Goal: Task Accomplishment & Management: Use online tool/utility

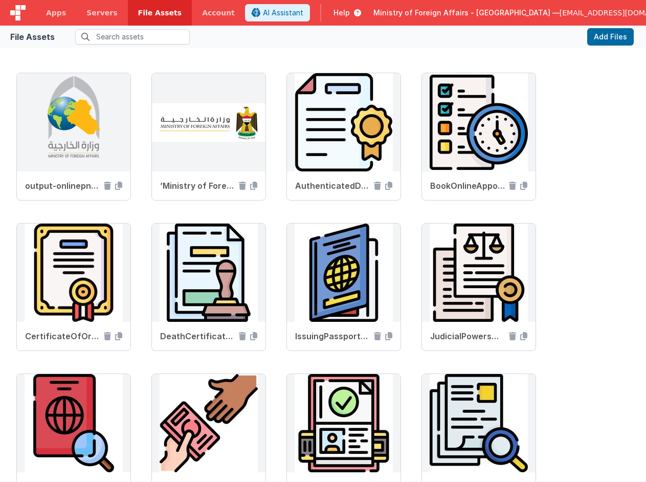
scroll to position [1042, 0]
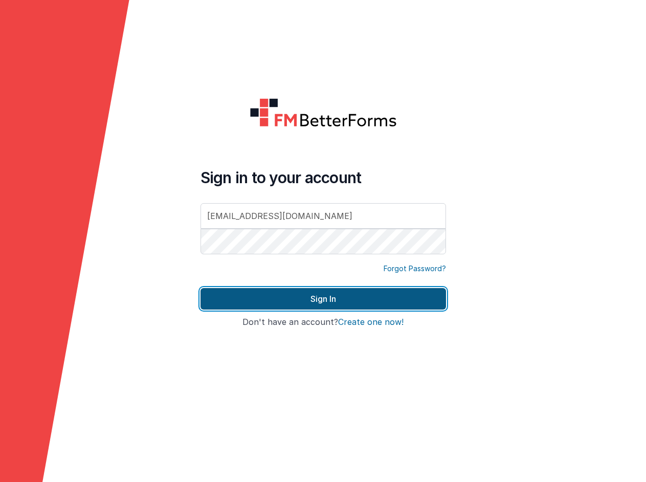
click at [401, 304] on button "Sign In" at bounding box center [322, 298] width 245 height 21
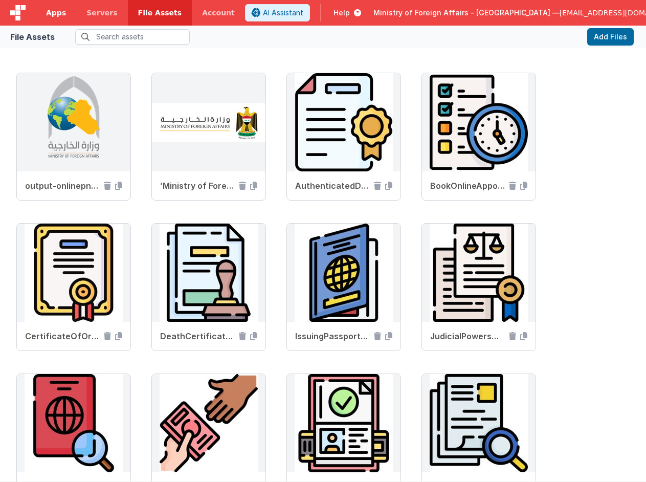
click at [60, 18] on link "Apps" at bounding box center [56, 13] width 40 height 26
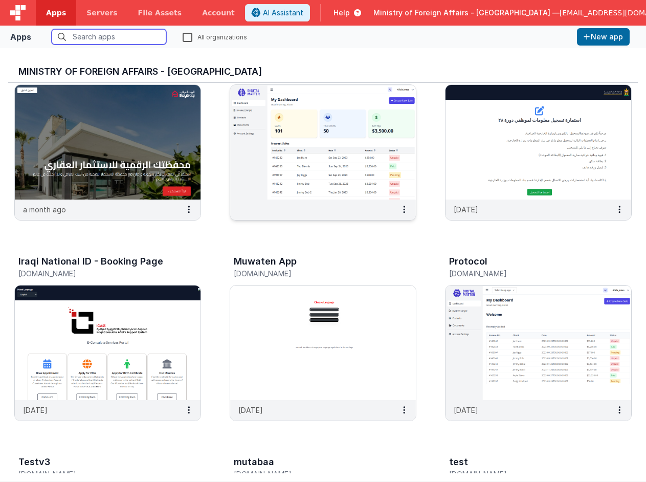
scroll to position [84, 0]
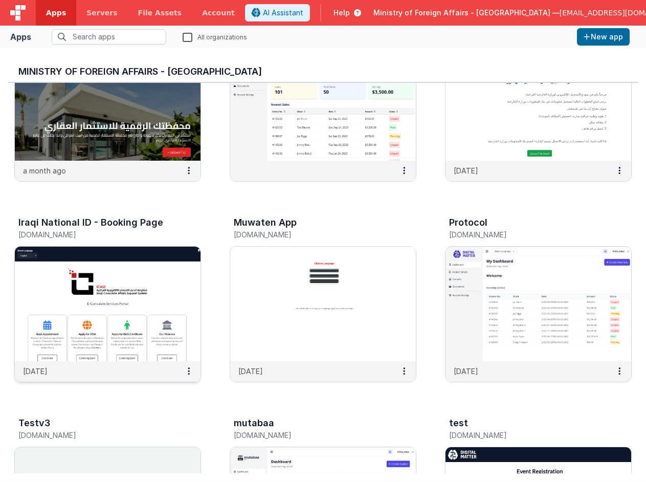
click at [176, 275] on img at bounding box center [108, 303] width 186 height 115
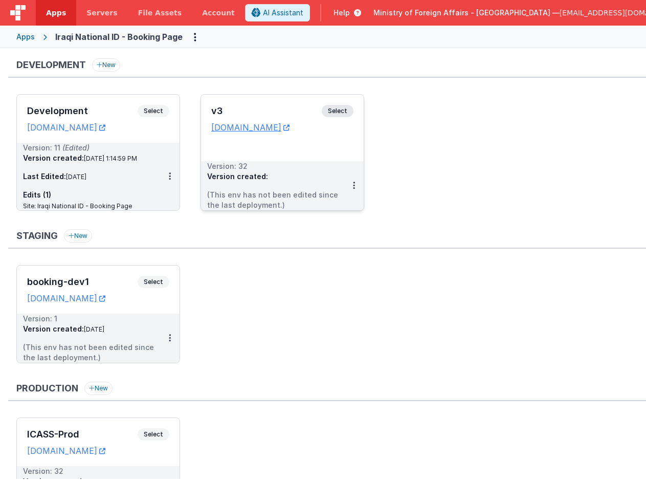
click at [335, 109] on span "Select" at bounding box center [338, 111] width 32 height 12
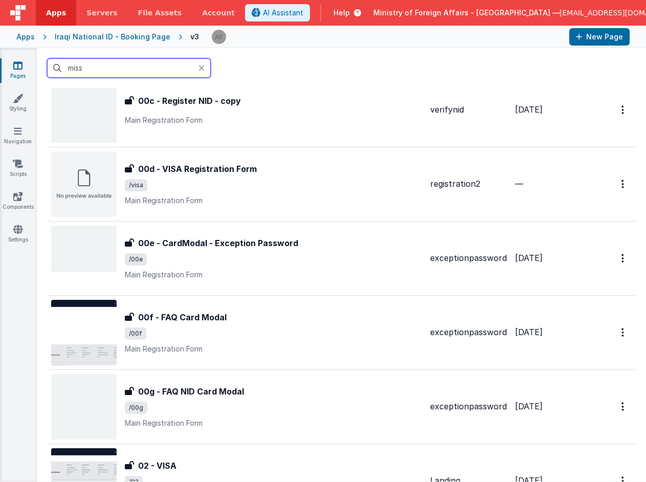
scroll to position [478, 0]
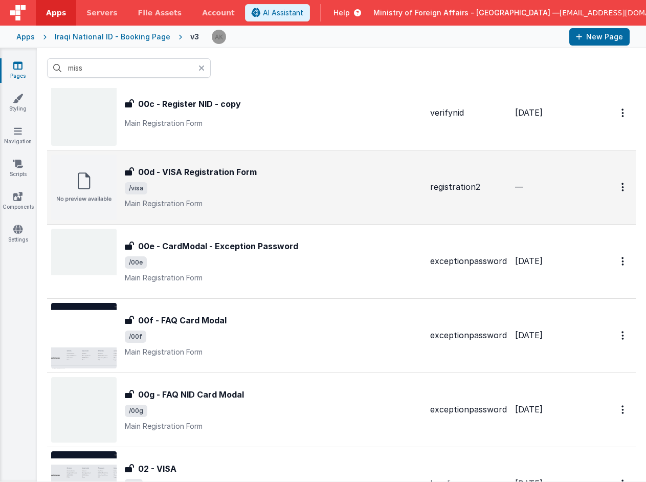
click at [105, 202] on img at bounding box center [83, 186] width 65 height 65
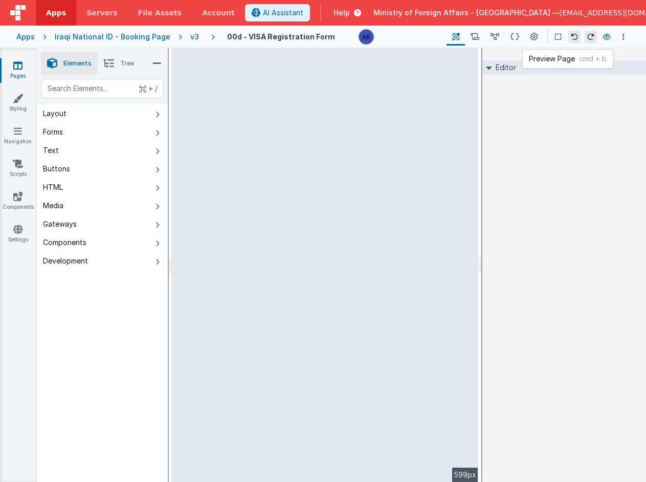
click at [605, 38] on icon at bounding box center [607, 36] width 8 height 7
click at [190, 37] on div "v3" at bounding box center [196, 37] width 13 height 10
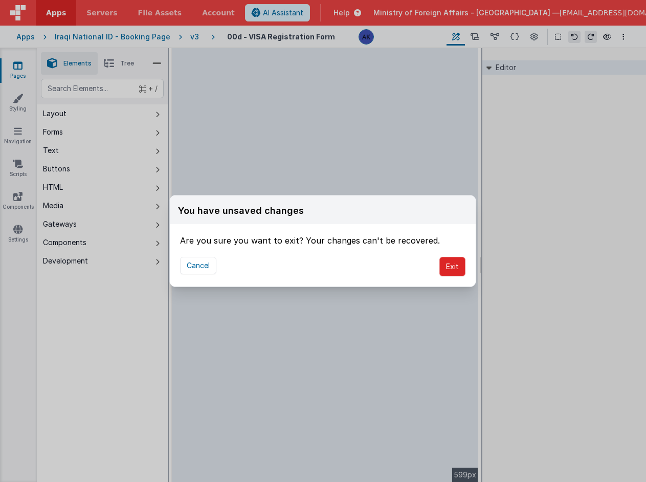
click at [460, 270] on button "Exit" at bounding box center [452, 266] width 26 height 19
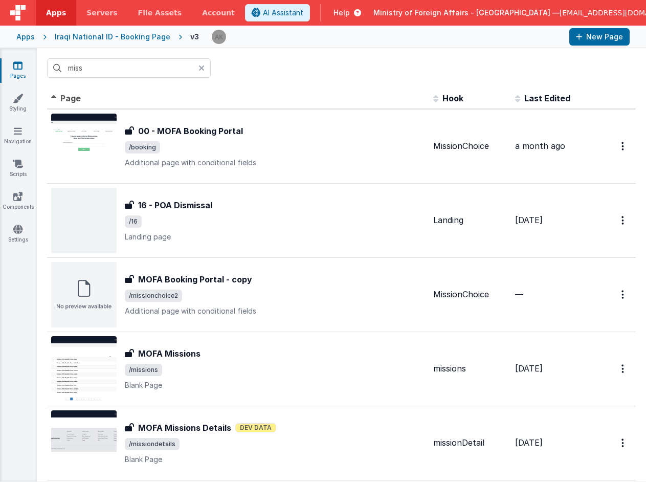
click at [201, 69] on icon at bounding box center [201, 68] width 6 height 8
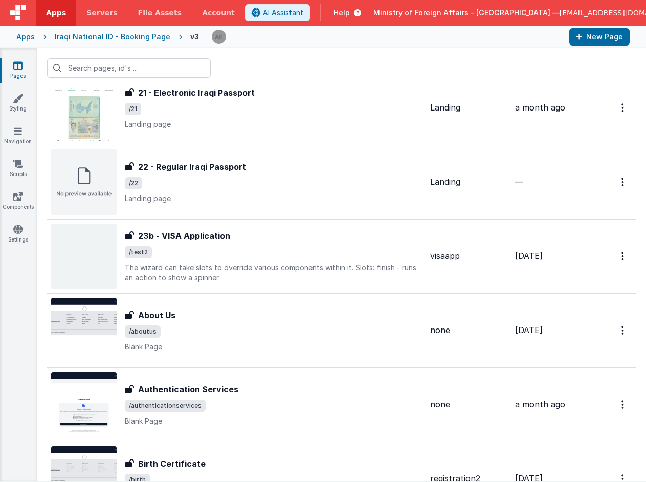
scroll to position [1973, 0]
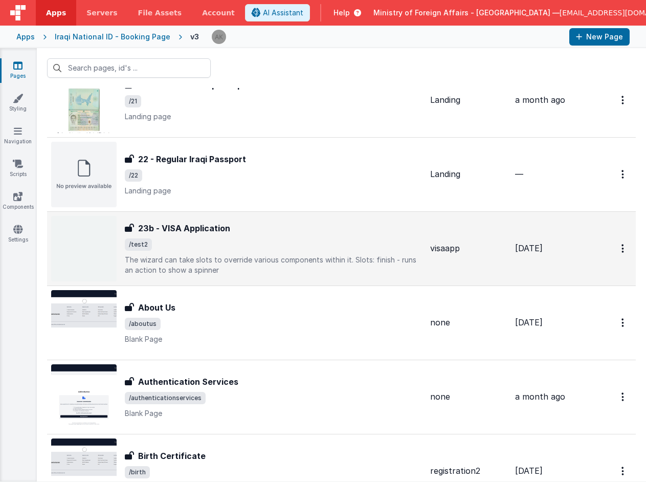
click at [109, 230] on img at bounding box center [83, 248] width 65 height 65
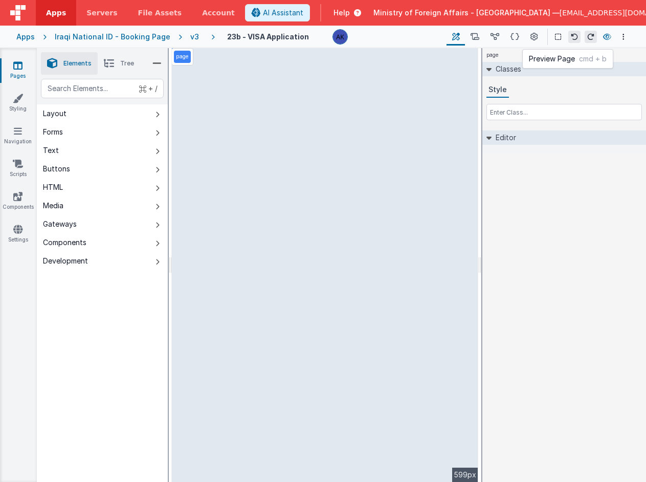
click at [605, 39] on icon at bounding box center [607, 36] width 8 height 7
click at [127, 67] on li "Tree" at bounding box center [119, 63] width 42 height 22
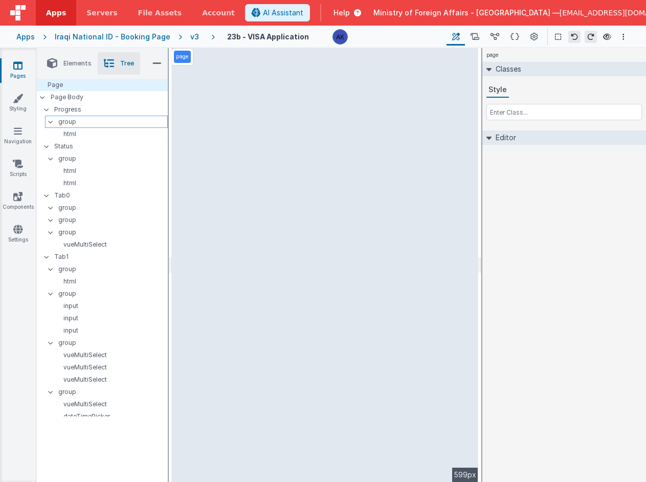
click at [87, 123] on p "group" at bounding box center [112, 121] width 109 height 11
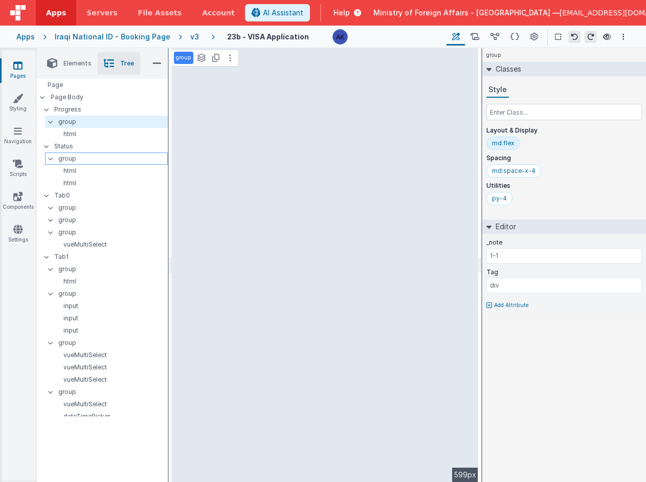
click at [80, 156] on p "group" at bounding box center [112, 158] width 109 height 11
click at [78, 266] on p "group" at bounding box center [112, 268] width 109 height 11
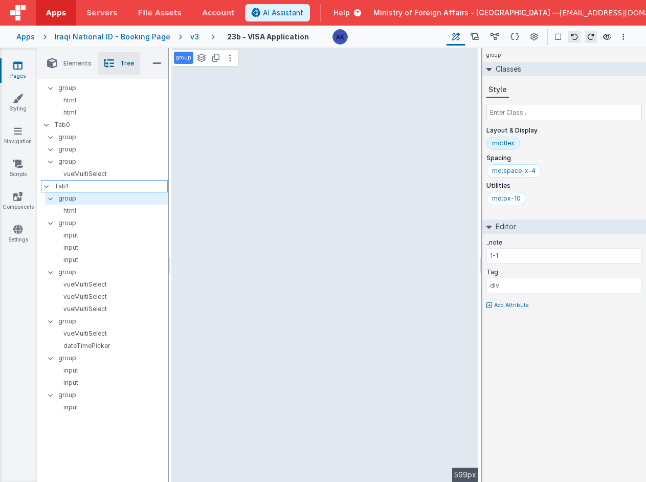
scroll to position [72, 0]
click at [73, 218] on p "group" at bounding box center [112, 221] width 109 height 11
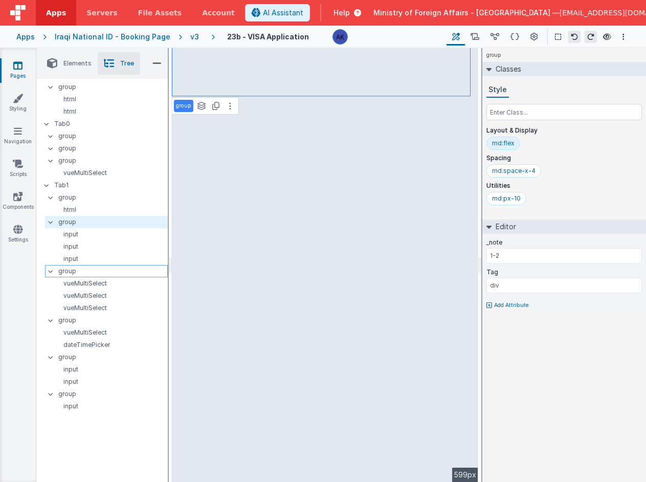
click at [86, 271] on p "group" at bounding box center [112, 270] width 109 height 11
type input "1-3"
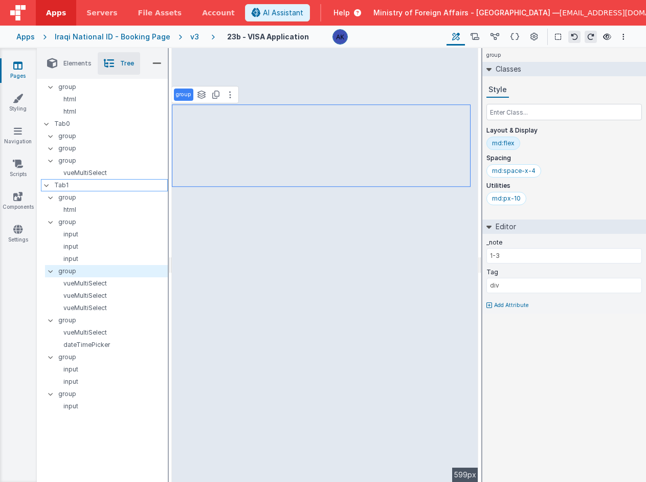
click at [71, 187] on p "Tab1" at bounding box center [110, 184] width 113 height 11
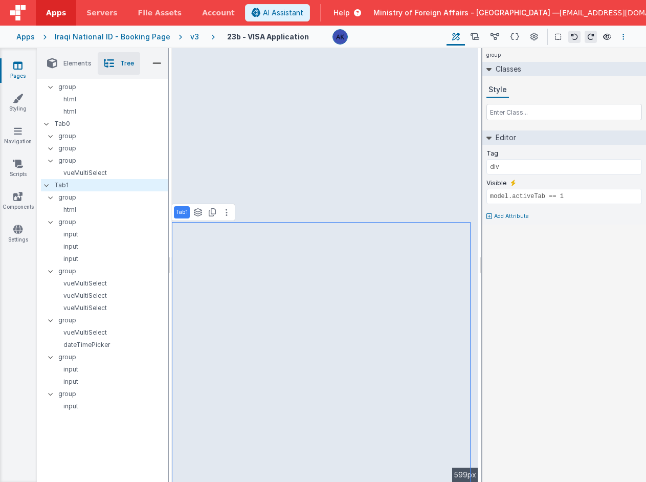
click at [622, 34] on icon "Options" at bounding box center [623, 36] width 2 height 7
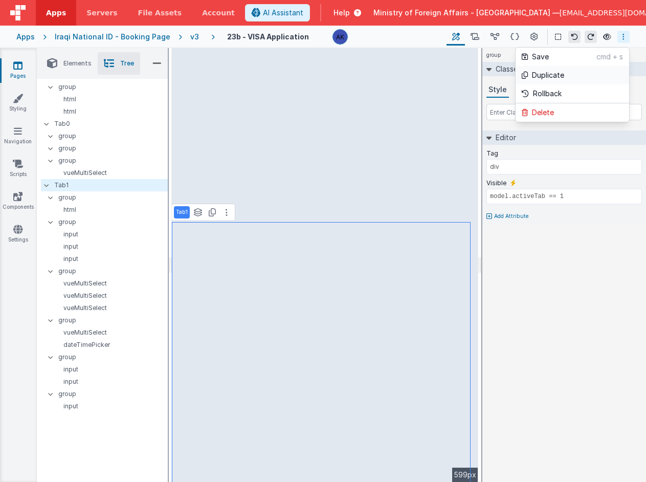
click at [558, 72] on p "Duplicate" at bounding box center [548, 75] width 32 height 10
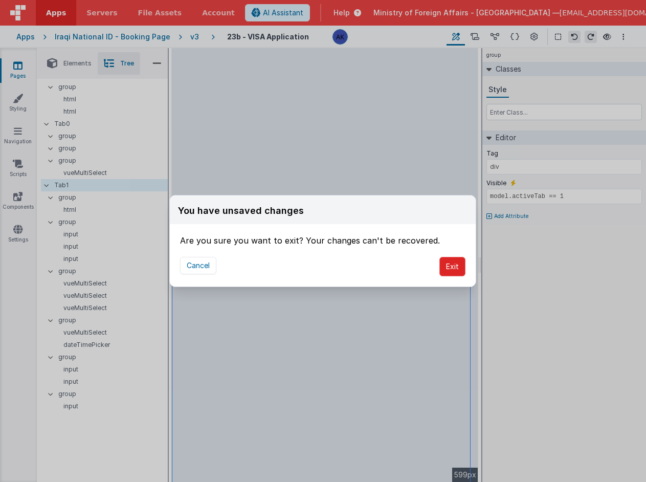
click at [449, 266] on button "Exit" at bounding box center [452, 266] width 26 height 19
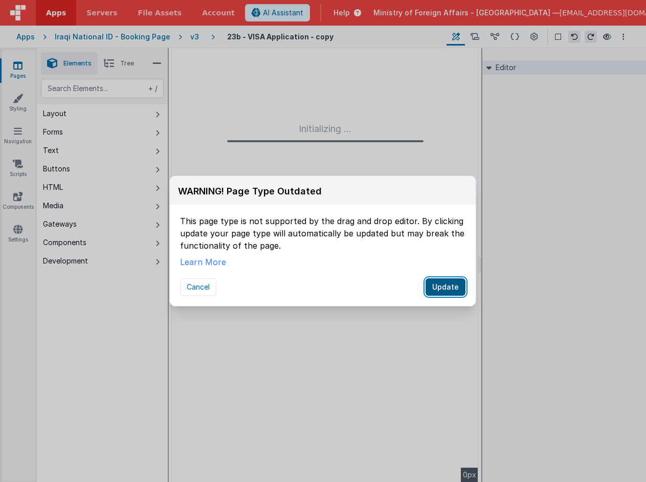
click at [445, 286] on button "Update" at bounding box center [445, 286] width 40 height 17
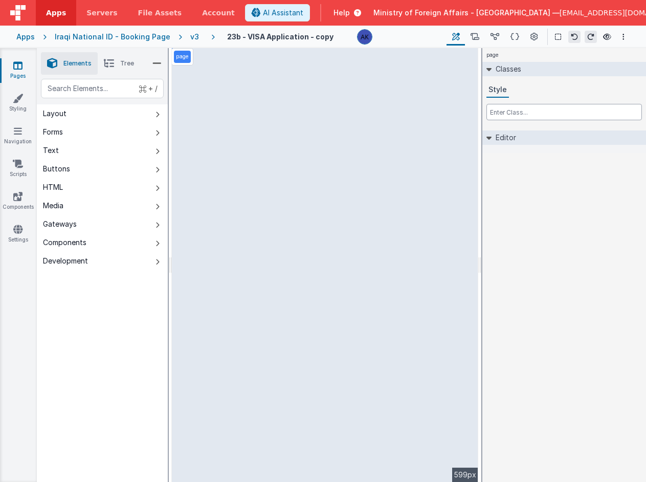
click at [510, 109] on input "text" at bounding box center [563, 112] width 155 height 16
click at [118, 65] on li "Tree" at bounding box center [119, 63] width 42 height 22
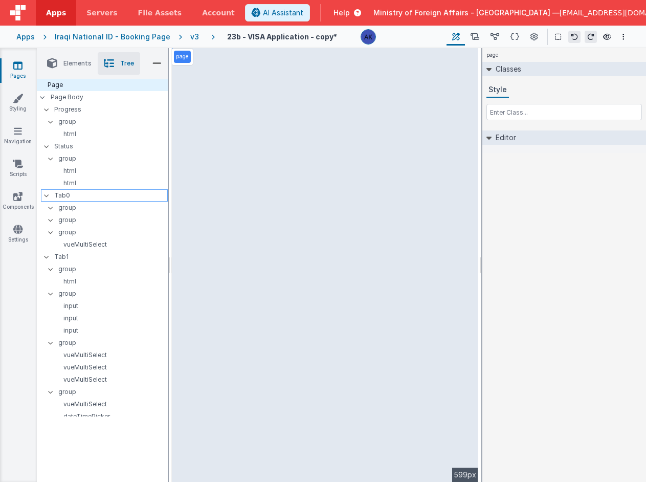
click at [83, 195] on p "Tab0" at bounding box center [110, 195] width 113 height 11
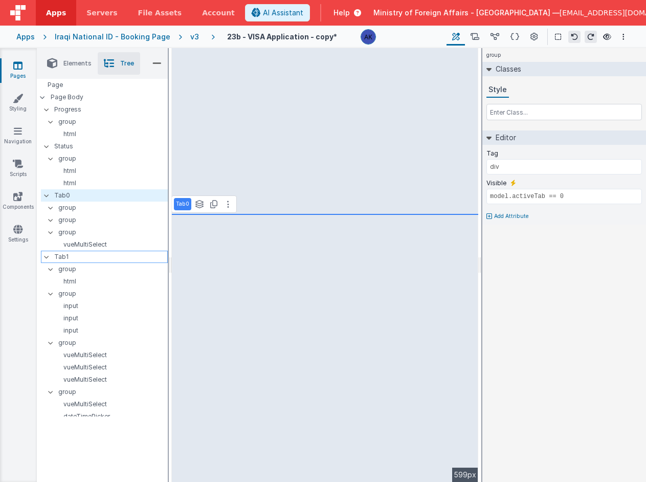
click at [80, 256] on p "Tab1" at bounding box center [110, 256] width 113 height 11
type input "model.activeTab == 1"
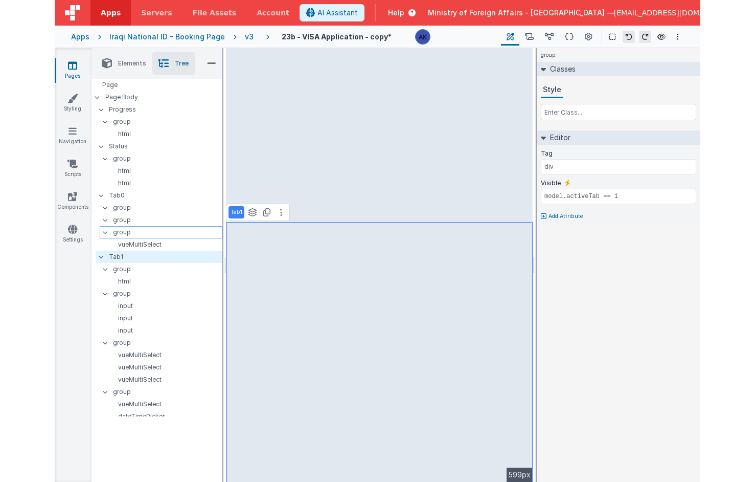
scroll to position [13, 0]
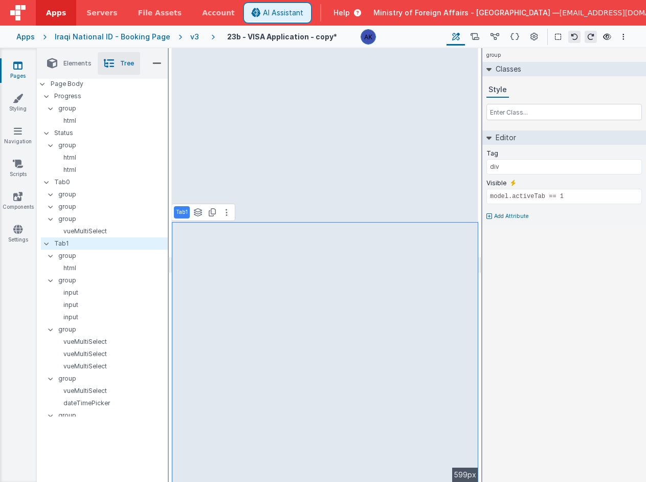
click at [303, 9] on span "AI Assistant" at bounding box center [283, 13] width 40 height 10
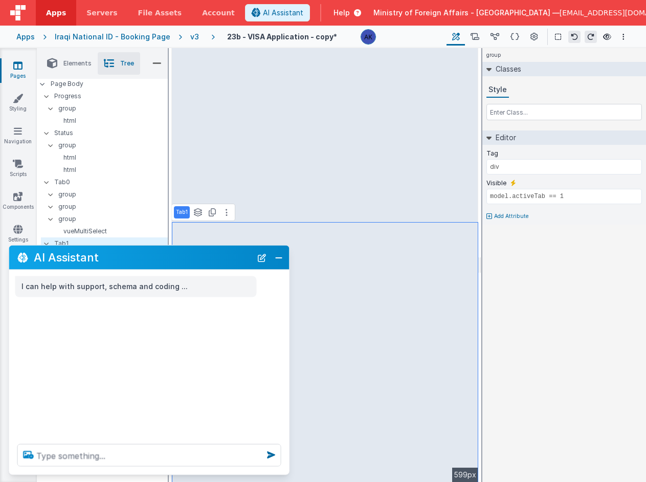
click at [24, 454] on icon at bounding box center [28, 454] width 18 height 16
click at [0, 0] on input "file" at bounding box center [0, 0] width 0 height 0
click at [24, 454] on icon at bounding box center [28, 454] width 18 height 16
click at [0, 0] on input "file" at bounding box center [0, 0] width 0 height 0
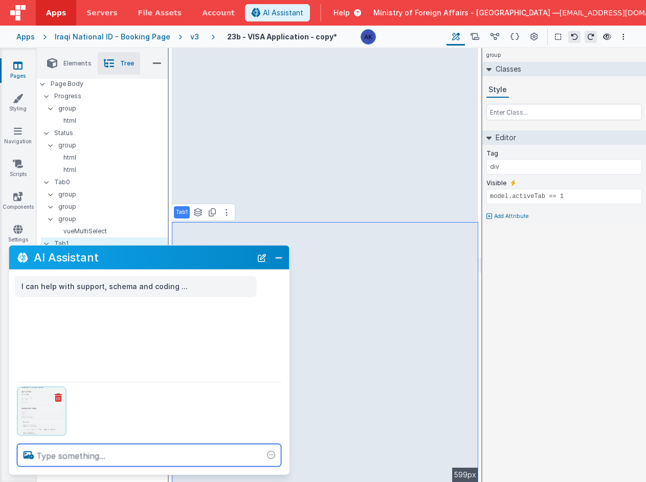
click at [133, 451] on textarea at bounding box center [149, 455] width 264 height 22
type textarea "make the table in the group similar to the image"
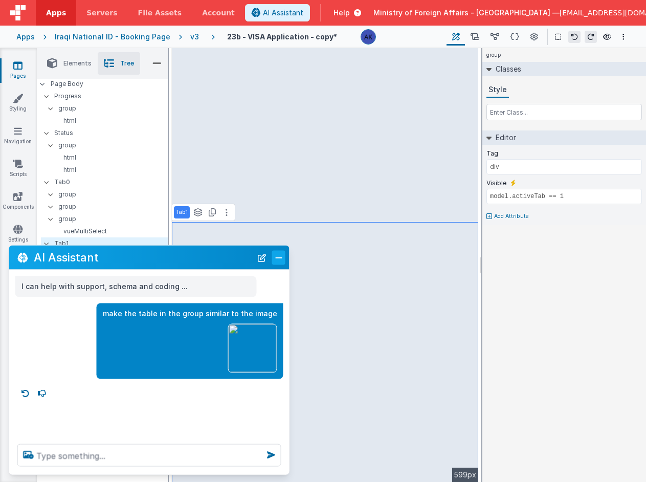
click at [281, 257] on button "Close" at bounding box center [278, 257] width 13 height 14
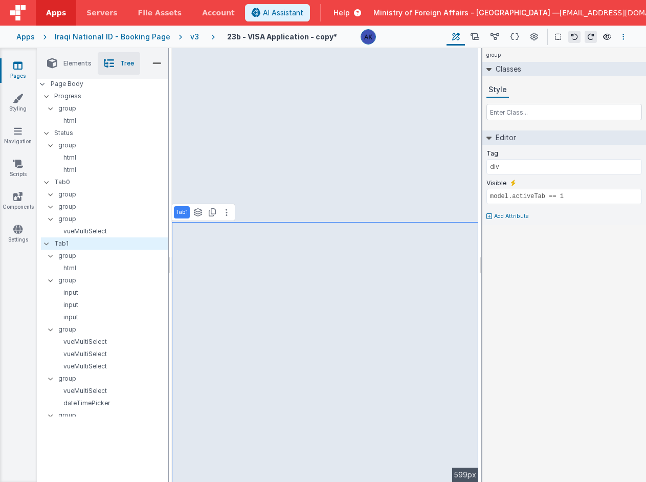
click at [626, 39] on button "Options" at bounding box center [623, 37] width 12 height 12
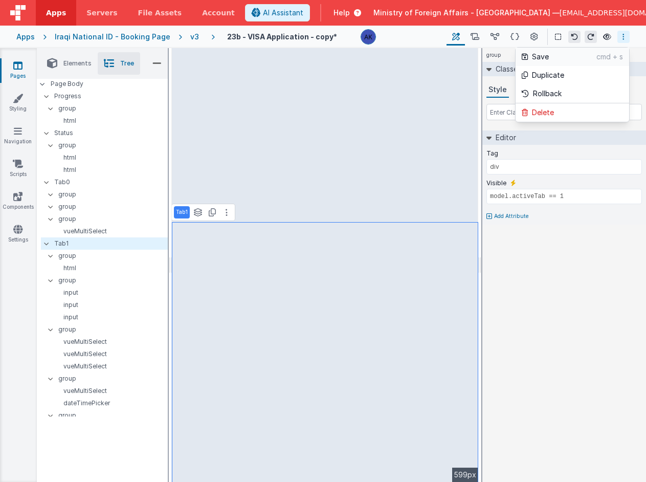
click at [554, 62] on link "Save cmd + s" at bounding box center [571, 57] width 113 height 18
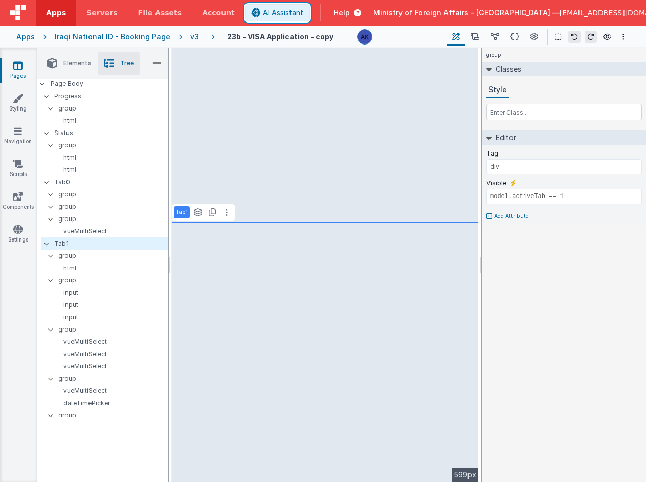
click at [303, 12] on span "AI Assistant" at bounding box center [283, 13] width 40 height 10
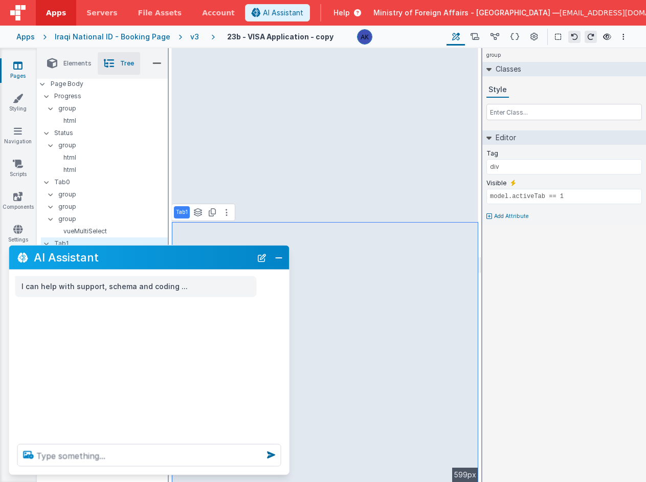
click at [28, 453] on icon at bounding box center [28, 454] width 18 height 16
click at [0, 0] on input "file" at bounding box center [0, 0] width 0 height 0
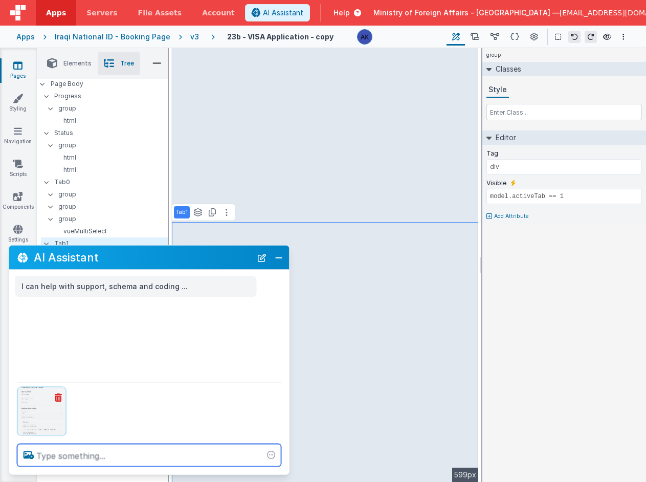
click at [187, 463] on textarea at bounding box center [149, 455] width 264 height 22
type textarea "make a form similar to the image attached in english"
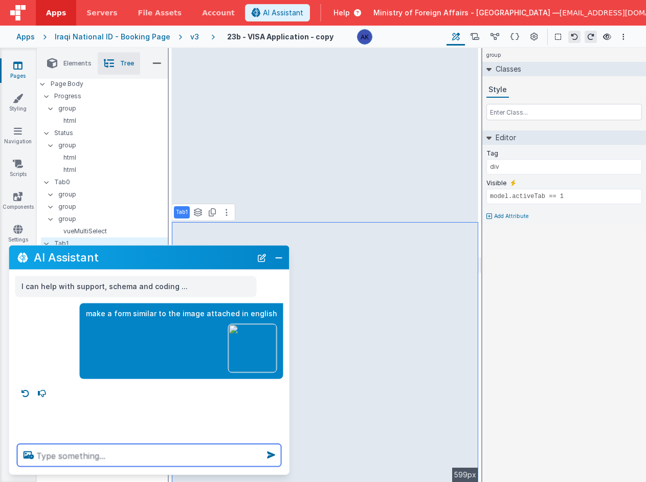
click at [147, 459] on textarea at bounding box center [149, 455] width 264 height 22
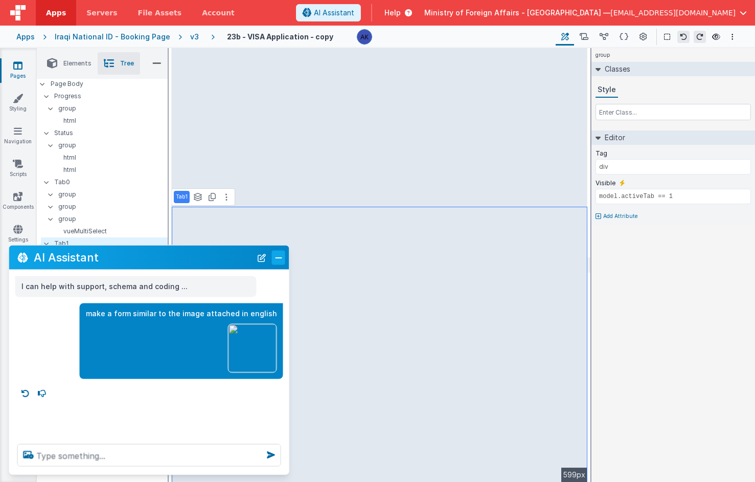
click at [275, 260] on button "Close" at bounding box center [278, 257] width 13 height 14
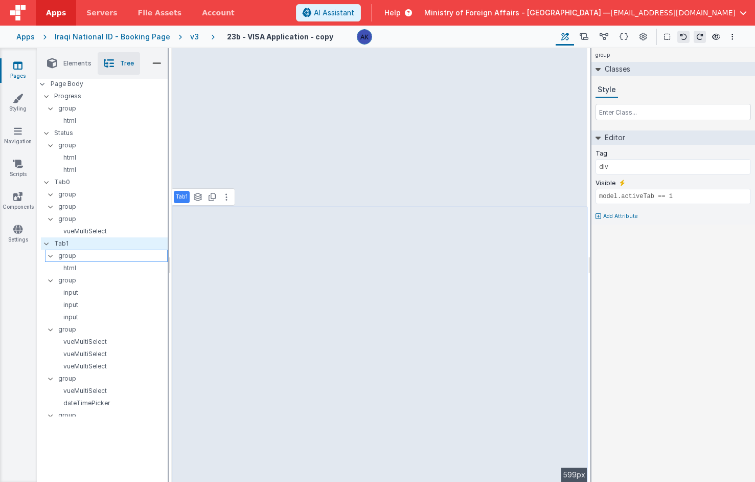
click at [86, 258] on p "group" at bounding box center [112, 255] width 109 height 11
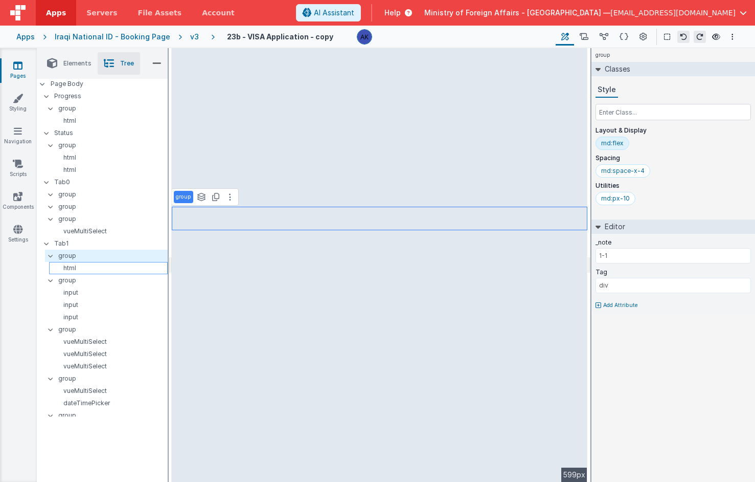
click at [85, 268] on p "html" at bounding box center [110, 268] width 114 height 8
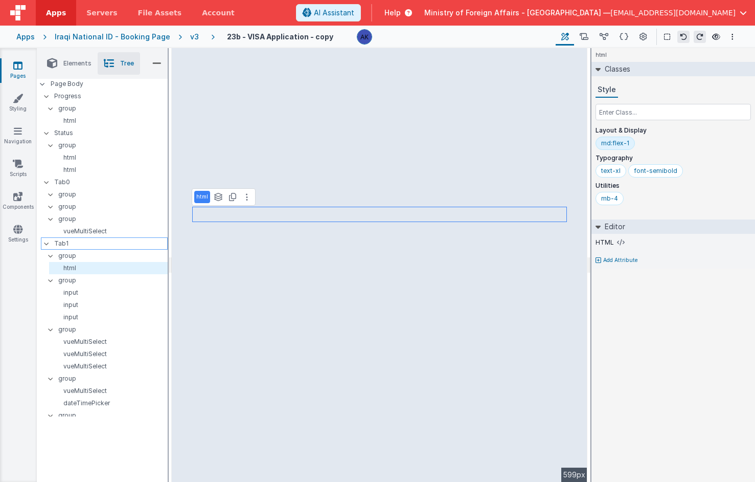
click at [78, 246] on p "Tab1" at bounding box center [110, 243] width 113 height 11
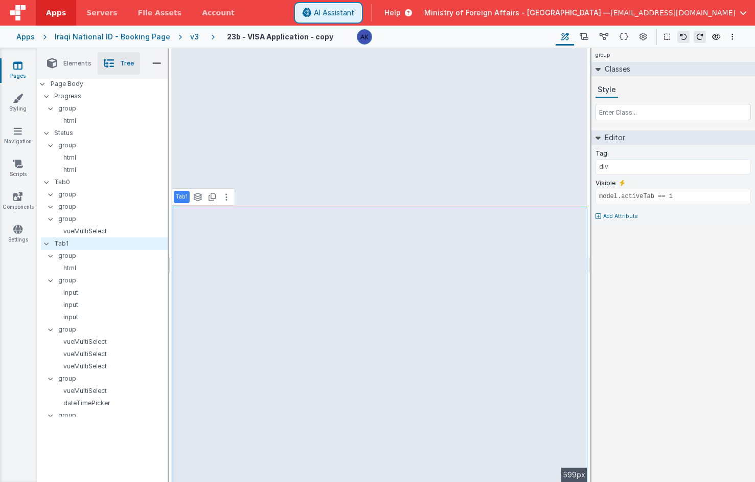
click at [354, 13] on span "AI Assistant" at bounding box center [334, 13] width 40 height 10
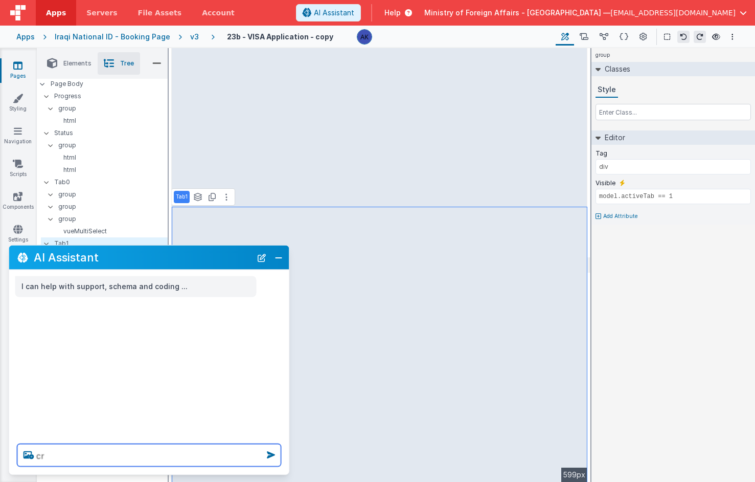
type textarea "c"
paste textarea "<form id="birth-certificate-form" class="flex flex-col gap-10"><div class="spac…"
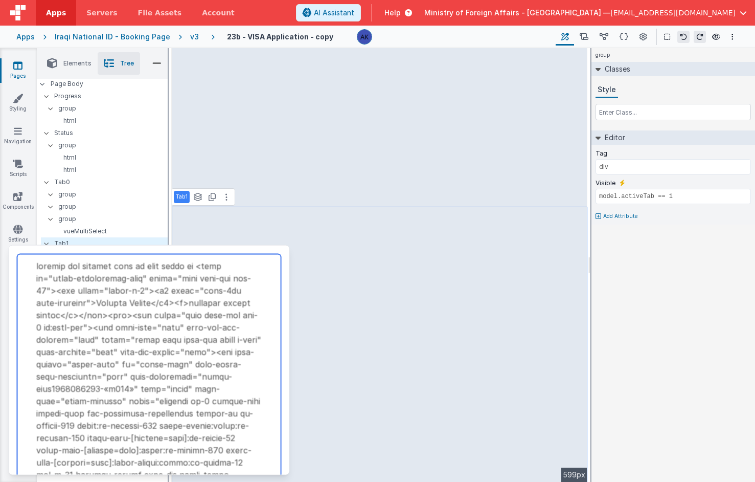
scroll to position [37170, 0]
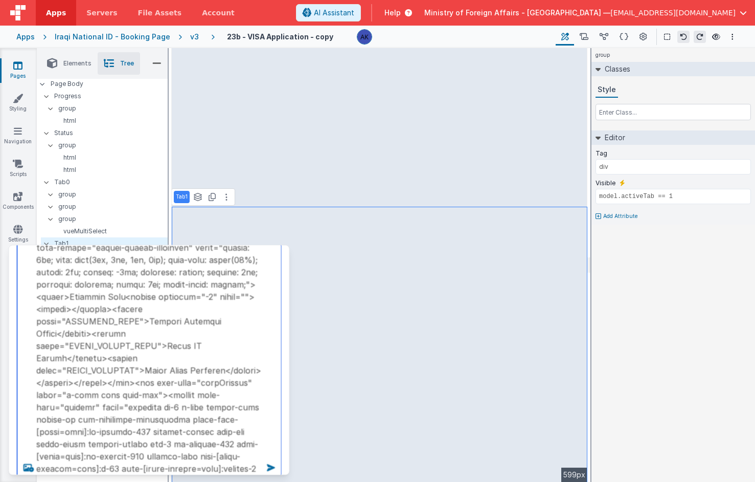
type textarea "replace the current form in this group to <form id="birth-certificate-form" cla…"
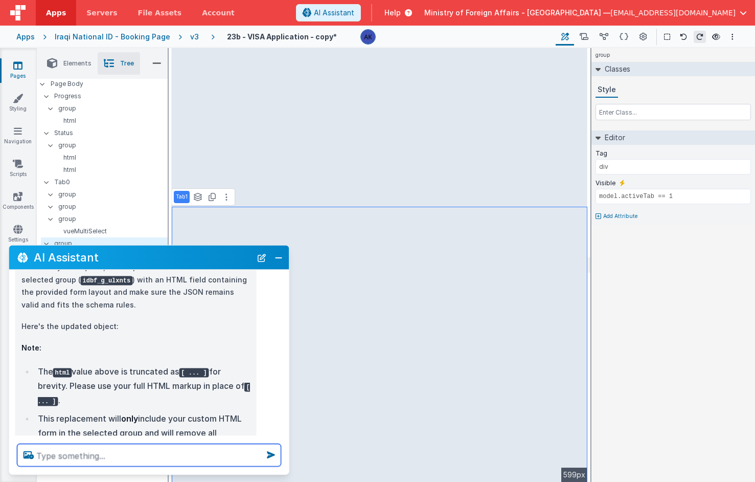
scroll to position [2063, 0]
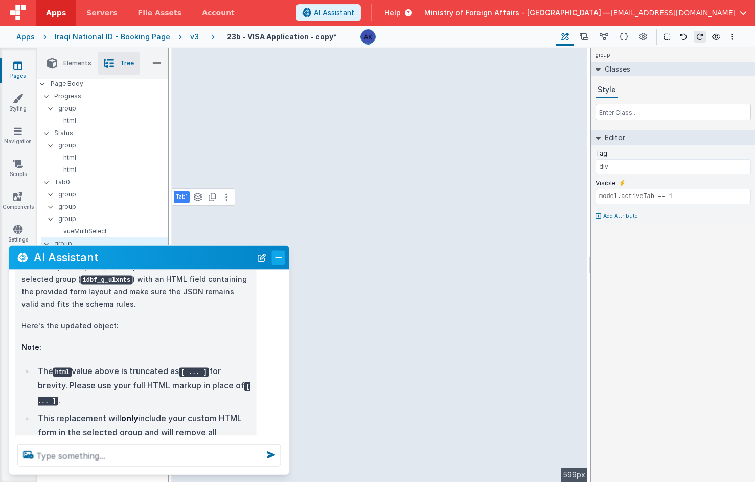
click at [274, 260] on button "Close" at bounding box center [278, 257] width 13 height 14
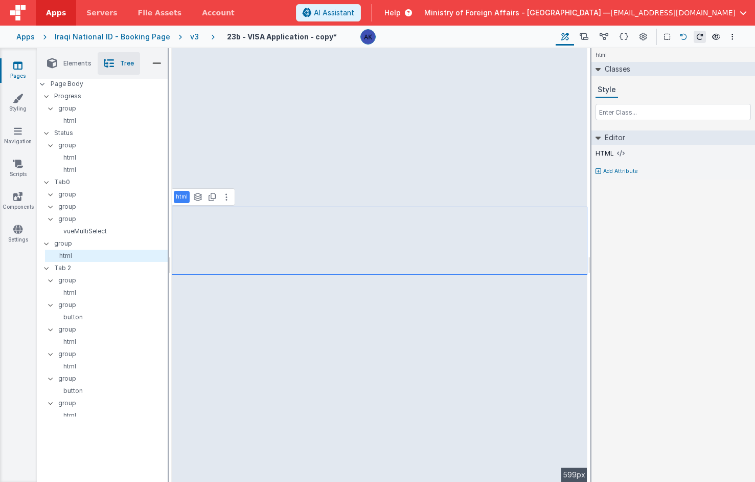
click at [645, 37] on icon at bounding box center [683, 36] width 7 height 7
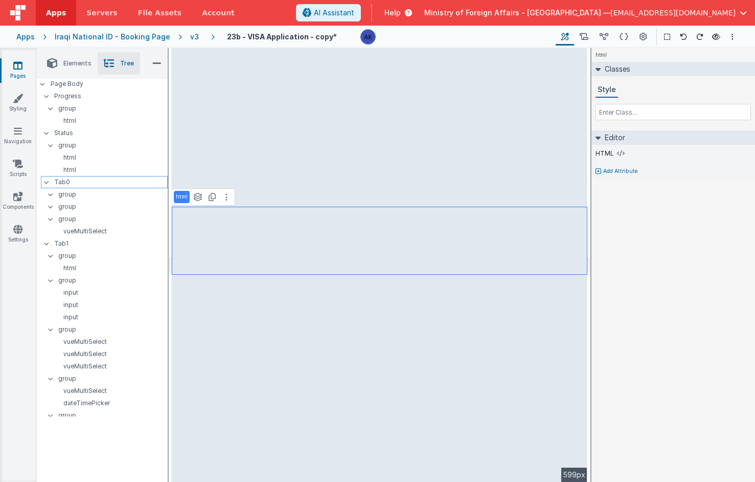
click at [101, 185] on p "Tab0" at bounding box center [110, 181] width 113 height 11
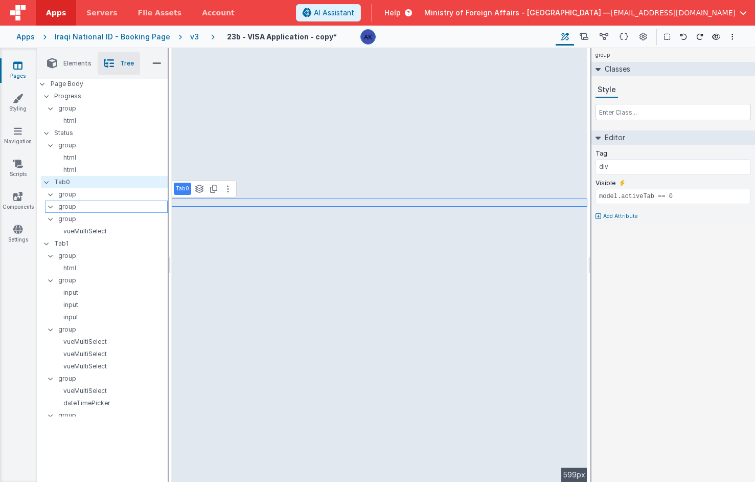
click at [85, 201] on p "group" at bounding box center [112, 206] width 109 height 11
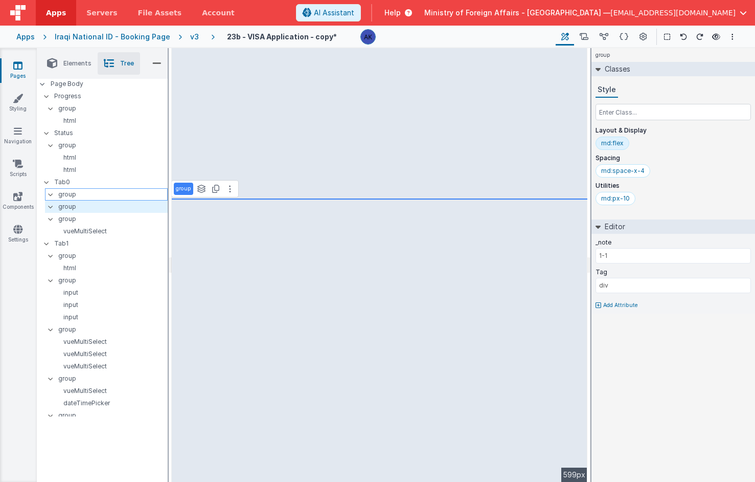
click at [89, 192] on p "group" at bounding box center [112, 194] width 109 height 11
click at [88, 227] on p "vueMultiSelect" at bounding box center [110, 230] width 114 height 8
select select "required"
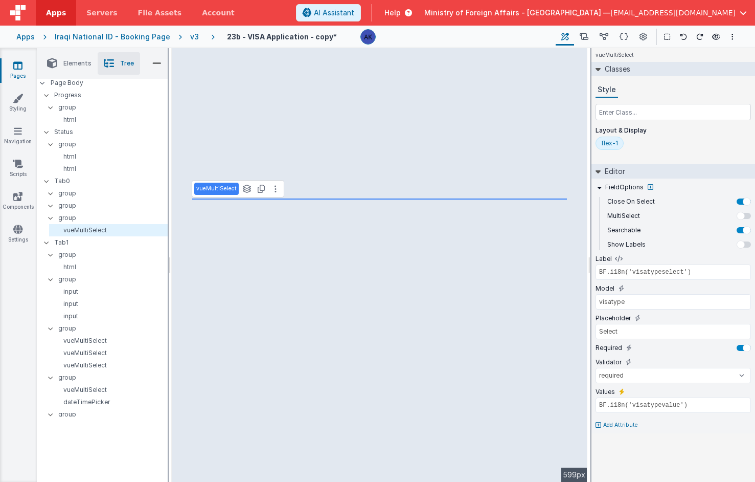
click at [190, 34] on div "v3" at bounding box center [196, 37] width 13 height 10
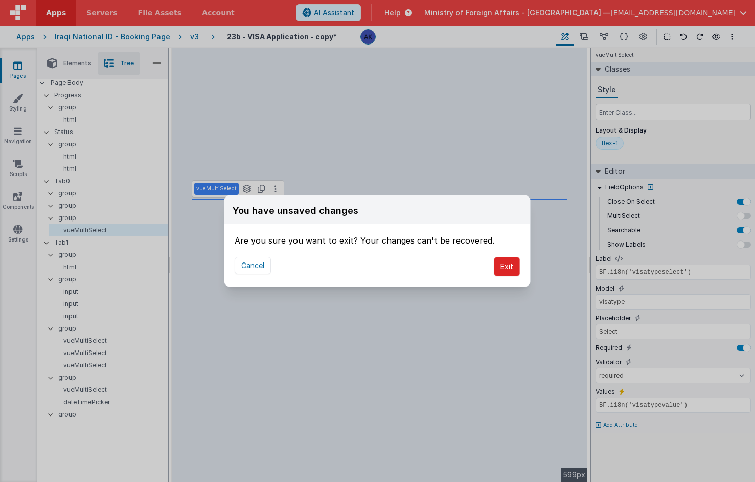
click at [515, 267] on button "Exit" at bounding box center [507, 266] width 26 height 19
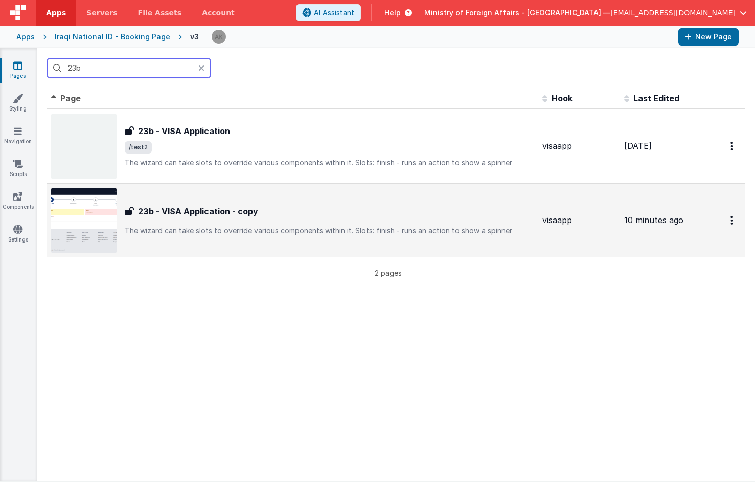
type input "23b"
click at [223, 201] on div "23b - VISA Application - copy 23b - VISA Application - copy The wizard can take…" at bounding box center [292, 220] width 483 height 65
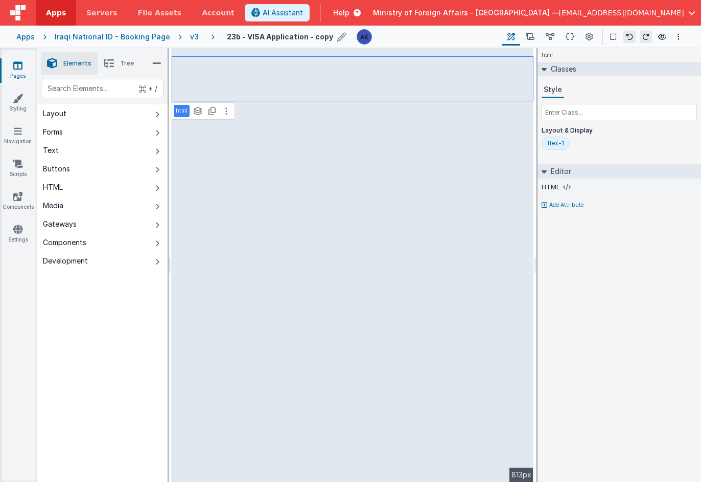
click at [337, 38] on icon at bounding box center [341, 37] width 9 height 14
click at [287, 38] on input "23b - VISA Application - copy" at bounding box center [290, 36] width 127 height 15
click at [236, 35] on input "23b - VISA Application - copy" at bounding box center [290, 36] width 127 height 15
click at [237, 34] on input "23b - VISA Application - copy" at bounding box center [290, 36] width 127 height 15
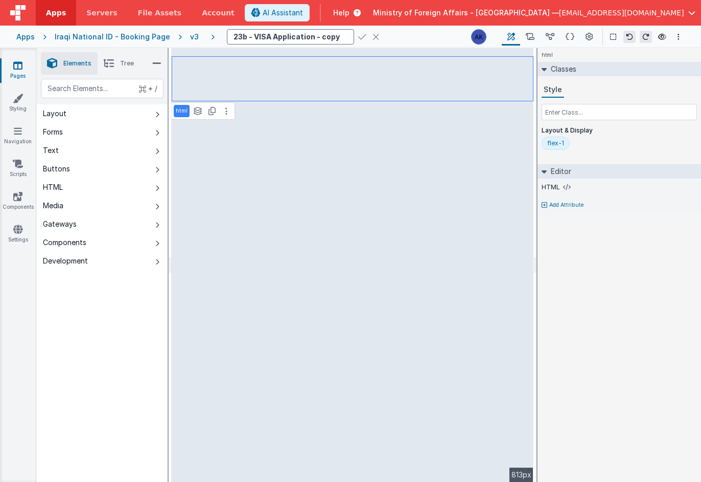
click at [237, 34] on input "23b - VISA Application - copy" at bounding box center [290, 36] width 127 height 15
drag, startPoint x: 292, startPoint y: 41, endPoint x: 345, endPoint y: 39, distance: 52.7
click at [345, 39] on div "09b - Birth Application - copy" at bounding box center [345, 36] width 236 height 15
click at [313, 38] on input "09b - Birth Application - copy" at bounding box center [290, 36] width 127 height 15
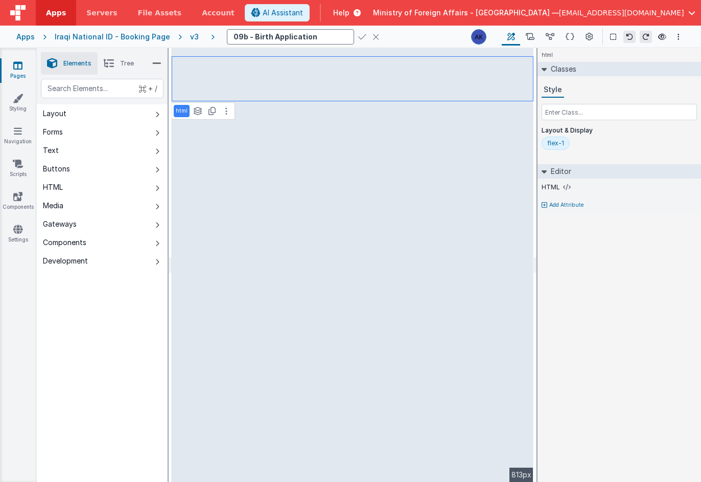
type input "09b - Birth Application"
click at [358, 31] on icon at bounding box center [362, 37] width 8 height 14
click at [231, 110] on button at bounding box center [226, 111] width 12 height 12
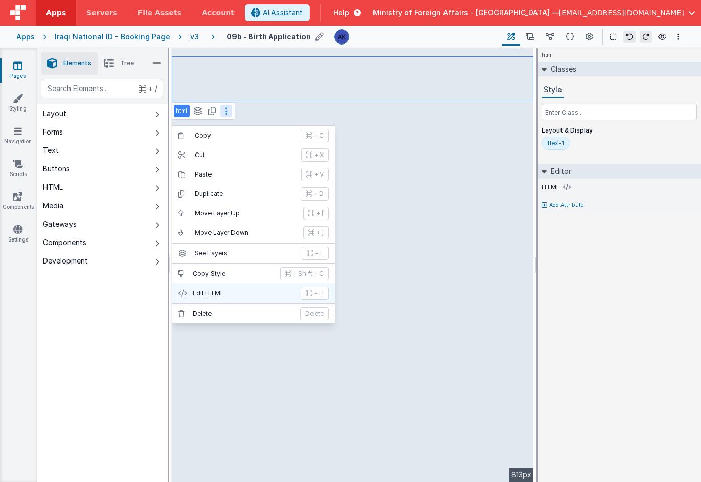
click at [219, 295] on p "Edit HTML" at bounding box center [244, 293] width 102 height 8
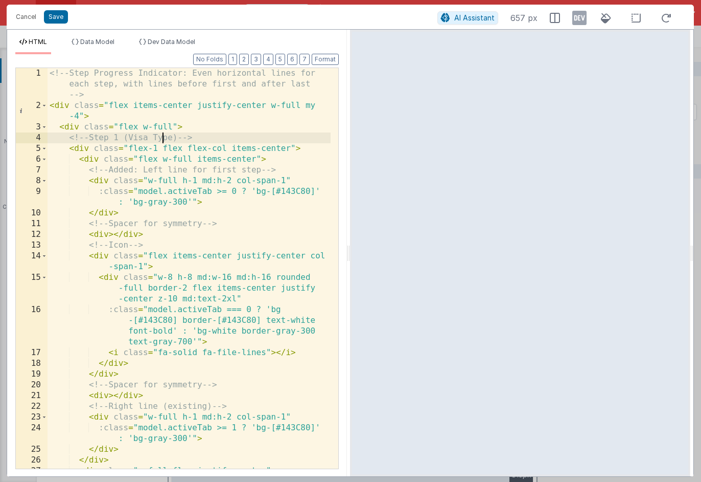
click at [165, 138] on div "<!-- Step Progress Indicator: Even horizontal lines for each step, with lines b…" at bounding box center [189, 295] width 283 height 454
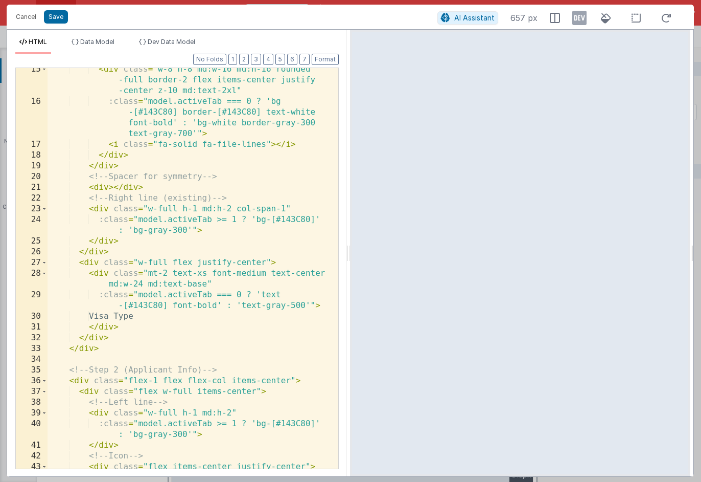
scroll to position [209, 0]
drag, startPoint x: 146, startPoint y: 316, endPoint x: 97, endPoint y: 317, distance: 49.6
click at [97, 317] on div "< div class = "w-8 h-8 md:w-16 md:h-16 rounded -full border-2 flex items-center…" at bounding box center [189, 296] width 283 height 465
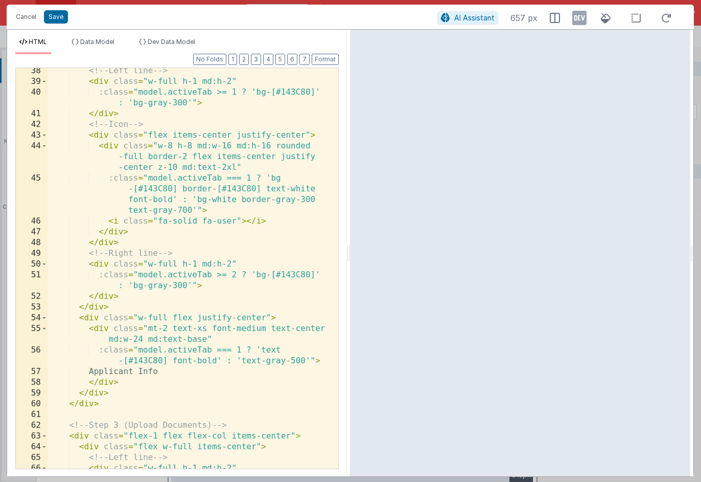
scroll to position [539, 0]
click at [129, 374] on div "<!-- Left line --> < div class = "w-full h-1 md:h-2" :class = "model.activeTab …" at bounding box center [189, 281] width 283 height 433
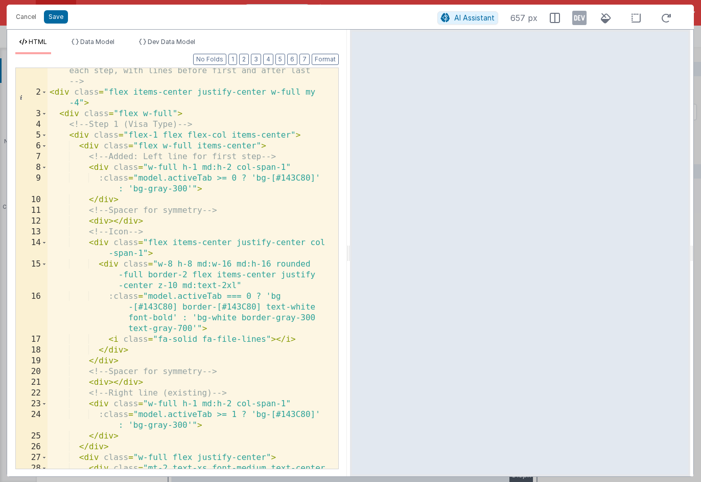
scroll to position [0, 0]
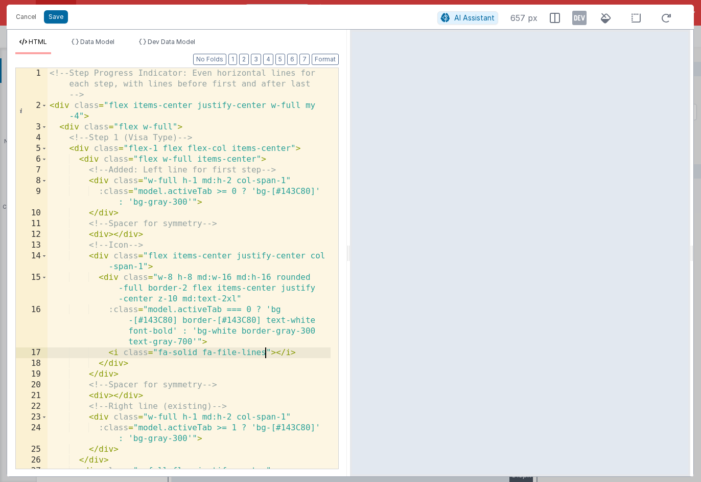
click at [265, 353] on div "<!-- Step Progress Indicator: Even horizontal lines for each step, with lines b…" at bounding box center [189, 295] width 283 height 454
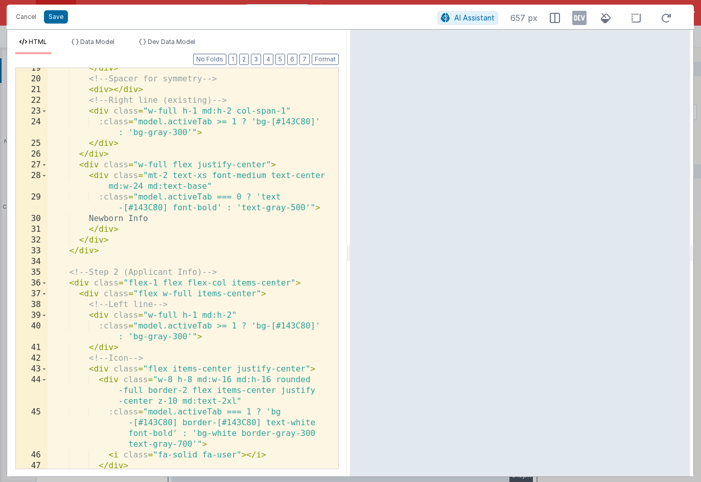
scroll to position [320, 0]
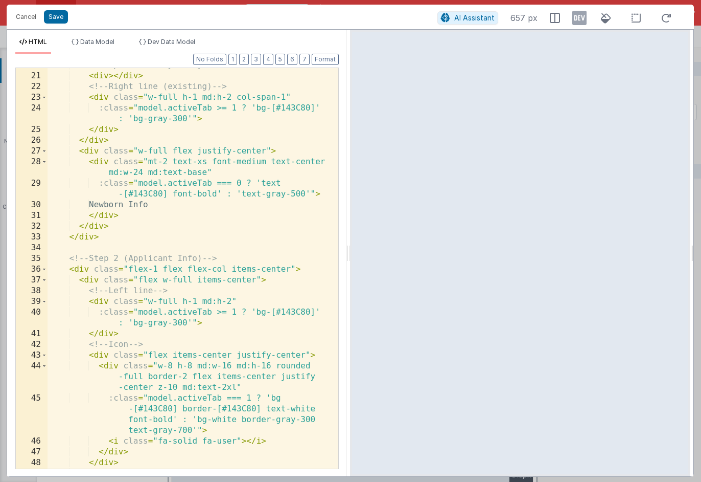
click at [235, 440] on div "<!-- Spacer for symmetry --> < div > </ div > <!-- Right line (existing) --> < …" at bounding box center [189, 271] width 283 height 422
click at [60, 18] on button "Save" at bounding box center [56, 16] width 24 height 13
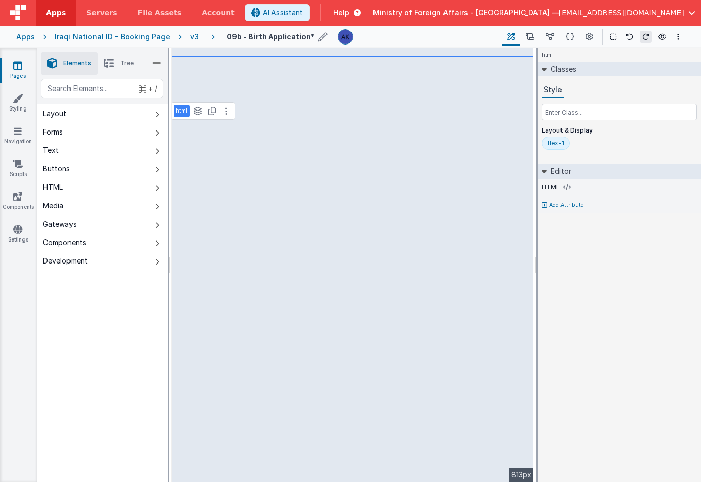
click at [122, 69] on li "Tree" at bounding box center [119, 63] width 42 height 22
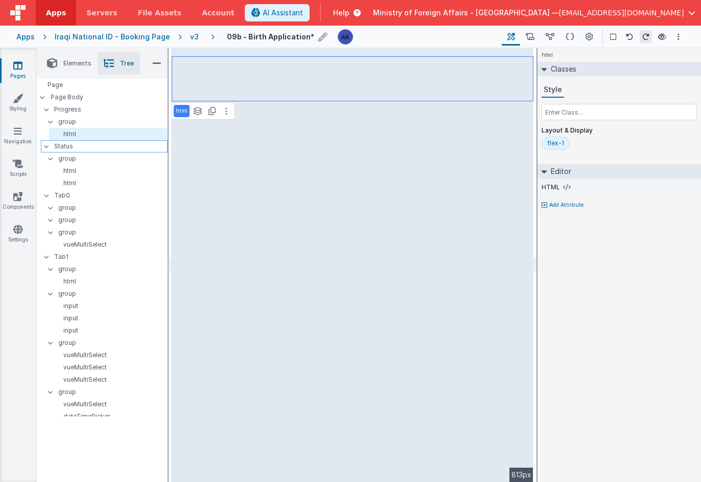
click at [74, 147] on p "Status" at bounding box center [110, 146] width 113 height 11
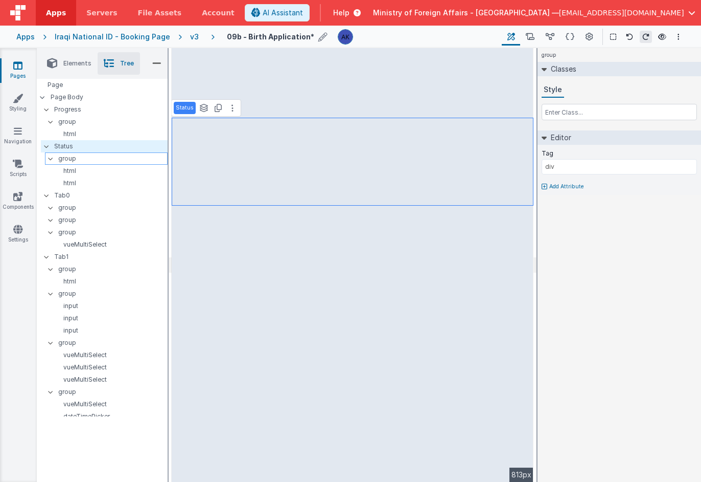
click at [75, 159] on p "group" at bounding box center [112, 158] width 109 height 11
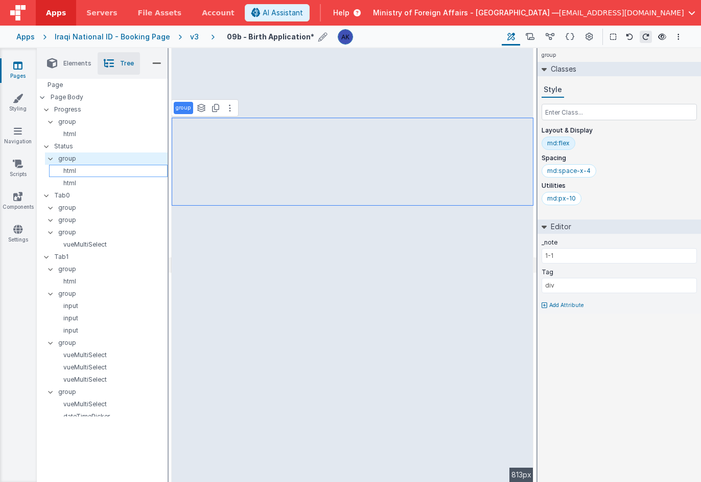
click at [75, 169] on p "html" at bounding box center [110, 171] width 114 height 8
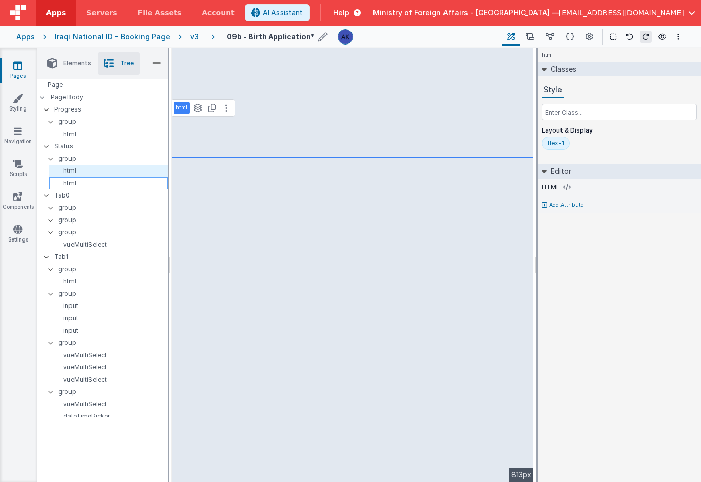
click at [74, 179] on p "html" at bounding box center [110, 183] width 114 height 8
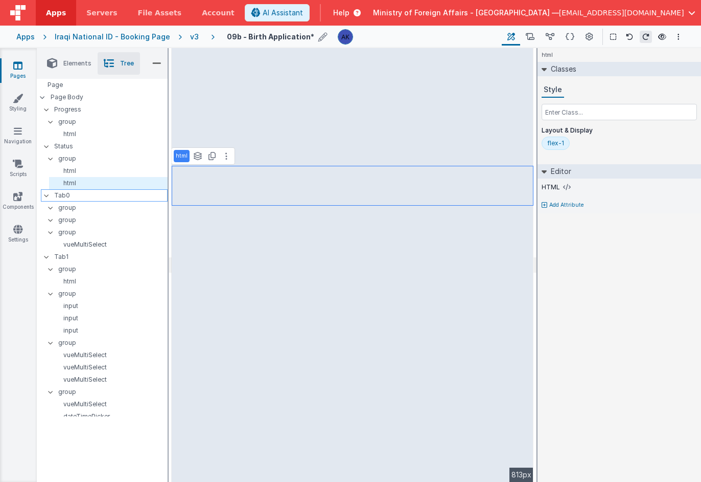
click at [71, 195] on p "Tab0" at bounding box center [110, 195] width 113 height 11
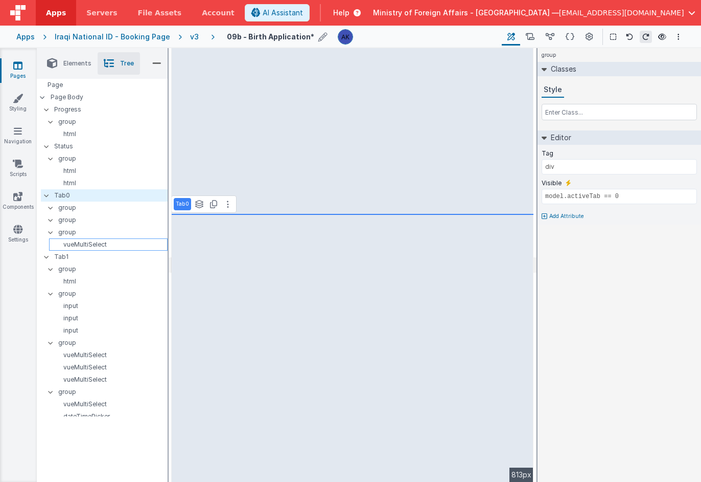
click at [84, 242] on p "vueMultiSelect" at bounding box center [110, 244] width 114 height 8
select select "required"
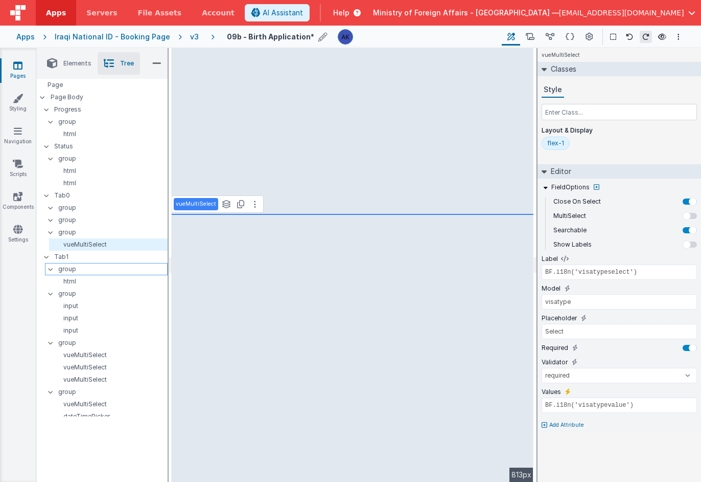
click at [67, 267] on p "group" at bounding box center [112, 268] width 109 height 11
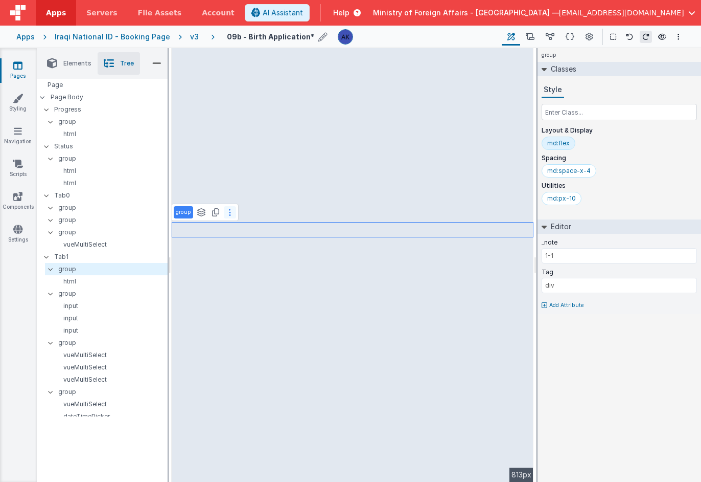
click at [229, 216] on icon at bounding box center [230, 212] width 2 height 8
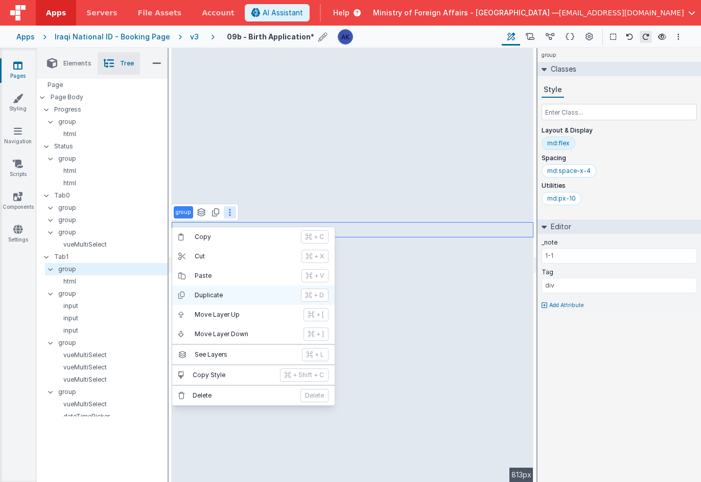
click at [217, 298] on p "Duplicate" at bounding box center [245, 295] width 100 height 8
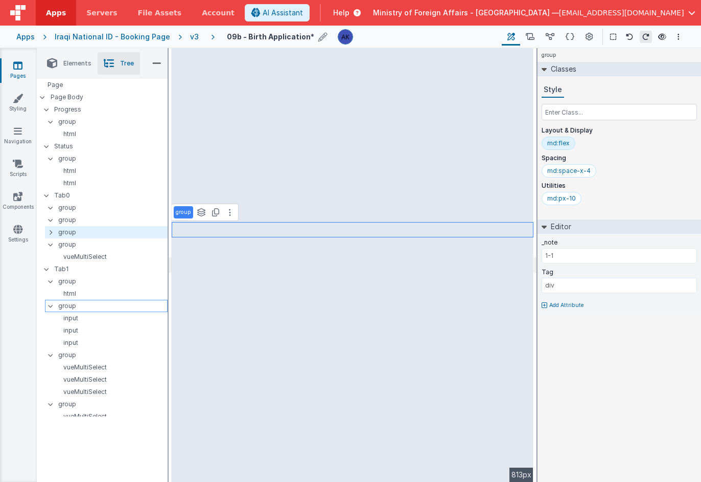
click at [79, 306] on p "group" at bounding box center [112, 305] width 109 height 11
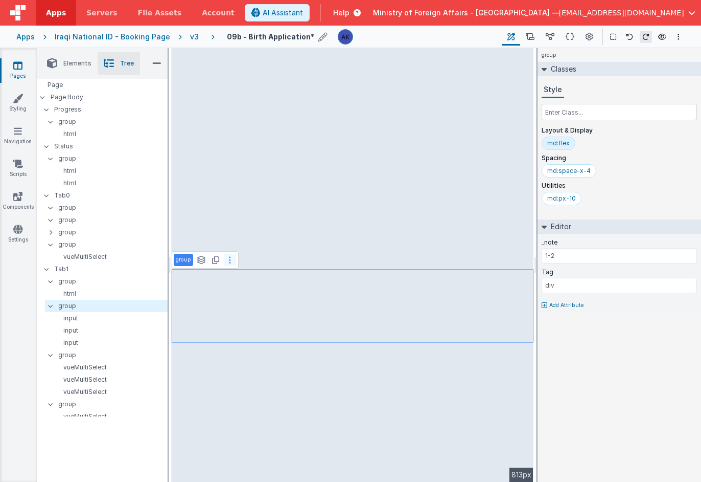
click at [229, 260] on icon at bounding box center [230, 260] width 2 height 8
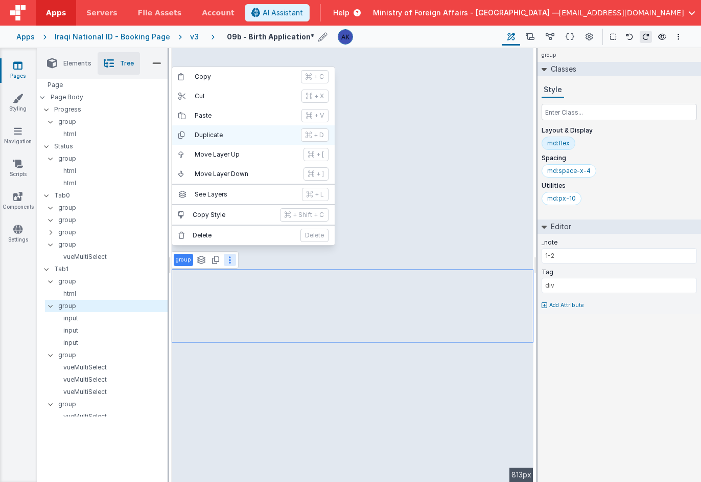
click at [224, 139] on button "Duplicate + D" at bounding box center [253, 134] width 163 height 19
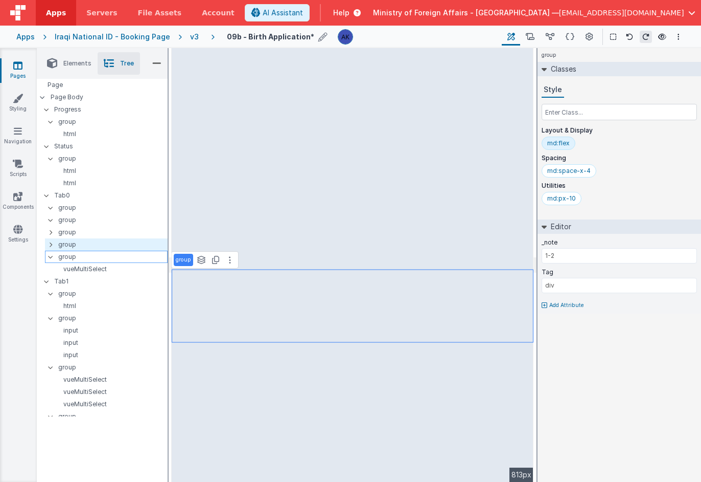
click at [85, 256] on p "group" at bounding box center [112, 256] width 109 height 11
type input "GROUP 1"
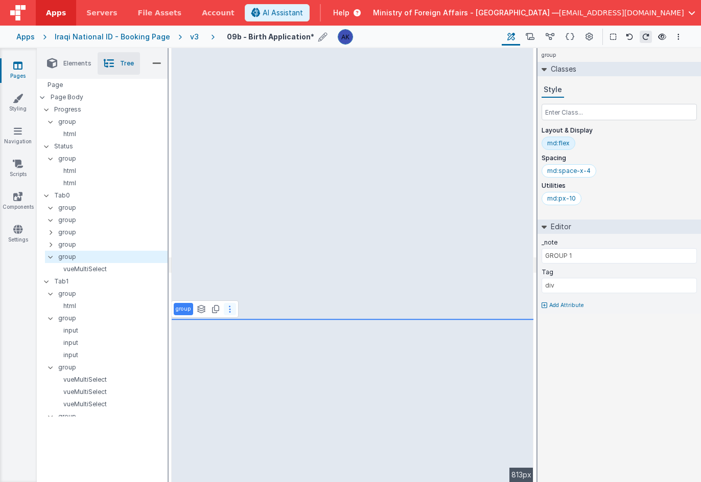
click at [233, 311] on button at bounding box center [230, 309] width 12 height 12
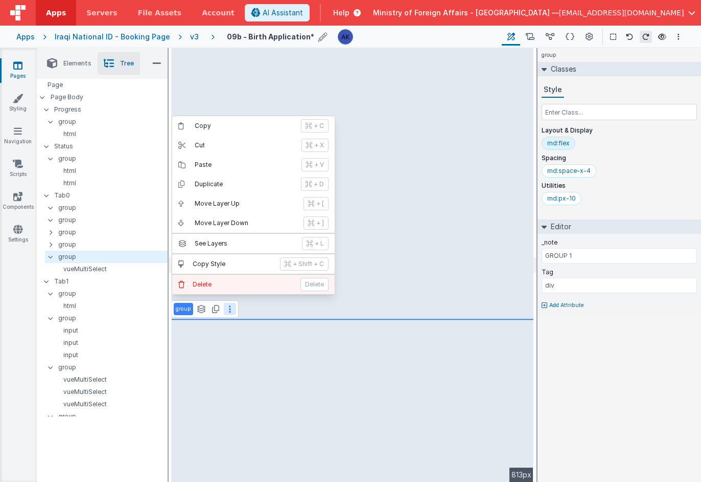
click at [226, 290] on button "[PERSON_NAME]" at bounding box center [253, 284] width 163 height 19
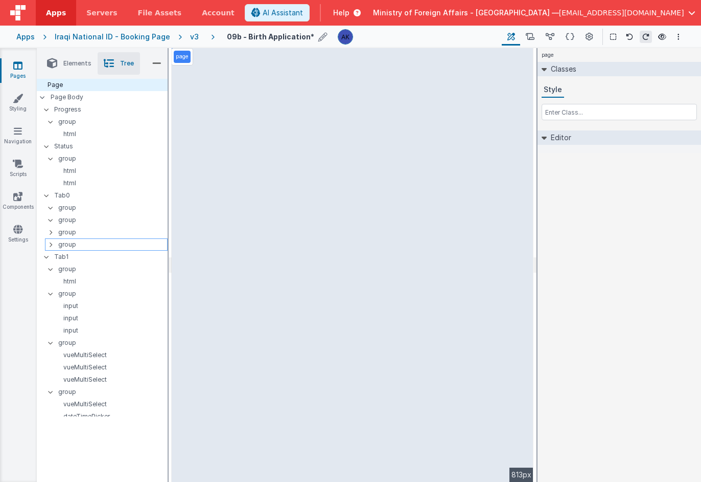
click at [54, 246] on div at bounding box center [53, 244] width 9 height 8
click at [49, 244] on icon at bounding box center [50, 244] width 3 height 8
click at [51, 243] on icon at bounding box center [50, 244] width 3 height 8
click at [51, 232] on icon at bounding box center [50, 232] width 3 height 8
click at [52, 231] on icon at bounding box center [50, 232] width 3 height 8
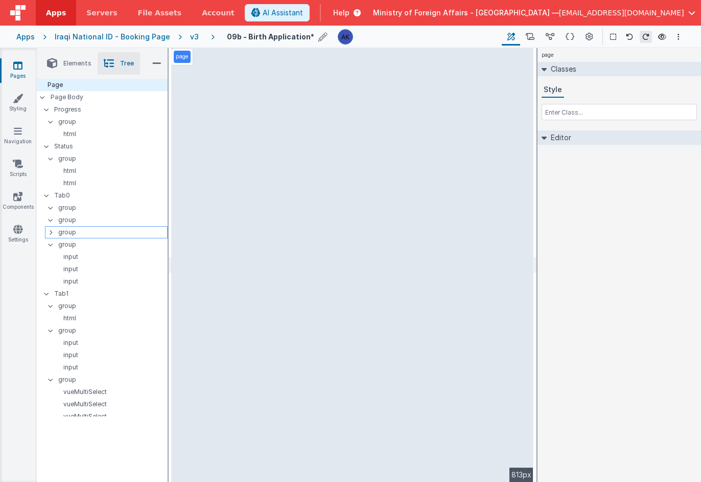
click at [52, 233] on div at bounding box center [53, 232] width 9 height 8
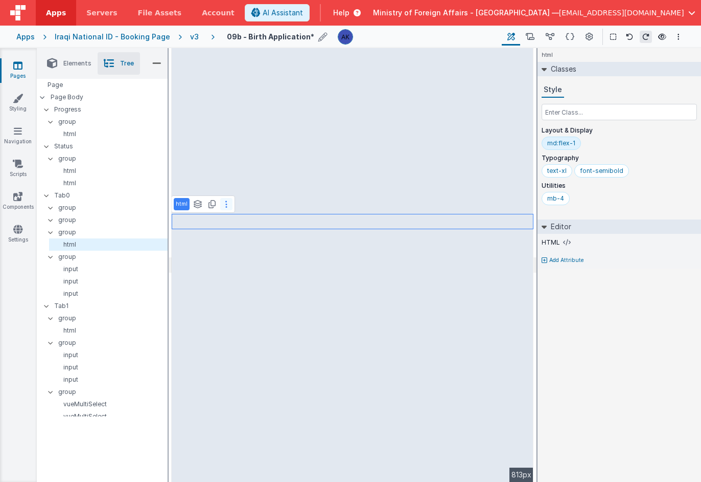
click at [222, 205] on button at bounding box center [226, 204] width 12 height 12
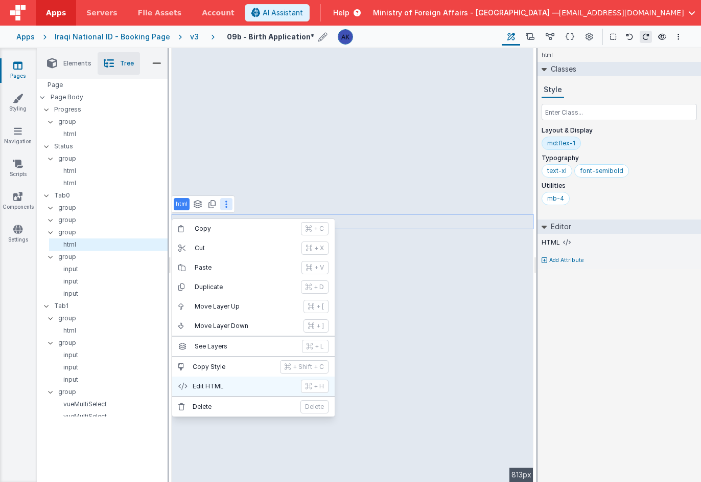
click at [207, 386] on p "Edit HTML" at bounding box center [244, 386] width 102 height 8
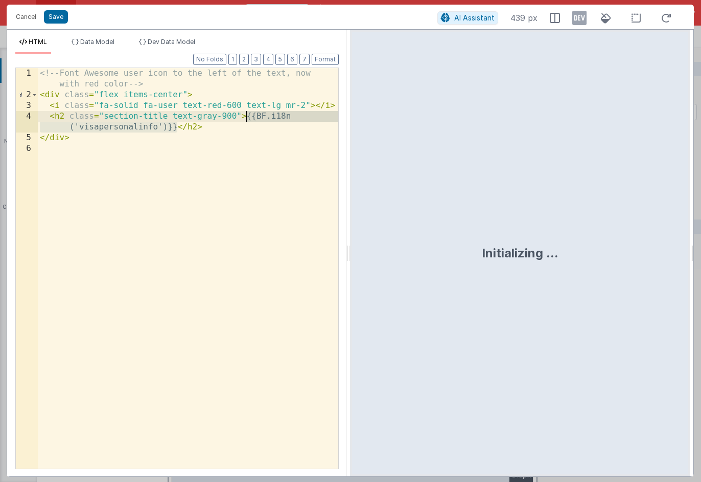
drag, startPoint x: 177, startPoint y: 127, endPoint x: 248, endPoint y: 116, distance: 72.4
click at [249, 116] on div "<!-- Font Awesome user icon to the left of the text, now with red color --> < d…" at bounding box center [188, 284] width 301 height 433
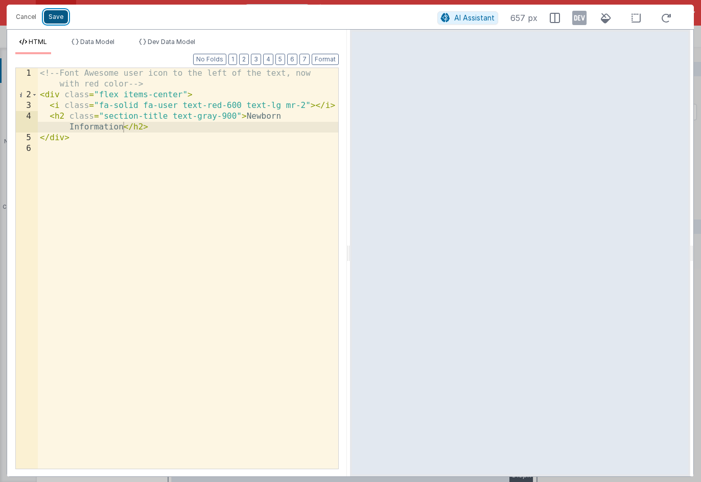
click at [59, 16] on button "Save" at bounding box center [56, 16] width 24 height 13
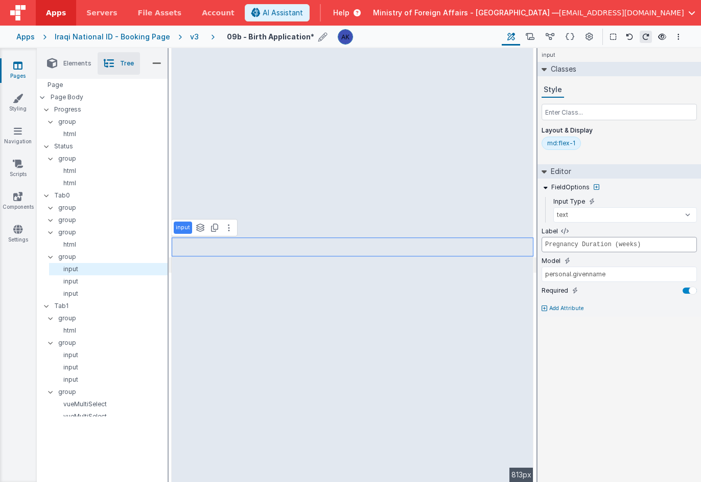
type input "Pregnancy Duration (weeks)"
click at [595, 274] on input "personal.givenname" at bounding box center [619, 273] width 155 height 15
click at [557, 275] on input "personal.givenname" at bounding box center [619, 273] width 155 height 15
click at [602, 276] on input "newborn.givenname" at bounding box center [619, 273] width 155 height 15
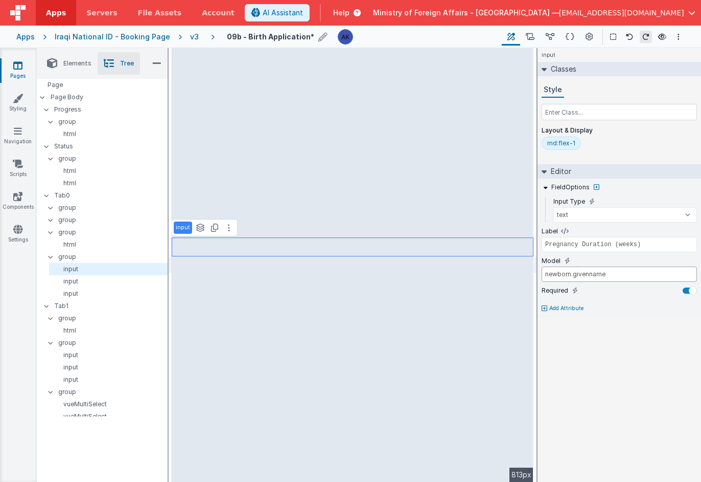
click at [602, 276] on input "newborn.givenname" at bounding box center [619, 273] width 155 height 15
type input "newborn.pregduration"
click at [645, 339] on div "input Classes Style Layout & Display md:flex-1 Editor FieldOptions Input Type t…" at bounding box center [620, 265] width 164 height 434
click at [565, 233] on icon at bounding box center [565, 231] width 8 height 8
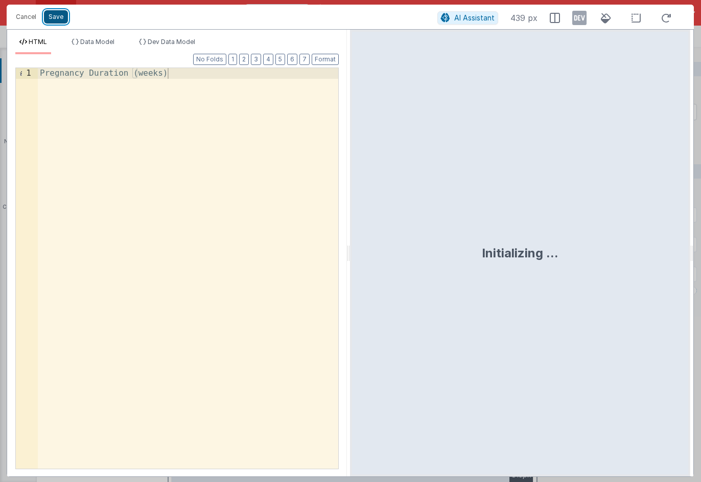
click at [62, 17] on button "Save" at bounding box center [56, 16] width 24 height 13
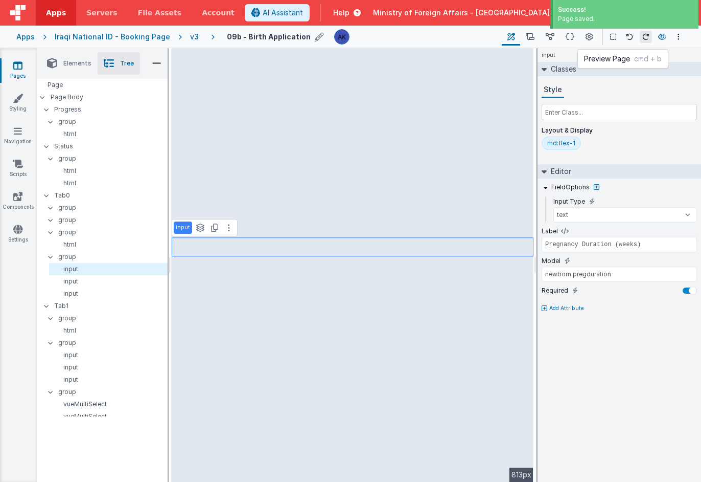
click at [645, 36] on icon at bounding box center [662, 36] width 8 height 7
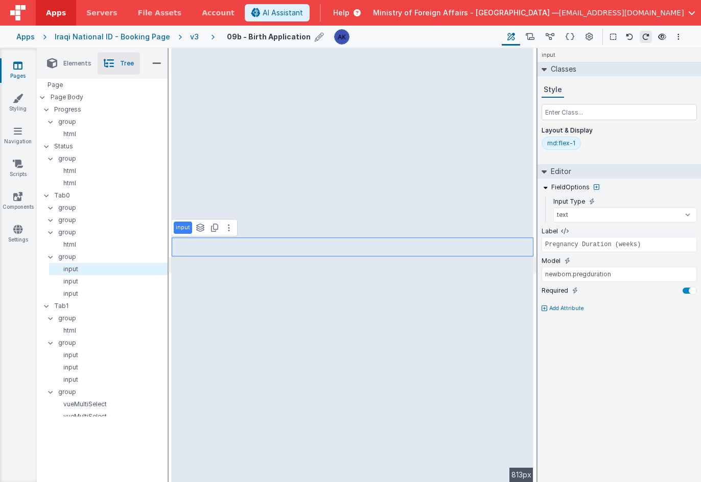
click at [571, 308] on p "Add Attribute" at bounding box center [567, 308] width 35 height 8
click at [577, 233] on icon at bounding box center [577, 231] width 6 height 6
type input "newborn.pregduration"
click at [578, 216] on select "text number password email" at bounding box center [626, 214] width 144 height 15
click at [555, 35] on button at bounding box center [550, 36] width 20 height 17
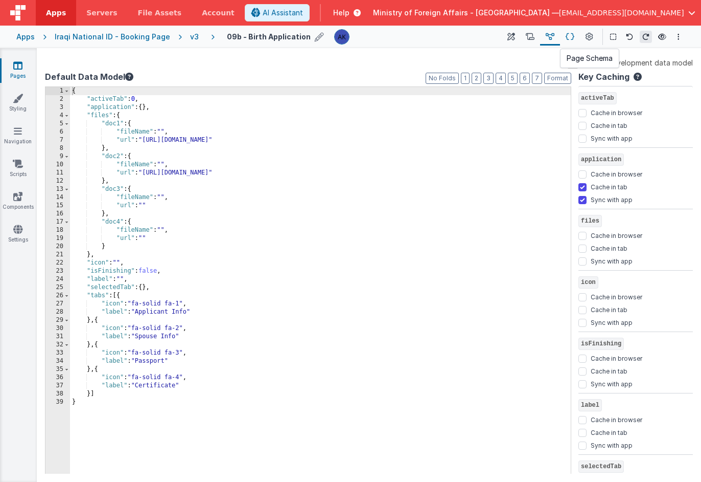
click at [573, 38] on icon at bounding box center [570, 37] width 9 height 11
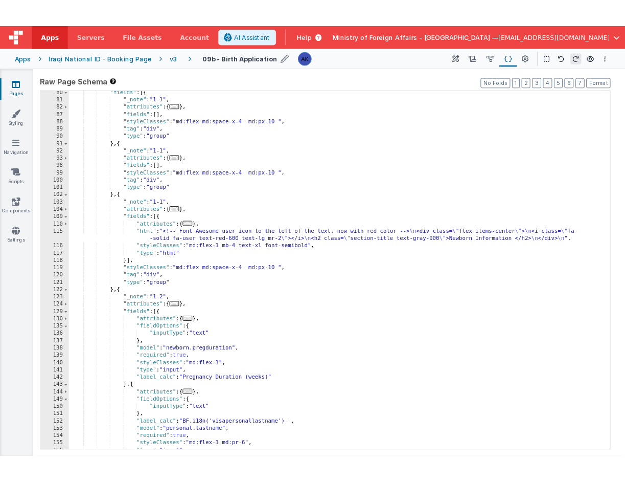
scroll to position [315, 0]
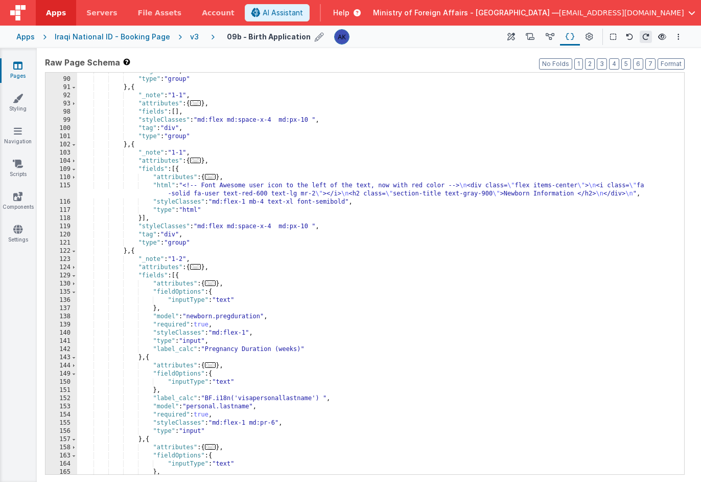
click at [193, 350] on div ""tag" : "div" , "type" : "group" } , { "_note" : "1-1" , "attributes" : { ... }…" at bounding box center [377, 276] width 600 height 418
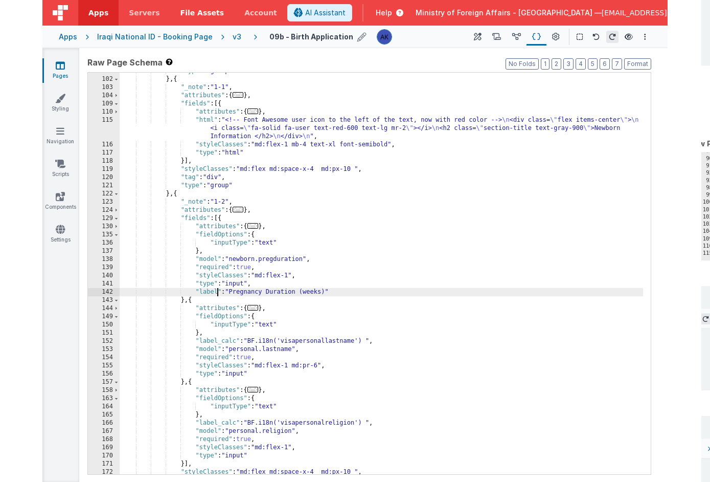
scroll to position [363, 0]
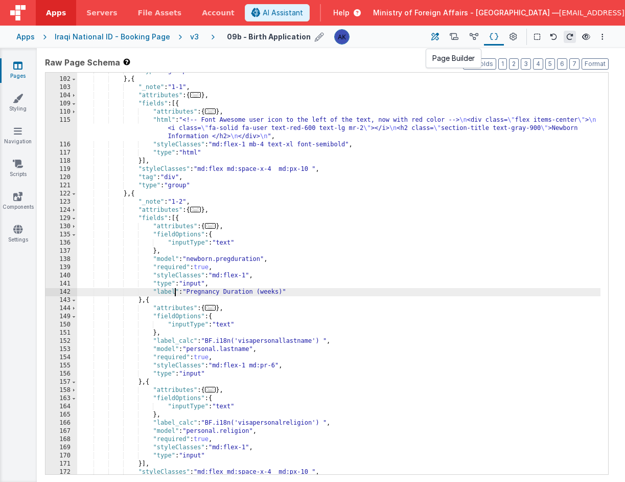
click at [438, 34] on icon at bounding box center [435, 37] width 8 height 11
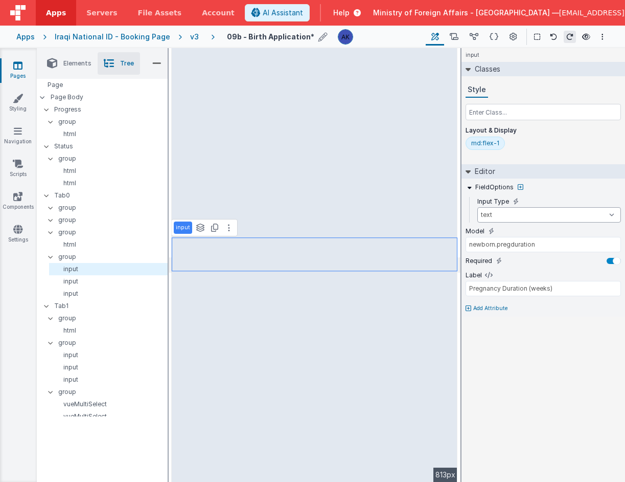
click at [547, 215] on select "text number password email" at bounding box center [549, 214] width 144 height 15
click at [100, 284] on p "input" at bounding box center [110, 281] width 114 height 8
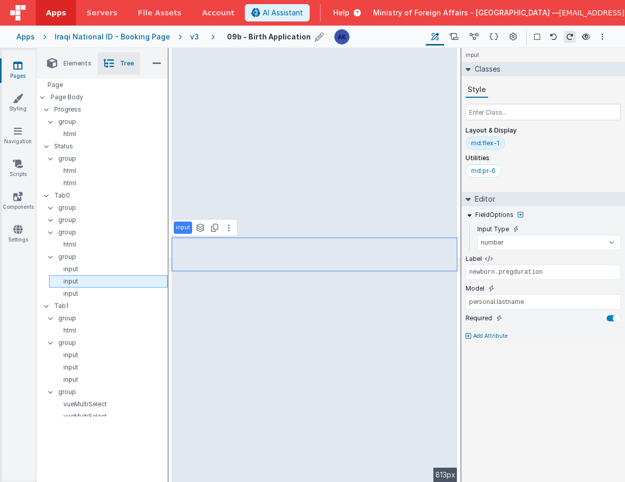
select select "text"
type input "BF.i18n('visapersonallastname')"
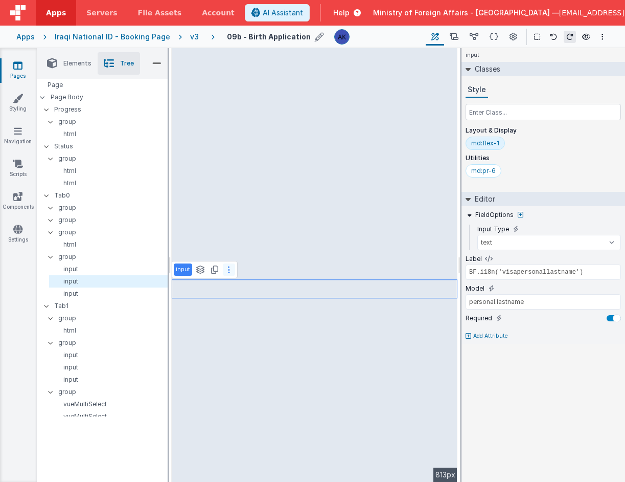
click at [223, 270] on button at bounding box center [229, 269] width 12 height 12
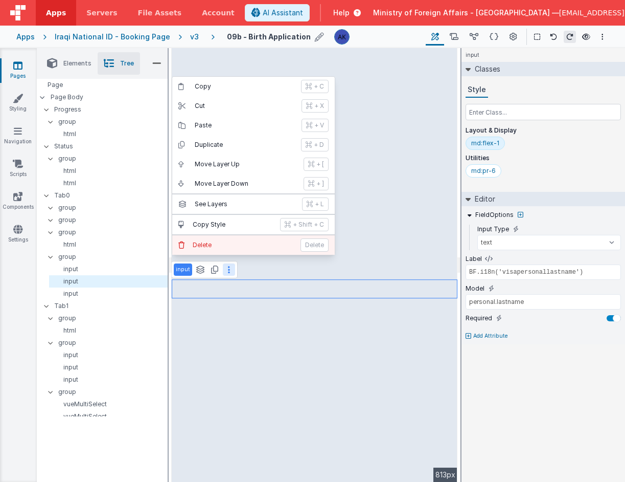
click at [223, 248] on p "Delete" at bounding box center [244, 245] width 102 height 8
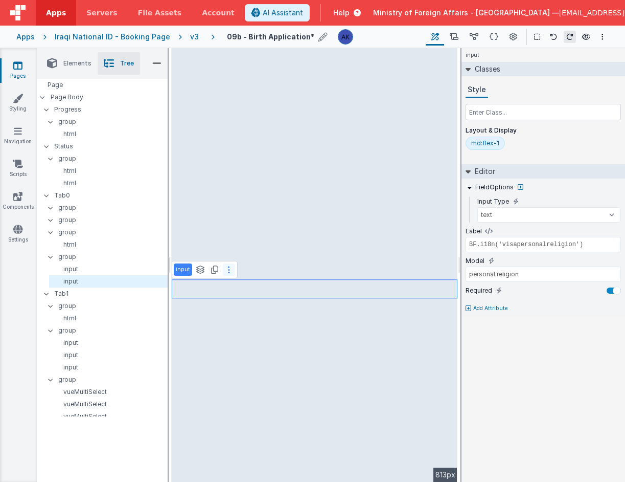
click at [225, 270] on button at bounding box center [229, 269] width 12 height 12
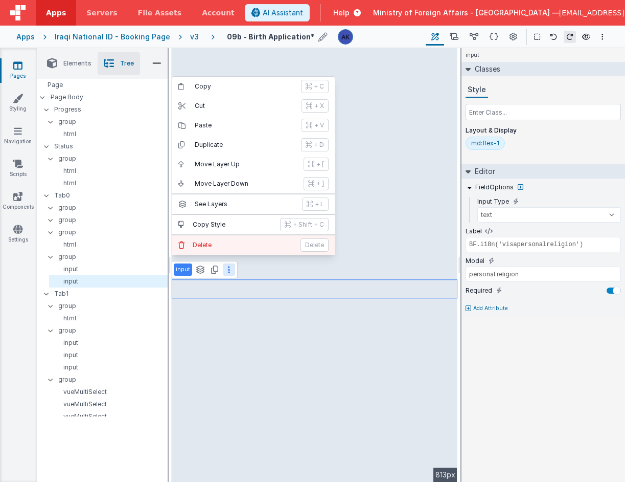
click at [219, 251] on button "[PERSON_NAME]" at bounding box center [253, 244] width 163 height 19
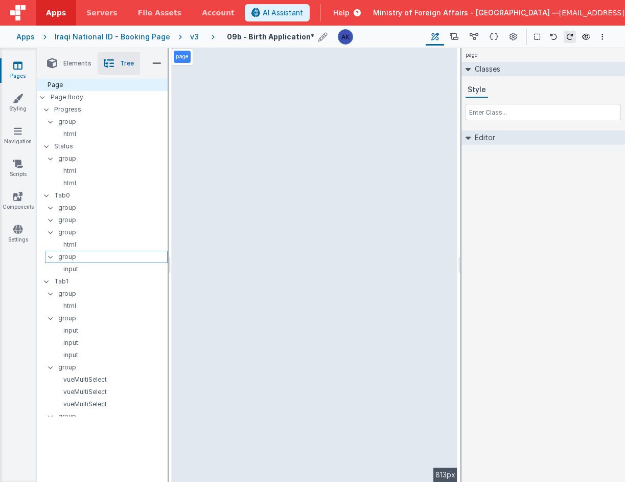
click at [84, 258] on p "group" at bounding box center [112, 256] width 109 height 11
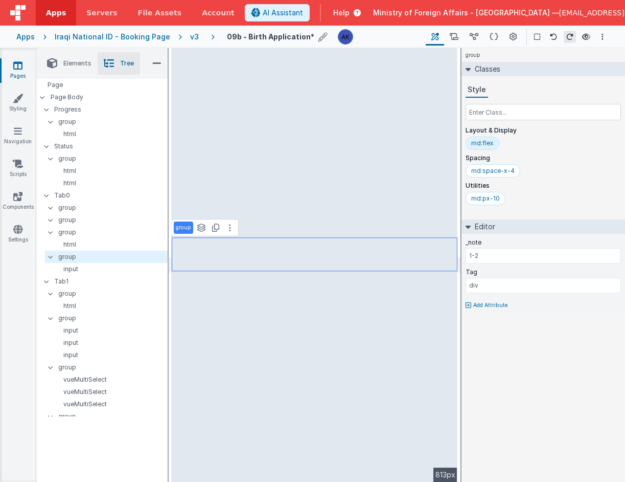
click at [216, 231] on icon at bounding box center [215, 227] width 7 height 8
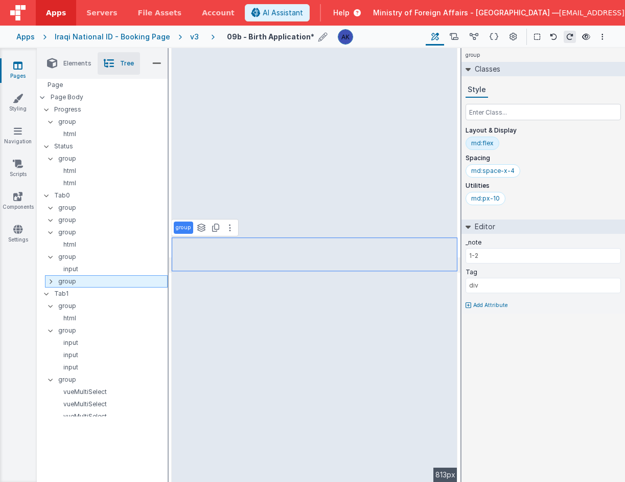
click at [51, 280] on icon at bounding box center [50, 281] width 3 height 8
click at [63, 292] on p "input" at bounding box center [110, 293] width 114 height 8
select select "number"
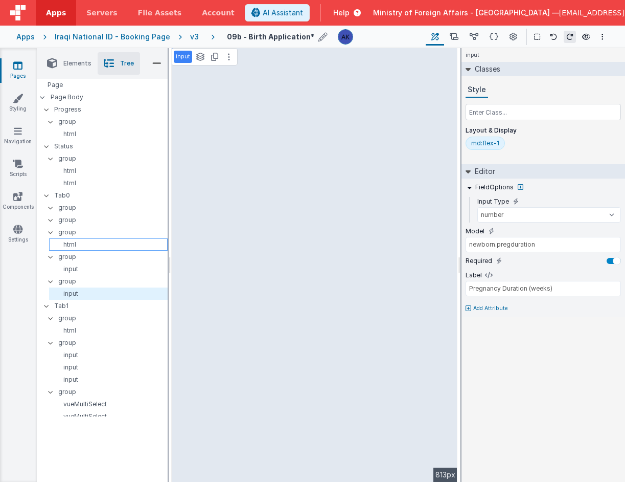
click at [85, 241] on p "html" at bounding box center [110, 244] width 114 height 8
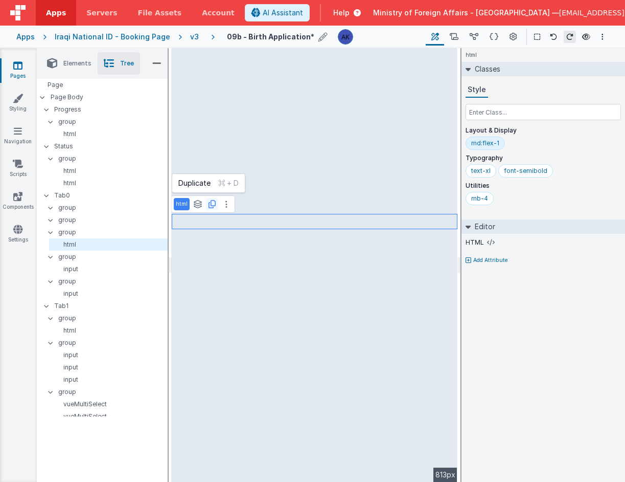
click at [214, 204] on icon at bounding box center [212, 204] width 7 height 8
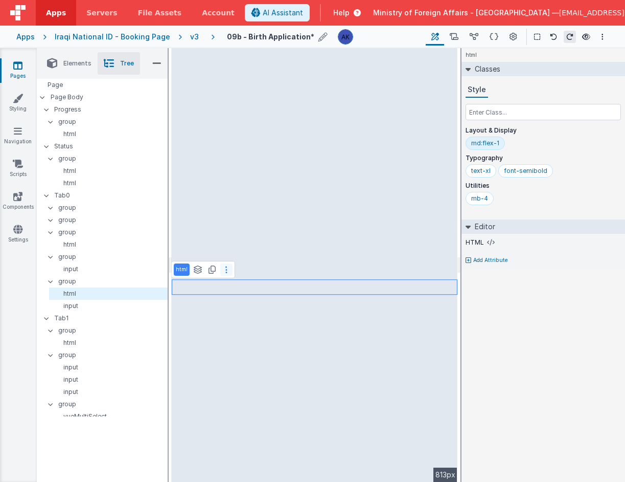
click at [226, 270] on icon at bounding box center [226, 269] width 2 height 8
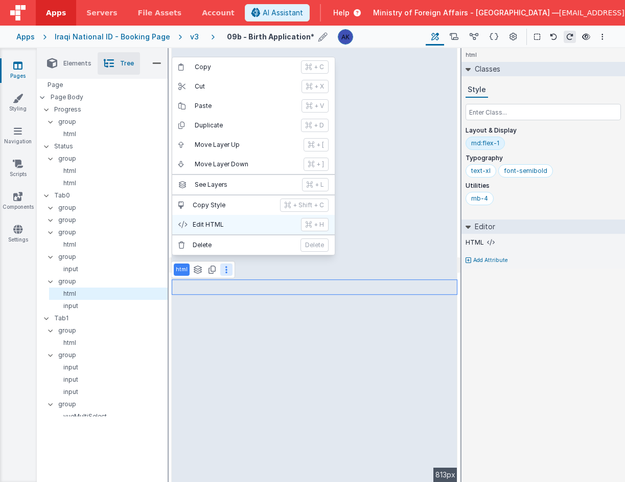
click at [229, 221] on p "Edit HTML" at bounding box center [244, 224] width 102 height 8
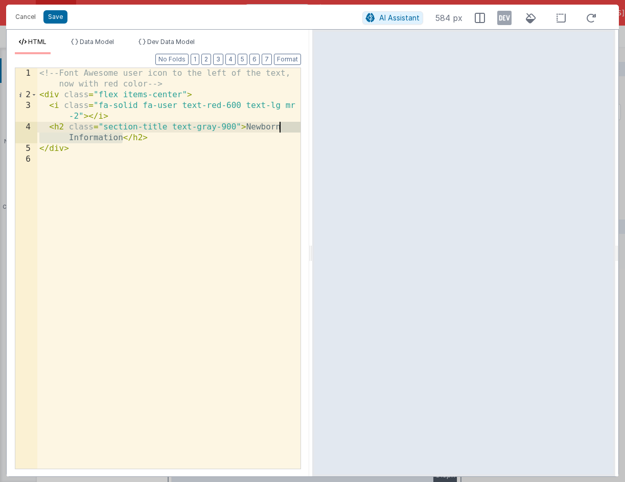
drag, startPoint x: 101, startPoint y: 142, endPoint x: 290, endPoint y: 125, distance: 189.9
click at [290, 125] on div "<!-- Font Awesome user icon to the left of the text, now with red color --> < d…" at bounding box center [168, 284] width 263 height 433
click at [50, 19] on button "Save" at bounding box center [55, 16] width 24 height 13
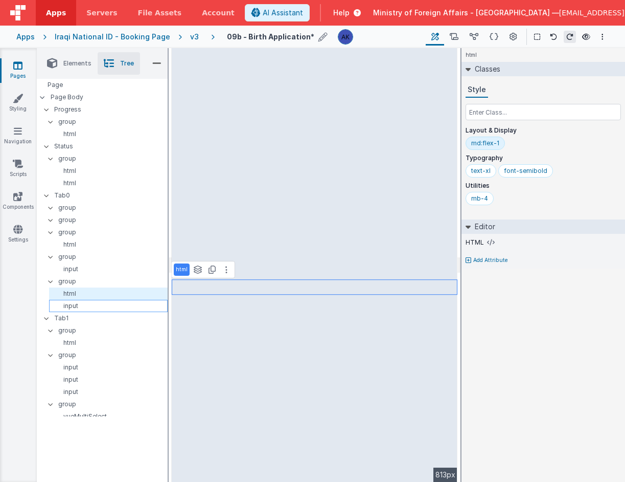
click at [81, 304] on p "input" at bounding box center [110, 306] width 114 height 8
select select "number"
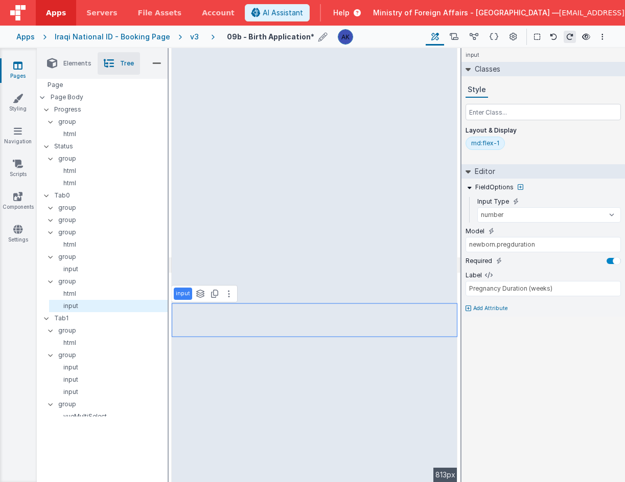
click at [71, 66] on span "Elements" at bounding box center [77, 63] width 28 height 8
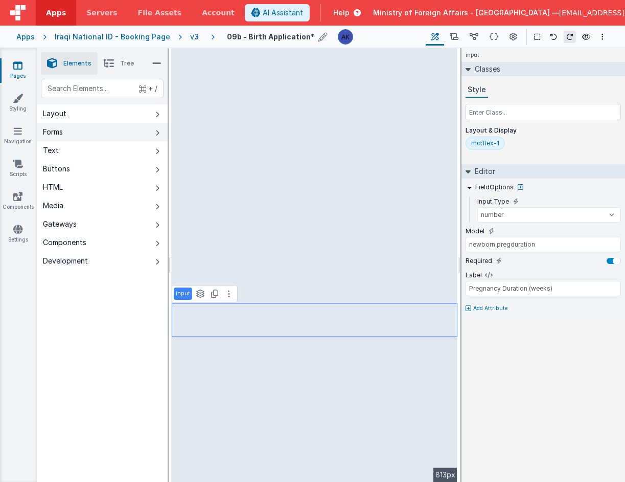
click at [79, 132] on button "Forms" at bounding box center [102, 132] width 131 height 18
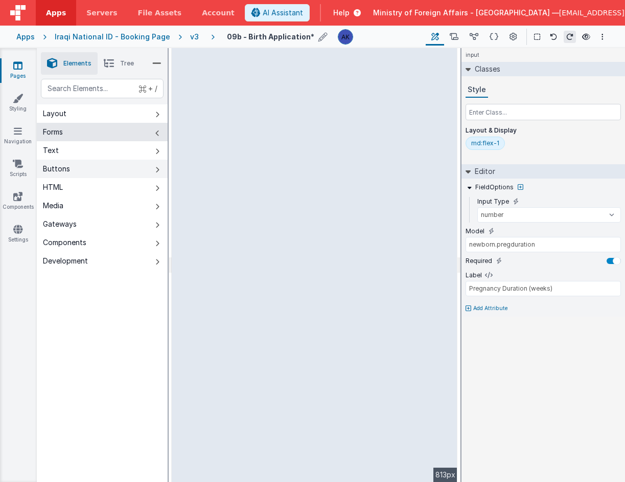
click at [66, 171] on div "Buttons" at bounding box center [56, 169] width 27 height 10
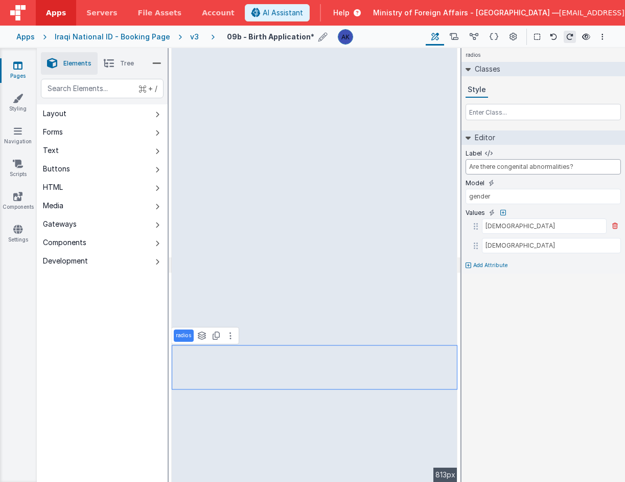
type input "Are there congenital abnormalities?"
click at [501, 227] on input "[DEMOGRAPHIC_DATA]" at bounding box center [544, 225] width 125 height 15
click at [502, 227] on input "[DEMOGRAPHIC_DATA]" at bounding box center [544, 225] width 125 height 15
type input "YES"
click at [522, 249] on input "[DEMOGRAPHIC_DATA]" at bounding box center [544, 245] width 125 height 15
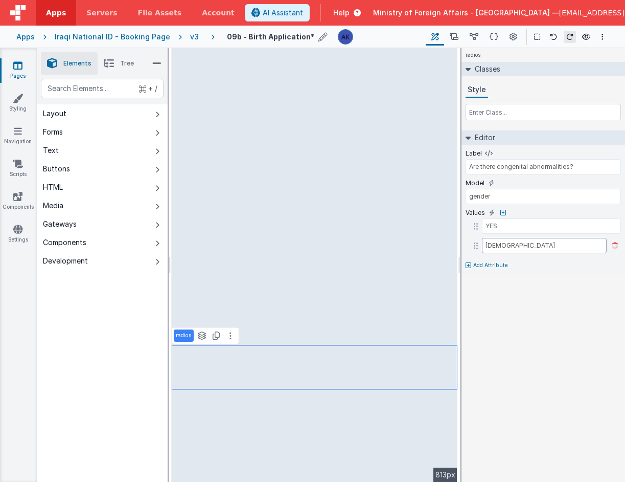
click at [522, 249] on input "[DEMOGRAPHIC_DATA]" at bounding box center [544, 245] width 125 height 15
type input "NO"
click at [535, 287] on div "radios Classes Style Editor Label Are there congenital abnormalities? Model gen…" at bounding box center [544, 265] width 164 height 434
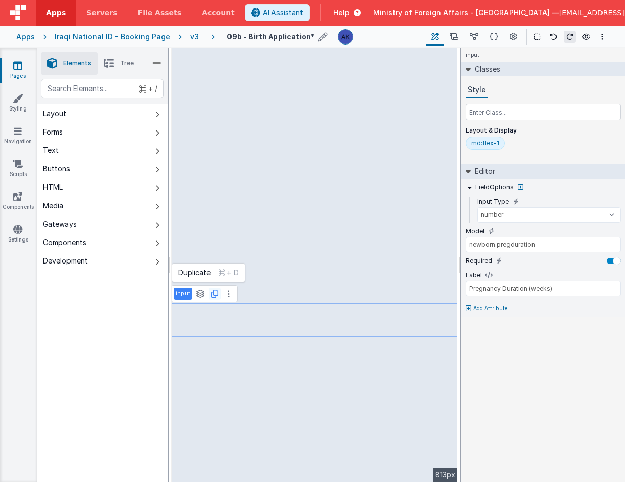
click at [214, 297] on icon at bounding box center [214, 293] width 7 height 8
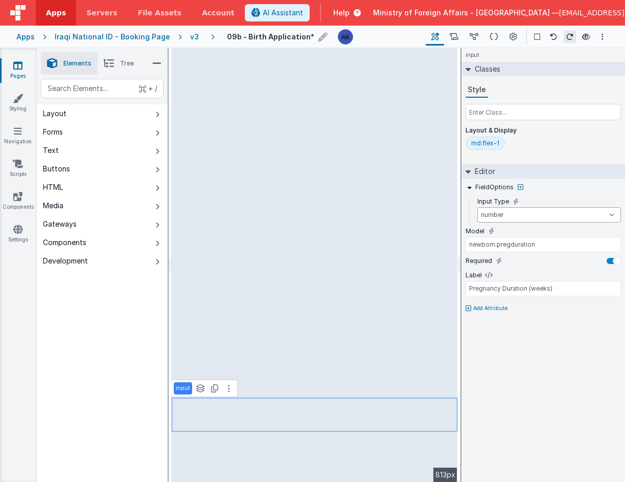
click at [519, 219] on select "text number password email" at bounding box center [549, 214] width 144 height 15
select select "text"
click at [496, 246] on input "newborn.pregduration" at bounding box center [543, 244] width 155 height 15
drag, startPoint x: 545, startPoint y: 245, endPoint x: 497, endPoint y: 247, distance: 48.1
click at [497, 247] on input "newborn.pregduration" at bounding box center [543, 244] width 155 height 15
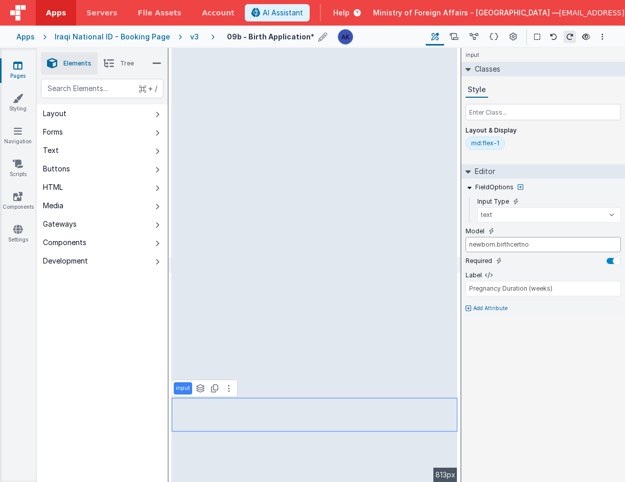
type input "newborn.birthcertno"
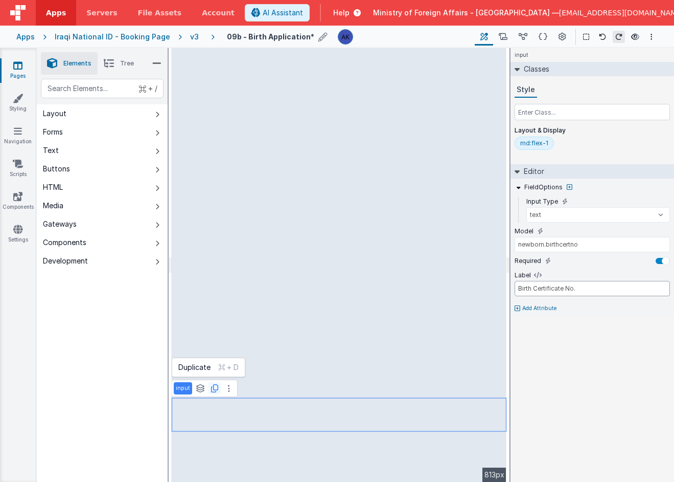
type input "Birth Certificate No."
click at [215, 390] on icon at bounding box center [214, 388] width 7 height 8
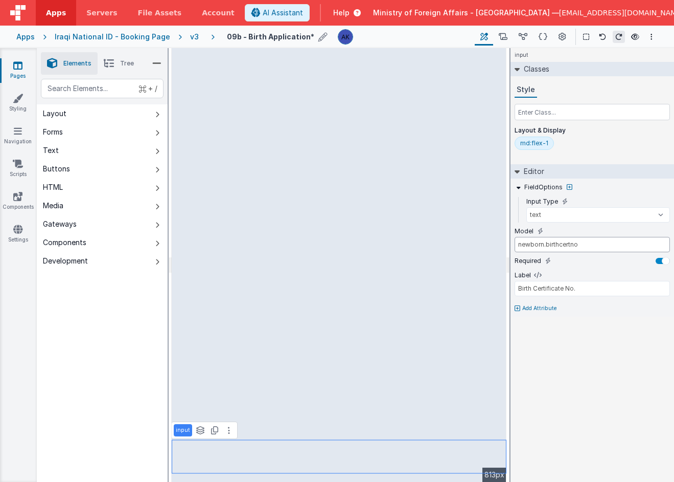
click at [586, 246] on input "newborn.birthcertno" at bounding box center [592, 244] width 155 height 15
click at [106, 134] on button "Forms" at bounding box center [102, 132] width 131 height 18
type input "Select a Toy (Select item)"
select select "required"
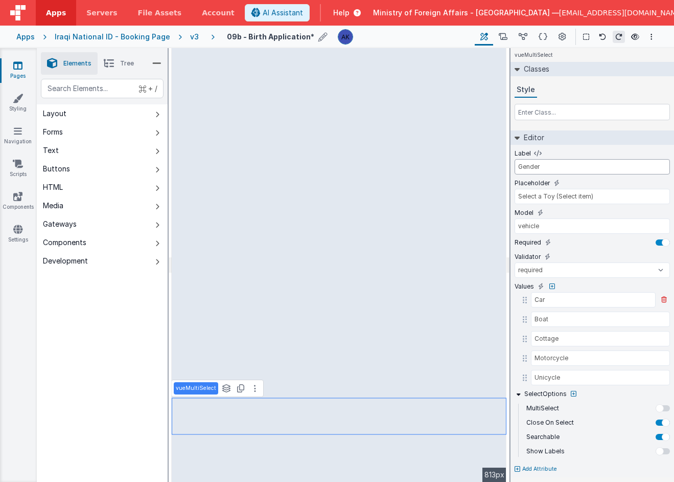
type input "Gender"
click at [577, 302] on input "Car" at bounding box center [593, 299] width 125 height 15
click at [545, 227] on input "vehicle" at bounding box center [592, 225] width 155 height 15
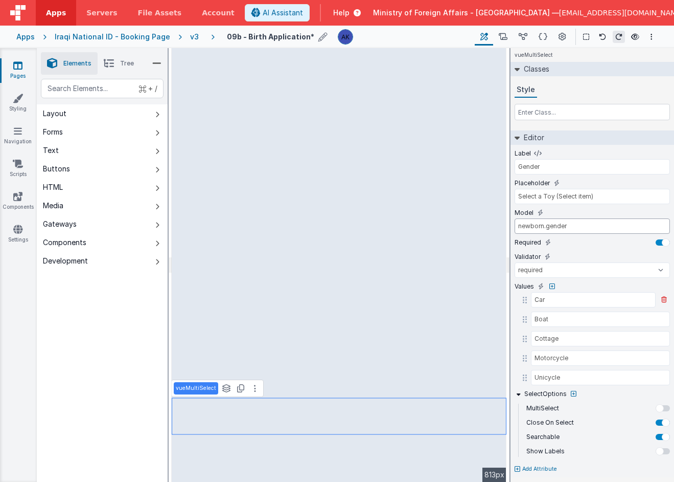
type input "newborn.gender"
click at [547, 300] on input "Car" at bounding box center [593, 299] width 125 height 15
type input "[DEMOGRAPHIC_DATA]"
click at [551, 318] on input "Boat" at bounding box center [593, 318] width 125 height 15
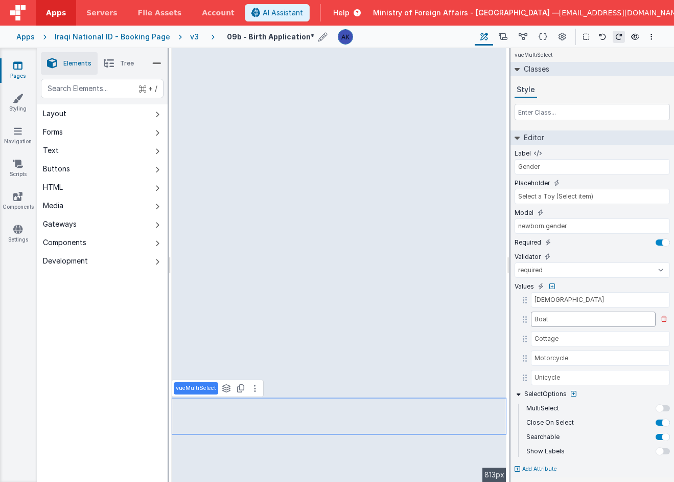
click at [551, 318] on input "Boat" at bounding box center [593, 318] width 125 height 15
type input "[DEMOGRAPHIC_DATA]"
click at [645, 338] on icon at bounding box center [665, 338] width 6 height 6
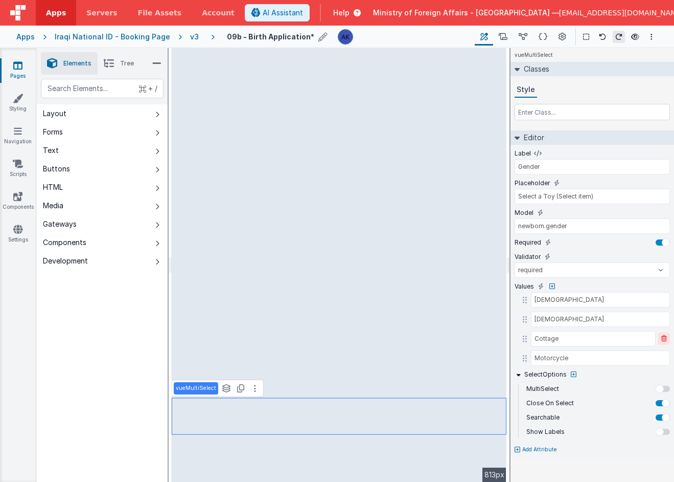
type input "Motorcycle"
type input "Unicycle"
click at [645, 338] on icon at bounding box center [665, 338] width 6 height 6
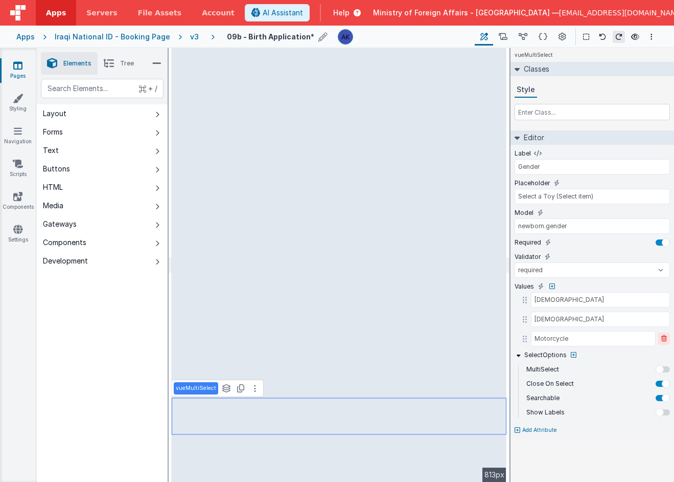
type input "Unicycle"
click at [645, 338] on icon at bounding box center [665, 338] width 6 height 6
click at [645, 393] on div at bounding box center [663, 393] width 14 height 6
click at [553, 196] on input "Select a Toy (Select item)" at bounding box center [592, 196] width 155 height 15
drag, startPoint x: 604, startPoint y: 198, endPoint x: 561, endPoint y: 198, distance: 42.9
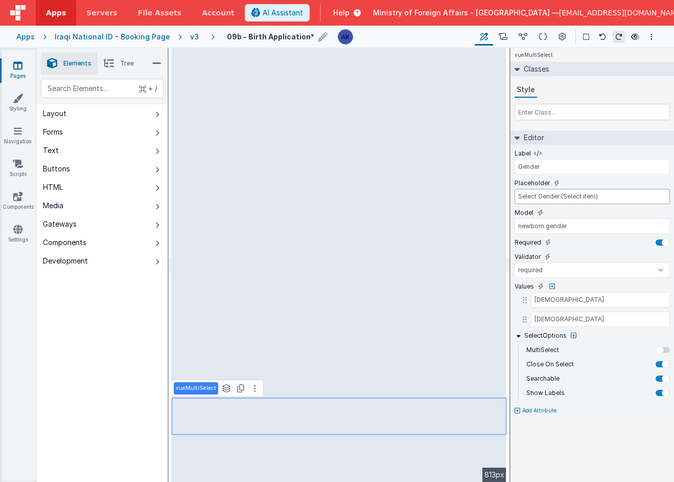
click at [561, 198] on input "Select Gender (Select item)" at bounding box center [592, 196] width 155 height 15
drag, startPoint x: 567, startPoint y: 199, endPoint x: 508, endPoint y: 194, distance: 60.0
click at [508, 194] on div "Elements Tree + / Layout Forms Text Buttons HTML Media Gateways Components Deve…" at bounding box center [356, 265] width 638 height 434
click at [520, 197] on input "(select Gender)" at bounding box center [592, 196] width 155 height 15
type input "Select Gender"
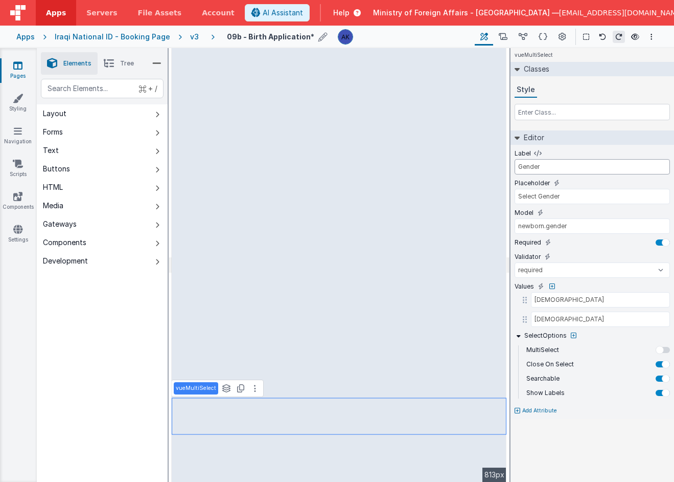
click at [545, 167] on input "Gender" at bounding box center [592, 166] width 155 height 15
click at [540, 164] on input "Sex" at bounding box center [592, 166] width 155 height 15
click at [539, 165] on input "Sex" at bounding box center [592, 166] width 155 height 15
type input "Gender"
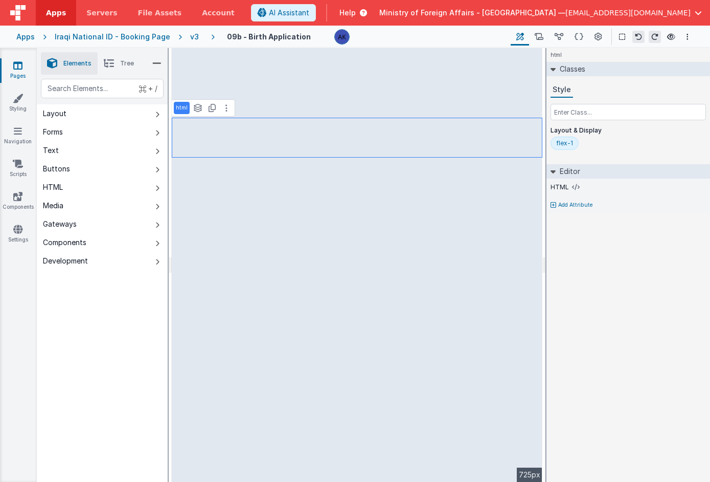
click at [116, 65] on li "Tree" at bounding box center [119, 63] width 42 height 22
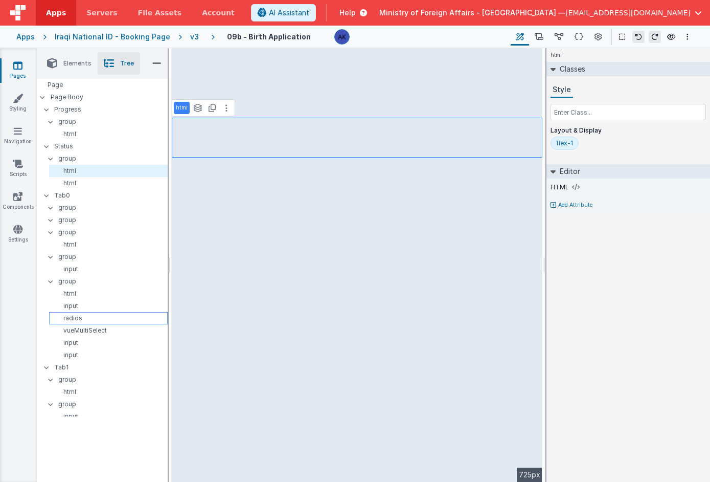
click at [113, 317] on p "radios" at bounding box center [110, 318] width 114 height 8
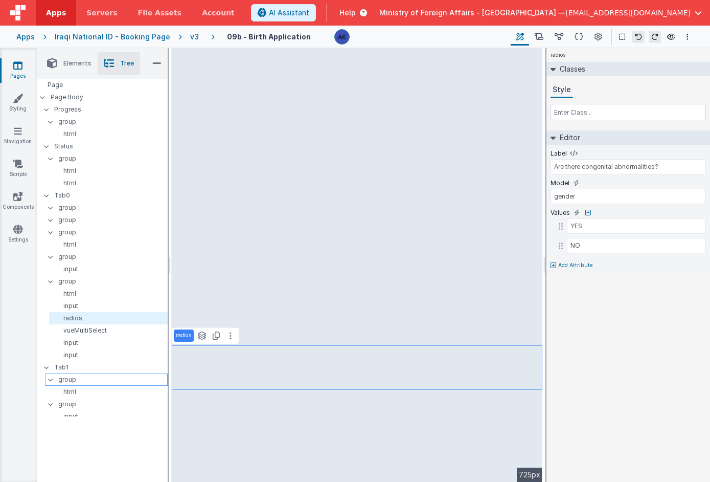
scroll to position [208, 0]
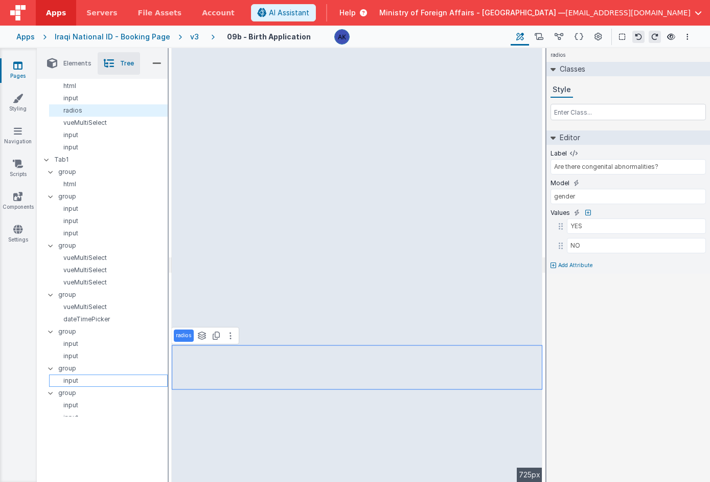
click at [113, 375] on div "input" at bounding box center [108, 380] width 119 height 12
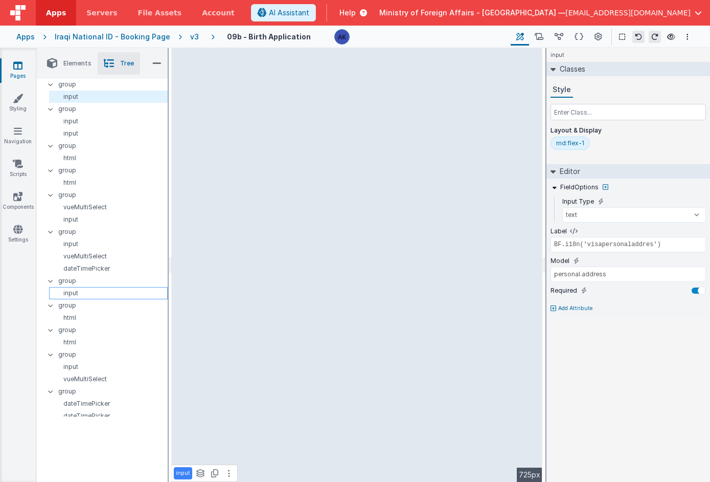
scroll to position [499, 0]
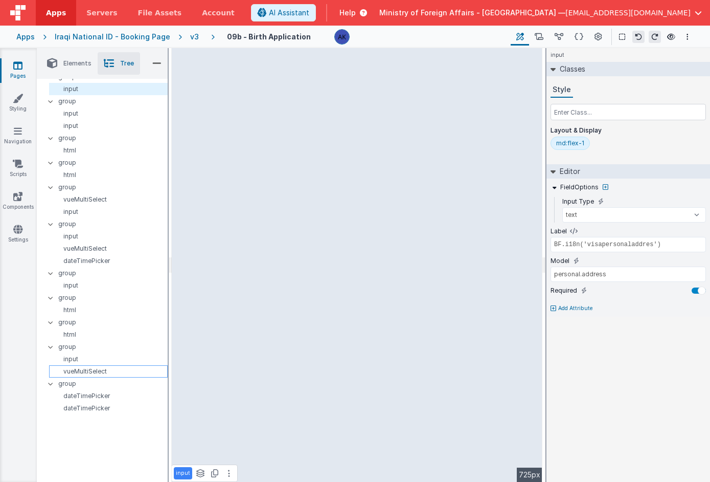
click at [115, 374] on p "vueMultiSelect" at bounding box center [110, 371] width 114 height 8
type input "name"
select select "required"
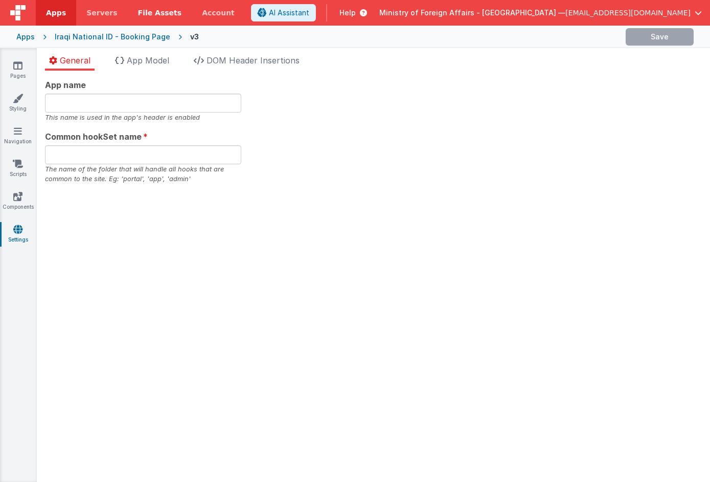
type input "Booking NID"
type input "appbooknid"
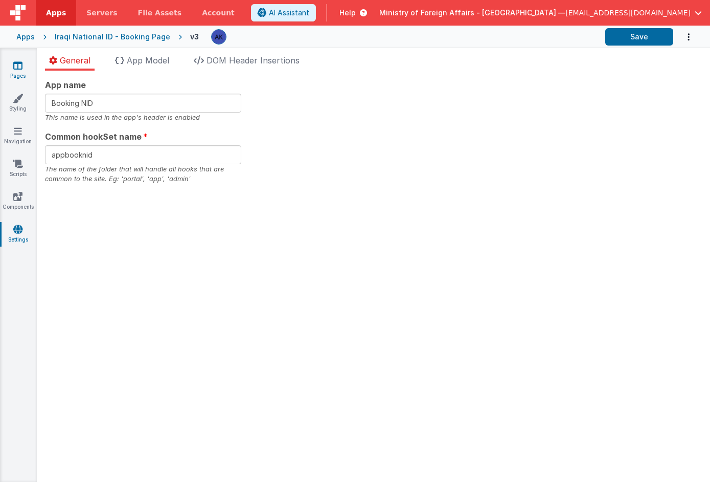
click at [13, 70] on icon at bounding box center [17, 65] width 9 height 10
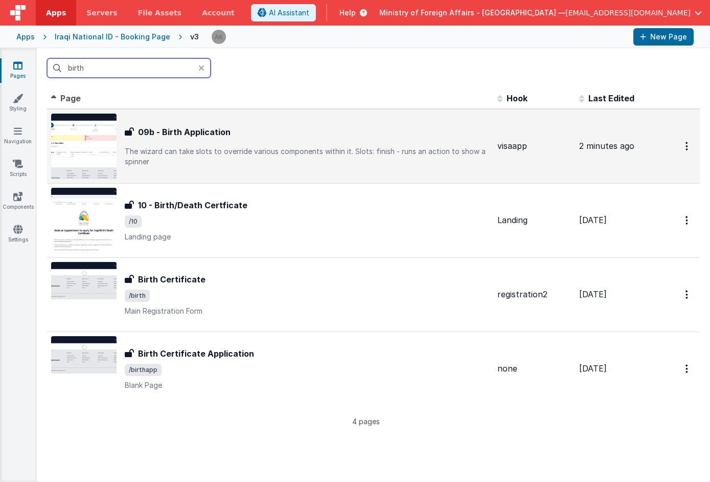
type input "birth"
click at [90, 142] on img at bounding box center [83, 145] width 65 height 65
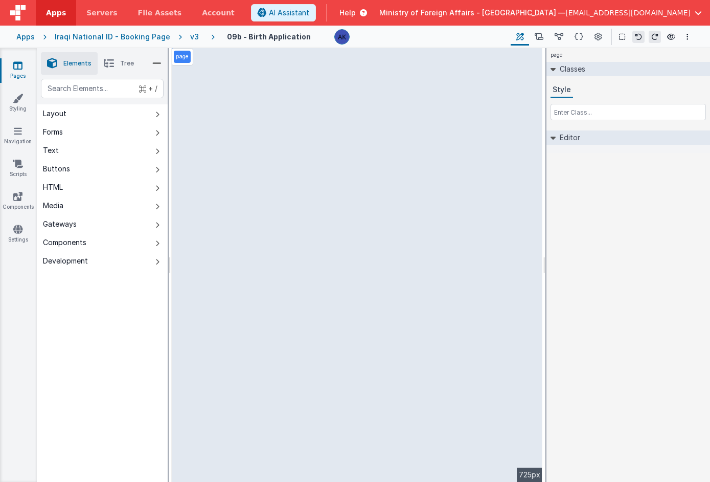
click at [190, 36] on div "v3" at bounding box center [196, 37] width 13 height 10
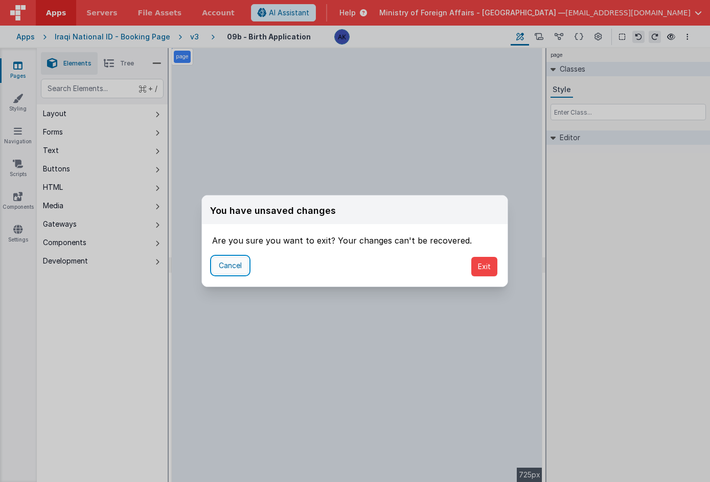
click at [243, 265] on button "Cancel" at bounding box center [230, 265] width 36 height 17
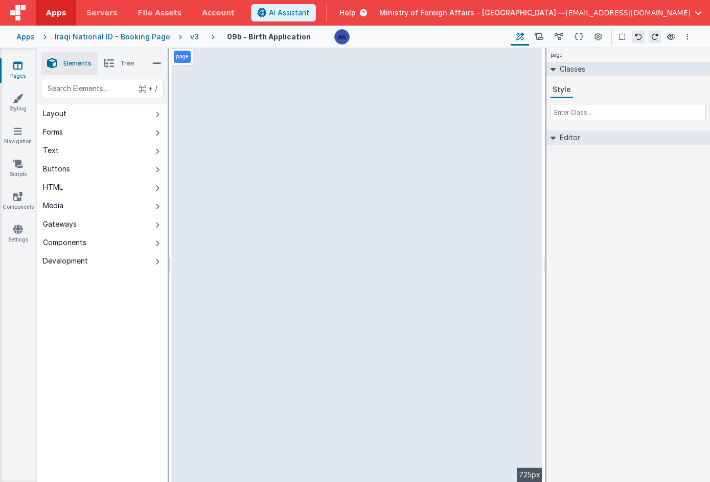
click at [685, 39] on button "Options" at bounding box center [687, 37] width 12 height 12
click at [612, 57] on p "Save" at bounding box center [628, 57] width 64 height 10
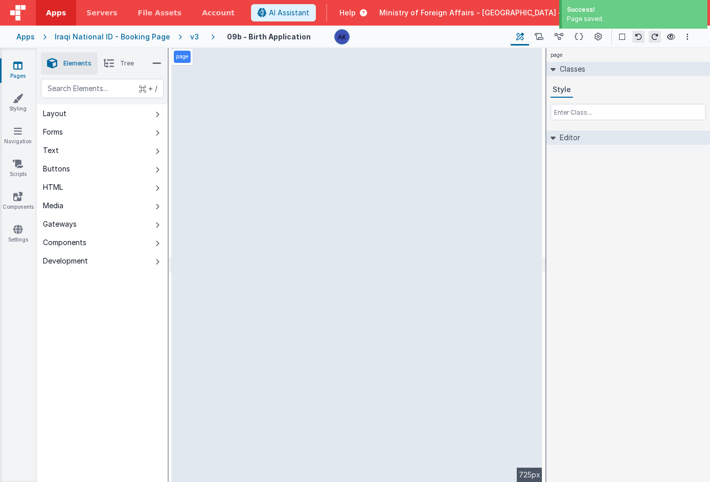
click at [190, 39] on div "v3" at bounding box center [196, 37] width 13 height 10
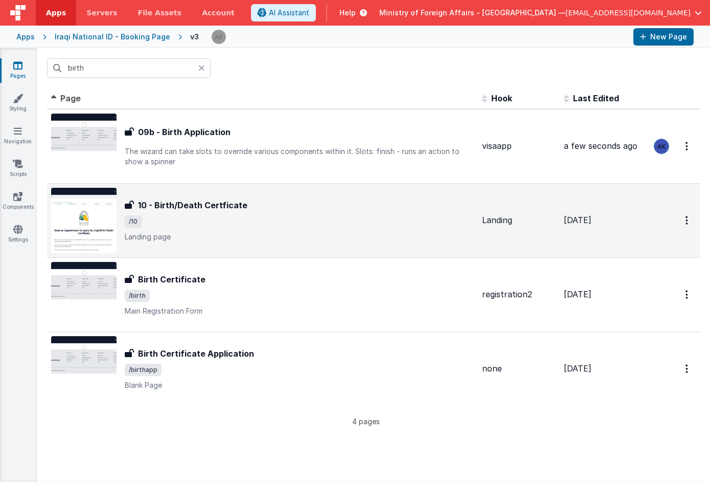
click at [70, 225] on img at bounding box center [83, 220] width 65 height 65
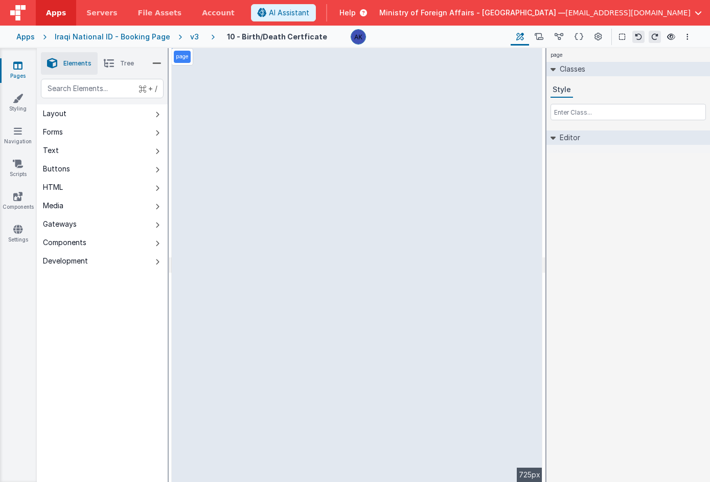
click at [190, 37] on div "v3" at bounding box center [196, 37] width 13 height 10
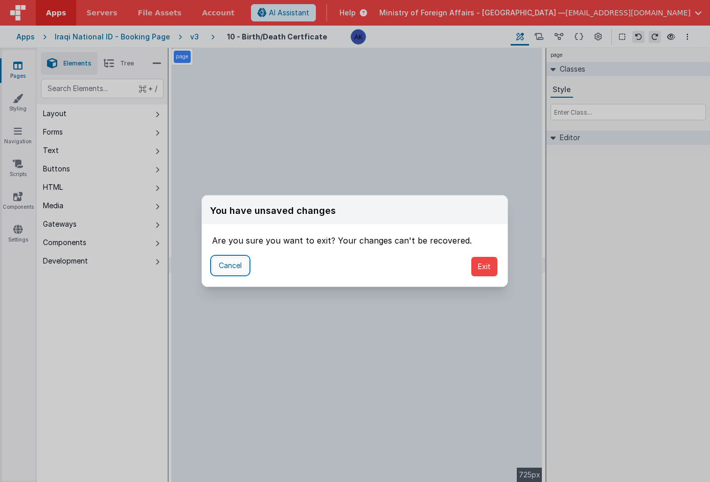
click at [241, 266] on button "Cancel" at bounding box center [230, 265] width 36 height 17
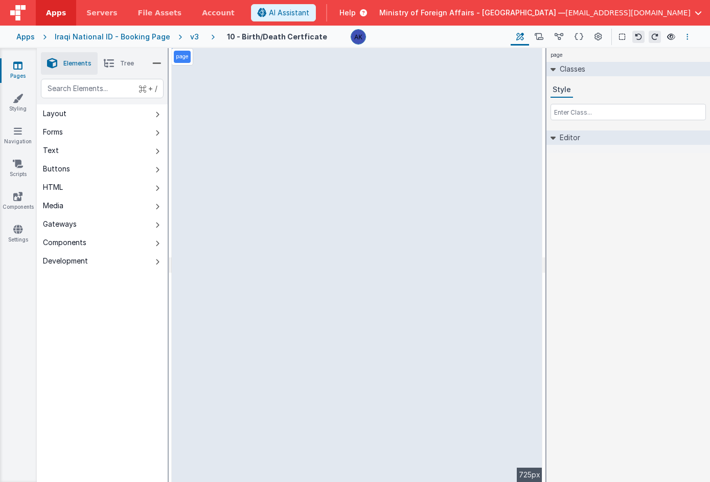
click at [689, 32] on button "Options" at bounding box center [687, 37] width 12 height 12
click at [639, 61] on p "Save" at bounding box center [628, 57] width 64 height 10
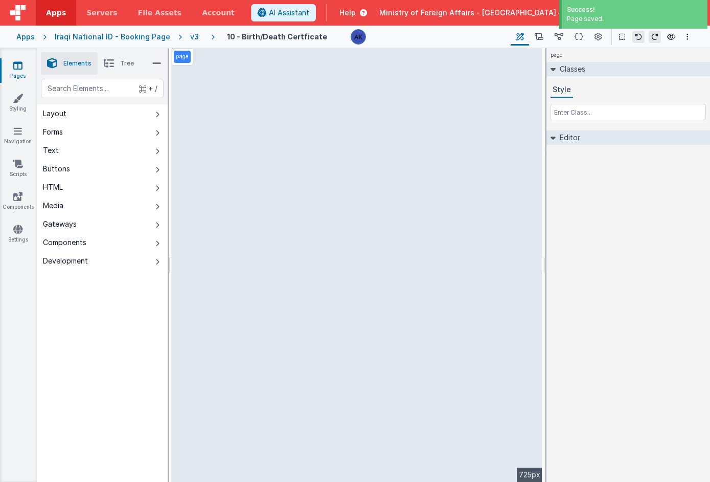
click at [190, 38] on div "v3" at bounding box center [196, 37] width 13 height 10
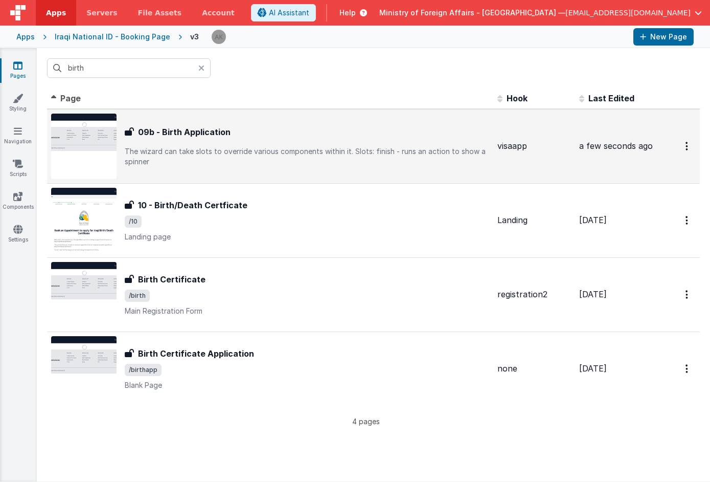
click at [108, 145] on img at bounding box center [83, 145] width 65 height 65
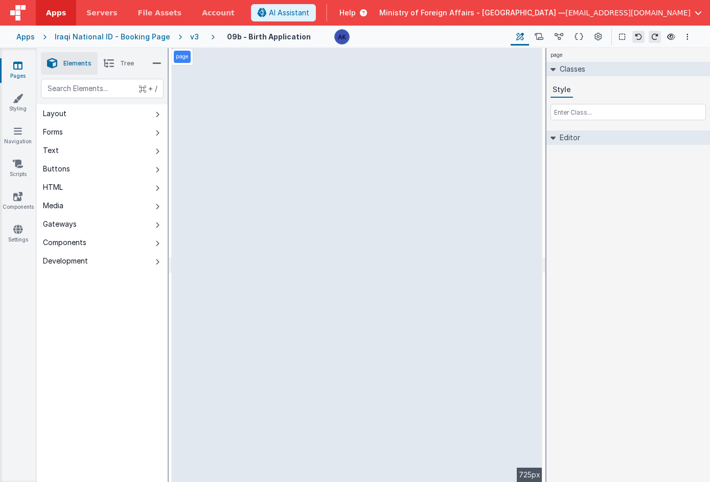
click at [118, 62] on li "Tree" at bounding box center [119, 63] width 42 height 22
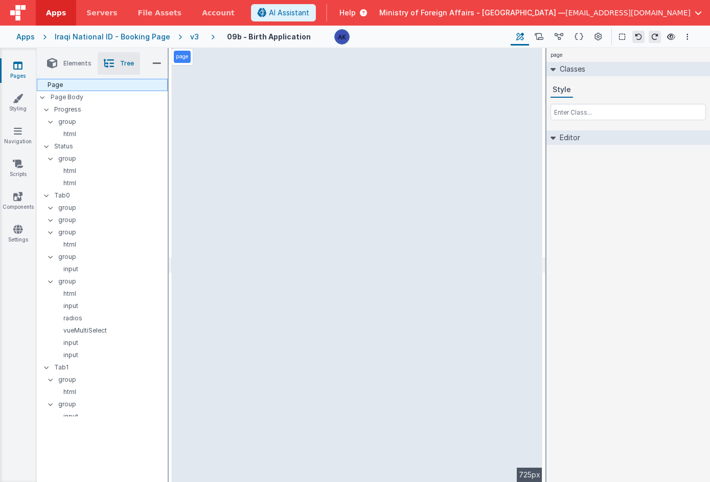
click at [106, 89] on div "Page" at bounding box center [102, 85] width 131 height 12
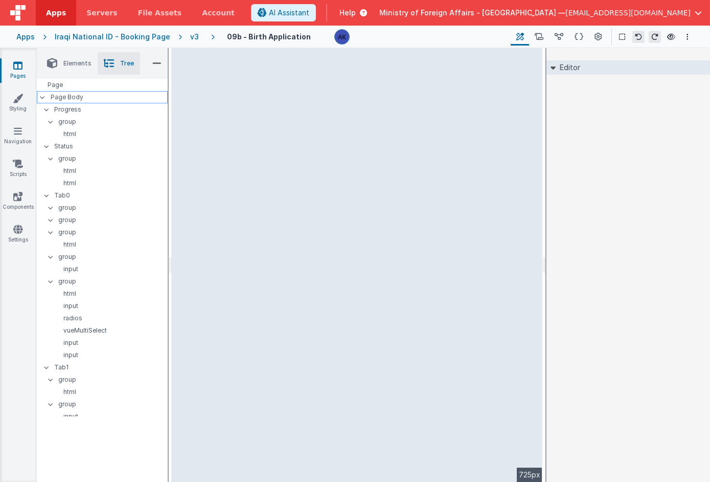
click at [100, 95] on p "Page Body" at bounding box center [109, 97] width 117 height 8
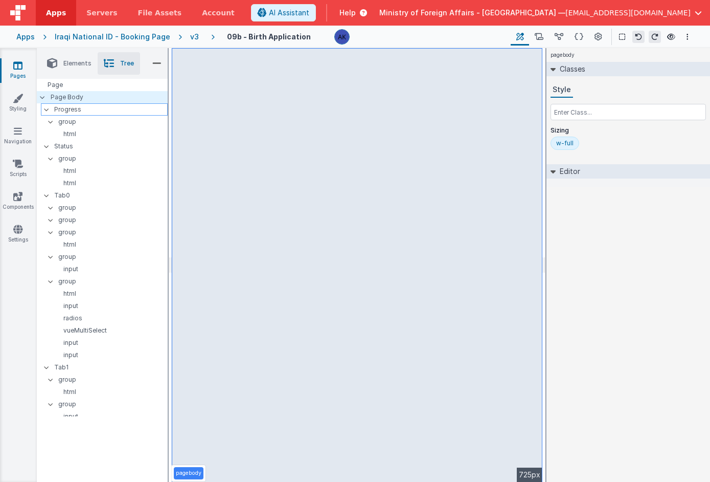
click at [103, 108] on p "Progress" at bounding box center [110, 109] width 113 height 11
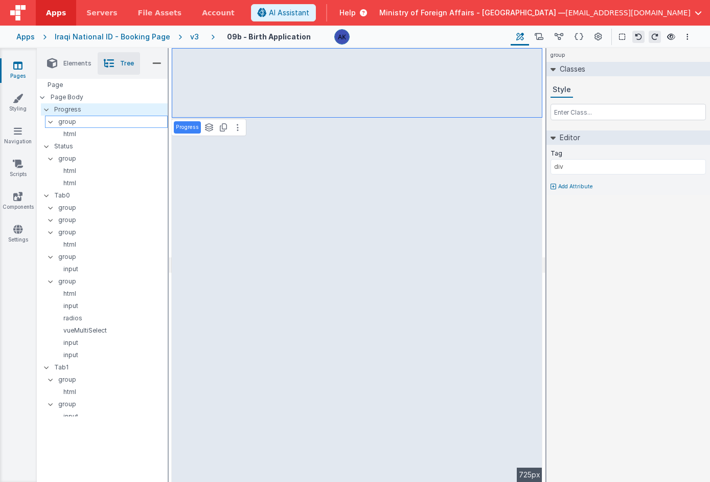
click at [93, 121] on p "group" at bounding box center [112, 121] width 109 height 11
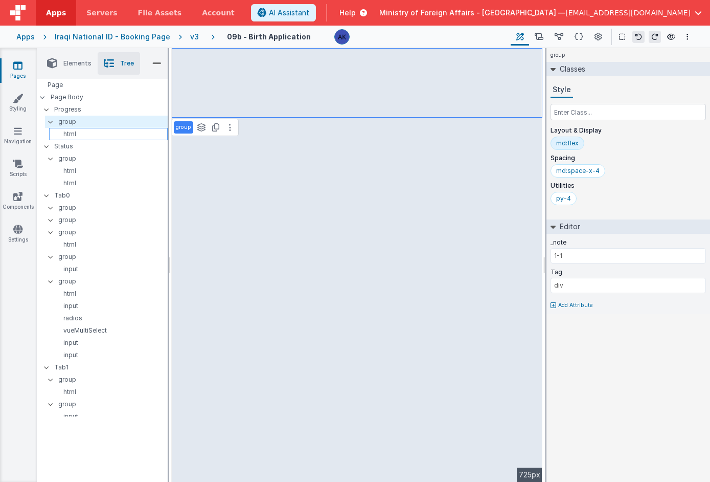
click at [88, 131] on p "html" at bounding box center [110, 134] width 114 height 8
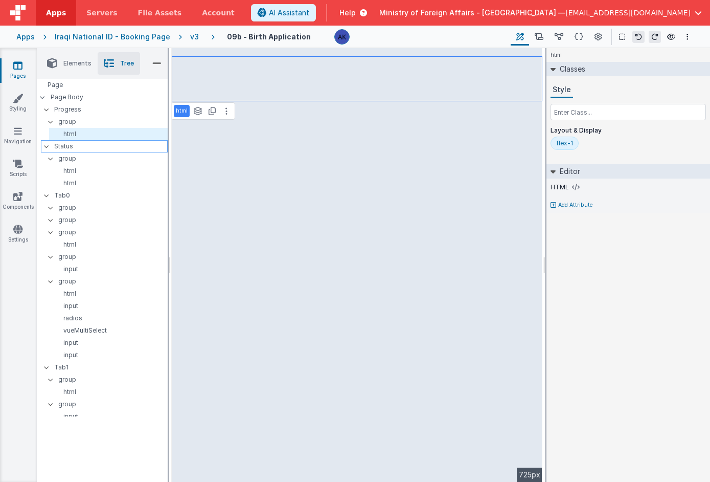
click at [84, 149] on p "Status" at bounding box center [110, 146] width 113 height 11
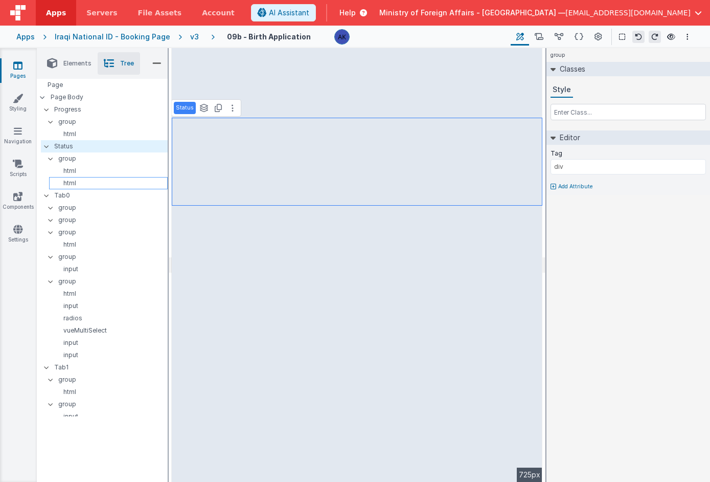
click at [81, 190] on p "Tab0" at bounding box center [110, 195] width 113 height 11
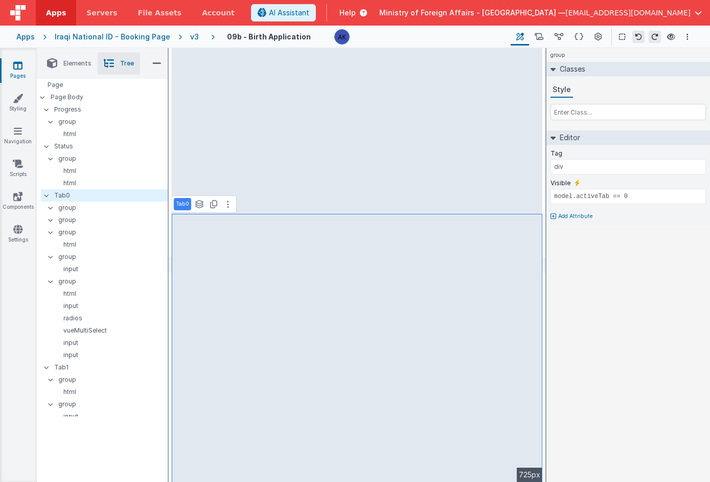
click at [190, 37] on div "v3" at bounding box center [196, 37] width 13 height 10
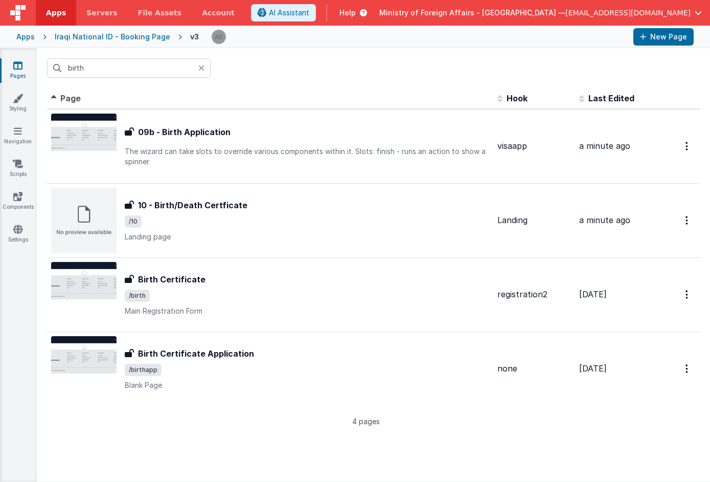
click at [200, 70] on icon at bounding box center [201, 68] width 6 height 8
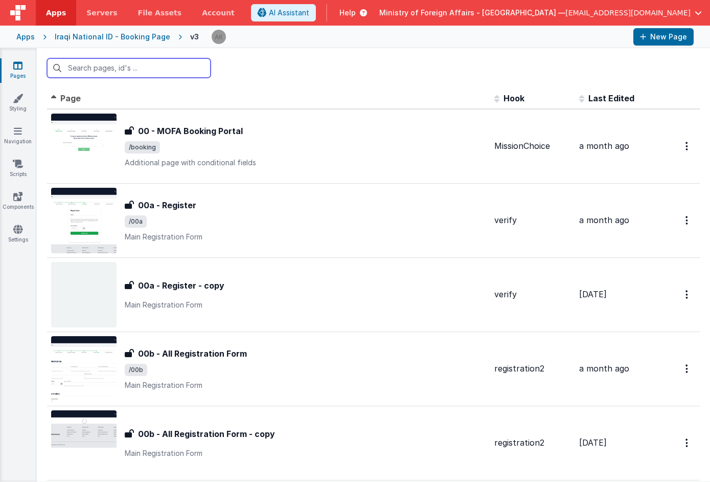
click at [165, 63] on input "text" at bounding box center [129, 67] width 164 height 19
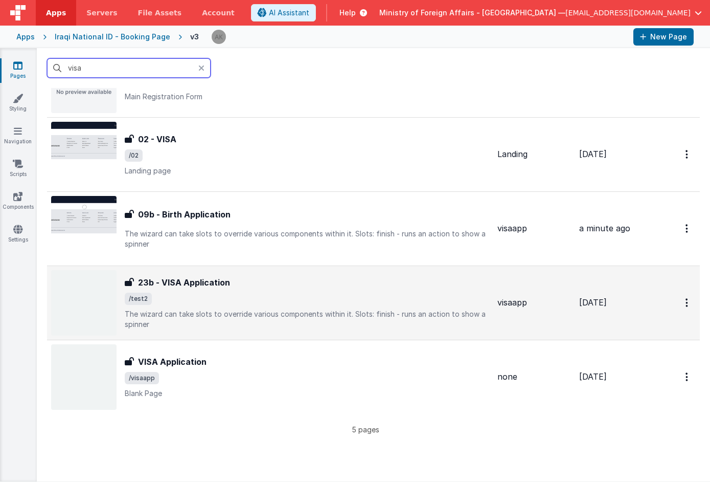
scroll to position [74, 0]
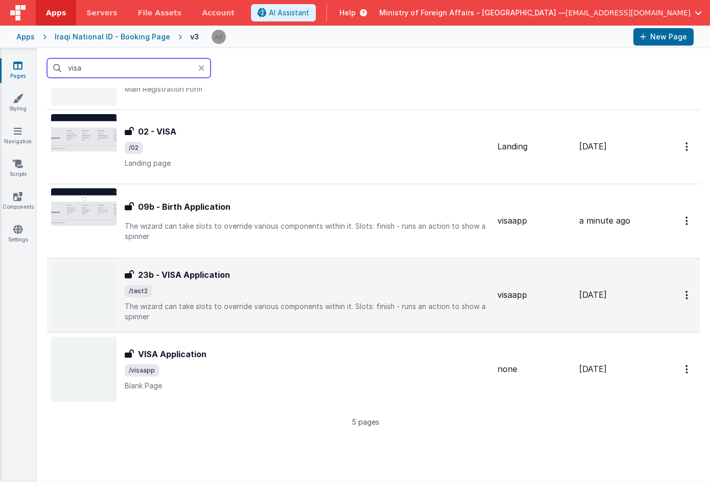
type input "visa"
click at [97, 305] on img at bounding box center [83, 294] width 65 height 65
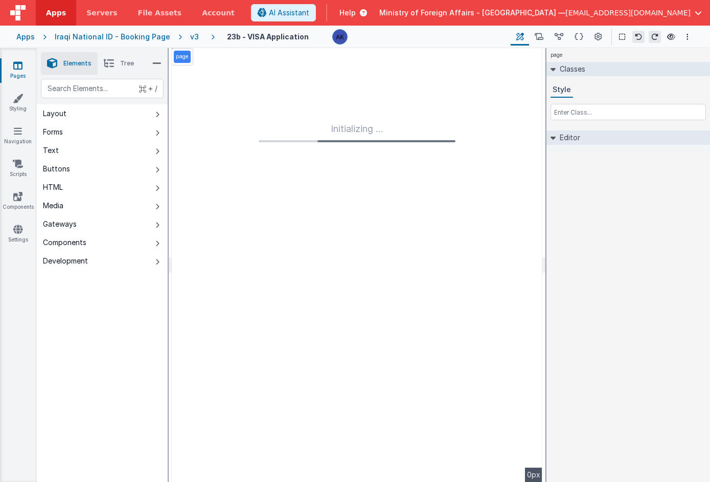
click at [498, 119] on div "Initializing ..." at bounding box center [357, 265] width 371 height 434
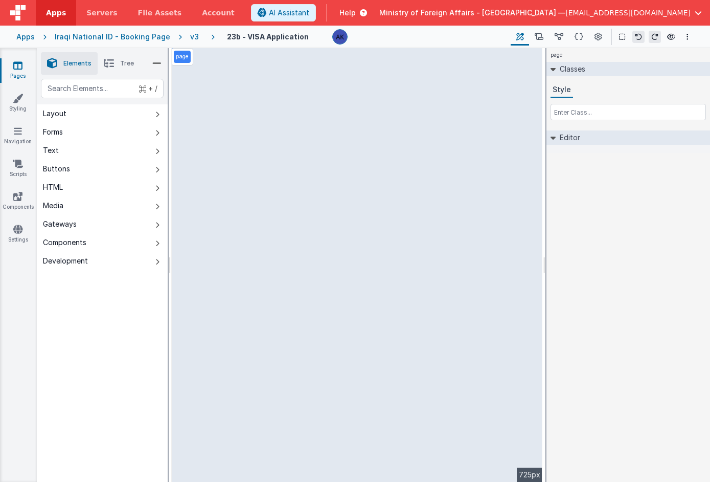
click at [192, 35] on div "v3" at bounding box center [196, 37] width 13 height 10
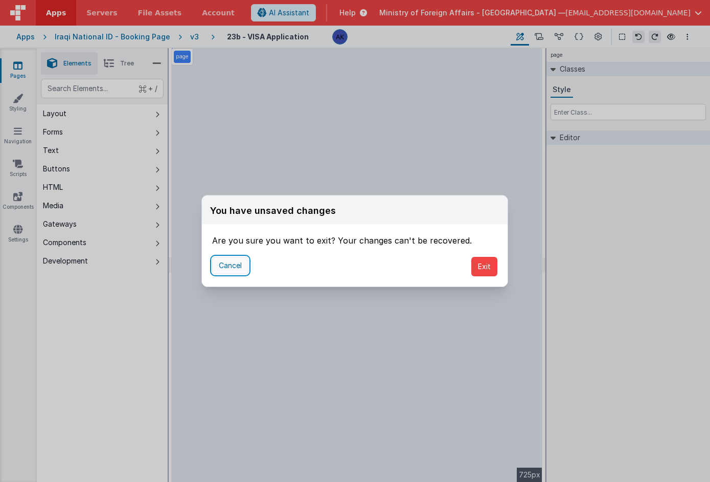
click at [223, 264] on button "Cancel" at bounding box center [230, 265] width 36 height 17
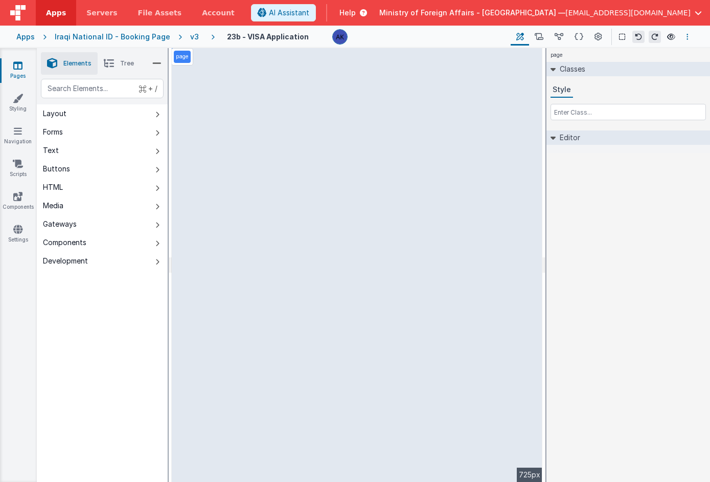
click at [690, 34] on button "Options" at bounding box center [687, 37] width 12 height 12
click at [668, 60] on p "cmd + s" at bounding box center [674, 57] width 27 height 10
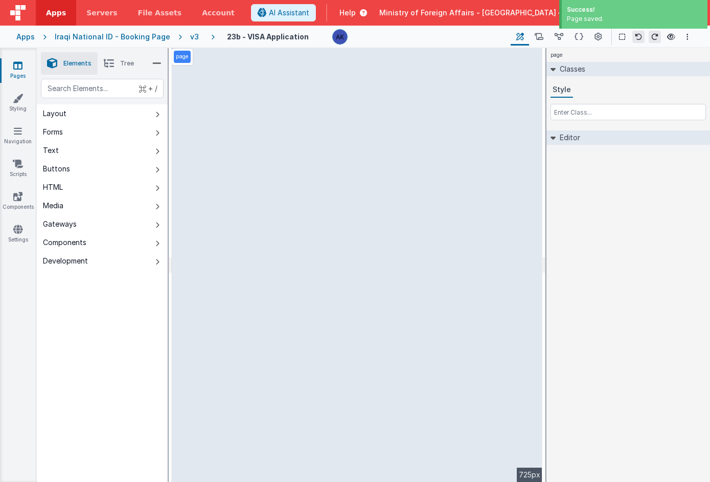
click at [190, 37] on div "v3" at bounding box center [196, 37] width 13 height 10
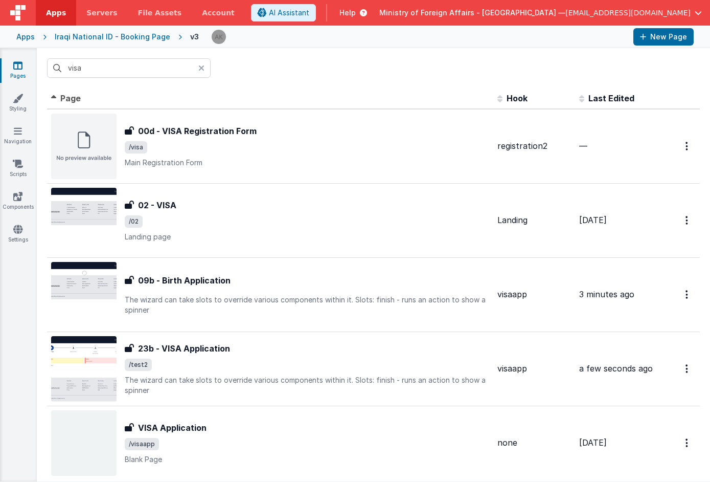
click at [203, 69] on icon at bounding box center [201, 68] width 6 height 8
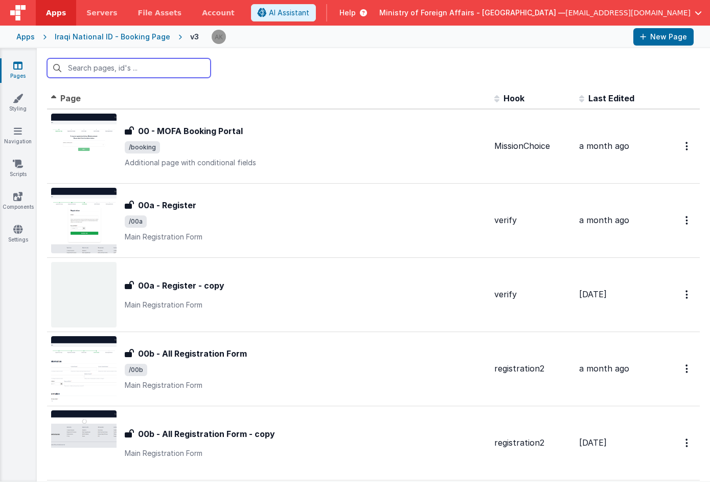
click at [175, 68] on input "text" at bounding box center [129, 67] width 164 height 19
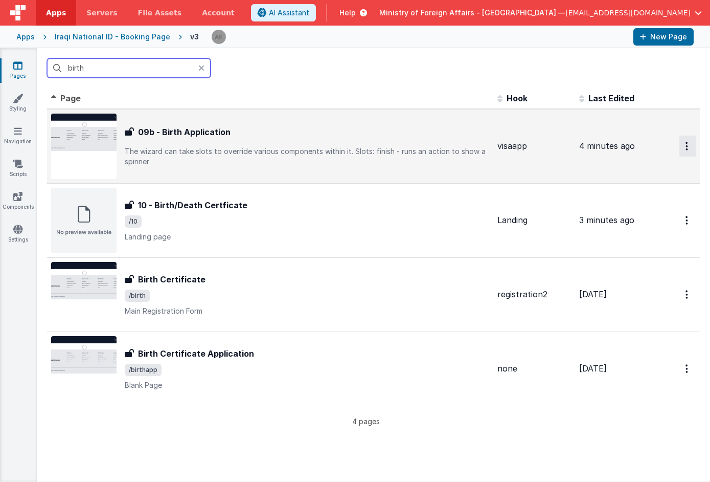
type input "birth"
click at [682, 146] on button "Options" at bounding box center [687, 145] width 16 height 21
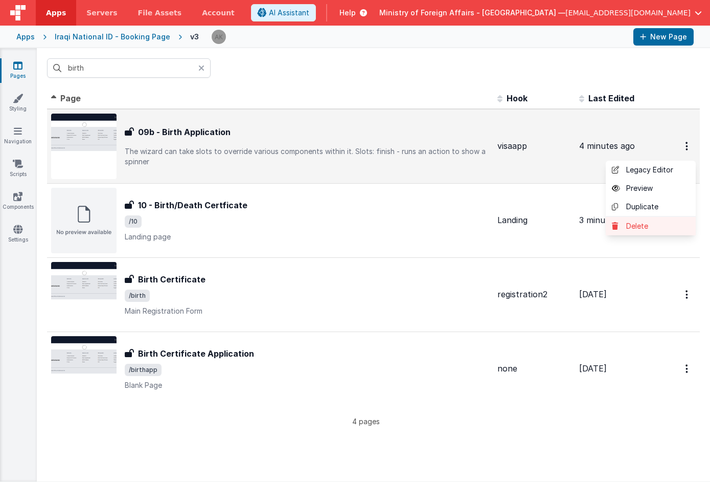
click at [641, 225] on link "Delete" at bounding box center [651, 226] width 90 height 18
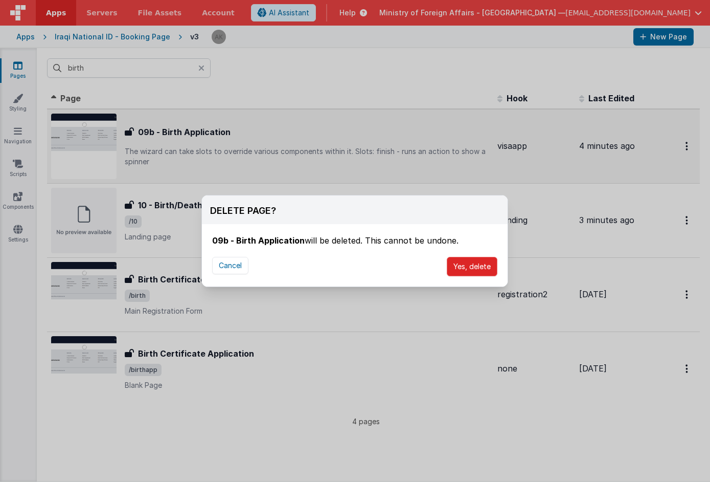
click at [481, 271] on button "Yes, delete" at bounding box center [472, 266] width 51 height 19
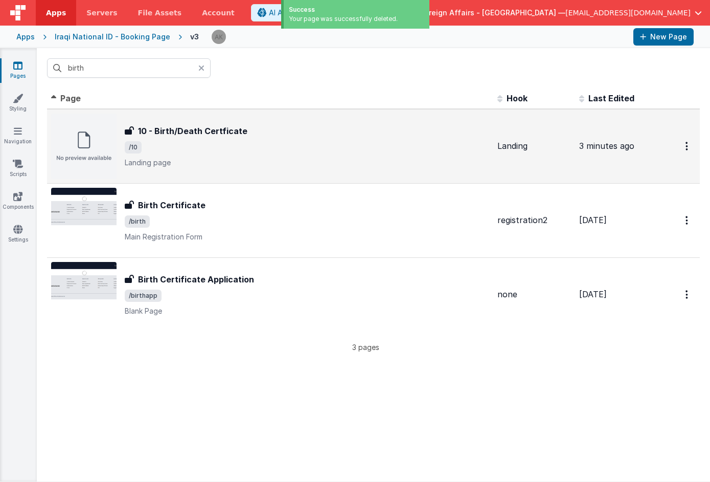
click at [203, 70] on icon at bounding box center [201, 68] width 6 height 8
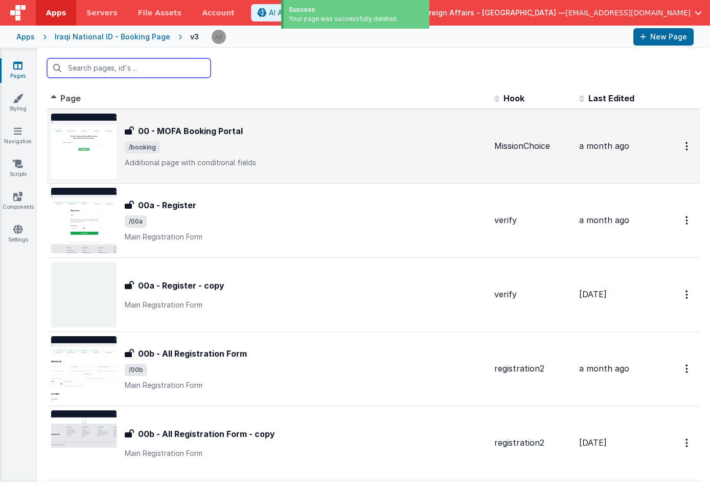
click at [166, 71] on input "text" at bounding box center [129, 67] width 164 height 19
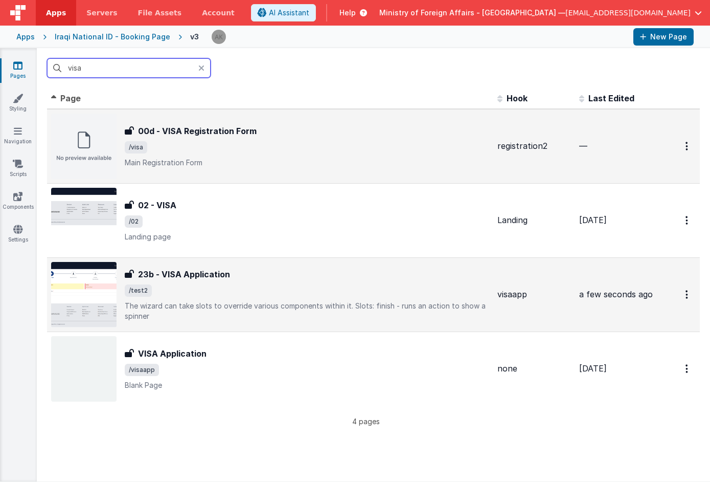
type input "visa"
click at [92, 291] on img at bounding box center [83, 294] width 65 height 65
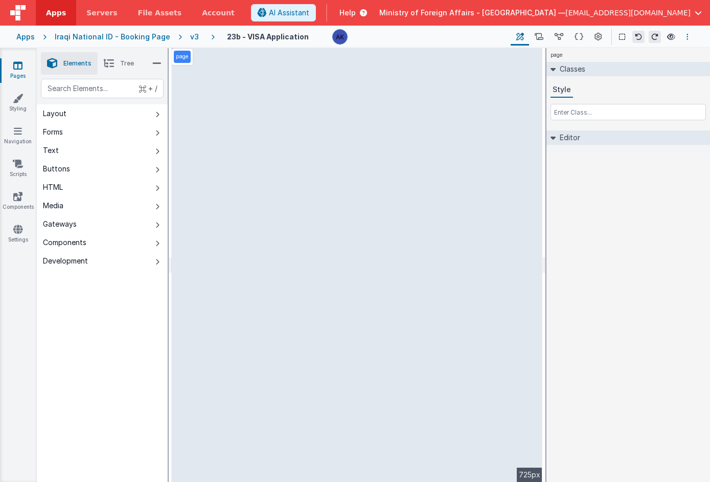
click at [690, 37] on button "Options" at bounding box center [687, 37] width 12 height 12
click at [628, 73] on link "Duplicate" at bounding box center [636, 75] width 113 height 18
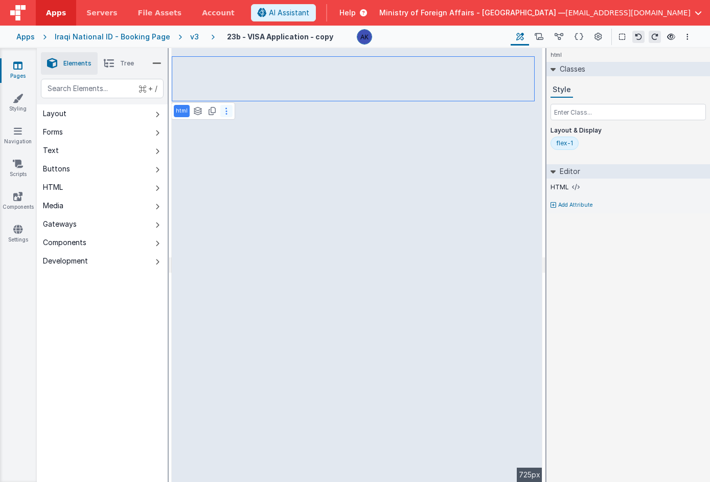
click at [227, 114] on button at bounding box center [226, 111] width 12 height 12
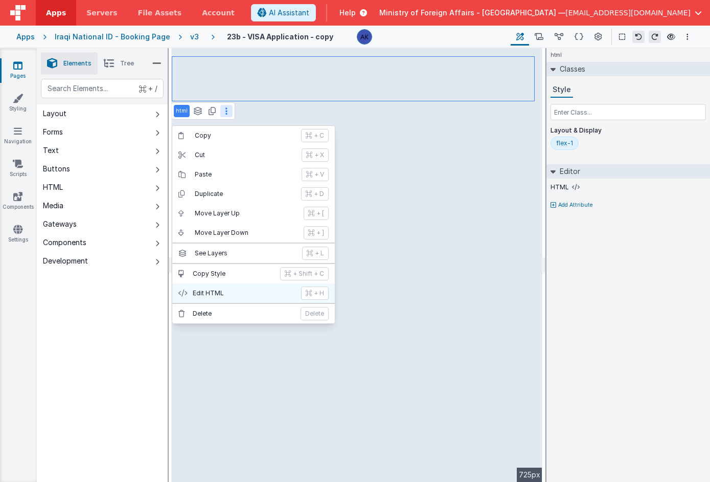
click at [241, 289] on p "Edit HTML" at bounding box center [244, 293] width 102 height 8
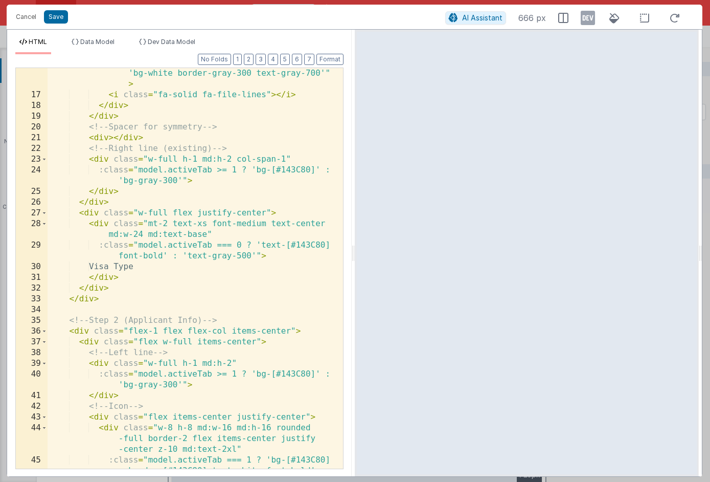
scroll to position [248, 0]
drag, startPoint x: 141, startPoint y: 265, endPoint x: 98, endPoint y: 264, distance: 43.0
click at [98, 264] on div ":class = "model.activeTab === 0 ? 'bg-[#143C80] border-[#143C80] text-white fon…" at bounding box center [192, 288] width 288 height 486
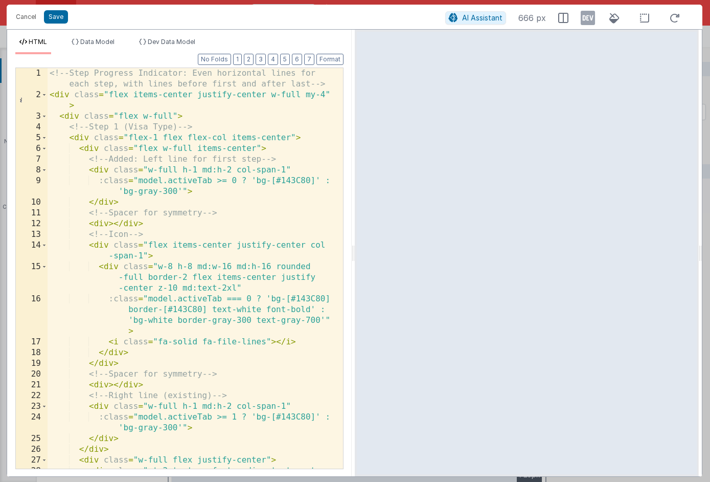
scroll to position [0, 0]
click at [265, 344] on div "<!-- Step Progress Indicator: Even horizontal lines for each step, with lines b…" at bounding box center [192, 289] width 288 height 443
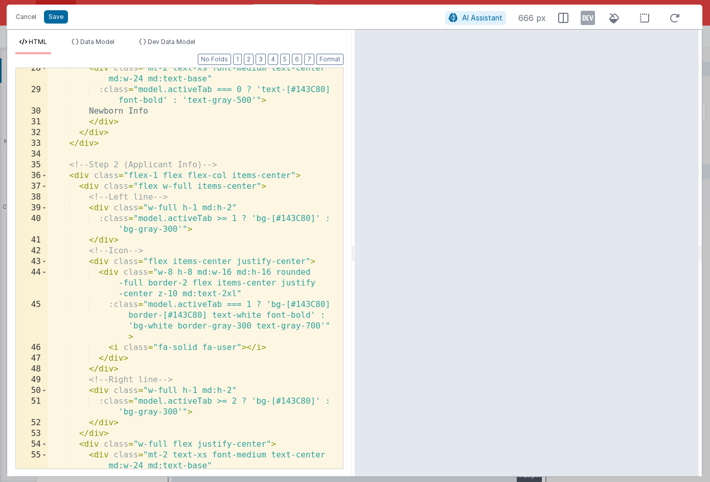
scroll to position [402, 0]
click at [234, 347] on div "< div class = "mt-2 text-xs font-medium text-center md:w-24 md:text-base" :clas…" at bounding box center [192, 284] width 288 height 443
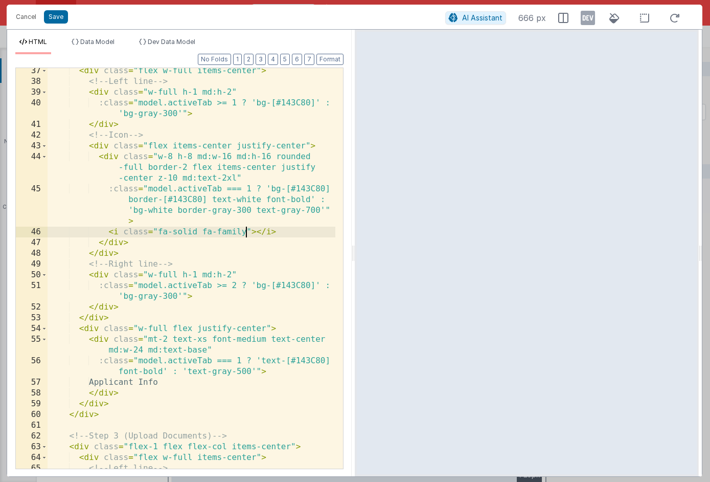
scroll to position [528, 0]
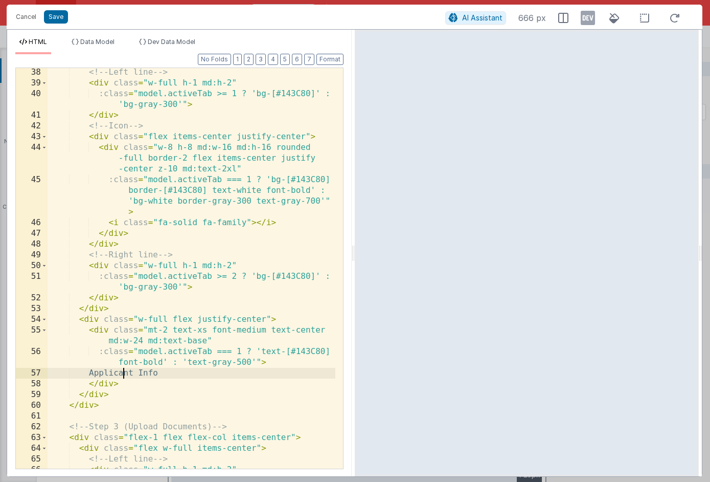
click at [124, 375] on div "<!-- Left line --> < div class = "w-full h-1 md:h-2" :class = "model.activeTab …" at bounding box center [192, 283] width 288 height 433
click at [57, 17] on button "Save" at bounding box center [56, 16] width 24 height 13
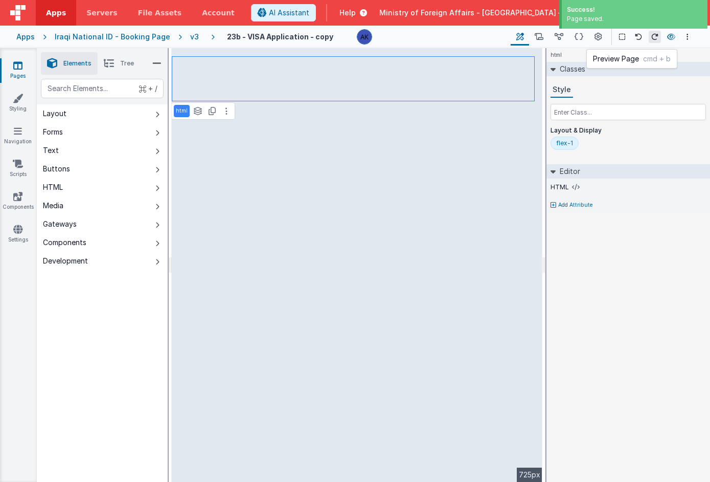
click at [675, 35] on icon at bounding box center [671, 36] width 8 height 7
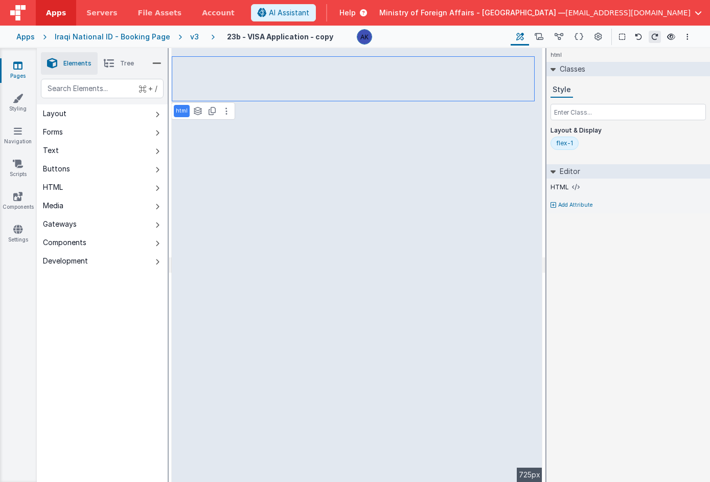
click at [126, 56] on li "Tree" at bounding box center [119, 63] width 42 height 22
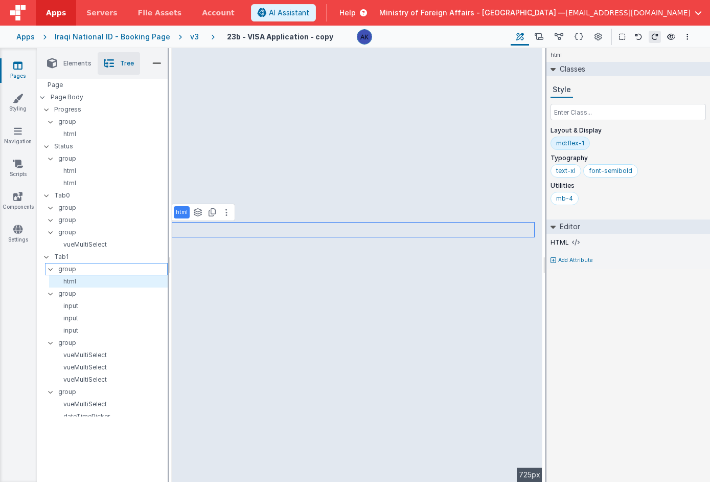
click at [113, 270] on p "group" at bounding box center [112, 268] width 109 height 11
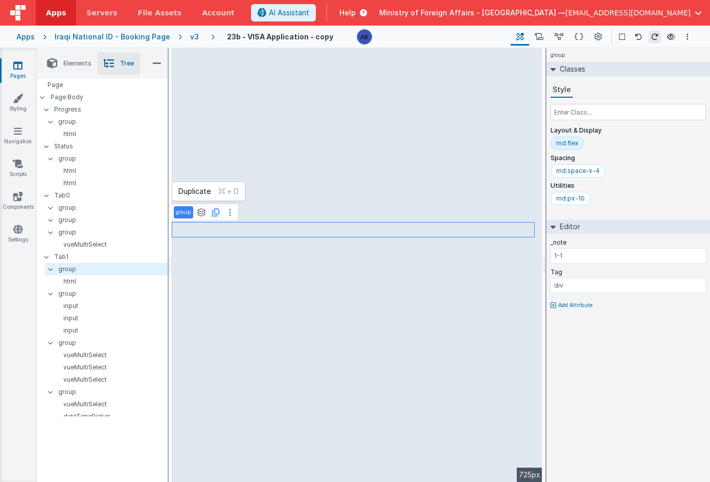
click at [217, 216] on icon at bounding box center [215, 212] width 7 height 8
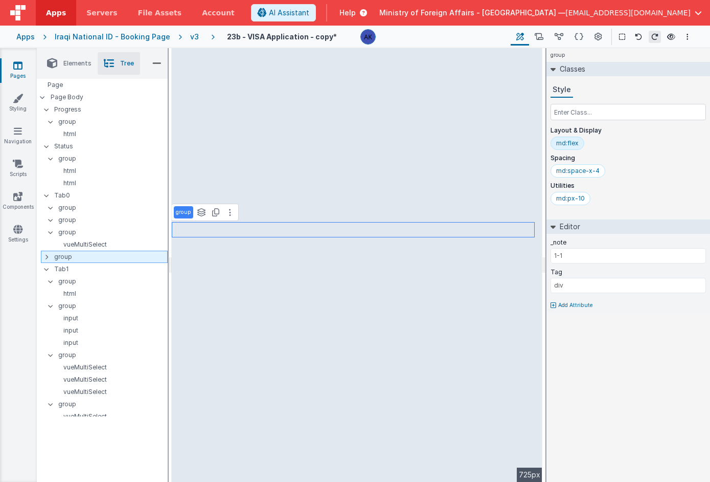
click at [48, 255] on div at bounding box center [49, 257] width 9 height 8
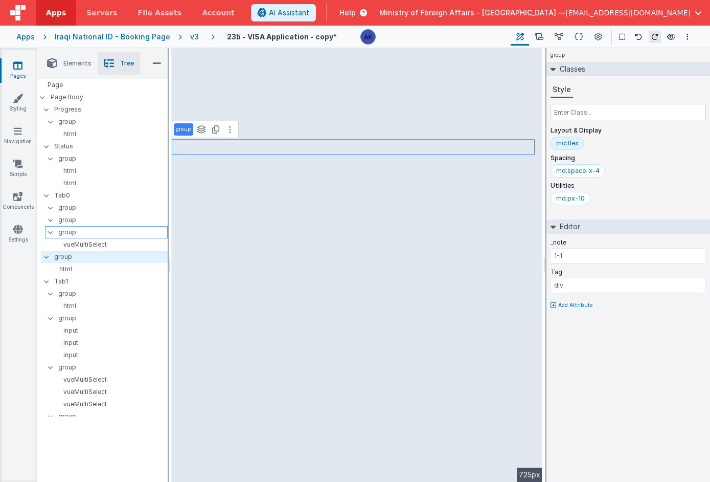
click at [72, 233] on p "group" at bounding box center [112, 231] width 109 height 11
type input "GROUP 1"
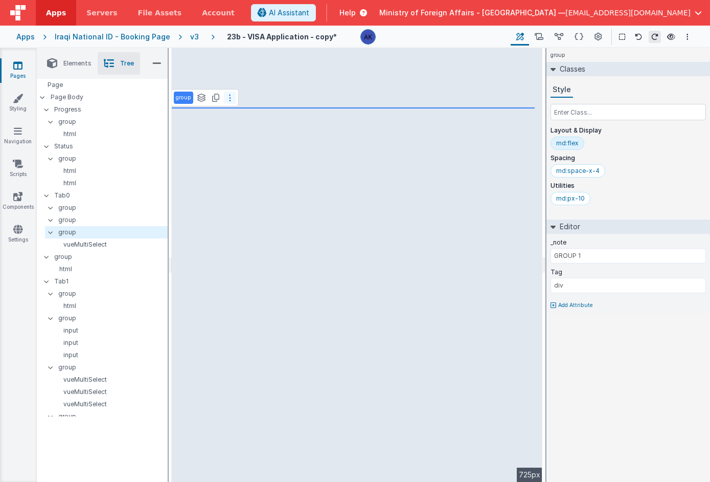
click at [231, 96] on button at bounding box center [230, 98] width 12 height 12
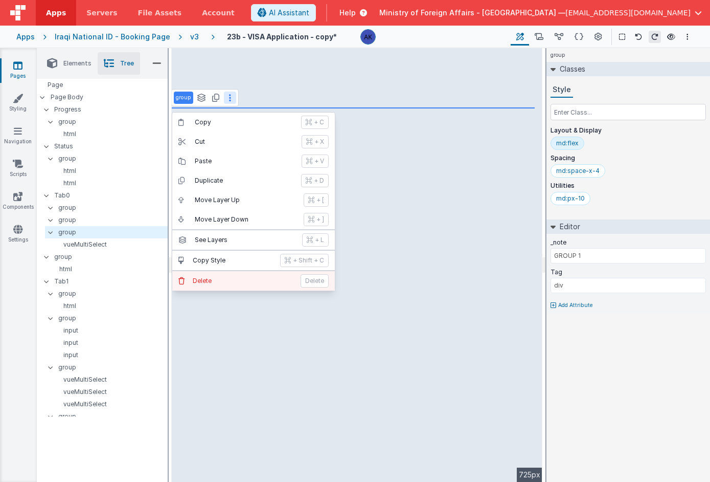
click at [225, 282] on p "Delete" at bounding box center [244, 281] width 102 height 8
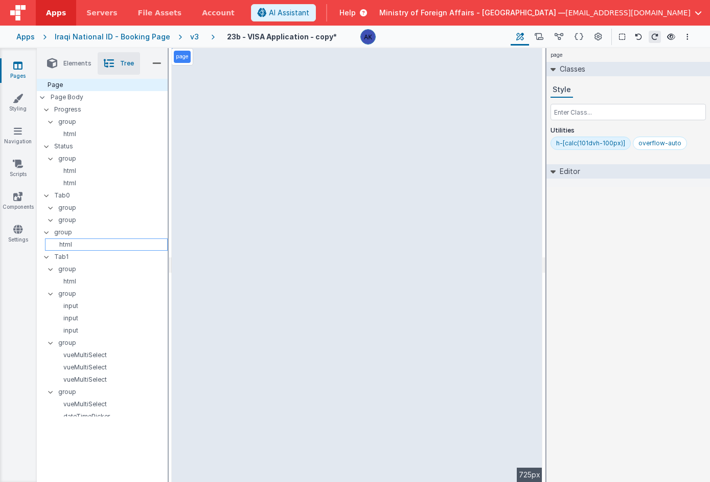
click at [98, 241] on p "html" at bounding box center [108, 244] width 118 height 8
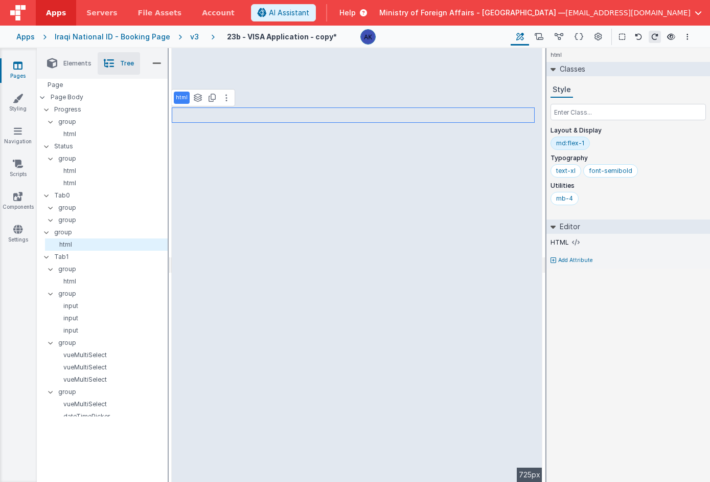
click at [227, 102] on button at bounding box center [226, 98] width 12 height 12
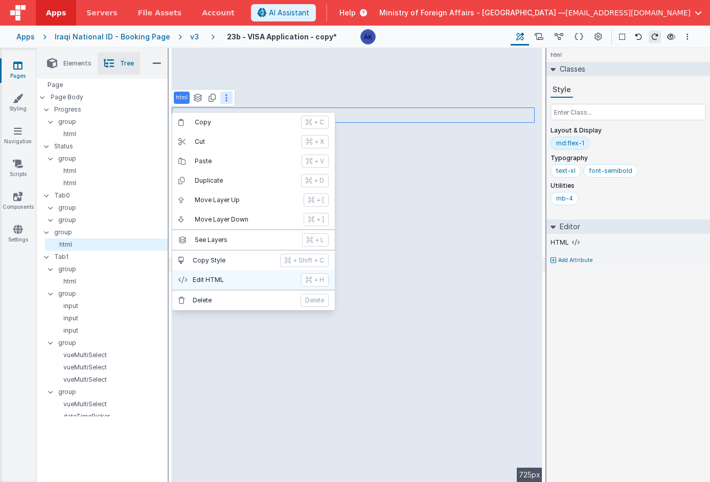
click at [211, 282] on p "Edit HTML" at bounding box center [244, 280] width 102 height 8
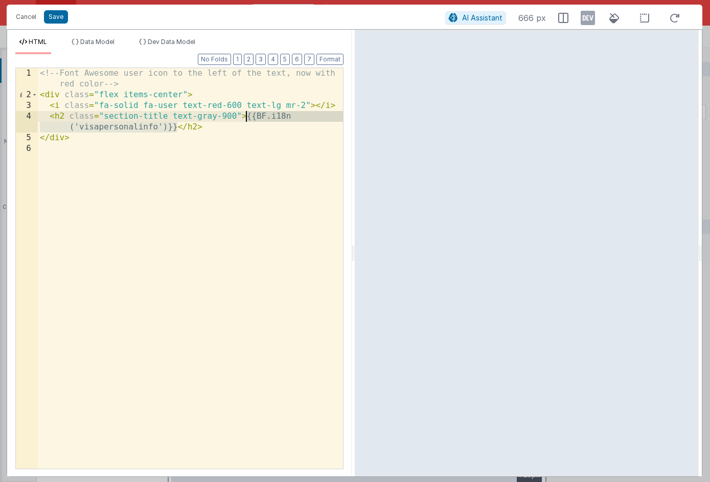
drag, startPoint x: 178, startPoint y: 127, endPoint x: 248, endPoint y: 115, distance: 71.1
click at [248, 115] on div "<!-- Font Awesome user icon to the left of the text, now with red color --> < d…" at bounding box center [190, 284] width 305 height 433
click at [52, 16] on button "Save" at bounding box center [56, 16] width 24 height 13
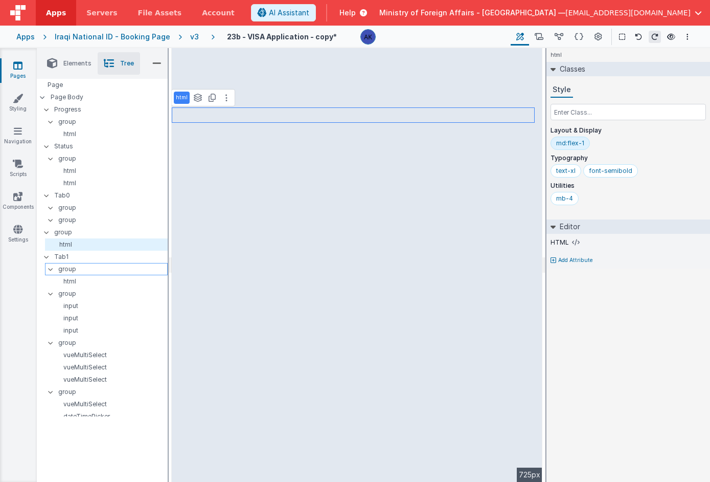
click at [110, 263] on p "group" at bounding box center [112, 268] width 109 height 11
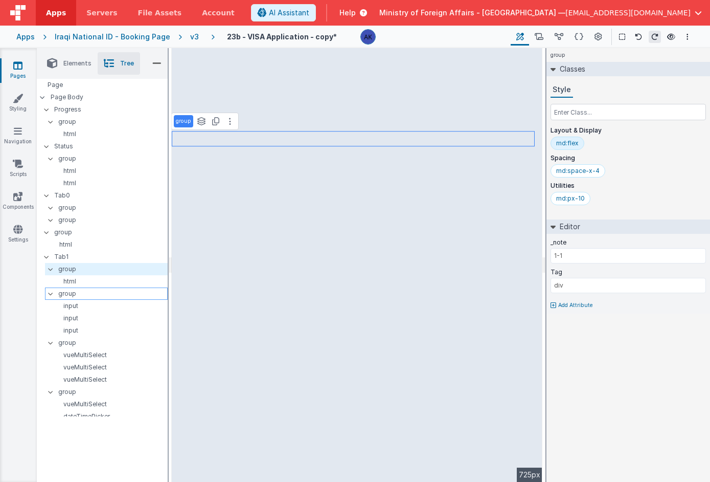
click at [83, 293] on p "group" at bounding box center [112, 293] width 109 height 11
type input "1-2"
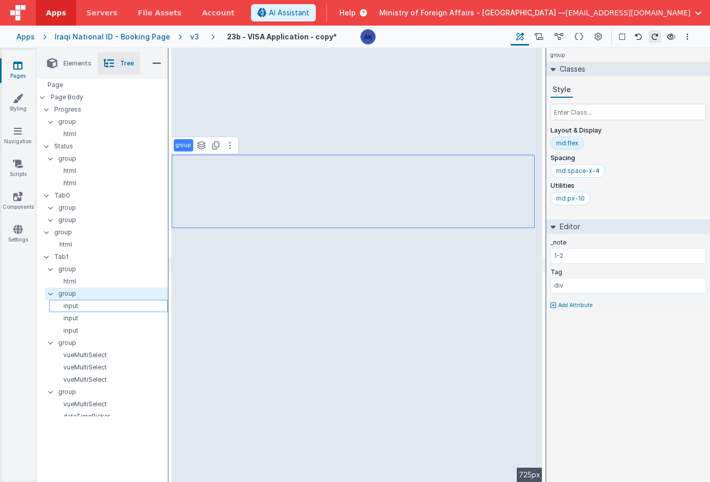
click at [80, 306] on p "input" at bounding box center [110, 306] width 114 height 8
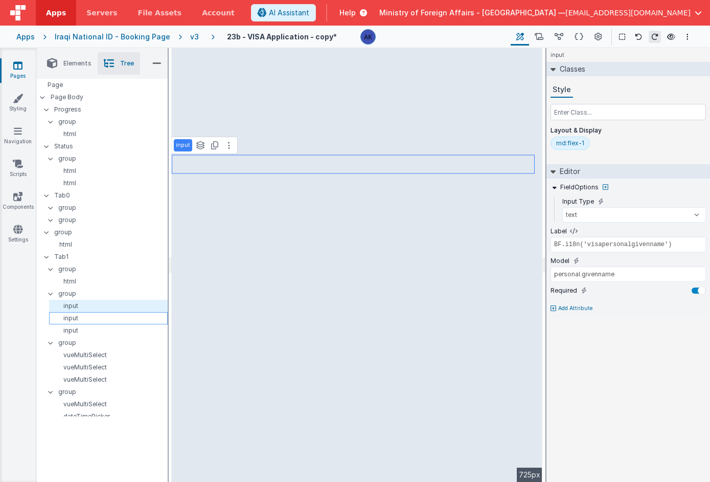
click at [78, 314] on p "input" at bounding box center [110, 318] width 114 height 8
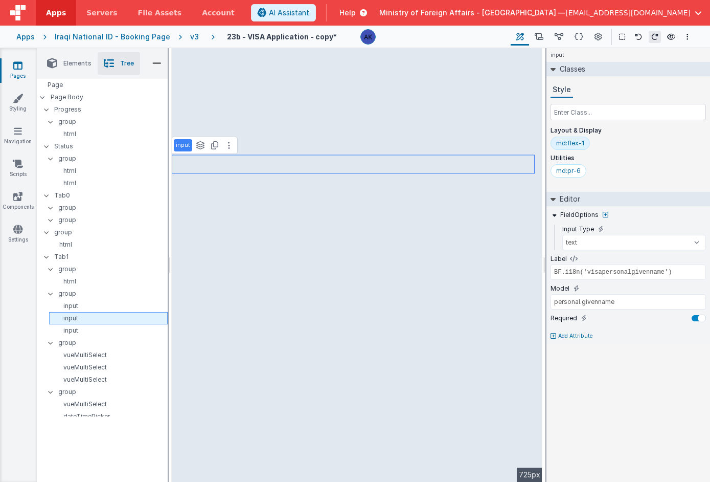
type input "BF.i18n('visapersonallastname')"
type input "personal.lastname"
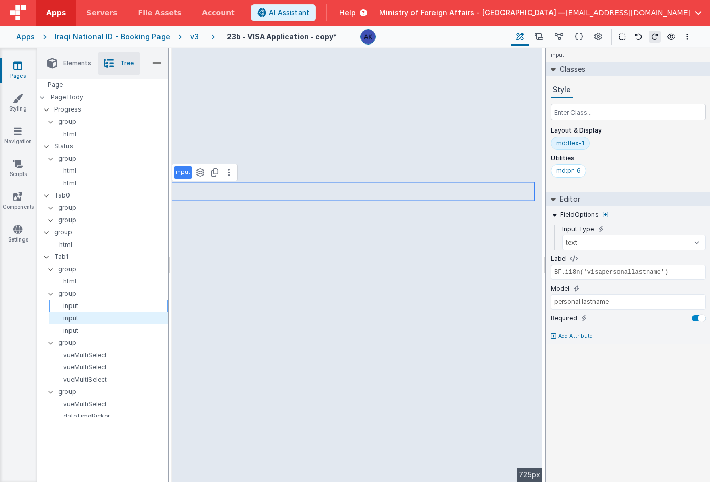
click at [80, 309] on p "input" at bounding box center [110, 306] width 114 height 8
type input "BF.i18n('visapersonalgivenname')"
type input "personal.givenname"
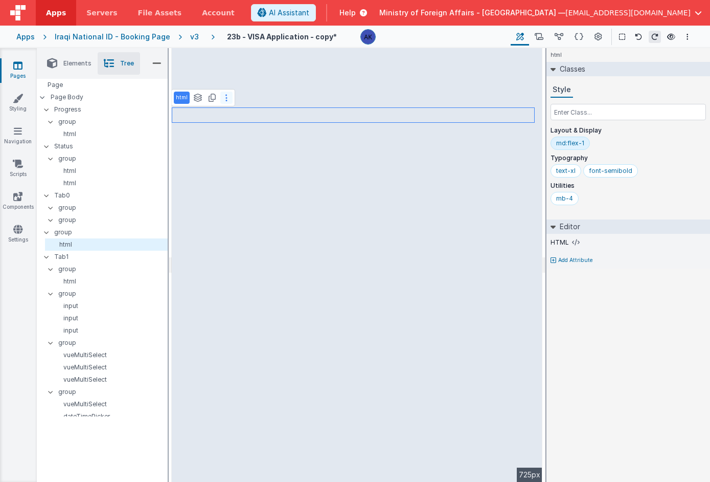
click at [227, 96] on button at bounding box center [226, 98] width 12 height 12
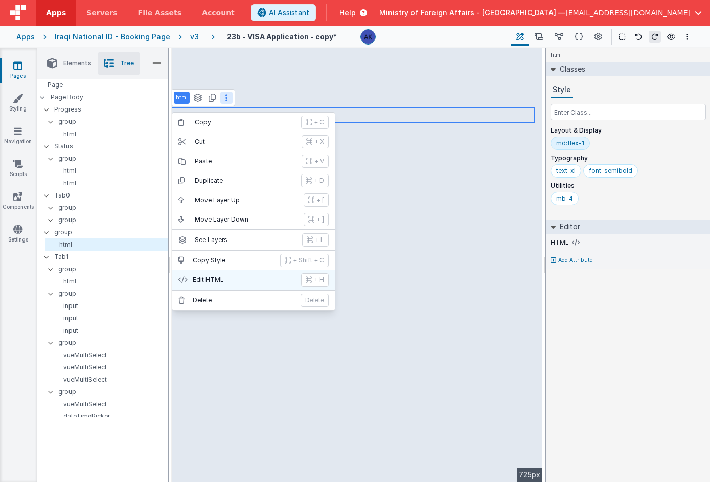
click at [229, 281] on p "Edit HTML" at bounding box center [244, 280] width 102 height 8
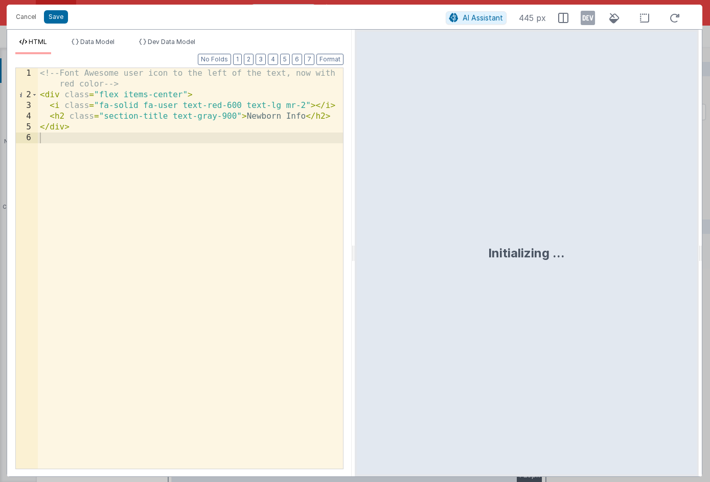
click at [303, 118] on div "<!-- Font Awesome user icon to the left of the text, now with red color --> < d…" at bounding box center [190, 284] width 305 height 433
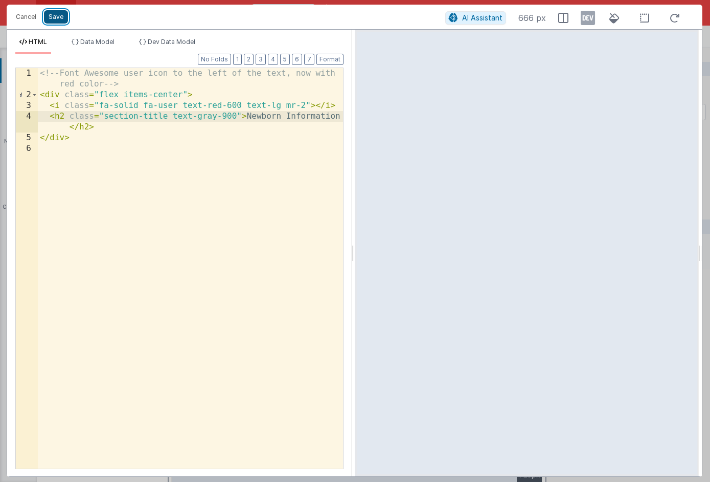
click at [59, 17] on button "Save" at bounding box center [56, 16] width 24 height 13
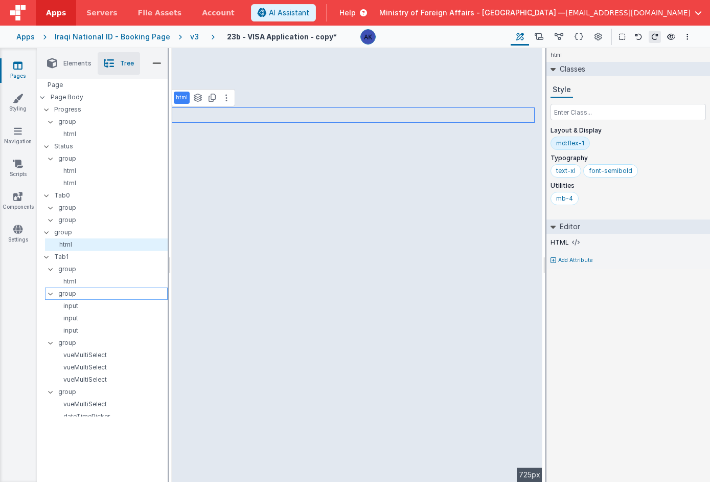
click at [112, 297] on p "group" at bounding box center [112, 293] width 109 height 11
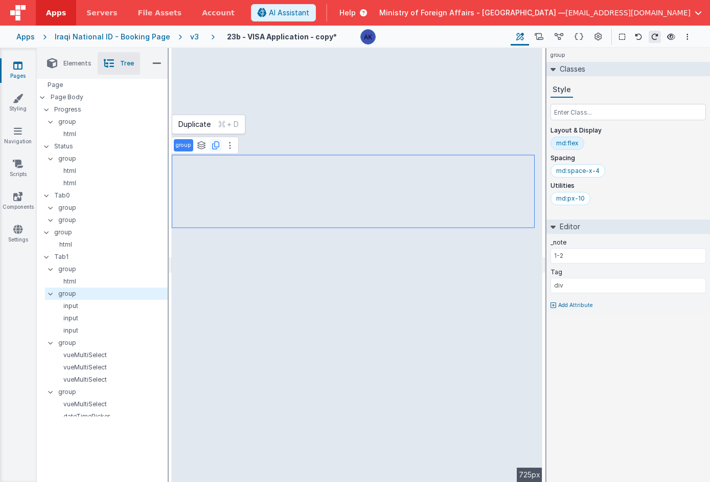
click at [215, 144] on icon at bounding box center [215, 145] width 7 height 8
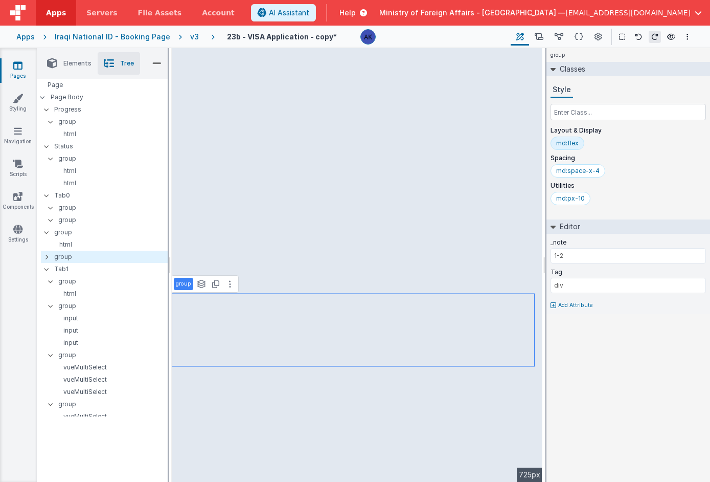
type input "personal.givenname"
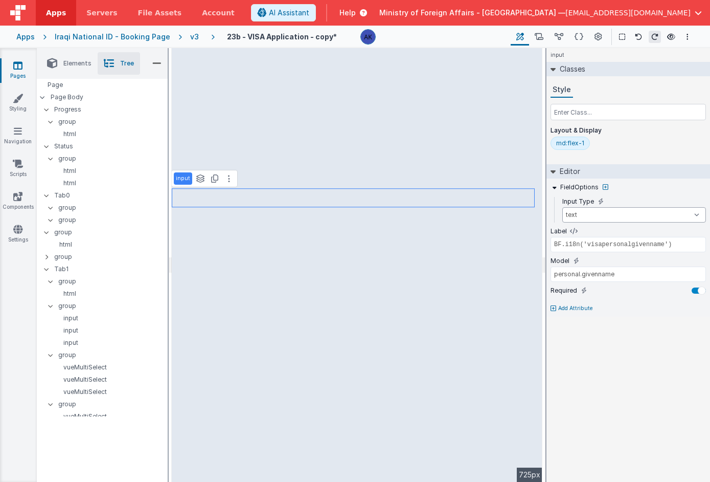
click at [605, 217] on select "text number password email" at bounding box center [634, 214] width 144 height 15
select select "number"
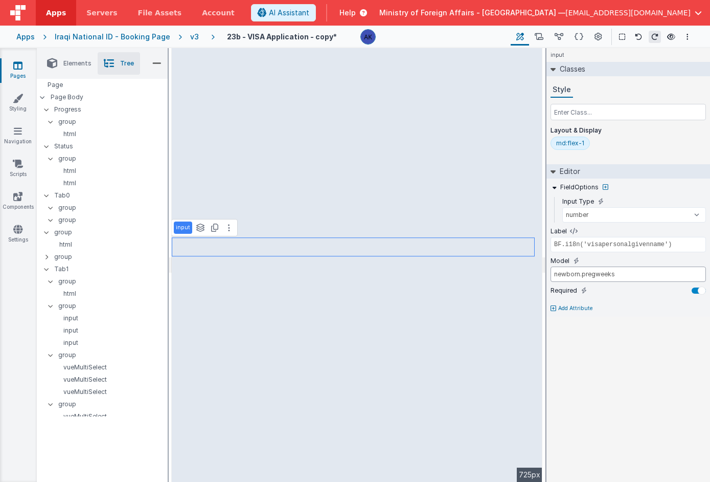
type input "newborn.pregweeks"
click at [574, 347] on div "input Classes Style Layout & Display md:flex-1 Editor FieldOptions Input Type t…" at bounding box center [629, 265] width 164 height 434
click at [586, 230] on icon at bounding box center [585, 231] width 6 height 6
type input "newborn.pregweeks"
click at [580, 279] on p "Add Attribute" at bounding box center [575, 279] width 35 height 8
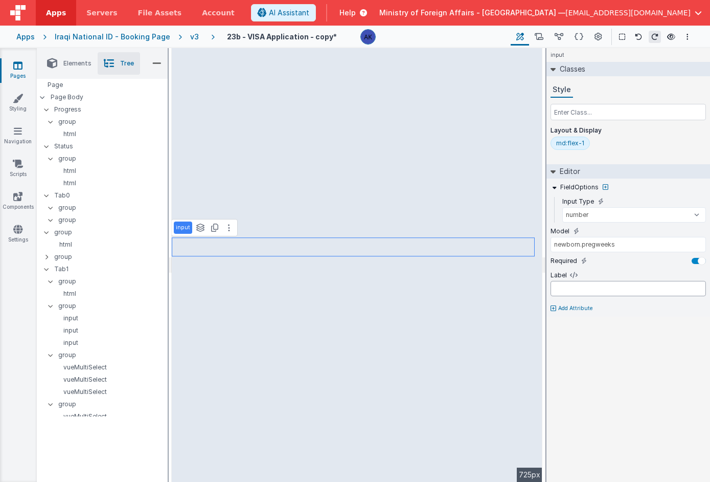
click at [597, 290] on input "text" at bounding box center [628, 288] width 155 height 15
type input "Pregnancy Duration (weeks)"
click at [591, 325] on div "input Classes Style Layout & Display md:flex-1 Editor FieldOptions Input Type t…" at bounding box center [629, 265] width 164 height 434
select select "text"
type input "BF.i18n('visapersonallastname')"
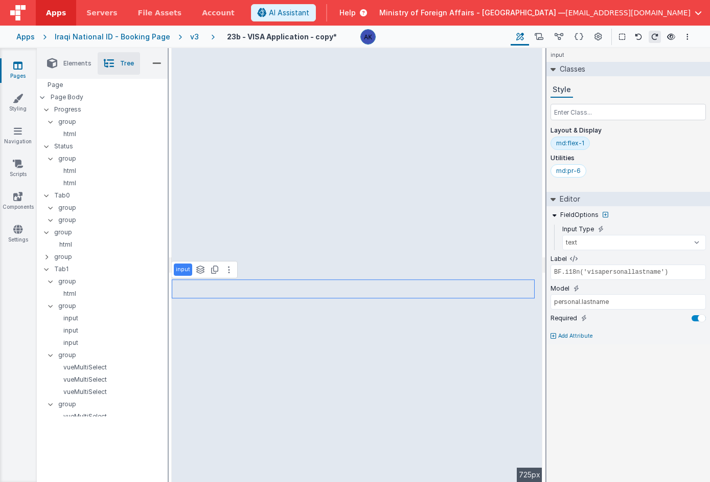
select select "number"
type input "newborn.pregweeks"
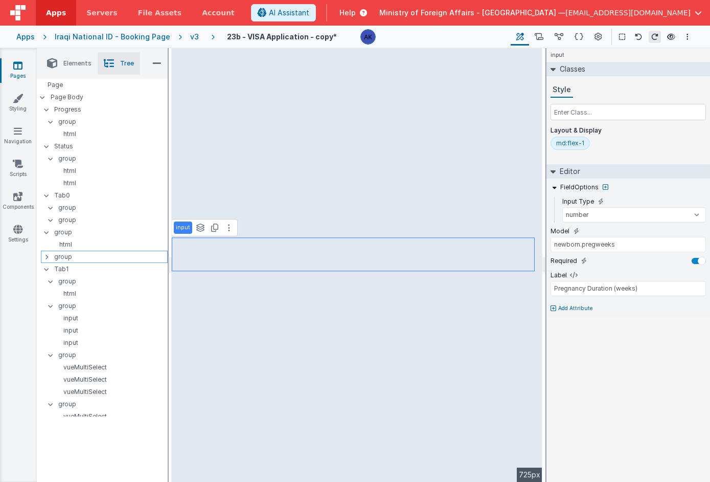
click at [48, 258] on icon at bounding box center [46, 257] width 3 height 8
select select "text"
type input "BF.i18n('visapersonallastname')"
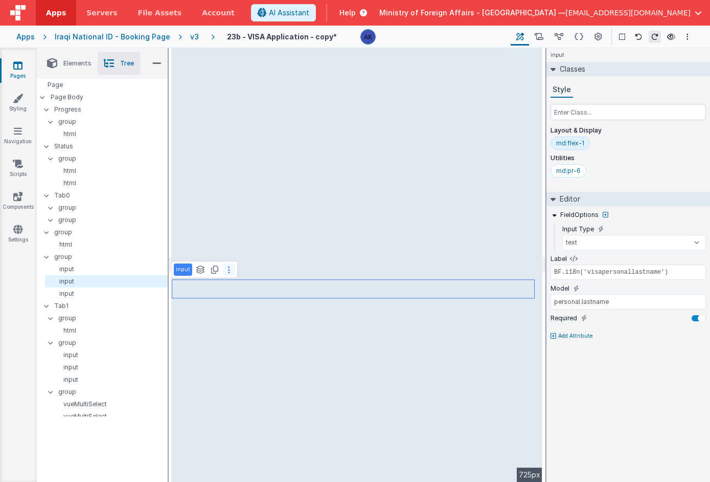
click at [229, 269] on button at bounding box center [229, 269] width 12 height 12
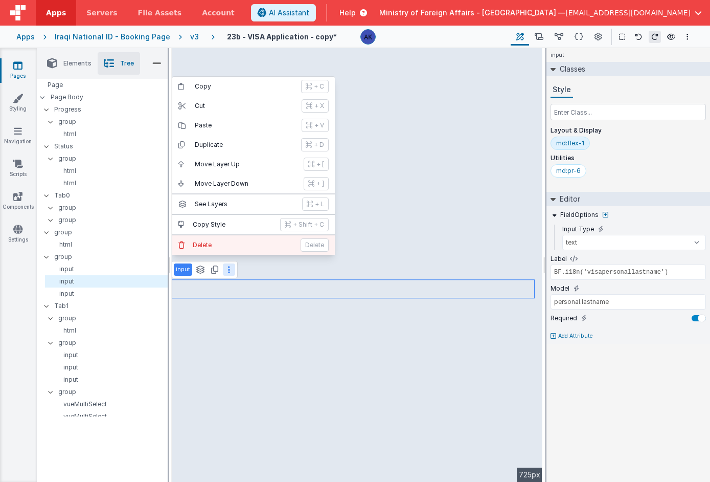
click at [227, 249] on button "[PERSON_NAME]" at bounding box center [253, 244] width 163 height 19
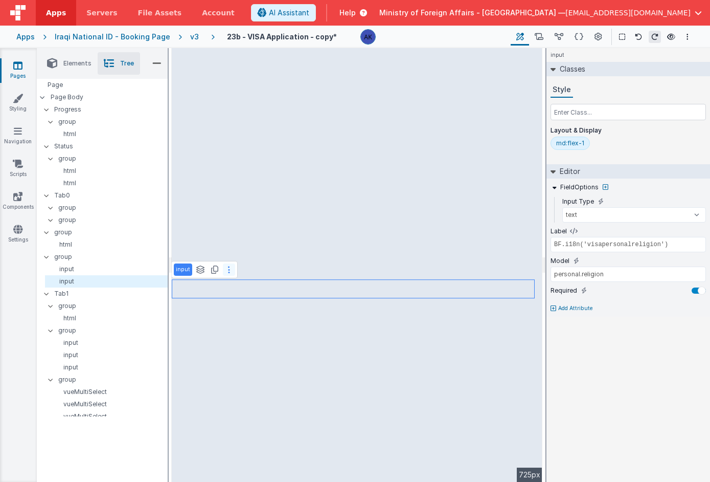
click at [231, 267] on button at bounding box center [229, 269] width 12 height 12
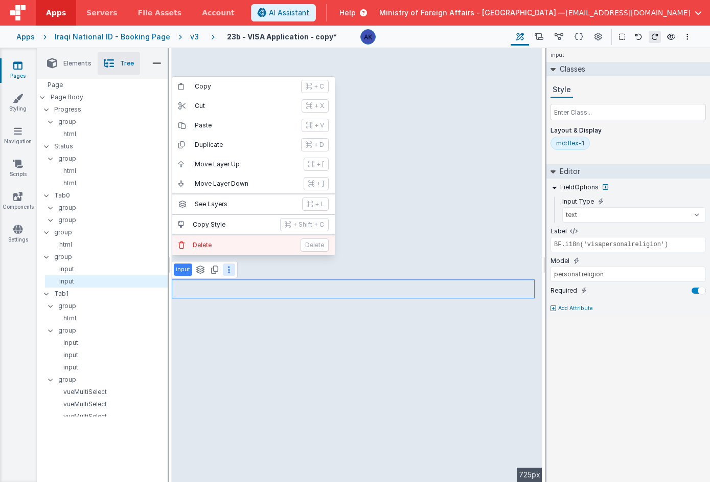
click at [231, 245] on p "Delete" at bounding box center [244, 245] width 102 height 8
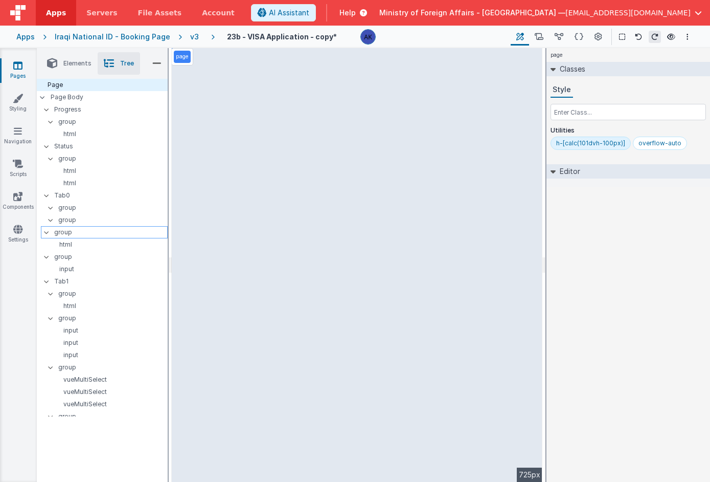
click at [102, 232] on p "group" at bounding box center [110, 231] width 113 height 11
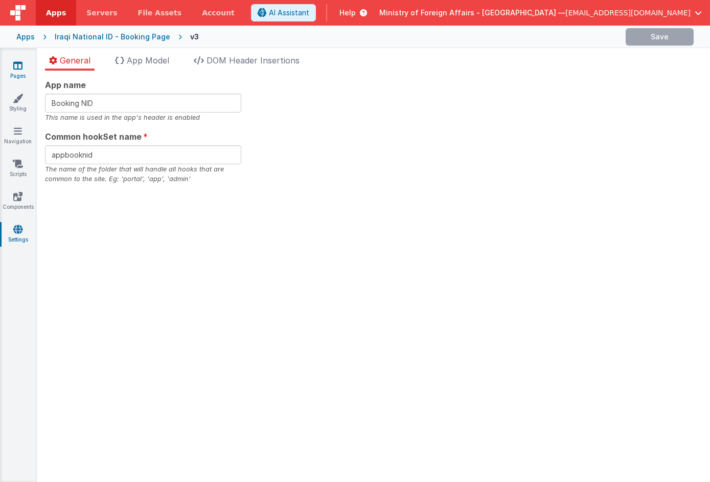
click at [21, 71] on link "Pages" at bounding box center [17, 70] width 37 height 20
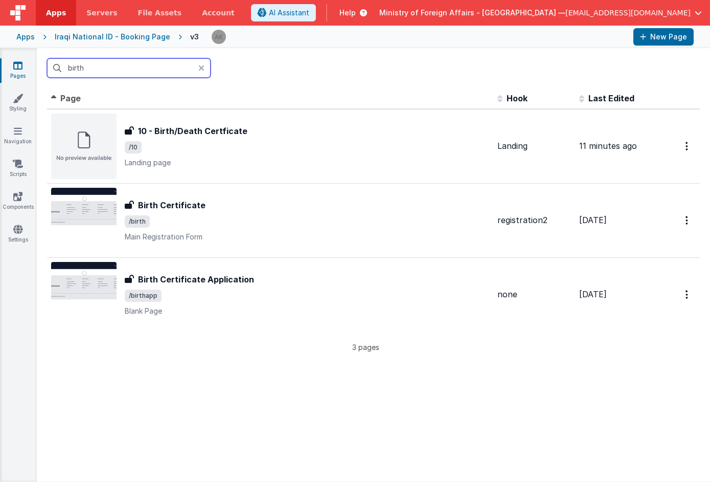
drag, startPoint x: 100, startPoint y: 71, endPoint x: 56, endPoint y: 61, distance: 44.4
click at [56, 61] on input "birth" at bounding box center [129, 67] width 164 height 19
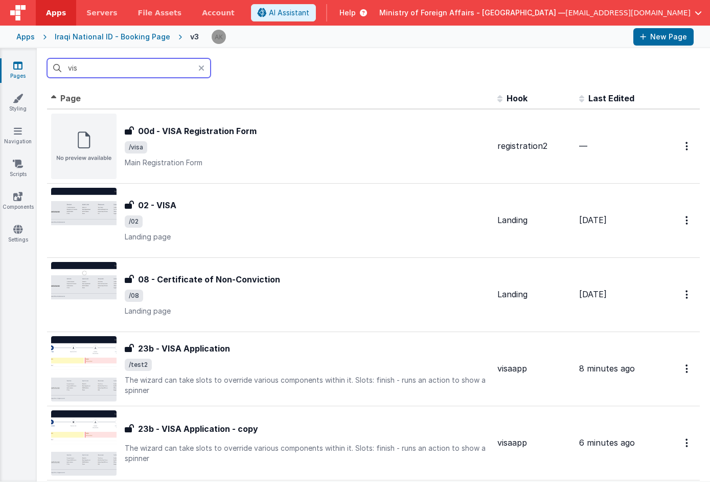
type input "visa"
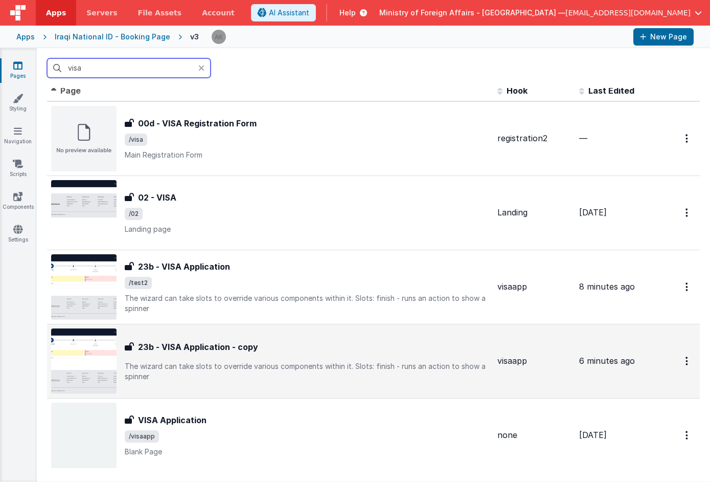
scroll to position [9, 0]
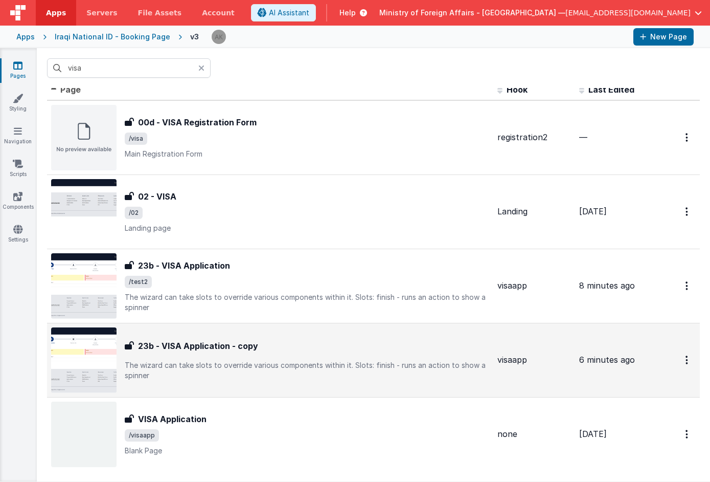
click at [107, 351] on img at bounding box center [83, 359] width 65 height 65
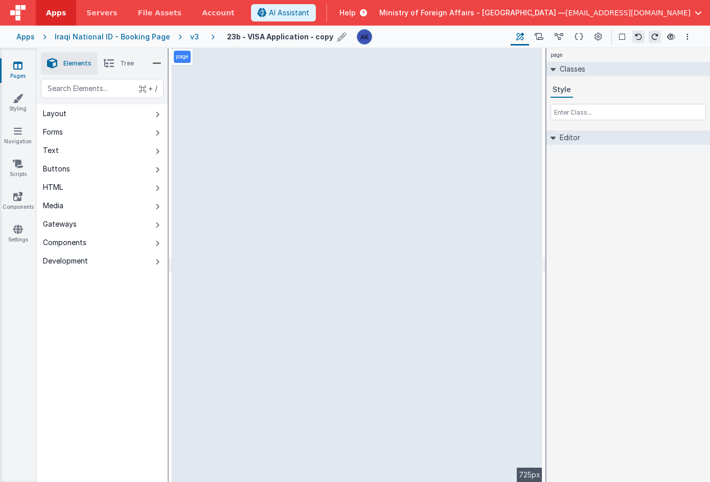
click at [337, 35] on icon at bounding box center [341, 37] width 9 height 14
drag, startPoint x: 289, startPoint y: 39, endPoint x: 346, endPoint y: 43, distance: 57.4
click at [346, 43] on div "23b - VISA Application - copy" at bounding box center [345, 36] width 236 height 15
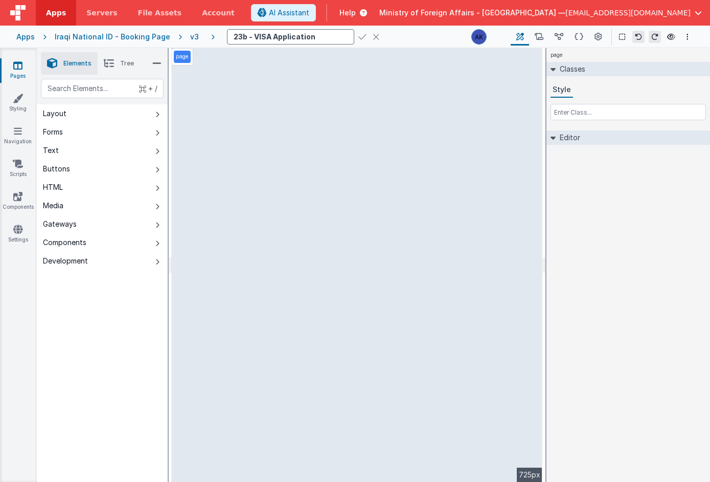
drag, startPoint x: 236, startPoint y: 37, endPoint x: 213, endPoint y: 39, distance: 23.1
click at [215, 39] on div "23b - VISA Application Page Builder Named Actions Data Model Page Schema Page S…" at bounding box center [454, 36] width 479 height 17
type input "09b - VISA Application"
click at [358, 32] on icon at bounding box center [362, 37] width 8 height 14
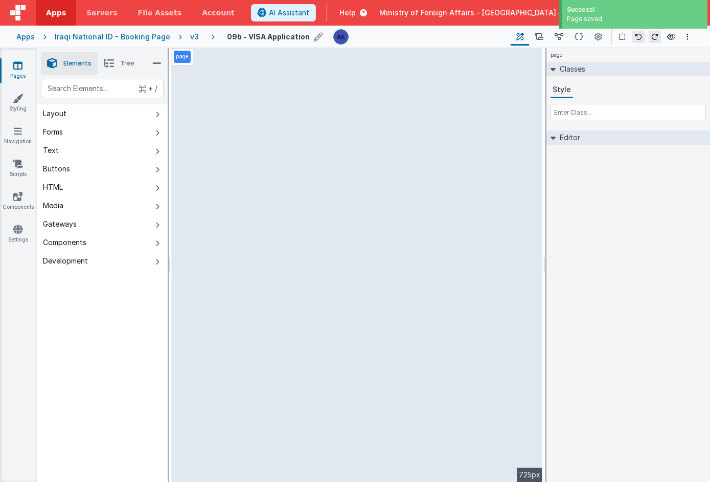
click at [127, 66] on span "Tree" at bounding box center [127, 63] width 14 height 8
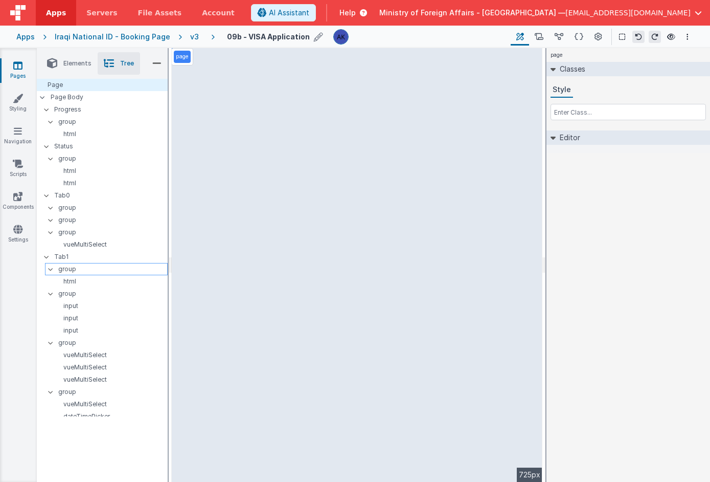
click at [57, 273] on div "group" at bounding box center [106, 269] width 123 height 12
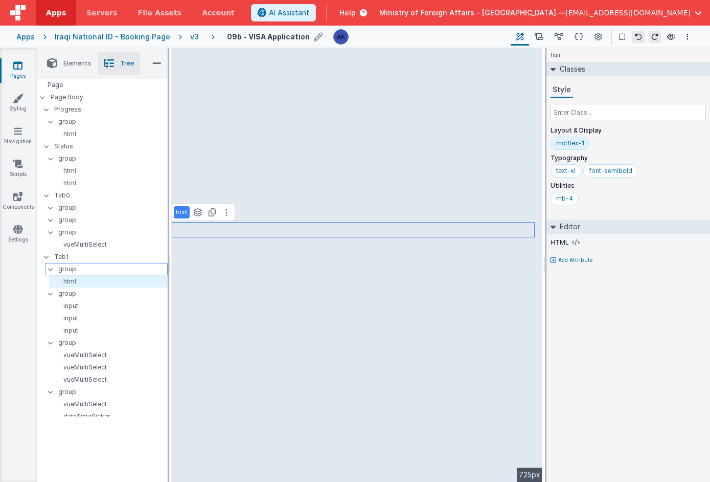
click at [82, 266] on p "group" at bounding box center [112, 268] width 109 height 11
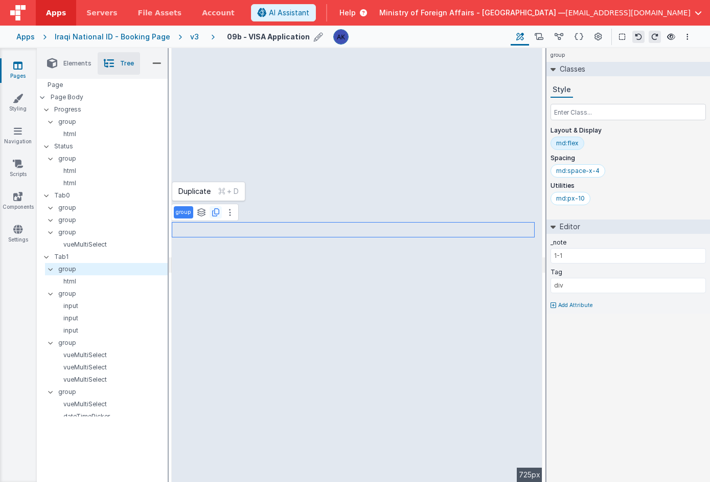
click at [217, 213] on icon at bounding box center [215, 212] width 7 height 8
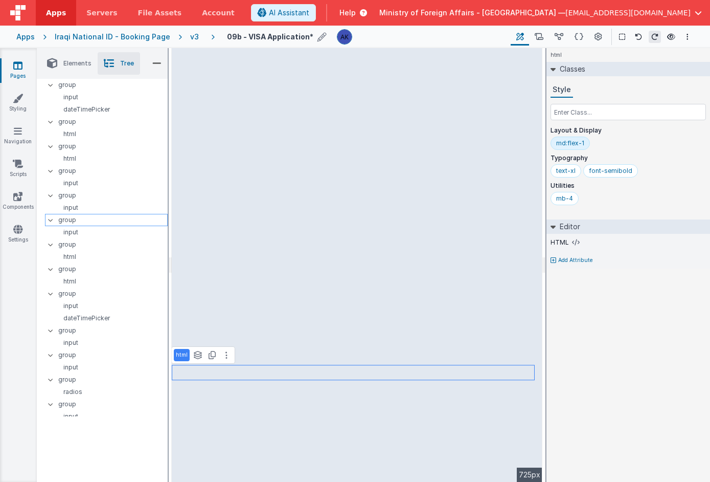
scroll to position [791, 0]
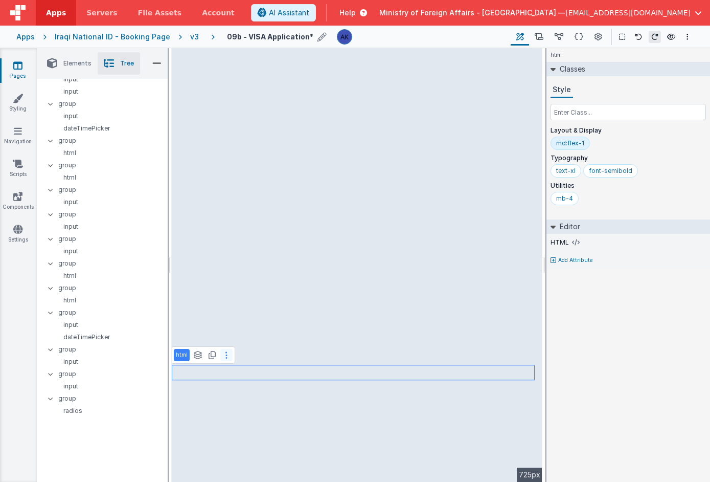
click at [225, 357] on icon at bounding box center [226, 355] width 2 height 8
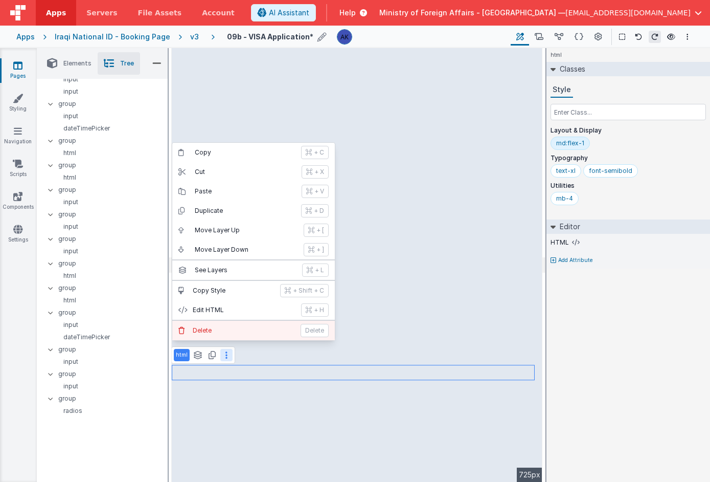
click at [221, 335] on button "[PERSON_NAME]" at bounding box center [253, 330] width 163 height 19
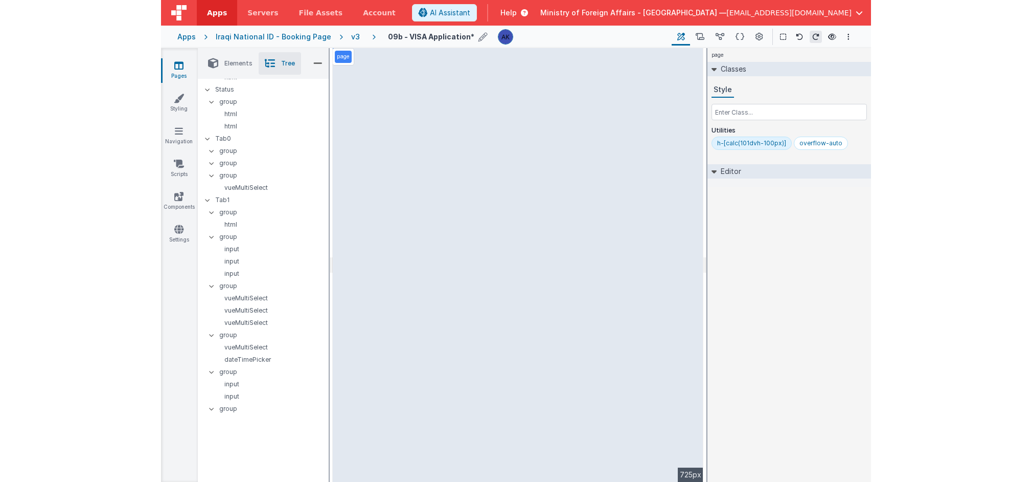
scroll to position [0, 0]
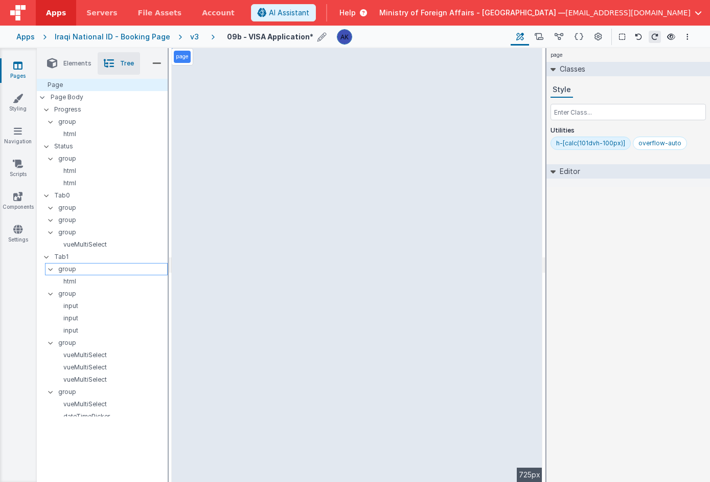
click at [69, 264] on p "group" at bounding box center [112, 268] width 109 height 11
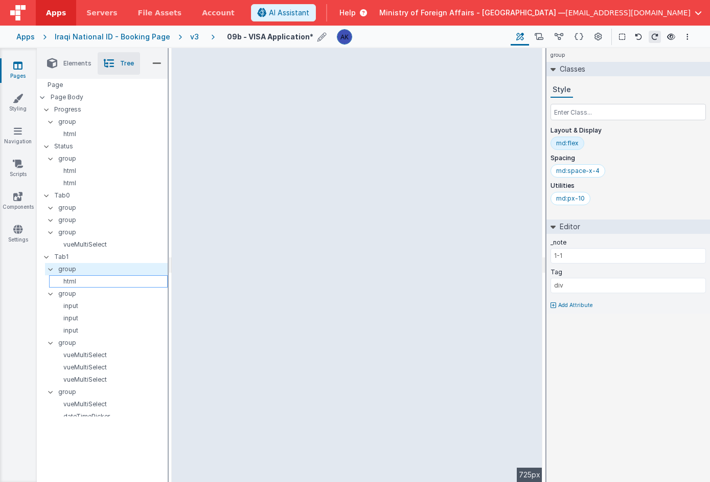
click at [85, 281] on p "html" at bounding box center [110, 281] width 114 height 8
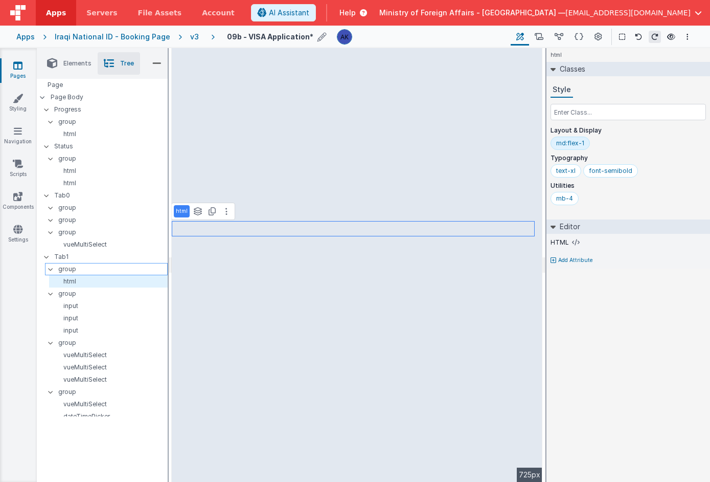
click at [87, 271] on p "group" at bounding box center [112, 268] width 109 height 11
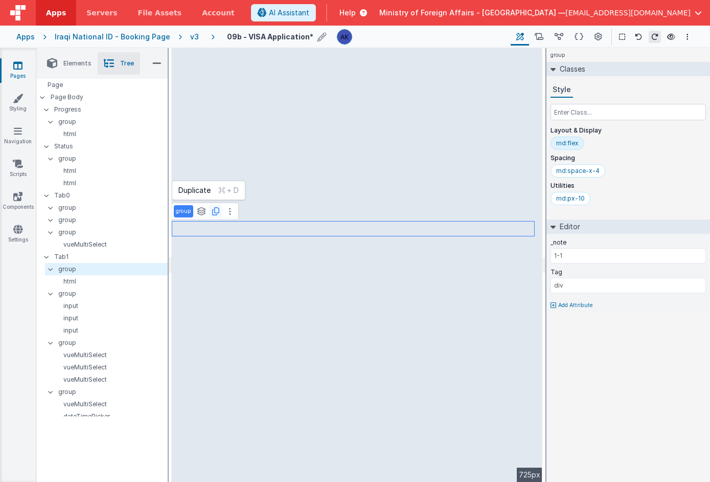
click at [219, 213] on button at bounding box center [216, 211] width 12 height 12
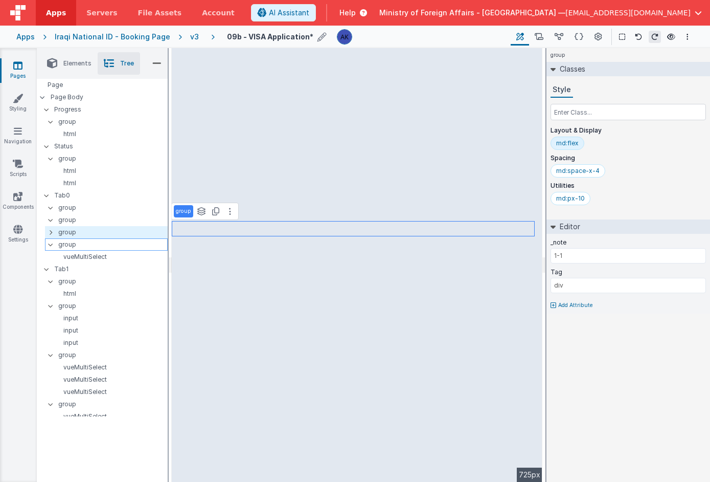
click at [84, 242] on p "group" at bounding box center [112, 244] width 109 height 11
type input "GROUP 1"
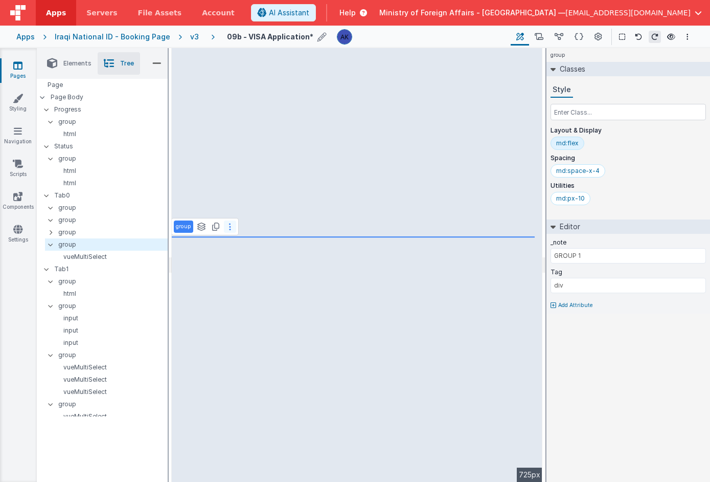
click at [232, 229] on button at bounding box center [230, 226] width 12 height 12
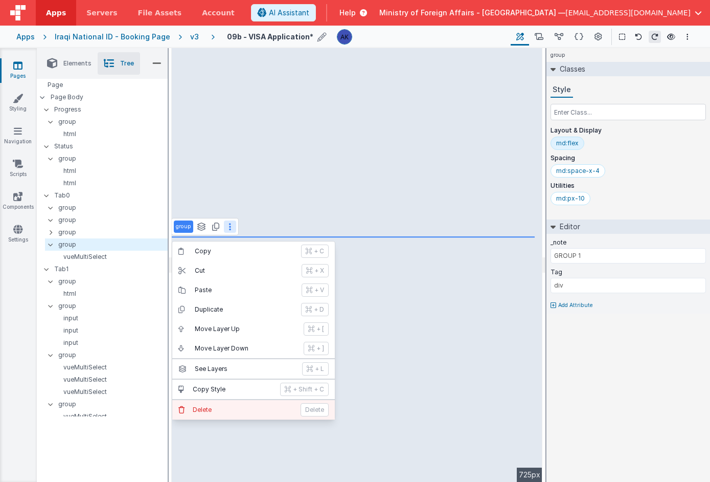
click at [220, 403] on button "[PERSON_NAME]" at bounding box center [253, 409] width 163 height 19
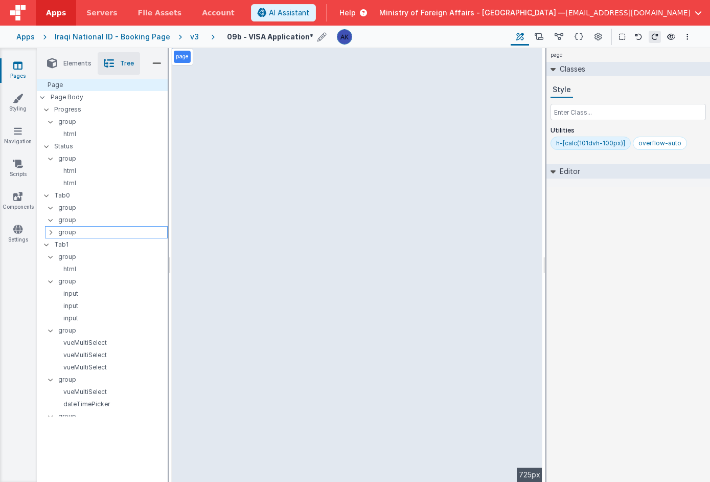
click at [53, 234] on div at bounding box center [53, 232] width 9 height 8
click at [64, 243] on p "html" at bounding box center [110, 244] width 114 height 8
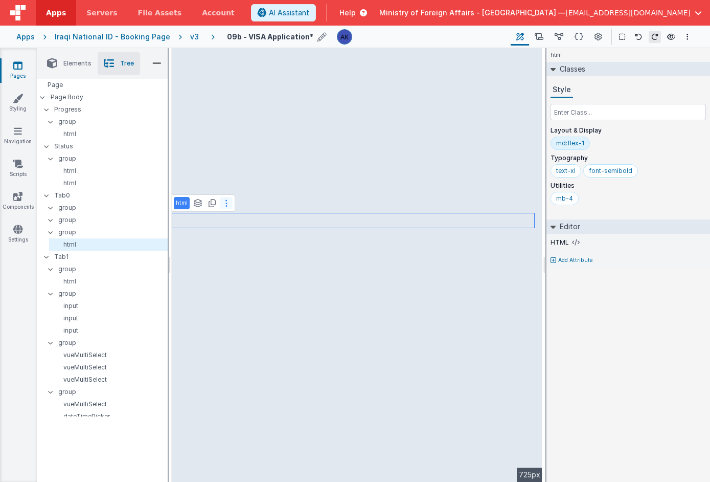
click at [222, 202] on button at bounding box center [226, 203] width 12 height 12
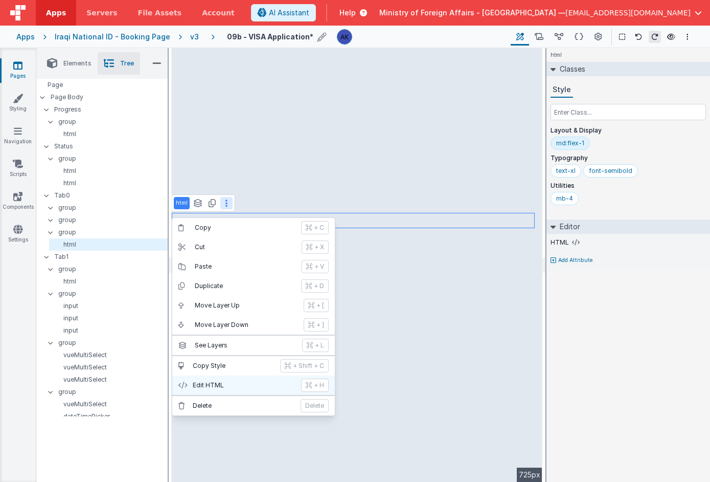
click at [219, 378] on button "Edit HTML + H" at bounding box center [253, 384] width 163 height 19
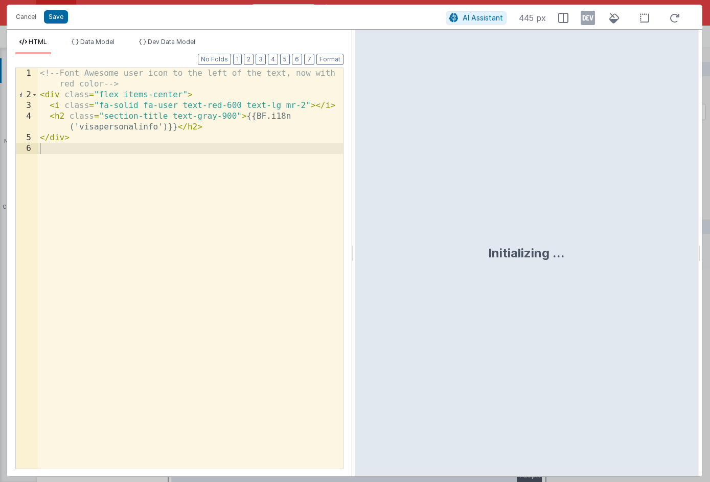
click at [178, 106] on div "<!-- Font Awesome user icon to the left of the text, now with red color --> < d…" at bounding box center [190, 284] width 305 height 433
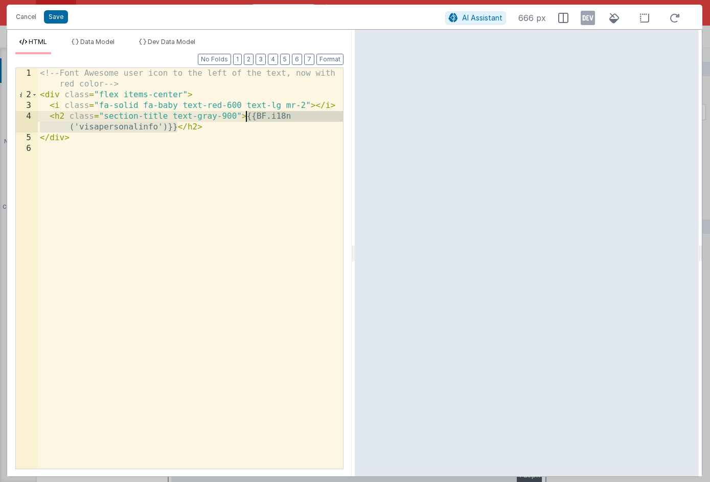
drag, startPoint x: 176, startPoint y: 128, endPoint x: 247, endPoint y: 118, distance: 71.8
click at [247, 118] on div "<!-- Font Awesome user icon to the left of the text, now with red color --> < d…" at bounding box center [190, 284] width 305 height 433
click at [54, 17] on button "Save" at bounding box center [56, 16] width 24 height 13
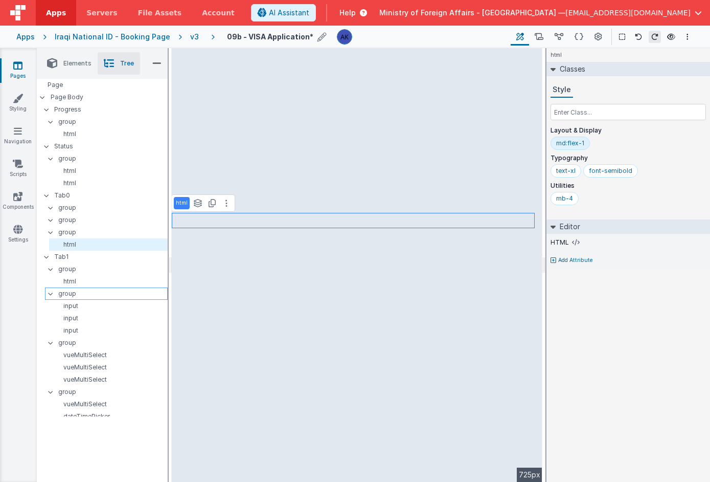
click at [111, 297] on p "group" at bounding box center [112, 293] width 109 height 11
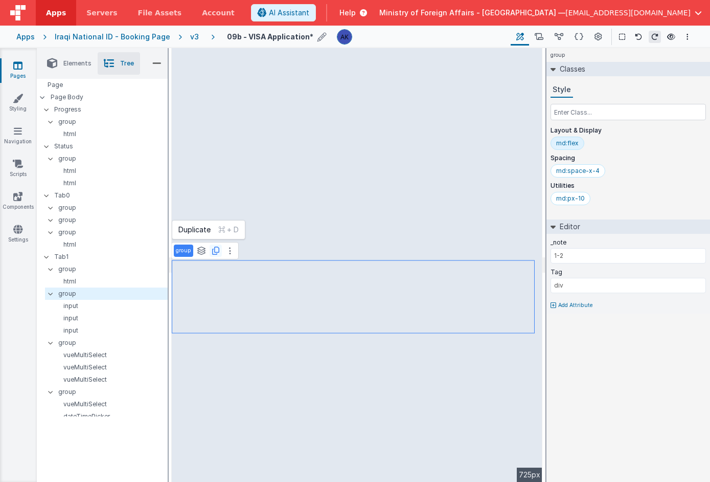
click at [217, 253] on icon at bounding box center [215, 250] width 7 height 8
click at [641, 37] on icon at bounding box center [638, 36] width 7 height 7
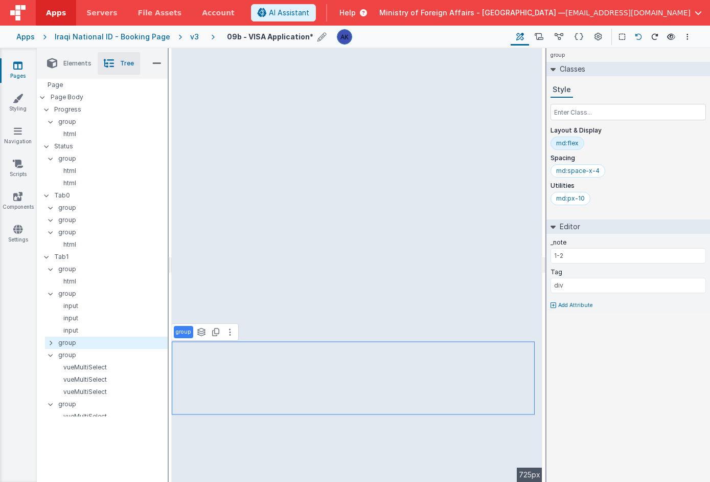
click at [641, 37] on icon at bounding box center [638, 36] width 7 height 7
click at [98, 297] on p "group" at bounding box center [112, 293] width 109 height 11
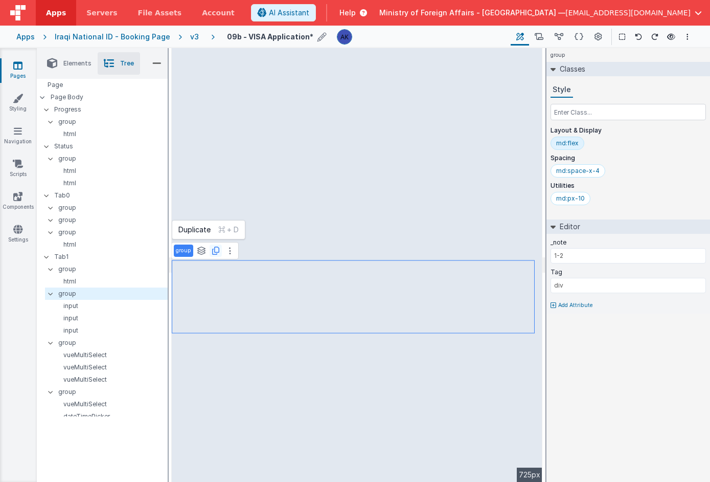
click at [216, 252] on icon at bounding box center [215, 250] width 7 height 8
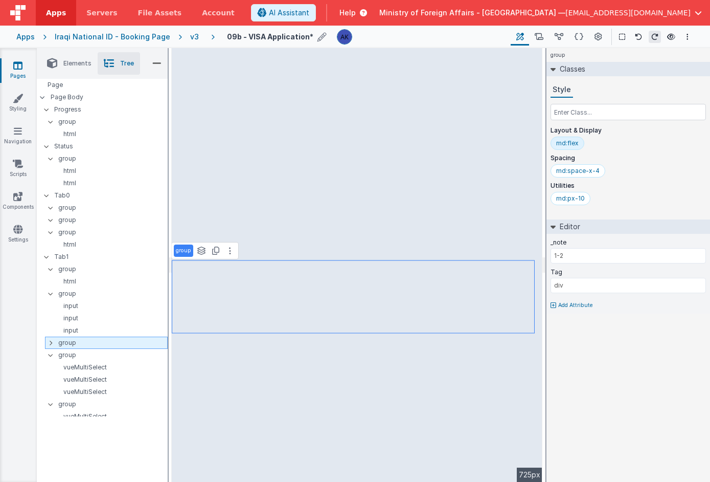
click at [100, 339] on p "group" at bounding box center [112, 342] width 109 height 11
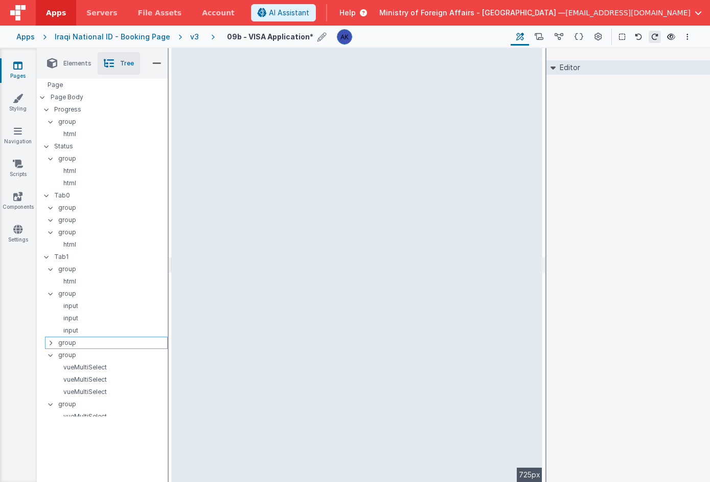
click at [98, 341] on p "group" at bounding box center [112, 342] width 109 height 11
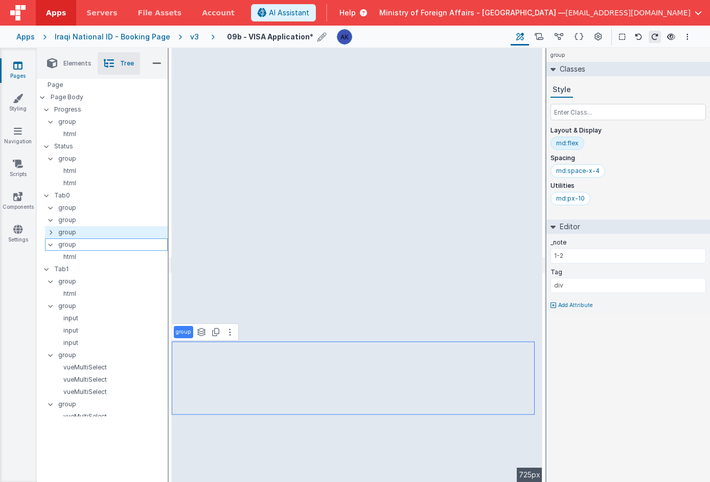
click at [53, 244] on icon at bounding box center [51, 244] width 8 height 3
click at [52, 232] on icon at bounding box center [50, 232] width 3 height 8
click at [50, 231] on icon at bounding box center [50, 232] width 3 height 8
click at [53, 233] on icon at bounding box center [51, 232] width 8 height 3
click at [47, 244] on icon at bounding box center [46, 244] width 8 height 3
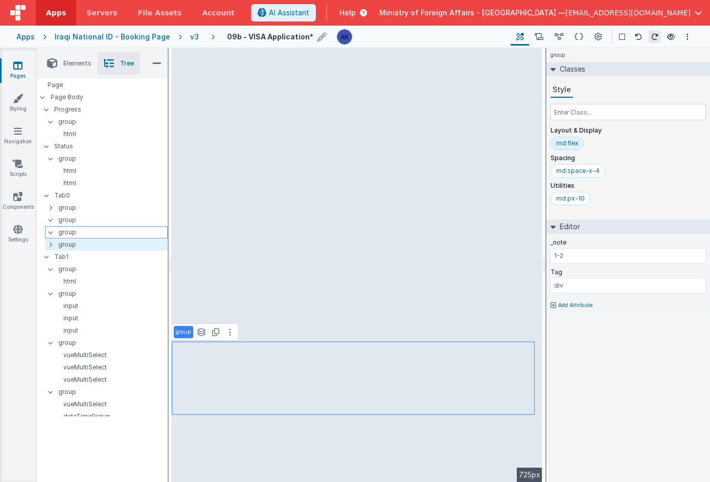
click at [80, 227] on p "group" at bounding box center [112, 231] width 109 height 11
type input "1-1"
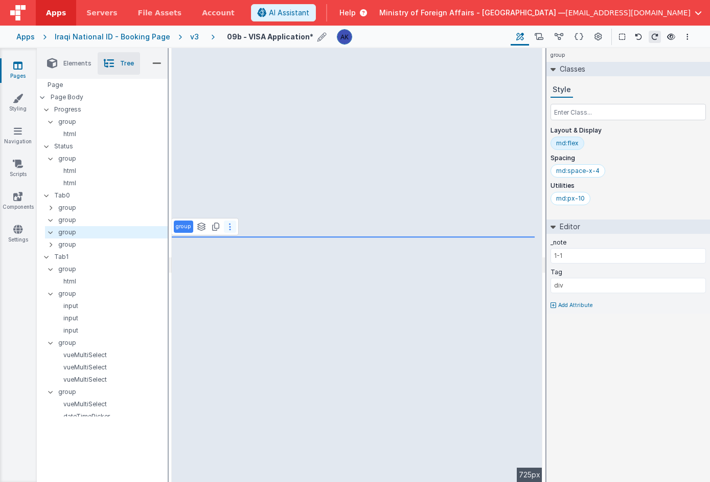
click at [227, 228] on button at bounding box center [230, 226] width 12 height 12
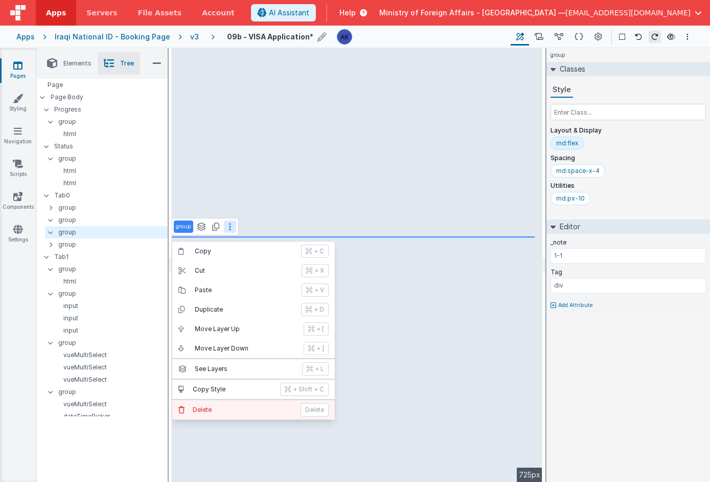
click at [224, 403] on button "[PERSON_NAME]" at bounding box center [253, 409] width 163 height 19
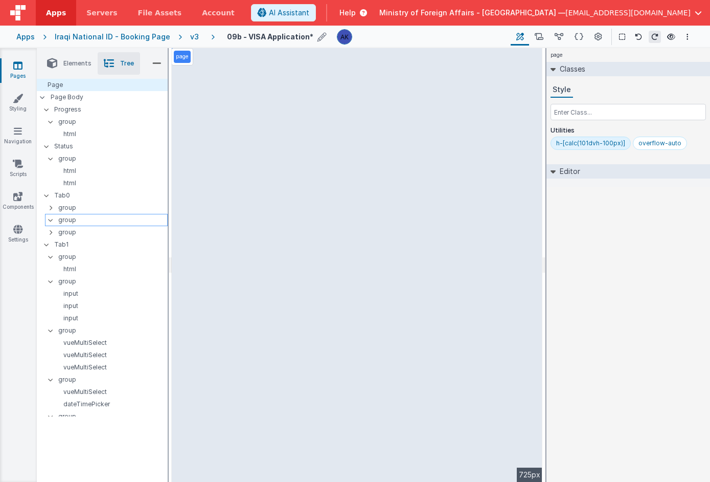
click at [82, 222] on p "group" at bounding box center [112, 219] width 109 height 11
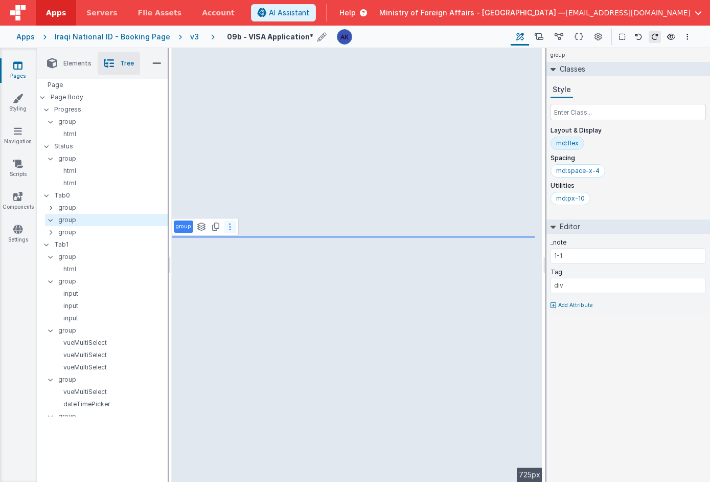
click at [233, 226] on button at bounding box center [230, 226] width 12 height 12
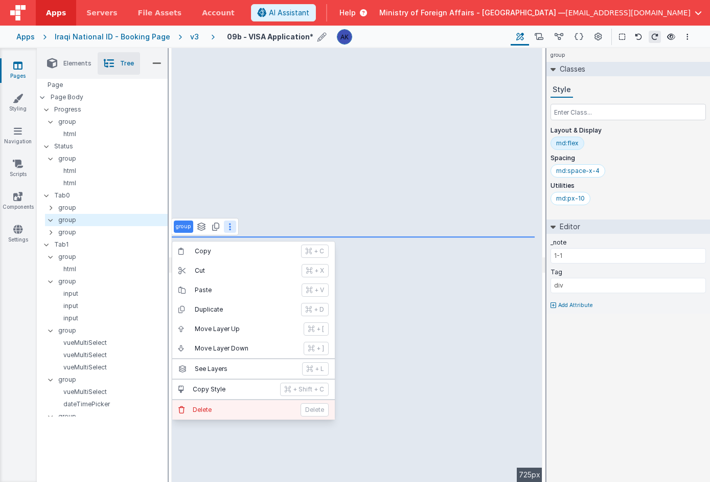
click at [229, 405] on p "Delete" at bounding box center [244, 409] width 102 height 8
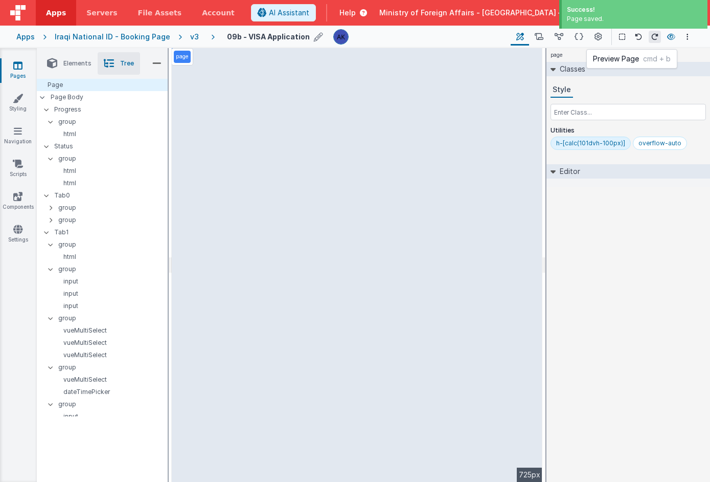
click at [671, 38] on icon at bounding box center [671, 36] width 8 height 7
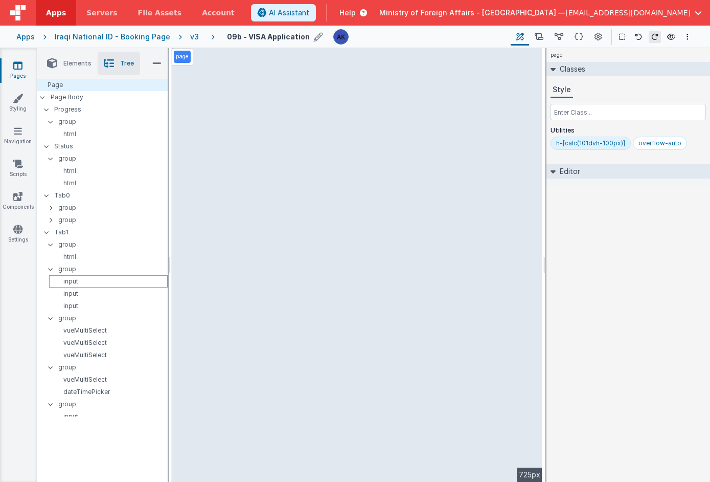
click at [74, 282] on p "input" at bounding box center [110, 281] width 114 height 8
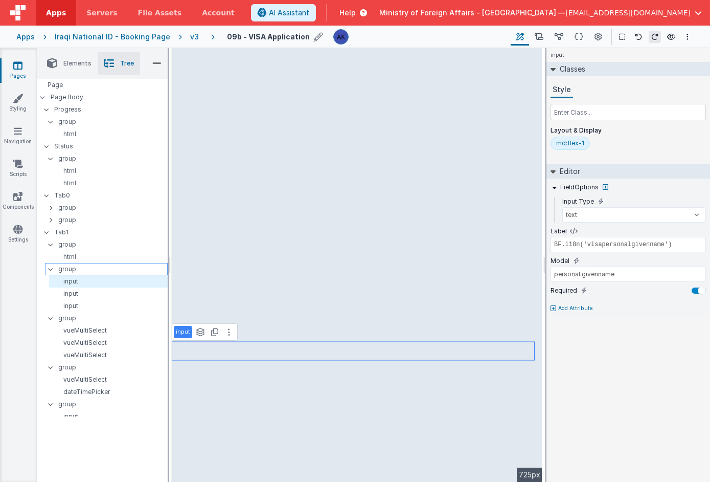
click at [75, 268] on p "group" at bounding box center [112, 268] width 109 height 11
type input "div"
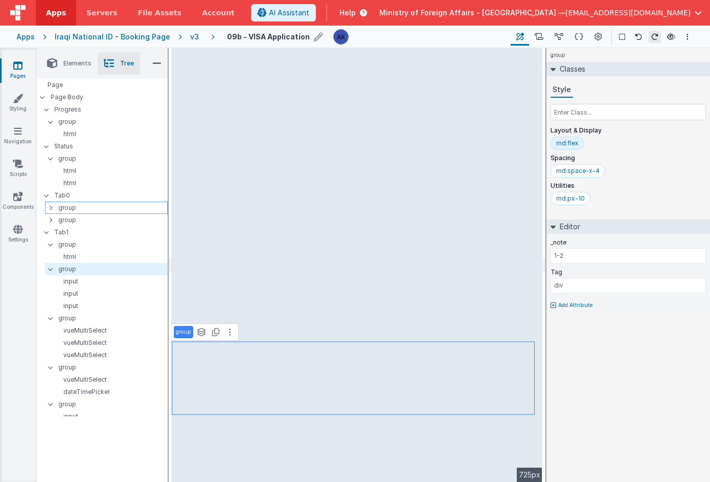
click at [52, 208] on icon at bounding box center [50, 207] width 3 height 8
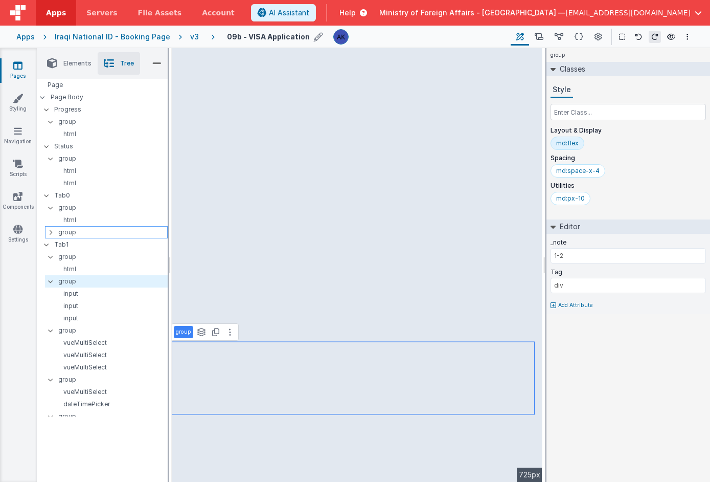
click at [49, 231] on icon at bounding box center [50, 232] width 3 height 8
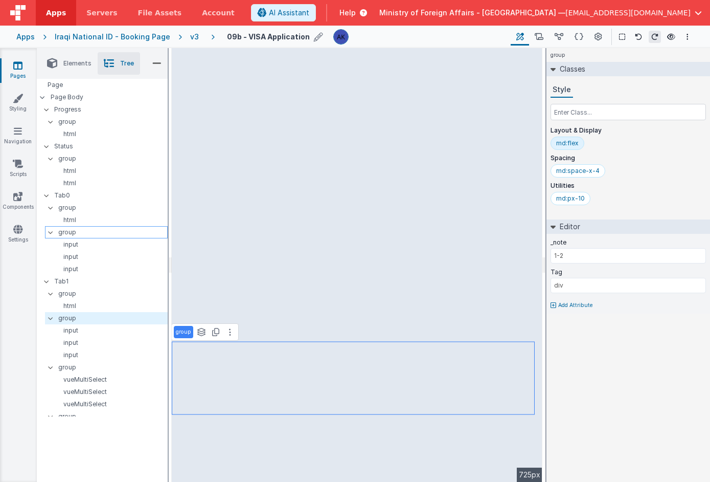
click at [68, 235] on p "group" at bounding box center [112, 231] width 109 height 11
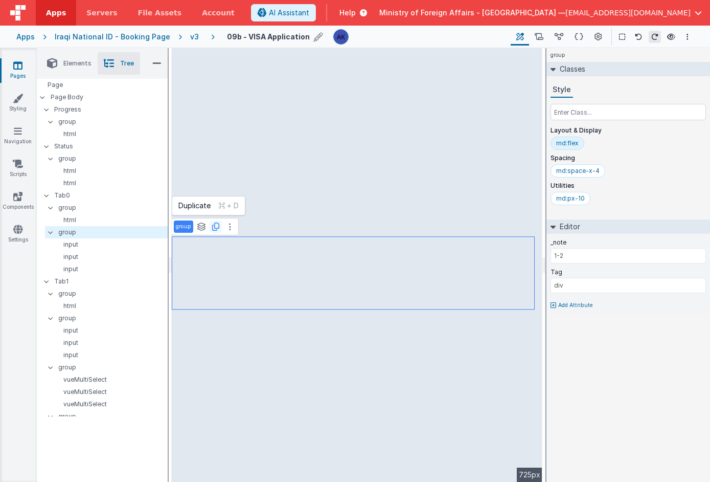
click at [215, 225] on icon at bounding box center [215, 226] width 7 height 8
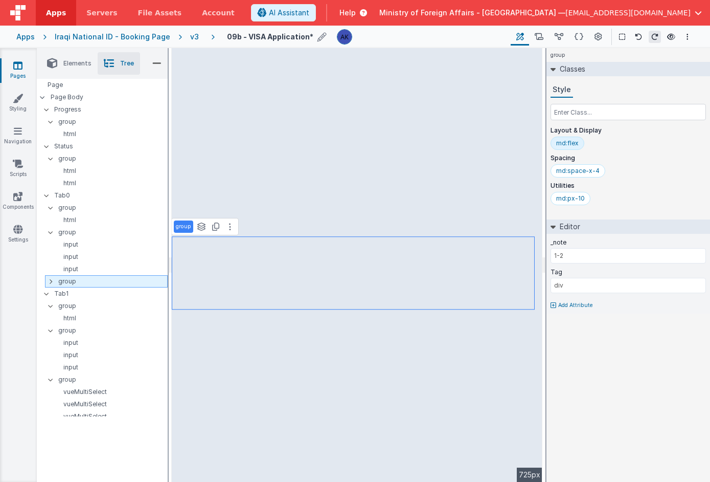
click at [51, 281] on icon at bounding box center [50, 281] width 3 height 8
click at [61, 281] on p "group" at bounding box center [112, 281] width 109 height 11
click at [48, 281] on div "group" at bounding box center [106, 281] width 123 height 12
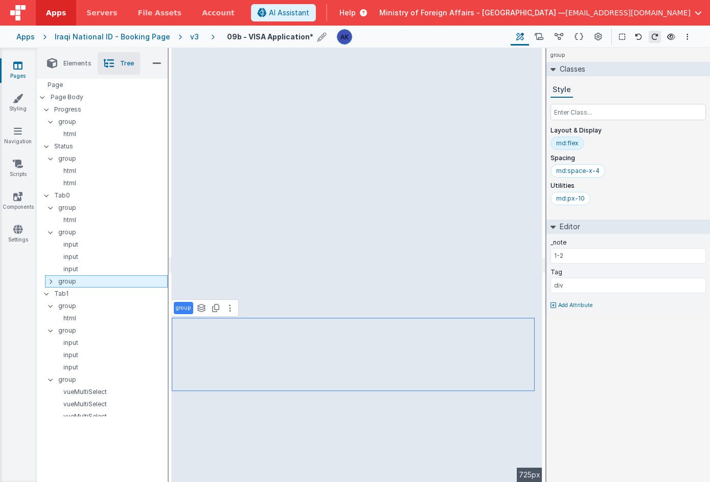
click at [50, 281] on icon at bounding box center [50, 281] width 3 height 8
click at [65, 256] on p "input" at bounding box center [110, 257] width 114 height 8
type input "personal.lastname"
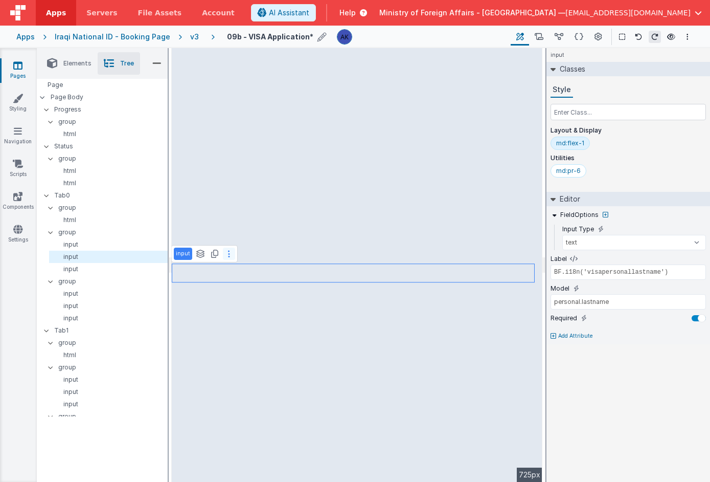
click at [228, 250] on icon at bounding box center [229, 253] width 2 height 8
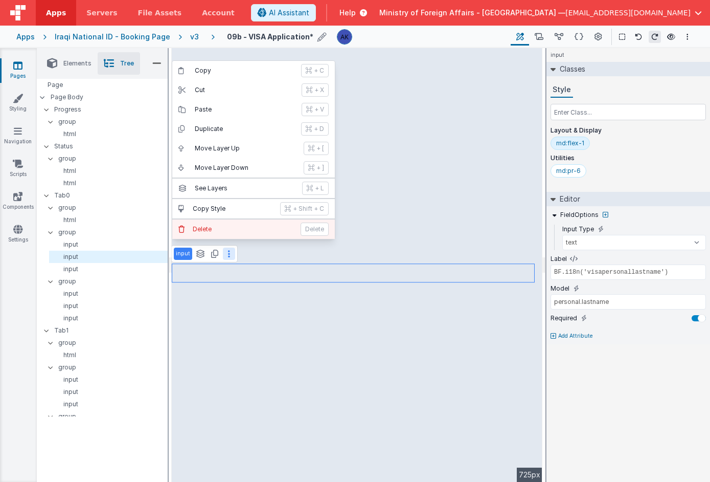
click at [222, 228] on p "Delete" at bounding box center [244, 229] width 102 height 8
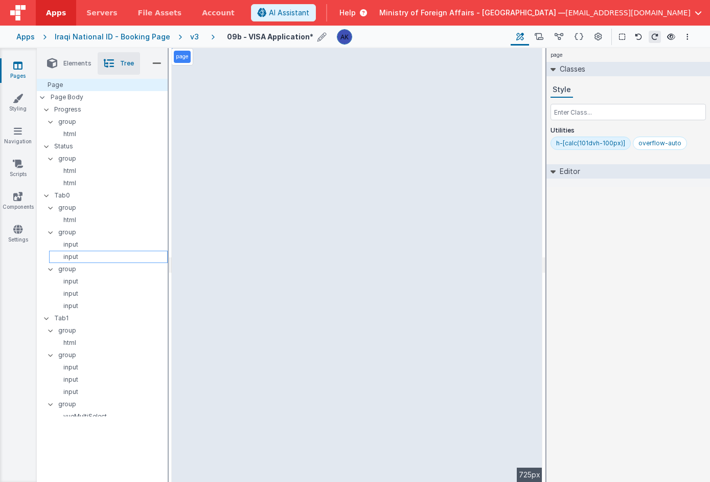
click at [97, 256] on p "input" at bounding box center [110, 257] width 114 height 8
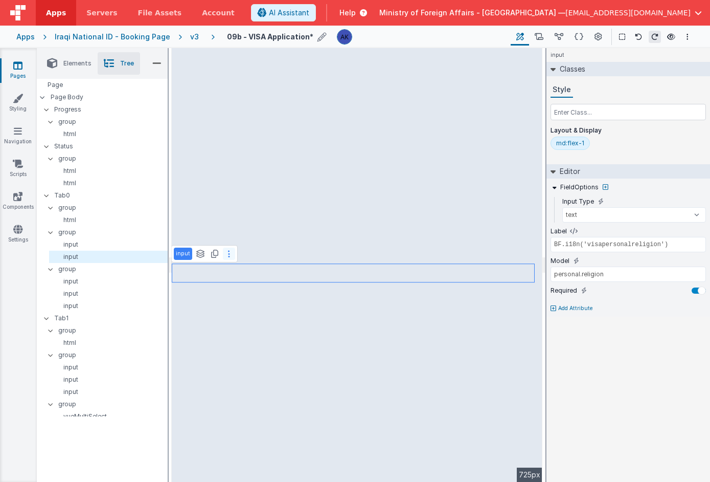
click at [228, 255] on icon at bounding box center [229, 253] width 2 height 8
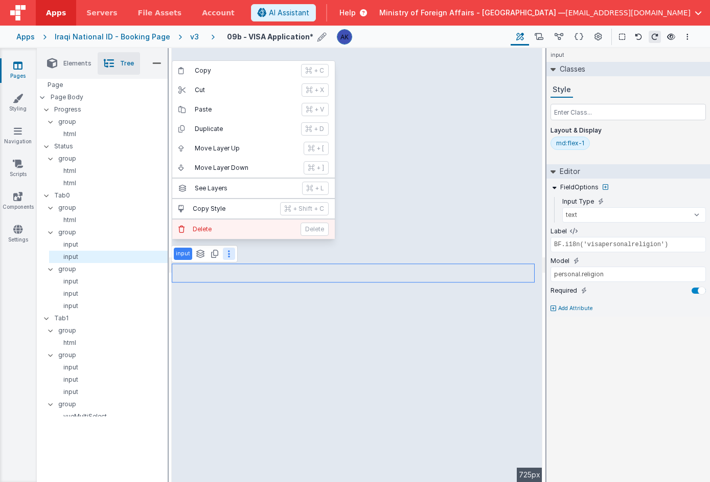
click at [220, 234] on button "[PERSON_NAME]" at bounding box center [253, 228] width 163 height 19
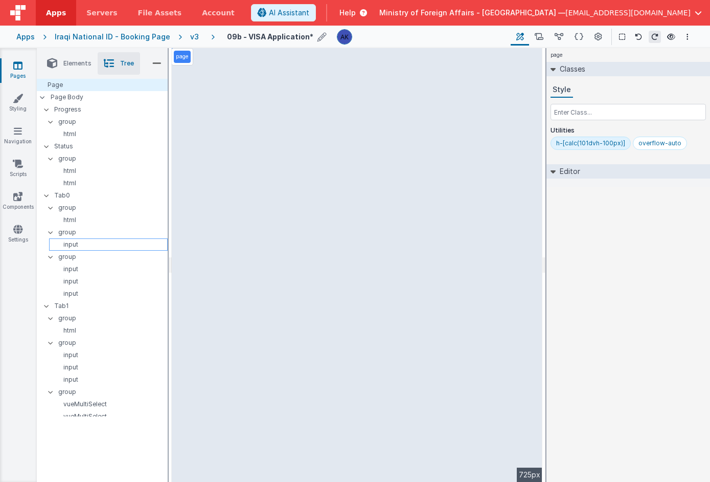
click at [121, 244] on p "input" at bounding box center [110, 244] width 114 height 8
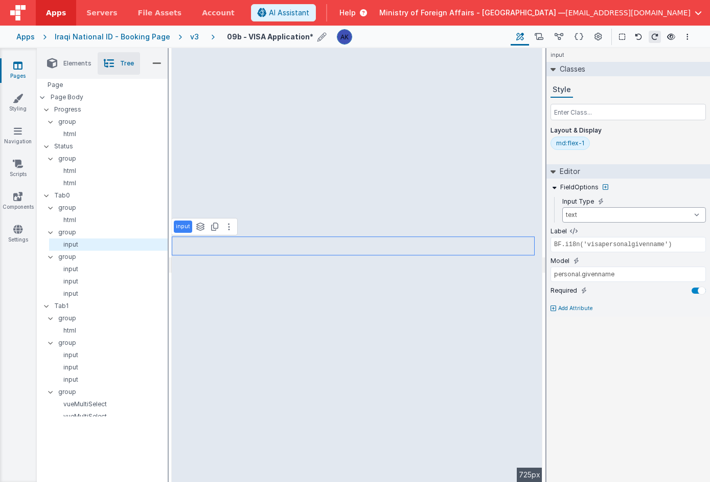
click at [589, 213] on select "text number password email" at bounding box center [634, 214] width 144 height 15
select select "number"
click at [584, 230] on icon at bounding box center [585, 231] width 6 height 6
click at [617, 242] on input "personal.givenname" at bounding box center [628, 244] width 155 height 15
type input "newborn.pregweeks"
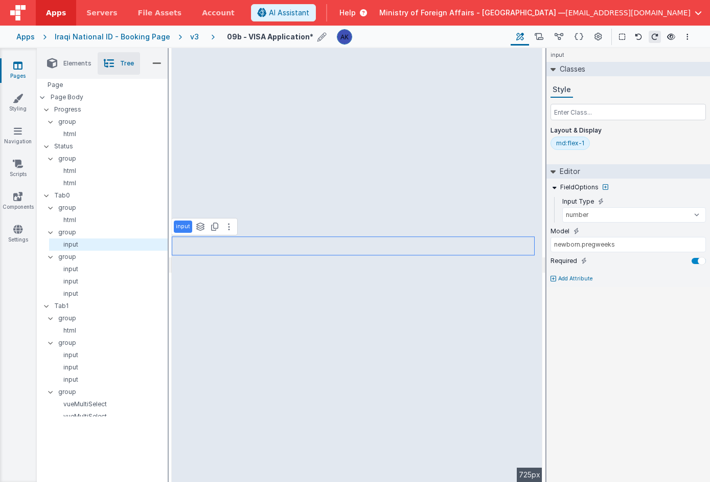
click at [568, 277] on p "Add Attribute" at bounding box center [575, 279] width 35 height 8
click at [566, 287] on input "text" at bounding box center [628, 288] width 155 height 15
type input "Pregancy Duration (weeks)"
click at [566, 308] on p "Add Attribute" at bounding box center [575, 308] width 35 height 8
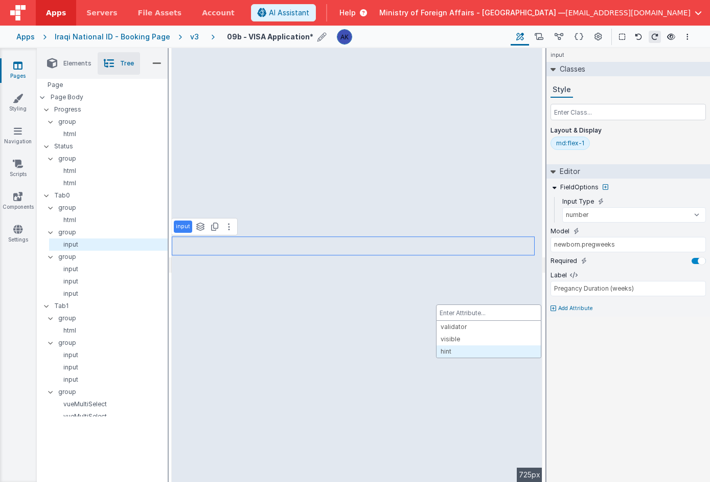
click at [618, 346] on div at bounding box center [355, 241] width 710 height 482
click at [584, 306] on p "Add Attribute" at bounding box center [575, 308] width 35 height 8
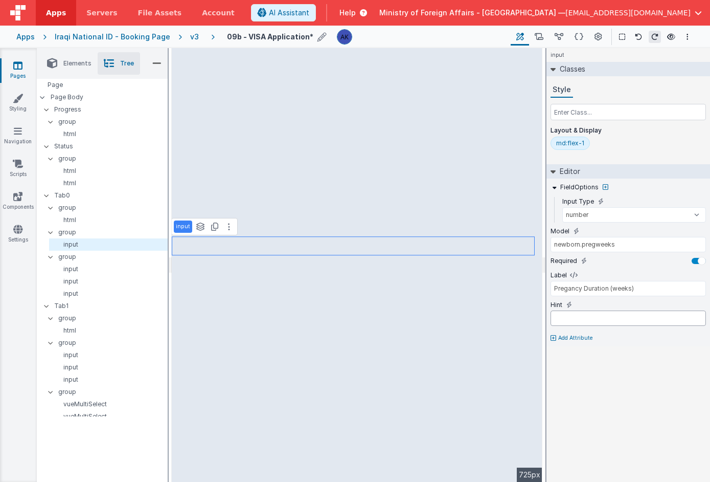
click at [566, 316] on input "text" at bounding box center [628, 317] width 155 height 15
type input "Pregnancy Duration must not exceed (45 weeks)"
click at [93, 221] on p "html" at bounding box center [110, 220] width 114 height 8
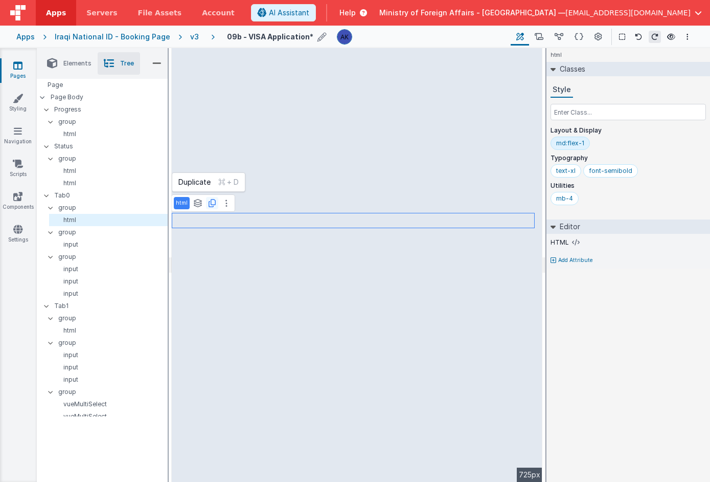
click at [212, 204] on icon at bounding box center [212, 203] width 7 height 8
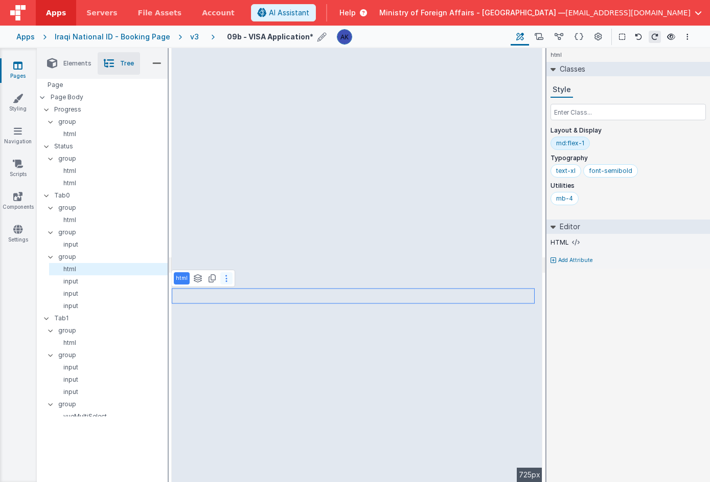
click at [225, 280] on icon at bounding box center [226, 278] width 2 height 8
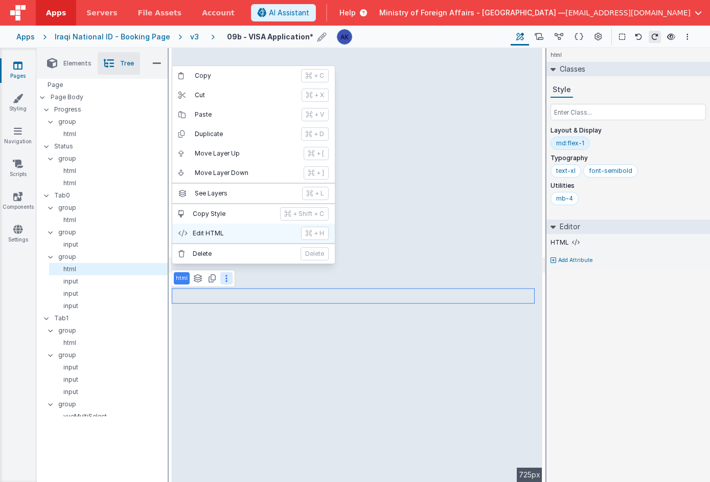
click at [220, 237] on button "Edit HTML + H" at bounding box center [253, 232] width 163 height 19
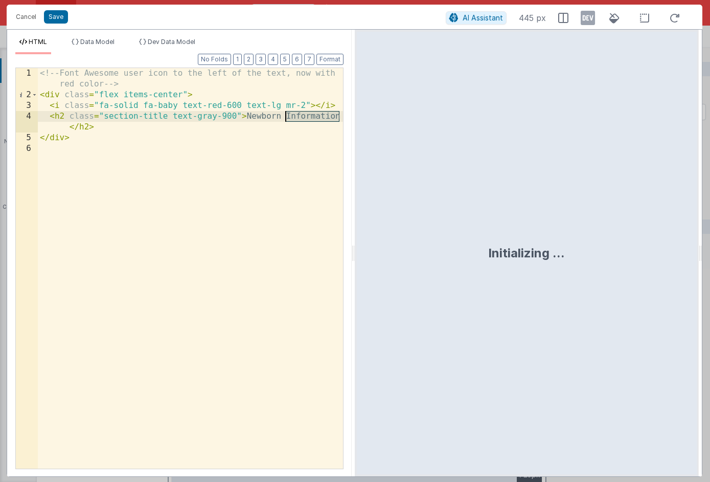
drag, startPoint x: 338, startPoint y: 118, endPoint x: 286, endPoint y: 119, distance: 52.7
click at [285, 119] on div "<!-- Font Awesome user icon to the left of the text, now with red color --> < d…" at bounding box center [190, 284] width 305 height 433
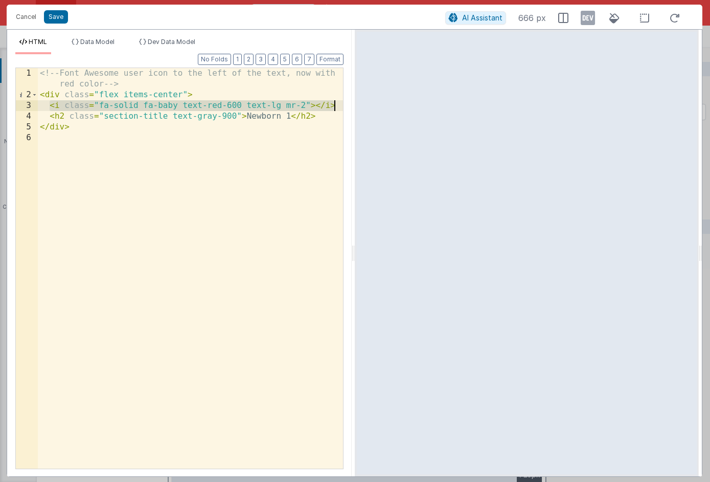
drag, startPoint x: 50, startPoint y: 104, endPoint x: 337, endPoint y: 106, distance: 287.3
click at [337, 106] on div "<!-- Font Awesome user icon to the left of the text, now with red color --> < d…" at bounding box center [190, 284] width 305 height 433
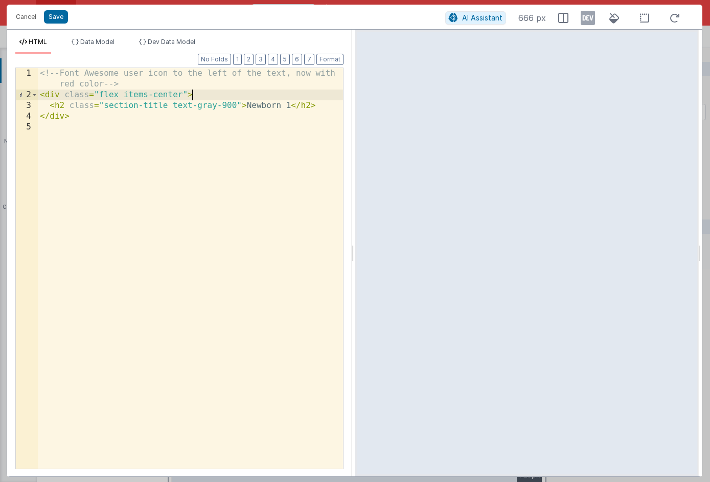
click at [65, 106] on div "<!-- Font Awesome user icon to the left of the text, now with red color --> < d…" at bounding box center [190, 284] width 305 height 433
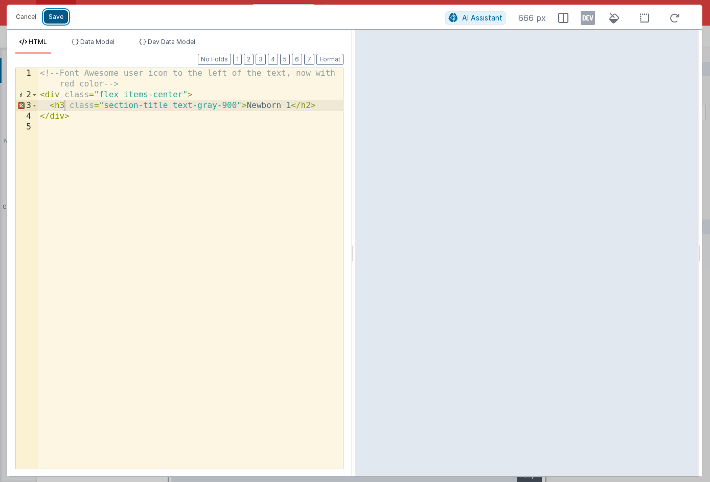
click at [56, 17] on button "Save" at bounding box center [56, 16] width 24 height 13
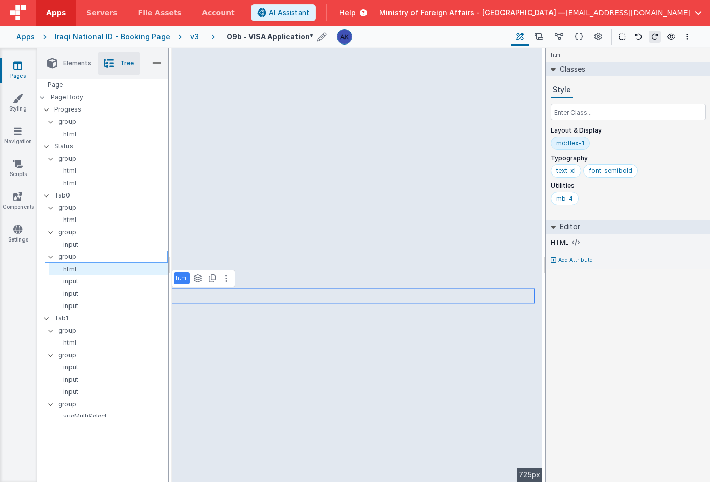
click at [90, 253] on p "group" at bounding box center [112, 256] width 109 height 11
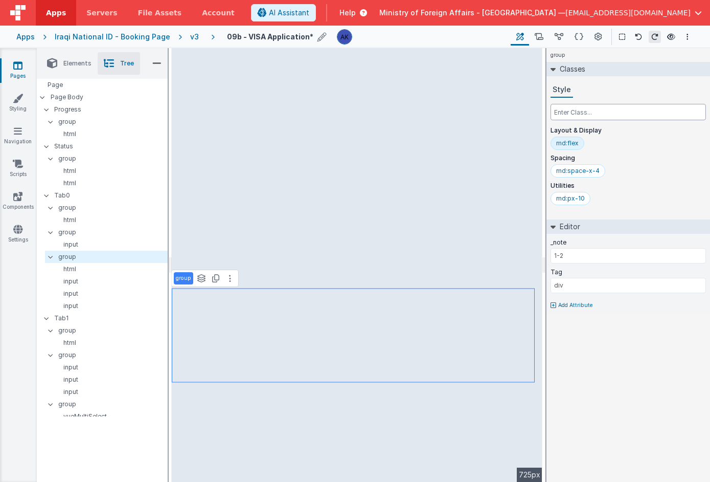
click at [597, 116] on input "text" at bounding box center [628, 112] width 155 height 16
click at [309, 15] on span "AI Assistant" at bounding box center [289, 13] width 40 height 10
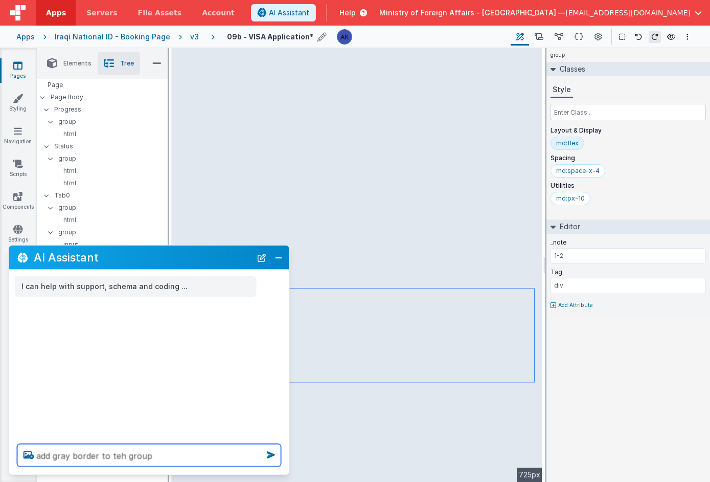
type textarea "add gray border to teh group"
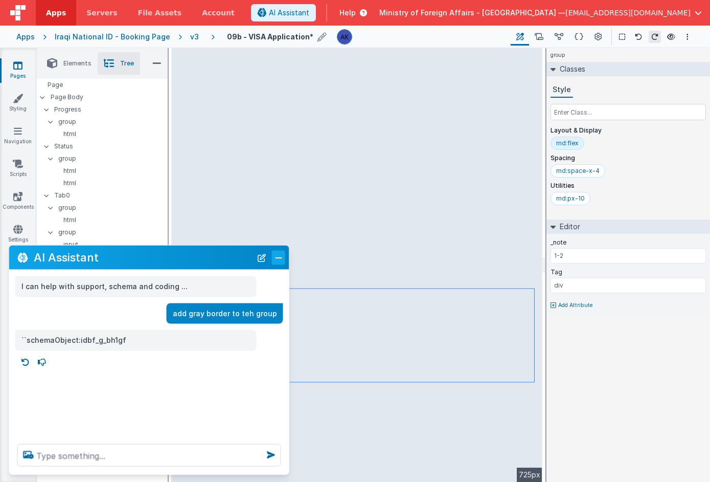
click at [279, 256] on button "Close" at bounding box center [278, 257] width 13 height 14
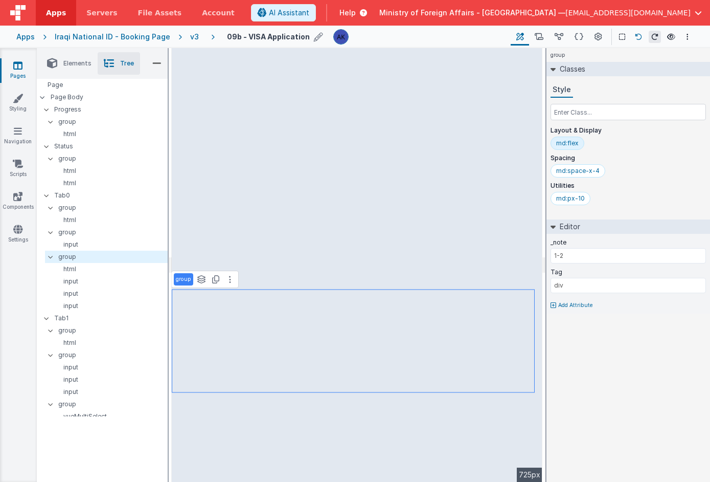
click at [640, 38] on icon at bounding box center [638, 36] width 7 height 7
click at [643, 205] on div "md:px-10 shimmer-wrapper" at bounding box center [628, 200] width 155 height 17
click at [642, 199] on div "shimmer-wrapper" at bounding box center [624, 198] width 53 height 8
click at [645, 169] on div "md:space-x-4" at bounding box center [628, 172] width 155 height 17
click at [94, 258] on p "group" at bounding box center [112, 256] width 109 height 11
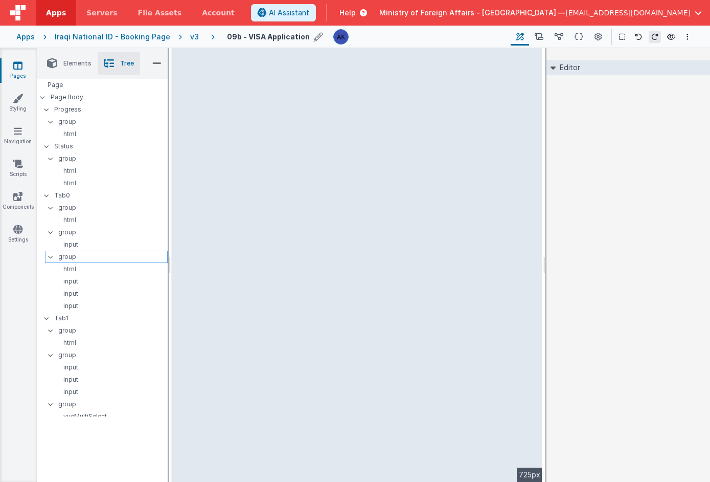
click at [94, 257] on p "group" at bounding box center [112, 256] width 109 height 11
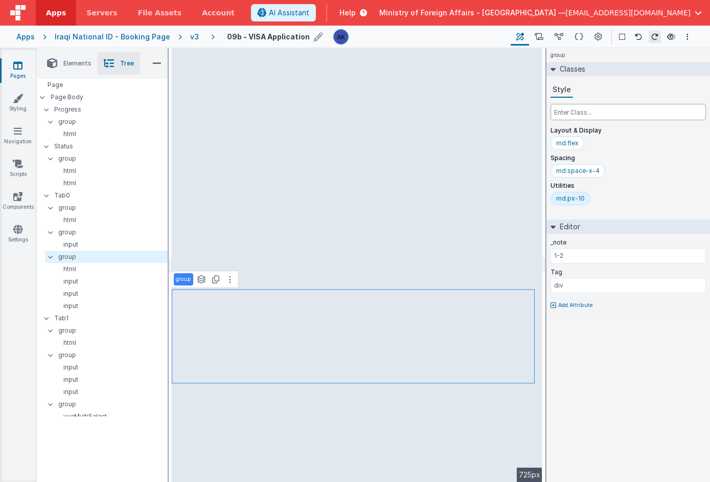
click at [593, 113] on input "text" at bounding box center [628, 112] width 155 height 16
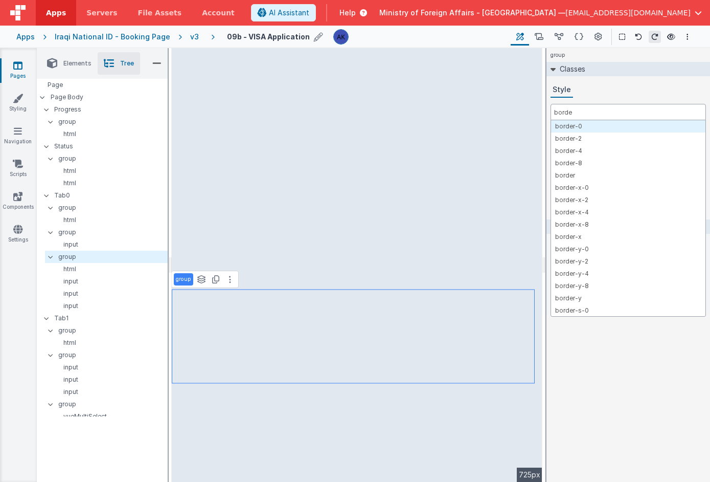
type input "border"
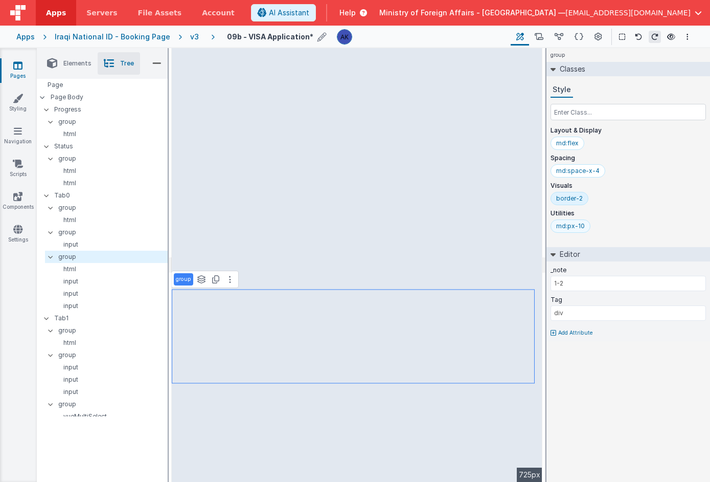
click at [577, 227] on div "md:px-10" at bounding box center [570, 226] width 29 height 8
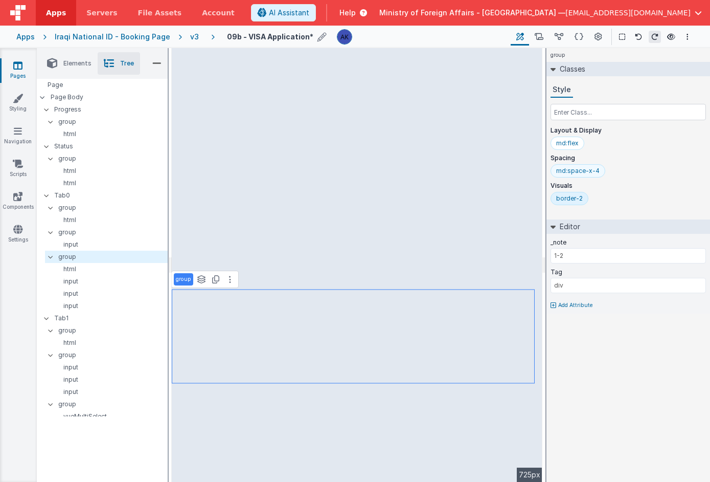
click at [578, 168] on div "md:space-x-4" at bounding box center [577, 171] width 43 height 8
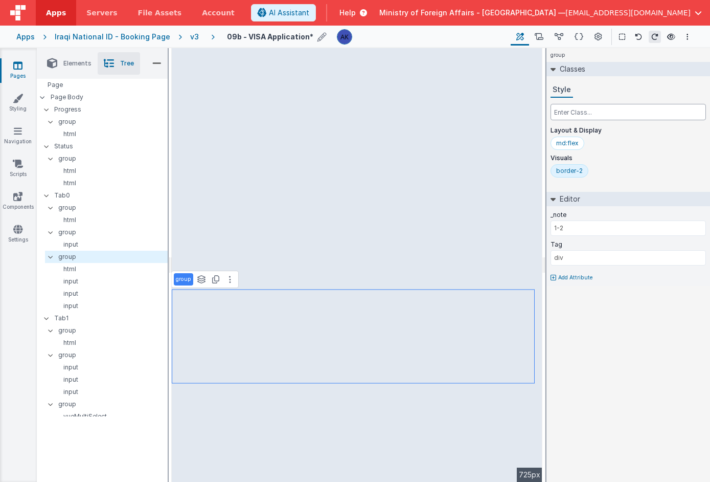
click at [576, 114] on input "text" at bounding box center [628, 112] width 155 height 16
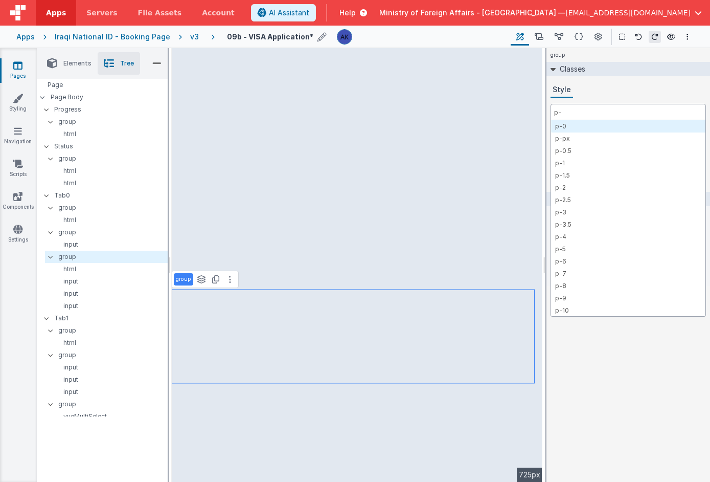
type input "p-4"
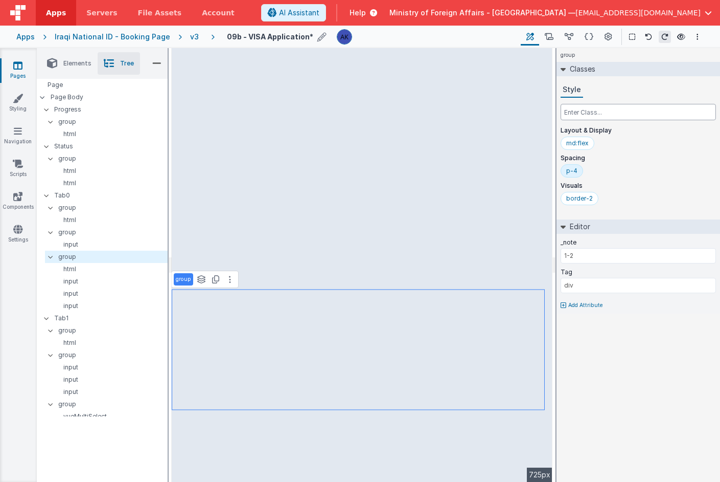
click at [599, 110] on input "text" at bounding box center [638, 112] width 155 height 16
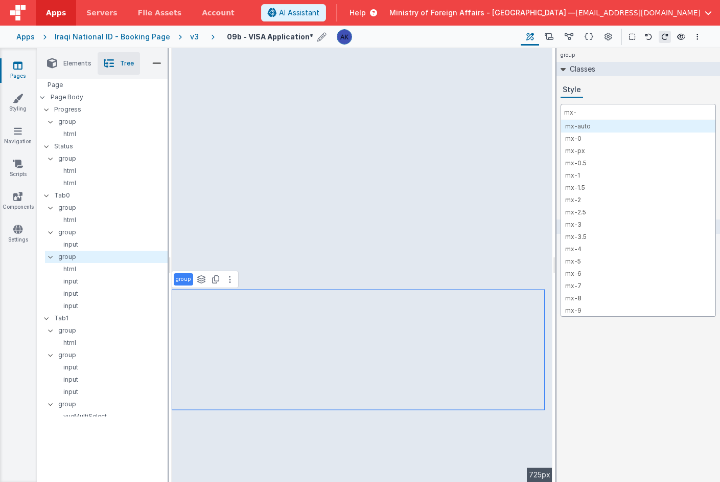
type input "mx-4"
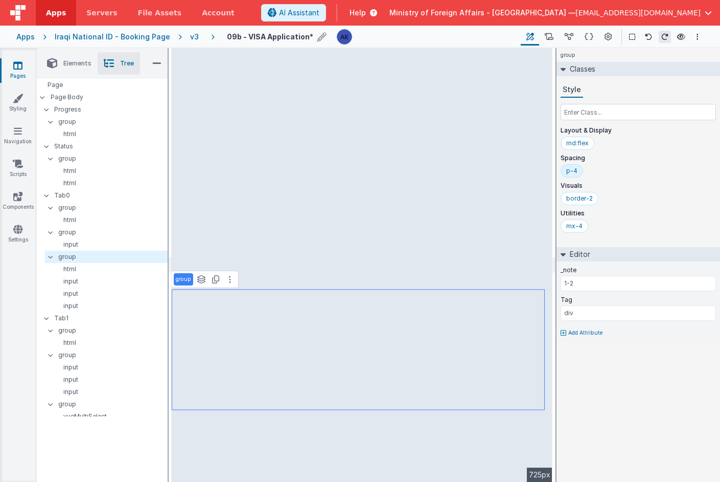
select select "number"
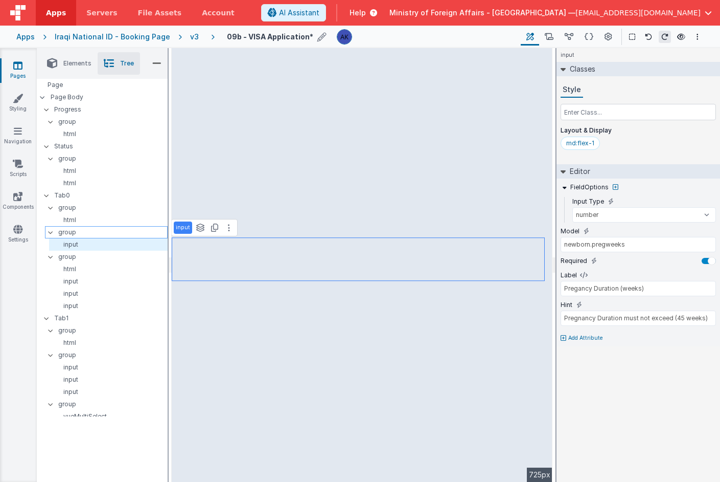
click at [79, 230] on p "group" at bounding box center [112, 231] width 109 height 11
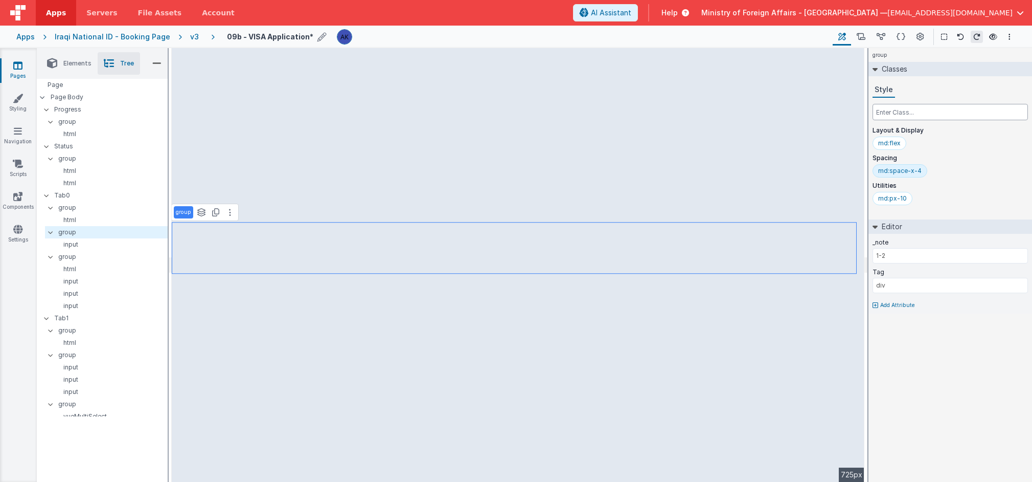
click at [710, 114] on input "text" at bounding box center [950, 112] width 155 height 16
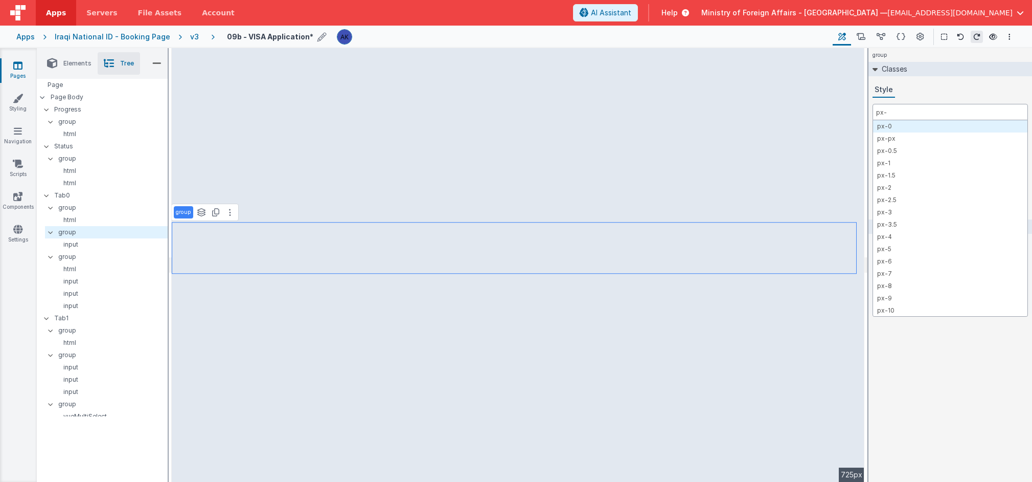
type input "px-4"
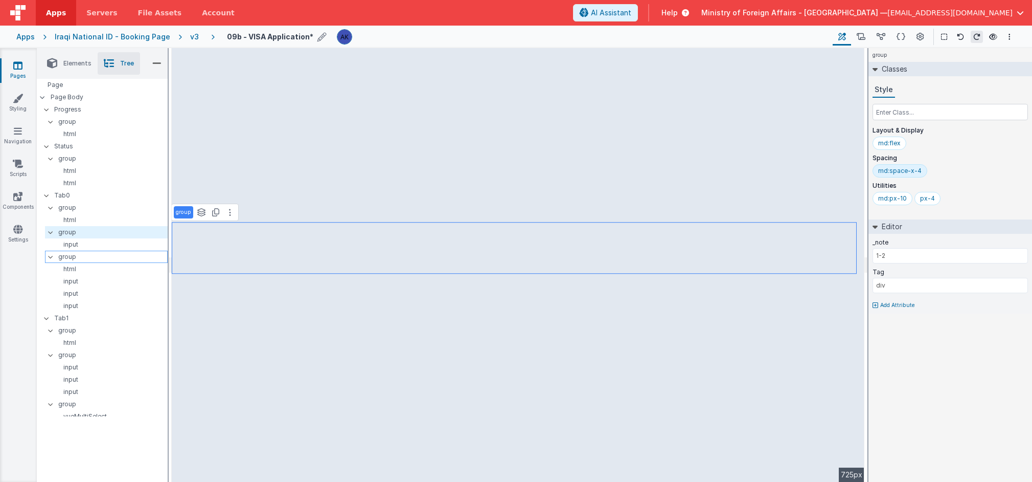
click at [101, 257] on p "group" at bounding box center [112, 256] width 109 height 11
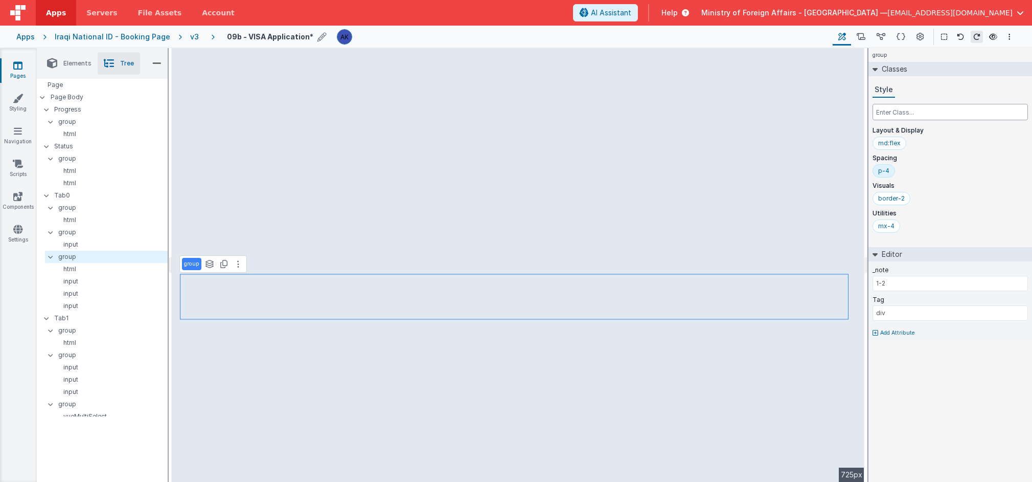
click at [710, 112] on input "text" at bounding box center [950, 112] width 155 height 16
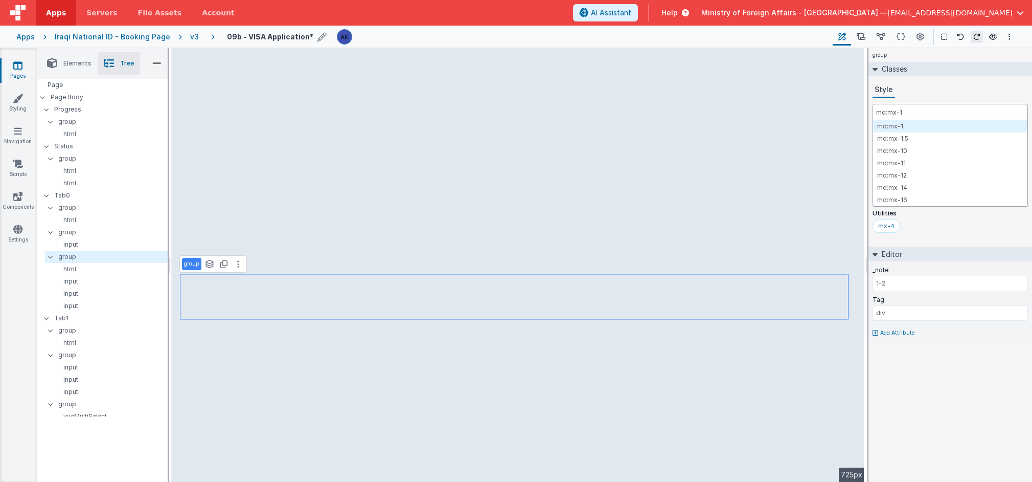
type input "md:mx-10"
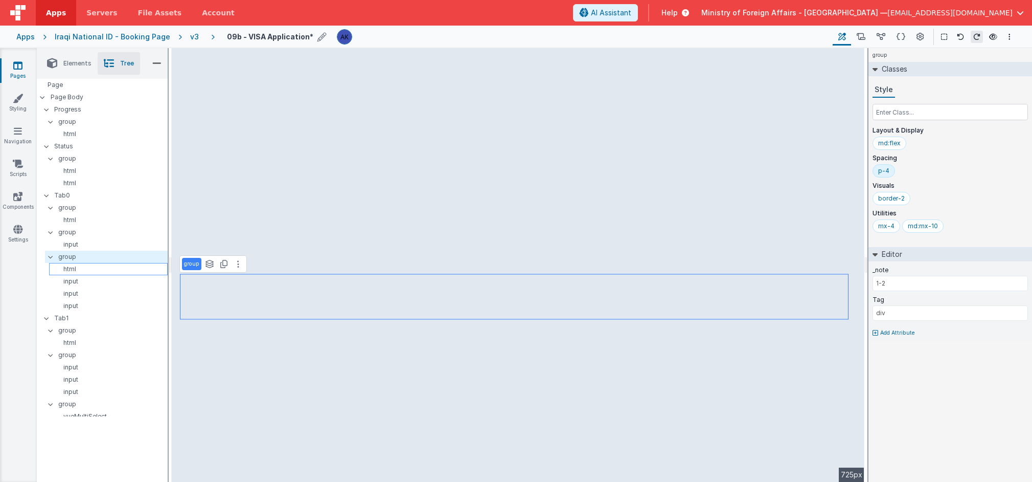
click at [103, 271] on p "html" at bounding box center [110, 269] width 114 height 8
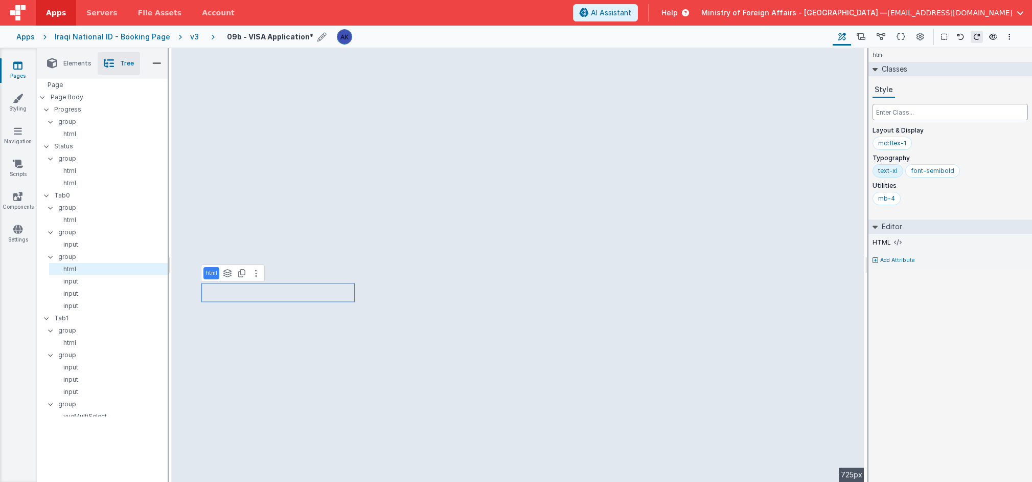
click at [710, 115] on input "text" at bounding box center [950, 112] width 155 height 16
click at [80, 65] on span "Elements" at bounding box center [77, 63] width 28 height 8
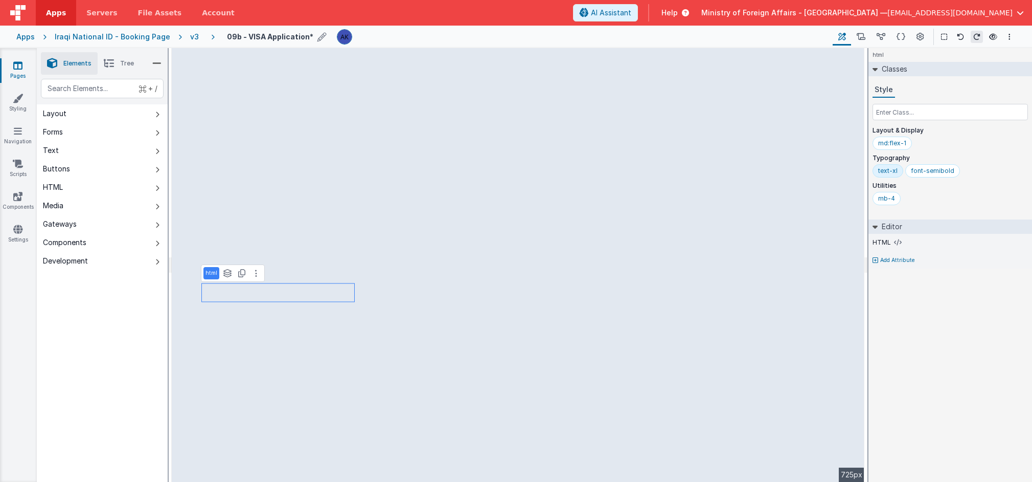
click at [117, 62] on li "Tree" at bounding box center [119, 63] width 42 height 22
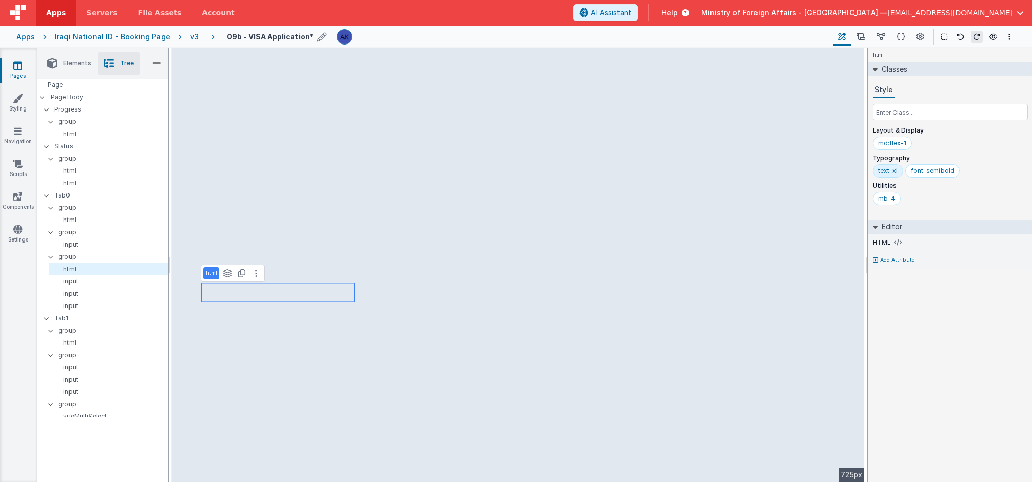
click at [70, 66] on span "Elements" at bounding box center [77, 63] width 28 height 8
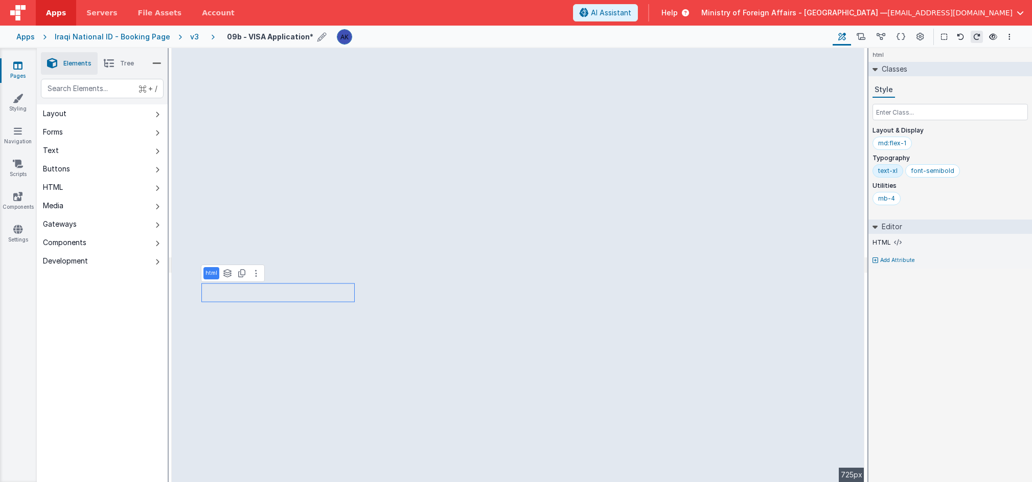
click at [120, 64] on li "Tree" at bounding box center [119, 63] width 42 height 22
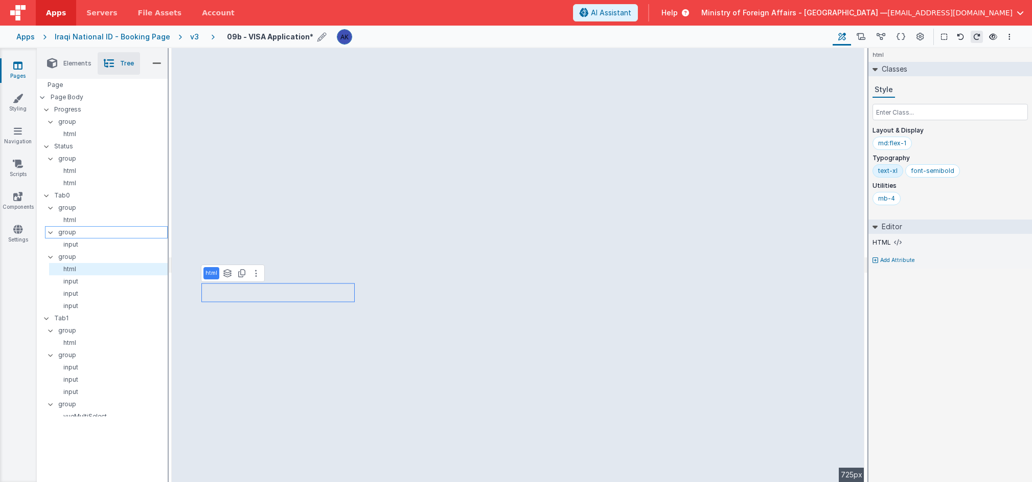
click at [97, 232] on p "group" at bounding box center [112, 231] width 109 height 11
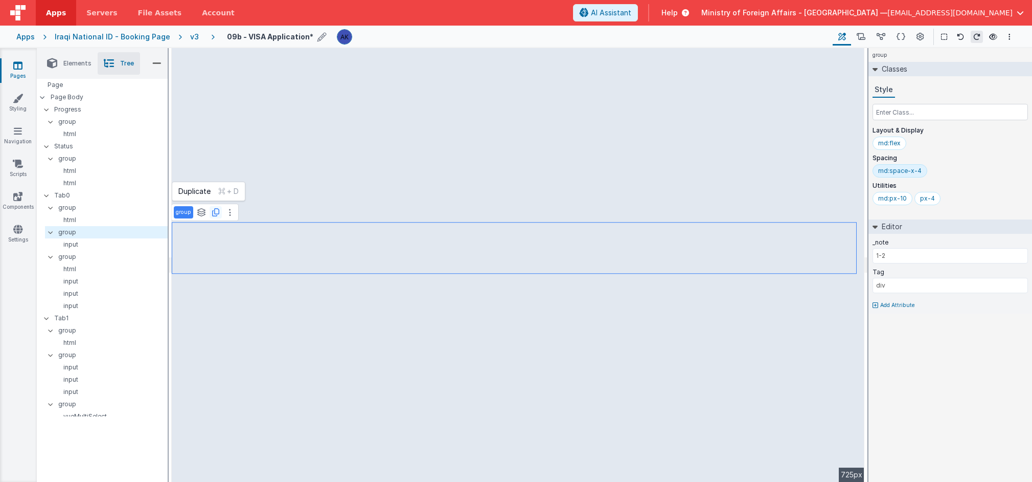
click at [217, 212] on icon at bounding box center [215, 212] width 7 height 8
click at [52, 256] on div at bounding box center [53, 257] width 9 height 8
click at [51, 256] on icon at bounding box center [50, 257] width 3 height 8
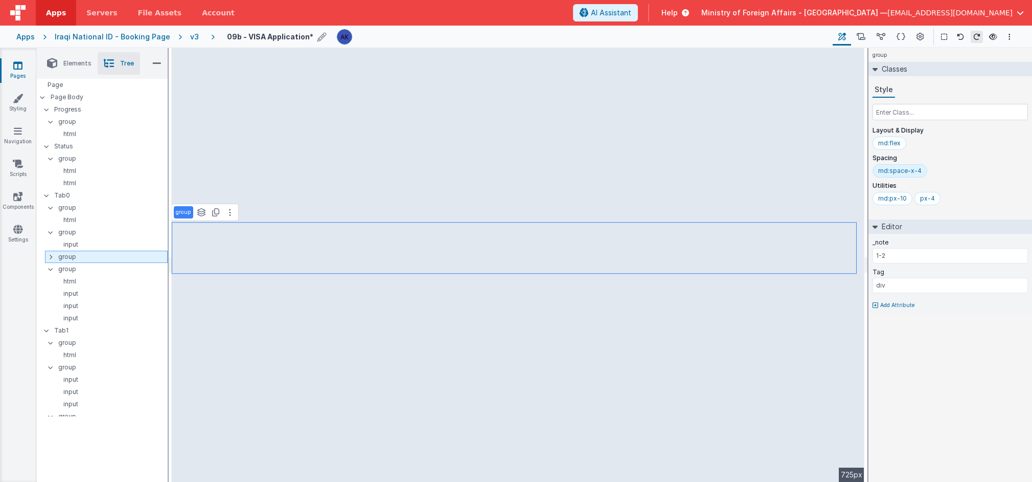
click at [64, 257] on p "group" at bounding box center [112, 256] width 109 height 11
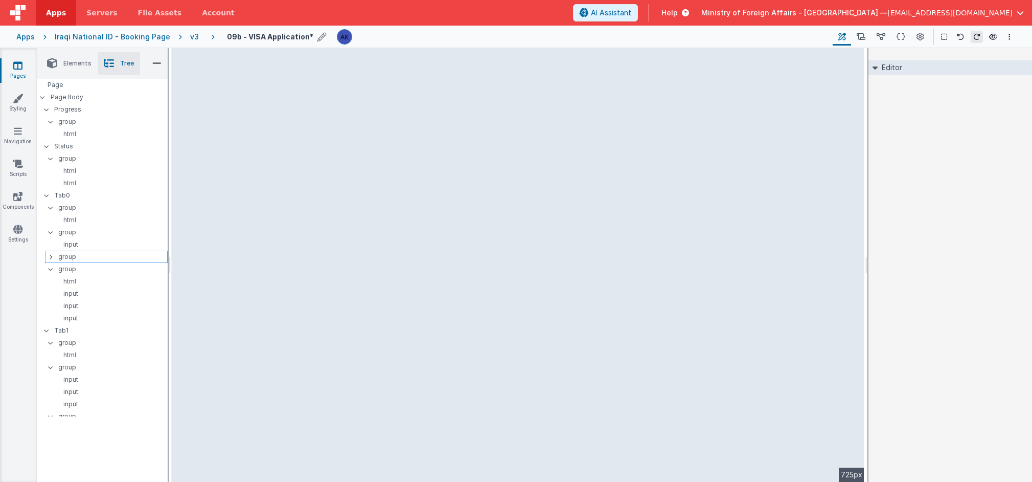
click at [50, 256] on icon at bounding box center [50, 257] width 3 height 8
click at [95, 304] on p "input" at bounding box center [110, 306] width 114 height 8
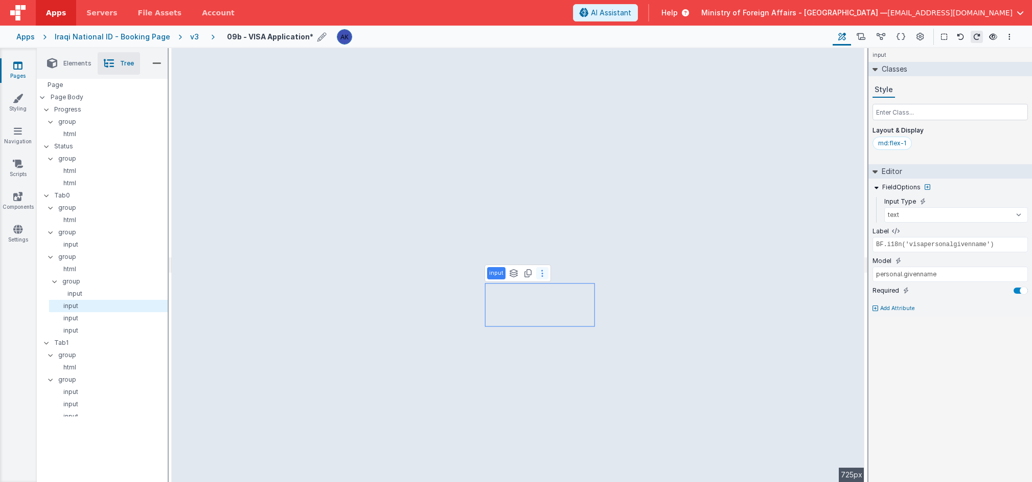
click at [538, 276] on button at bounding box center [542, 273] width 12 height 12
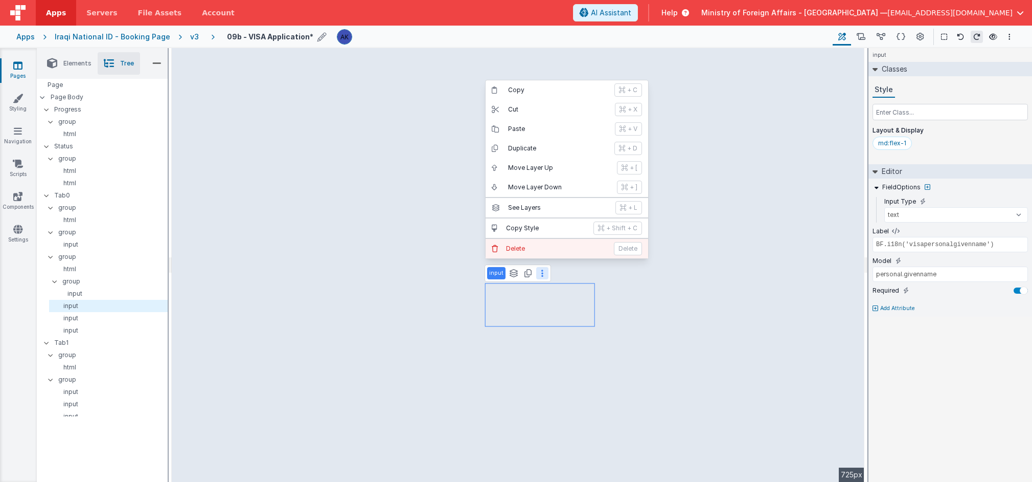
click at [532, 253] on button "[PERSON_NAME]" at bounding box center [567, 248] width 163 height 19
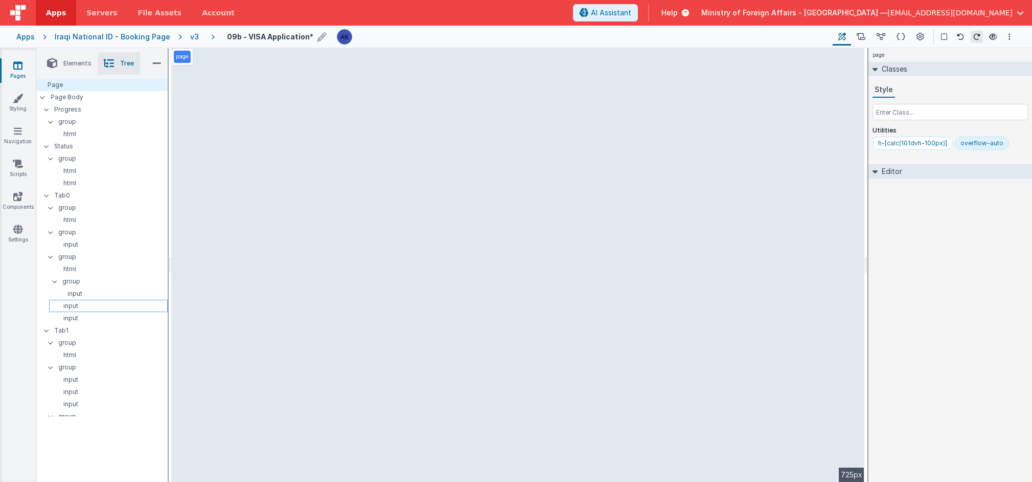
click at [82, 303] on p "input" at bounding box center [110, 306] width 114 height 8
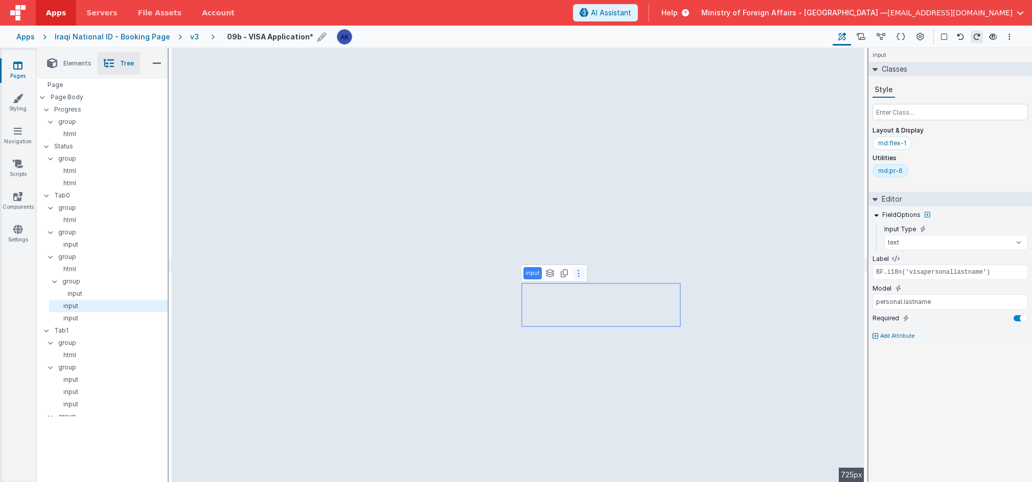
click at [579, 276] on button at bounding box center [579, 273] width 12 height 12
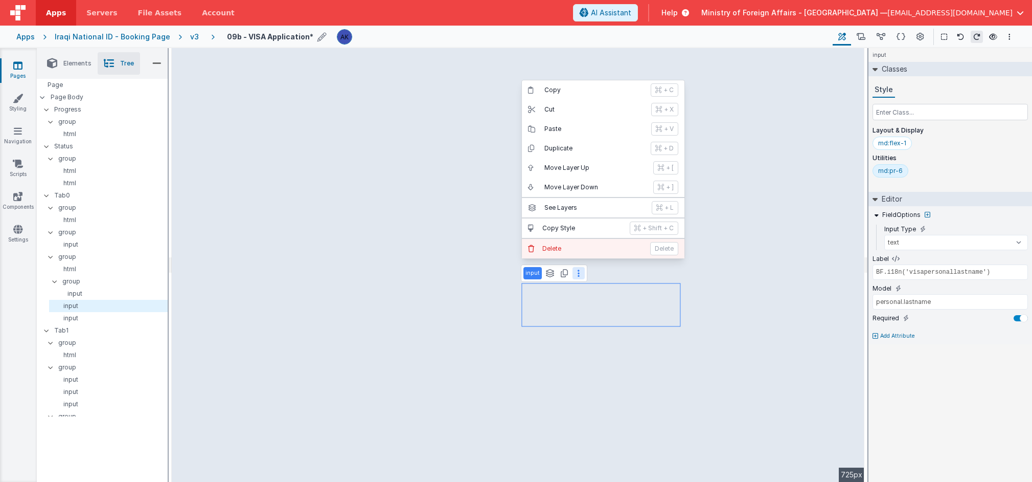
click at [574, 249] on p "Delete" at bounding box center [593, 248] width 102 height 8
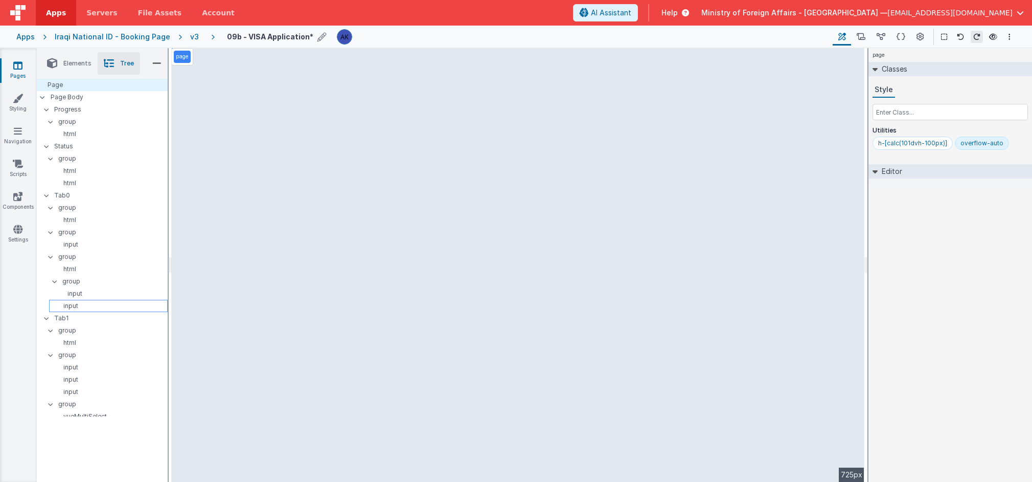
click at [84, 302] on p "input" at bounding box center [110, 306] width 114 height 8
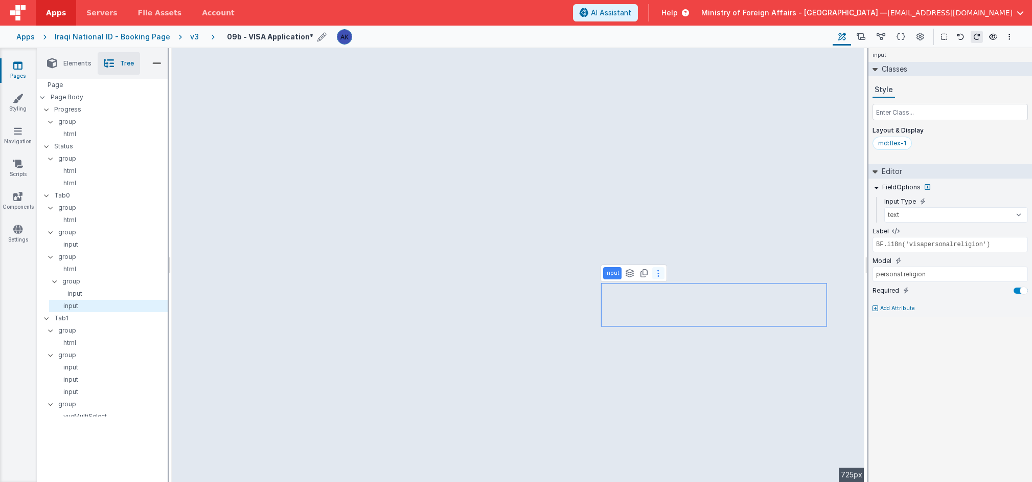
click at [654, 273] on button at bounding box center [658, 273] width 12 height 12
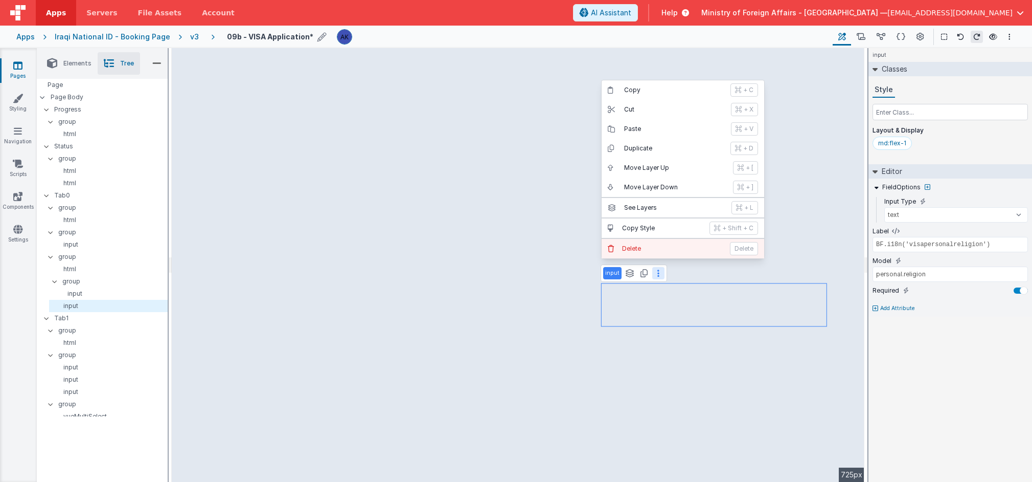
click at [644, 245] on p "Delete" at bounding box center [673, 248] width 102 height 8
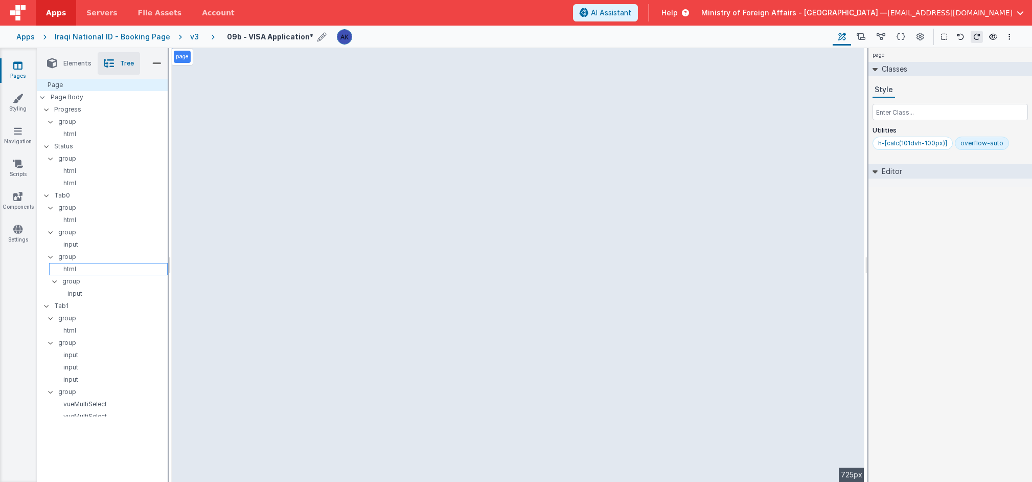
click at [82, 272] on p "html" at bounding box center [110, 269] width 114 height 8
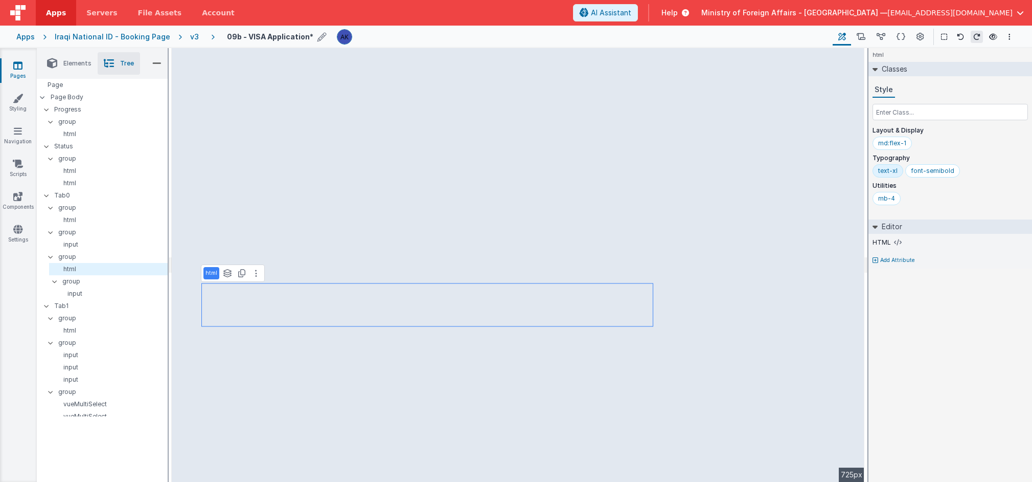
select select "number"
click at [109, 294] on p "input" at bounding box center [112, 293] width 110 height 8
select select "number"
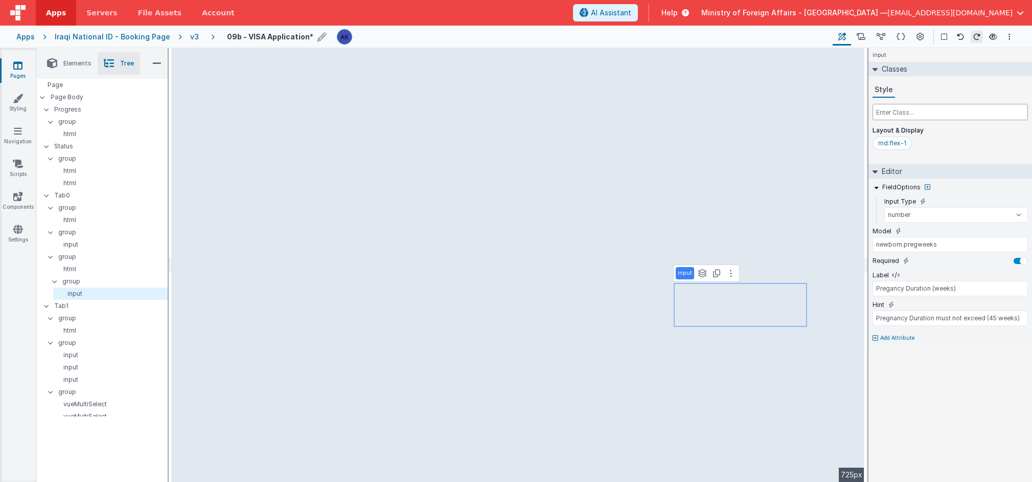
click at [710, 107] on input "text" at bounding box center [950, 112] width 155 height 16
type input "f"
click at [92, 270] on p "html" at bounding box center [110, 269] width 114 height 8
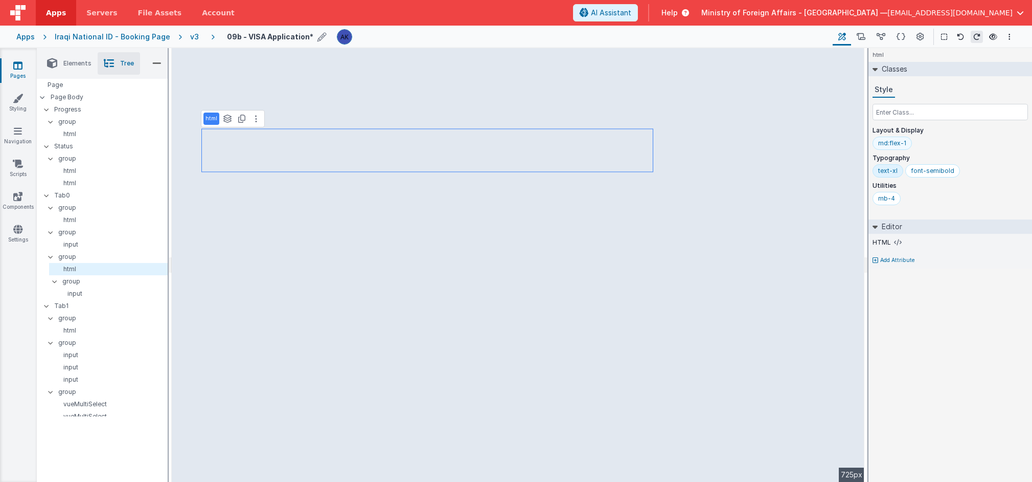
click at [710, 149] on div "md:flex-1" at bounding box center [892, 142] width 39 height 13
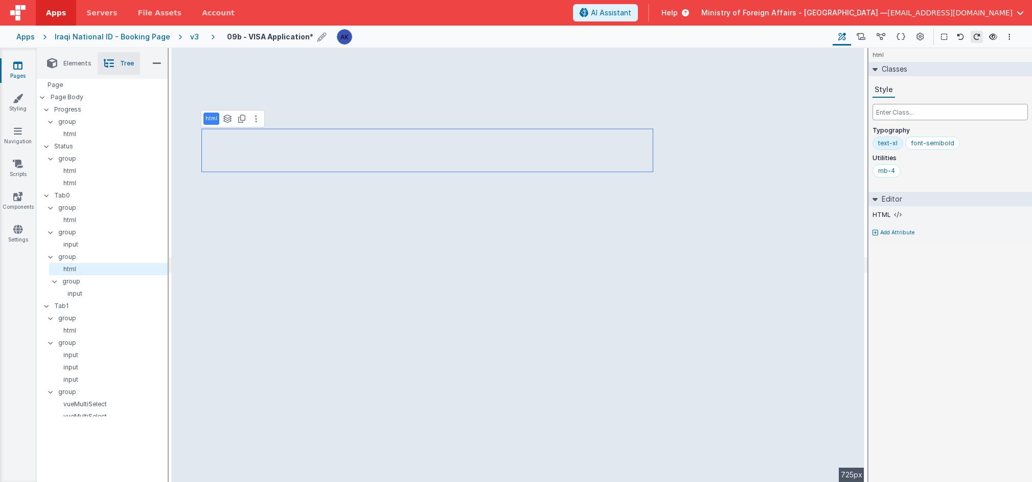
click at [710, 114] on input "text" at bounding box center [950, 112] width 155 height 16
type input "flex-1"
click at [710, 144] on div "flex-1" at bounding box center [886, 143] width 17 height 8
click at [710, 116] on input "text" at bounding box center [950, 112] width 155 height 16
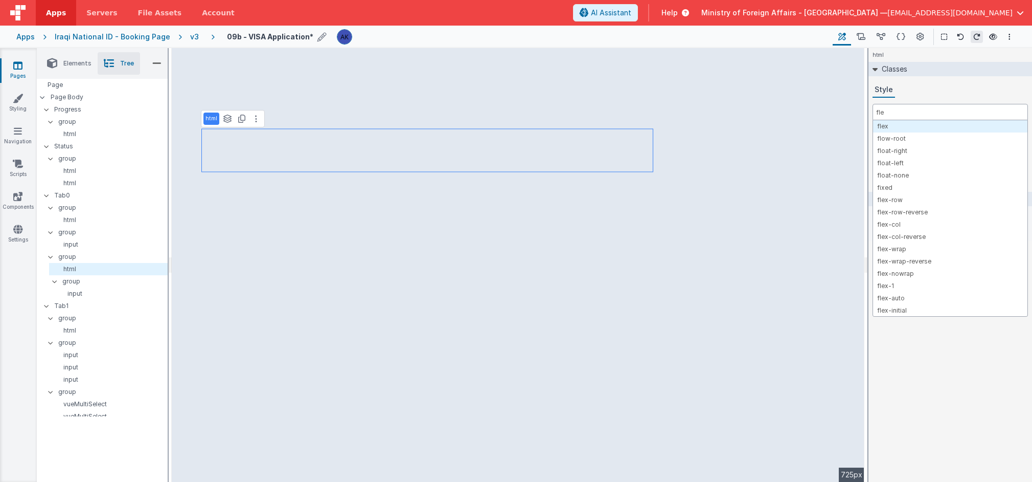
type input "flex"
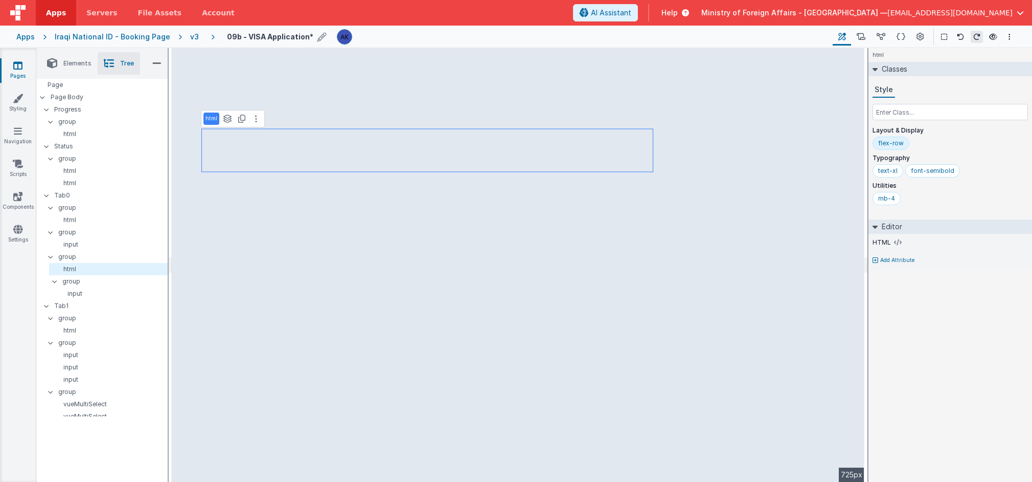
click at [710, 146] on div "flex-row" at bounding box center [891, 143] width 26 height 8
click at [710, 112] on input "text" at bounding box center [950, 112] width 155 height 16
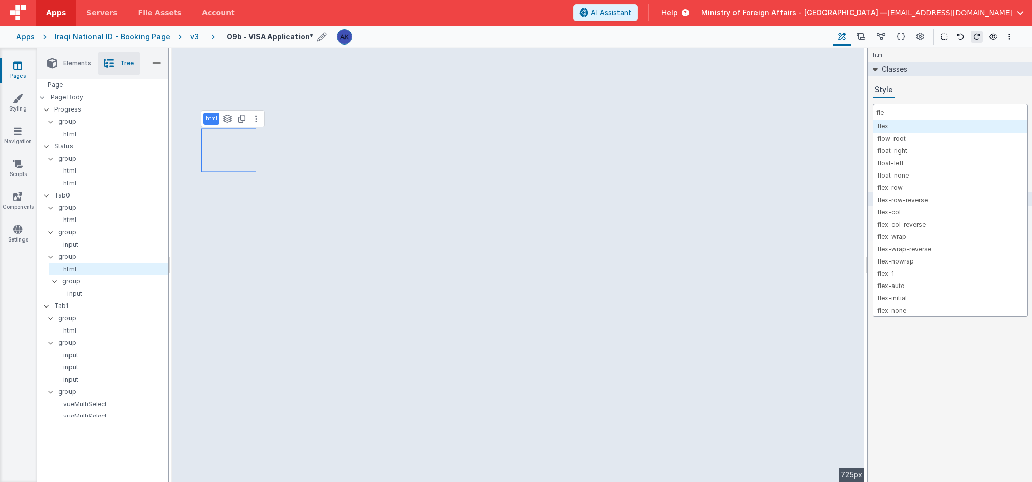
type input "flex"
type input "w"
type input "col-"
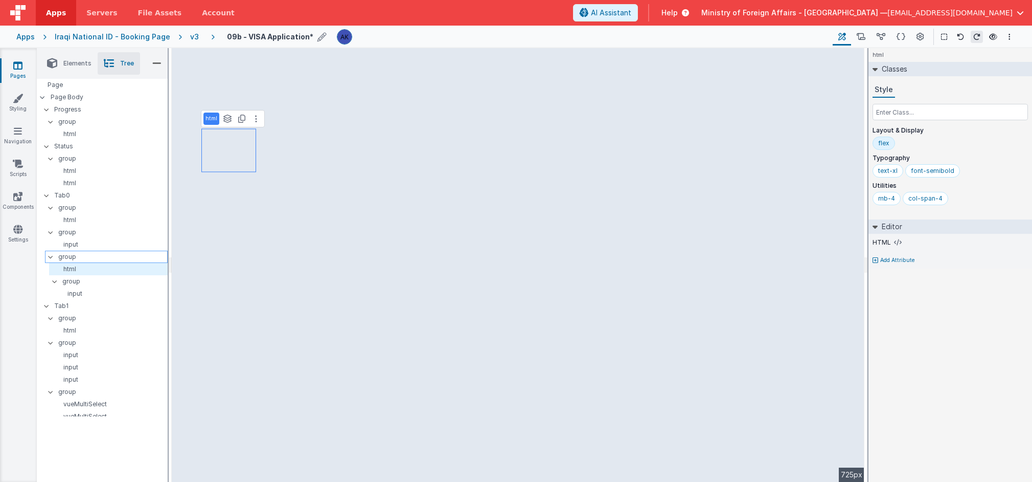
click at [90, 252] on p "group" at bounding box center [112, 256] width 109 height 11
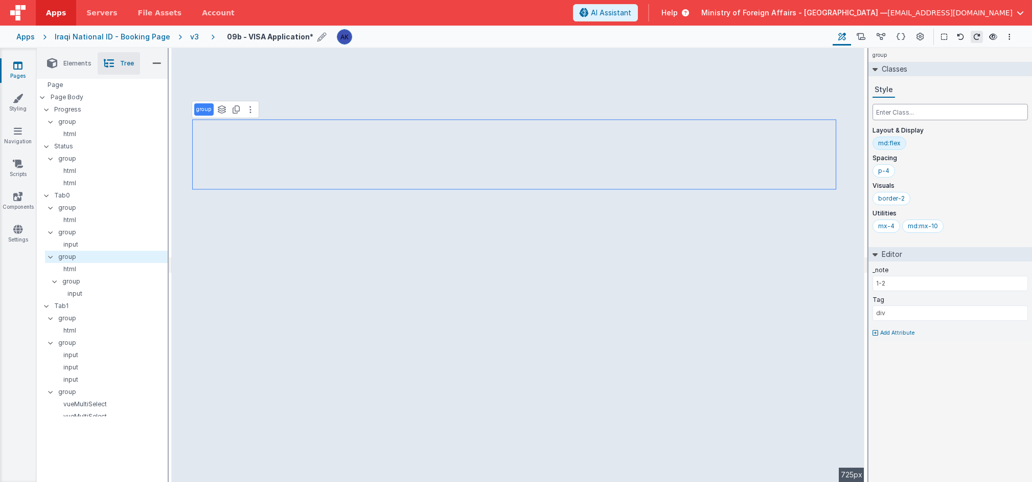
click at [710, 115] on input "text" at bounding box center [950, 112] width 155 height 16
click at [710, 144] on div "md:flex" at bounding box center [890, 142] width 34 height 13
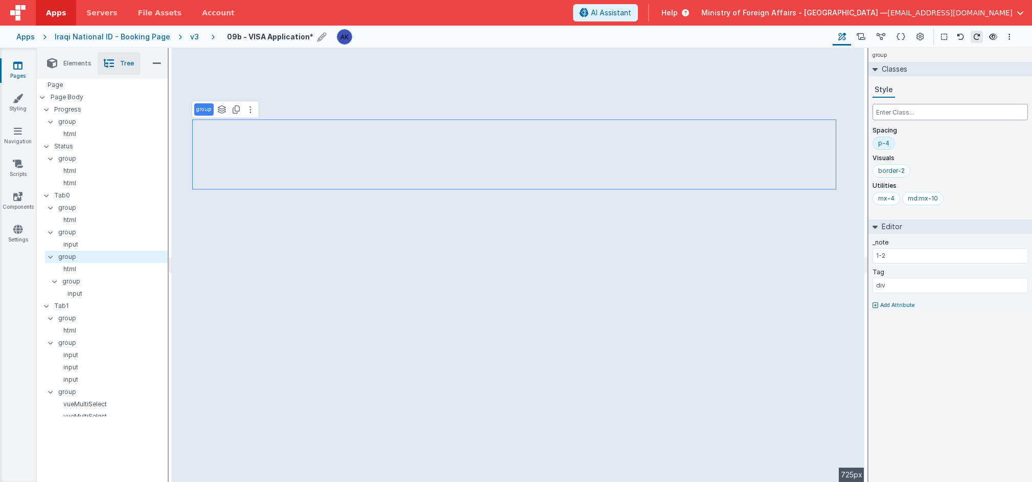
click at [710, 114] on input "text" at bounding box center [950, 112] width 155 height 16
type input "flex"
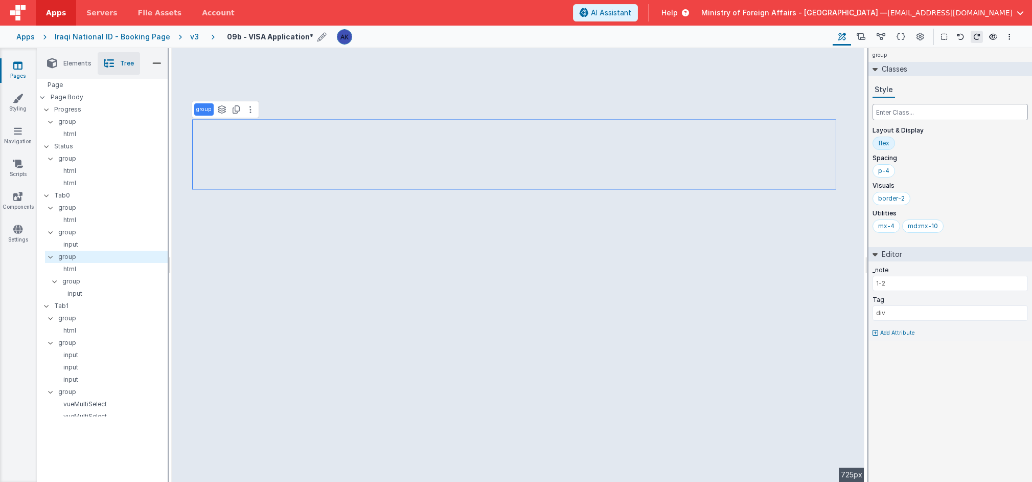
click at [710, 112] on input "text" at bounding box center [950, 112] width 155 height 16
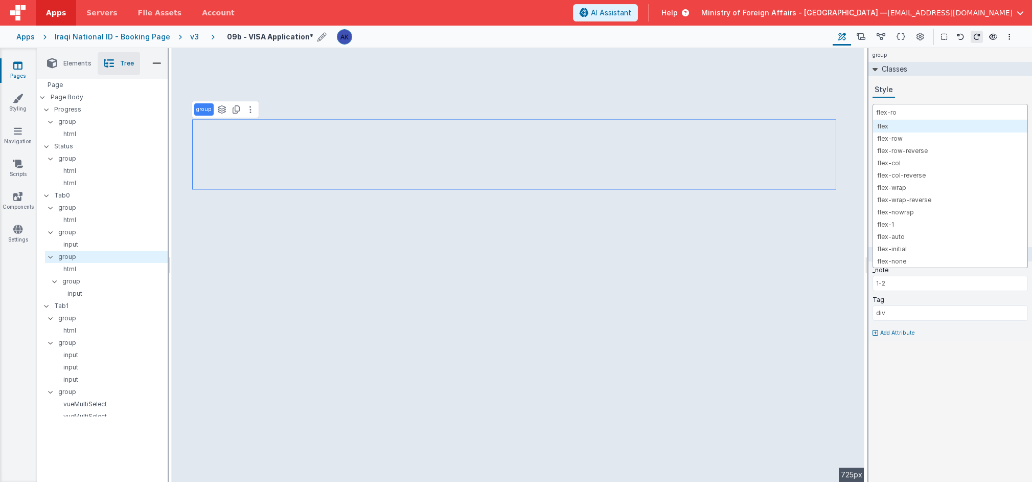
type input "flex-row"
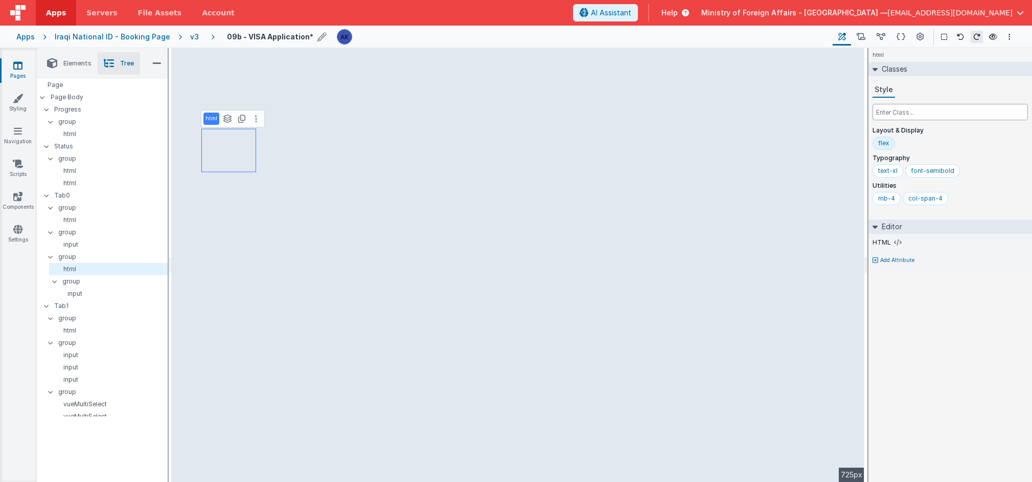
click at [710, 109] on input "text" at bounding box center [950, 112] width 155 height 16
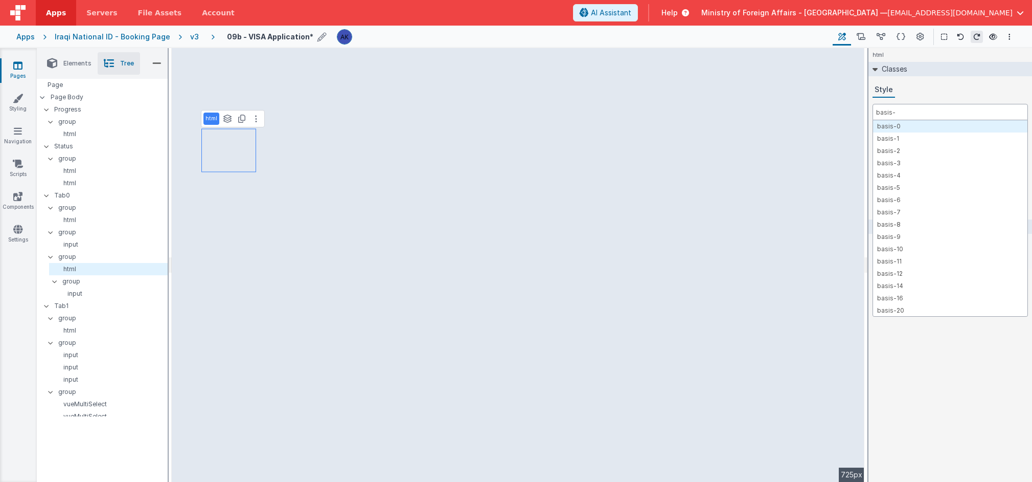
type input "basis-1"
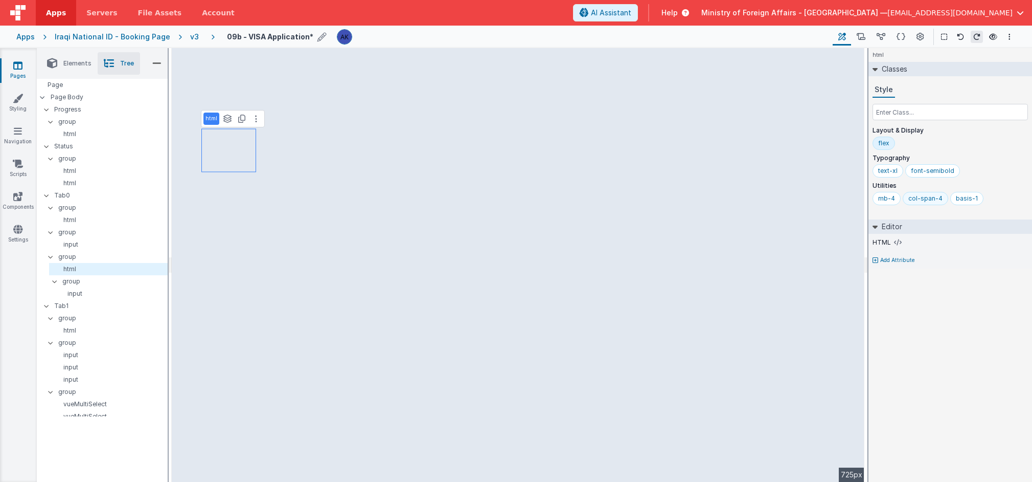
click at [710, 196] on div "col-span-4" at bounding box center [925, 198] width 34 height 8
click at [710, 196] on div "basis-1" at bounding box center [919, 198] width 22 height 8
click at [710, 116] on input "text" at bounding box center [950, 112] width 155 height 16
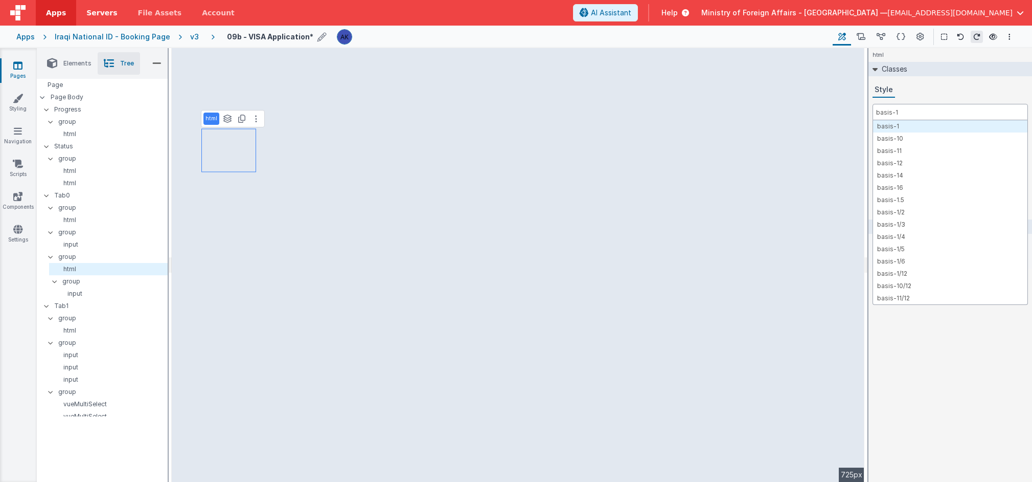
type input "basis-1"
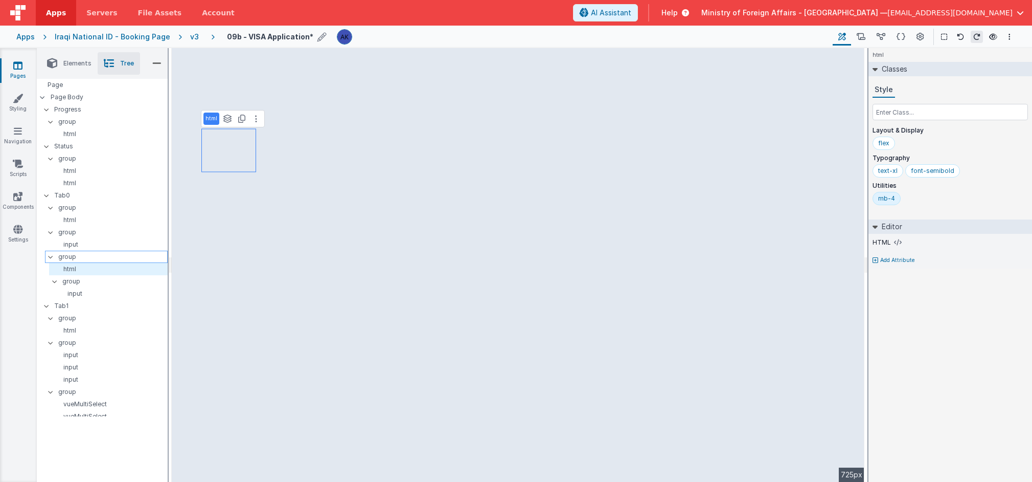
click at [102, 254] on p "group" at bounding box center [112, 256] width 109 height 11
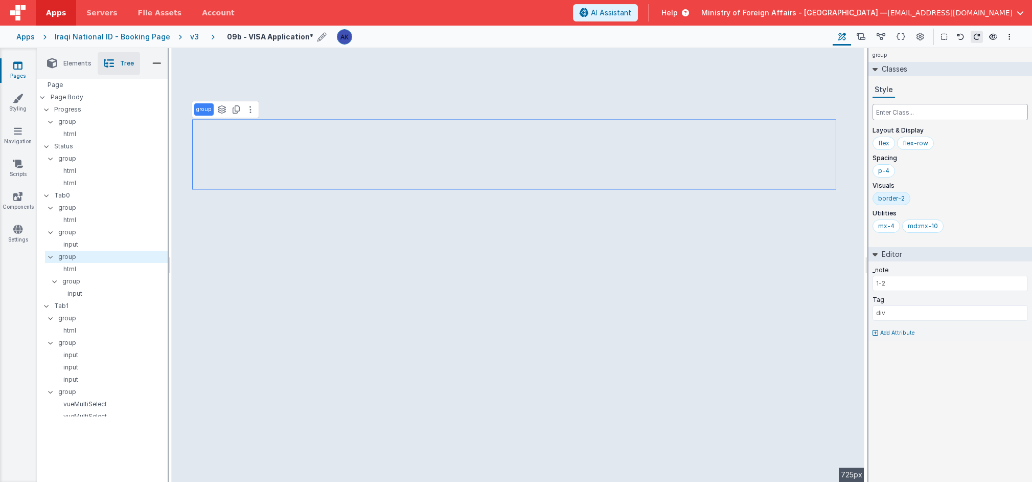
click at [710, 113] on input "text" at bounding box center [950, 112] width 155 height 16
click at [710, 139] on div "flex-row" at bounding box center [916, 143] width 26 height 8
click at [710, 112] on input "text" at bounding box center [950, 112] width 155 height 16
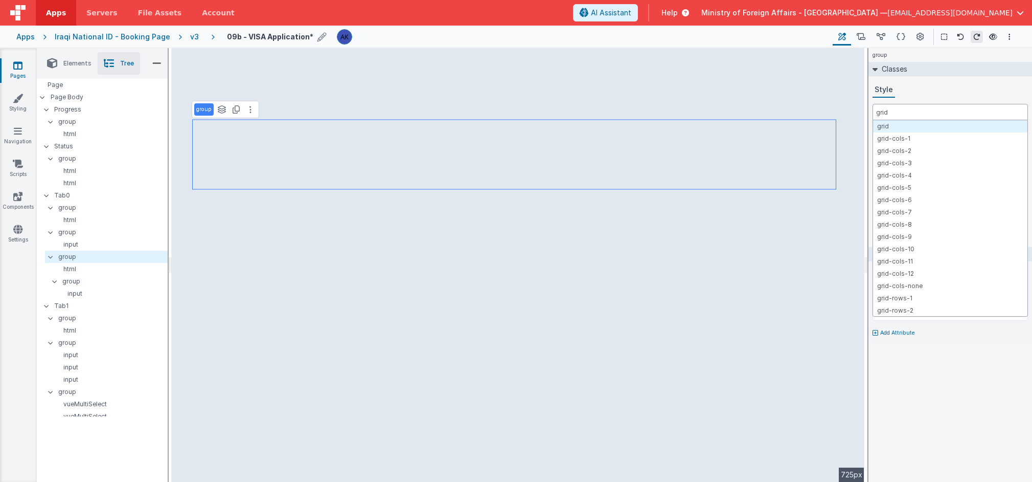
type input "grid"
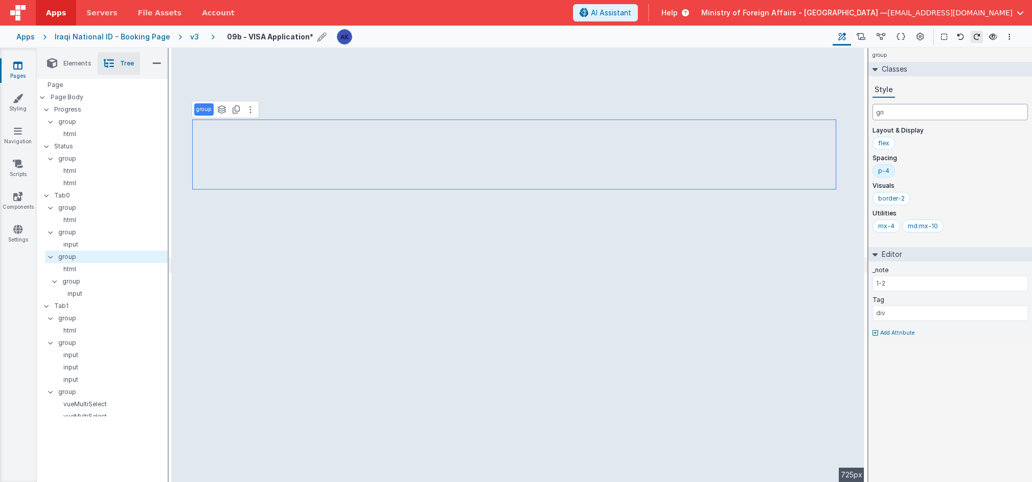
type input "grid"
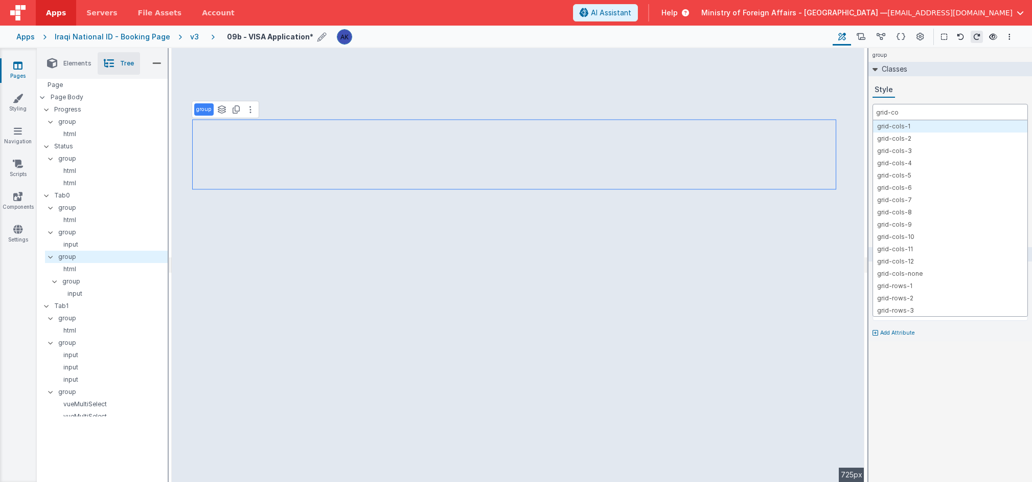
type input "grid-col"
type input "gap-4"
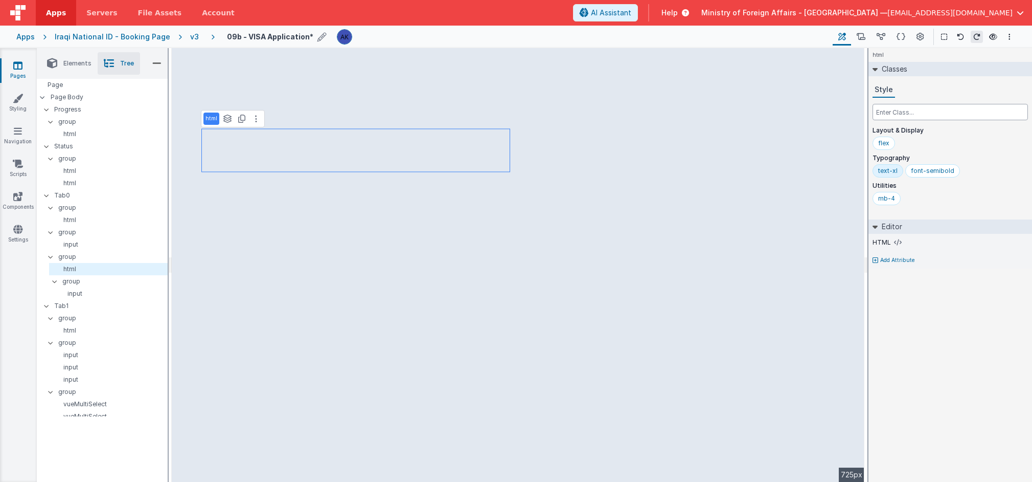
click at [710, 113] on input "text" at bounding box center [950, 112] width 155 height 16
type input "col-s"
click at [255, 121] on icon at bounding box center [256, 119] width 2 height 8
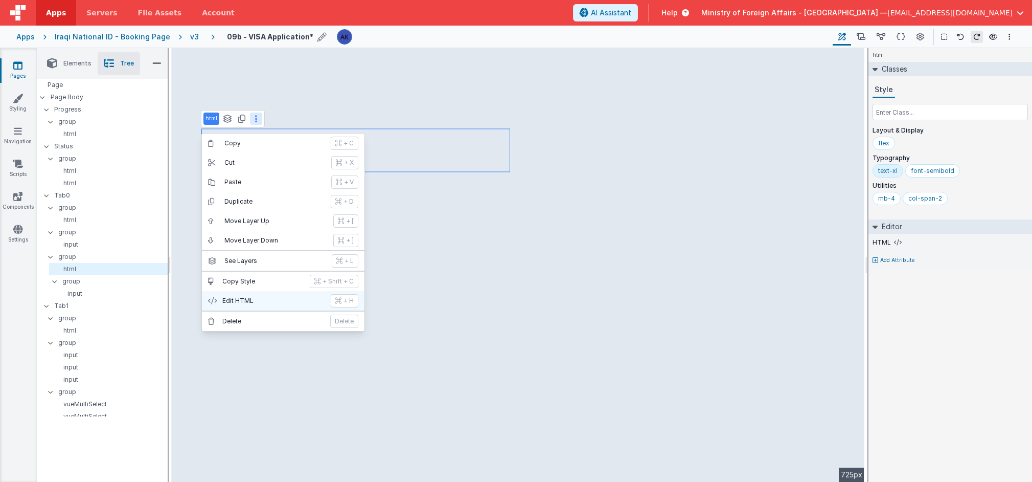
click at [246, 305] on button "Edit HTML + H" at bounding box center [283, 300] width 163 height 19
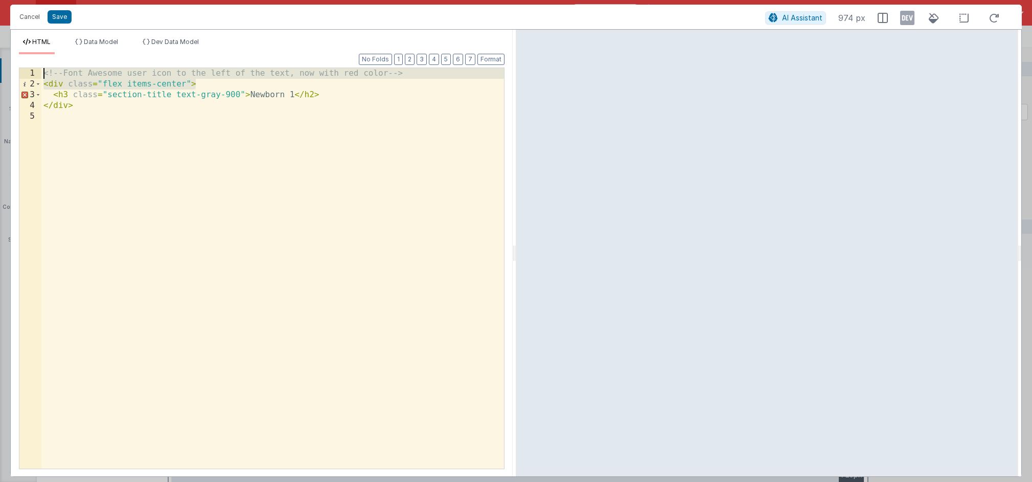
drag, startPoint x: 230, startPoint y: 80, endPoint x: 7, endPoint y: 73, distance: 222.5
click at [7, 73] on div "Cancel Save AI Assistant 974 px HTML Data Model Dev Data Model Format 7 6 5 4 3…" at bounding box center [516, 241] width 1032 height 482
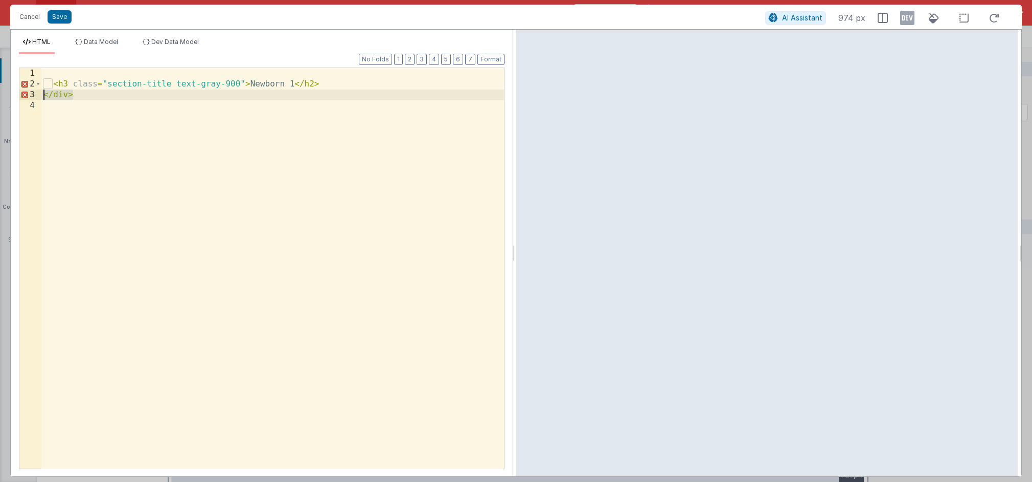
drag, startPoint x: 75, startPoint y: 97, endPoint x: 34, endPoint y: 93, distance: 41.6
click at [34, 93] on div "1 2 3 4 < h3 class = "section-title text-gray-900" > Newborn 1 </ h2 > </ div >…" at bounding box center [262, 267] width 486 height 401
click at [51, 83] on div "< h3 class = "section-title text-gray-900" > Newborn 1 </ h2 >" at bounding box center [272, 279] width 463 height 422
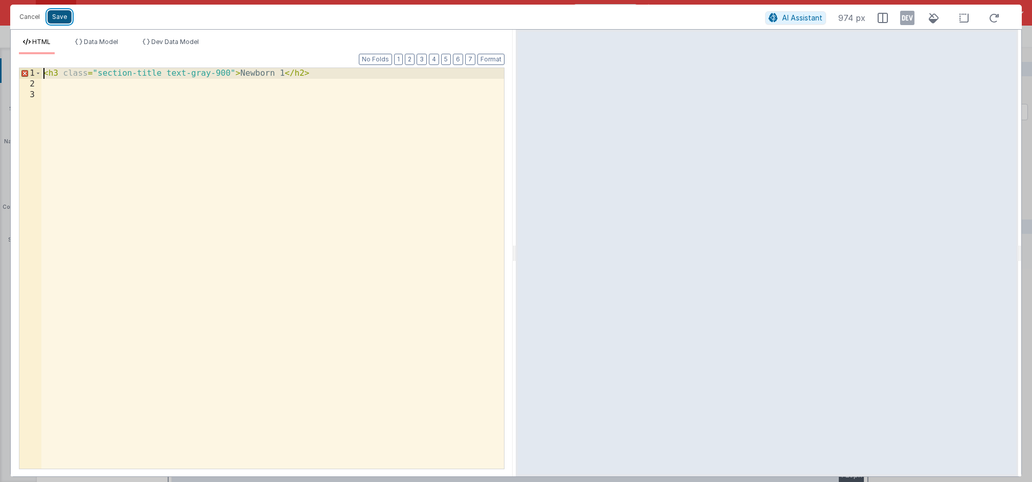
click at [62, 20] on button "Save" at bounding box center [60, 16] width 24 height 13
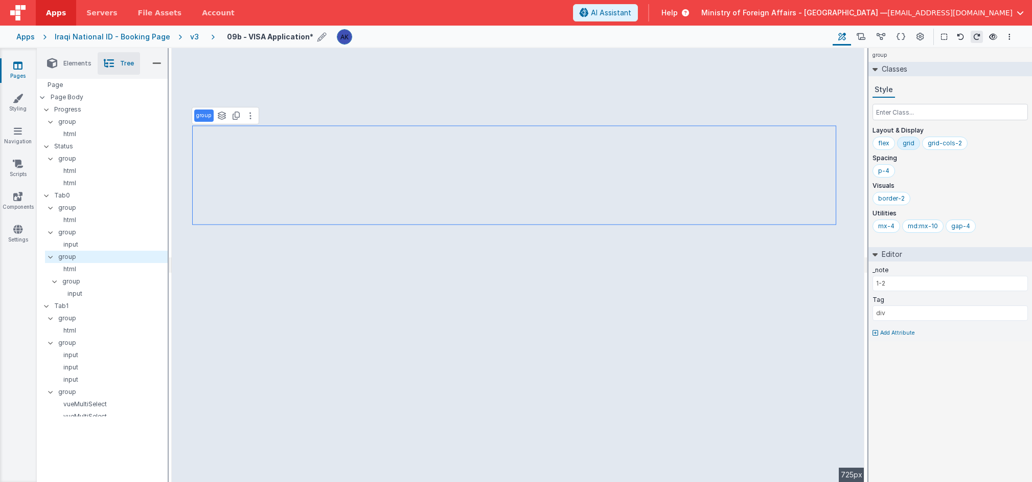
select select "number"
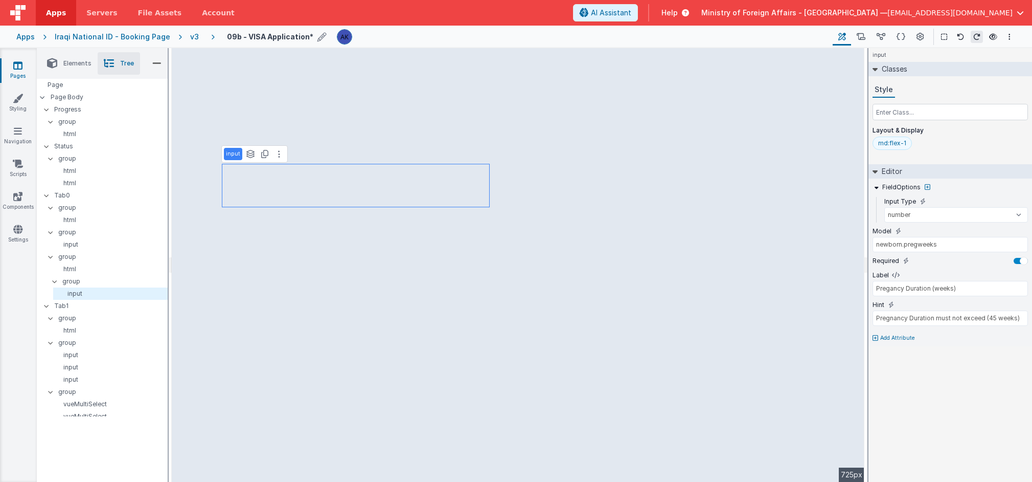
click at [710, 142] on div "md:flex-1" at bounding box center [892, 143] width 28 height 8
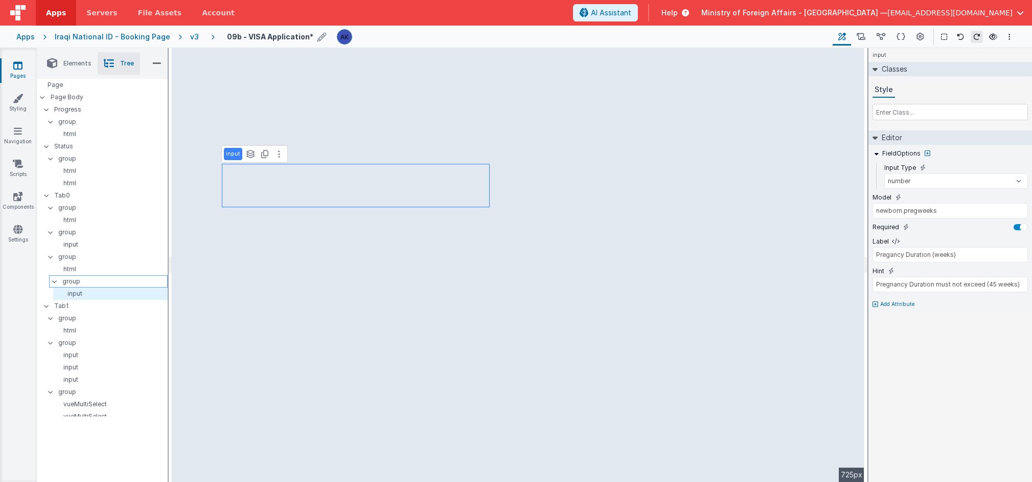
click at [102, 281] on p "group" at bounding box center [114, 281] width 105 height 11
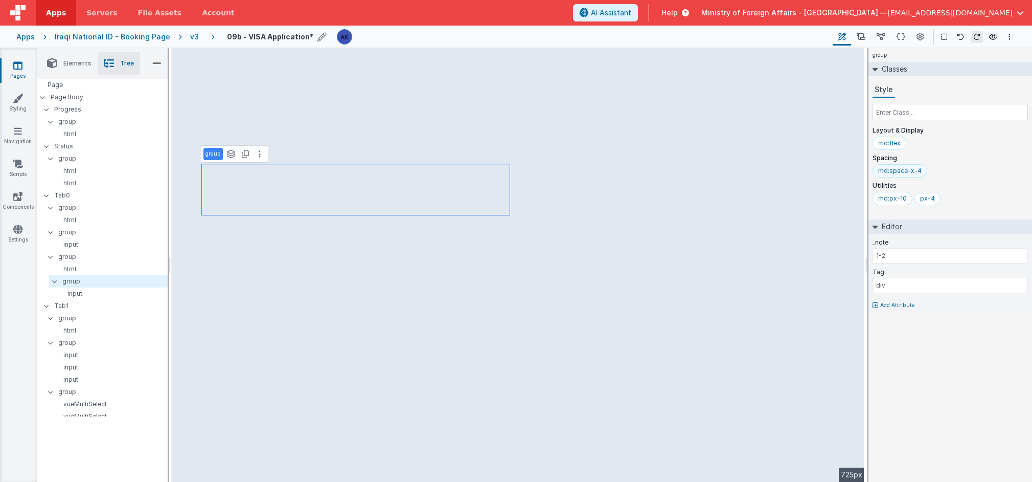
click at [710, 171] on div "md:space-x-4" at bounding box center [899, 171] width 43 height 8
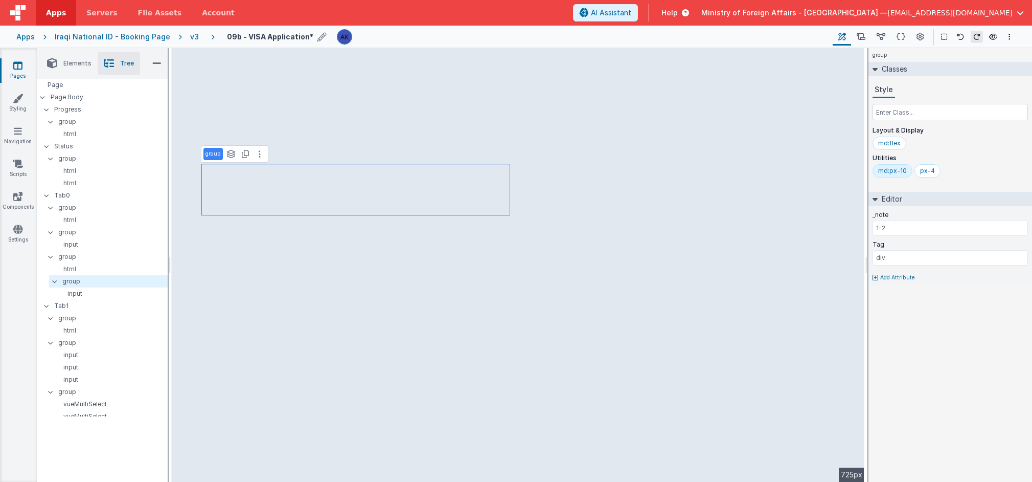
click at [710, 168] on div "md:px-10" at bounding box center [892, 171] width 29 height 8
click at [710, 171] on div "px-4" at bounding box center [885, 171] width 15 height 8
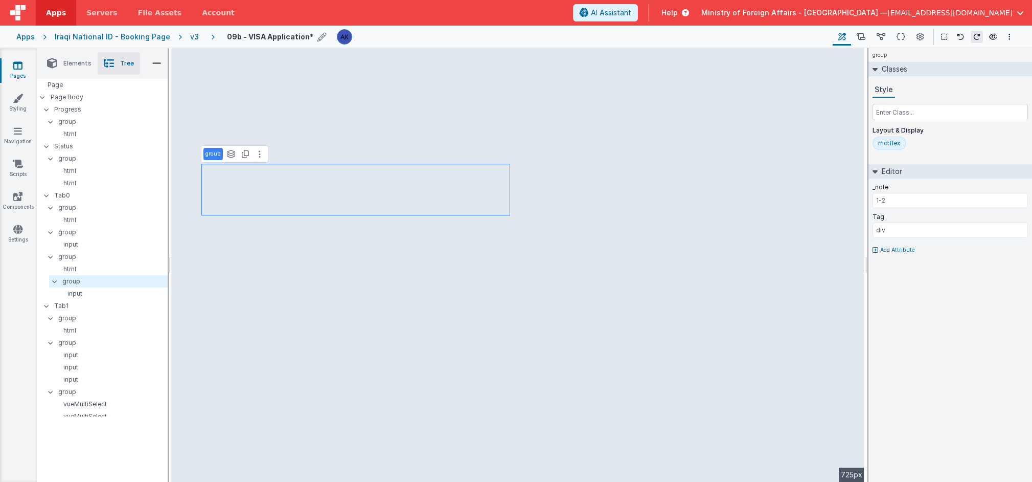
click at [710, 142] on div "md:flex" at bounding box center [889, 143] width 22 height 8
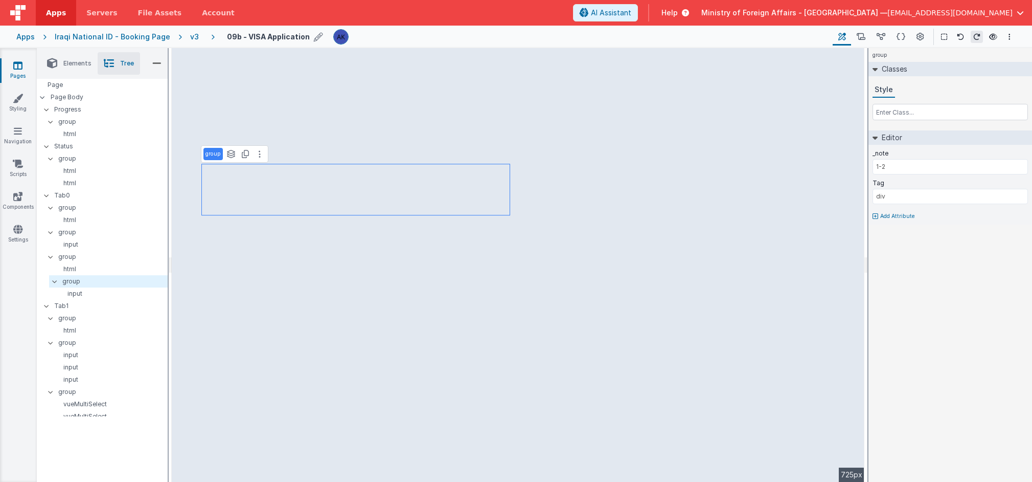
select select "number"
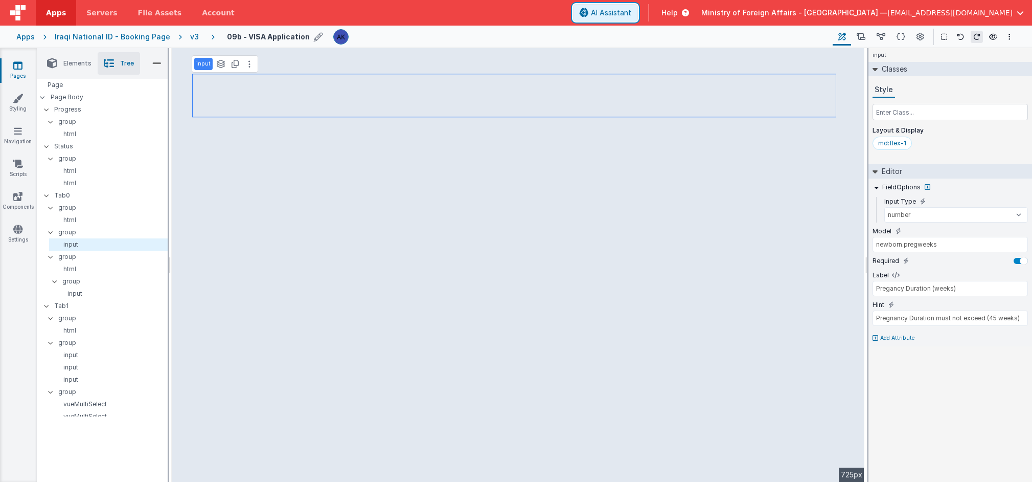
click at [631, 13] on span "AI Assistant" at bounding box center [611, 13] width 40 height 10
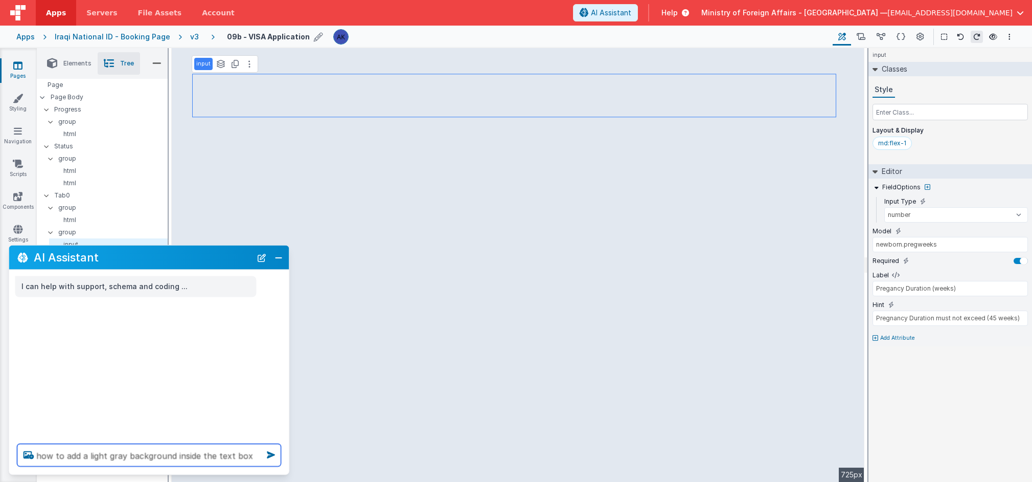
type textarea "how to add a light gray background inside the text box"
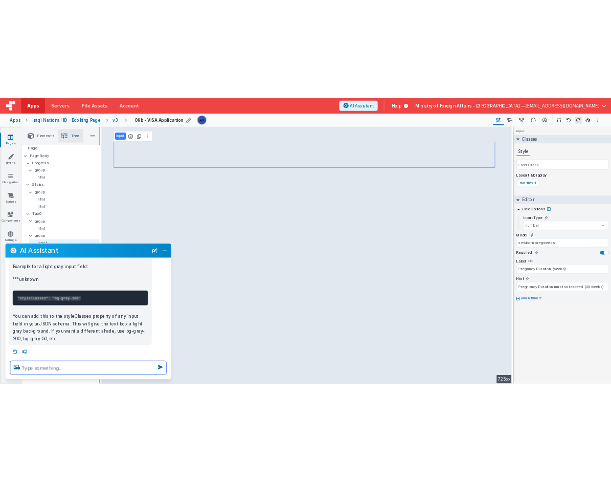
scroll to position [103, 0]
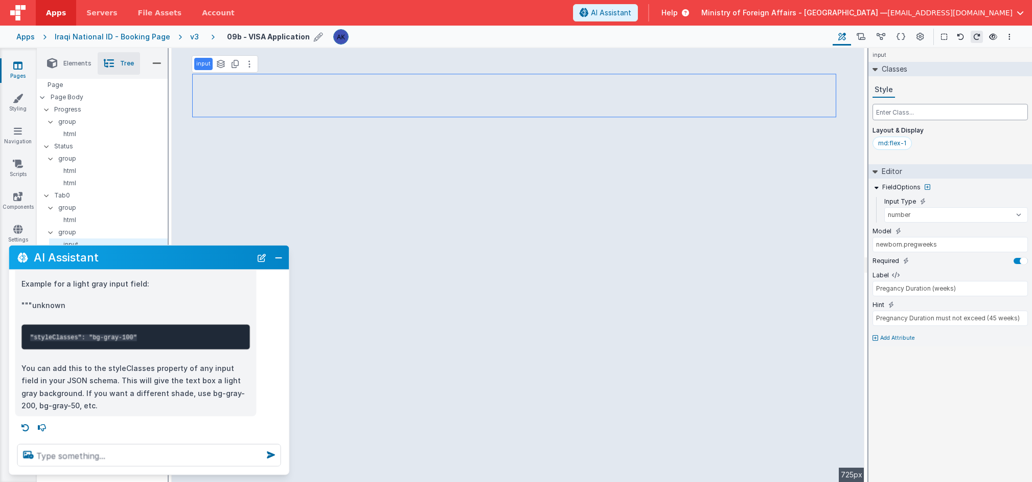
click at [710, 109] on input "text" at bounding box center [950, 112] width 155 height 16
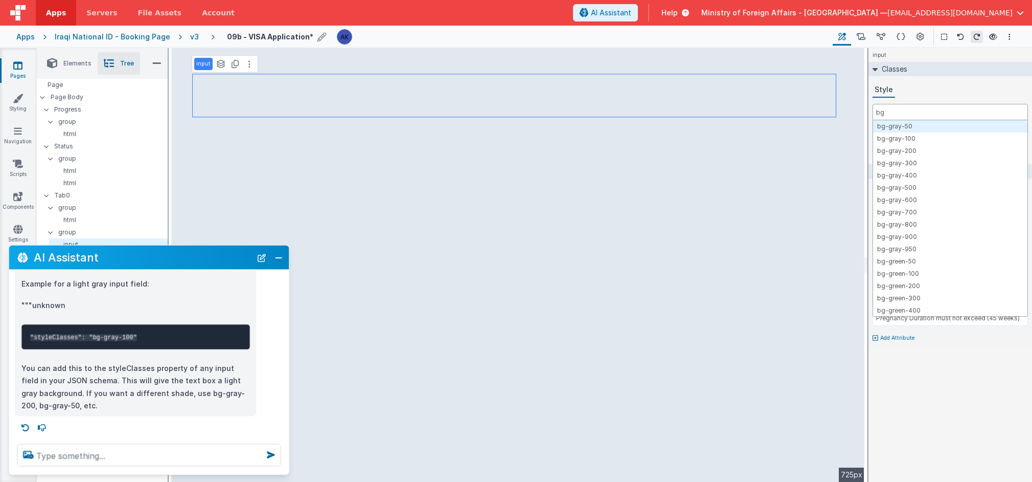
type input "b"
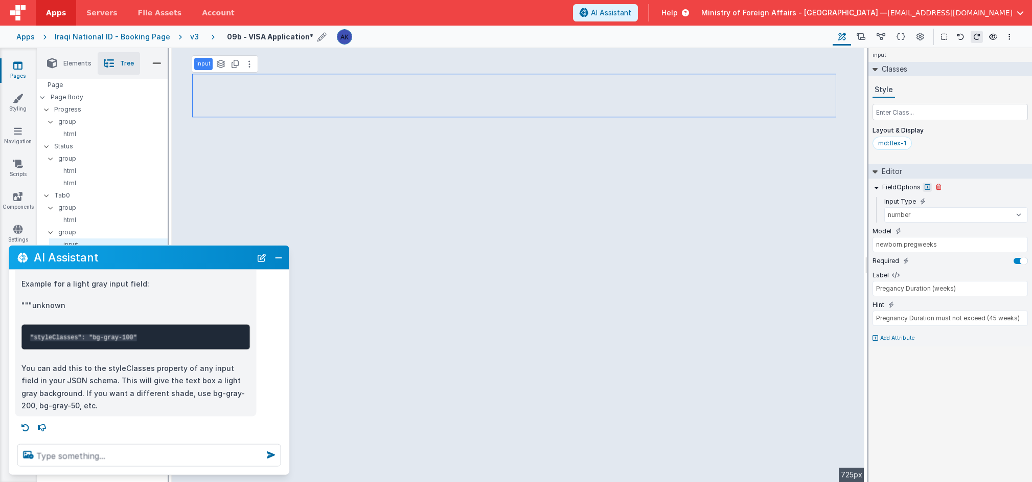
click at [710, 188] on icon at bounding box center [928, 187] width 6 height 6
type input "styleClasses"
click at [710, 203] on button "styleClasses" at bounding box center [811, 205] width 104 height 12
drag, startPoint x: 845, startPoint y: 189, endPoint x: 766, endPoint y: 188, distance: 78.2
click at [710, 188] on div "FieldOptions Input Type text number password email Model newborn.pregweeks Requ…" at bounding box center [951, 262] width 164 height 168
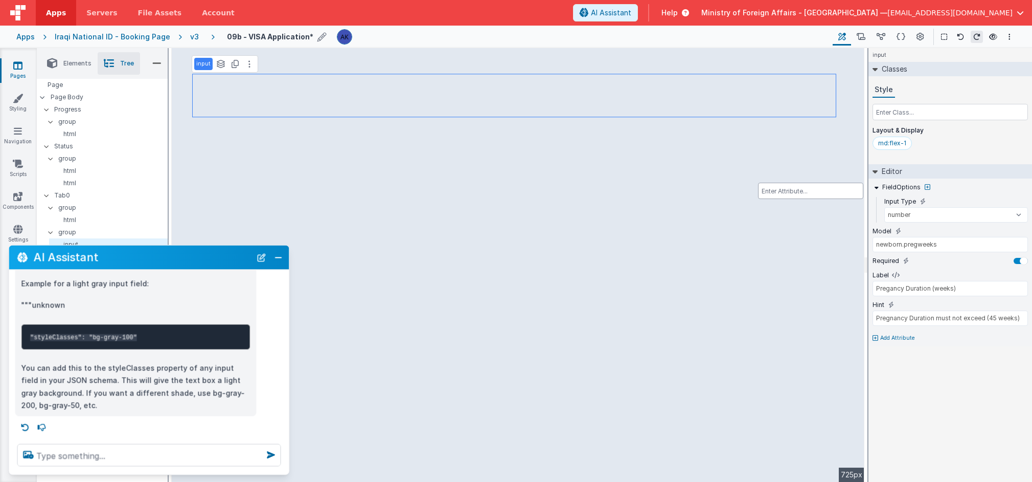
click at [710, 153] on div at bounding box center [516, 241] width 1032 height 482
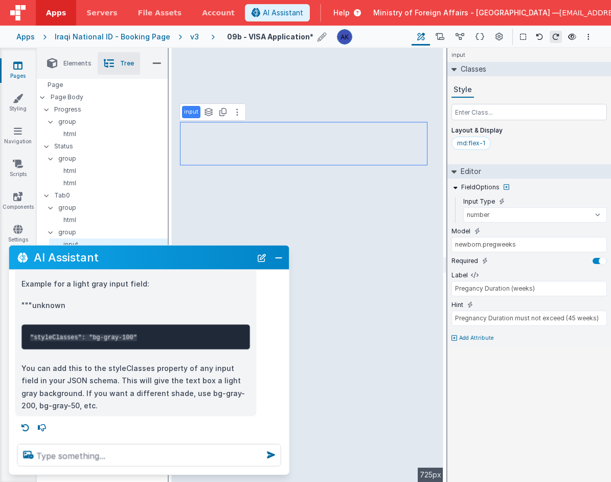
scroll to position [0, 0]
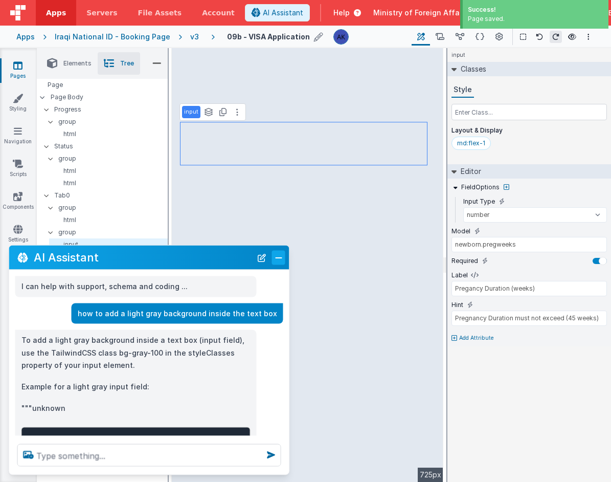
click at [278, 261] on button "Close" at bounding box center [278, 257] width 13 height 14
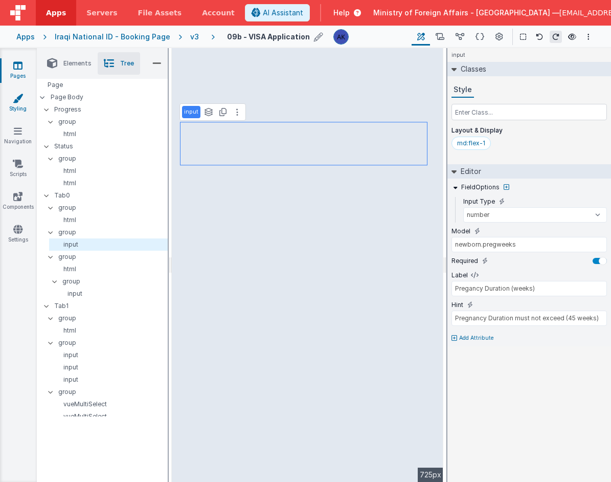
click at [18, 108] on link "Styling" at bounding box center [17, 103] width 37 height 20
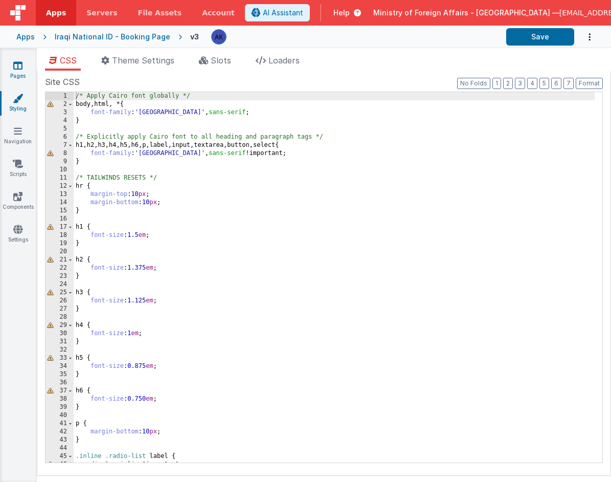
click at [21, 71] on link "Pages" at bounding box center [17, 70] width 37 height 20
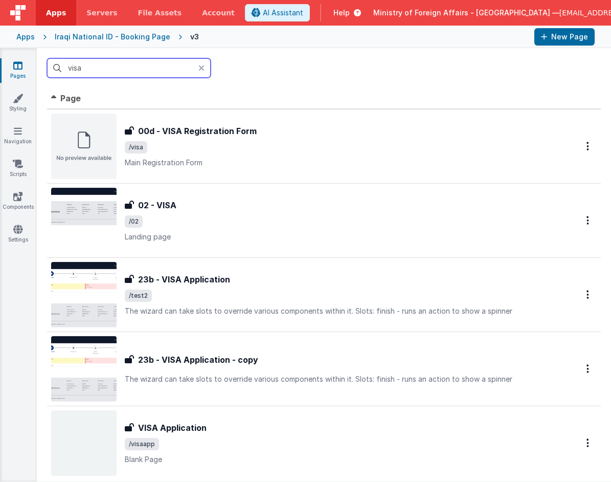
click at [115, 71] on input "visa" at bounding box center [129, 67] width 164 height 19
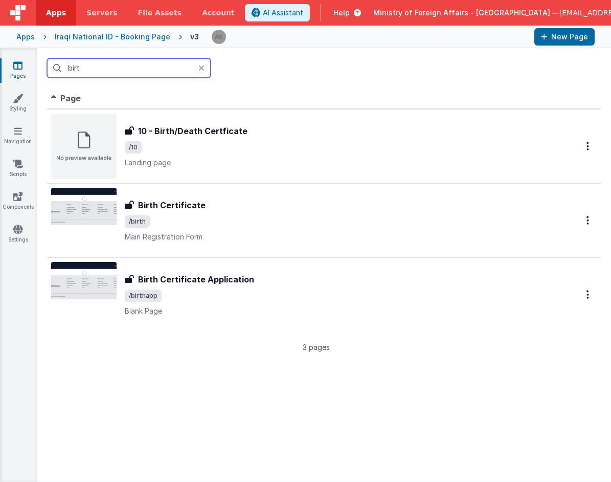
drag, startPoint x: 88, startPoint y: 73, endPoint x: 33, endPoint y: 64, distance: 55.9
click at [33, 64] on section "Pages Styling Navigation Scripts Components Settings birt Id Page Description H…" at bounding box center [305, 264] width 611 height 433
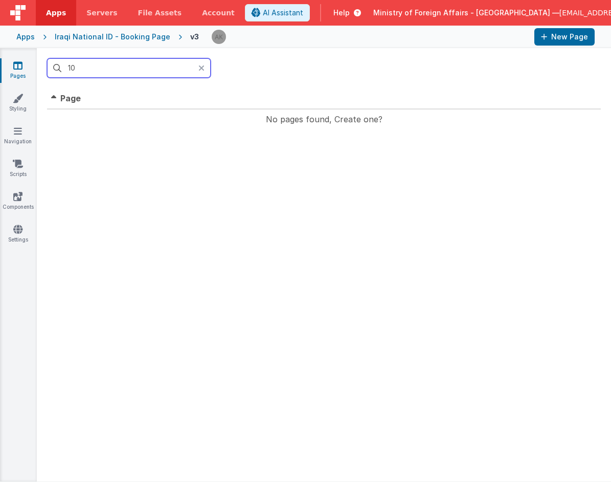
type input "1"
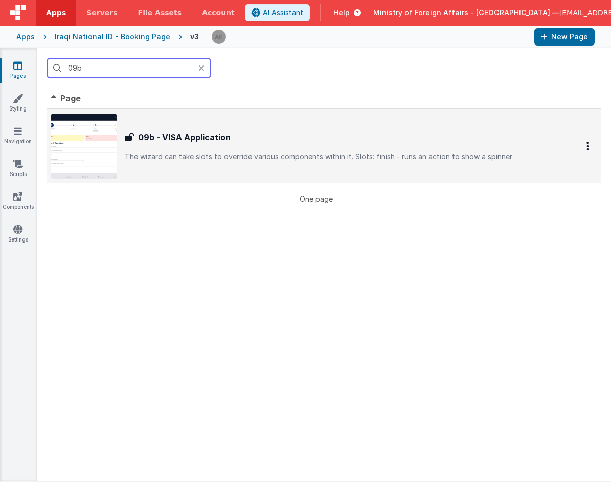
type input "09b"
click at [79, 147] on img at bounding box center [83, 145] width 65 height 65
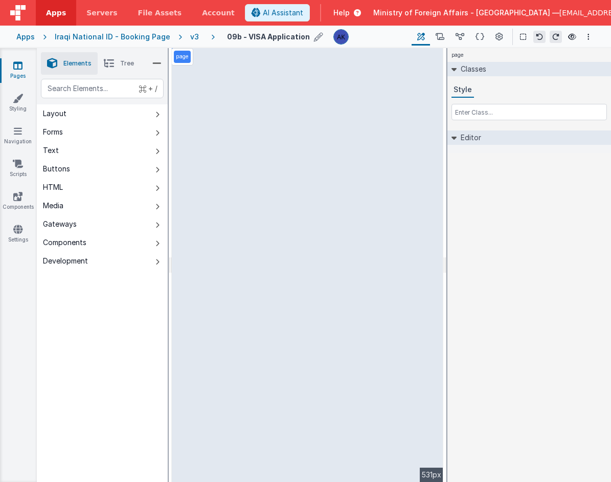
click at [314, 36] on icon at bounding box center [318, 37] width 9 height 14
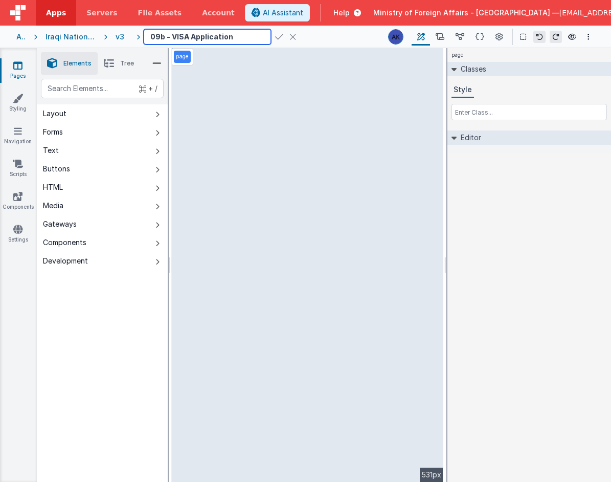
click at [183, 38] on input "09b - VISA Application" at bounding box center [207, 36] width 127 height 15
type input "09b - Birth Certificate Application"
click at [258, 30] on div "09b - Birth Certificate Application" at bounding box center [262, 36] width 236 height 15
click at [275, 33] on icon at bounding box center [279, 37] width 8 height 14
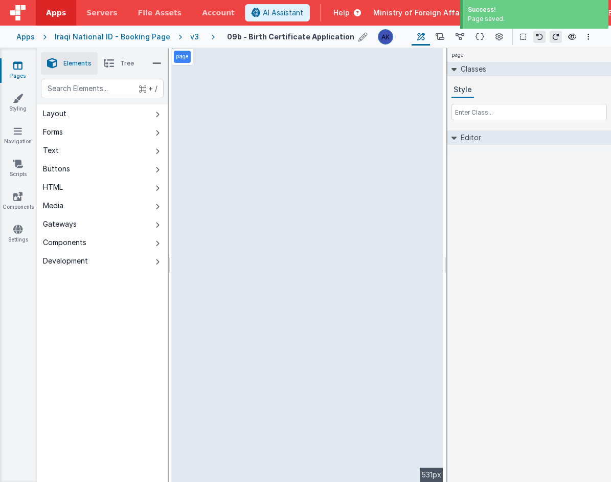
click at [119, 65] on li "Tree" at bounding box center [119, 63] width 42 height 22
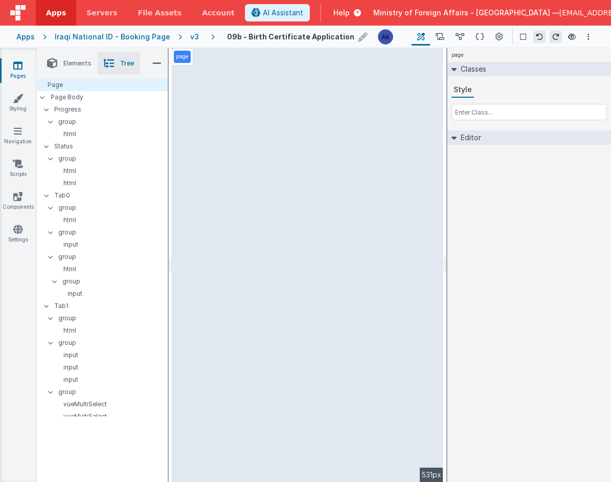
select select "number"
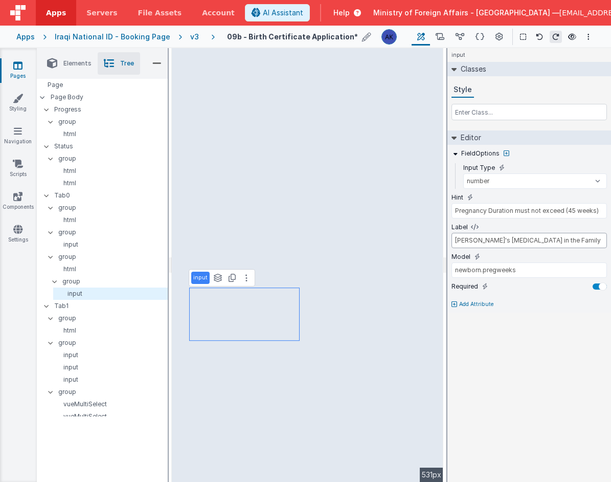
type input "Newborn's Birth order in the Family"
click at [525, 273] on input "newborn.pregweeks" at bounding box center [528, 269] width 155 height 15
drag, startPoint x: 525, startPoint y: 272, endPoint x: 481, endPoint y: 271, distance: 44.0
click at [481, 271] on input "newborn.pregweeks" at bounding box center [528, 269] width 155 height 15
type input "newborn.birthorder"
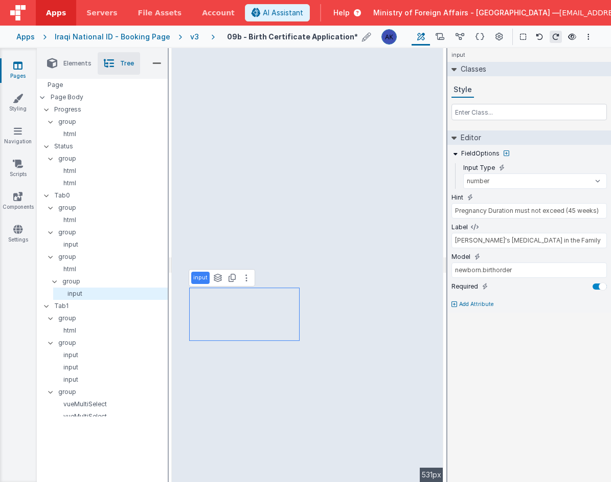
click at [587, 341] on div "input Classes Style Editor FieldOptions Input Type text number password email H…" at bounding box center [529, 265] width 164 height 434
click at [140, 283] on p "group" at bounding box center [114, 281] width 105 height 11
type input "div"
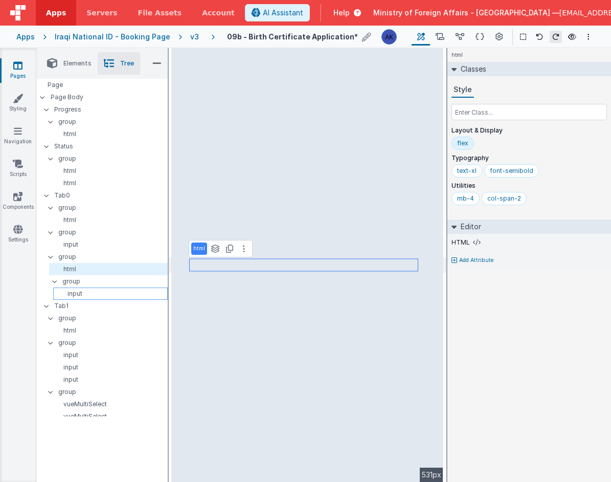
click at [119, 291] on p "input" at bounding box center [112, 293] width 110 height 8
select select "number"
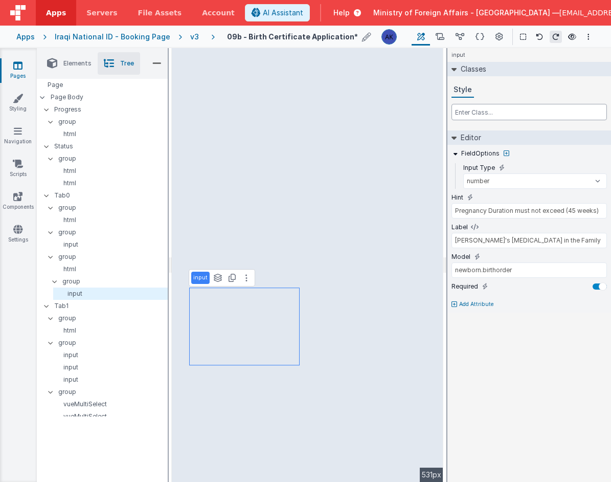
click at [488, 117] on input "text" at bounding box center [528, 112] width 155 height 16
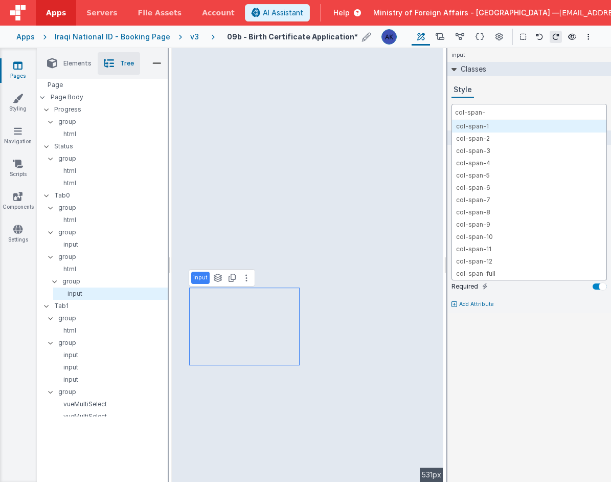
type input "col-span-2"
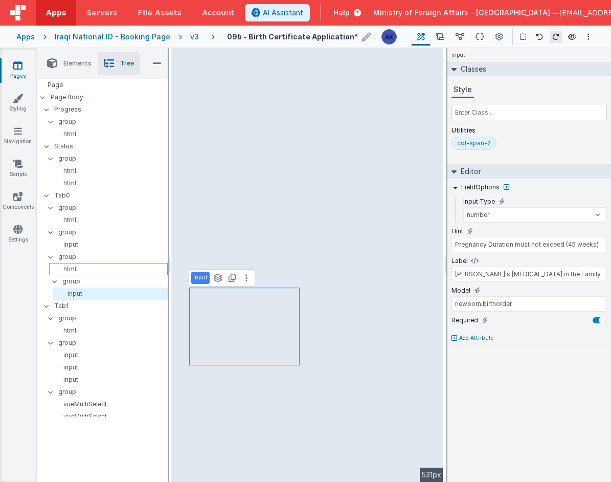
click at [77, 269] on p "html" at bounding box center [110, 269] width 114 height 8
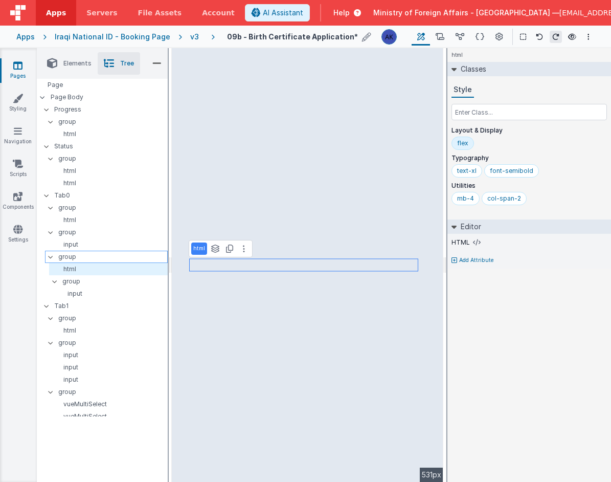
click at [78, 258] on p "group" at bounding box center [112, 256] width 109 height 11
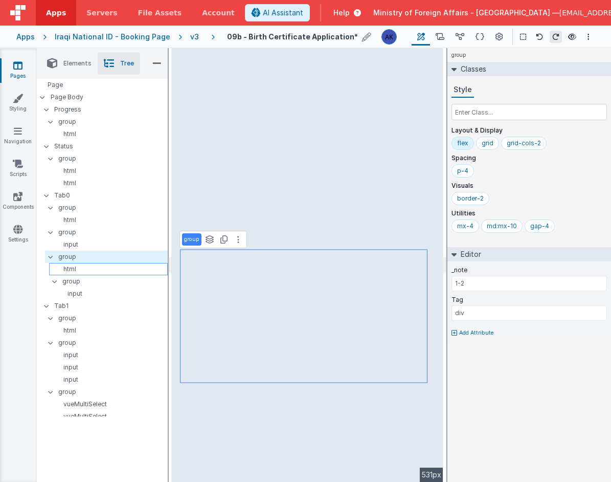
click at [79, 267] on p "html" at bounding box center [110, 269] width 114 height 8
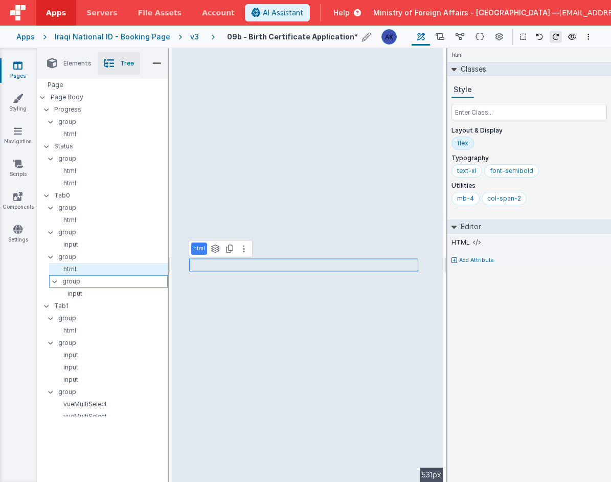
click at [79, 276] on p "group" at bounding box center [114, 281] width 105 height 11
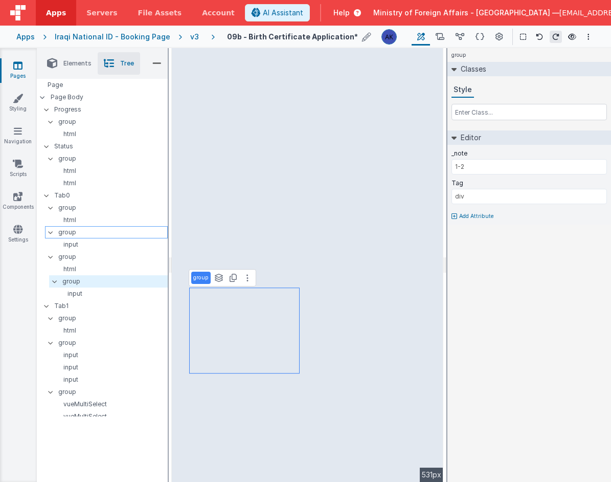
click at [103, 234] on p "group" at bounding box center [112, 231] width 109 height 11
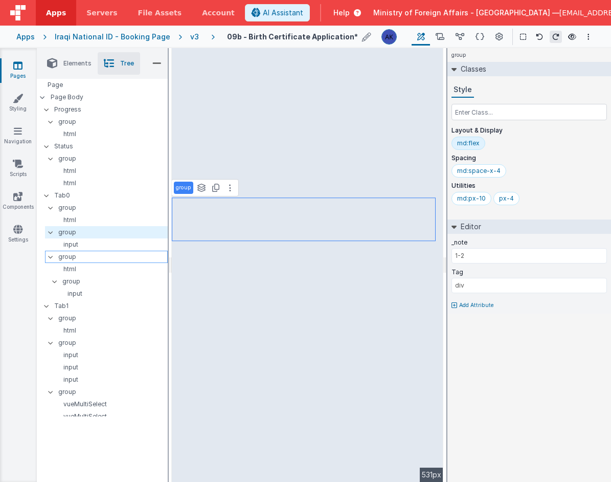
click at [71, 260] on p "group" at bounding box center [112, 256] width 109 height 11
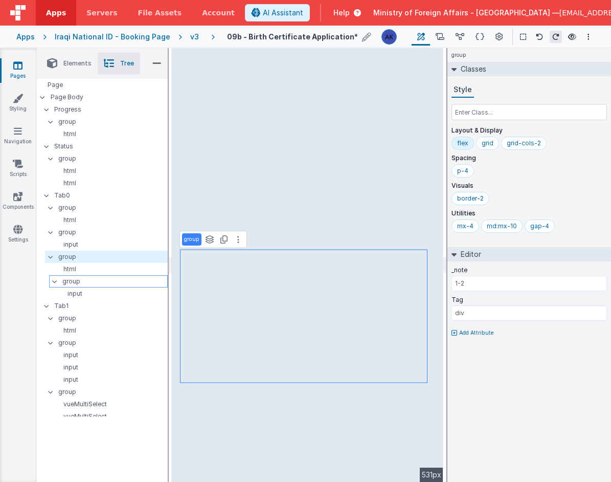
click at [75, 282] on p "group" at bounding box center [114, 281] width 105 height 11
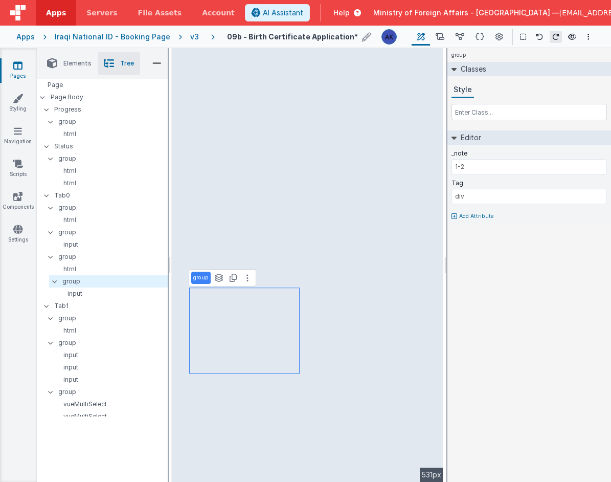
type input "Newborn's Birth order in the Family"
select select "number"
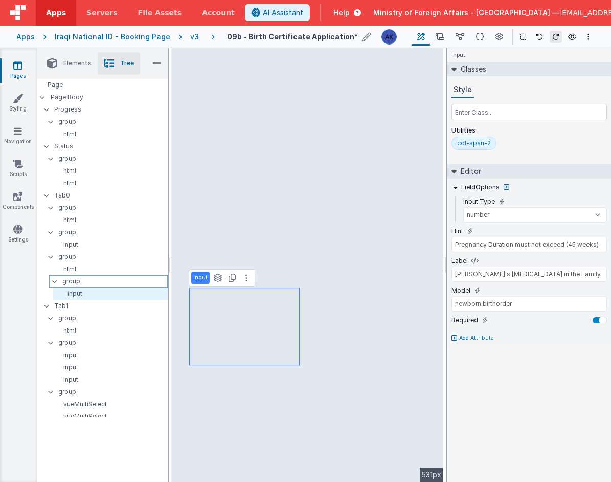
click at [97, 284] on p "group" at bounding box center [114, 281] width 105 height 11
type input "div"
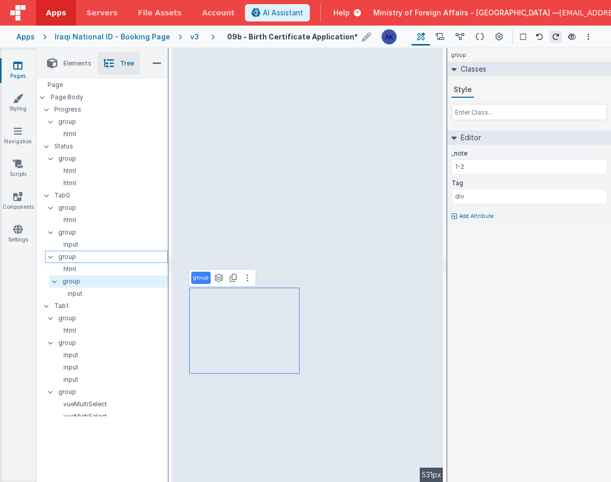
click at [82, 256] on p "group" at bounding box center [112, 256] width 109 height 11
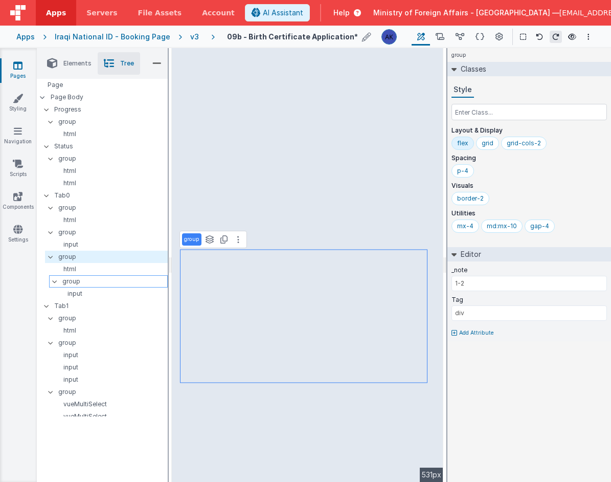
click at [78, 284] on p "group" at bounding box center [114, 281] width 105 height 11
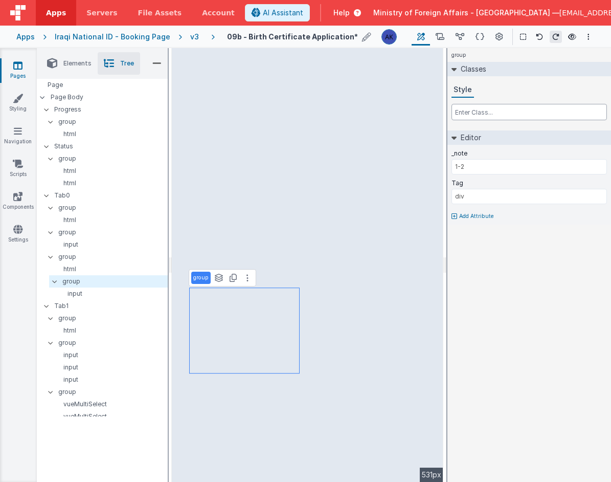
click at [504, 110] on input "text" at bounding box center [528, 112] width 155 height 16
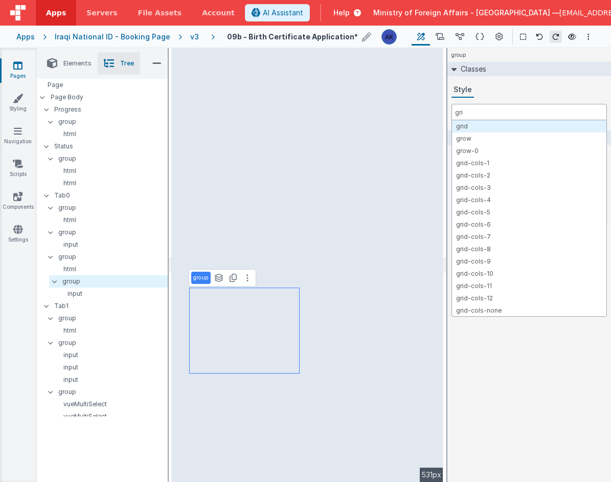
type input "grid"
type input "grid-col-2"
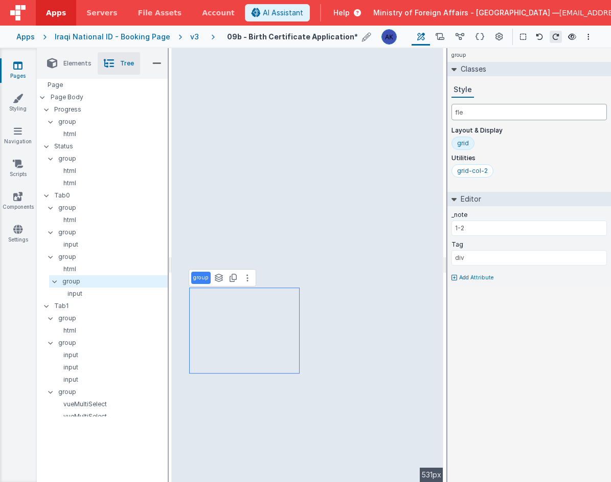
type input "flex"
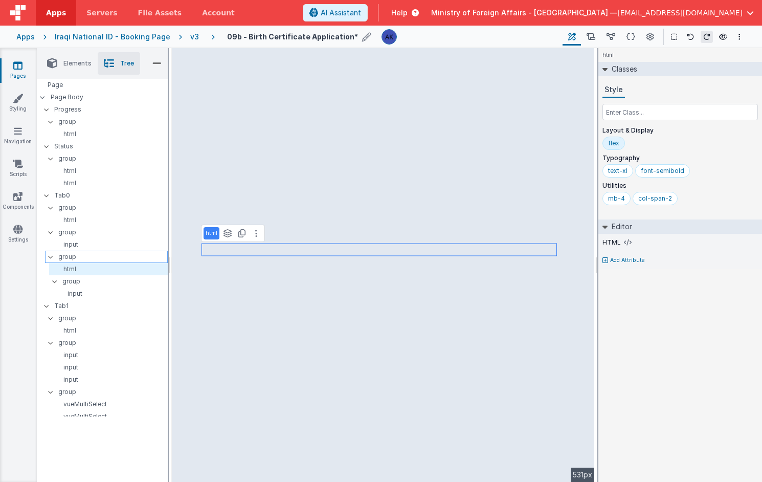
click at [76, 254] on p "group" at bounding box center [112, 256] width 109 height 11
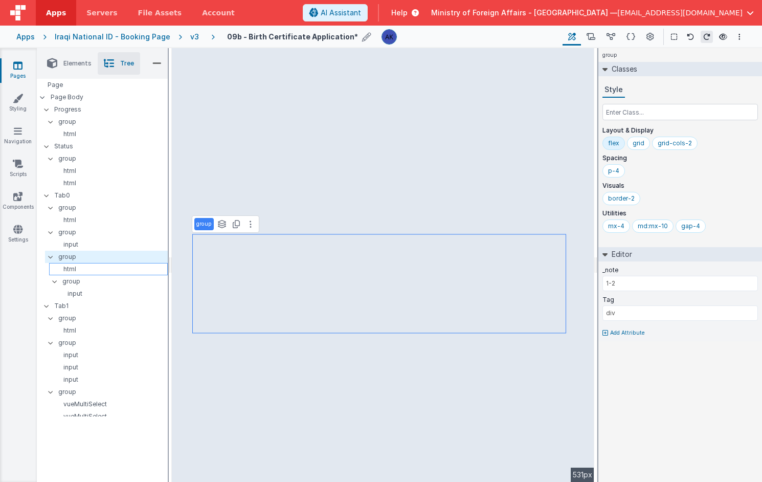
click at [73, 267] on p "html" at bounding box center [110, 269] width 114 height 8
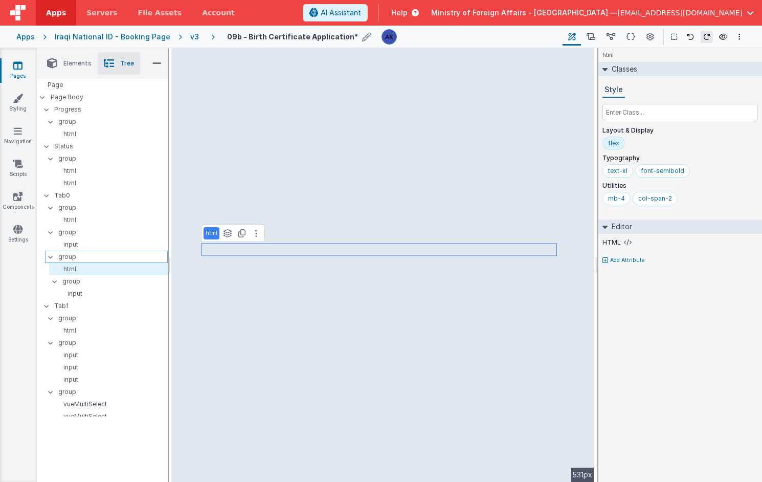
click at [76, 258] on p "group" at bounding box center [112, 256] width 109 height 11
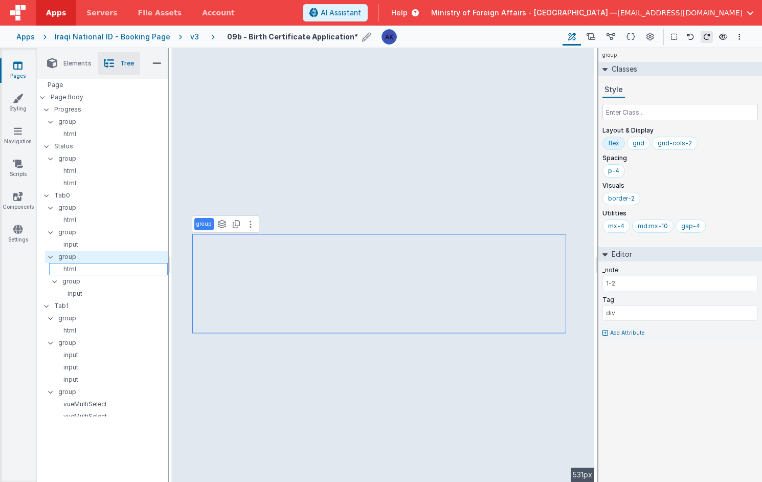
click at [74, 266] on p "html" at bounding box center [110, 269] width 114 height 8
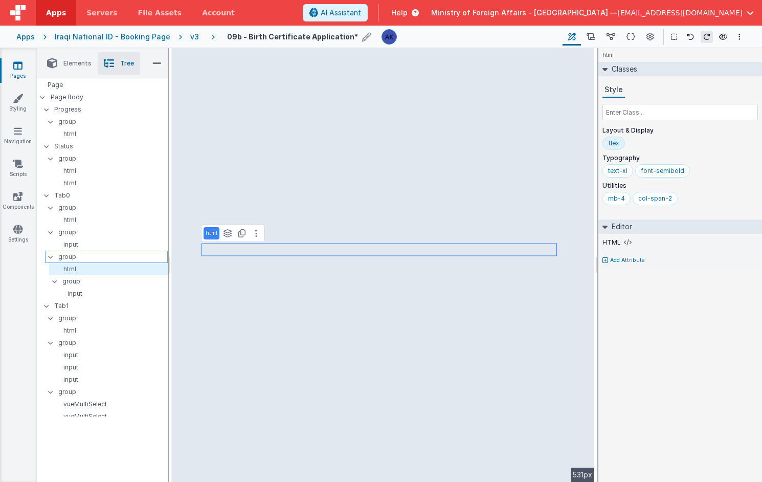
click at [79, 257] on p "group" at bounding box center [112, 256] width 109 height 11
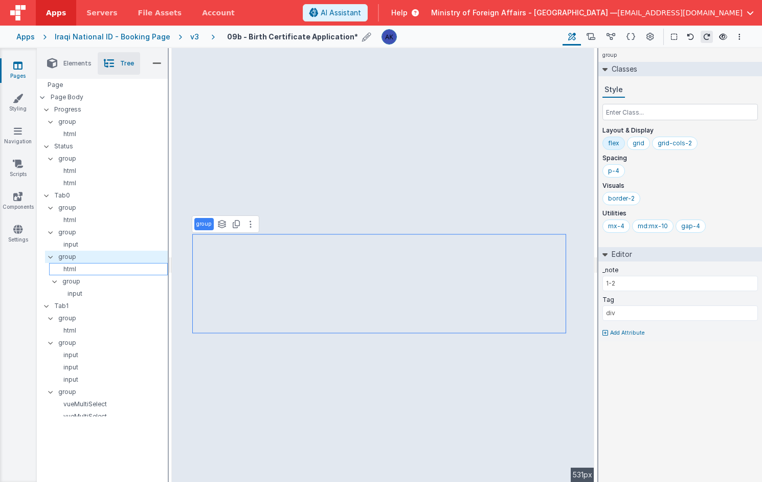
click at [77, 269] on p "html" at bounding box center [110, 269] width 114 height 8
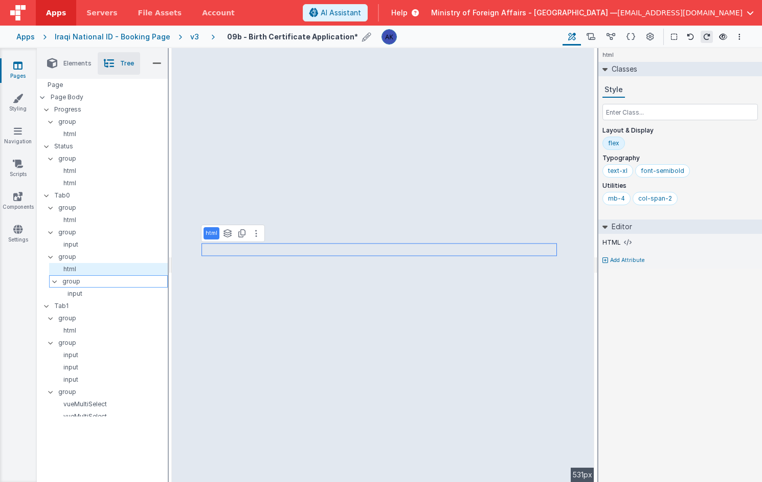
click at [75, 282] on p "group" at bounding box center [114, 281] width 105 height 11
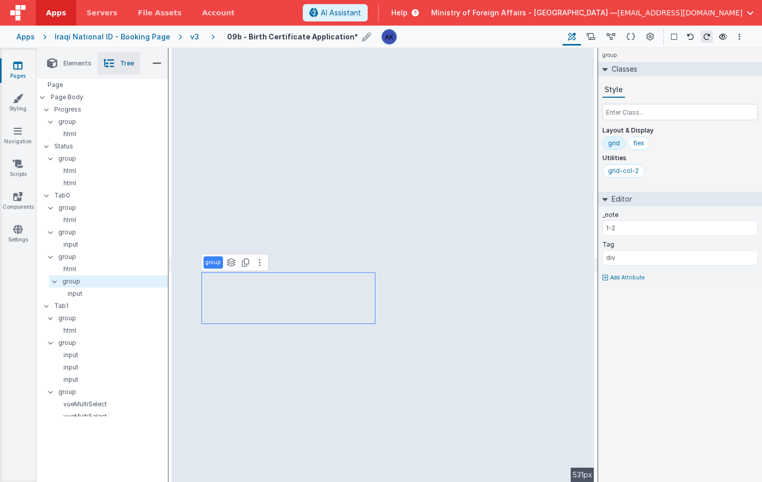
click at [613, 145] on div "grid" at bounding box center [614, 143] width 12 height 8
click at [617, 171] on div "grid-col-2" at bounding box center [623, 171] width 31 height 8
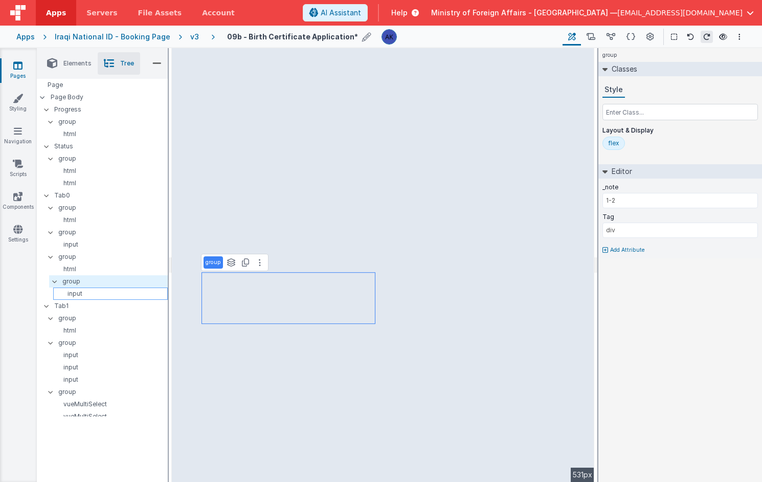
click at [85, 291] on p "input" at bounding box center [112, 293] width 110 height 8
type input "Newborn's Birth order in the Family"
select select "number"
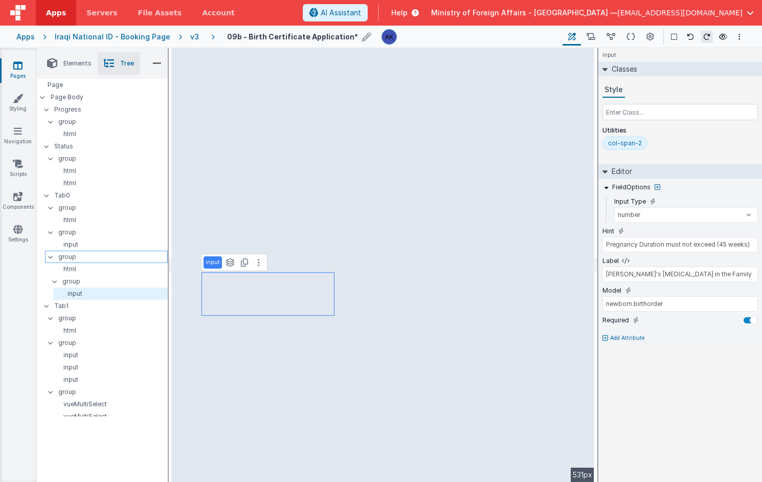
click at [89, 256] on p "group" at bounding box center [112, 256] width 109 height 11
type input "div"
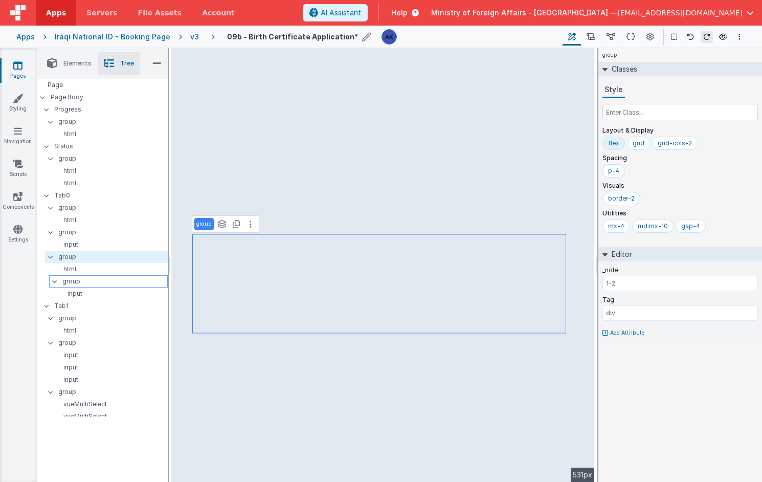
click at [86, 280] on p "group" at bounding box center [114, 281] width 105 height 11
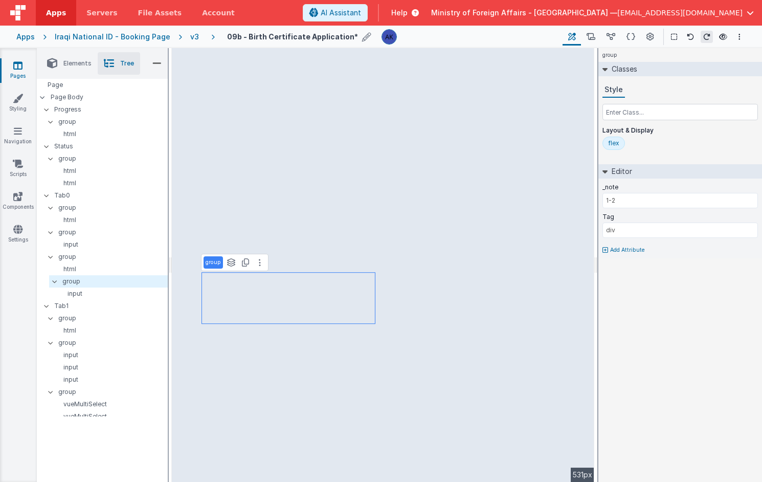
click at [627, 121] on div "Style Layout & Display flex" at bounding box center [679, 118] width 155 height 72
click at [628, 116] on input "text" at bounding box center [679, 112] width 155 height 16
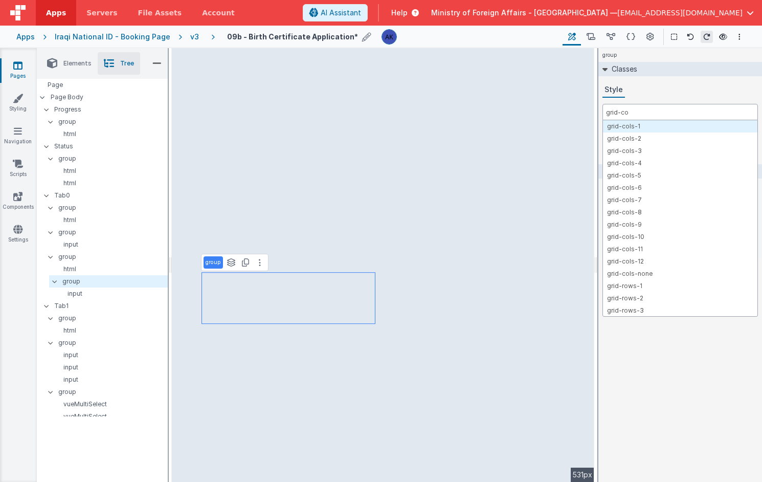
type input "grid-col"
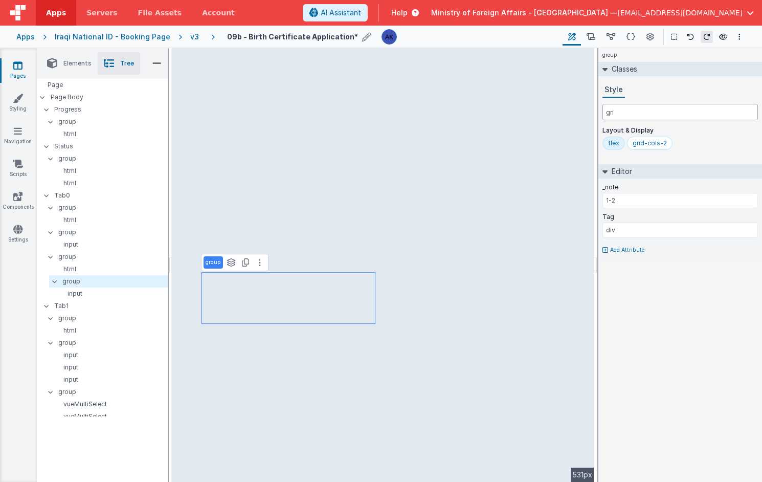
type input "grid"
click at [122, 296] on p "input" at bounding box center [112, 293] width 110 height 8
type input "Newborn's Birth order in the Family"
select select "number"
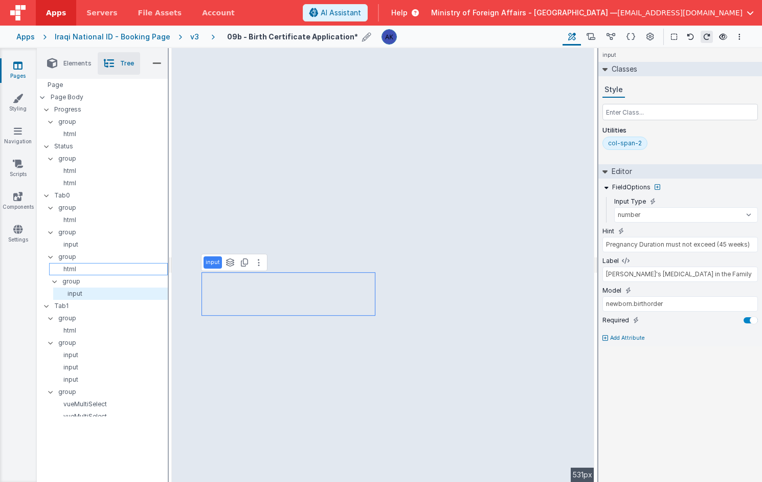
click at [106, 266] on p "html" at bounding box center [110, 269] width 114 height 8
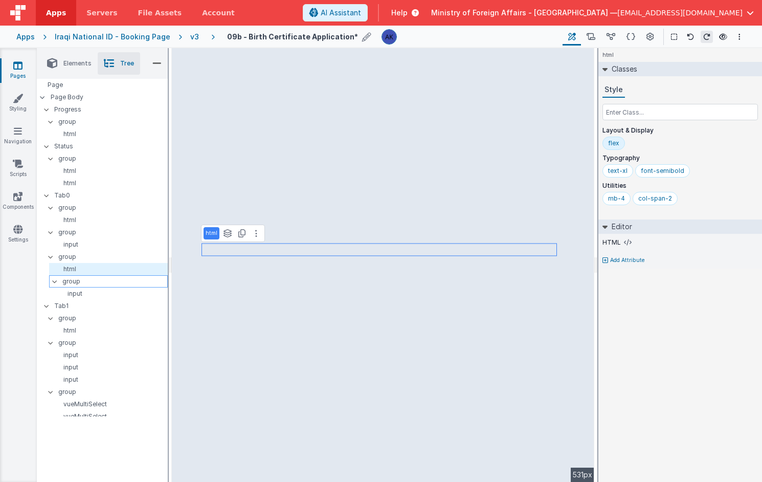
click at [99, 281] on p "group" at bounding box center [114, 281] width 105 height 11
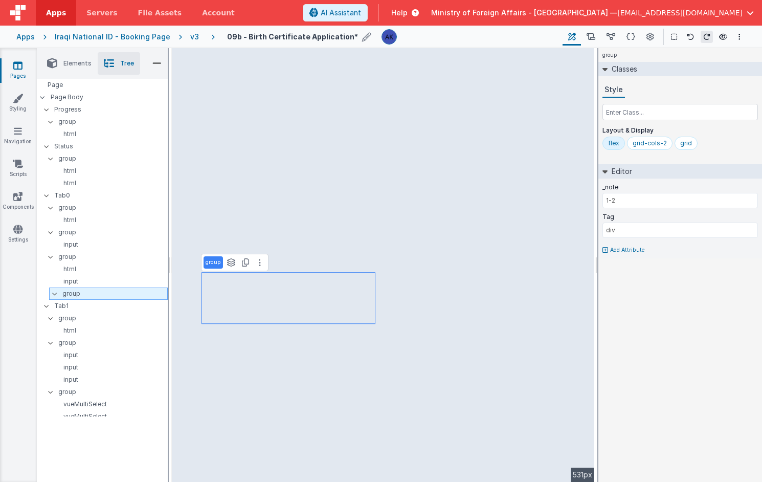
click at [77, 295] on p "group" at bounding box center [114, 293] width 105 height 11
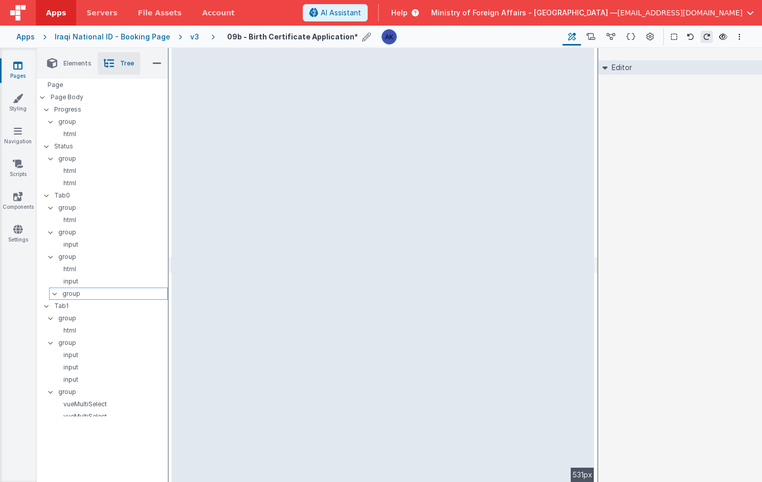
click at [77, 295] on p "group" at bounding box center [114, 293] width 105 height 11
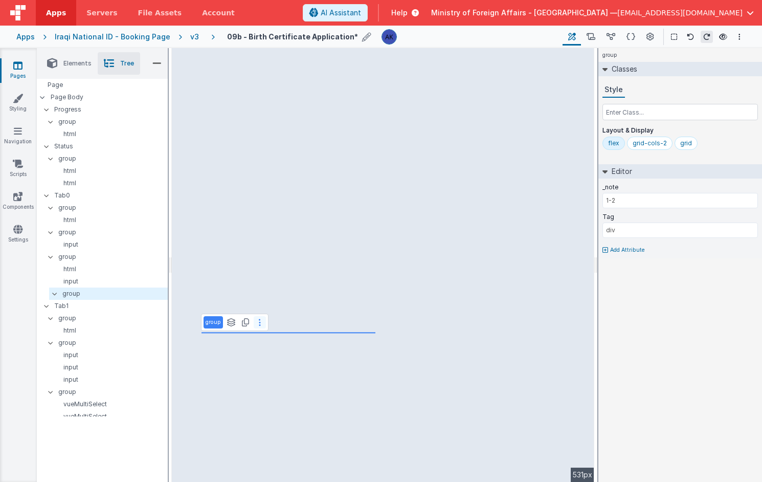
click at [259, 320] on icon at bounding box center [260, 322] width 2 height 8
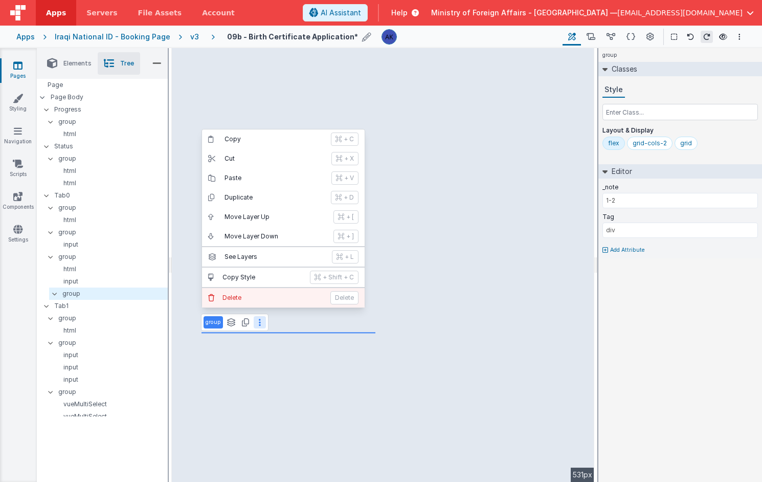
click at [253, 300] on p "Delete" at bounding box center [273, 297] width 102 height 8
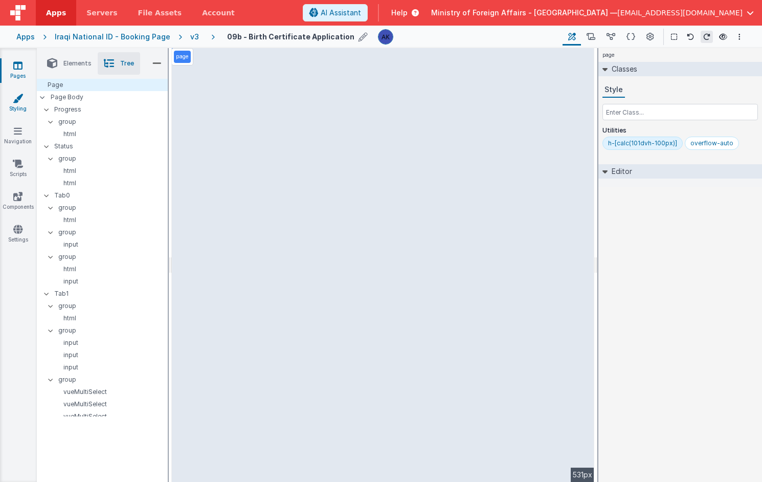
click at [20, 106] on link "Styling" at bounding box center [17, 103] width 37 height 20
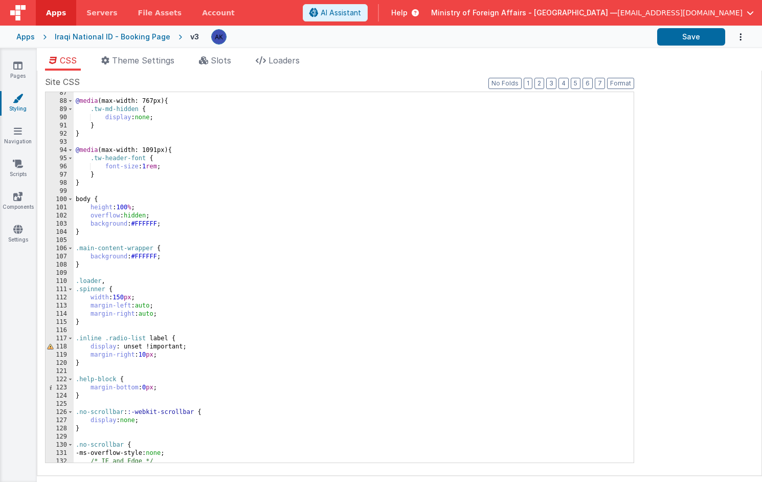
scroll to position [752, 0]
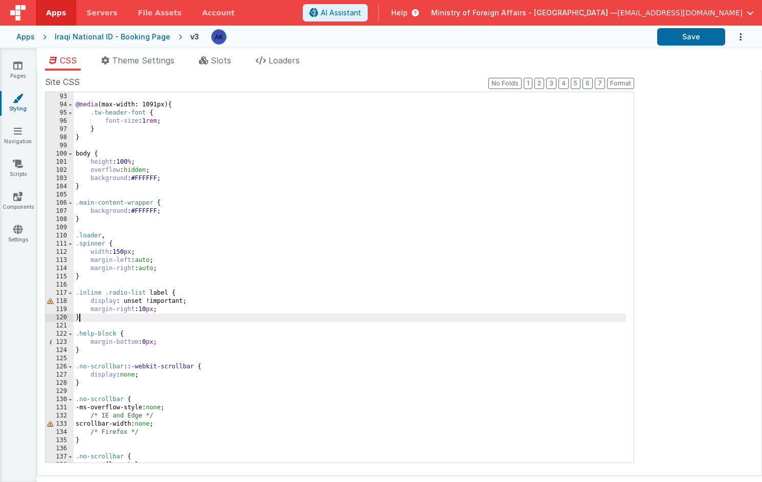
click at [122, 318] on div "} @ media (max-width: 1091px) { .tw-header-font { font-size : 1 rem ; } } body …" at bounding box center [350, 277] width 552 height 386
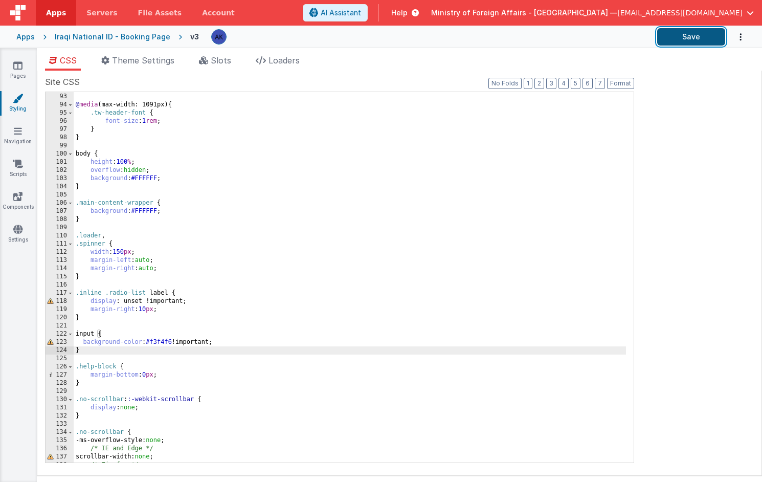
click at [677, 40] on button "Save" at bounding box center [691, 36] width 68 height 17
click at [78, 333] on div "} @ media (max-width: 1091px) { .tw-header-font { font-size : 1 rem ; } } body …" at bounding box center [350, 277] width 552 height 386
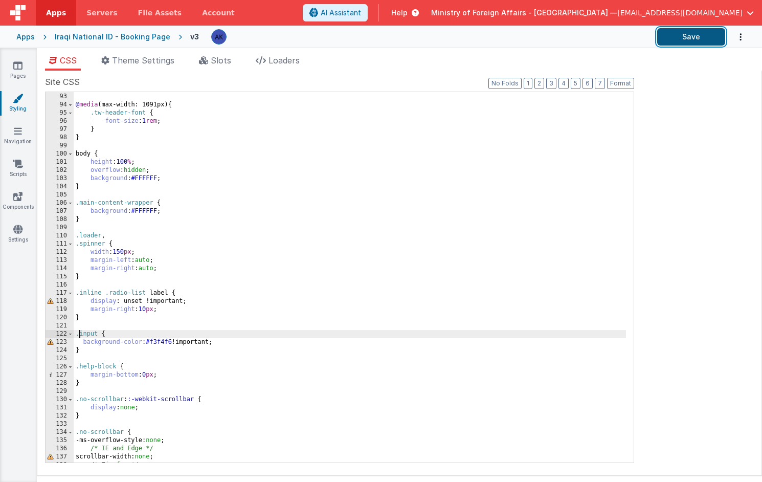
click at [694, 40] on button "Save" at bounding box center [691, 36] width 68 height 17
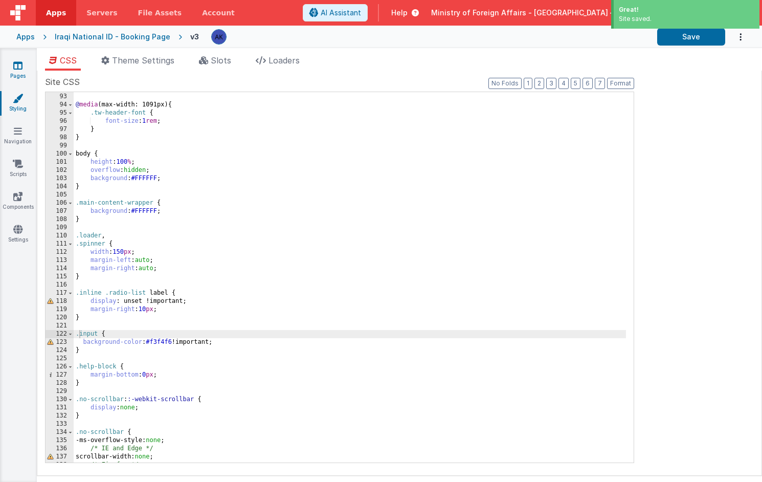
click at [19, 69] on icon at bounding box center [17, 65] width 9 height 10
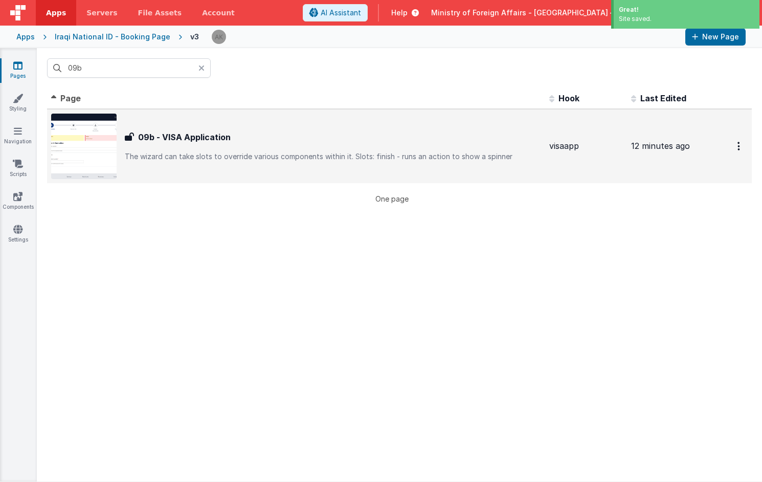
click at [96, 134] on img at bounding box center [83, 145] width 65 height 65
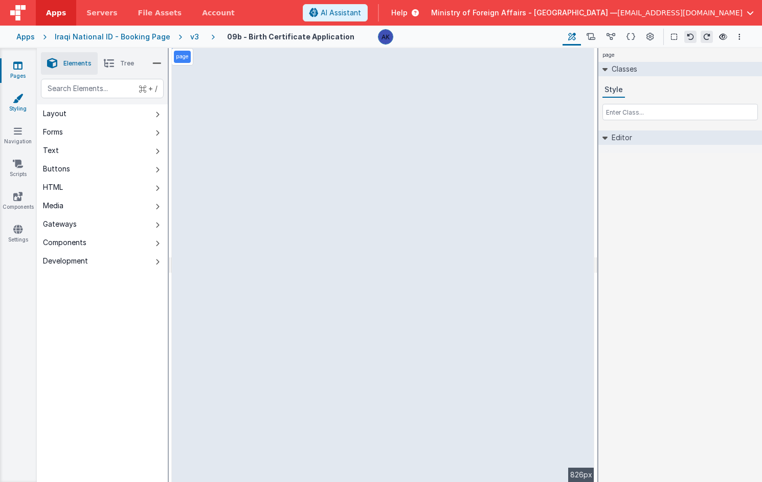
click at [18, 105] on link "Styling" at bounding box center [17, 103] width 37 height 20
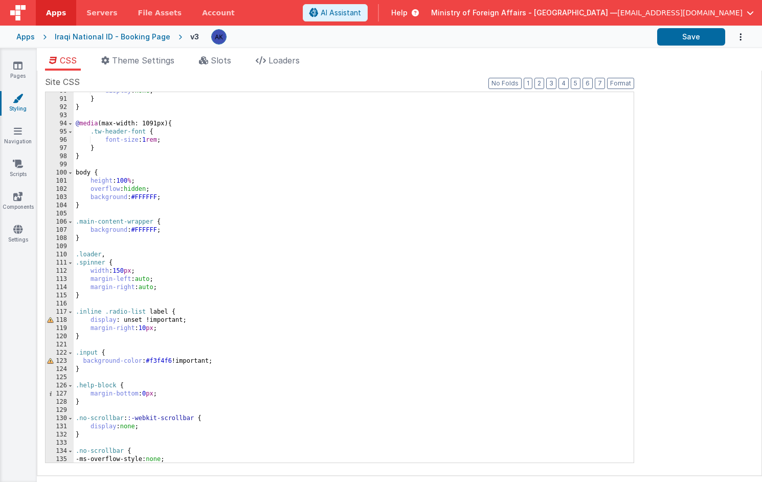
scroll to position [744, 0]
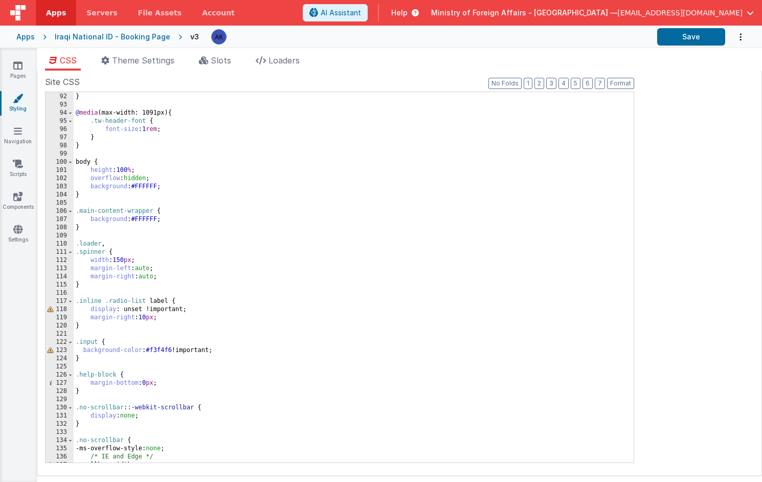
click at [81, 341] on div "} } @ media (max-width: 1091px) { .tw-header-font { font-size : 1 rem ; } } bod…" at bounding box center [350, 277] width 552 height 386
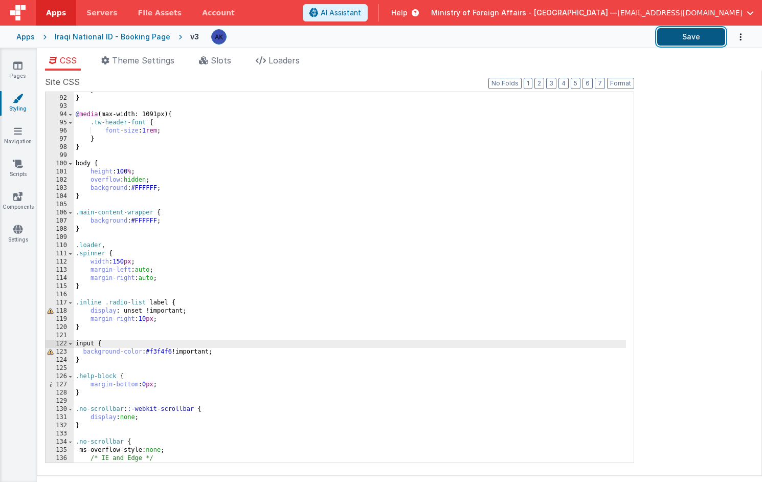
click at [703, 30] on button "Save" at bounding box center [691, 36] width 68 height 17
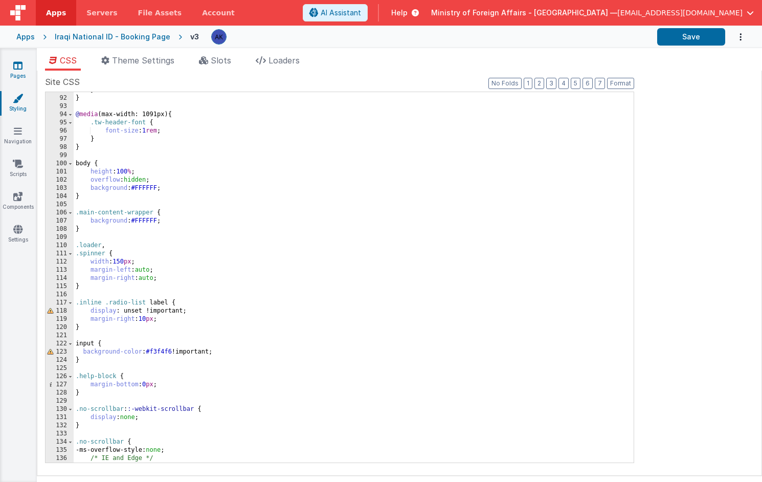
click at [18, 75] on link "Pages" at bounding box center [17, 70] width 37 height 20
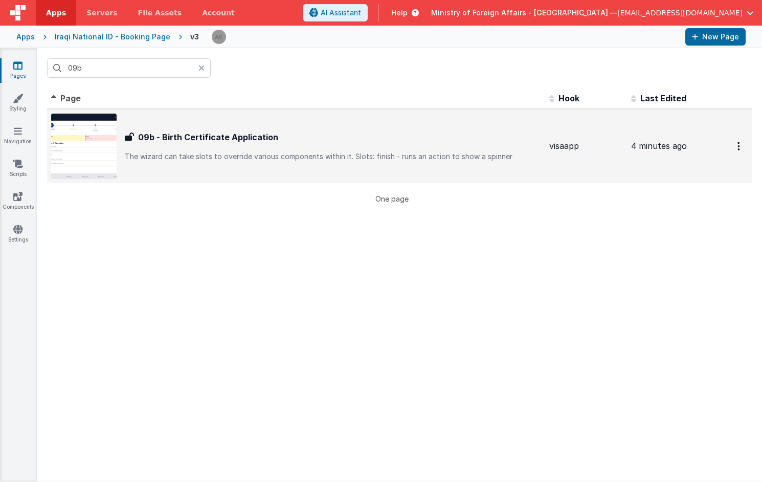
click at [93, 139] on img at bounding box center [83, 145] width 65 height 65
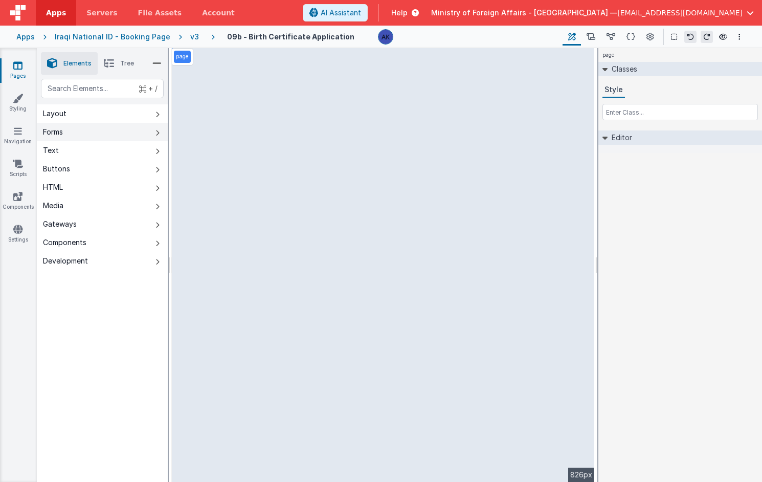
click at [78, 139] on button "Forms" at bounding box center [102, 132] width 131 height 18
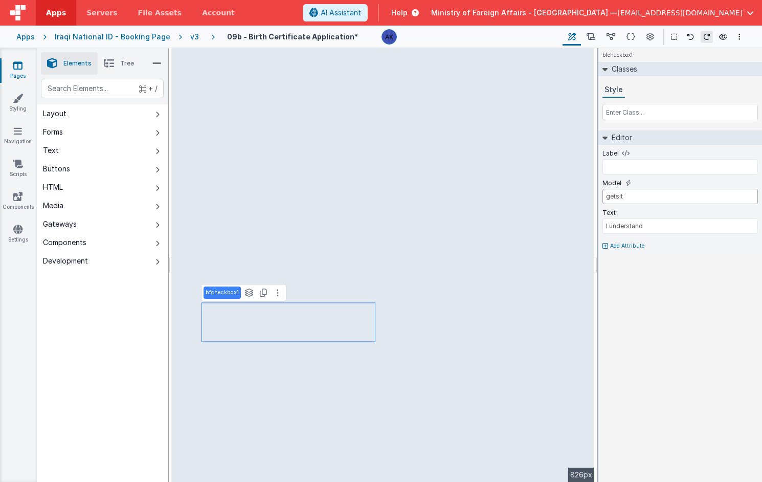
click at [653, 200] on input "getsIt" at bounding box center [679, 196] width 155 height 15
type input "newborn.abnormalities"
type input "Are there congenital abnormalities?"
type input "1-2"
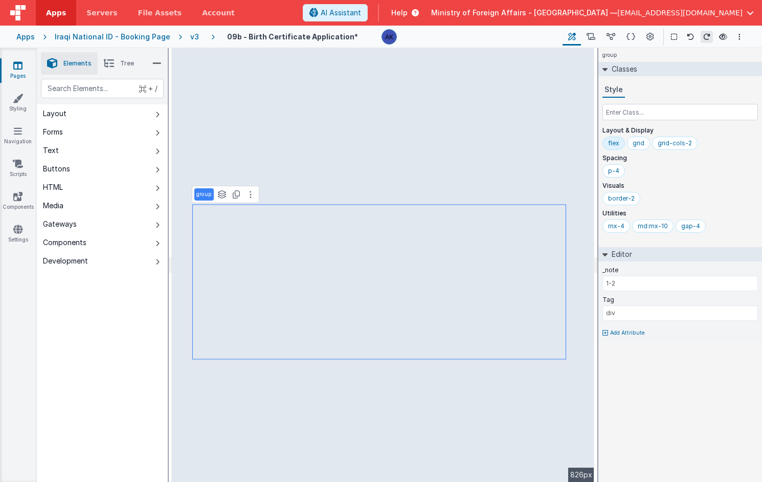
select select "number"
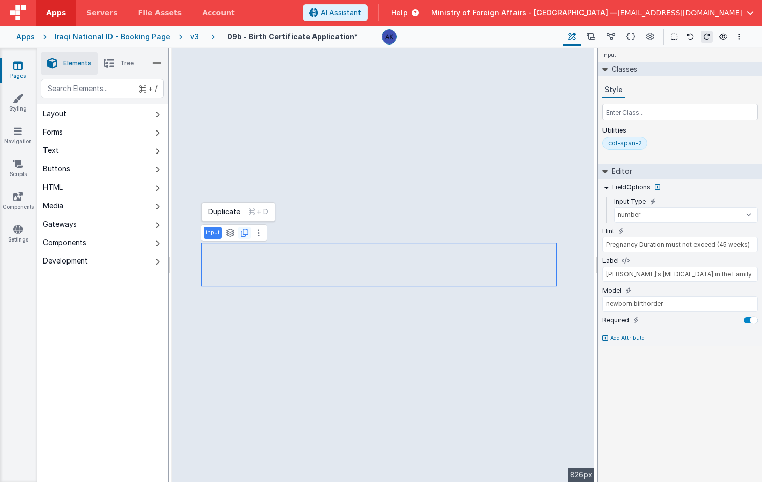
click at [242, 235] on icon at bounding box center [244, 233] width 7 height 8
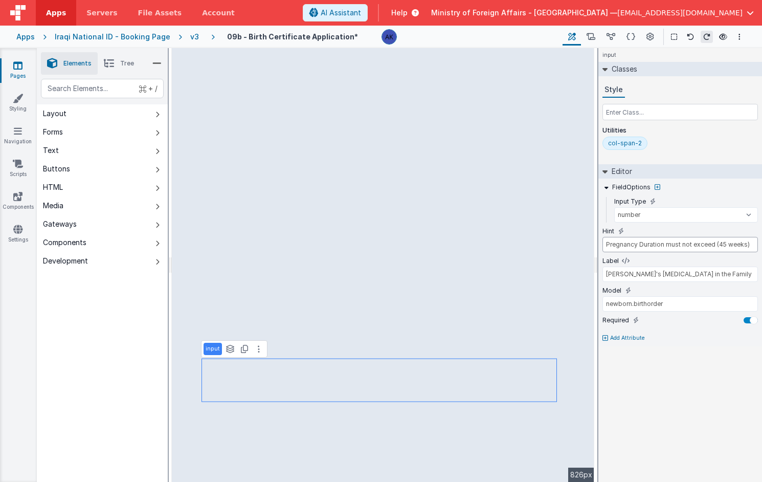
click at [709, 247] on input "Pregnancy Duration must not exceed (45 weeks)" at bounding box center [679, 244] width 155 height 15
click at [710, 276] on input "Newborn's Birth order in the Family" at bounding box center [679, 273] width 155 height 15
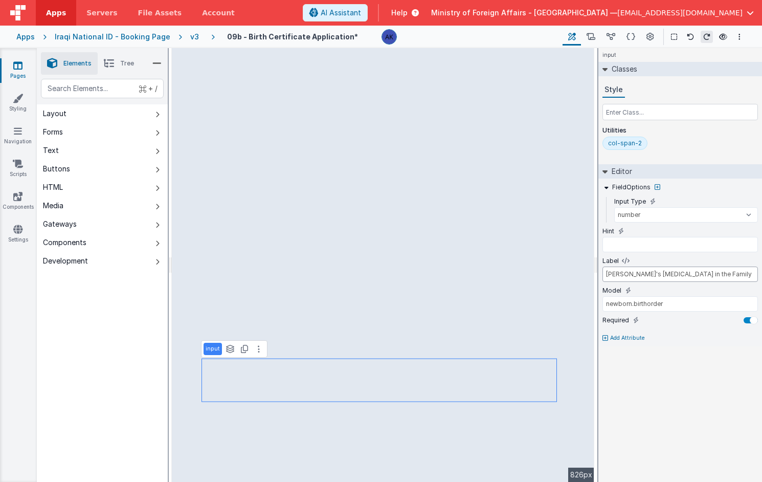
click at [710, 276] on input "Newborn's Birth order in the Family" at bounding box center [679, 273] width 155 height 15
type input "Birth Certificate Number"
click at [703, 306] on input "newborn.birthorder" at bounding box center [679, 303] width 155 height 15
drag, startPoint x: 687, startPoint y: 304, endPoint x: 633, endPoint y: 306, distance: 54.2
click at [633, 306] on input "newborn.birthorder" at bounding box center [679, 303] width 155 height 15
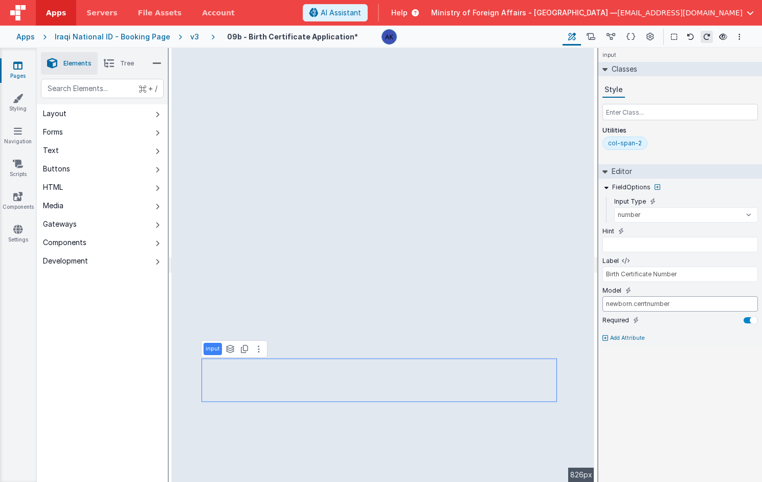
click at [644, 304] on input "newborn.cerrtnumber" at bounding box center [679, 303] width 155 height 15
type input "newborn.certnumber"
click at [64, 133] on button "Forms" at bounding box center [102, 132] width 131 height 18
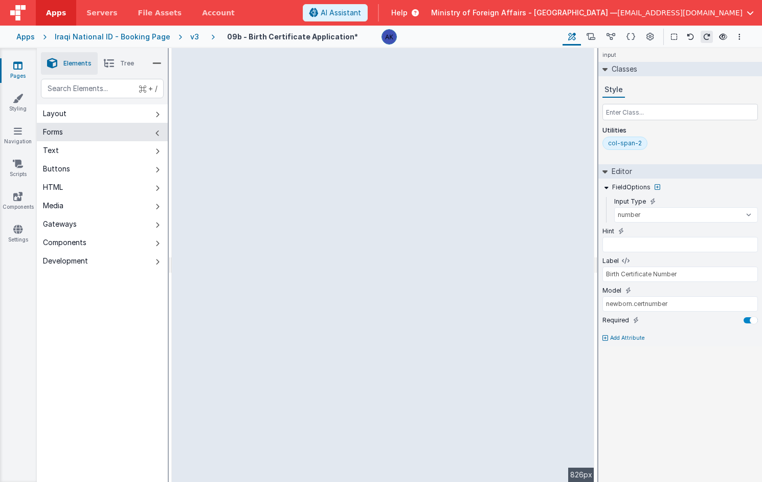
type input "Select a Toy (Select item)"
type input "vehicle"
select select "required"
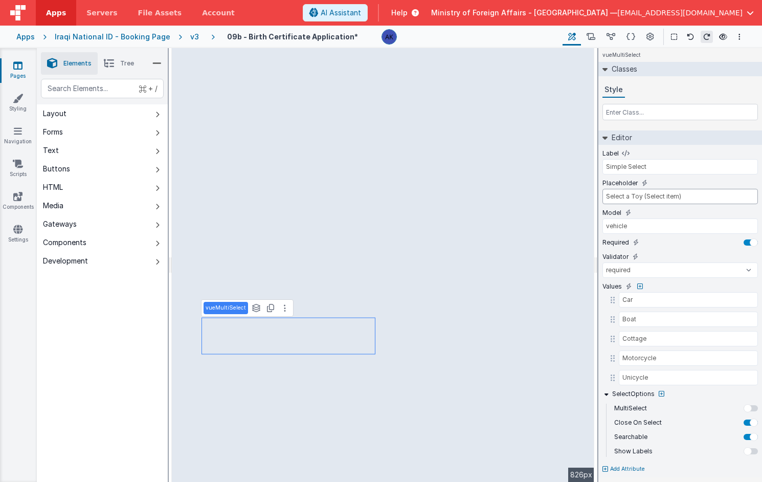
drag, startPoint x: 686, startPoint y: 197, endPoint x: 593, endPoint y: 197, distance: 93.0
click at [419, 149] on div "Elements Tree + / Layout Forms Text Buttons HTML Media Gateways Components Deve…" at bounding box center [399, 265] width 725 height 434
drag, startPoint x: 668, startPoint y: 169, endPoint x: 591, endPoint y: 168, distance: 76.7
click at [400, 120] on div "Elements Tree + / Layout Forms Text Buttons HTML Media Gateways Components Deve…" at bounding box center [399, 265] width 725 height 434
type input "Gender"
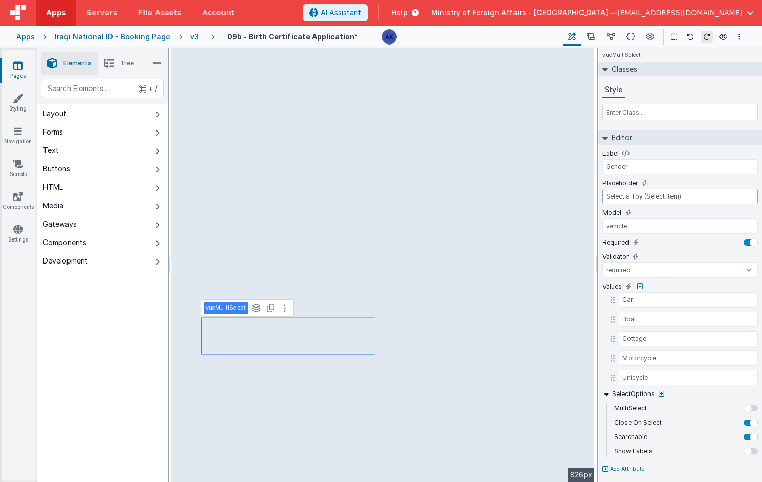
click at [692, 197] on input "Select a Toy (Select item)" at bounding box center [679, 196] width 155 height 15
drag, startPoint x: 692, startPoint y: 197, endPoint x: 591, endPoint y: 195, distance: 101.2
click at [408, 147] on div "Elements Tree + / Layout Forms Text Buttons HTML Media Gateways Components Deve…" at bounding box center [399, 265] width 725 height 434
type input "Select Gender"
drag, startPoint x: 646, startPoint y: 227, endPoint x: 605, endPoint y: 220, distance: 41.4
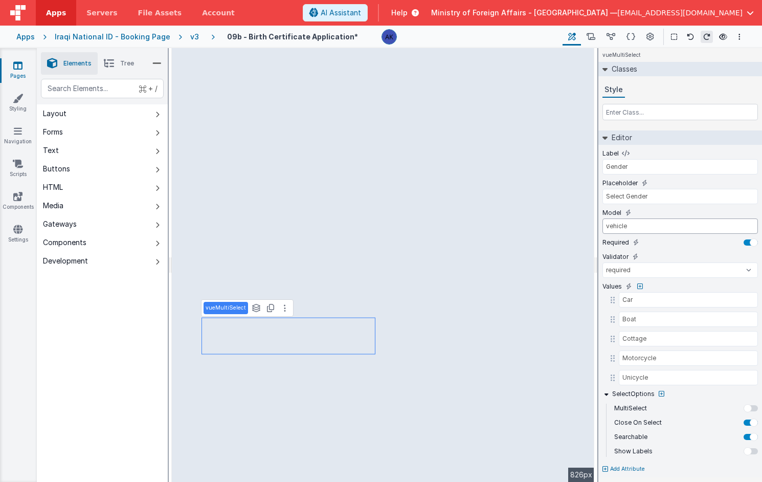
click at [605, 220] on input "vehicle" at bounding box center [679, 225] width 155 height 15
type input "newborn.gender"
click at [639, 300] on input "Car" at bounding box center [681, 299] width 125 height 15
type input "Male"
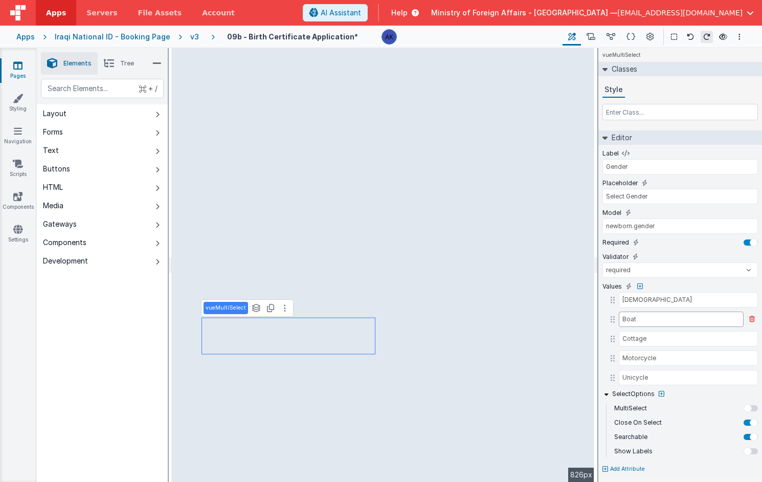
click at [650, 316] on input "Boat" at bounding box center [681, 318] width 125 height 15
type input "Female"
click at [710, 339] on icon at bounding box center [752, 338] width 6 height 6
type input "Motorcycle"
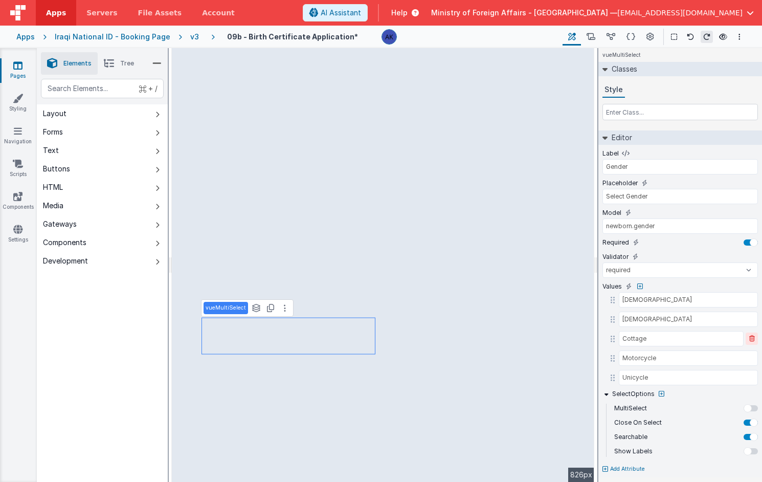
type input "Unicycle"
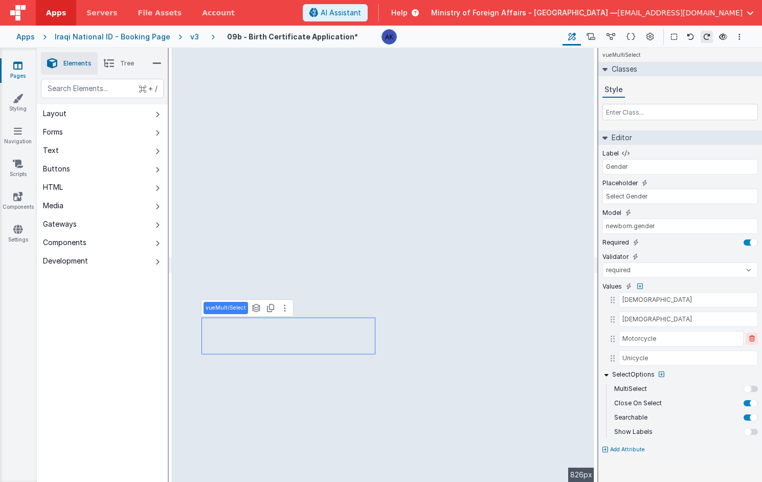
click at [710, 339] on icon at bounding box center [752, 338] width 6 height 6
type input "Unicycle"
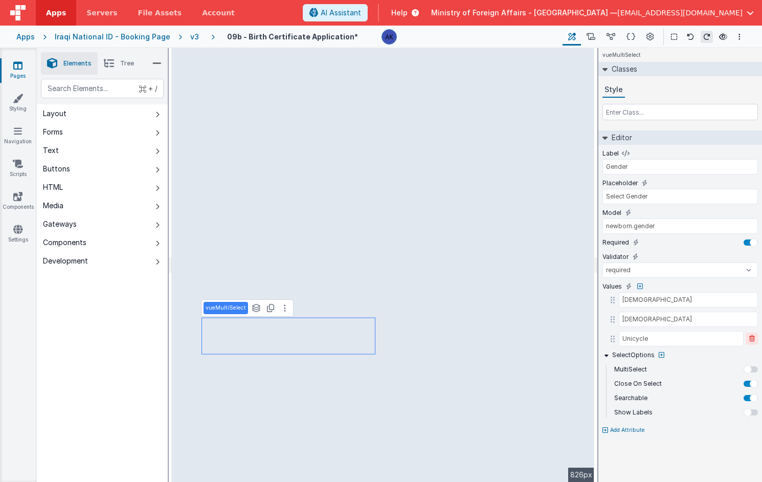
click at [710, 339] on icon at bounding box center [752, 338] width 6 height 6
click at [622, 115] on input "text" at bounding box center [679, 112] width 155 height 16
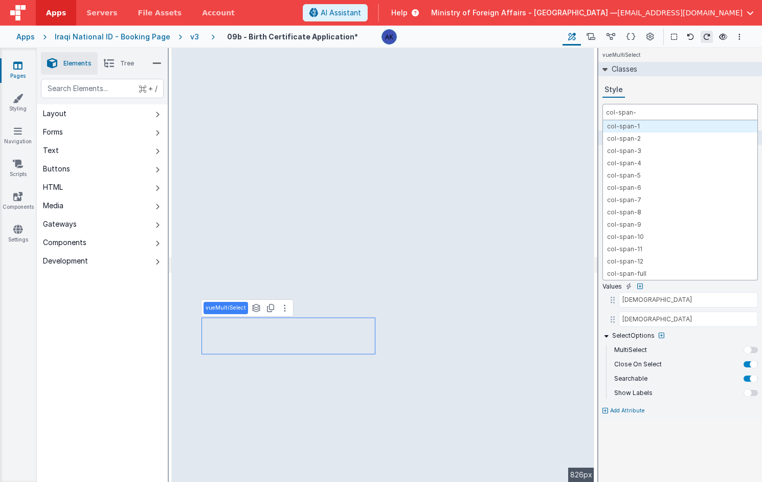
type input "col-span-2"
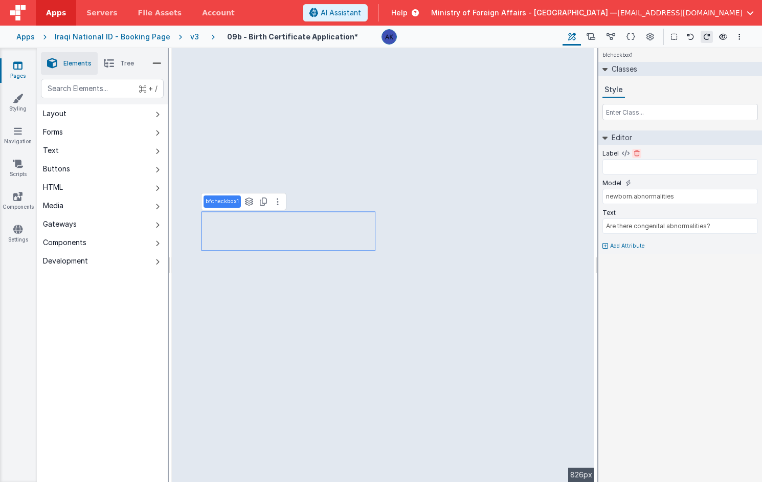
click at [635, 152] on icon at bounding box center [637, 153] width 6 height 6
type input "newborn.abnormalities"
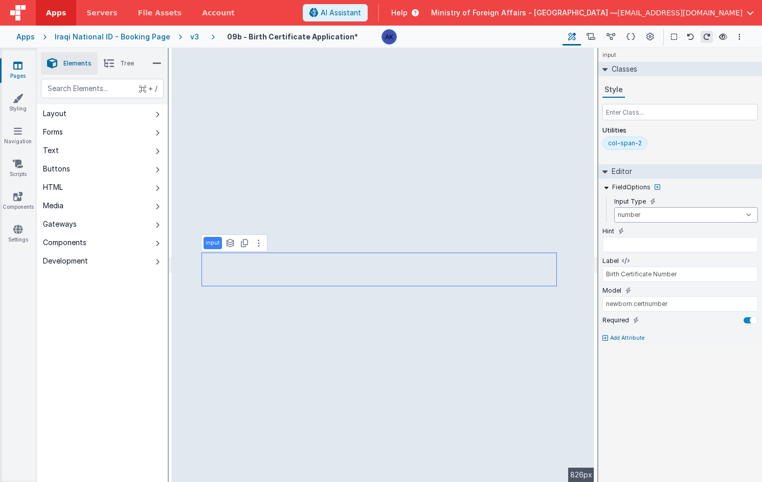
click at [656, 214] on select "text number password email" at bounding box center [686, 214] width 144 height 15
select select "text"
click at [241, 245] on icon at bounding box center [244, 243] width 7 height 8
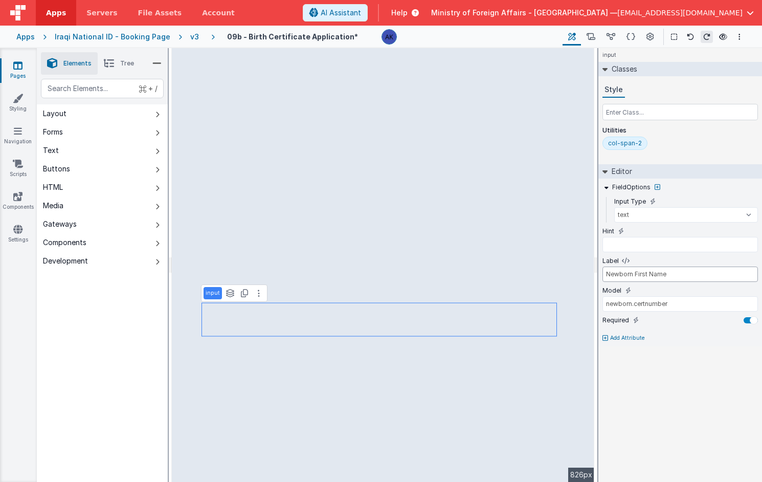
type input "Newborn First Name"
click at [657, 301] on input "newborn.certnumber" at bounding box center [679, 303] width 155 height 15
type input "newborn.firstname"
click at [619, 241] on input "text" at bounding box center [679, 244] width 155 height 15
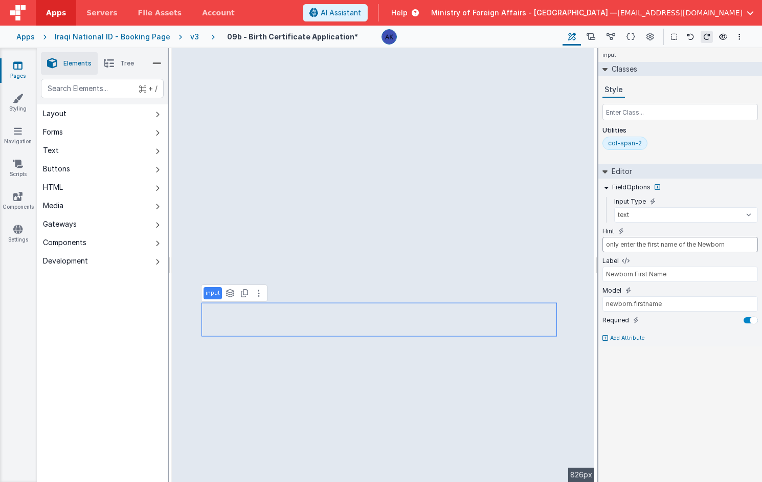
click at [609, 246] on input "only enter the first name of the Newborn" at bounding box center [679, 244] width 155 height 15
click at [710, 246] on input "Only enter the first name of the Newborn" at bounding box center [679, 244] width 155 height 15
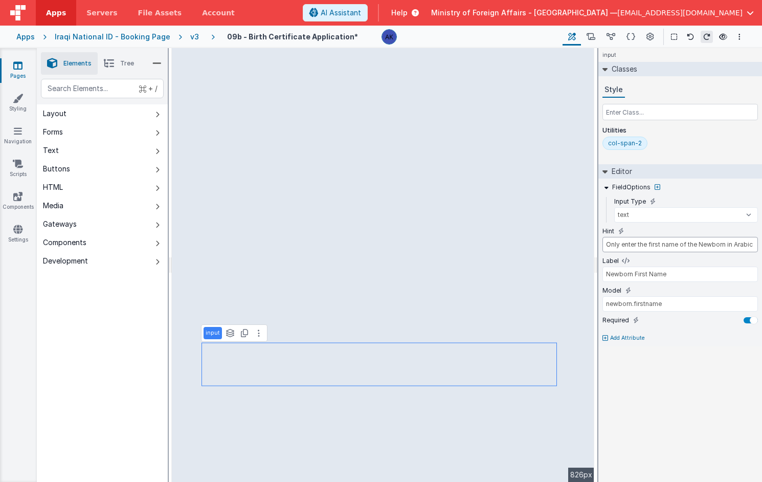
type input "Only enter the first name of the Newborn in Arabic"
click at [243, 335] on icon at bounding box center [244, 333] width 7 height 8
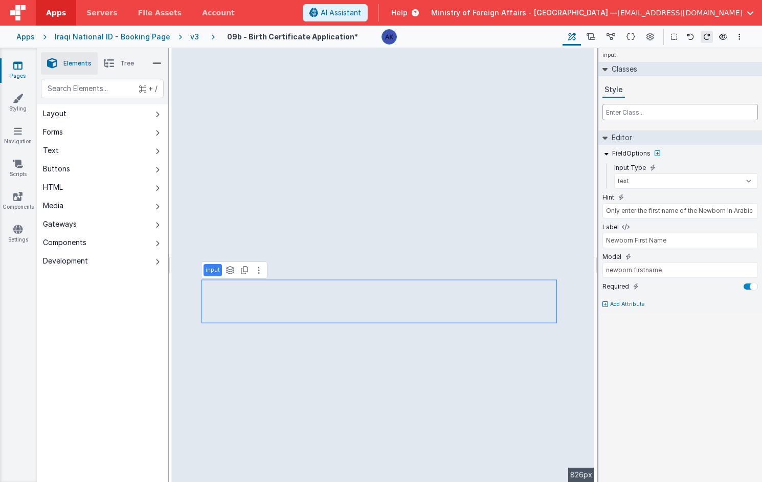
click at [625, 113] on input "text" at bounding box center [679, 112] width 155 height 16
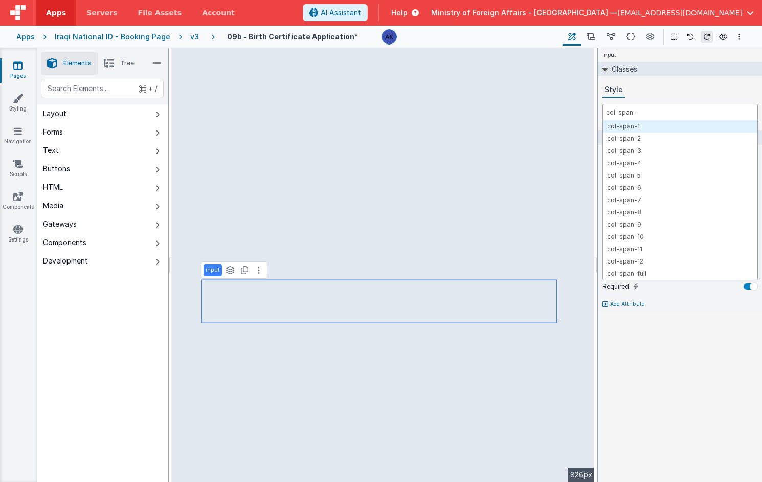
type input "col-span-1"
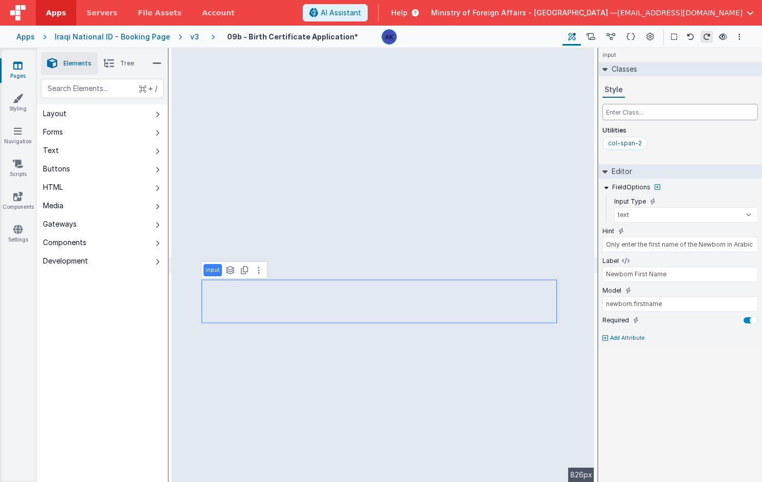
click at [675, 112] on input "text" at bounding box center [679, 112] width 155 height 16
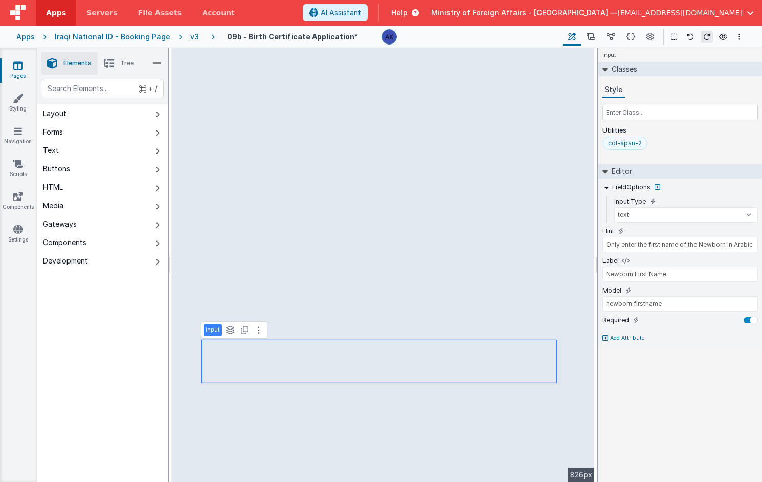
click at [608, 146] on div "col-span-2" at bounding box center [625, 143] width 34 height 8
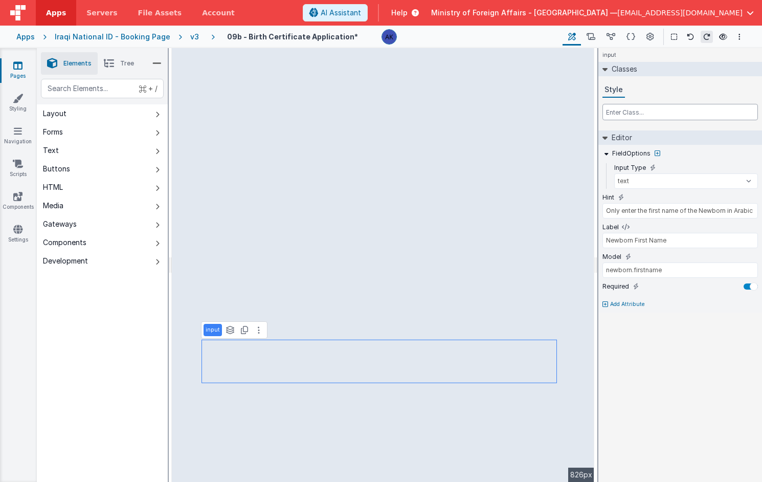
click at [625, 109] on input "text" at bounding box center [679, 112] width 155 height 16
type input "col-span"
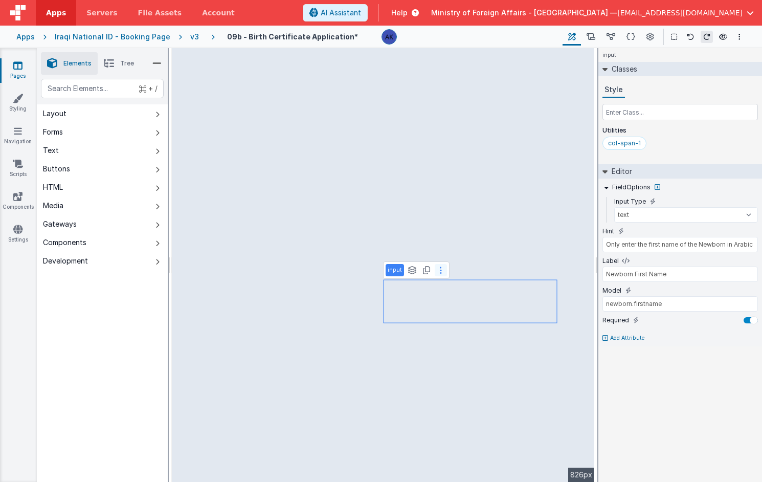
click at [440, 272] on icon at bounding box center [441, 270] width 2 height 8
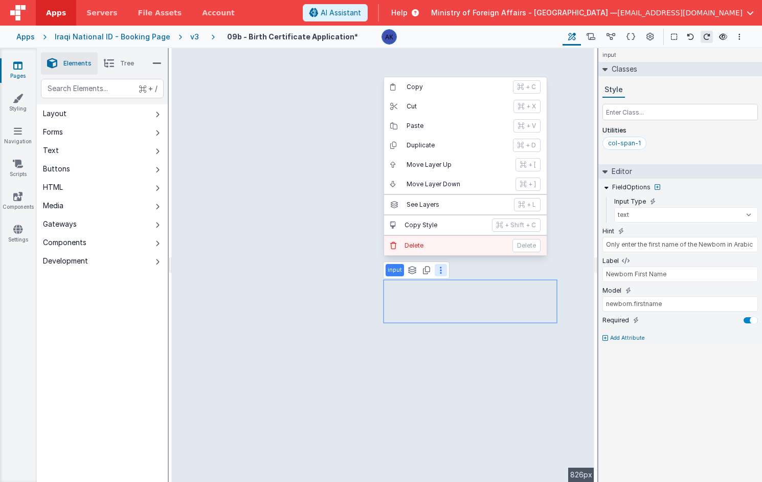
click at [435, 251] on button "[PERSON_NAME]" at bounding box center [465, 245] width 163 height 19
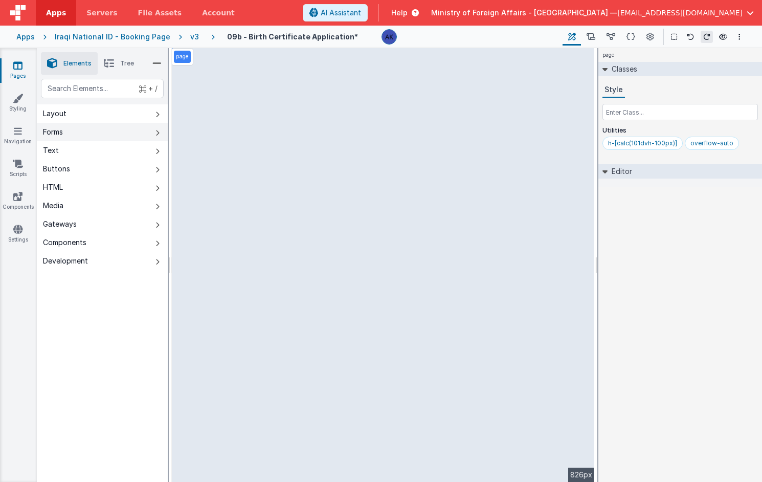
click at [81, 128] on button "Forms" at bounding box center [102, 132] width 131 height 18
select select "required"
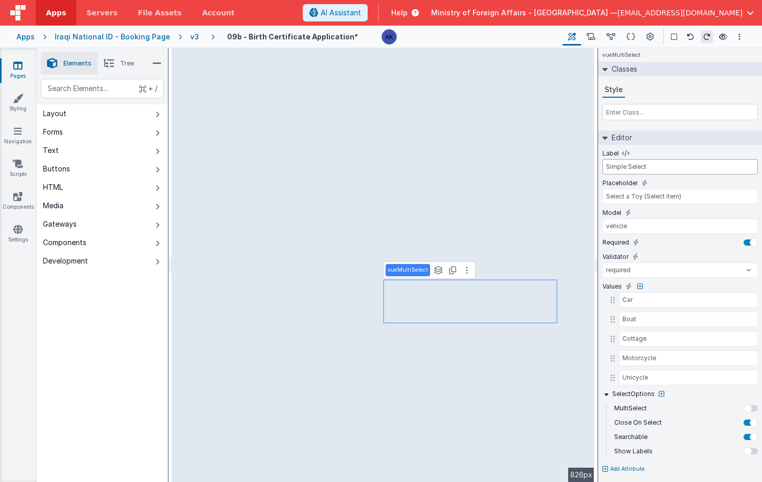
drag, startPoint x: 655, startPoint y: 167, endPoint x: 589, endPoint y: 163, distance: 65.6
click at [393, 113] on div "Elements Tree + / Layout Forms Text Buttons HTML Media Gateways Components Deve…" at bounding box center [399, 265] width 725 height 434
type input "Type of Birth"
click at [687, 295] on input "Car" at bounding box center [681, 299] width 125 height 15
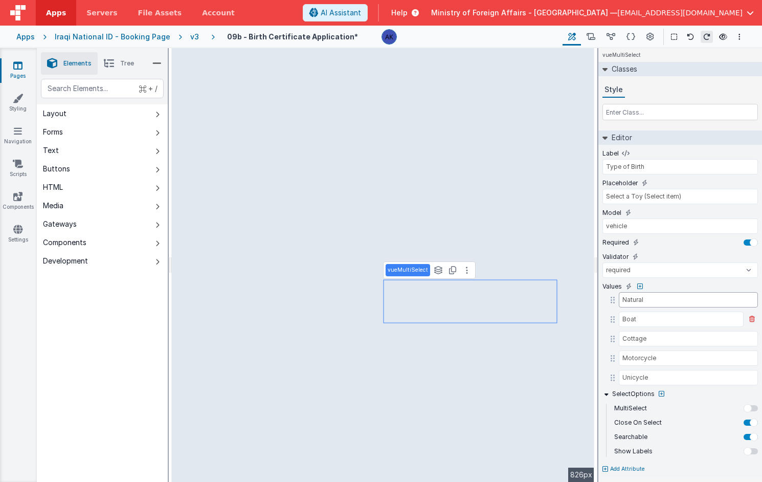
type input "Natural"
click at [632, 318] on input "Boat" at bounding box center [681, 318] width 125 height 15
type input "Ceaserean"
click at [754, 340] on button at bounding box center [751, 338] width 12 height 12
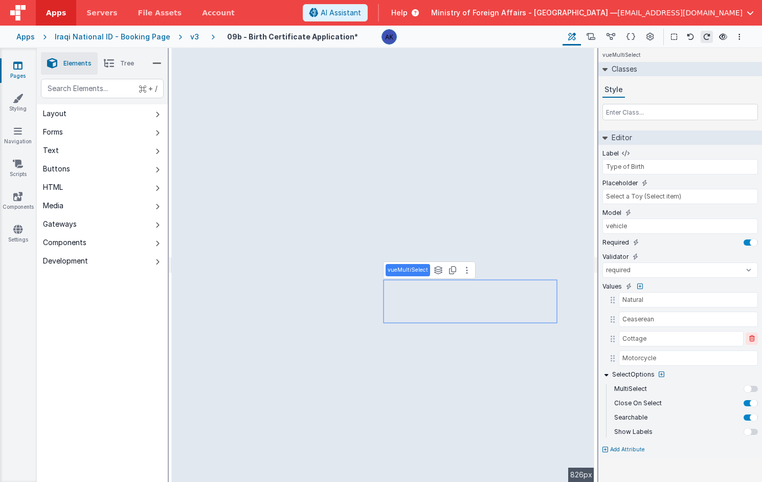
type input "Motorcycle"
type input "Unicycle"
click at [754, 340] on button at bounding box center [751, 338] width 12 height 12
type input "Unicycle"
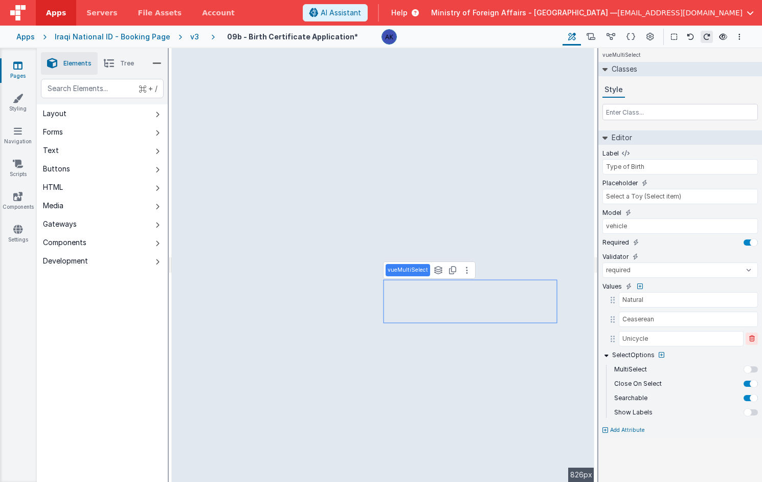
click at [754, 340] on button at bounding box center [751, 338] width 12 height 12
drag, startPoint x: 671, startPoint y: 227, endPoint x: 607, endPoint y: 222, distance: 63.6
click at [607, 222] on input "vehicle" at bounding box center [679, 225] width 155 height 15
type input "v"
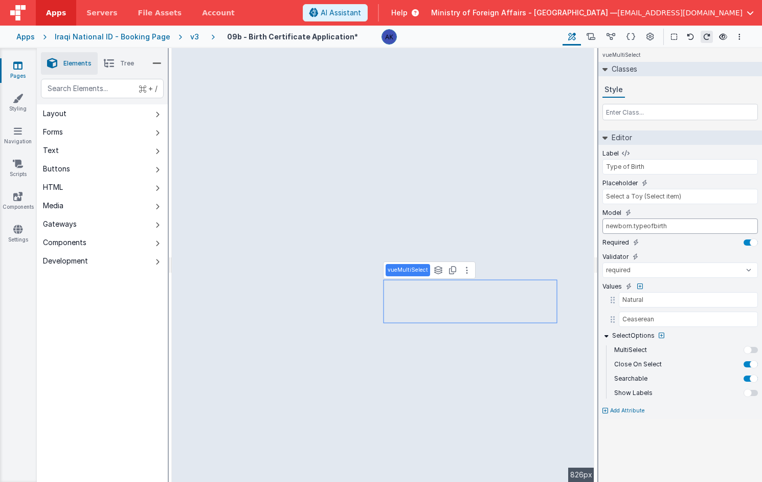
type input "newborn.typeofbirth"
drag, startPoint x: 682, startPoint y: 197, endPoint x: 594, endPoint y: 193, distance: 88.6
click at [594, 193] on div "Elements Tree + / Layout Forms Text Buttons HTML Media Gateways Components Deve…" at bounding box center [399, 265] width 725 height 434
type input "Select type of Birth"
click at [619, 112] on input "text" at bounding box center [679, 112] width 155 height 16
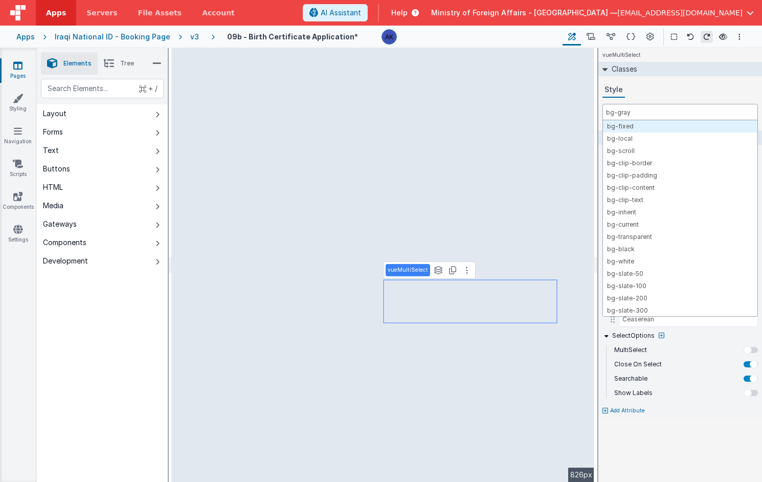
type input "bg-gray-"
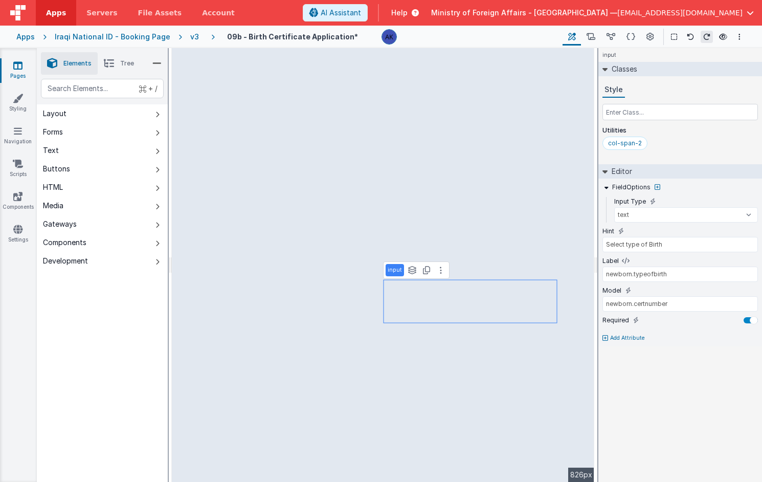
type input "Birth Certificate Number"
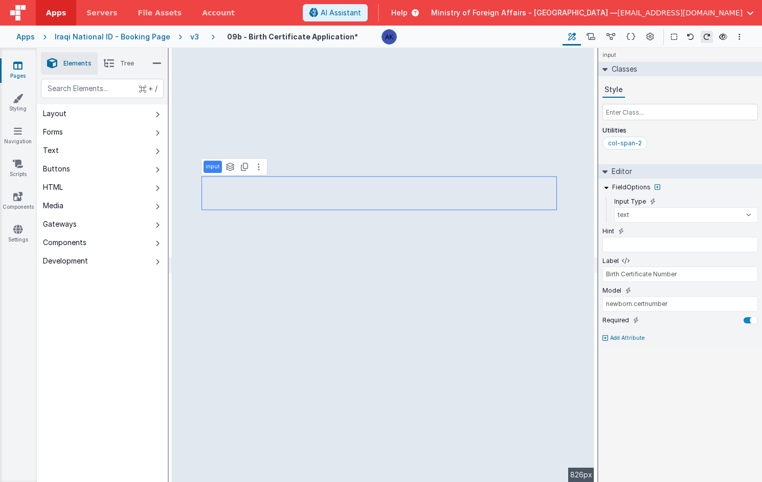
type input "Select type of Birth"
type input "newborn.typeofbirth"
select select "required"
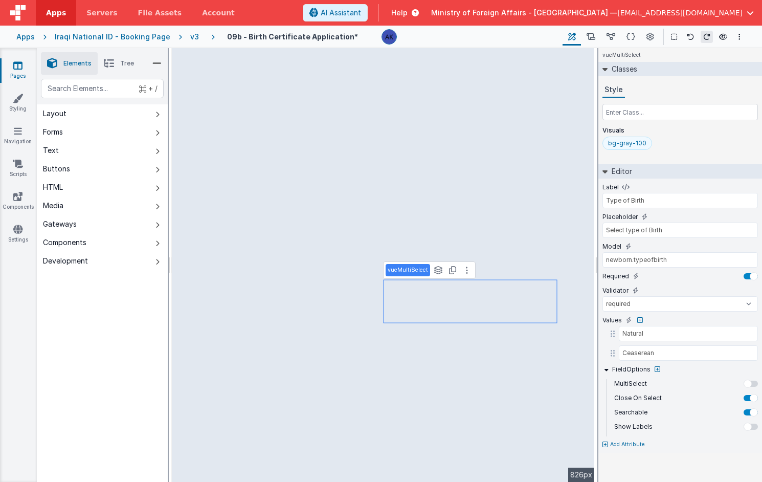
click at [626, 144] on div "bg-gray-100" at bounding box center [627, 143] width 38 height 8
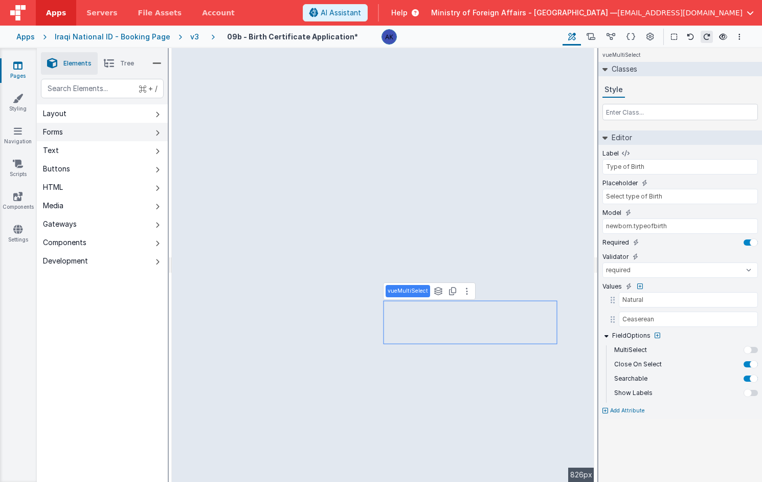
click at [60, 132] on div "Forms" at bounding box center [53, 132] width 20 height 10
type input "true"
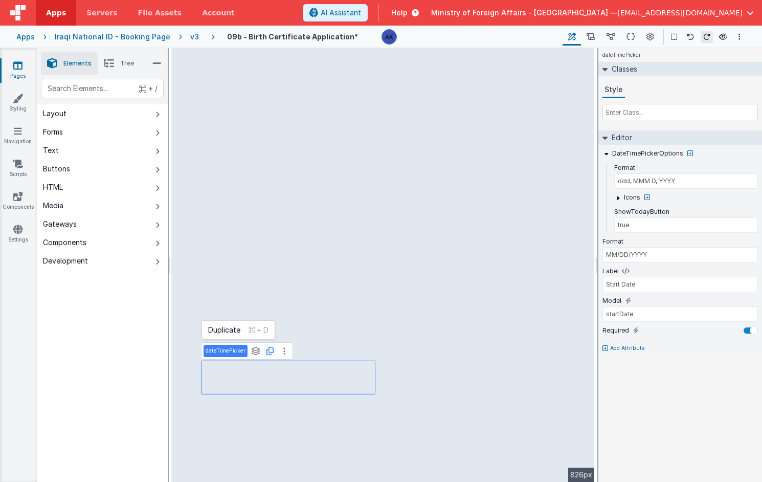
click at [269, 351] on icon at bounding box center [269, 351] width 7 height 8
drag, startPoint x: 652, startPoint y: 255, endPoint x: 595, endPoint y: 253, distance: 56.8
click at [595, 253] on div "Elements Tree + / Layout Forms Text Buttons HTML Media Gateways Components Deve…" at bounding box center [399, 265] width 725 height 434
type input "DD/MM/YYYY"
click at [612, 281] on input "Start Date" at bounding box center [679, 284] width 155 height 15
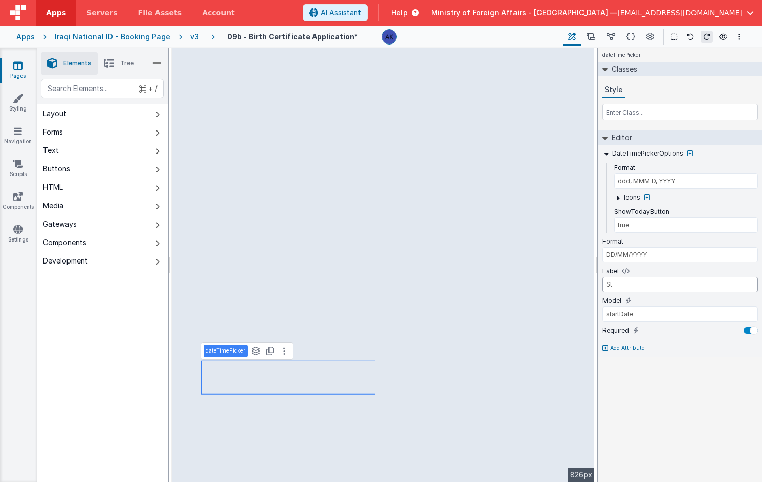
type input "S"
type input "Date of Birth"
drag, startPoint x: 684, startPoint y: 318, endPoint x: 599, endPoint y: 311, distance: 85.1
click at [599, 311] on div "DateTimePickerOptions Format ddd, MMM D, YYYY Icons ShowTodayButton true Format…" at bounding box center [680, 251] width 164 height 212
type input "newborn.dob"
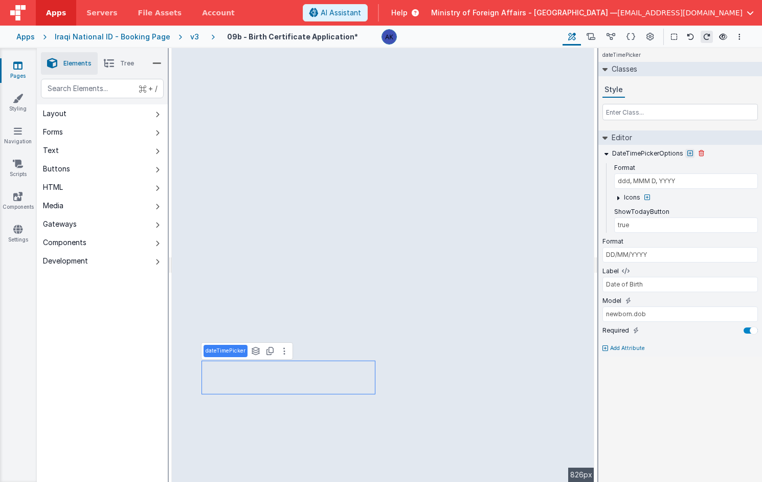
click at [687, 152] on icon at bounding box center [690, 153] width 6 height 6
click at [687, 152] on div at bounding box center [381, 241] width 762 height 482
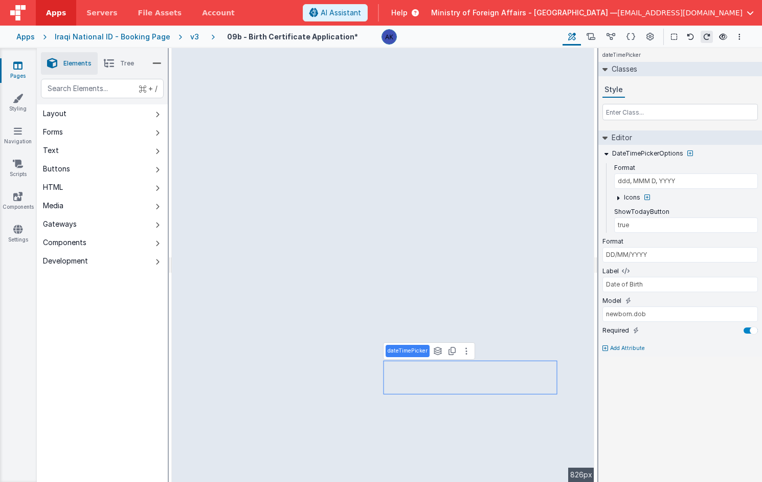
type input "MM/DD/YYYY"
type input "Start Date"
type input "startDate"
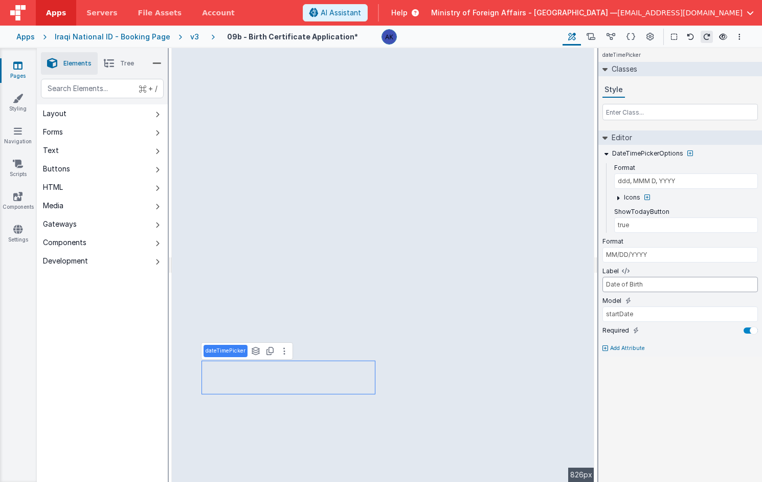
type input "Date of Birth"
drag, startPoint x: 676, startPoint y: 315, endPoint x: 604, endPoint y: 308, distance: 72.5
click at [604, 308] on input "startDate" at bounding box center [679, 313] width 155 height 15
type input "newborn.dob"
type input "DD/MM/YYYY"
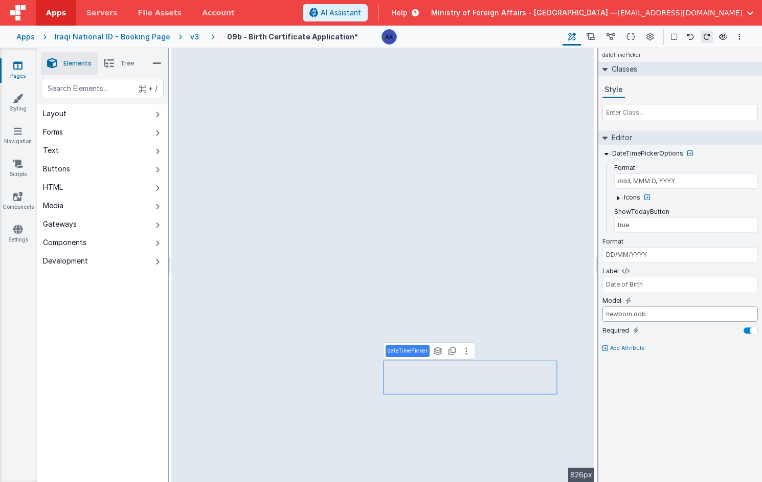
click at [667, 315] on input "newborn.dob" at bounding box center [679, 313] width 155 height 15
type input "newborn.dobtime"
click at [615, 285] on input "Date of Birth" at bounding box center [679, 284] width 155 height 15
type input "Time of Birth"
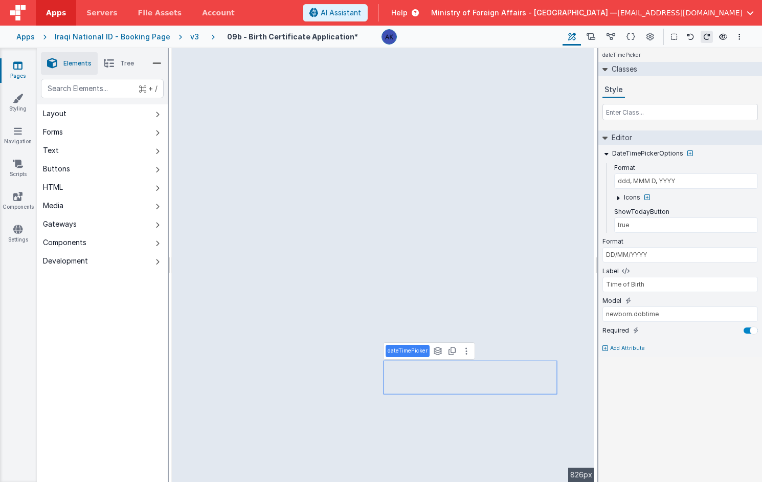
type input "MM/DD/YYYY"
type input "Date of Birth"
type input "newborn.dob"
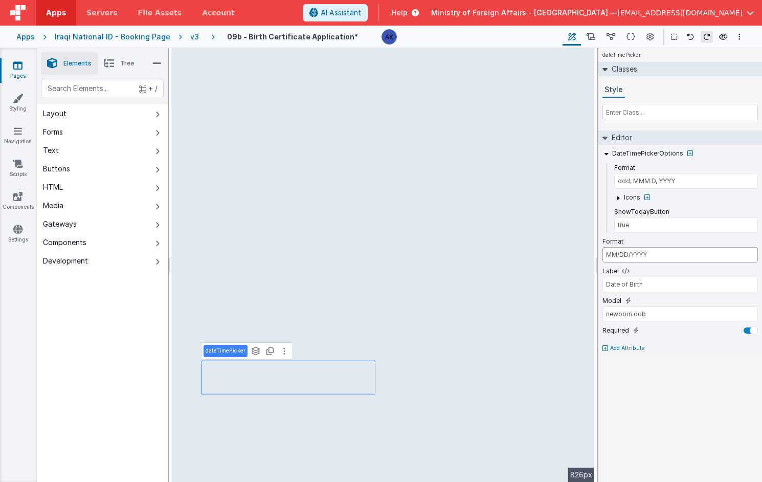
drag, startPoint x: 652, startPoint y: 256, endPoint x: 601, endPoint y: 254, distance: 51.2
click at [601, 254] on div "DateTimePickerOptions Format ddd, MMM D, YYYY Icons ShowTodayButton true Format…" at bounding box center [680, 251] width 164 height 212
type input "DD/MM/YYYY"
type input "Time of Birth"
type input "newborn.dobtime"
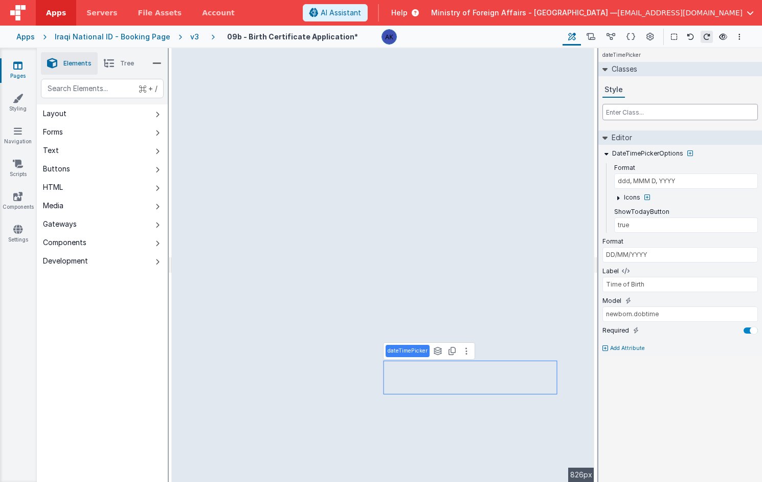
click at [643, 115] on input "text" at bounding box center [679, 112] width 155 height 16
type input "col-"
type input "Date of Birth"
type input "newborn.dob"
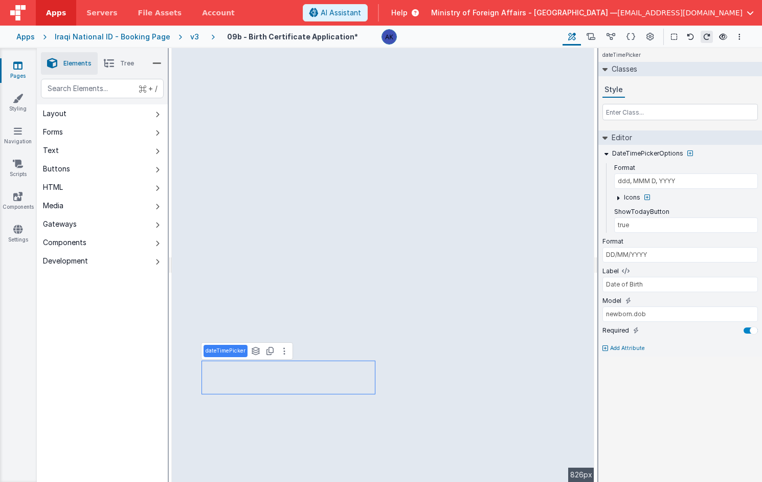
type input "Time of Birth"
type input "newborn.dobtime"
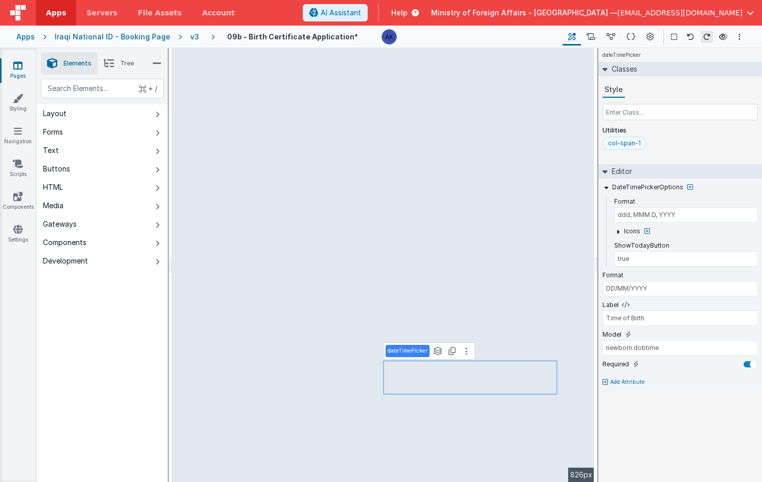
click at [632, 140] on div "col-span-1" at bounding box center [624, 143] width 33 height 8
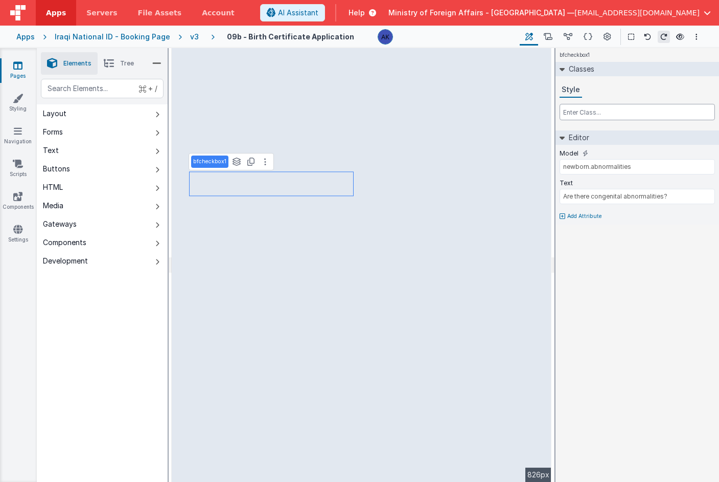
click at [606, 116] on input "text" at bounding box center [637, 112] width 155 height 16
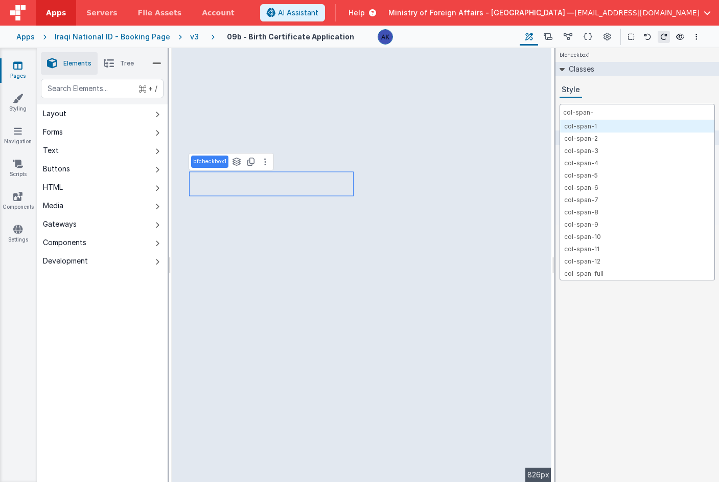
type input "col-span-2"
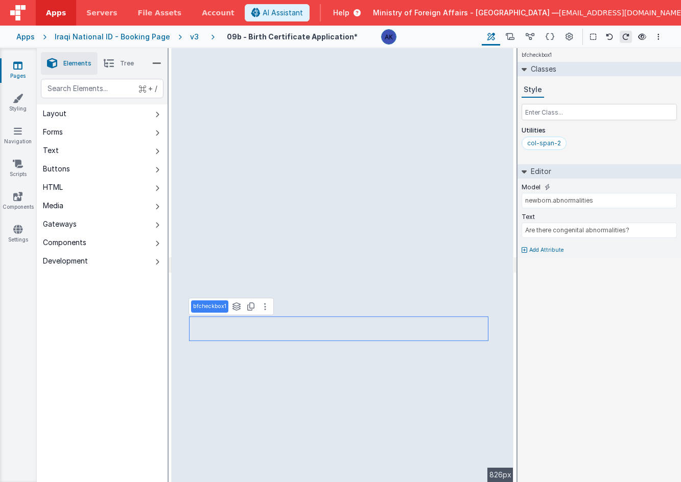
select select "number"
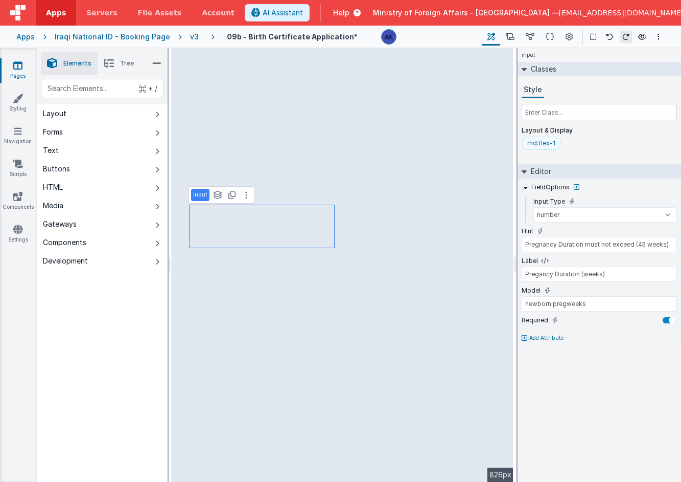
click at [545, 144] on div "md:flex-1" at bounding box center [542, 143] width 28 height 8
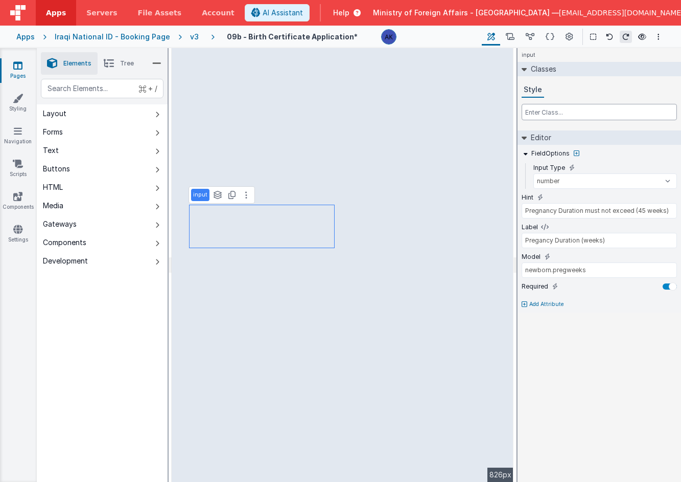
click at [544, 112] on input "text" at bounding box center [599, 112] width 155 height 16
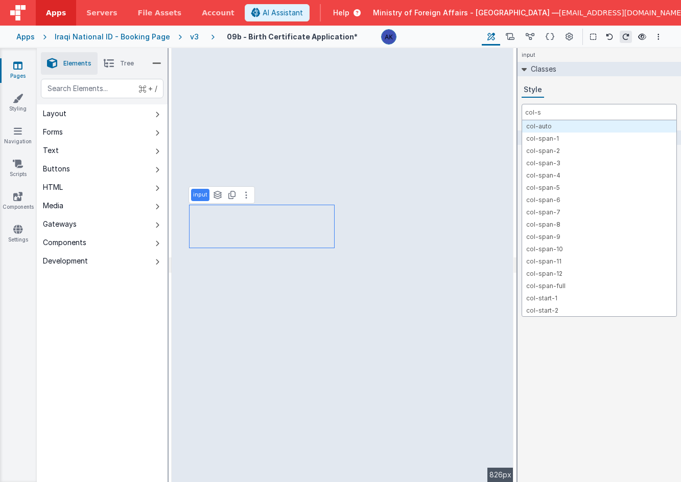
type input "col-sp"
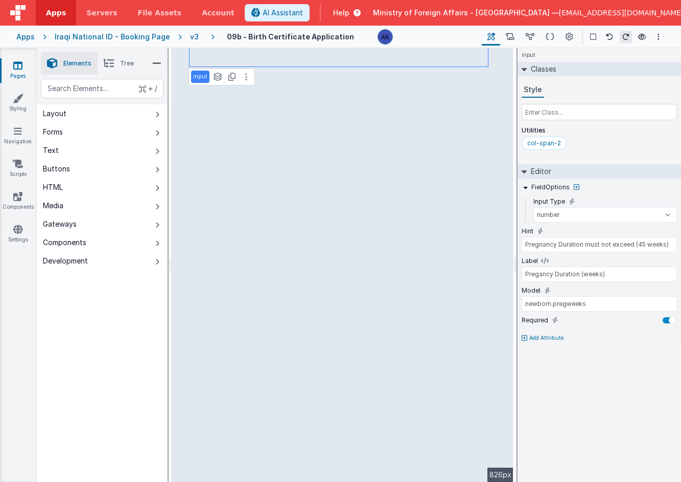
click at [116, 60] on li "Tree" at bounding box center [119, 63] width 42 height 22
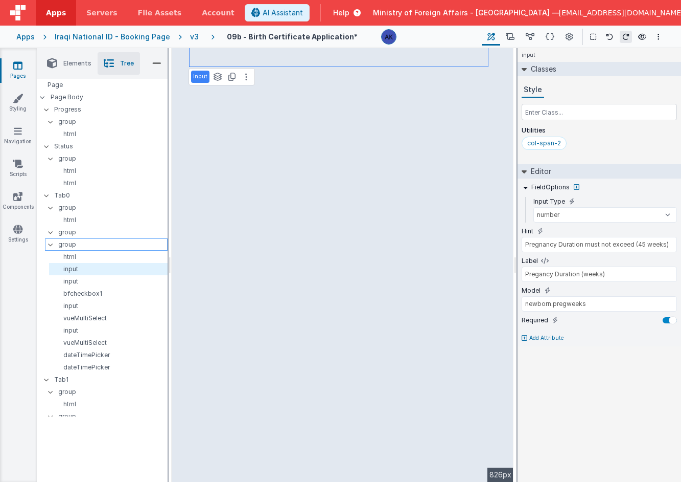
click at [89, 247] on p "group" at bounding box center [112, 244] width 109 height 11
type input "div"
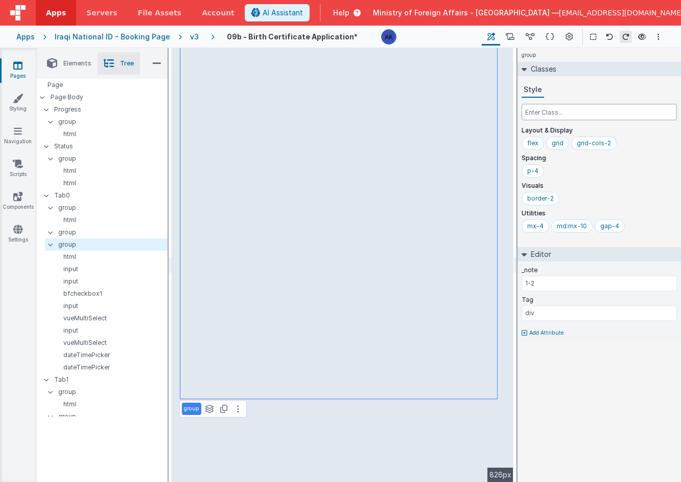
click at [543, 115] on input "text" at bounding box center [599, 112] width 155 height 16
click at [532, 168] on div "p-4" at bounding box center [533, 171] width 11 height 8
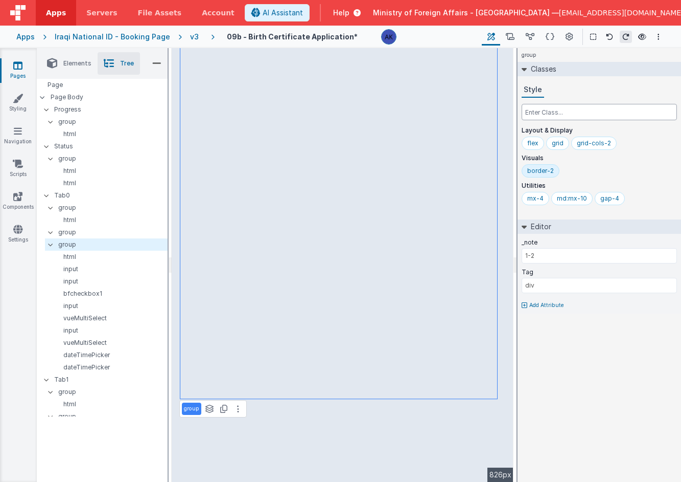
click at [534, 114] on input "text" at bounding box center [599, 112] width 155 height 16
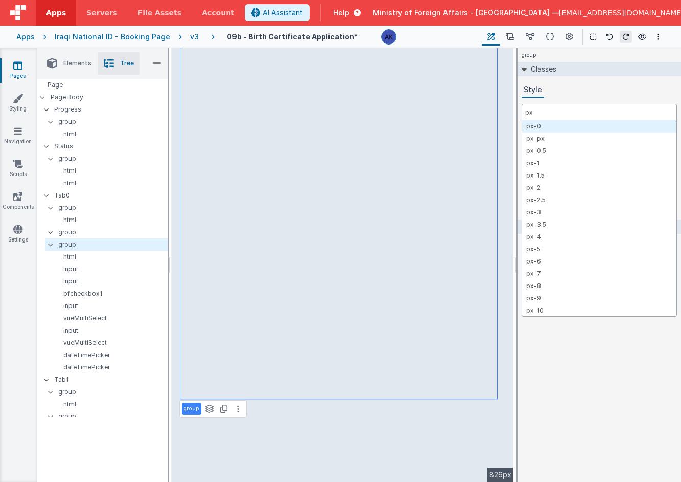
type input "px-4"
type input "space-y"
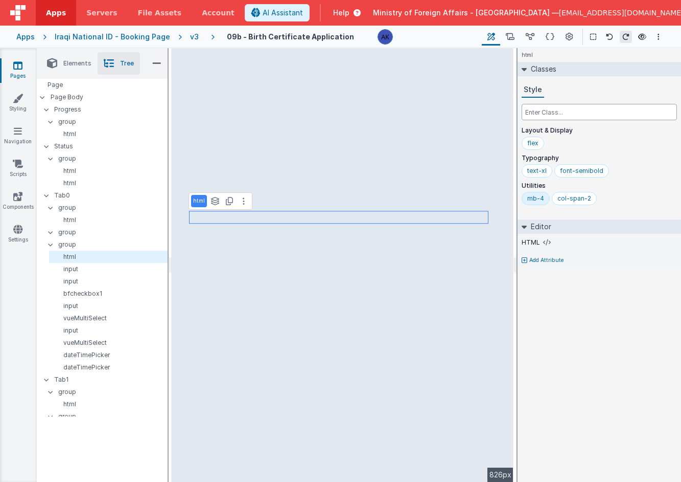
click at [536, 115] on input "text" at bounding box center [599, 112] width 155 height 16
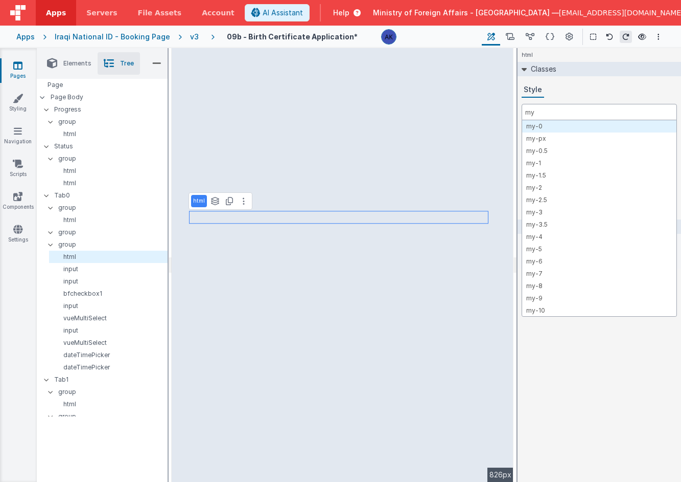
type input "m"
type input "pt-4"
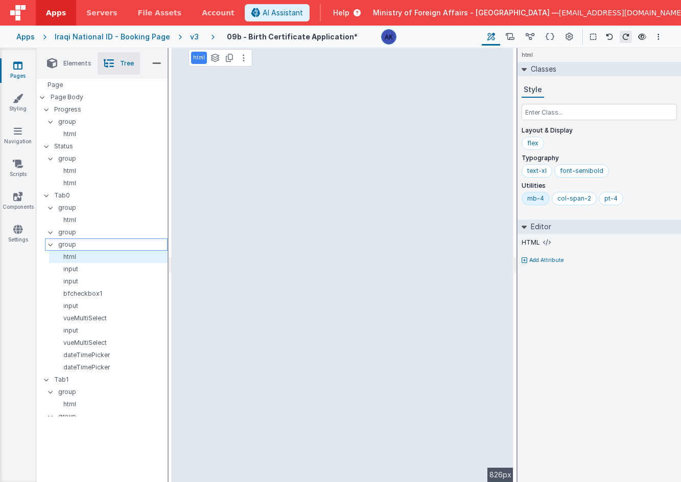
click at [79, 247] on p "group" at bounding box center [112, 244] width 109 height 11
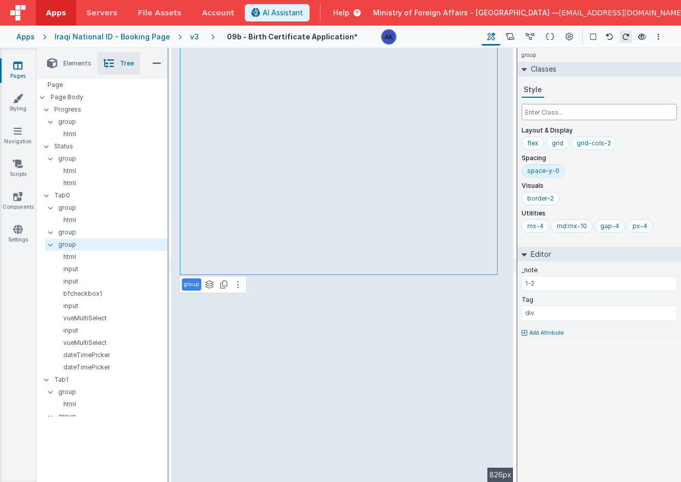
click at [562, 117] on input "text" at bounding box center [599, 112] width 155 height 16
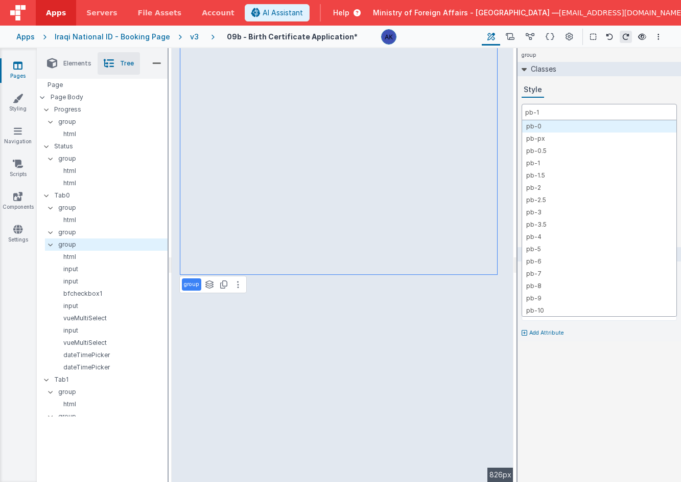
type input "pb-10"
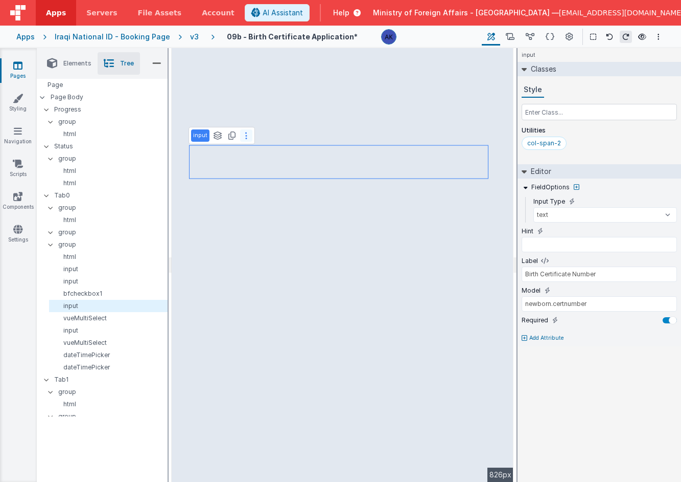
click at [245, 138] on icon at bounding box center [246, 135] width 2 height 8
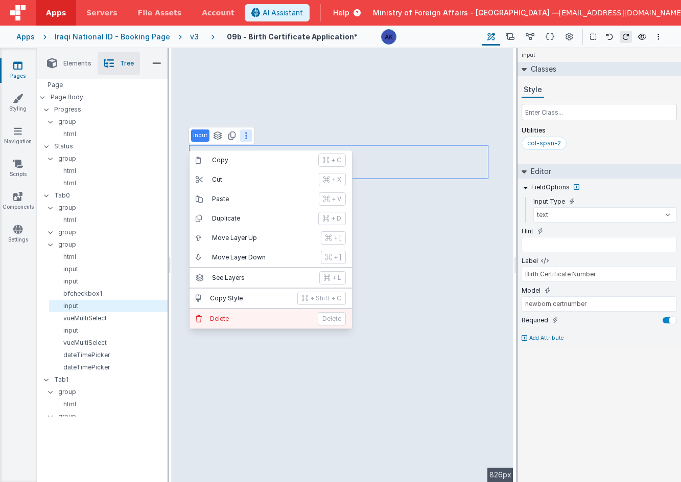
click at [261, 311] on button "[PERSON_NAME]" at bounding box center [271, 318] width 163 height 19
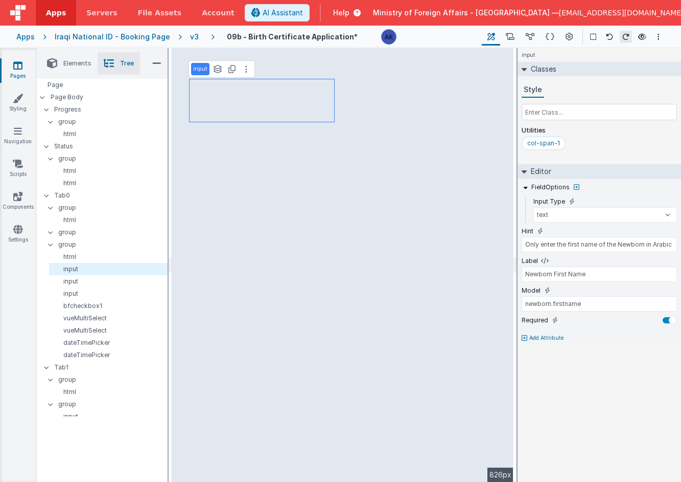
select select "required"
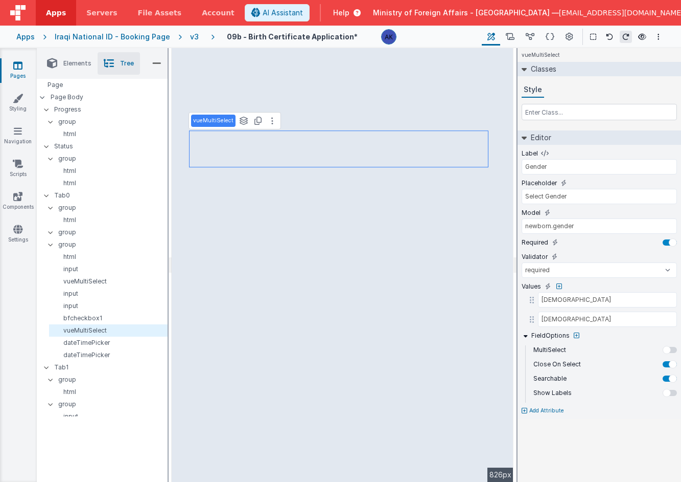
type input "Type of Birth"
type input "Select type of Birth"
type input "newborn.typeofbirth"
type input "Natural"
type input "Ceaserean"
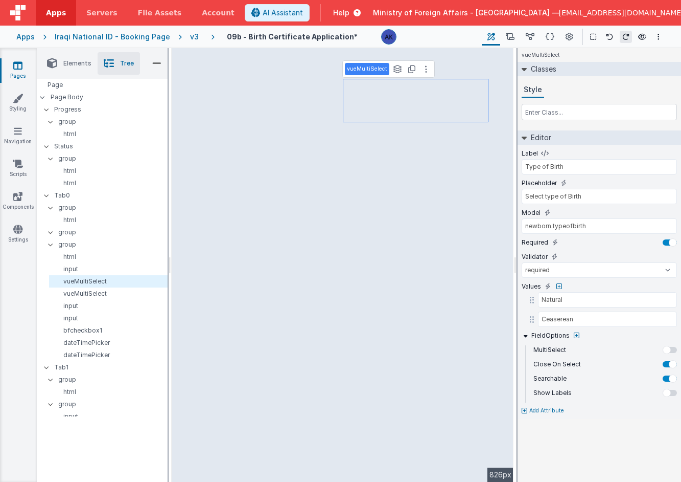
select select "number"
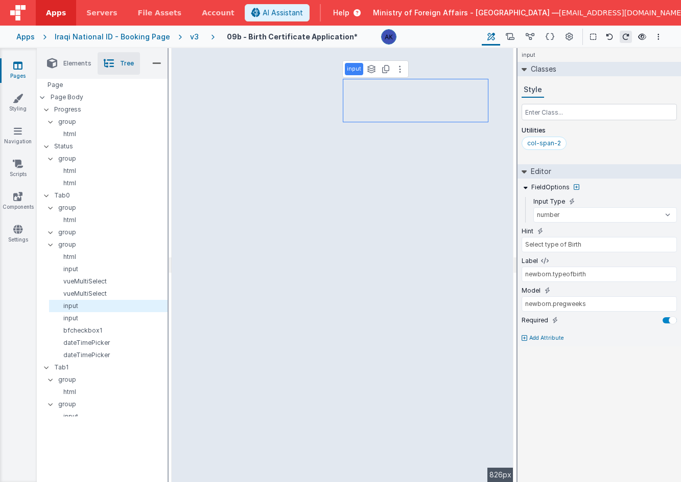
type input "Pregnancy Duration must not exceed (45 weeks)"
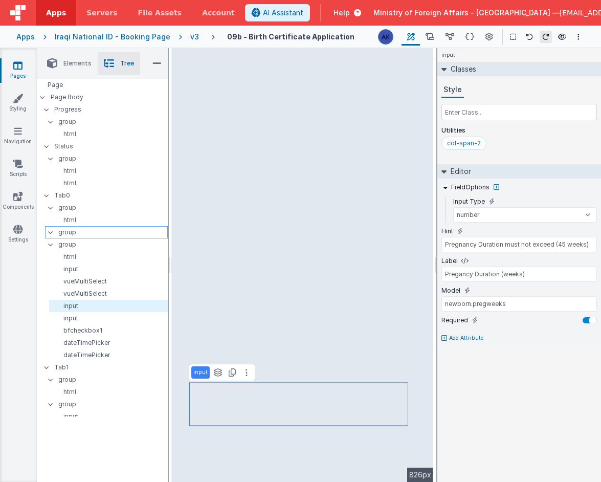
click at [90, 233] on p "group" at bounding box center [112, 231] width 109 height 11
type input "div"
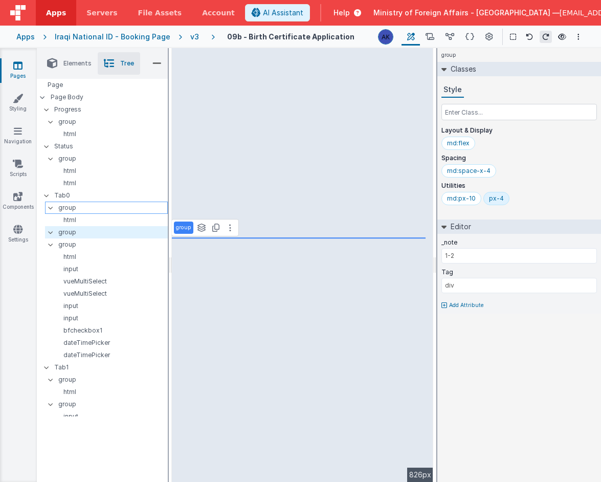
click at [82, 210] on p "group" at bounding box center [112, 207] width 109 height 11
type input "1-1"
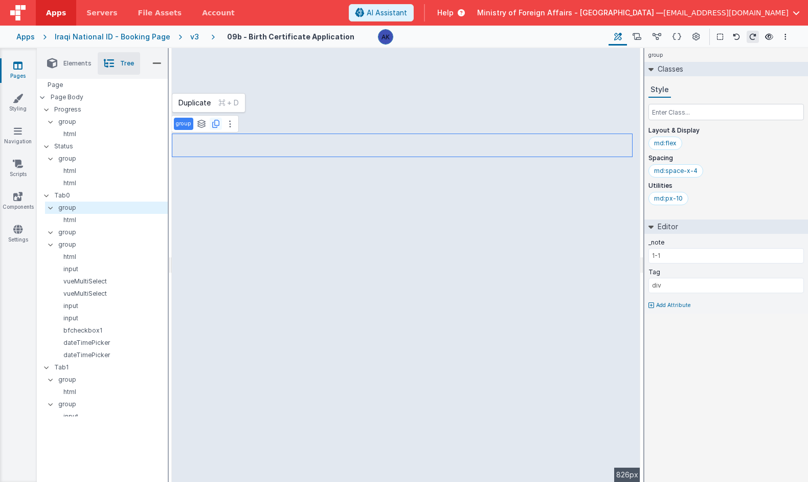
click at [214, 124] on icon at bounding box center [215, 124] width 7 height 8
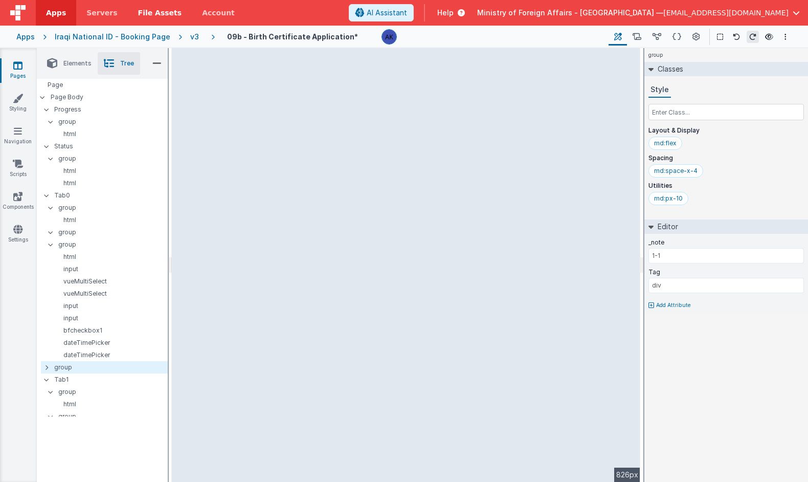
drag, startPoint x: 89, startPoint y: 233, endPoint x: 150, endPoint y: 0, distance: 240.4
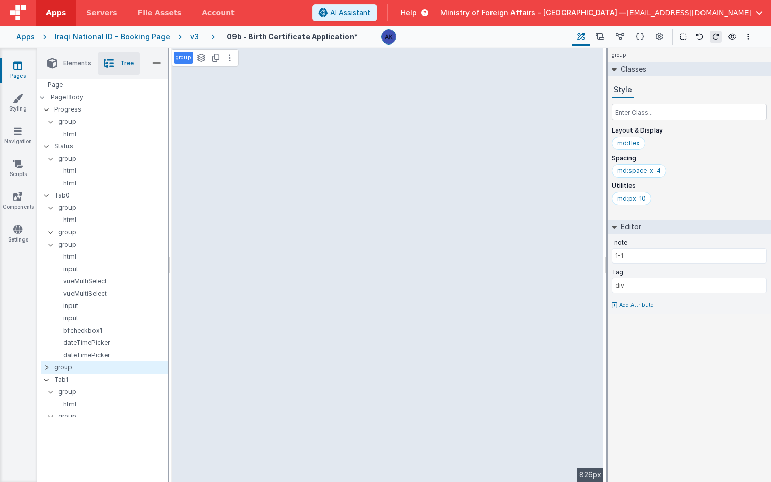
select select "required"
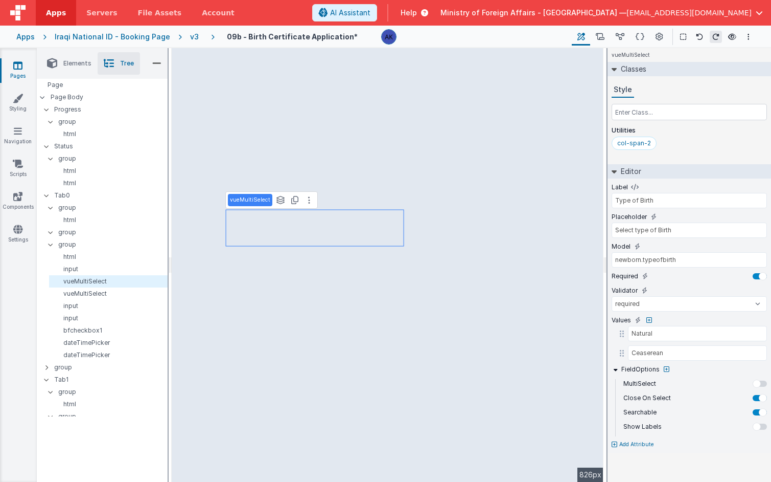
type input "Gender"
type input "Select Gender"
type input "newborn.gender"
type input "Male"
type input "Female"
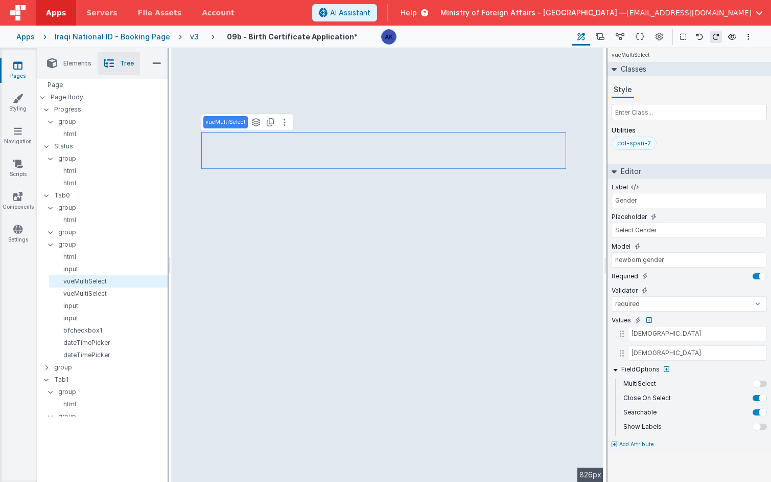
click at [631, 145] on div "col-span-2" at bounding box center [635, 143] width 34 height 8
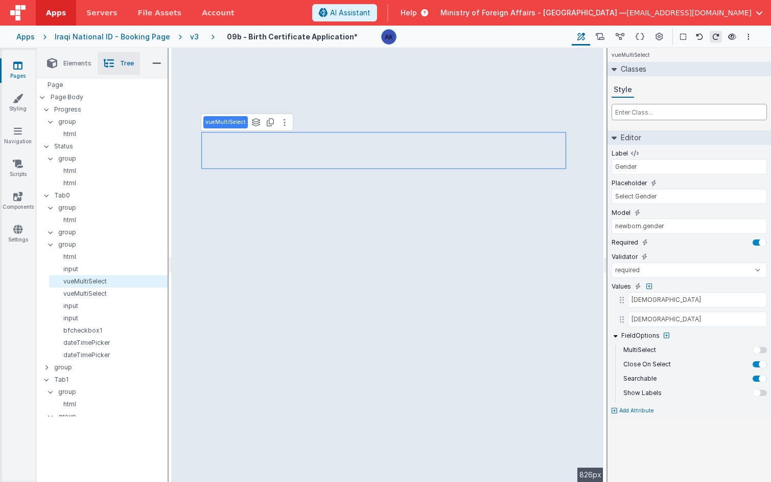
click at [635, 112] on input "text" at bounding box center [689, 112] width 155 height 16
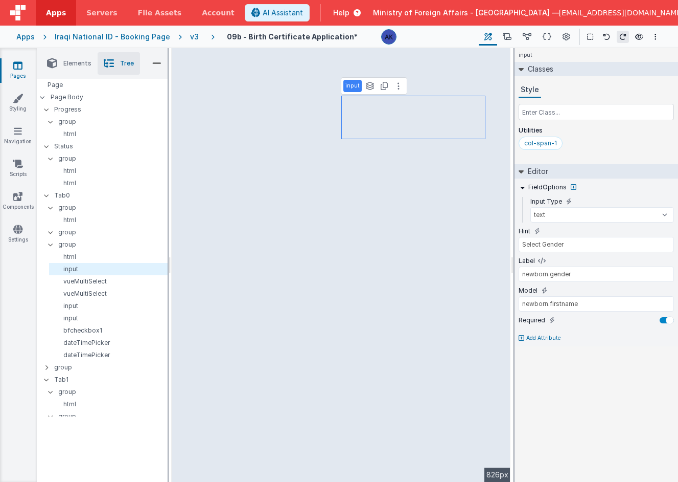
type input "Only enter the first name of the Newborn in Arabic"
type input "Newborn First Name"
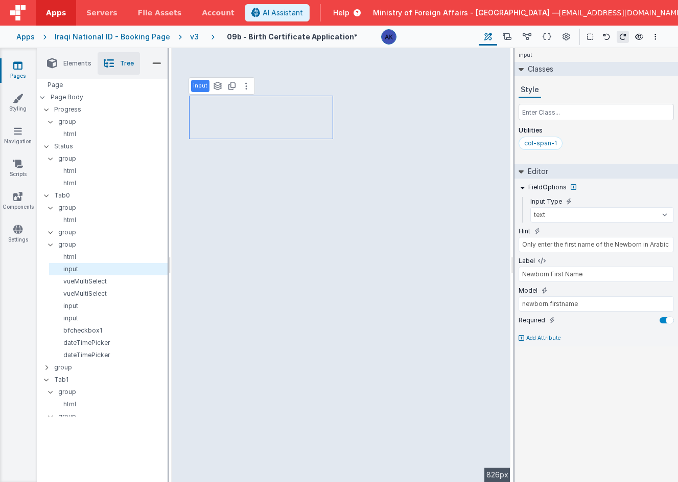
type input "Select Gender"
type input "newborn.gender"
select select "required"
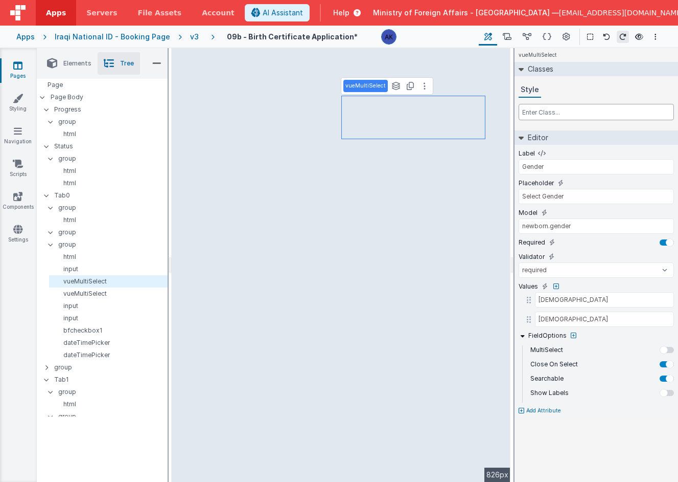
click at [557, 115] on input "text" at bounding box center [596, 112] width 155 height 16
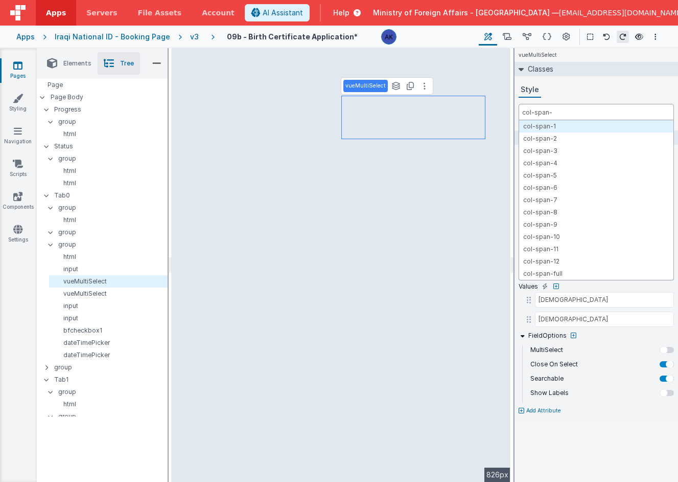
type input "col-span-1"
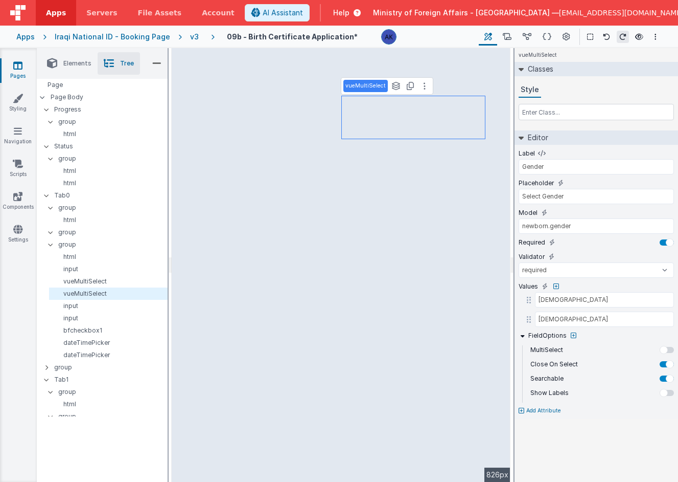
type input "Type of Birth"
type input "Select type of Birth"
type input "newborn.typeofbirth"
type input "Natural"
type input "Ceaserean"
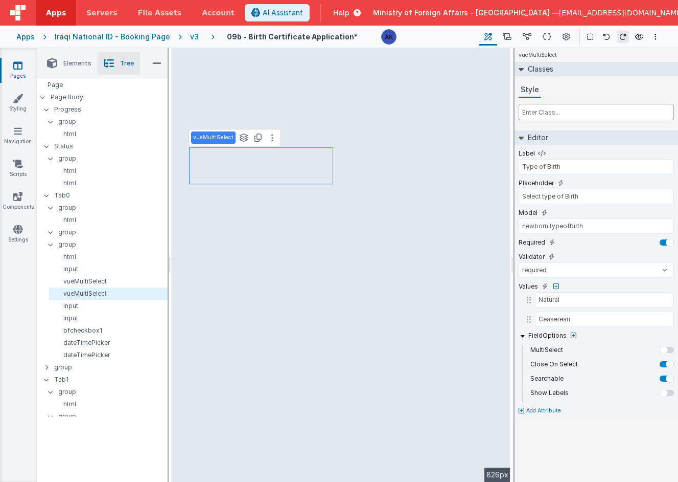
click at [560, 112] on input "text" at bounding box center [596, 112] width 155 height 16
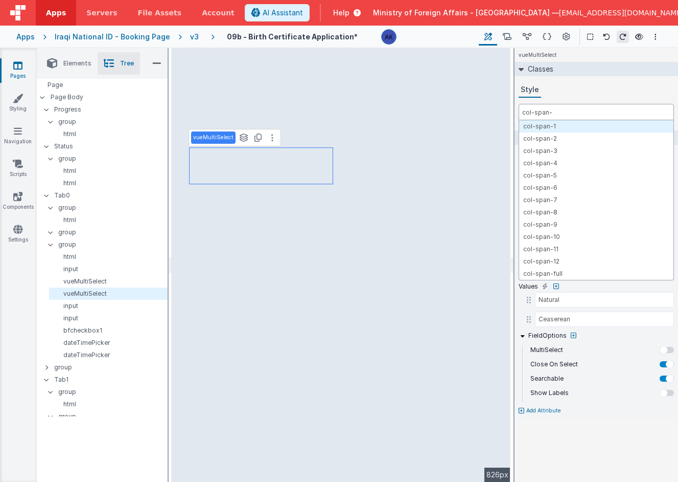
type input "col-span-2"
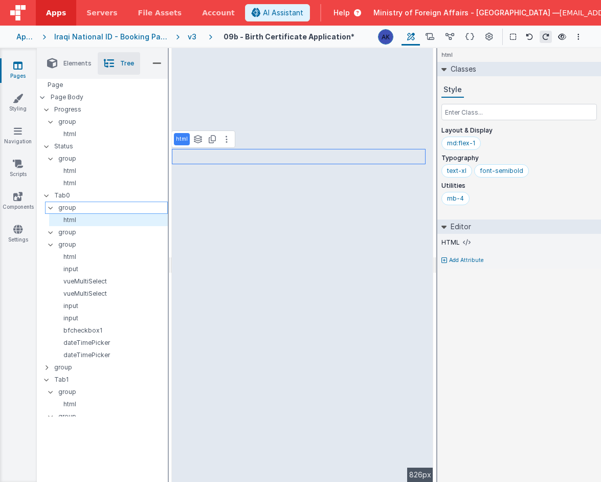
click at [88, 206] on p "group" at bounding box center [112, 207] width 109 height 11
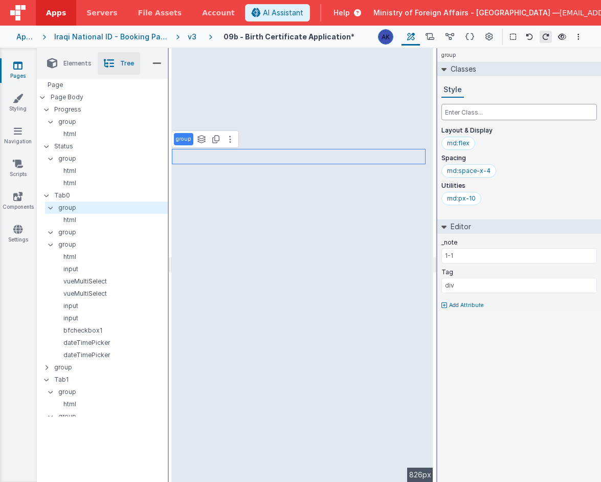
click at [481, 109] on input "text" at bounding box center [518, 112] width 155 height 16
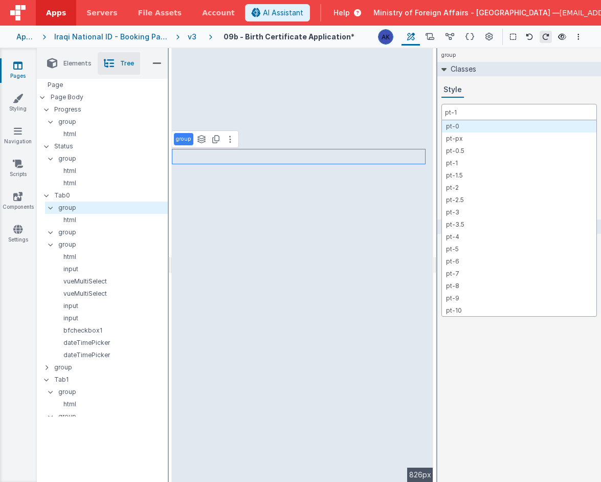
type input "pt-10"
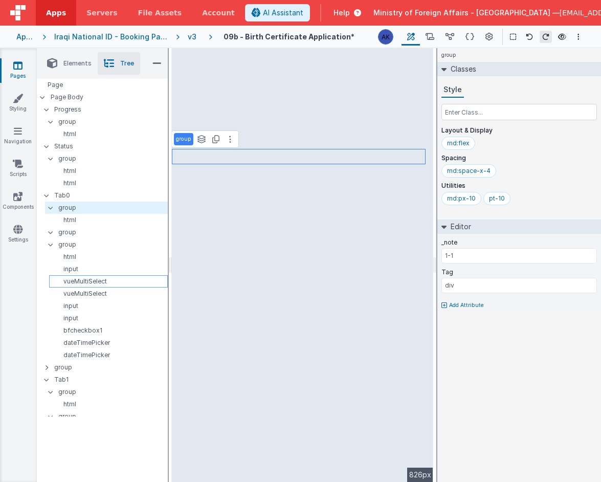
click at [95, 284] on p "vueMultiSelect" at bounding box center [110, 281] width 114 height 8
type input "newborn.gender"
select select "required"
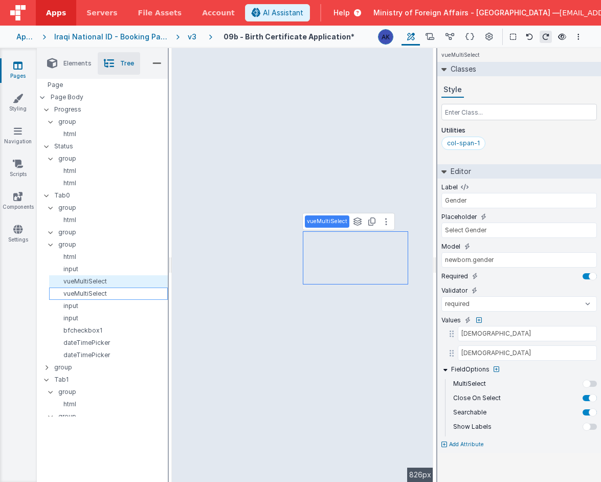
click at [94, 291] on p "vueMultiSelect" at bounding box center [110, 293] width 114 height 8
type input "Type of Birth"
type input "Select type of Birth"
type input "newborn.typeofbirth"
type input "Natural"
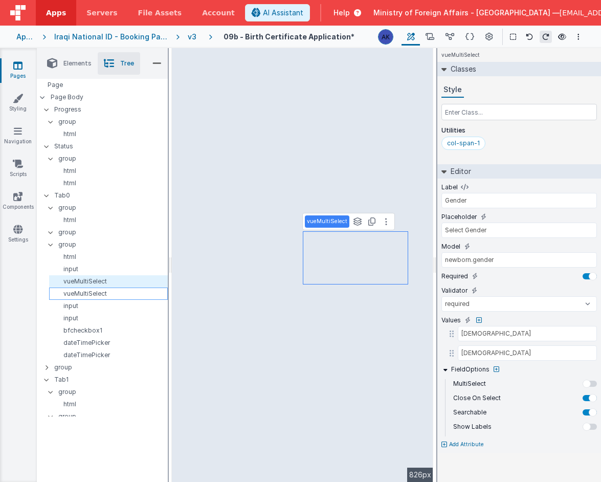
type input "Ceaserean"
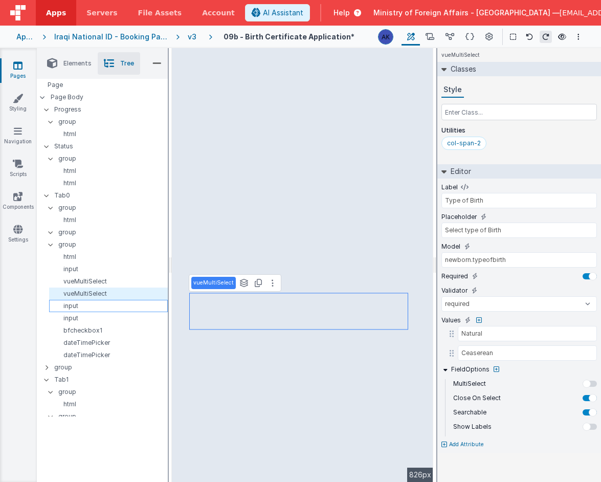
click at [94, 304] on p "input" at bounding box center [110, 306] width 114 height 8
type input "Pregnancy Duration must not exceed (45 weeks)"
type input "Pregancy Duration (weeks)"
select select "number"
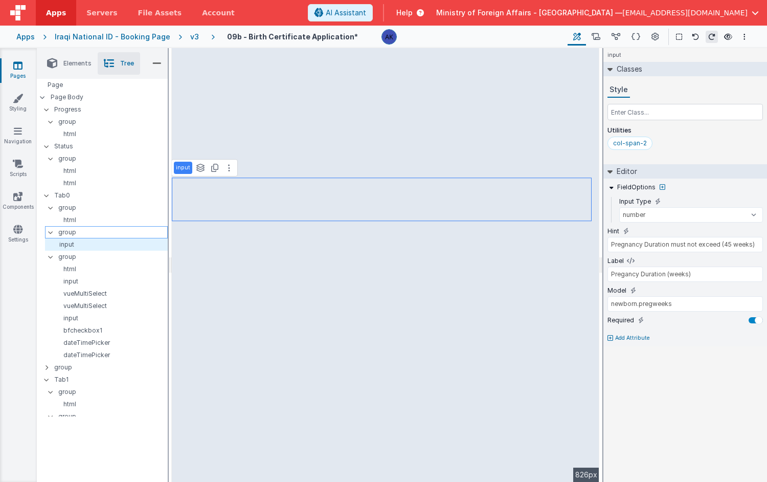
click at [59, 232] on p "group" at bounding box center [112, 231] width 109 height 11
type input "div"
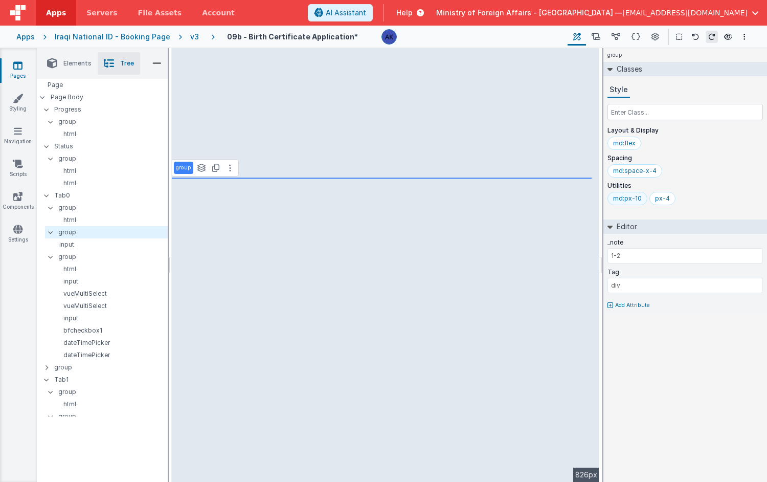
click at [635, 200] on div "md:px-10" at bounding box center [627, 198] width 29 height 8
click at [82, 243] on p "input" at bounding box center [108, 244] width 118 height 8
type input "Pregancy Duration (weeks)"
select select "number"
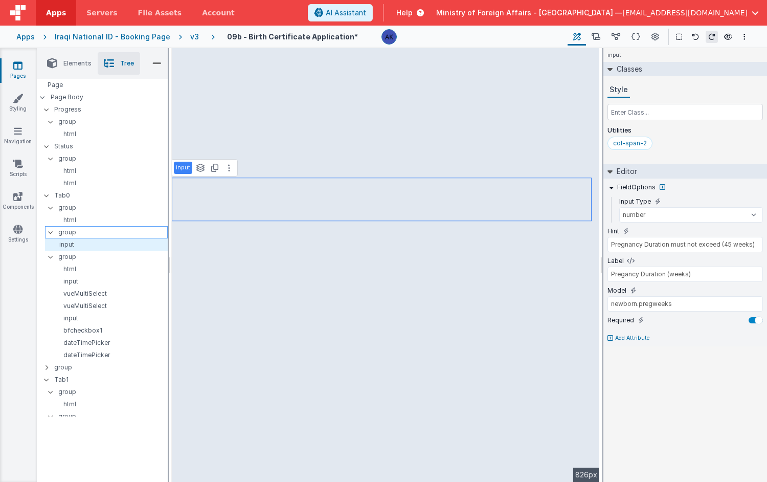
click at [108, 232] on p "group" at bounding box center [112, 231] width 109 height 11
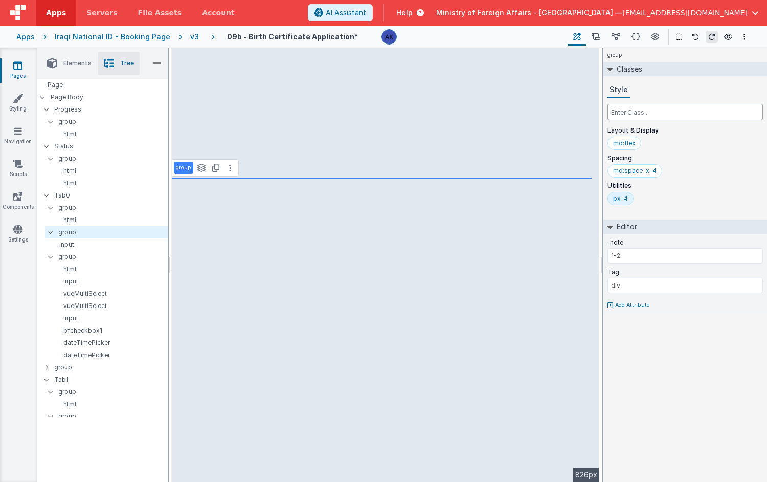
click at [620, 113] on input "text" at bounding box center [684, 112] width 155 height 16
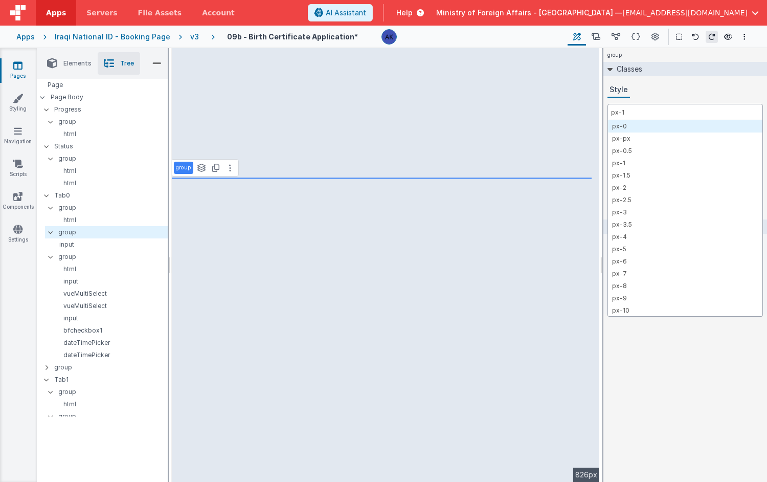
type input "px-10"
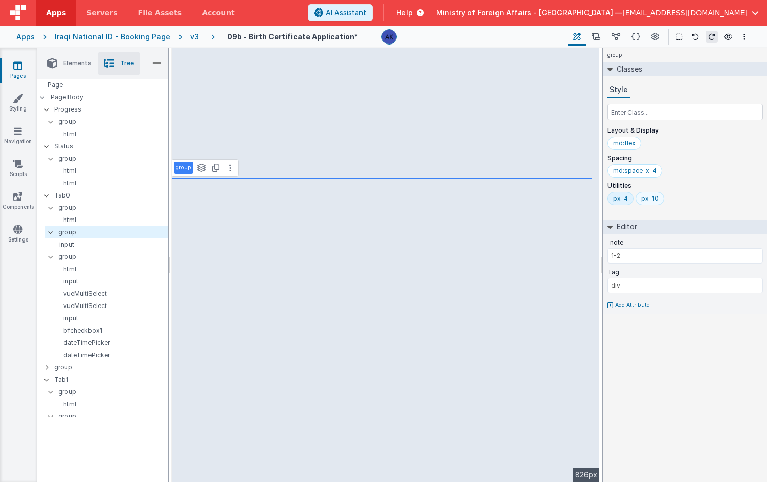
click at [647, 200] on div "px-10" at bounding box center [649, 198] width 17 height 8
click at [90, 255] on p "group" at bounding box center [112, 256] width 109 height 11
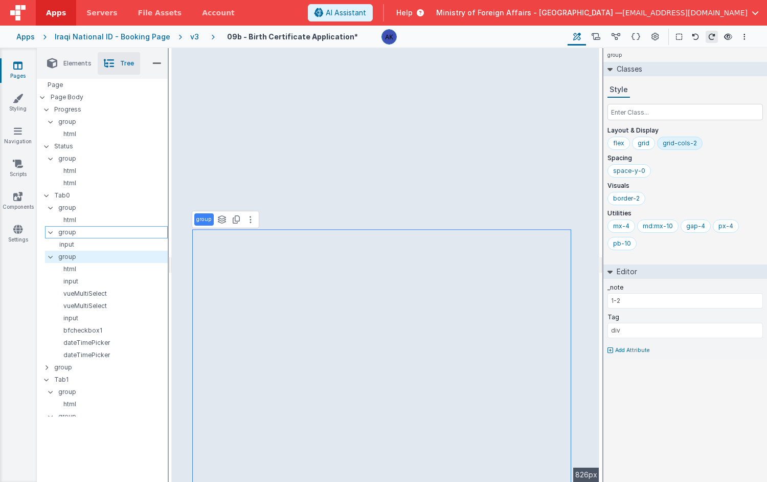
click at [80, 234] on p "group" at bounding box center [112, 231] width 109 height 11
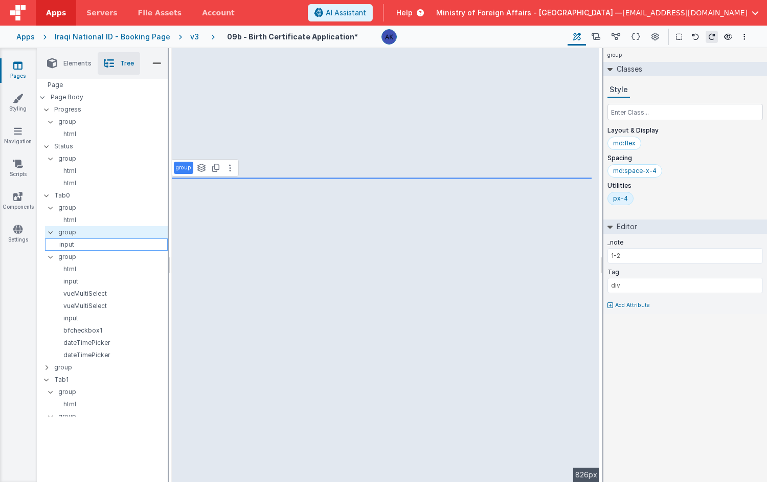
click at [67, 242] on p "input" at bounding box center [108, 244] width 118 height 8
type input "Pregancy Duration (weeks)"
select select "number"
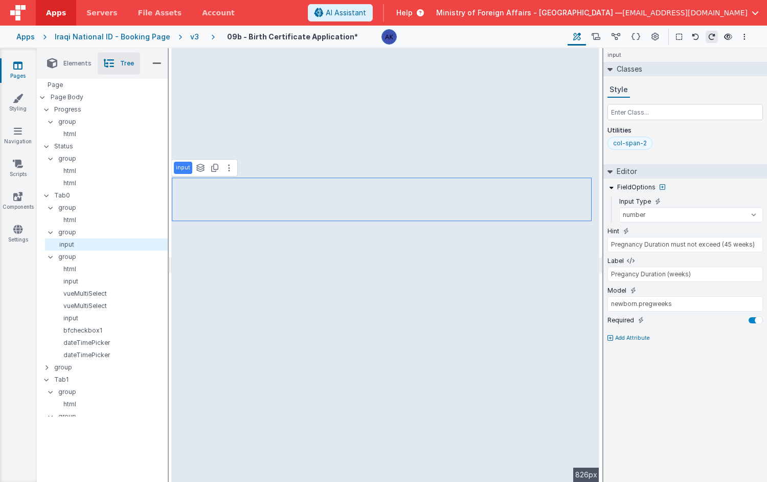
click at [628, 146] on div "col-span-2" at bounding box center [630, 143] width 34 height 8
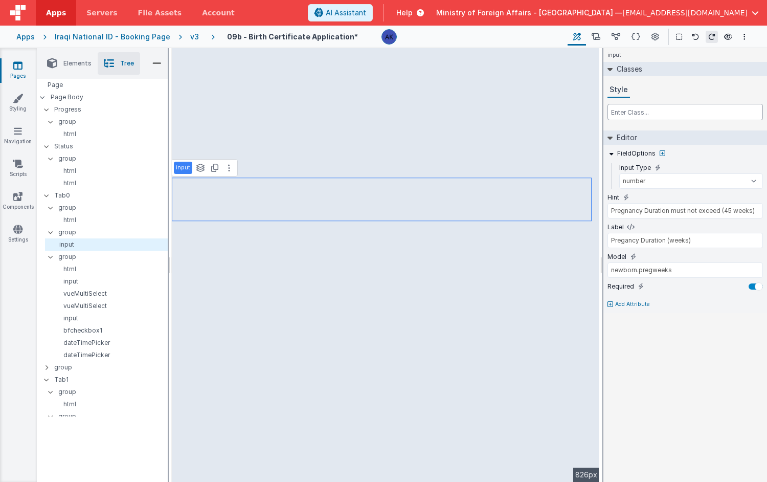
click at [635, 116] on input "text" at bounding box center [684, 112] width 155 height 16
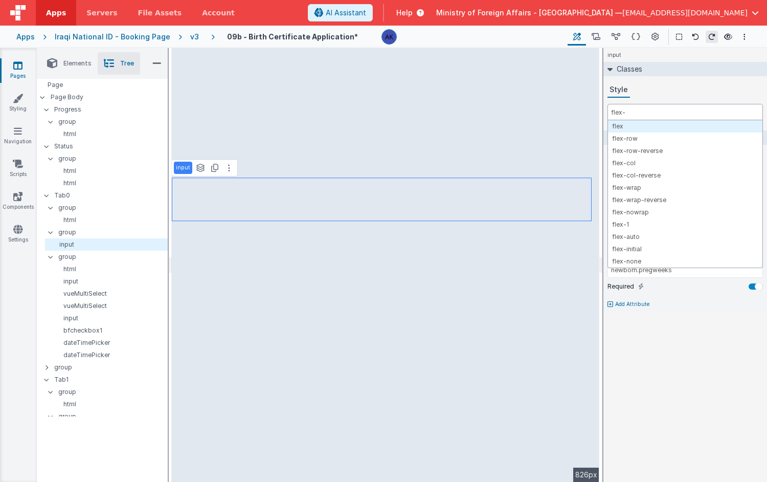
type input "flex-1"
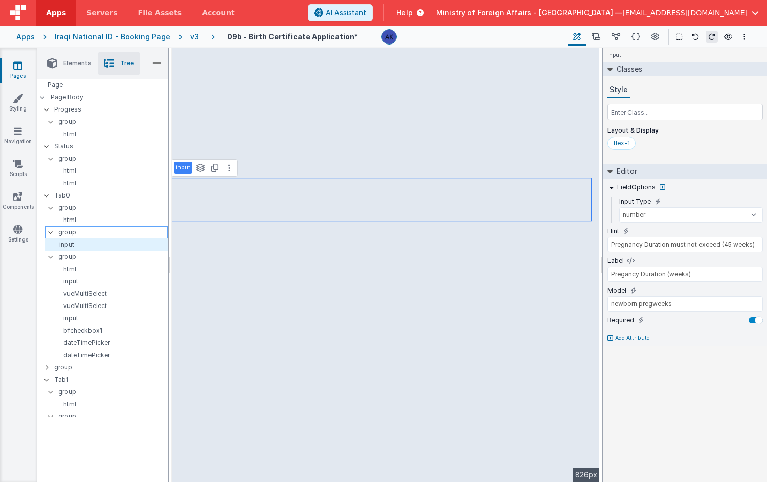
click at [111, 231] on p "group" at bounding box center [112, 231] width 109 height 11
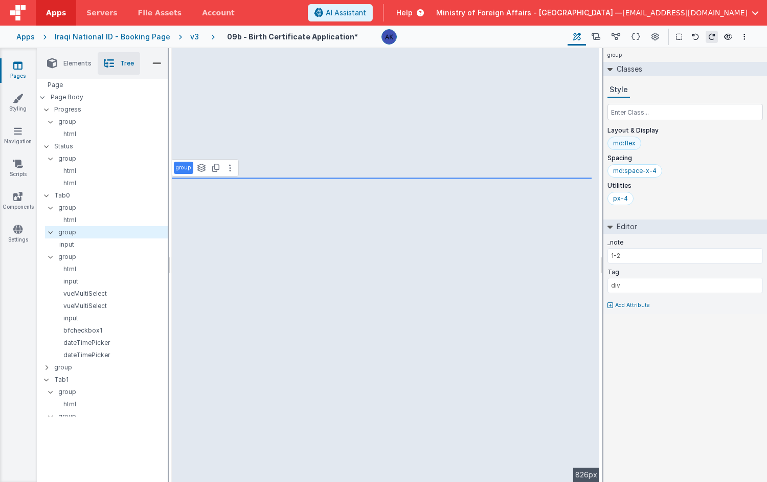
click at [623, 148] on div "md:flex" at bounding box center [624, 142] width 34 height 13
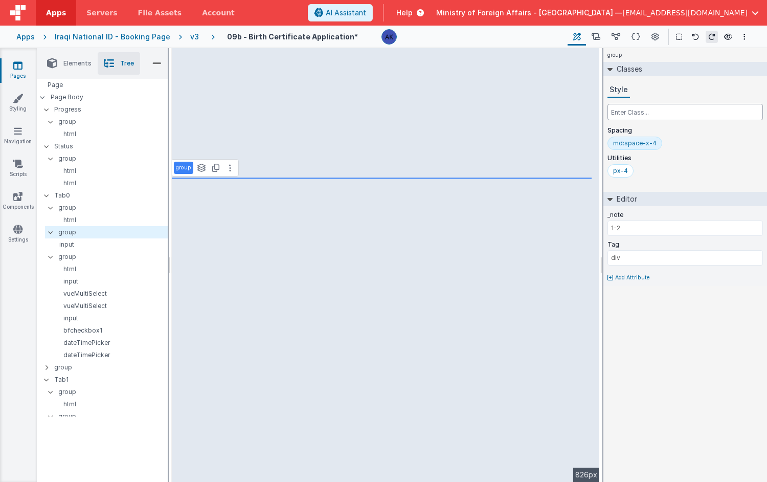
click at [628, 113] on input "text" at bounding box center [684, 112] width 155 height 16
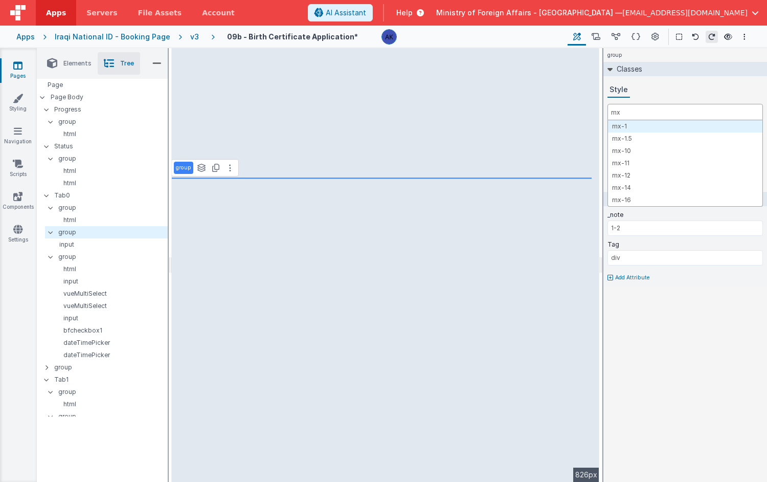
type input "m"
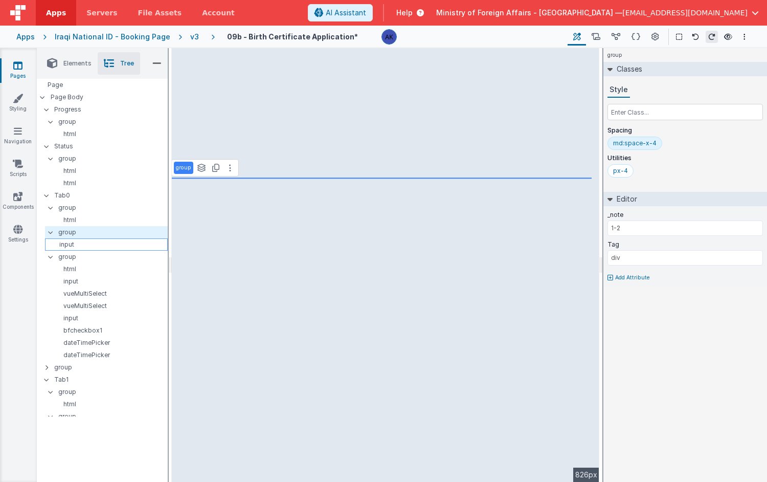
click at [80, 241] on p "input" at bounding box center [108, 244] width 118 height 8
type input "Pregancy Duration (weeks)"
select select "number"
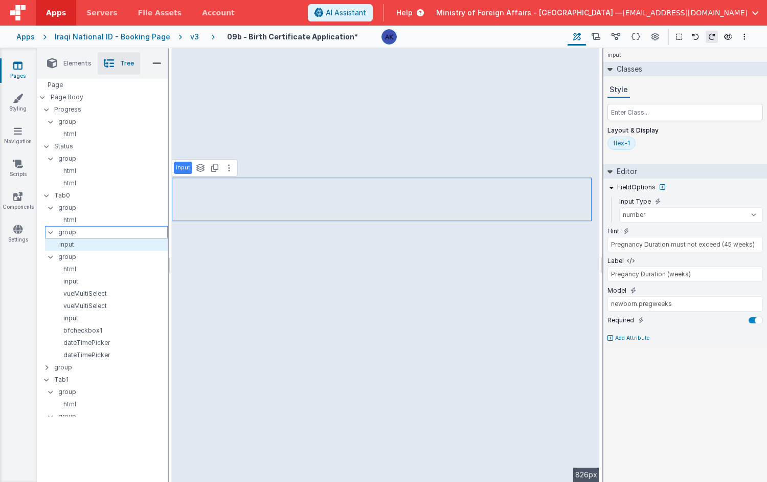
click at [80, 234] on p "group" at bounding box center [112, 231] width 109 height 11
type input "div"
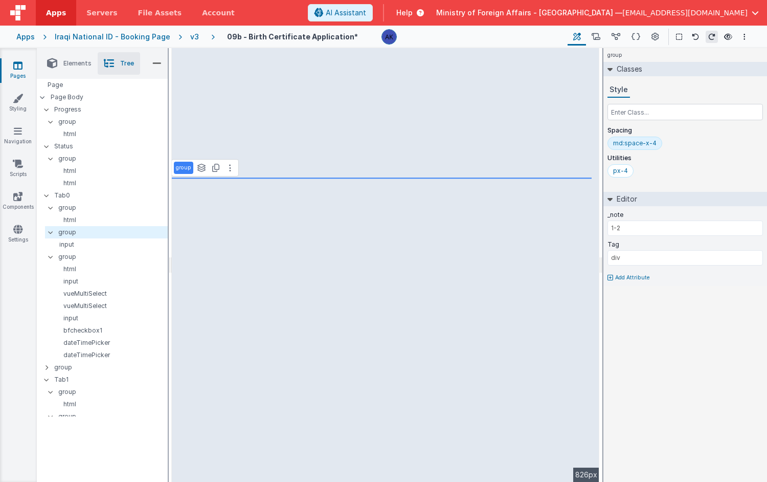
select select "number"
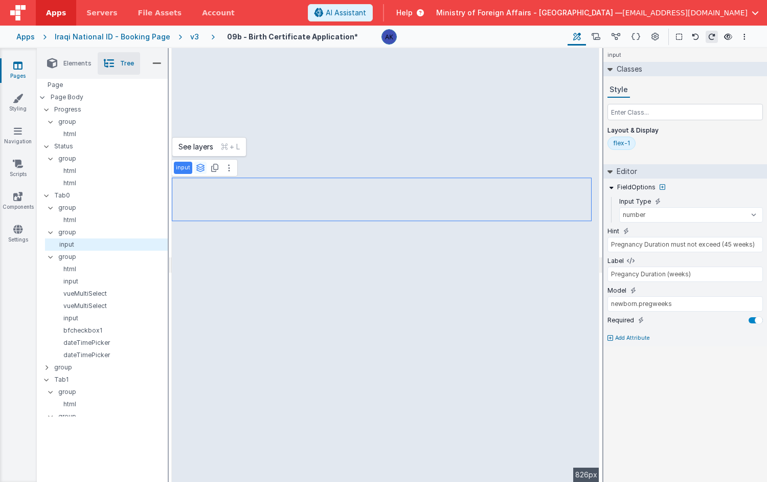
click at [199, 165] on icon at bounding box center [200, 168] width 9 height 8
click at [77, 267] on p "html" at bounding box center [110, 269] width 114 height 8
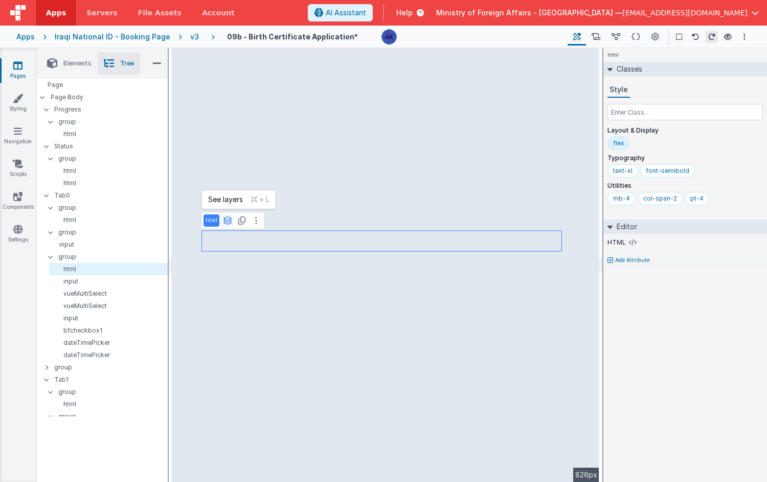
click at [225, 222] on icon at bounding box center [227, 220] width 9 height 8
click at [73, 239] on div "input" at bounding box center [106, 244] width 123 height 12
select select "number"
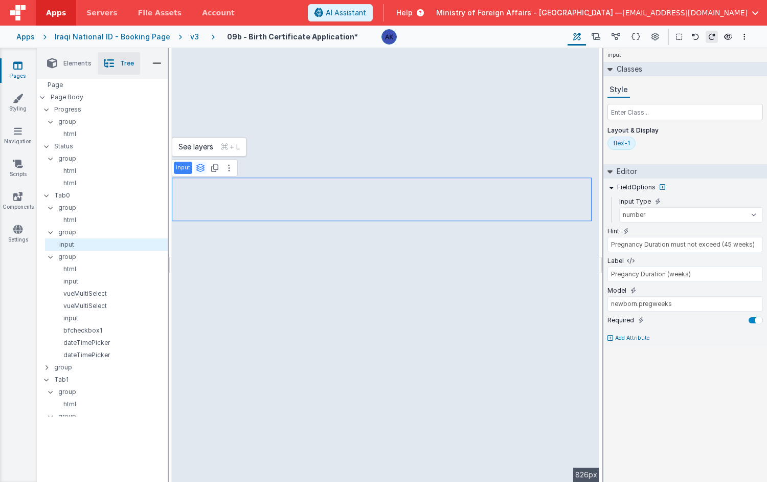
click at [203, 170] on button at bounding box center [200, 168] width 12 height 12
click at [105, 244] on p "input" at bounding box center [108, 244] width 118 height 8
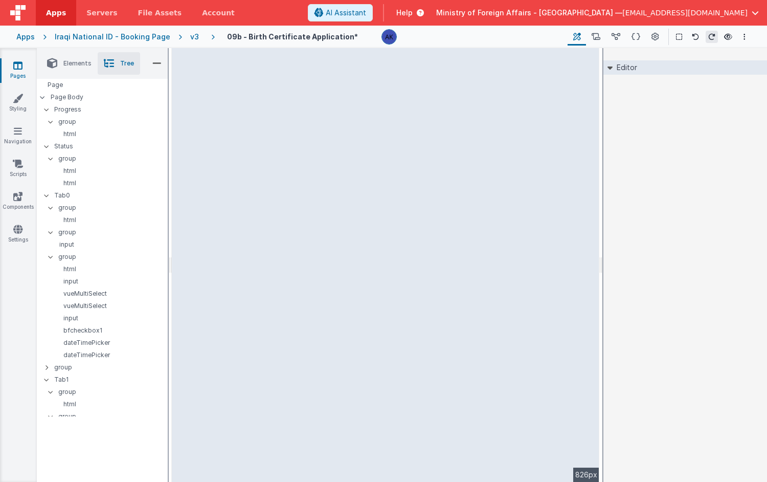
select select "number"
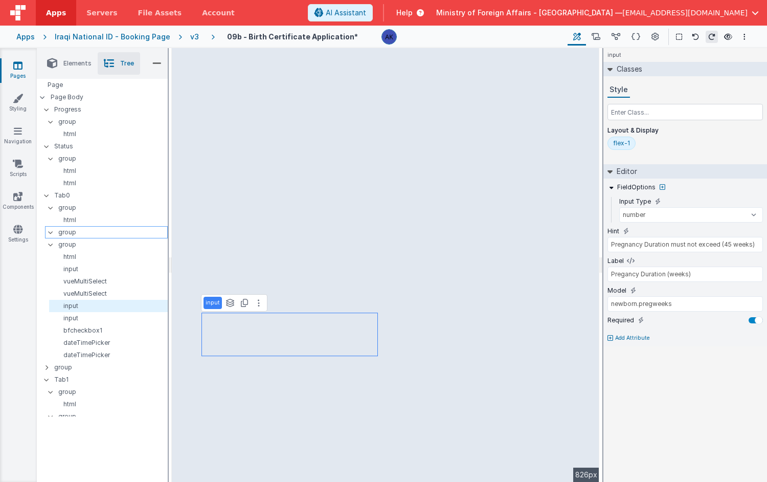
click at [151, 231] on p "group" at bounding box center [112, 231] width 109 height 11
type input "div"
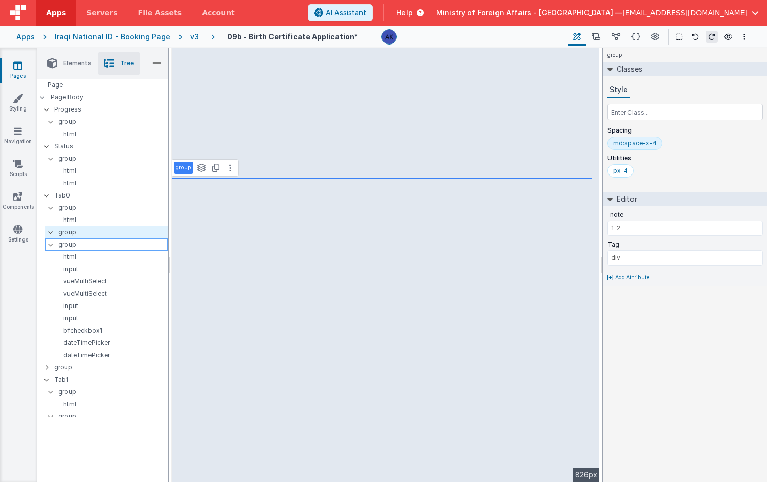
click at [88, 245] on p "group" at bounding box center [112, 244] width 109 height 11
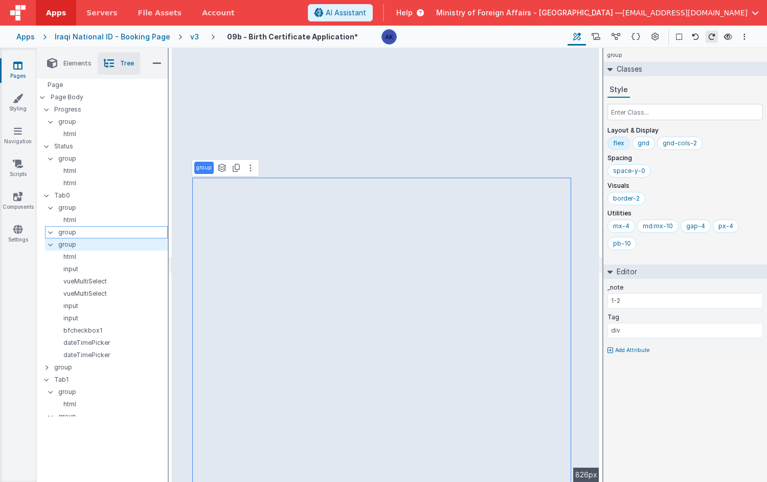
click at [80, 232] on p "group" at bounding box center [112, 231] width 109 height 11
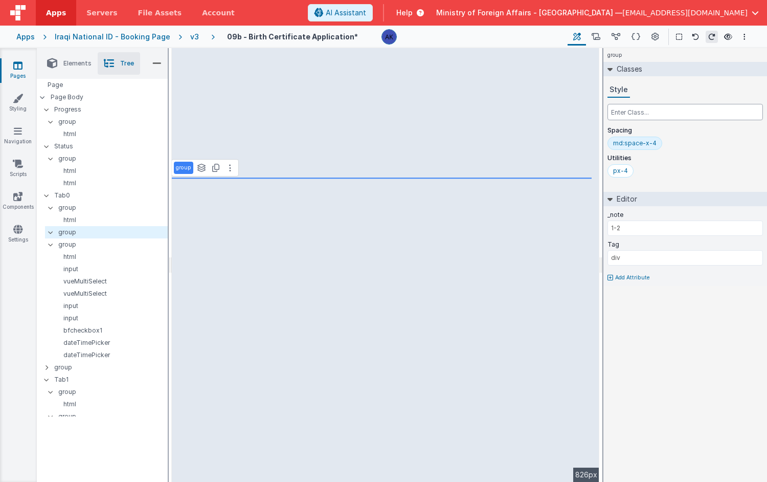
click at [640, 109] on input "text" at bounding box center [684, 112] width 155 height 16
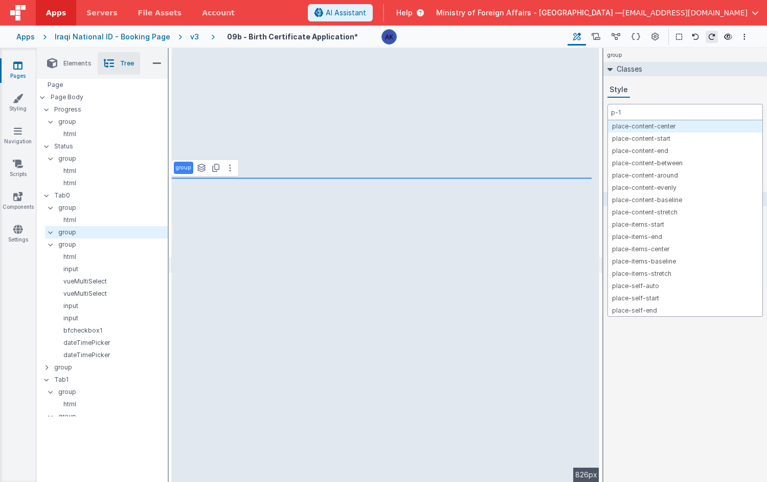
type input "p-10"
type input "bg-red"
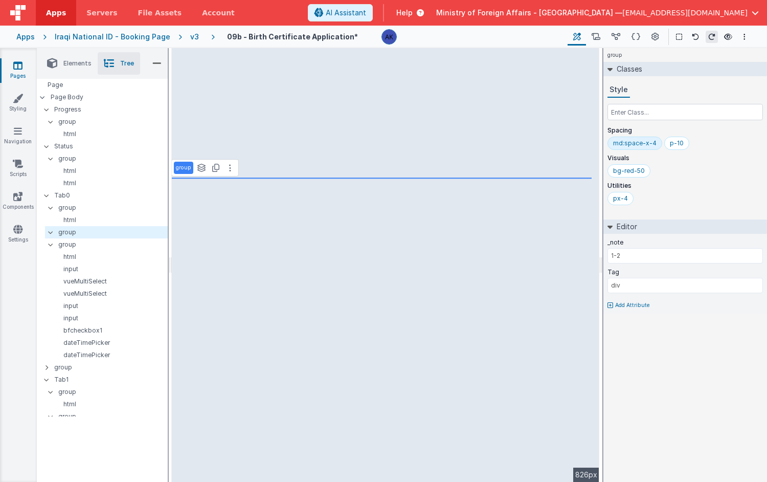
select select "number"
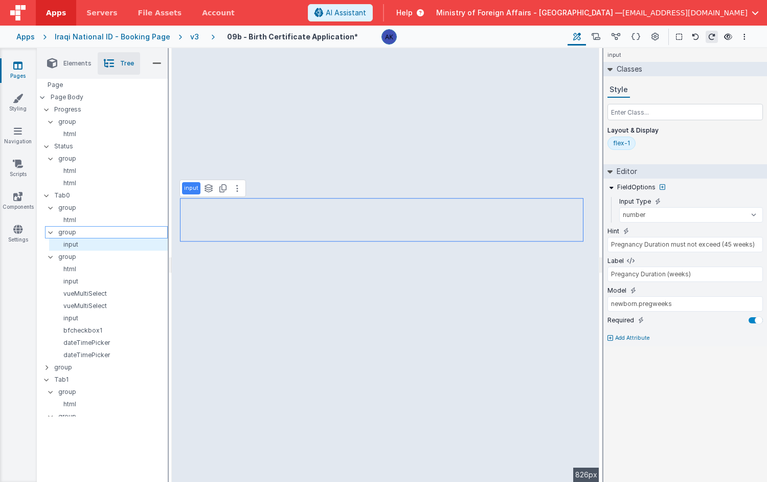
click at [134, 232] on p "group" at bounding box center [112, 231] width 109 height 11
type input "div"
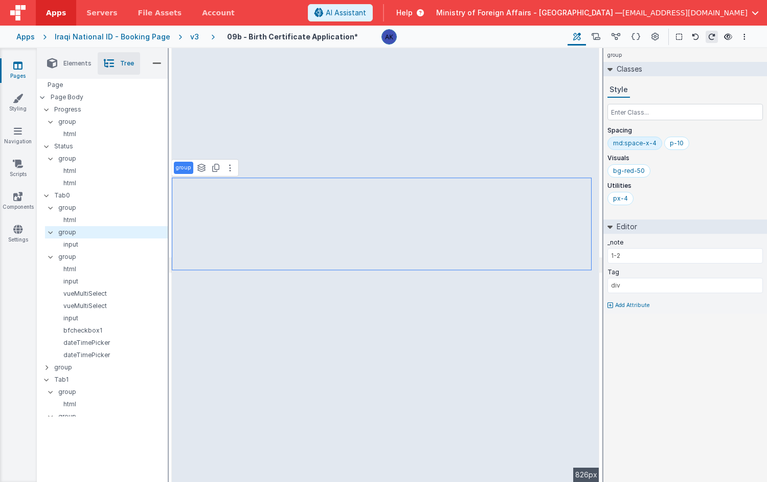
select select "required"
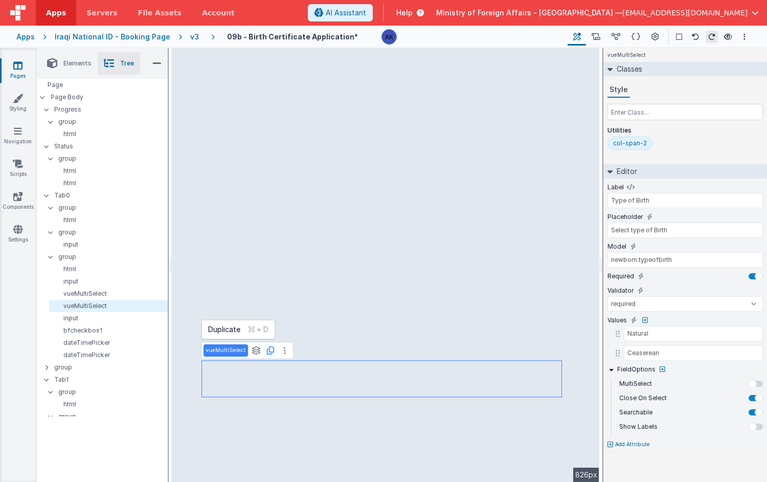
click at [270, 353] on icon at bounding box center [270, 350] width 7 height 8
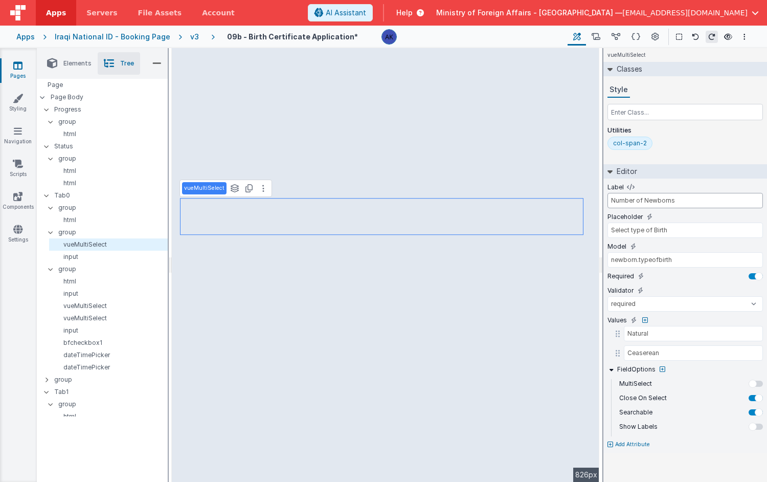
type input "Number of Newborns"
drag, startPoint x: 669, startPoint y: 232, endPoint x: 607, endPoint y: 229, distance: 61.9
click at [607, 229] on input "Select type of Birth" at bounding box center [684, 229] width 155 height 15
type input "Select"
drag, startPoint x: 673, startPoint y: 260, endPoint x: 638, endPoint y: 261, distance: 35.3
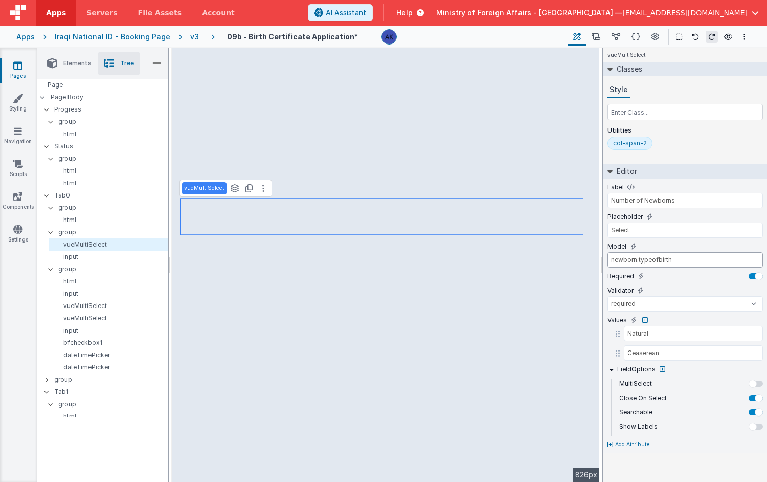
click at [638, 261] on input "newborn.typeofbirth" at bounding box center [684, 259] width 155 height 15
type input "newborn.numberofbirths"
click at [669, 335] on input "Natural" at bounding box center [686, 333] width 125 height 15
type input "Single"
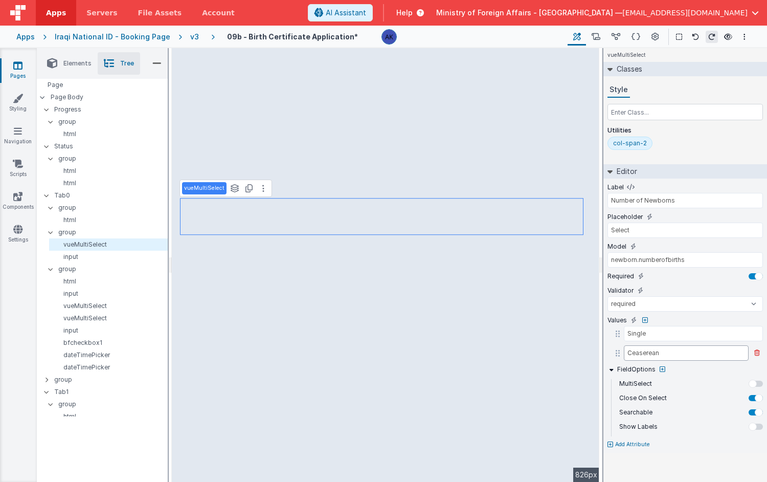
click at [639, 353] on input "Ceaserean" at bounding box center [686, 352] width 125 height 15
type input "Twins"
click at [643, 317] on icon at bounding box center [645, 320] width 6 height 6
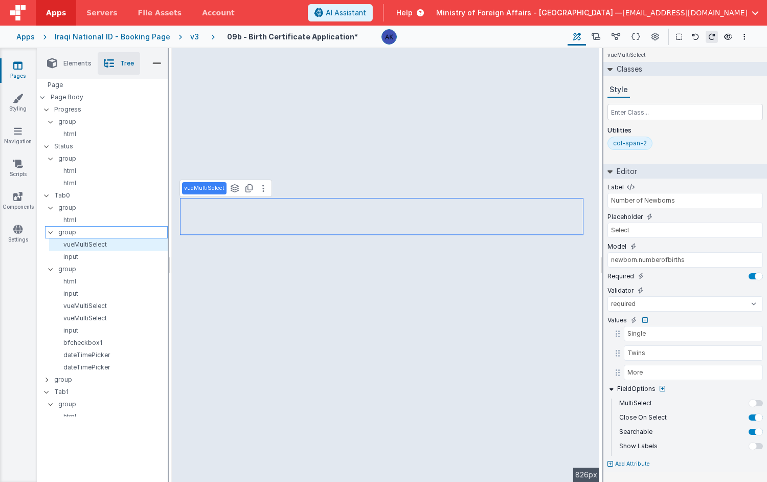
type input "More"
click at [93, 235] on p "group" at bounding box center [112, 231] width 109 height 11
type input "div"
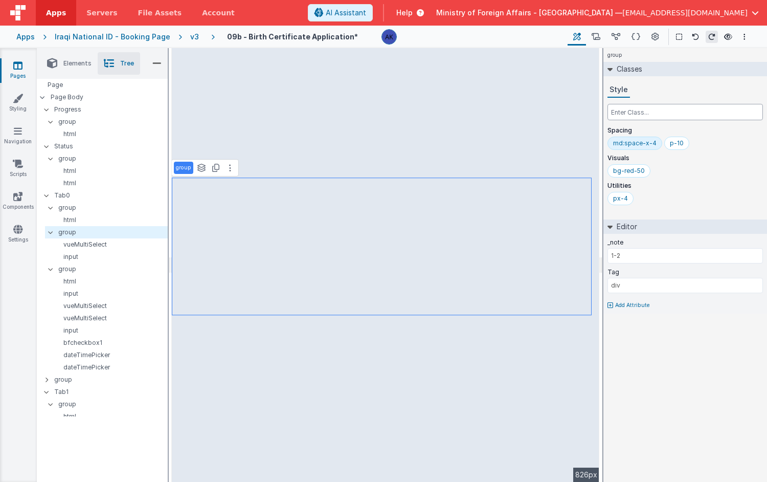
click at [630, 112] on input "text" at bounding box center [684, 112] width 155 height 16
click at [102, 265] on p "group" at bounding box center [112, 268] width 109 height 11
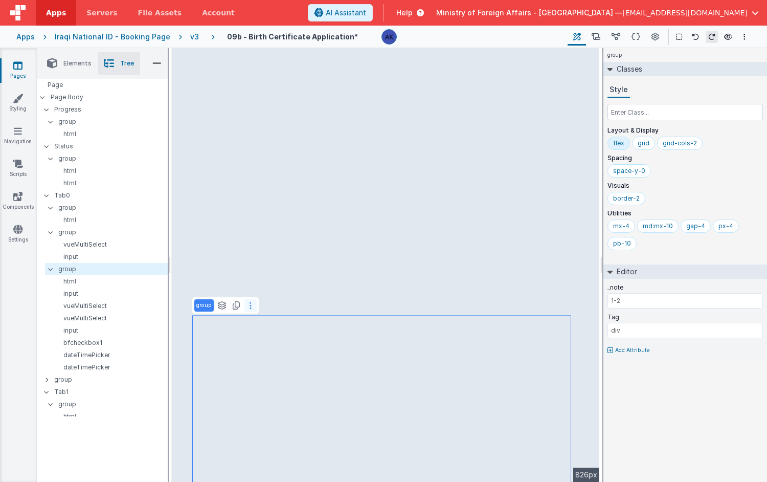
click at [250, 302] on icon at bounding box center [250, 305] width 2 height 8
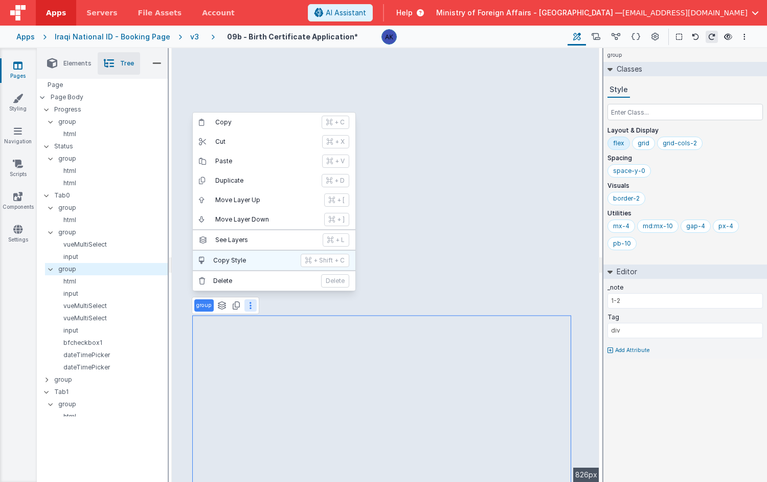
click at [245, 261] on p "Copy Style" at bounding box center [253, 260] width 81 height 8
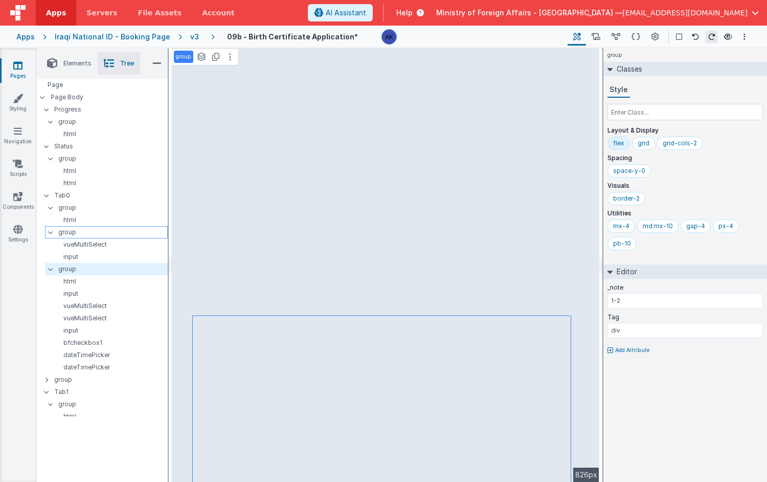
click at [100, 234] on p "group" at bounding box center [112, 231] width 109 height 11
click at [95, 231] on p "group" at bounding box center [112, 231] width 109 height 11
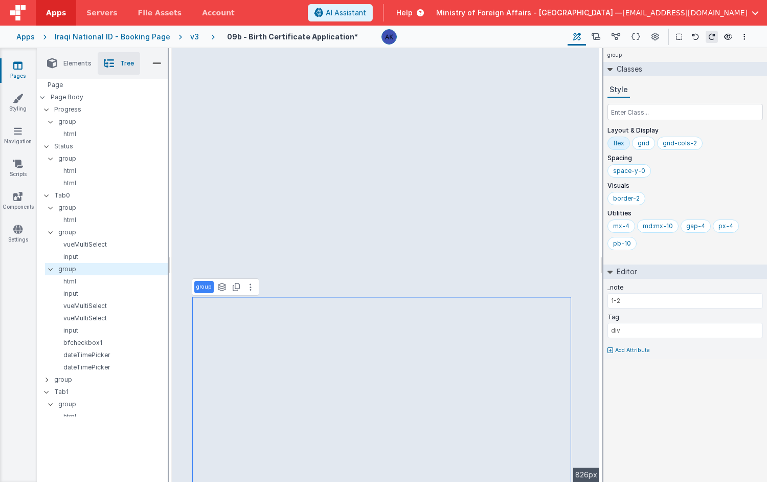
click at [692, 160] on p "Spacing" at bounding box center [684, 158] width 155 height 8
click at [250, 288] on icon at bounding box center [250, 287] width 2 height 8
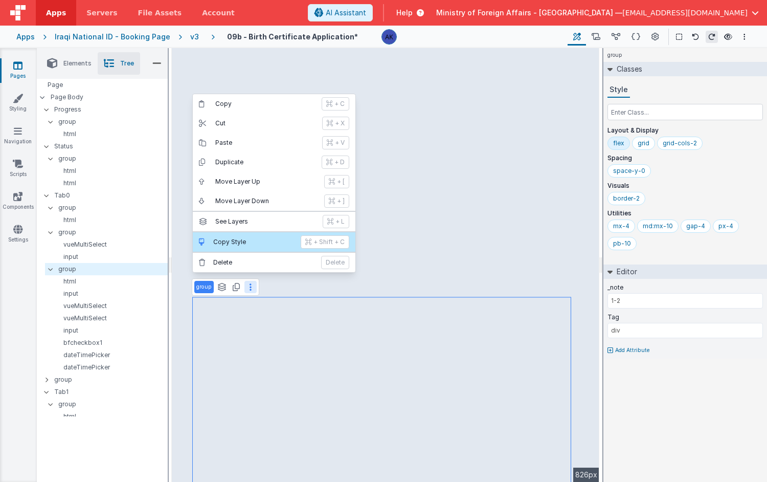
click at [256, 239] on p "Copy Style" at bounding box center [253, 242] width 81 height 8
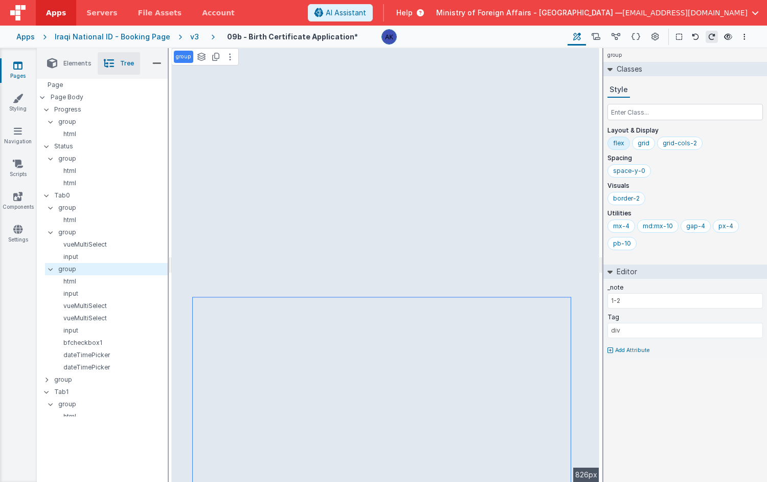
select select "required"
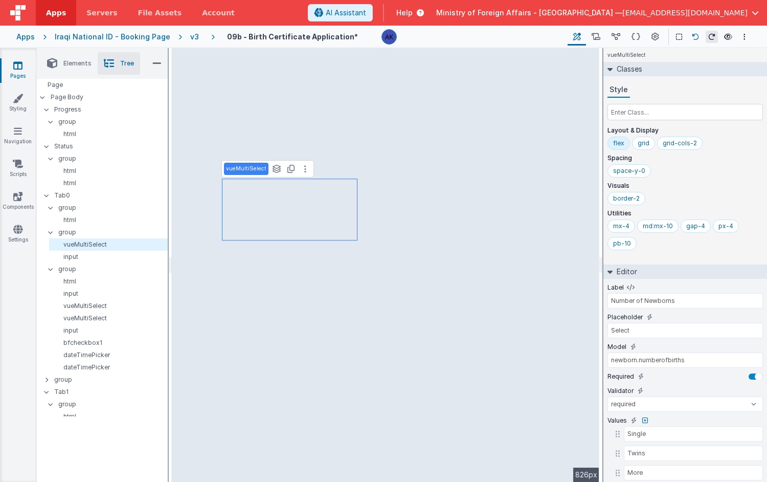
click at [695, 35] on icon at bounding box center [695, 36] width 7 height 7
click at [694, 35] on icon at bounding box center [695, 36] width 7 height 7
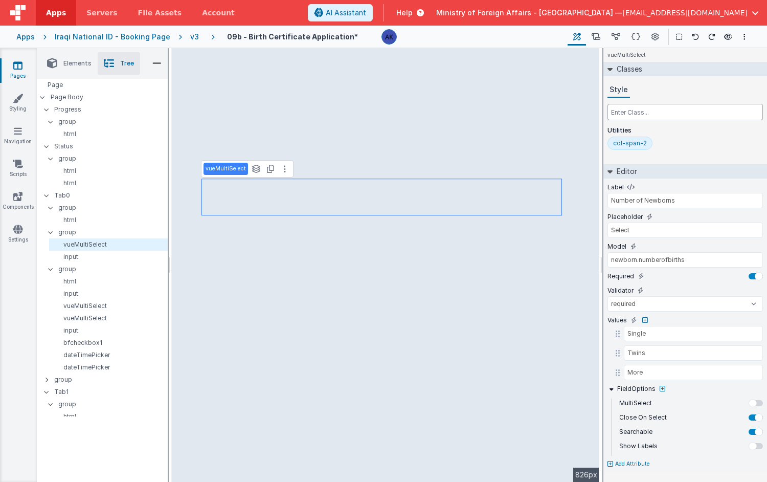
click at [646, 116] on input "text" at bounding box center [684, 112] width 155 height 16
click at [639, 141] on div "col-span-2" at bounding box center [630, 143] width 34 height 8
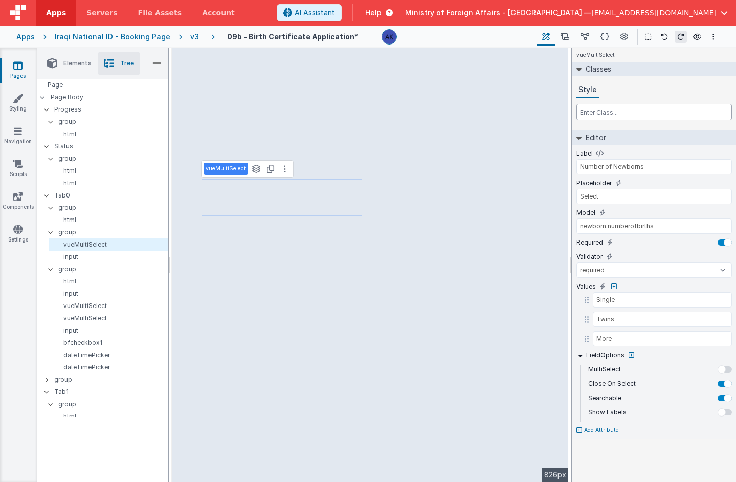
click at [637, 115] on input "text" at bounding box center [653, 112] width 155 height 16
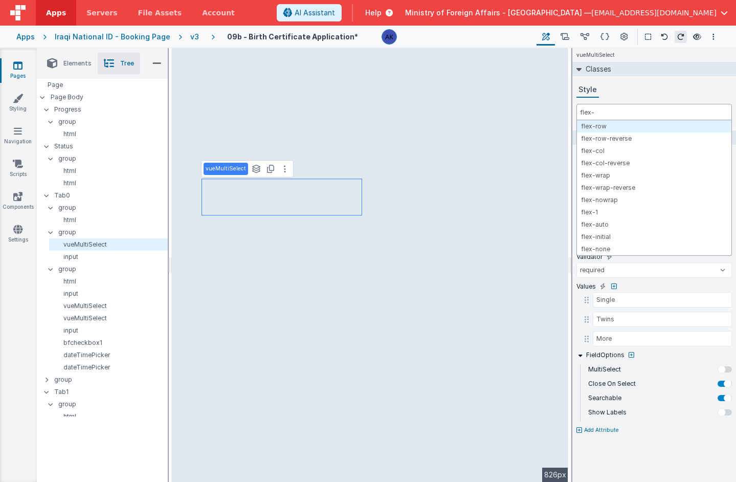
type input "flex-1"
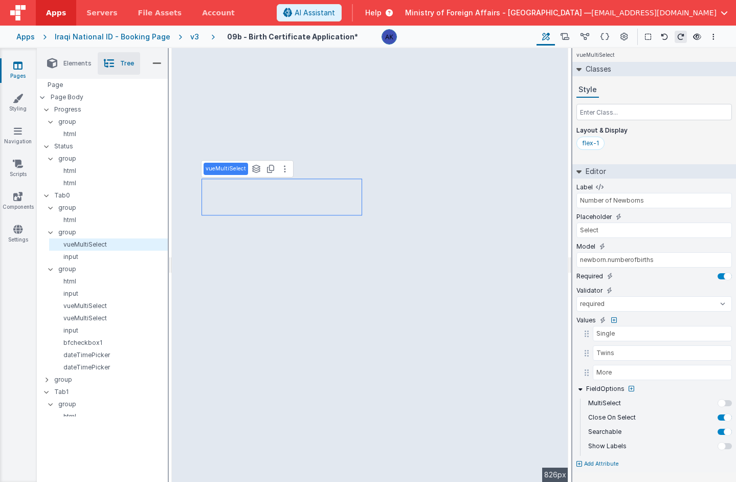
select select "number"
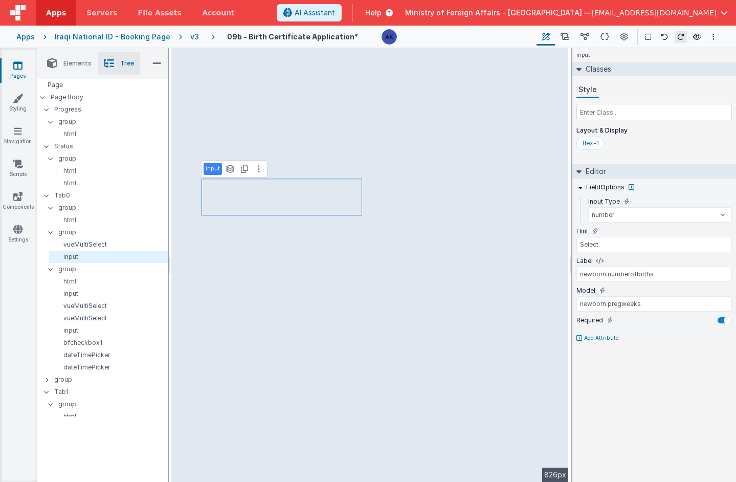
type input "Pregnancy Duration must not exceed (45 weeks)"
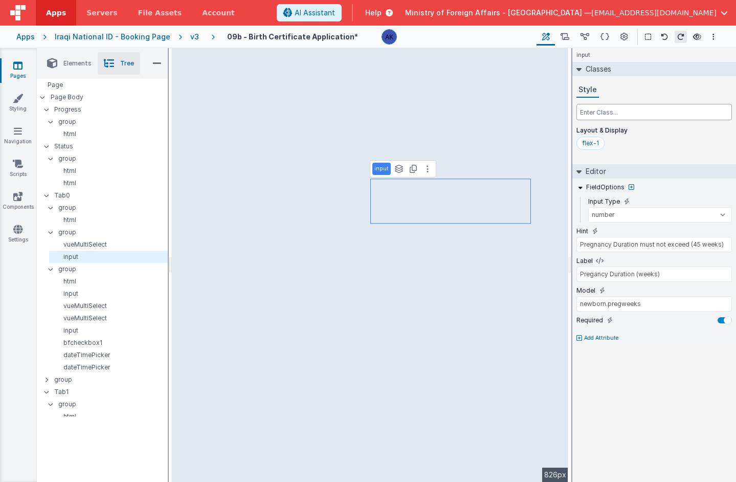
click at [599, 113] on input "text" at bounding box center [653, 112] width 155 height 16
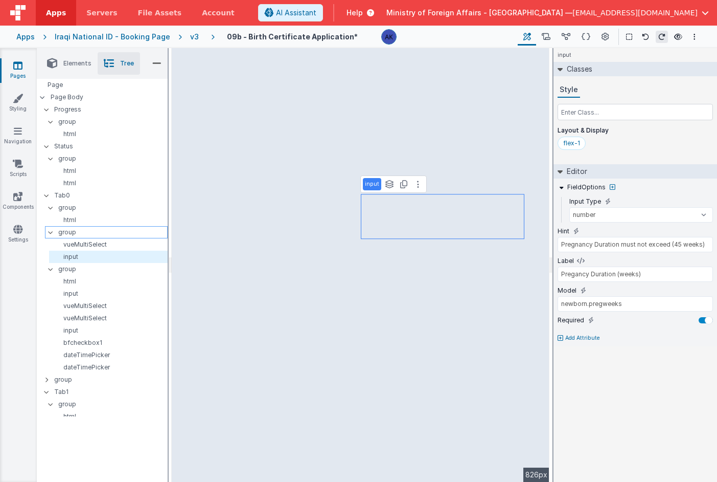
click at [88, 233] on p "group" at bounding box center [112, 231] width 109 height 11
type input "div"
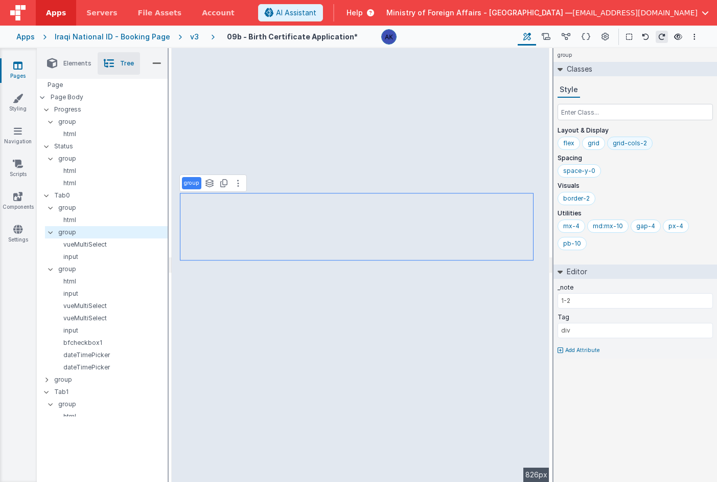
click at [630, 146] on div "grid-cols-2" at bounding box center [630, 143] width 34 height 8
click at [600, 143] on div "grid" at bounding box center [593, 142] width 23 height 13
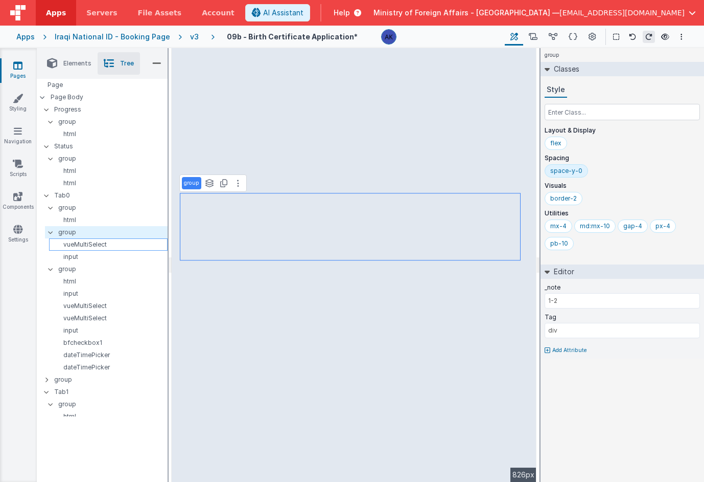
click at [131, 239] on div "vueMultiSelect" at bounding box center [108, 244] width 119 height 12
select select "required"
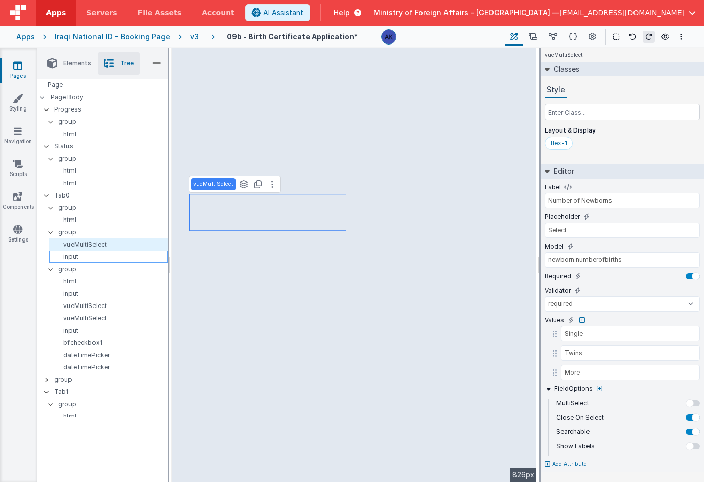
click at [98, 260] on p "input" at bounding box center [110, 257] width 114 height 8
type input "Pregnancy Duration must not exceed (45 weeks)"
type input "Pregancy Duration (weeks)"
select select "number"
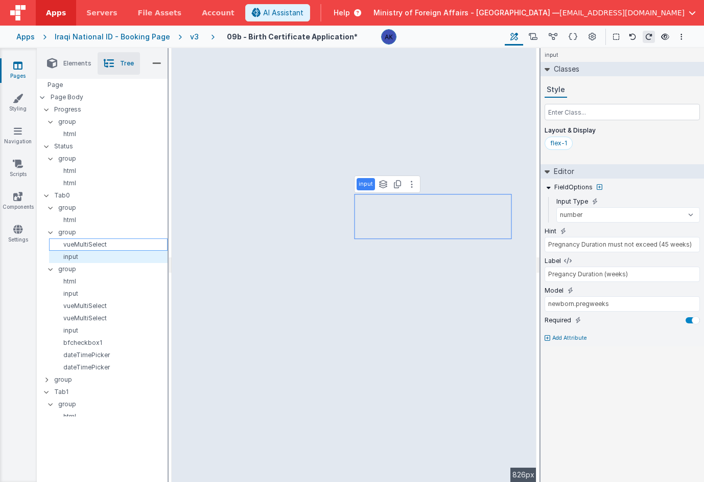
click at [99, 240] on p "vueMultiSelect" at bounding box center [110, 244] width 114 height 8
type input "Select"
type input "newborn.numberofbirths"
select select "required"
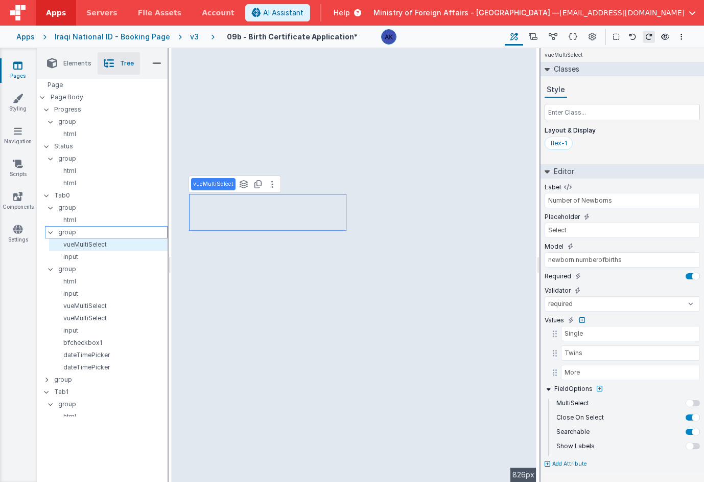
click at [100, 235] on p "group" at bounding box center [112, 231] width 109 height 11
type input "div"
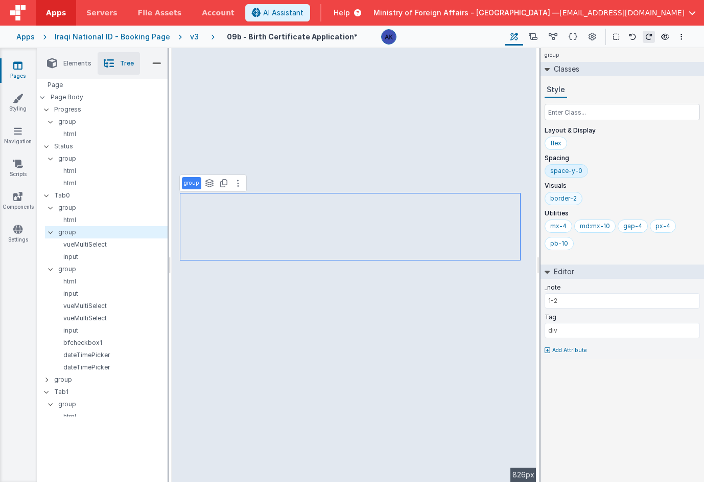
click at [570, 201] on div "border-2" at bounding box center [564, 198] width 27 height 8
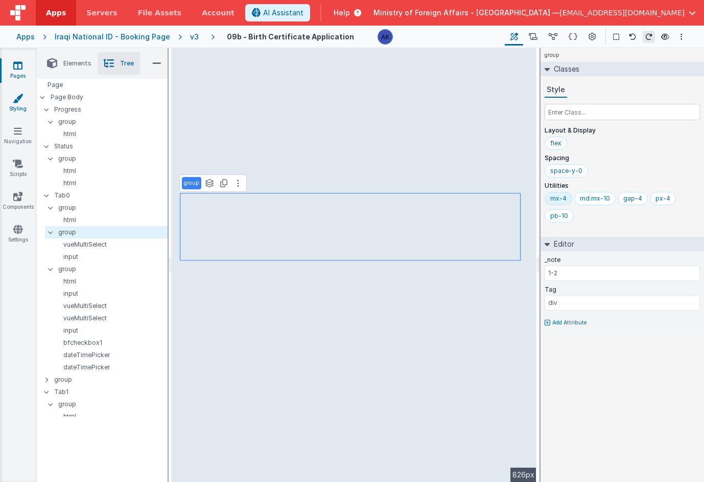
click at [15, 108] on link "Styling" at bounding box center [17, 103] width 37 height 20
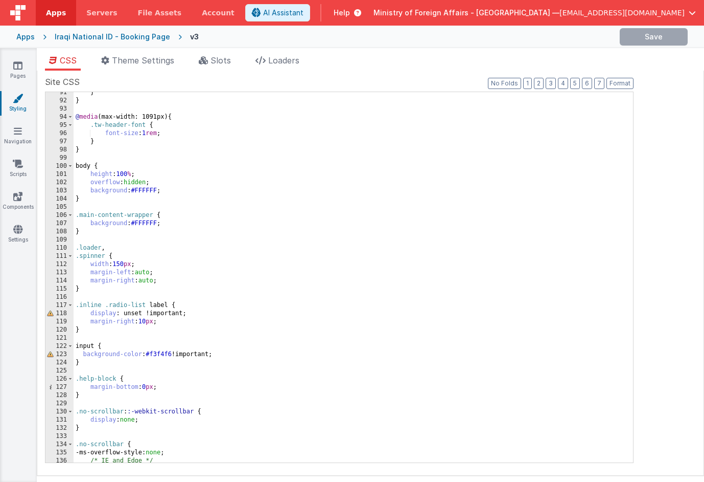
scroll to position [740, 0]
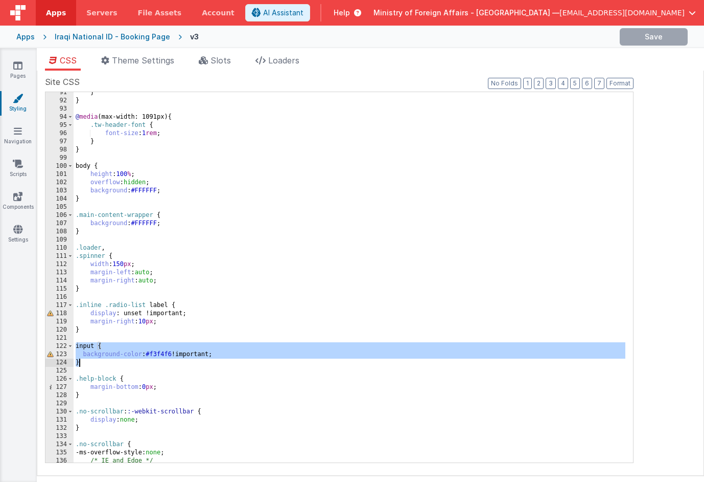
drag, startPoint x: 75, startPoint y: 344, endPoint x: 94, endPoint y: 362, distance: 26.0
click at [94, 362] on div "} } @ media (max-width: 1091px) { .tw-header-font { font-size : 1 rem ; } } bod…" at bounding box center [350, 281] width 552 height 386
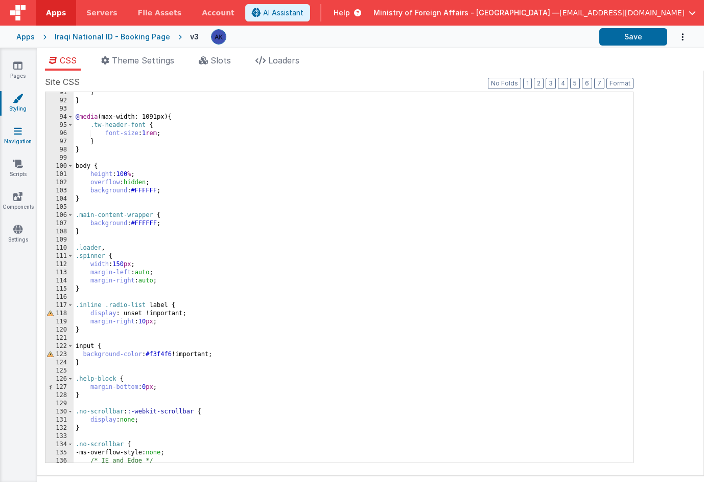
click at [20, 130] on icon at bounding box center [18, 131] width 8 height 10
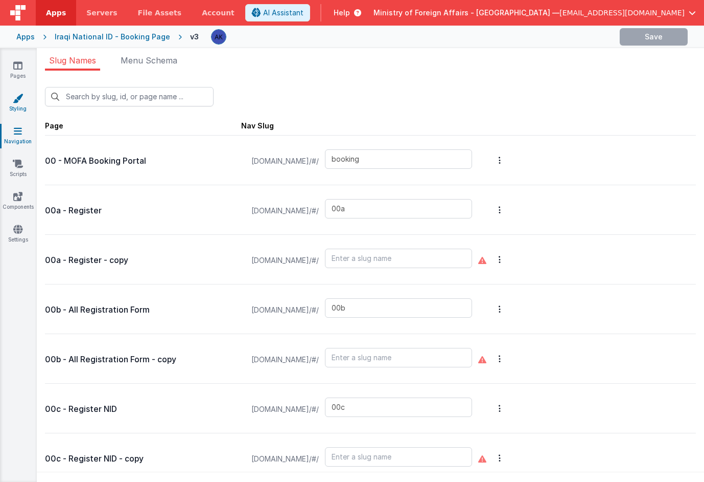
click at [18, 99] on icon at bounding box center [18, 98] width 10 height 10
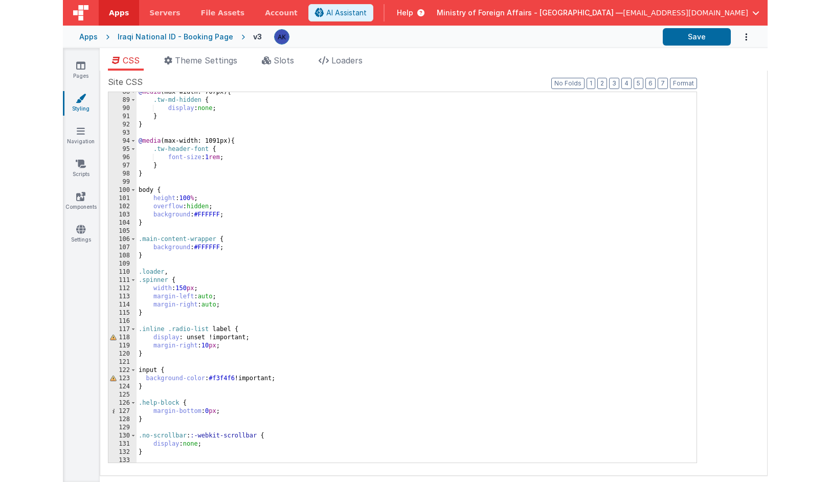
scroll to position [832, 0]
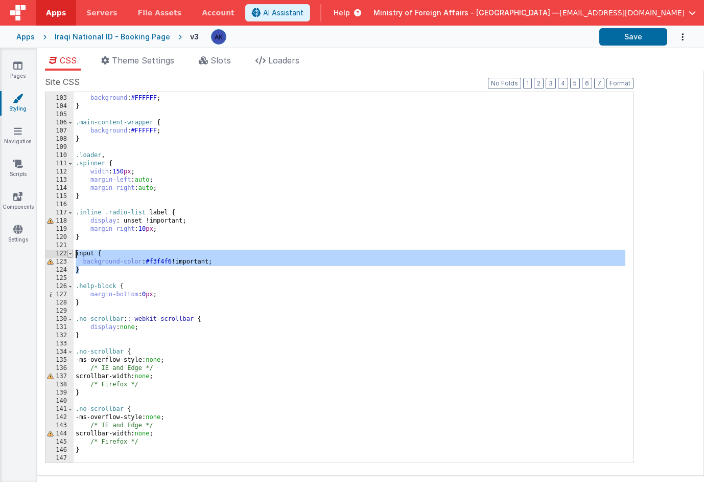
drag, startPoint x: 87, startPoint y: 273, endPoint x: 72, endPoint y: 249, distance: 28.1
click at [72, 249] on div "102 103 104 105 106 107 108 109 110 111 112 113 114 115 116 117 118 119 120 121…" at bounding box center [339, 277] width 589 height 371
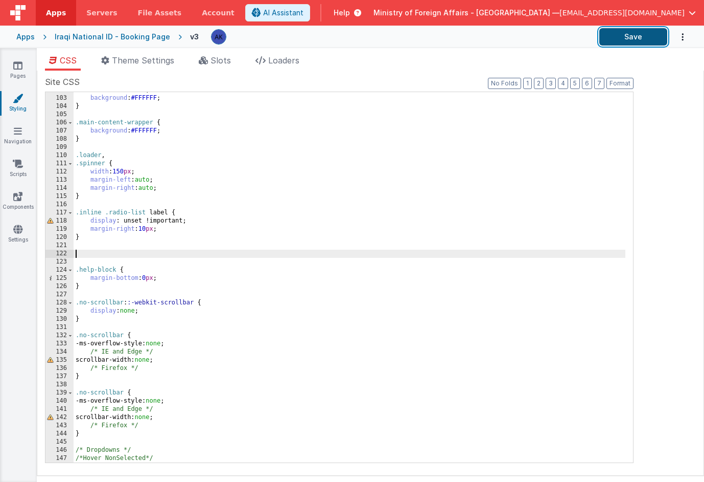
click at [653, 36] on button "Save" at bounding box center [634, 36] width 68 height 17
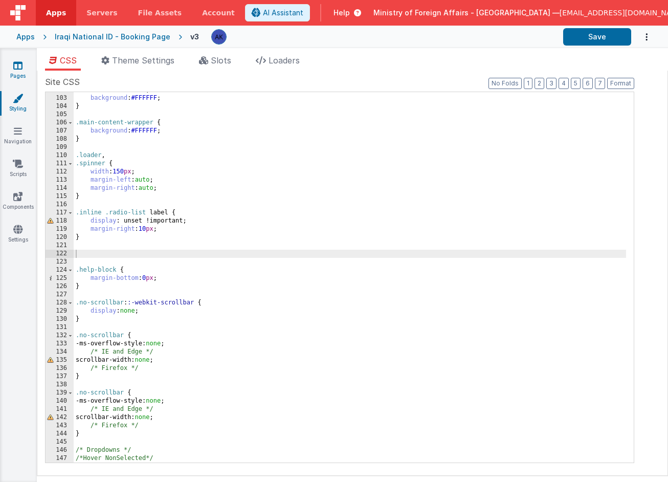
click at [27, 64] on link "Pages" at bounding box center [17, 70] width 37 height 20
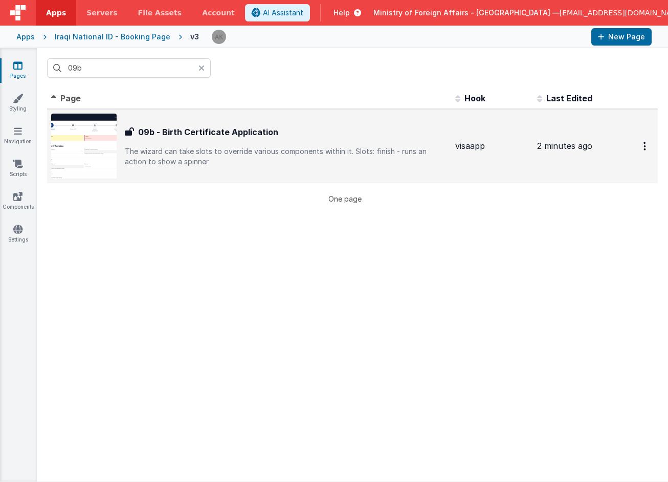
click at [178, 142] on div "09b - Birth Certificate Application 09b - Birth Certificate Application The wiz…" at bounding box center [286, 146] width 322 height 41
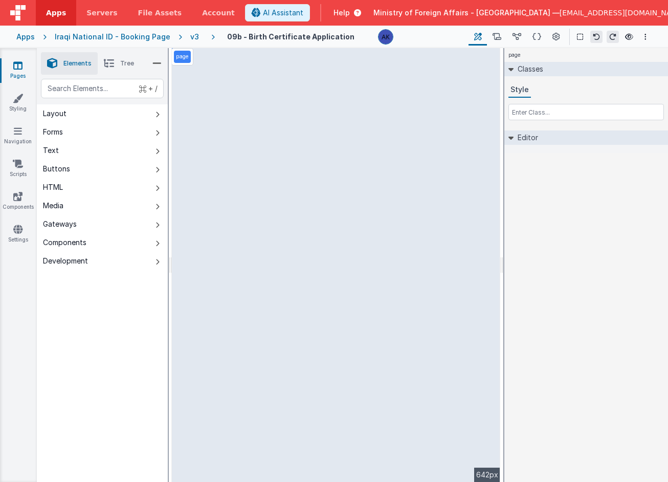
select select "required"
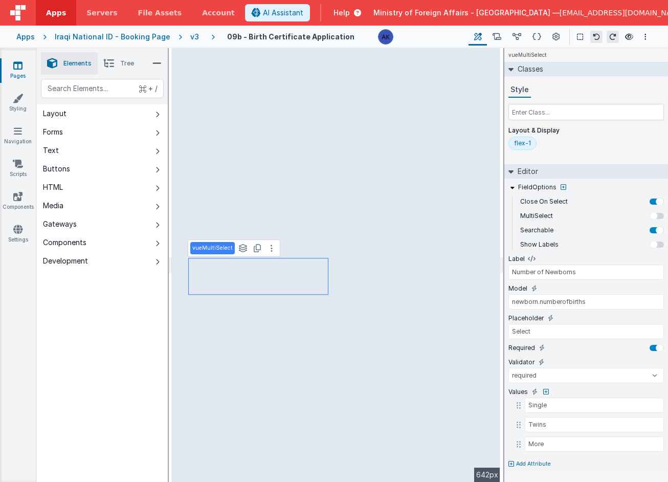
click at [530, 145] on div "flex-1" at bounding box center [522, 142] width 28 height 13
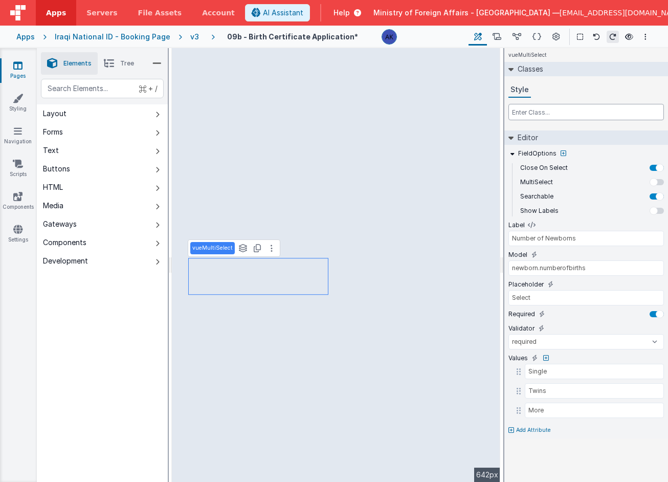
click at [519, 111] on input "text" at bounding box center [585, 112] width 155 height 16
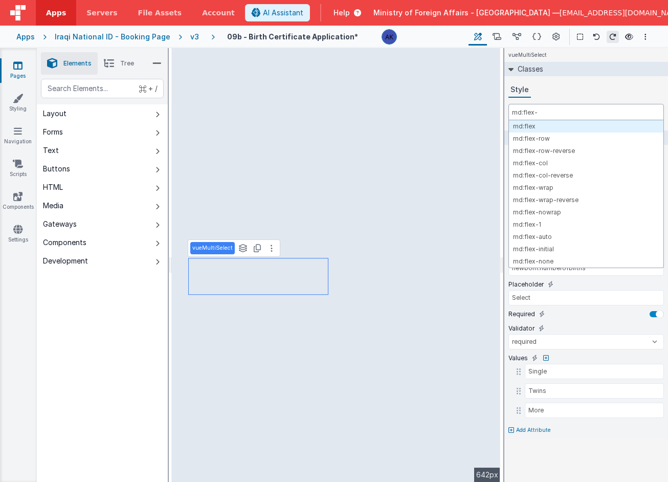
type input "md:flex-1"
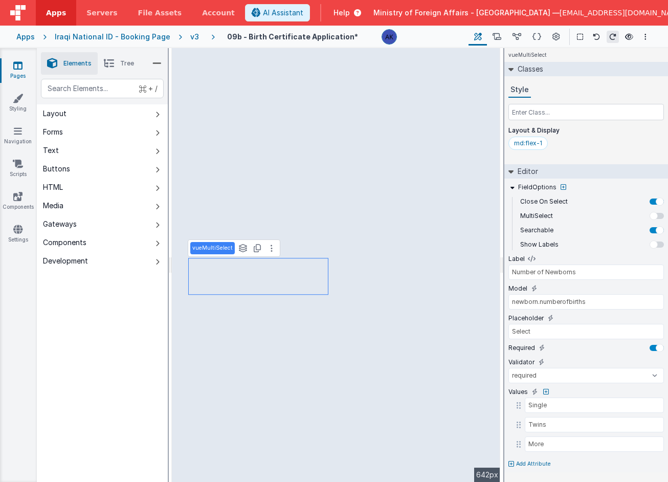
select select "number"
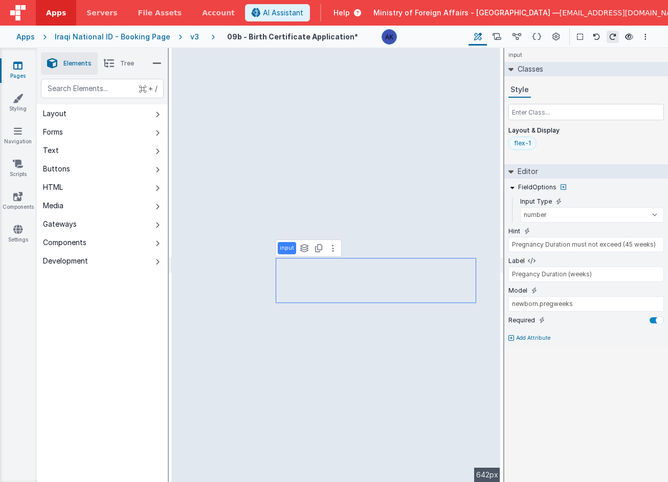
click at [527, 139] on div "flex-1" at bounding box center [522, 143] width 17 height 8
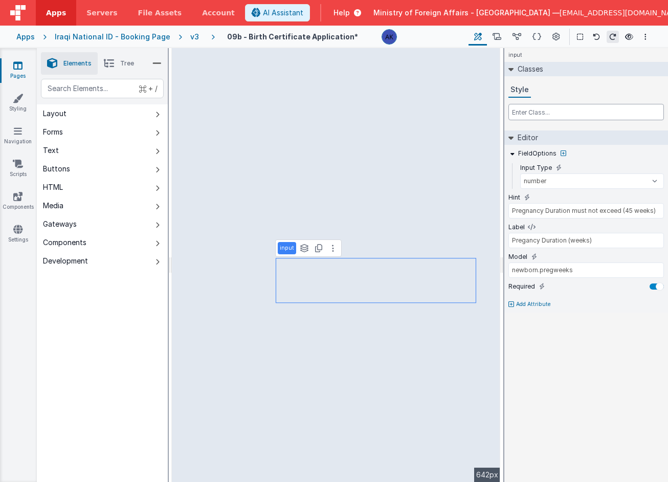
click at [548, 111] on input "text" at bounding box center [585, 112] width 155 height 16
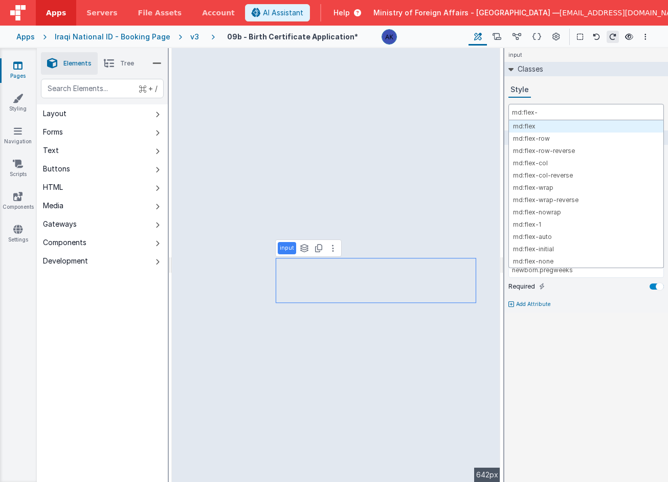
type input "md:flex-1"
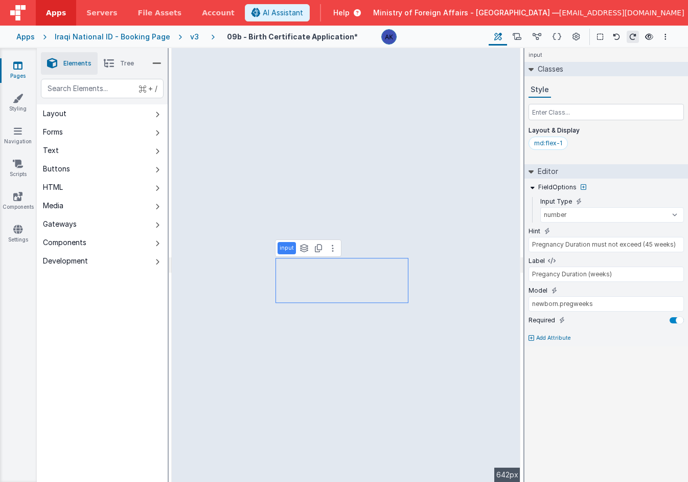
click at [130, 69] on li "Tree" at bounding box center [119, 63] width 42 height 22
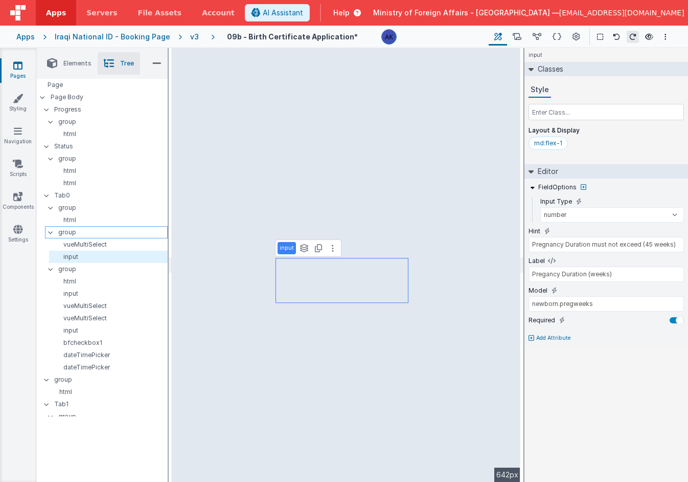
click at [85, 236] on p "group" at bounding box center [112, 231] width 109 height 11
type input "div"
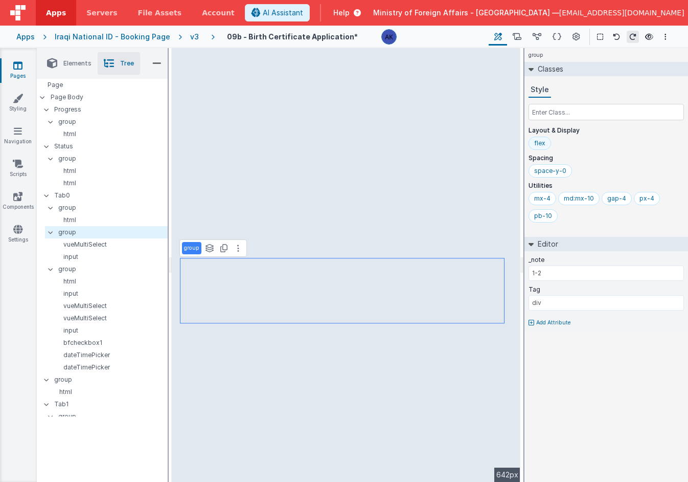
click at [545, 140] on div "flex" at bounding box center [540, 142] width 22 height 13
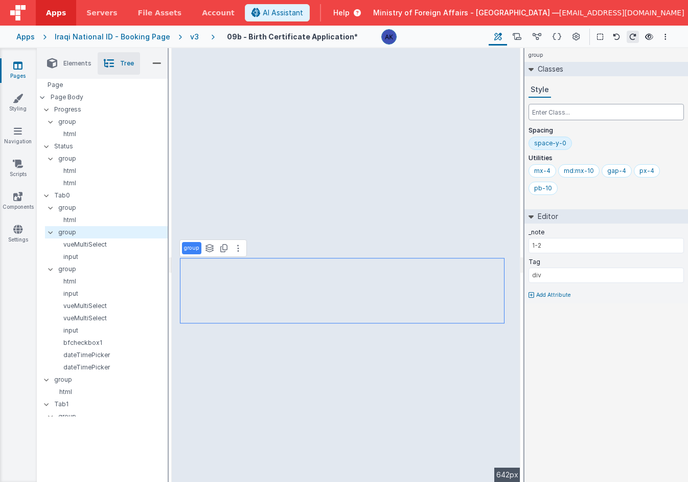
click at [563, 118] on input "text" at bounding box center [606, 112] width 155 height 16
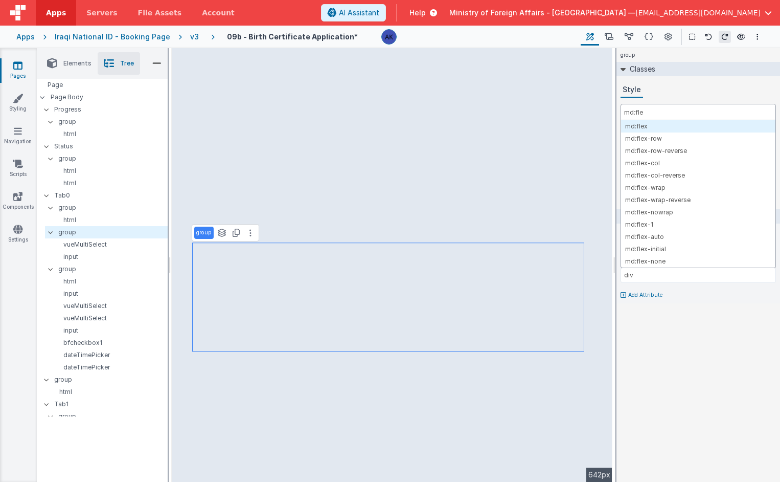
type input "md:flex"
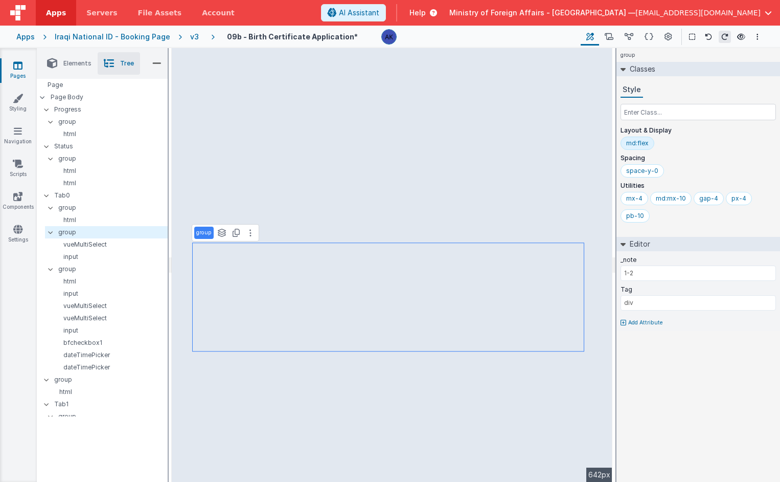
click at [704, 136] on div "Layout & Display md:flex" at bounding box center [698, 140] width 155 height 28
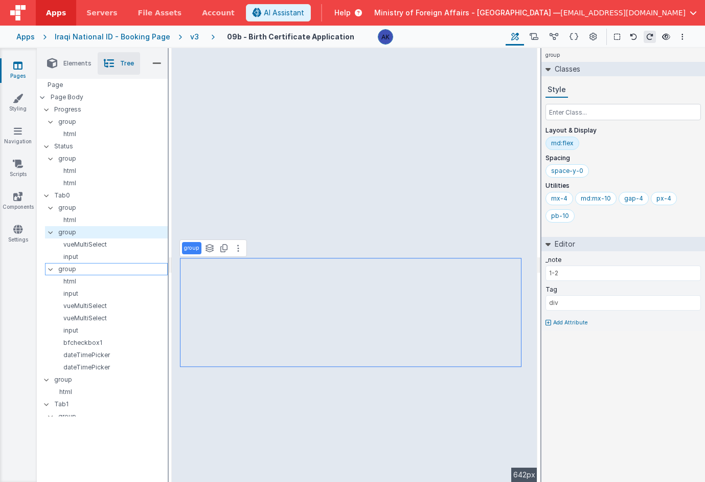
click at [77, 272] on p "group" at bounding box center [112, 268] width 109 height 11
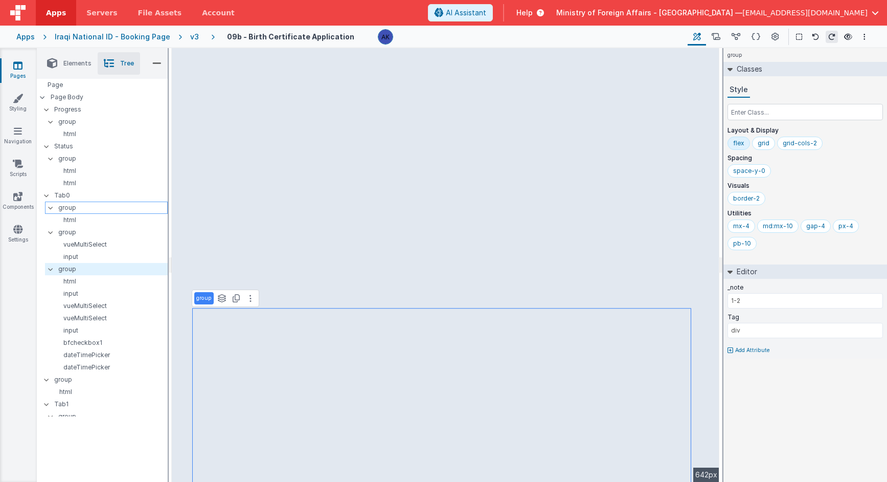
click at [103, 209] on p "group" at bounding box center [112, 207] width 109 height 11
type input "1-1"
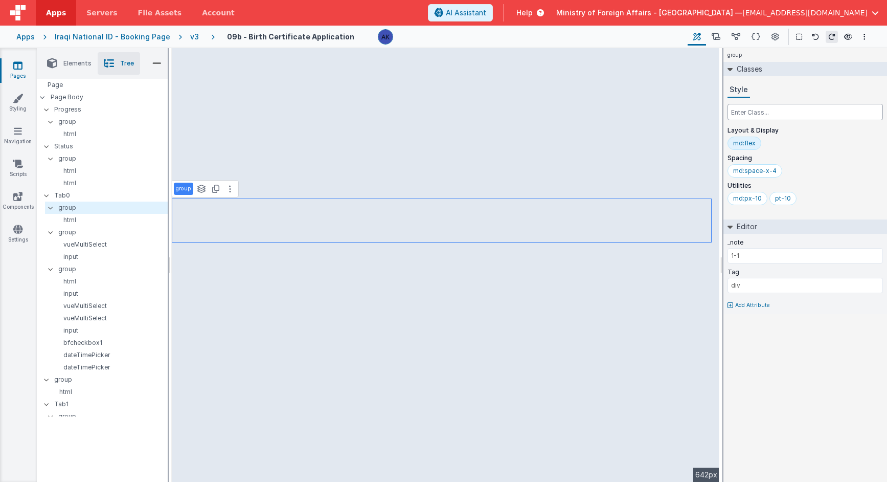
click at [704, 116] on input "text" at bounding box center [804, 112] width 155 height 16
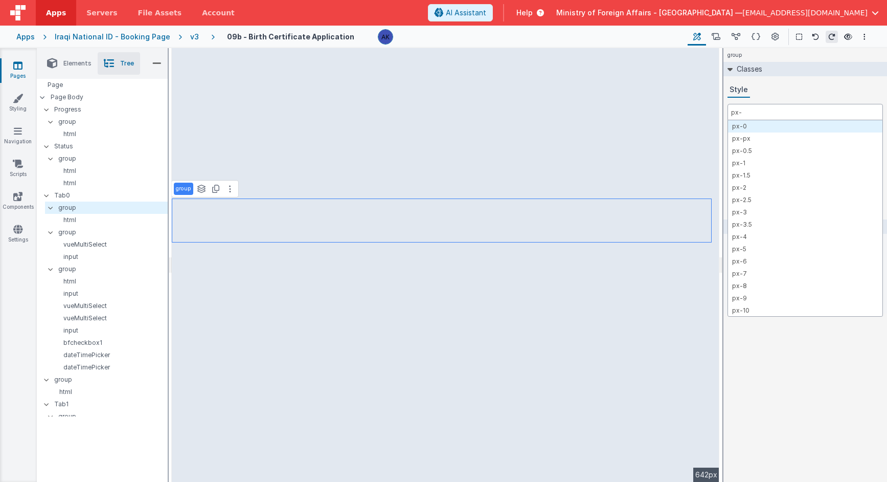
type input "px-4"
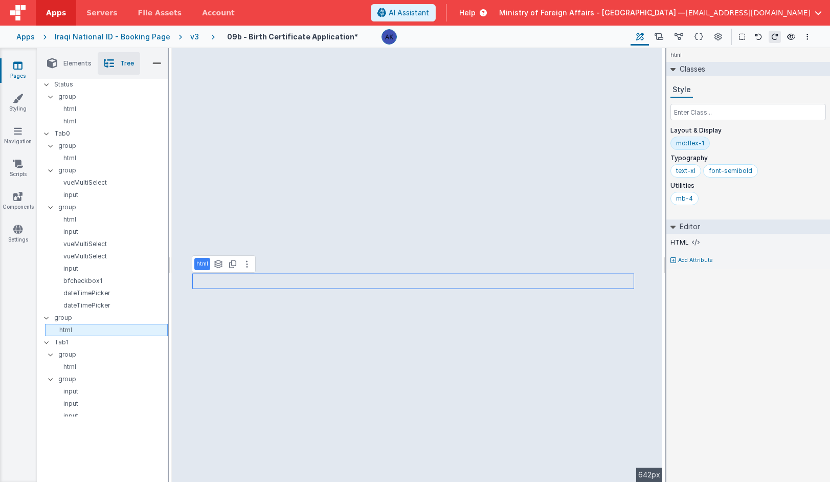
scroll to position [62, 0]
click at [79, 321] on p "group" at bounding box center [110, 316] width 113 height 11
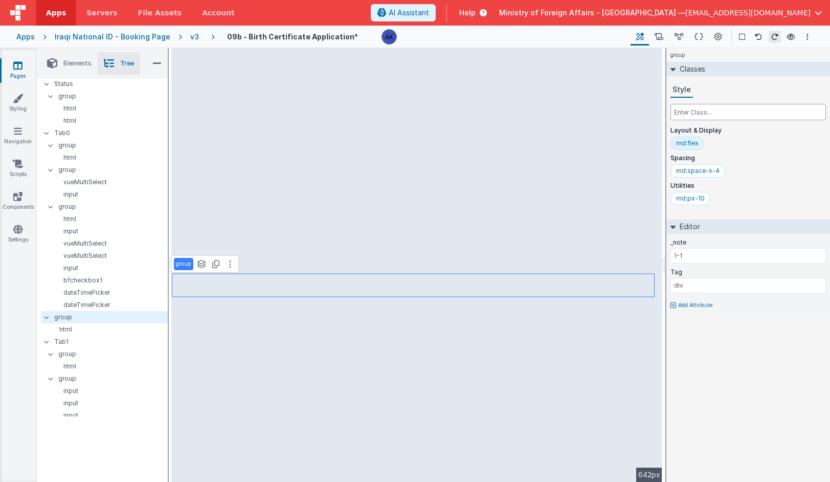
click at [704, 113] on input "text" at bounding box center [747, 112] width 155 height 16
type input "pt-10"
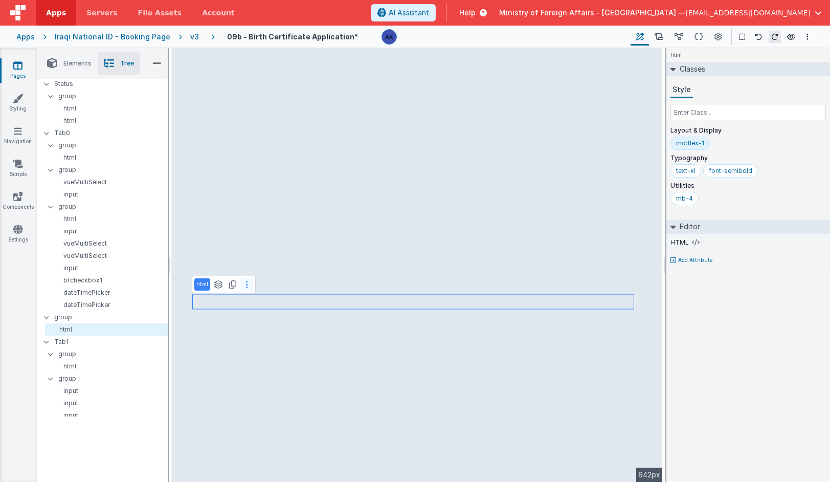
click at [246, 289] on button at bounding box center [247, 284] width 12 height 12
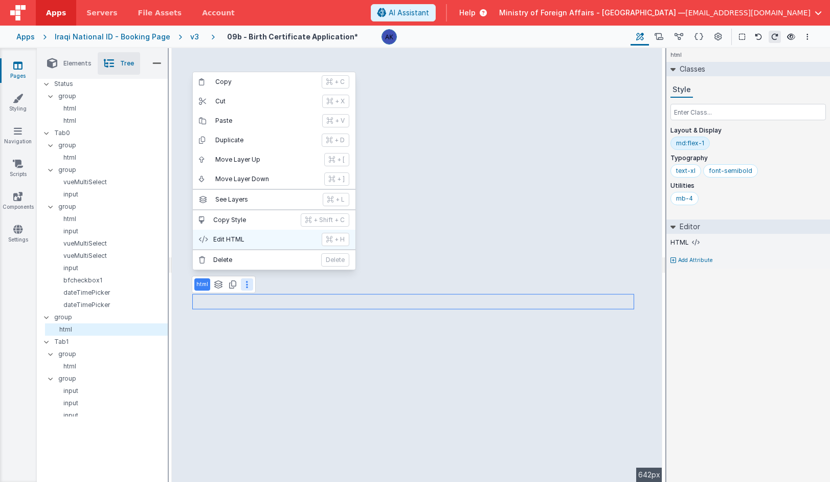
click at [239, 242] on p "Edit HTML" at bounding box center [264, 239] width 102 height 8
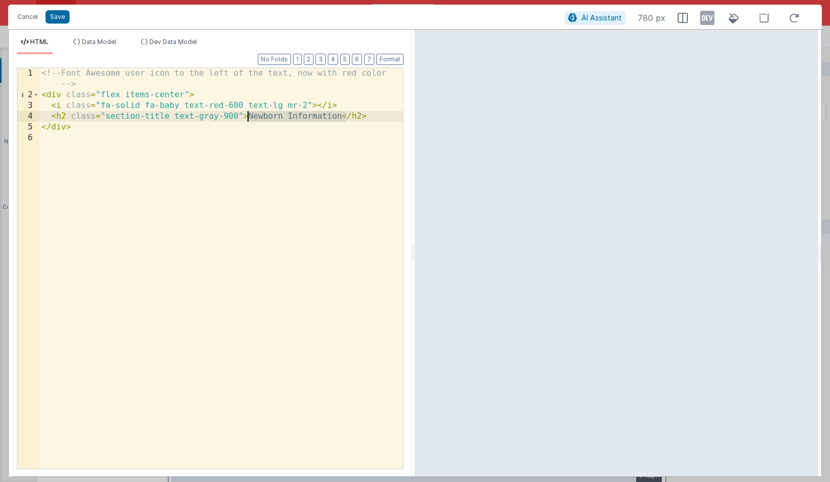
drag, startPoint x: 344, startPoint y: 116, endPoint x: 248, endPoint y: 116, distance: 95.6
click at [248, 116] on div "<!-- Font Awesome user icon to the left of the text, now with red color --> < d…" at bounding box center [220, 284] width 363 height 433
click at [174, 106] on div "<!-- Font Awesome user icon to the left of the text, now with red color --> < d…" at bounding box center [220, 284] width 363 height 433
click at [317, 105] on div "<!-- Font Awesome user icon to the left of the text, now with red color --> < d…" at bounding box center [220, 284] width 363 height 433
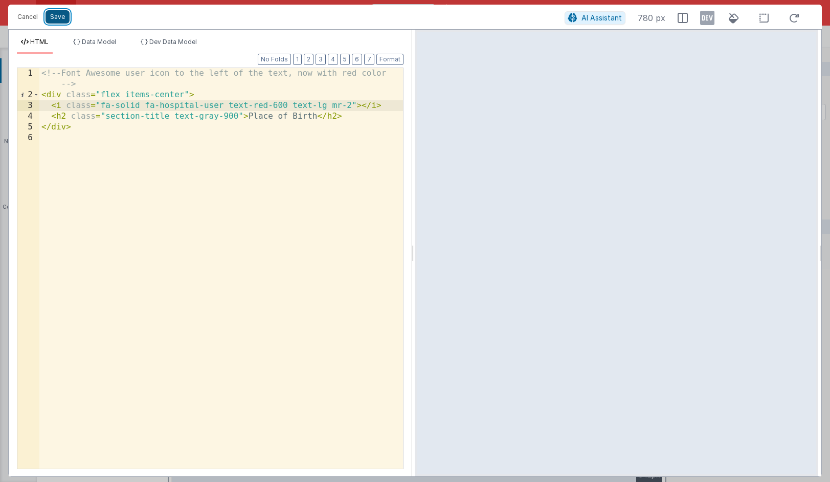
click at [62, 16] on button "Save" at bounding box center [57, 16] width 24 height 13
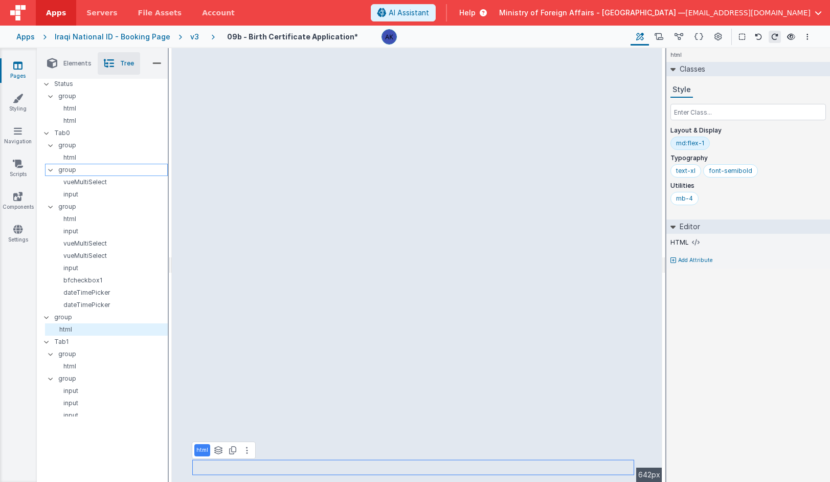
click at [75, 173] on p "group" at bounding box center [112, 169] width 109 height 11
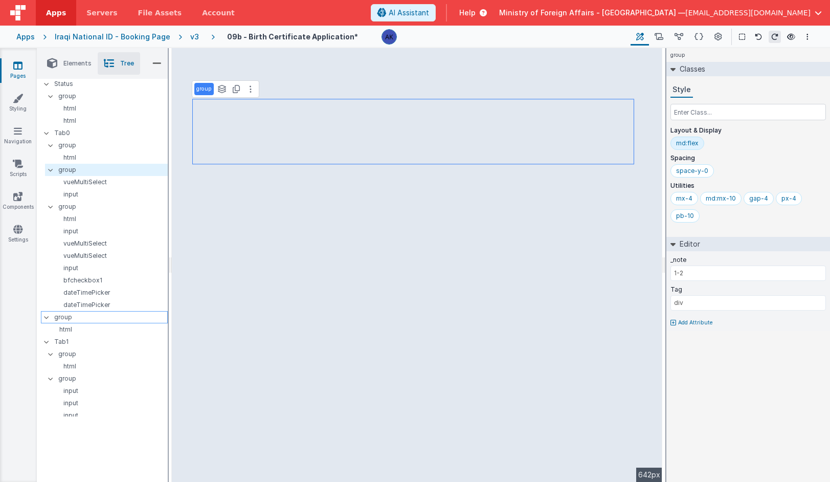
click at [47, 317] on icon at bounding box center [46, 316] width 8 height 3
click at [236, 93] on icon at bounding box center [236, 89] width 7 height 8
click at [48, 318] on div at bounding box center [49, 317] width 9 height 8
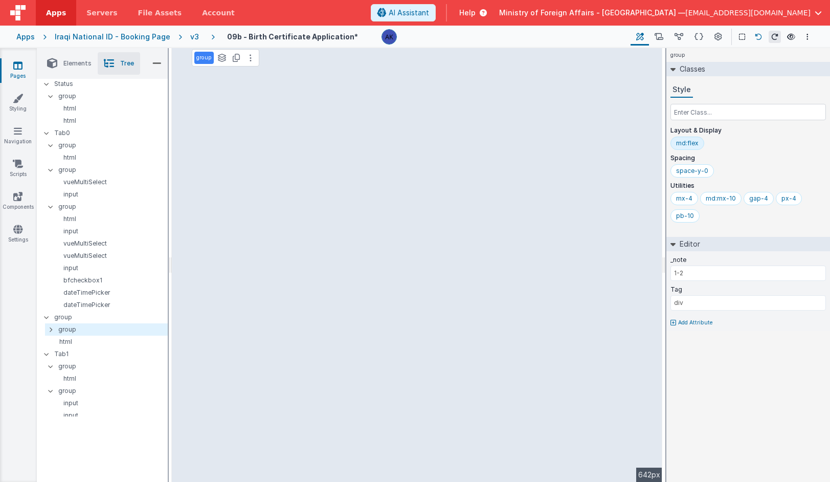
click at [704, 36] on icon at bounding box center [758, 36] width 7 height 7
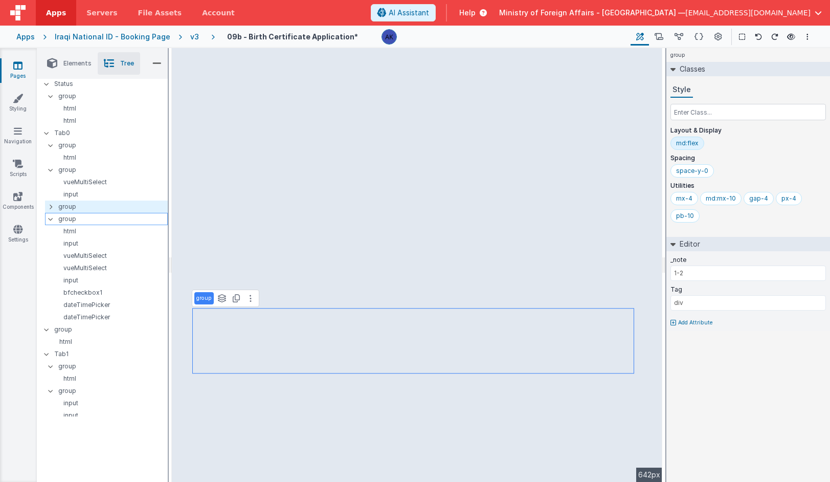
click at [52, 219] on icon at bounding box center [51, 218] width 8 height 3
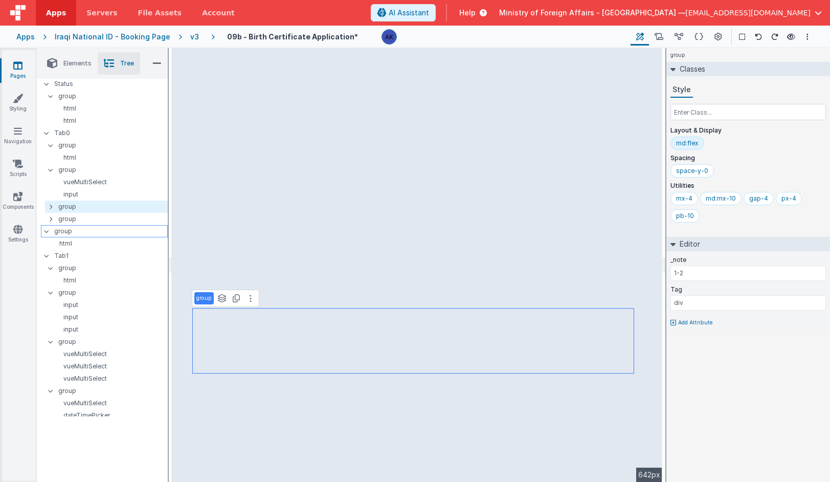
click at [48, 231] on icon at bounding box center [46, 231] width 8 height 3
click at [51, 207] on icon at bounding box center [50, 206] width 3 height 8
click at [51, 206] on icon at bounding box center [50, 206] width 3 height 8
click at [52, 206] on icon at bounding box center [50, 206] width 3 height 8
click at [51, 209] on icon at bounding box center [50, 206] width 3 height 8
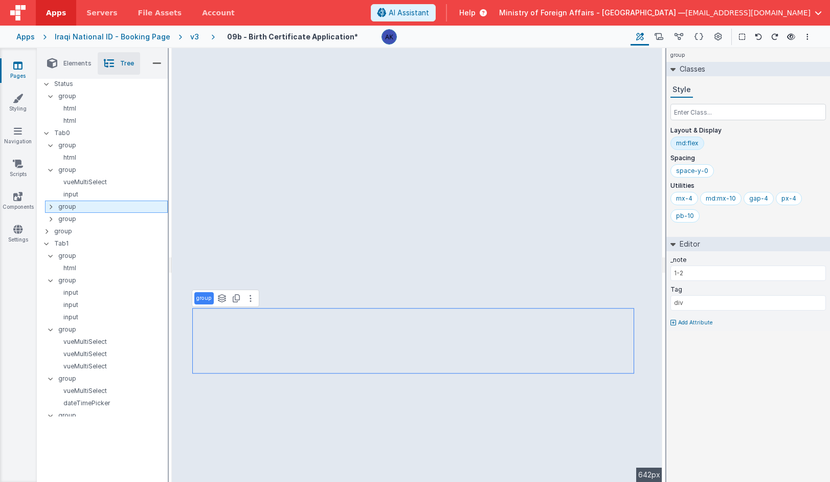
click at [52, 206] on icon at bounding box center [50, 206] width 3 height 8
click at [53, 215] on div at bounding box center [53, 219] width 9 height 8
click at [53, 216] on div at bounding box center [53, 219] width 9 height 8
click at [50, 207] on icon at bounding box center [51, 206] width 8 height 3
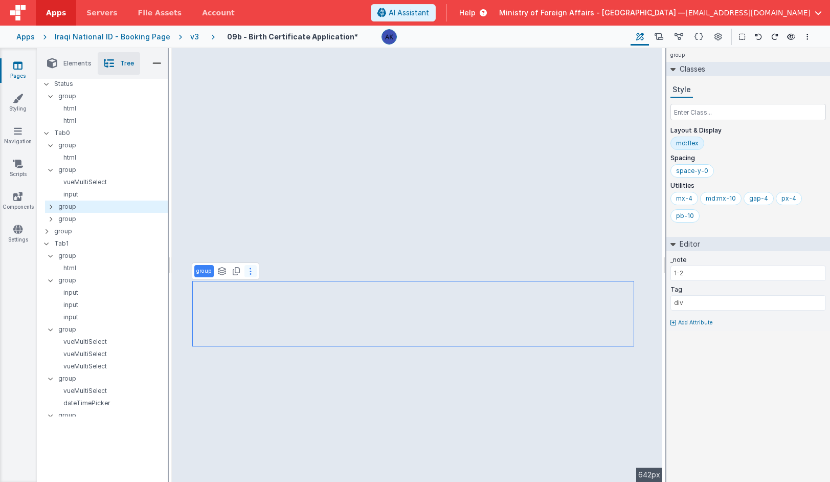
click at [249, 272] on icon at bounding box center [250, 271] width 2 height 8
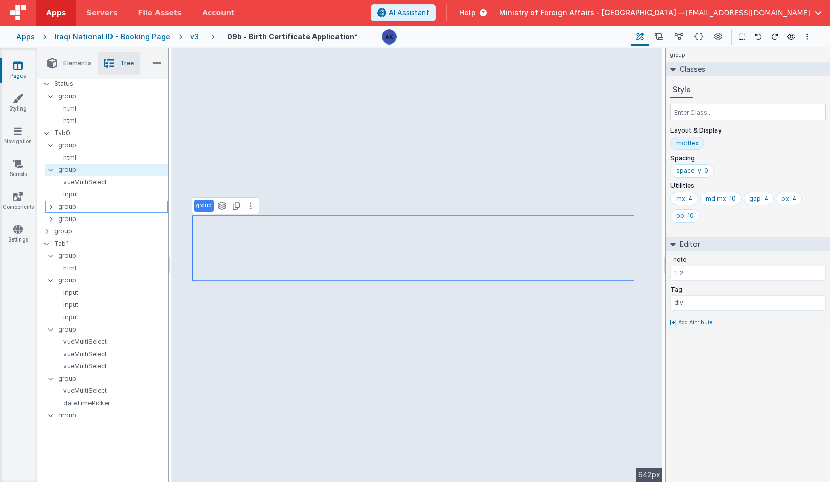
click at [51, 206] on icon at bounding box center [50, 206] width 3 height 8
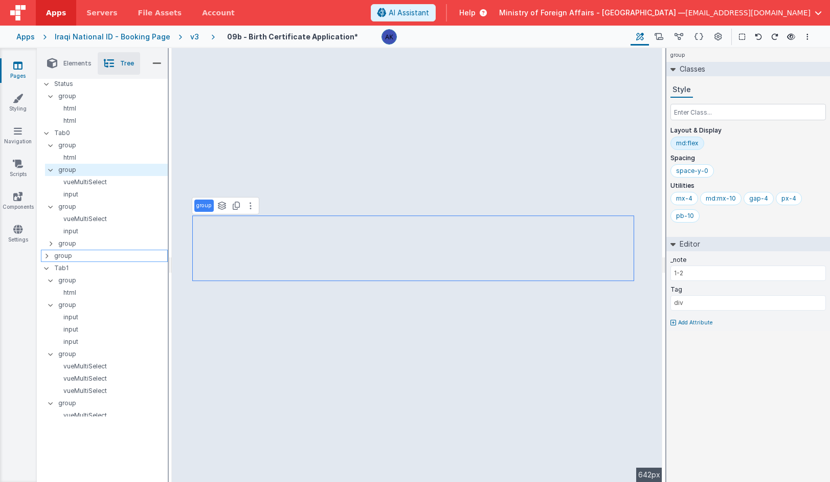
click at [49, 256] on div at bounding box center [49, 256] width 9 height 8
click at [49, 256] on icon at bounding box center [46, 255] width 8 height 3
click at [49, 218] on div at bounding box center [49, 219] width 9 height 8
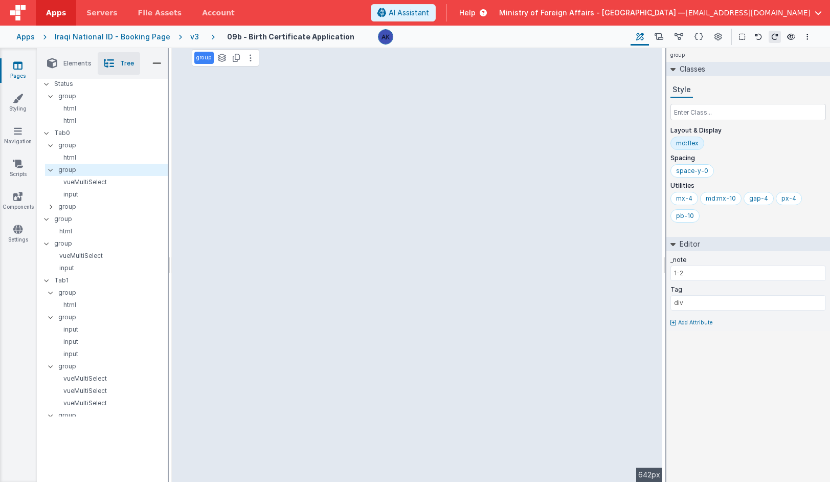
select select "required"
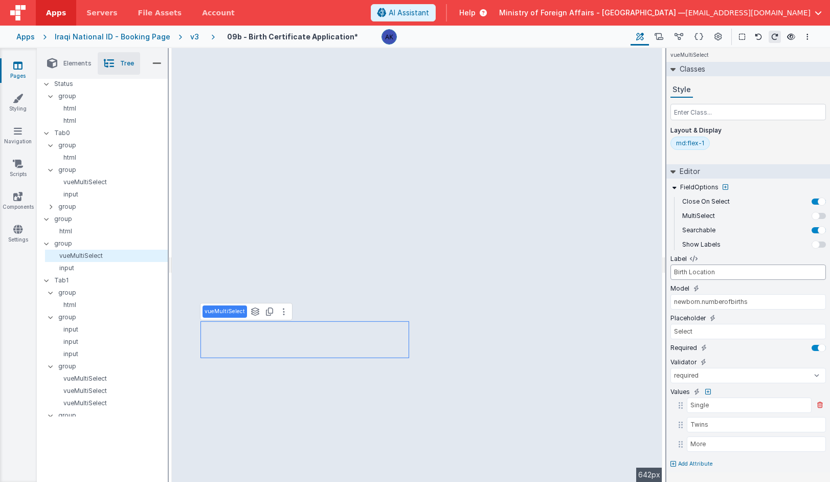
type input "Birth Location"
click at [701, 407] on input "Single" at bounding box center [749, 404] width 125 height 15
click at [701, 406] on input "Single" at bounding box center [749, 404] width 125 height 15
drag, startPoint x: 752, startPoint y: 304, endPoint x: 702, endPoint y: 303, distance: 49.6
click at [702, 303] on input "newborn.numberofbirths" at bounding box center [747, 301] width 155 height 15
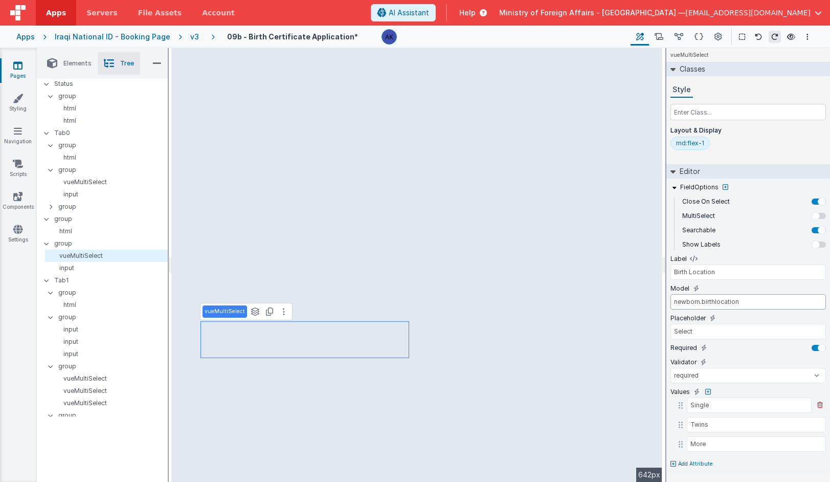
type input "newborn.birthlocation"
click at [704, 407] on input "Single" at bounding box center [749, 404] width 125 height 15
type input "Inside of Health Institution"
click at [704, 423] on input "Twins" at bounding box center [749, 424] width 125 height 15
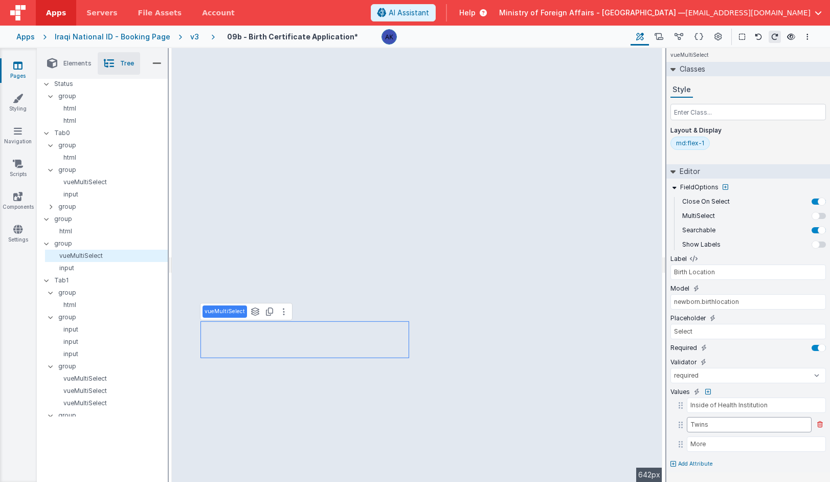
click at [704, 423] on input "Twins" at bounding box center [749, 424] width 125 height 15
type input "Outside of Health Institution"
click at [704, 442] on icon at bounding box center [820, 444] width 6 height 6
select select "number"
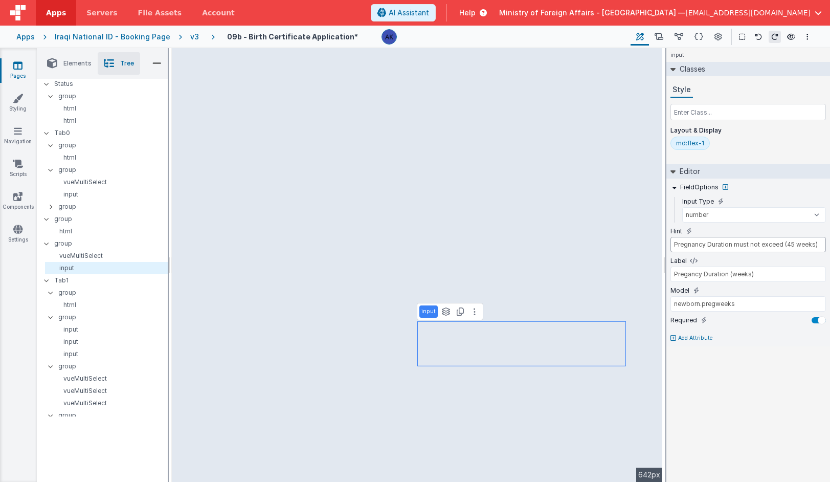
click at [704, 249] on input "Pregnancy Duration must not exceed (45 weeks)" at bounding box center [747, 244] width 155 height 15
type input "Province/State"
drag, startPoint x: 769, startPoint y: 269, endPoint x: 669, endPoint y: 265, distance: 100.8
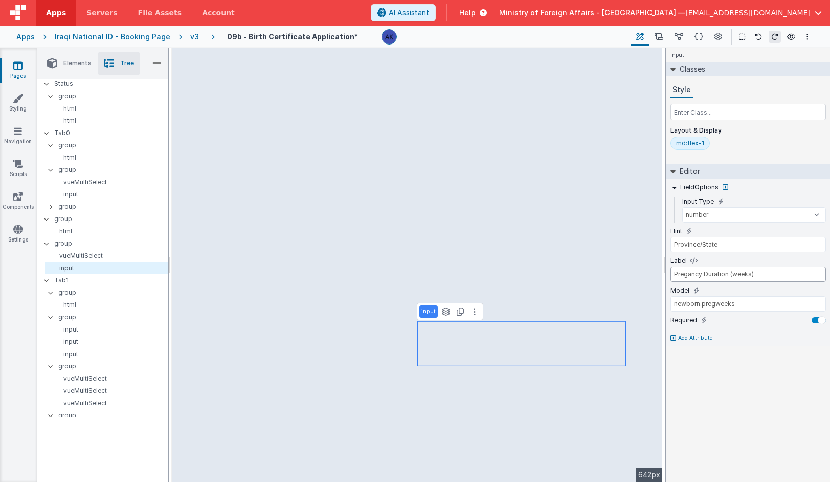
click at [669, 265] on div "FieldOptions Input Type text number password email Hint Province/State Label Pr…" at bounding box center [748, 262] width 164 height 168
drag, startPoint x: 760, startPoint y: 275, endPoint x: 677, endPoint y: 269, distance: 83.0
click at [677, 269] on input "Pregancy Duration (weeks)" at bounding box center [747, 273] width 155 height 15
type input "Province / State"
click at [704, 240] on input "Province/State" at bounding box center [747, 244] width 155 height 15
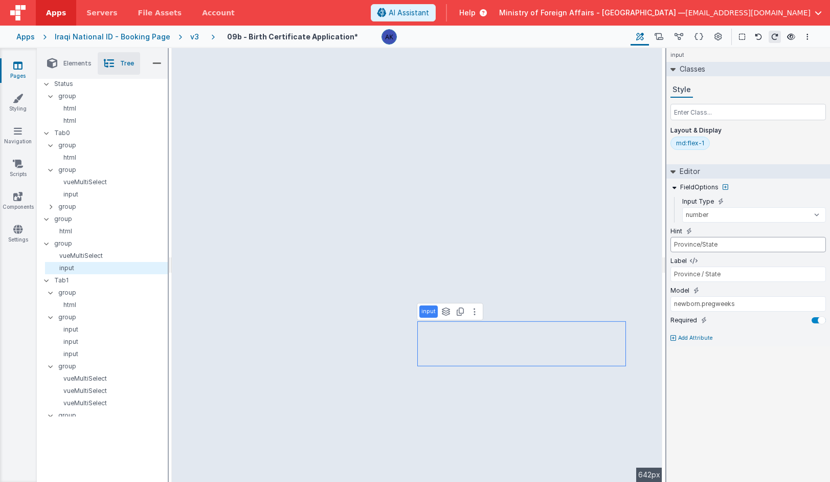
click at [704, 240] on input "Province/State" at bounding box center [747, 244] width 155 height 15
drag, startPoint x: 745, startPoint y: 241, endPoint x: 671, endPoint y: 243, distance: 74.1
click at [671, 243] on input "Province/State" at bounding box center [747, 244] width 155 height 15
click at [704, 245] on input "Please enter Province / State in Arabic" at bounding box center [747, 244] width 155 height 15
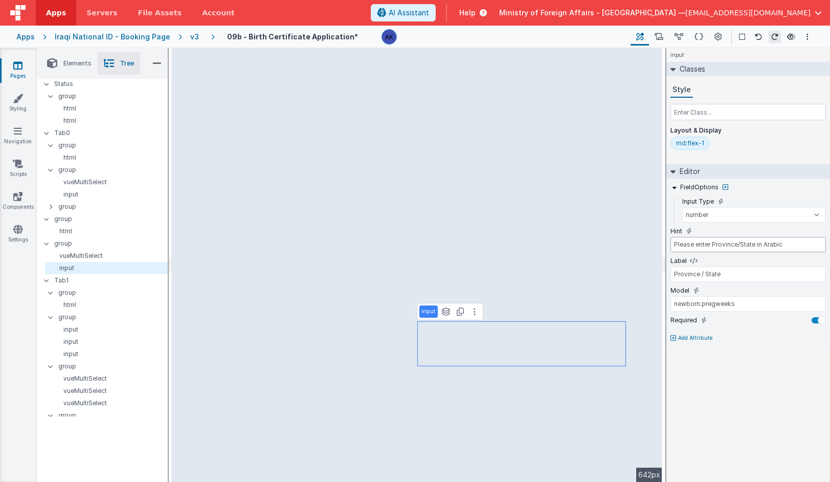
type input "Please enter Province/State in Arabic"
click at [704, 301] on input "newborn.pregweeks" at bounding box center [747, 303] width 155 height 15
click at [704, 302] on input "newborn.pregweeks" at bounding box center [747, 303] width 155 height 15
type input "newborn.pobstate"
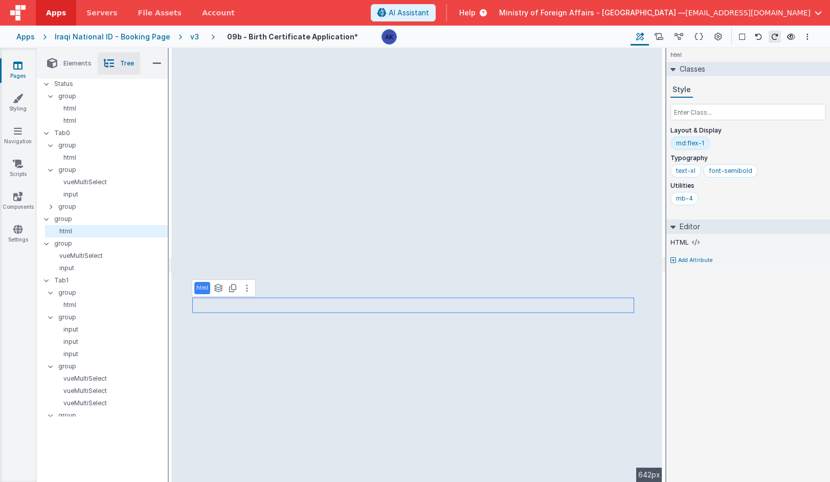
select select "number"
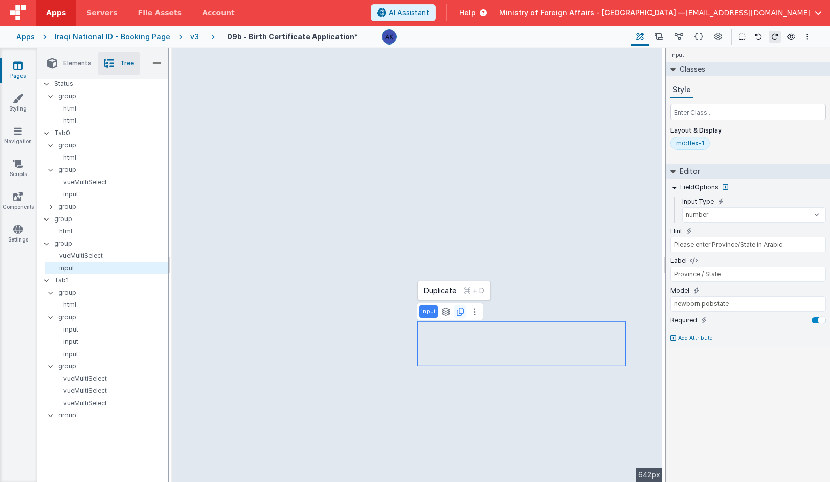
click at [460, 313] on icon at bounding box center [460, 311] width 7 height 8
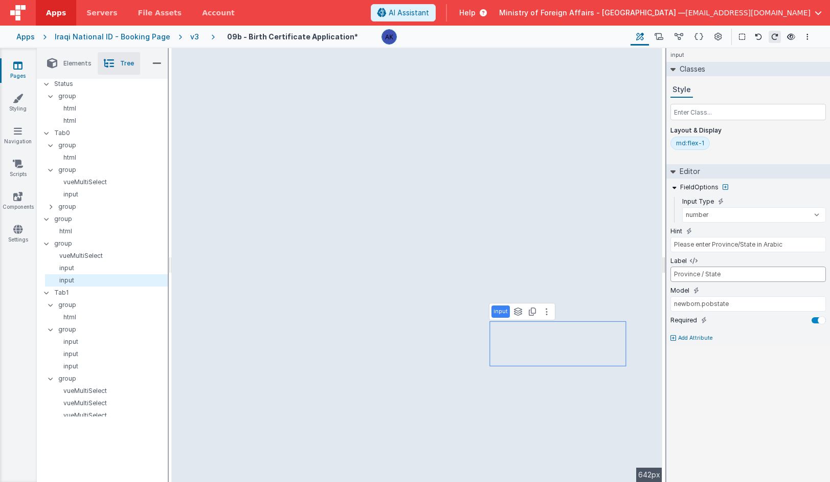
drag, startPoint x: 727, startPoint y: 278, endPoint x: 664, endPoint y: 274, distance: 63.5
click at [664, 274] on div "Elements Tree + / Layout Forms Text Buttons HTML Media Gateways Components Deve…" at bounding box center [433, 265] width 793 height 434
type input "Country"
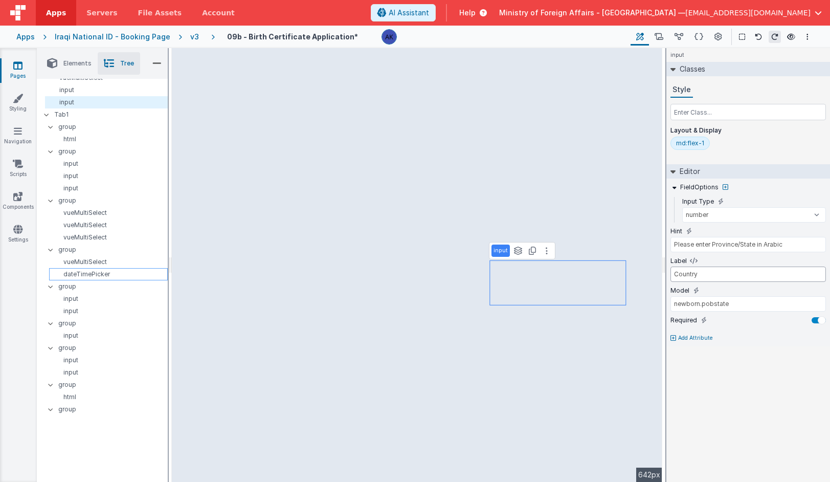
scroll to position [254, 0]
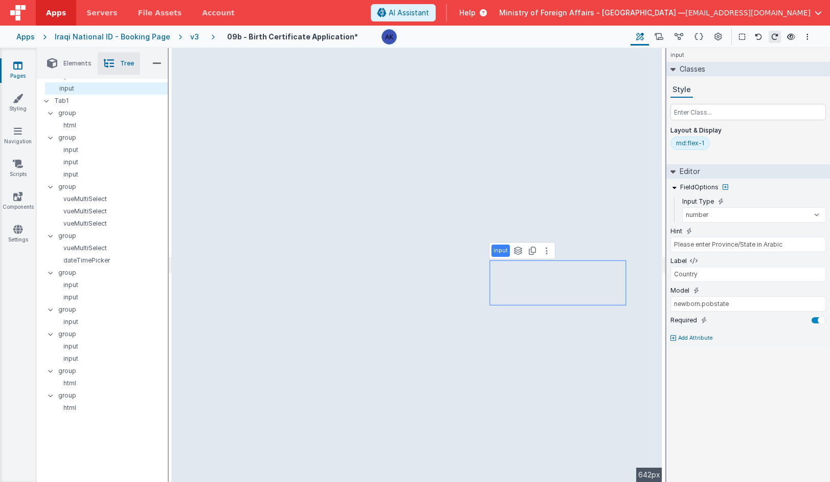
select select "required"
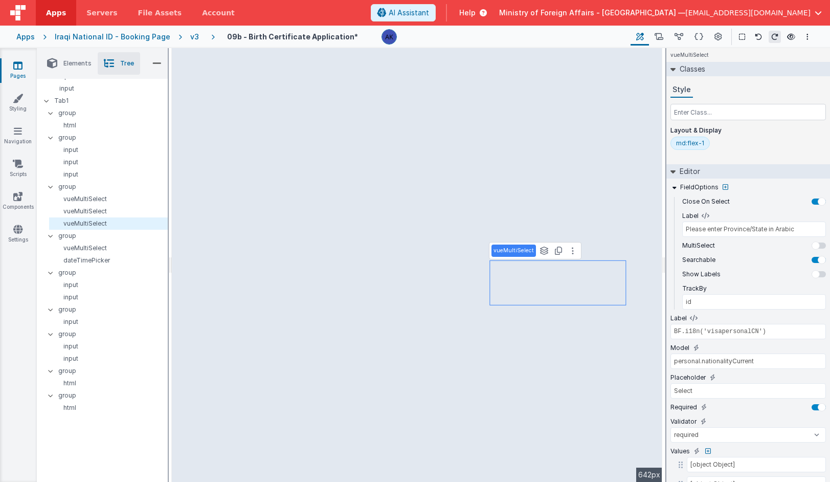
type input "name"
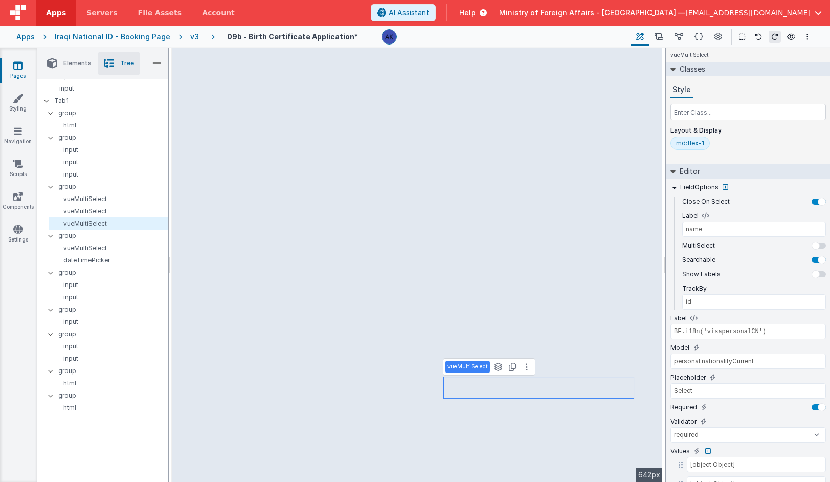
type input "BF.i18n('visapersonalCOB')"
type input "personal.countryOfBirth"
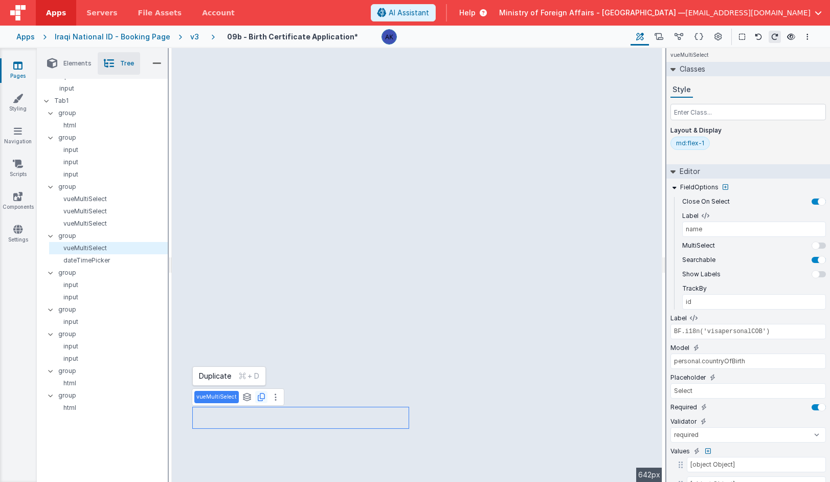
click at [261, 401] on button at bounding box center [261, 397] width 12 height 12
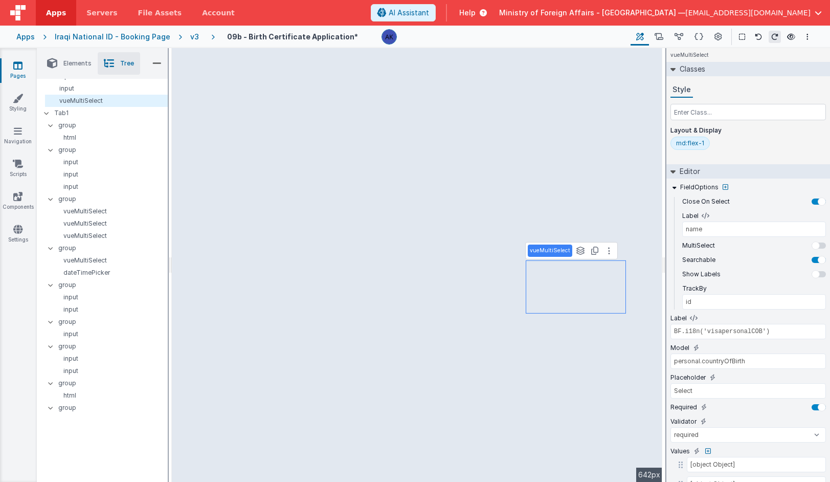
select select "number"
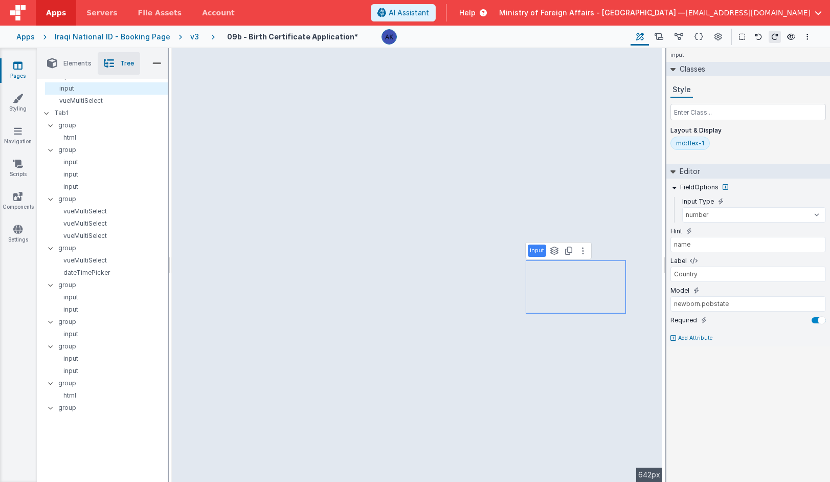
type input "Please enter Province/State in Arabic"
click at [468, 251] on button at bounding box center [474, 250] width 12 height 12
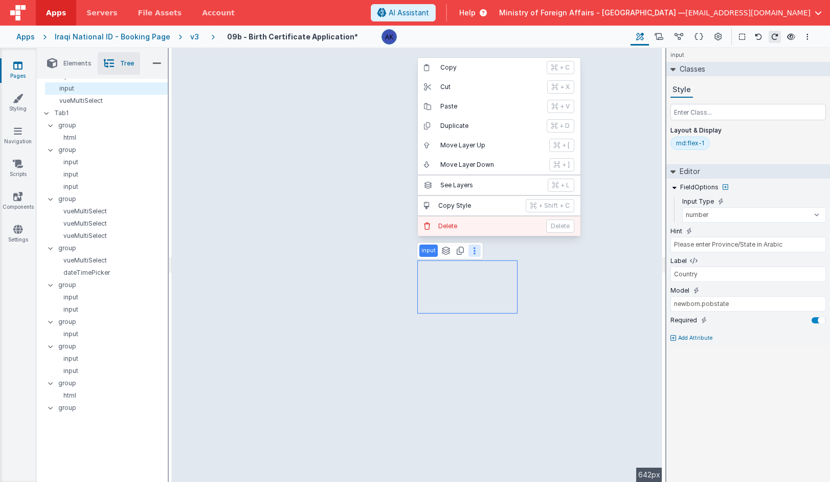
click at [467, 222] on p "Delete" at bounding box center [489, 226] width 102 height 8
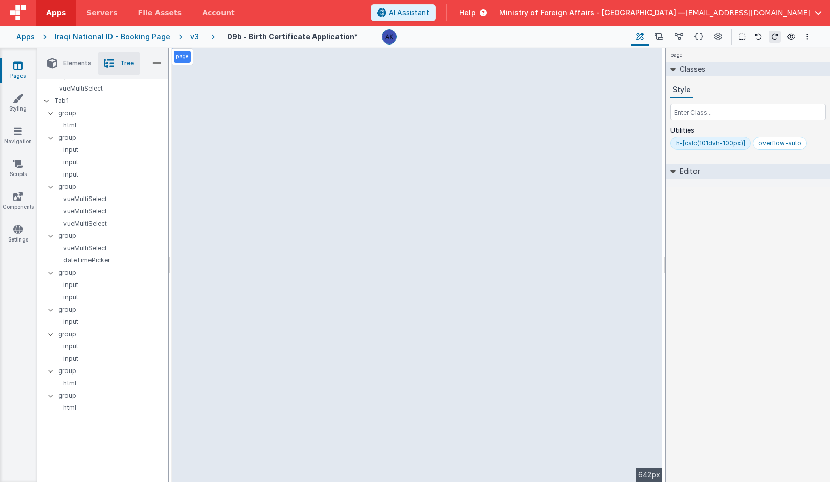
select select "required"
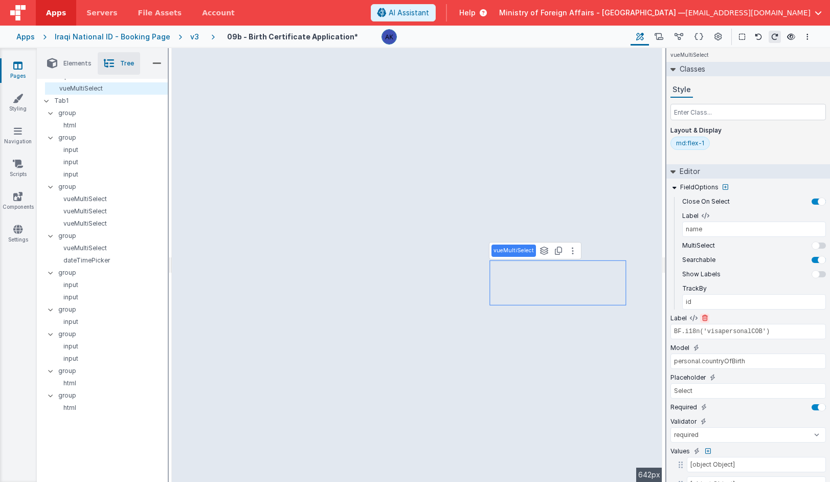
click at [704, 317] on icon at bounding box center [705, 318] width 6 height 6
type input "personal.countryOfBirth"
type input "Select"
select select "required"
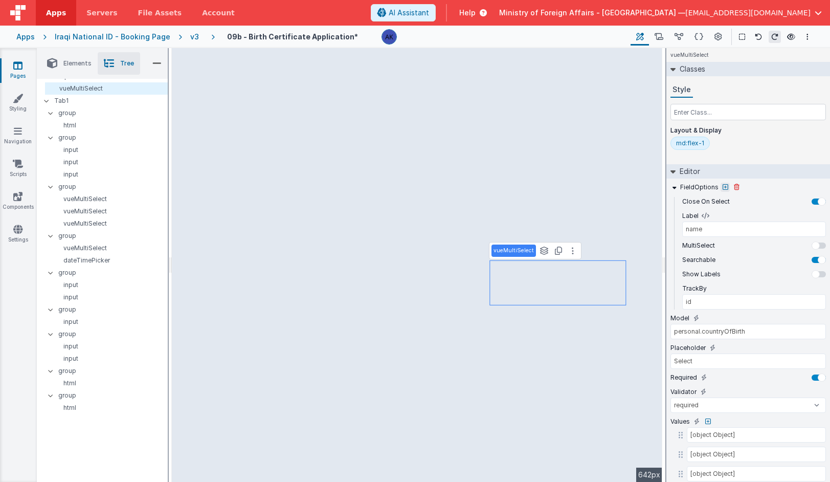
click at [704, 188] on icon at bounding box center [725, 187] width 6 height 6
type input "label"
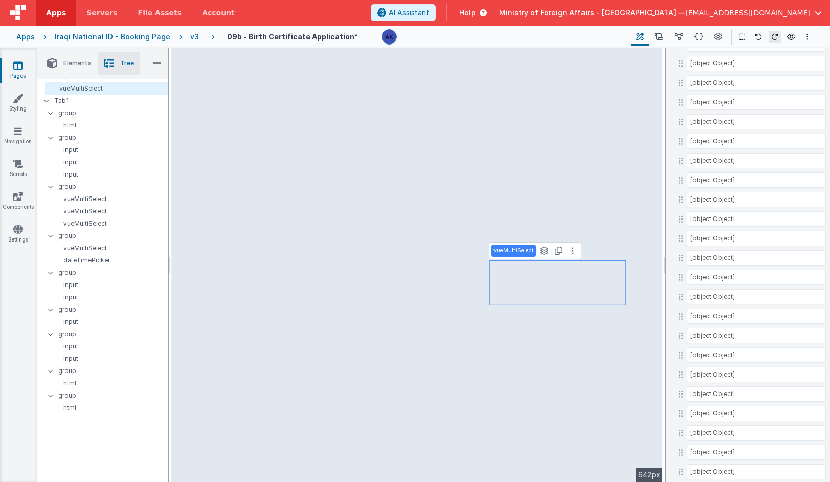
scroll to position [3758, 0]
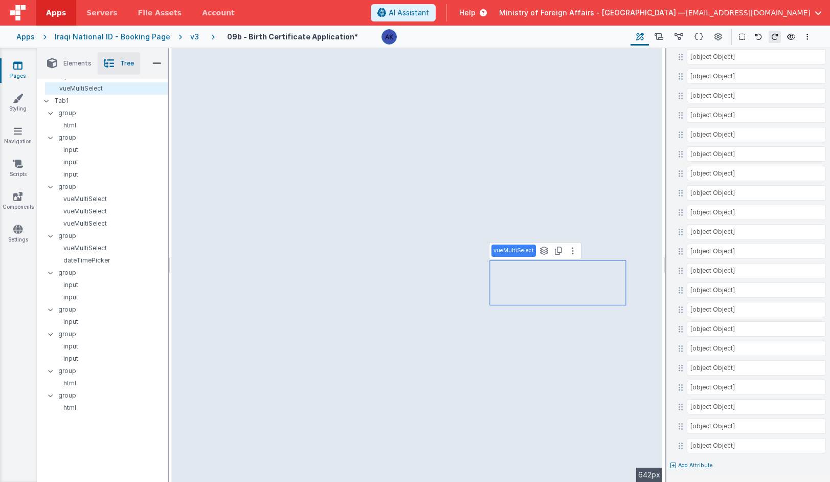
click at [703, 467] on p "Add Attribute" at bounding box center [695, 465] width 35 height 8
type input "label"
click at [638, 471] on button "label" at bounding box center [608, 470] width 104 height 12
drag, startPoint x: 658, startPoint y: 125, endPoint x: 667, endPoint y: 153, distance: 29.9
click at [667, 153] on div at bounding box center [415, 241] width 830 height 482
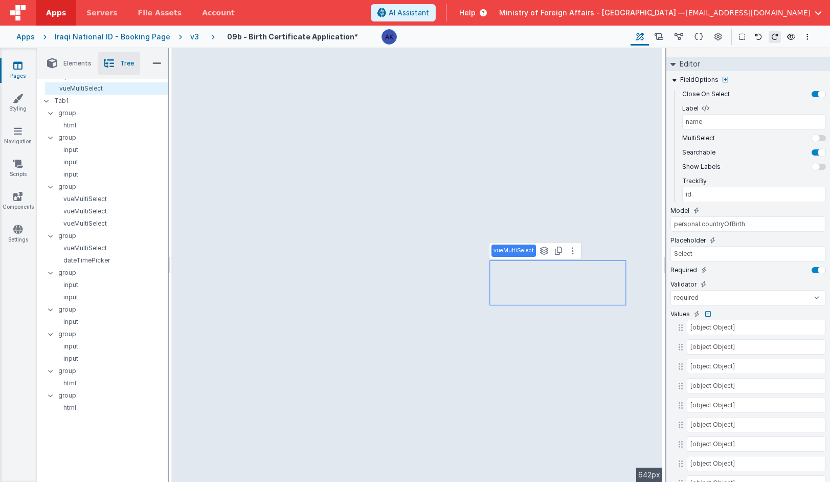
scroll to position [96, 0]
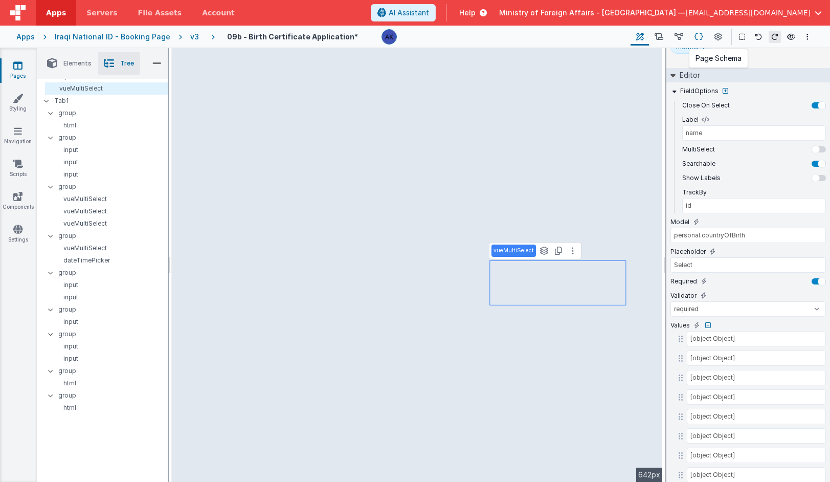
click at [699, 36] on icon at bounding box center [698, 37] width 9 height 11
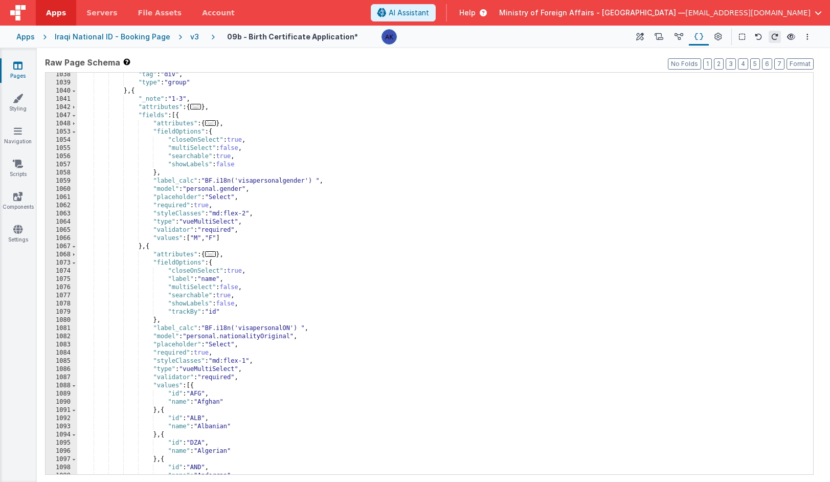
scroll to position [2728, 0]
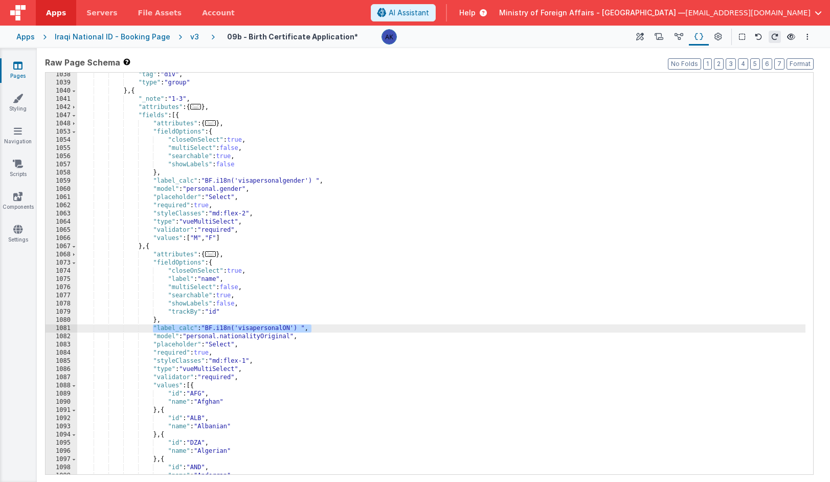
drag, startPoint x: 153, startPoint y: 326, endPoint x: 334, endPoint y: 329, distance: 181.0
click at [334, 329] on div ""tag" : "div" , "type" : "group" } , { "_note" : "1-3" , "attributes" : { ... }…" at bounding box center [441, 280] width 728 height 418
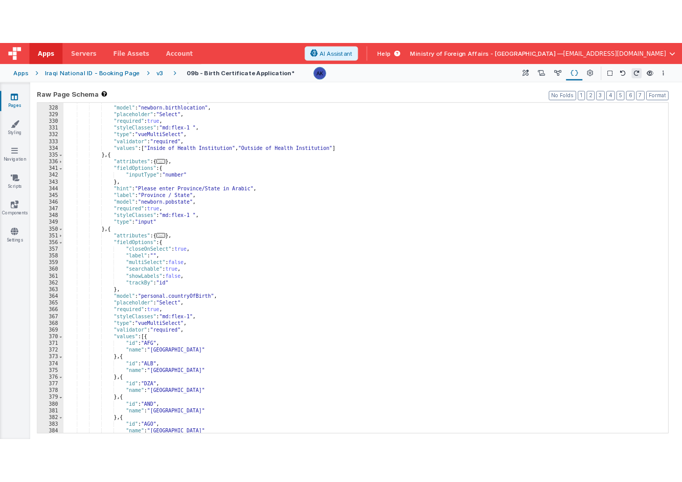
scroll to position [755, 0]
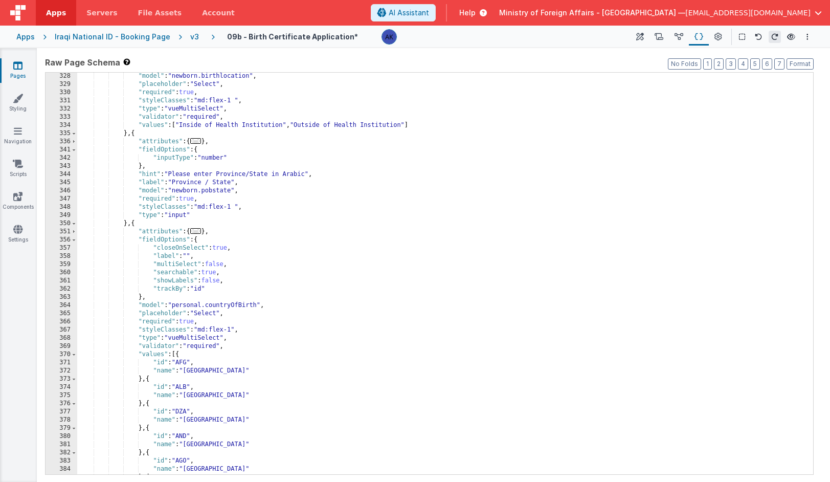
click at [279, 302] on div ""model" : "newborn.birthlocation" , "placeholder" : "Select" , "required" : tru…" at bounding box center [441, 281] width 728 height 418
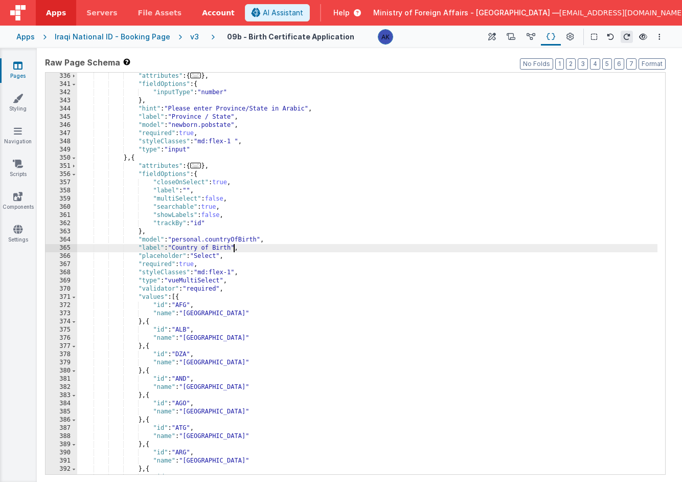
scroll to position [801, 0]
click at [491, 38] on icon at bounding box center [492, 37] width 8 height 11
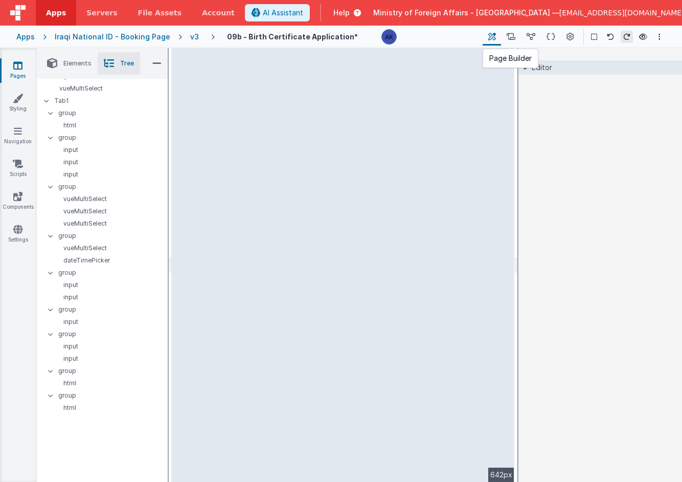
scroll to position [0, 0]
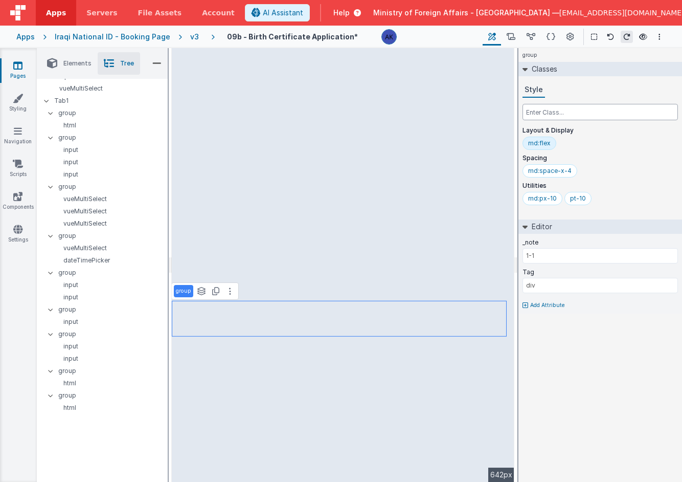
click at [561, 114] on input "text" at bounding box center [599, 112] width 155 height 16
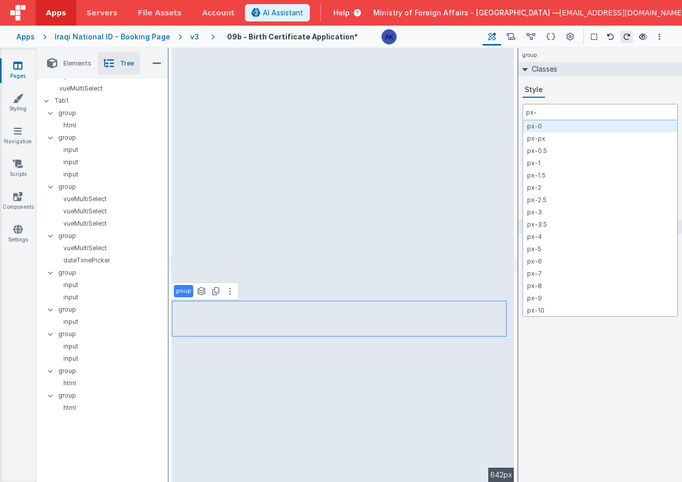
type input "px-4"
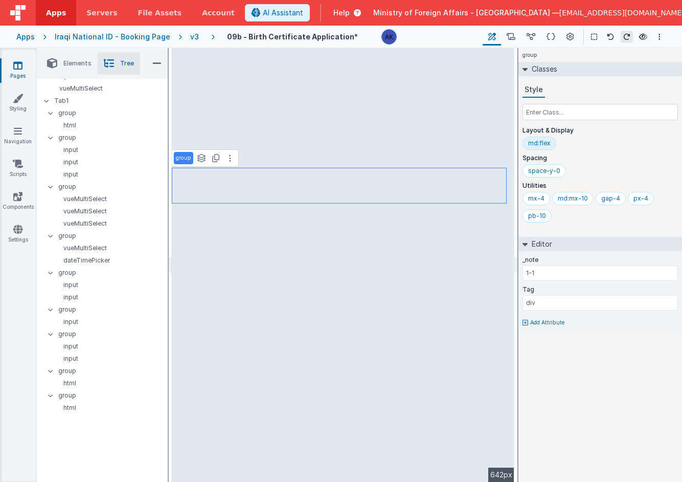
type input "1-2"
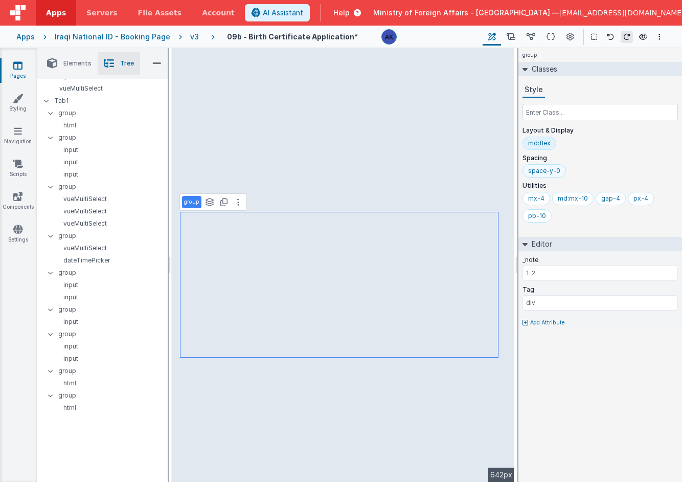
click at [539, 172] on div "space-y-0" at bounding box center [544, 171] width 32 height 8
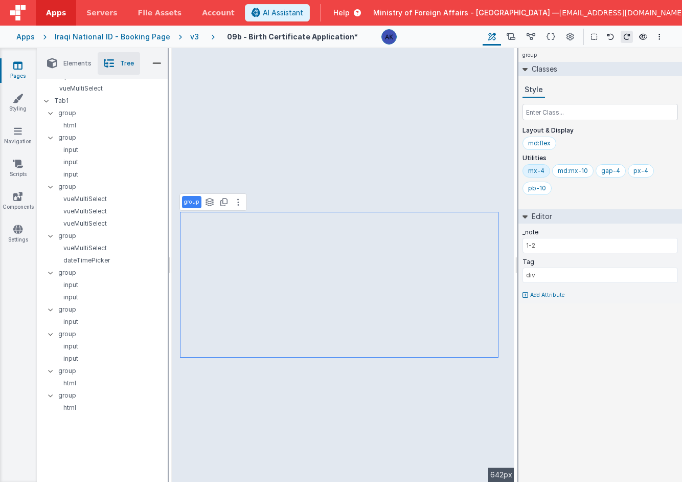
select select "number"
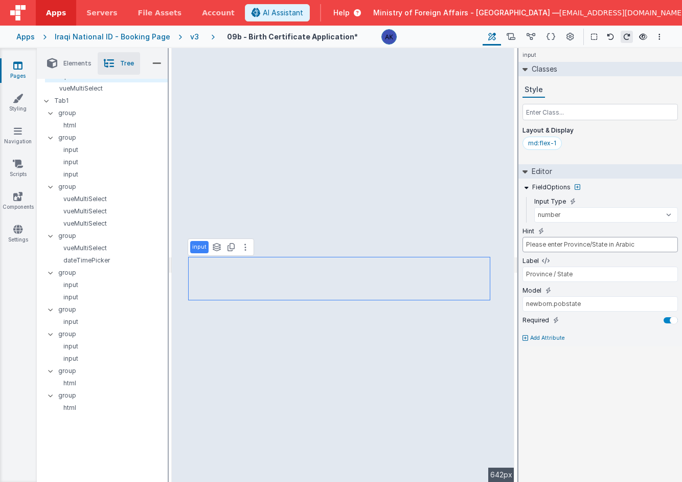
click at [636, 244] on input "Please enter Province/State in Arabic" at bounding box center [599, 244] width 155 height 15
type input "Please enter Province/State in Arabic where [PERSON_NAME] was born"
select select "required"
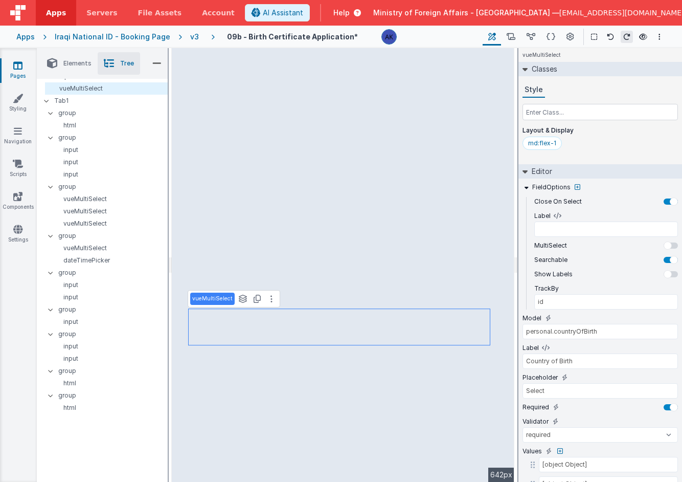
scroll to position [0, 0]
select select "number"
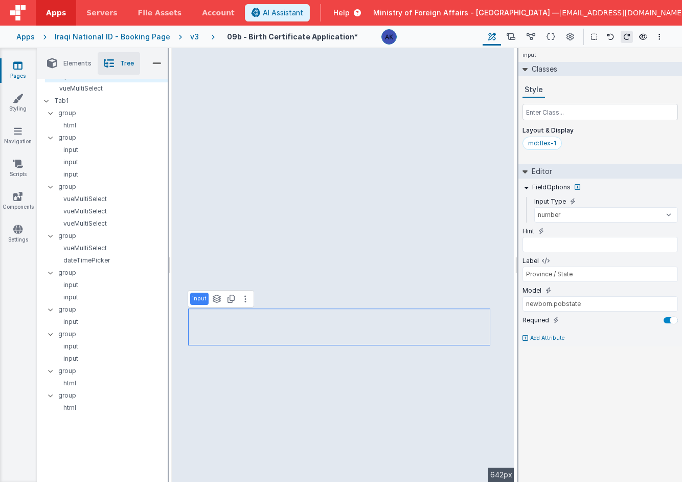
type input "Please enter Province/State in Arabic where [PERSON_NAME] was born"
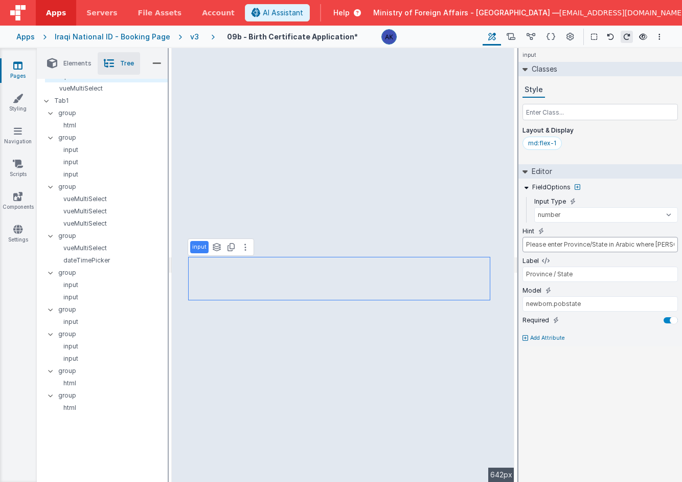
click at [574, 245] on input "Please enter Province/State in Arabic where [PERSON_NAME] was born" at bounding box center [599, 244] width 155 height 15
select select "required"
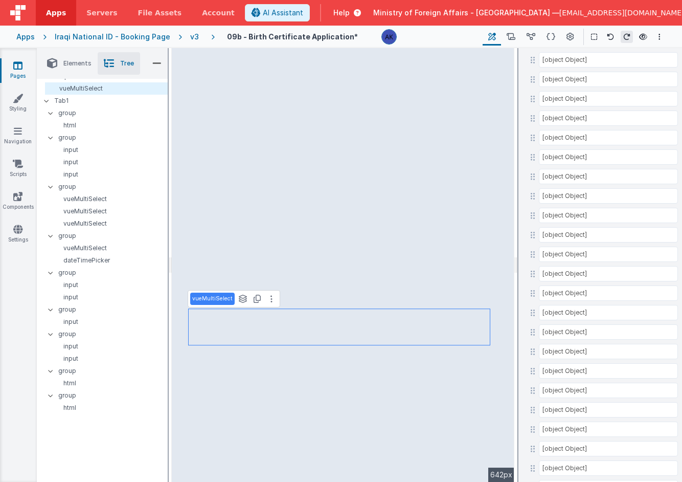
scroll to position [3788, 0]
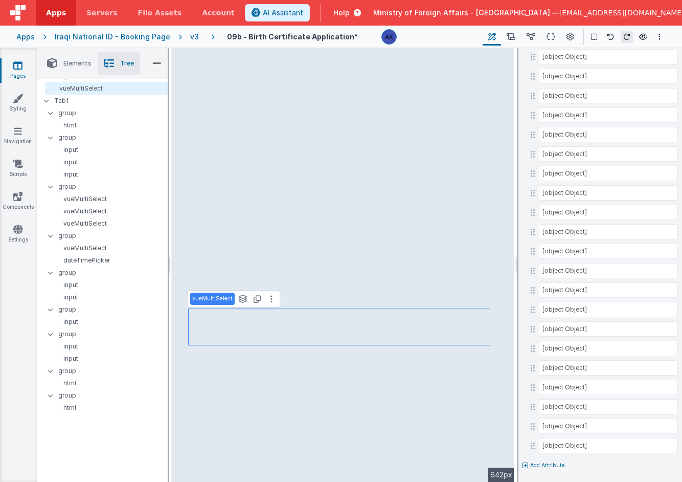
click at [544, 465] on p "Add Attribute" at bounding box center [547, 465] width 35 height 8
type input "hint"
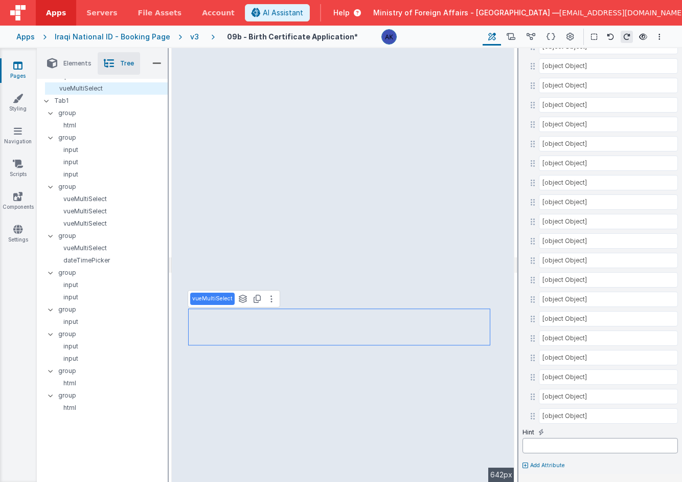
click at [549, 444] on input "text" at bounding box center [599, 445] width 155 height 15
paste input "Please enter Province/State in Arabic where [PERSON_NAME] was born"
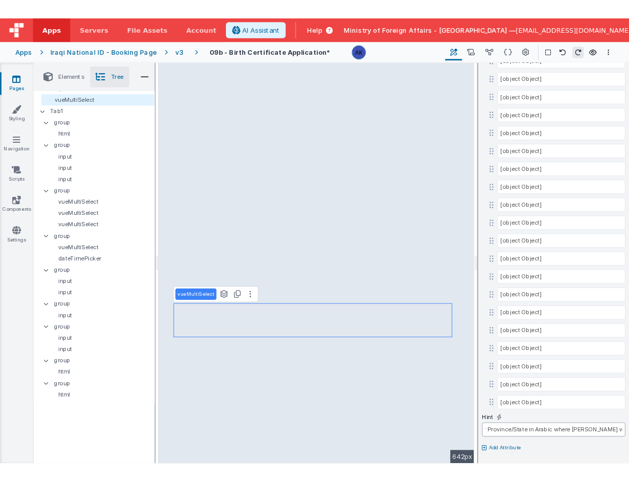
scroll to position [0, 0]
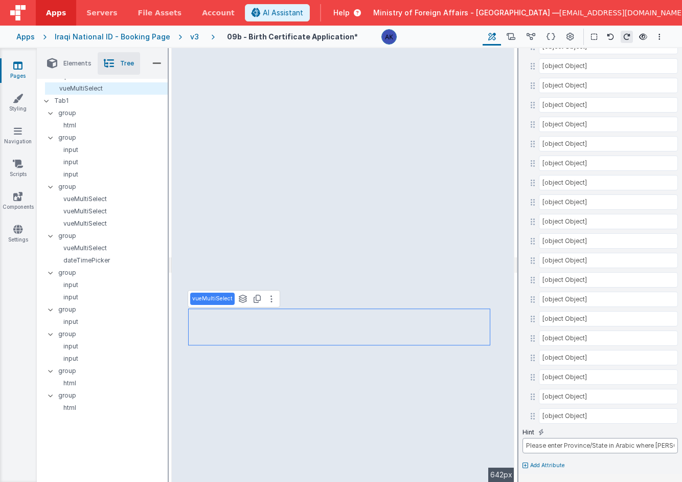
drag, startPoint x: 568, startPoint y: 445, endPoint x: 521, endPoint y: 444, distance: 47.6
click at [566, 447] on input "Please enter Province/State in Arabic where [PERSON_NAME] was born" at bounding box center [599, 445] width 155 height 15
drag, startPoint x: 564, startPoint y: 446, endPoint x: 606, endPoint y: 446, distance: 41.9
click at [606, 446] on input "Please enter Province/State in Arabic where [PERSON_NAME] was born" at bounding box center [599, 445] width 155 height 15
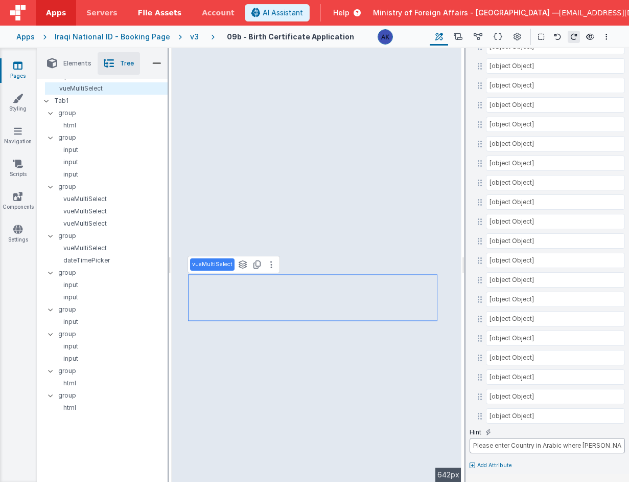
type input "Please enter Country in Arabic where [PERSON_NAME] was born"
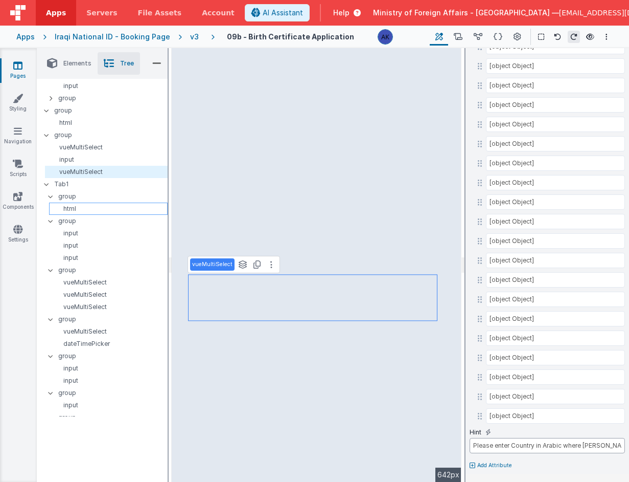
scroll to position [128, 0]
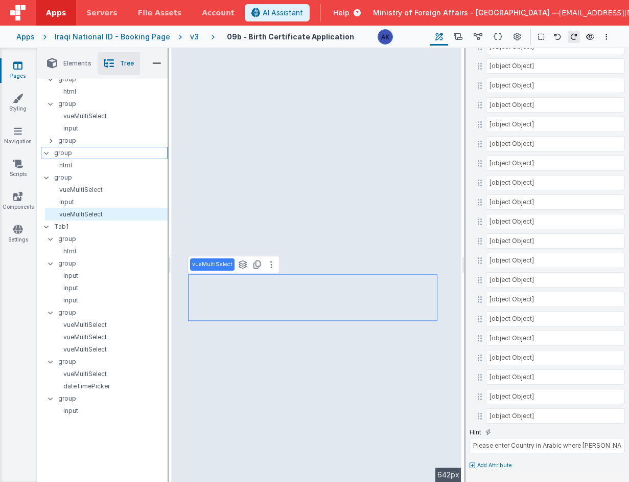
click at [47, 155] on div at bounding box center [49, 153] width 9 height 8
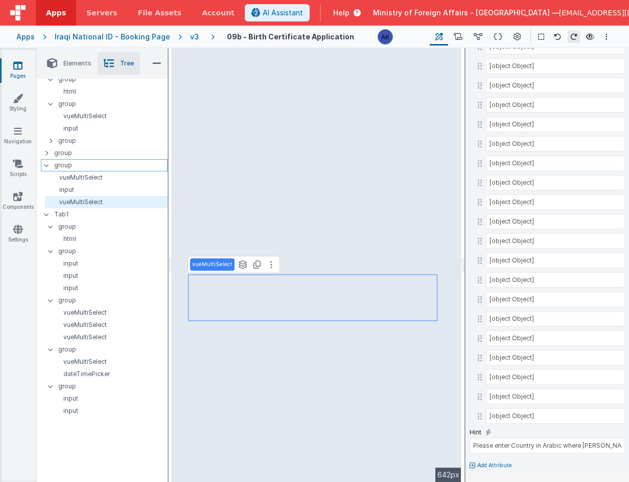
click at [47, 161] on div at bounding box center [49, 165] width 9 height 8
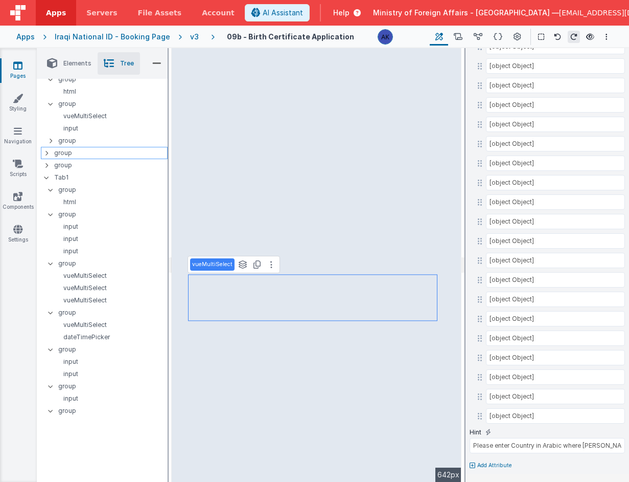
click at [61, 153] on p "group" at bounding box center [110, 152] width 113 height 11
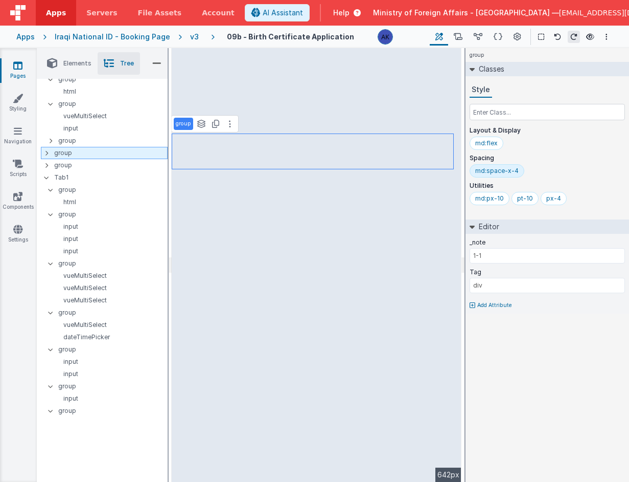
scroll to position [0, 0]
click at [215, 125] on icon at bounding box center [215, 124] width 7 height 8
click at [560, 38] on icon at bounding box center [557, 36] width 7 height 7
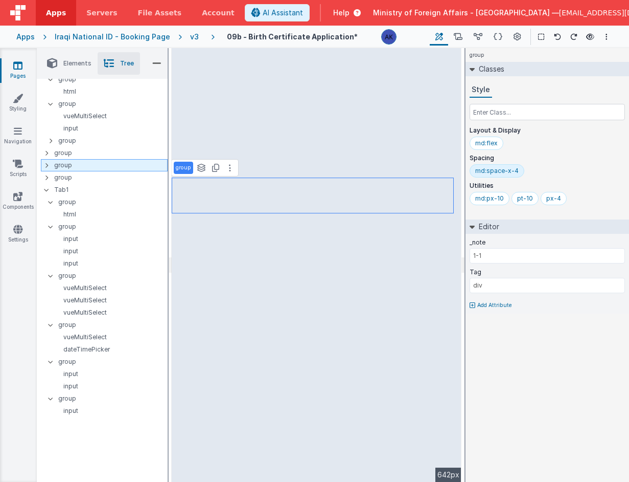
click at [47, 167] on icon at bounding box center [46, 165] width 3 height 8
click at [46, 164] on icon at bounding box center [46, 165] width 3 height 8
click at [48, 178] on icon at bounding box center [46, 177] width 3 height 8
click at [49, 165] on div at bounding box center [49, 165] width 9 height 8
click at [46, 164] on icon at bounding box center [46, 165] width 3 height 8
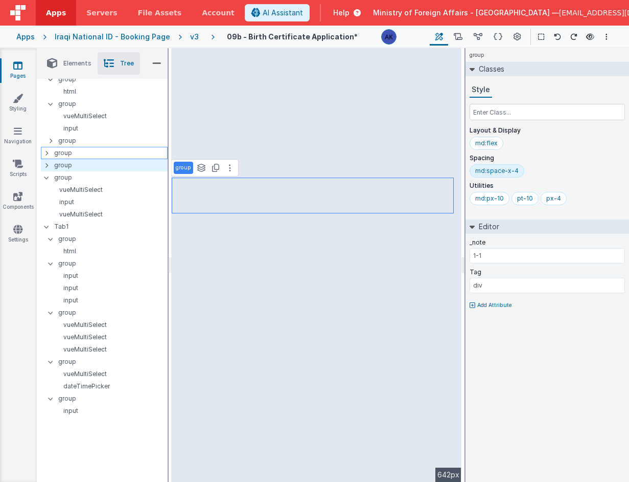
click at [59, 154] on p "group" at bounding box center [110, 152] width 113 height 11
click at [63, 150] on p "group" at bounding box center [110, 152] width 113 height 11
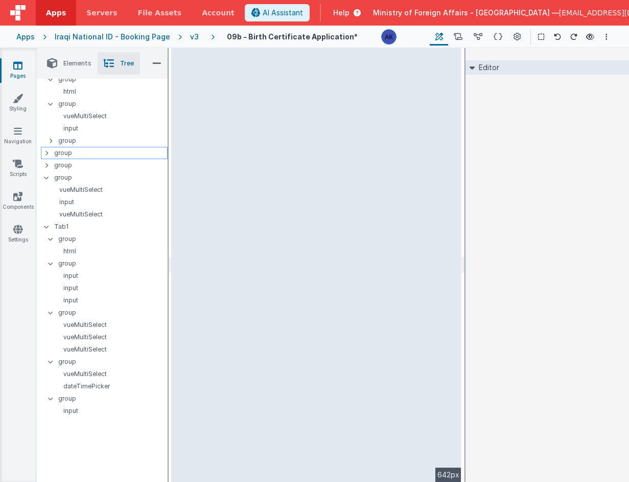
click at [45, 151] on icon at bounding box center [46, 153] width 3 height 8
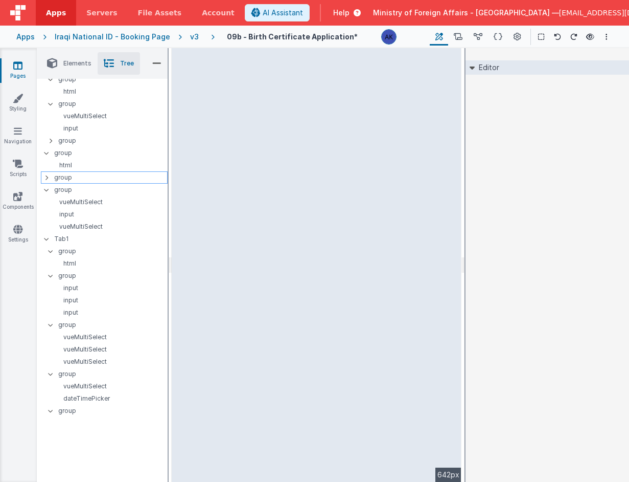
click at [45, 175] on icon at bounding box center [46, 177] width 3 height 8
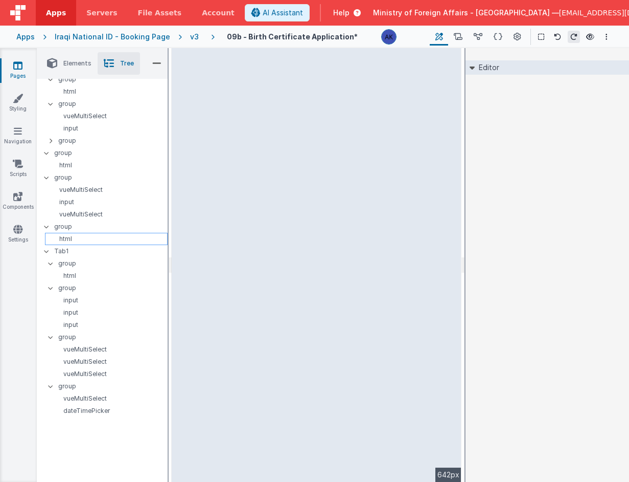
click at [85, 235] on p "html" at bounding box center [108, 239] width 118 height 8
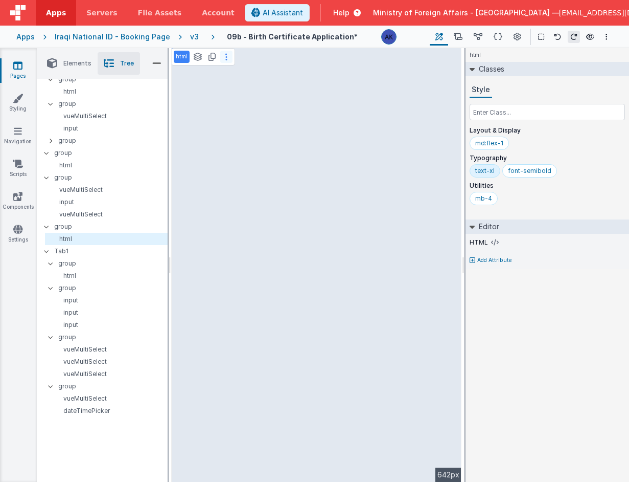
click at [228, 57] on button at bounding box center [226, 57] width 12 height 12
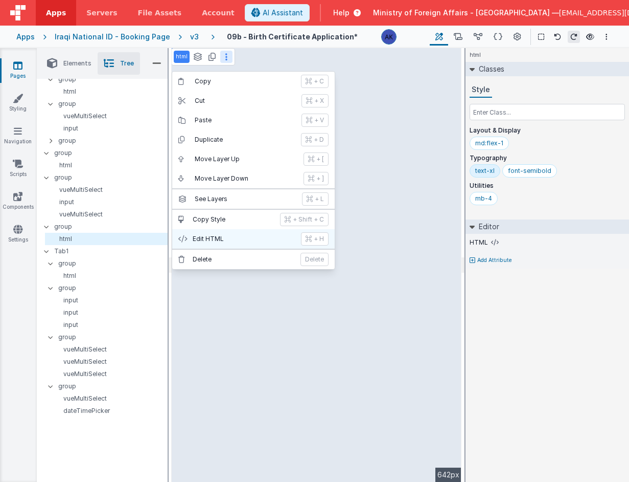
click at [223, 233] on button "Edit HTML + H" at bounding box center [253, 238] width 163 height 19
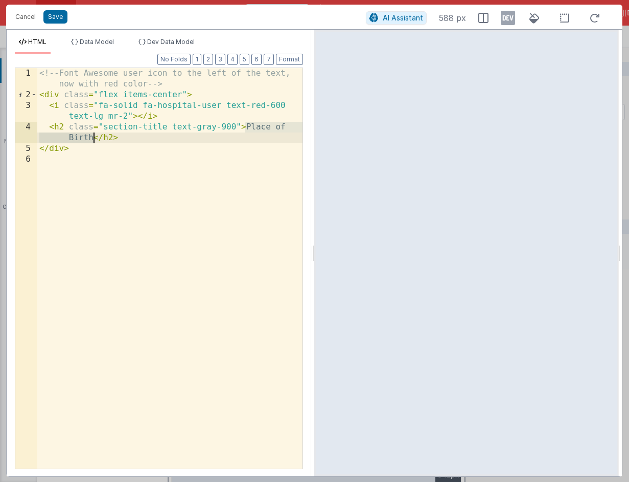
drag, startPoint x: 246, startPoint y: 127, endPoint x: 91, endPoint y: 139, distance: 155.3
click at [91, 139] on div "<!-- Font Awesome user icon to the left of the text, now with red color --> < d…" at bounding box center [169, 284] width 265 height 433
click at [217, 106] on div "<!-- Font Awesome user icon to the left of the text, now with red color --> < d…" at bounding box center [169, 284] width 265 height 433
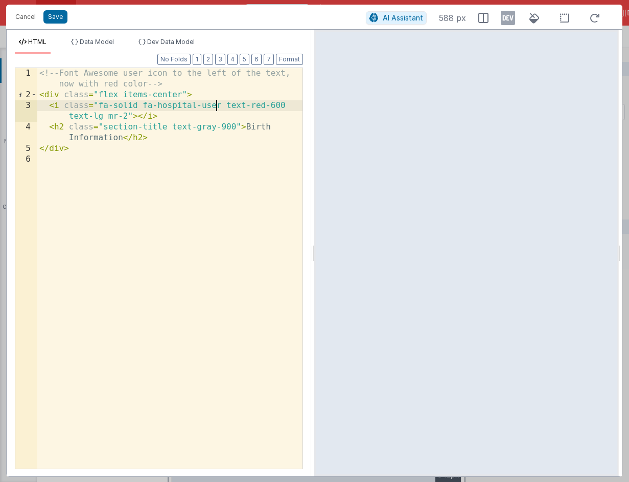
click at [217, 106] on div "<!-- Font Awesome user icon to the left of the text, now with red color --> < d…" at bounding box center [169, 284] width 265 height 433
click at [201, 104] on div "<!-- Font Awesome user icon to the left of the text, now with red color --> < d…" at bounding box center [169, 284] width 265 height 433
click at [60, 15] on button "Save" at bounding box center [55, 16] width 24 height 13
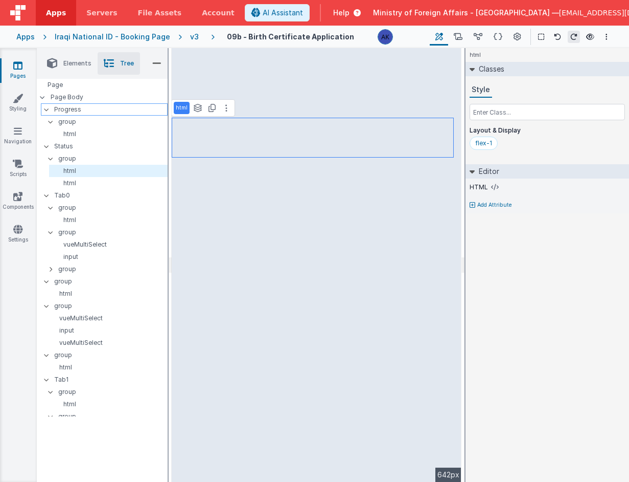
click at [102, 110] on p "Progress" at bounding box center [110, 109] width 113 height 11
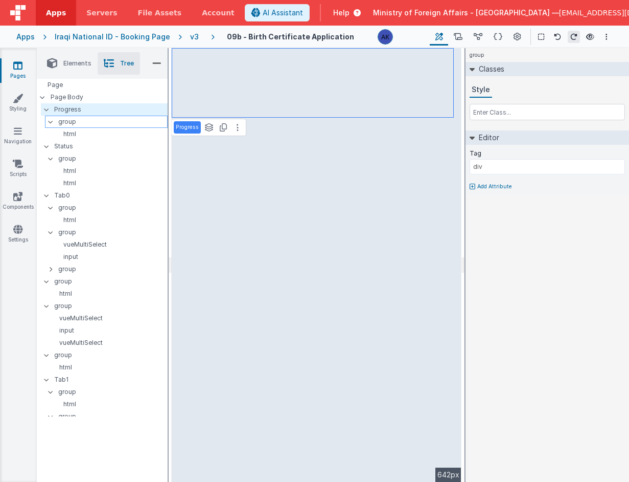
click at [97, 122] on p "group" at bounding box center [112, 121] width 109 height 11
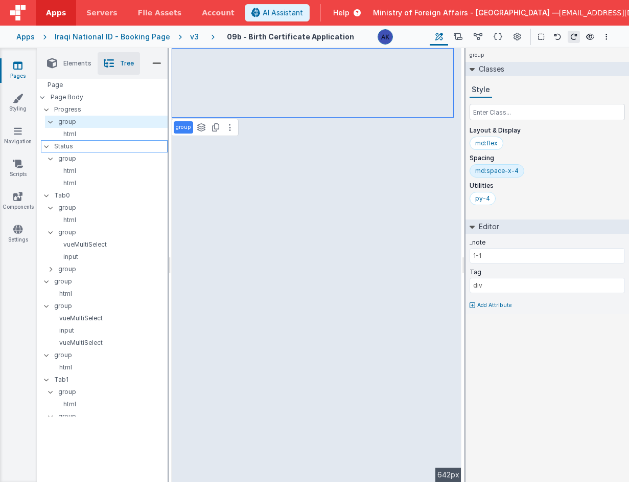
click at [90, 143] on p "Status" at bounding box center [110, 146] width 113 height 11
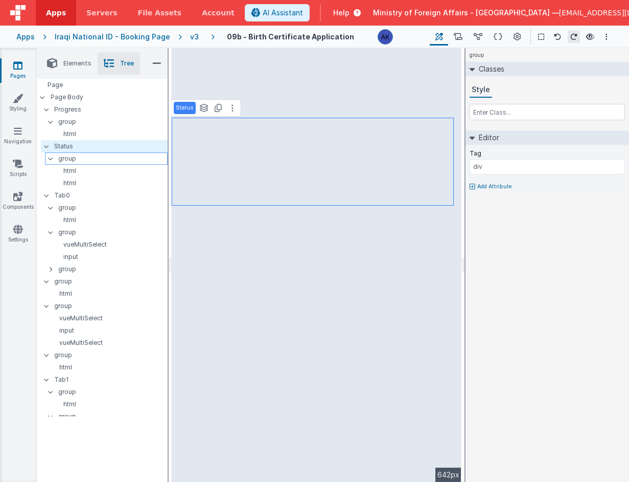
click at [86, 157] on p "group" at bounding box center [112, 158] width 109 height 11
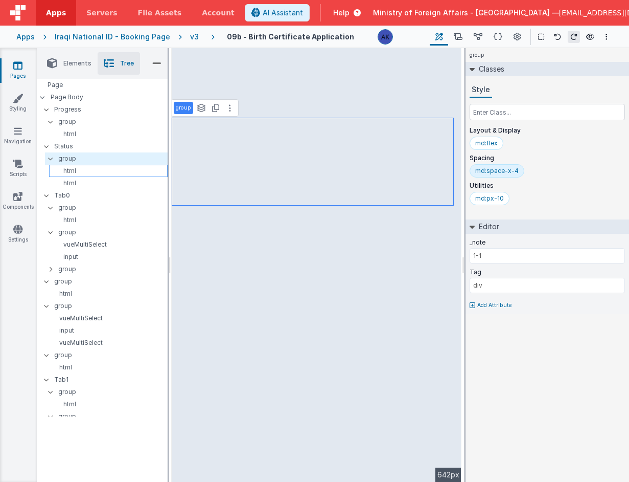
click at [85, 168] on p "html" at bounding box center [110, 171] width 114 height 8
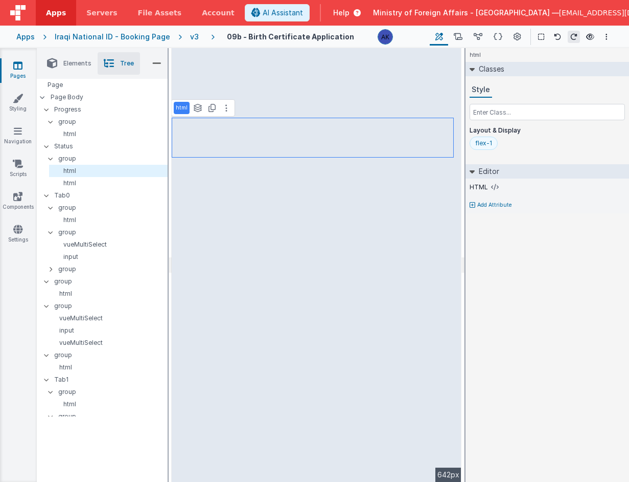
click at [493, 146] on div "flex-1" at bounding box center [484, 142] width 28 height 13
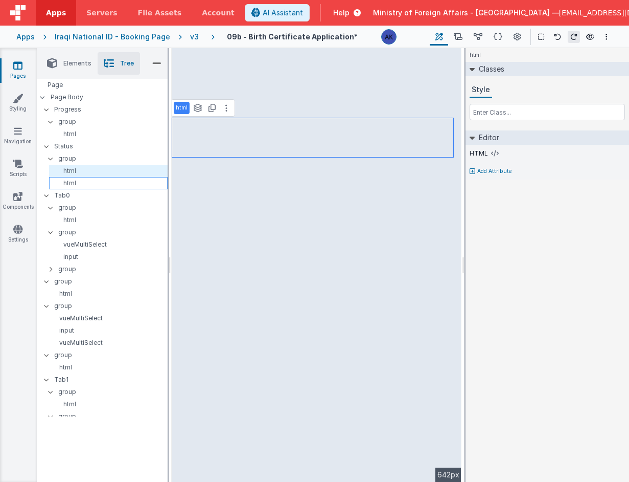
click at [107, 183] on p "html" at bounding box center [110, 183] width 114 height 8
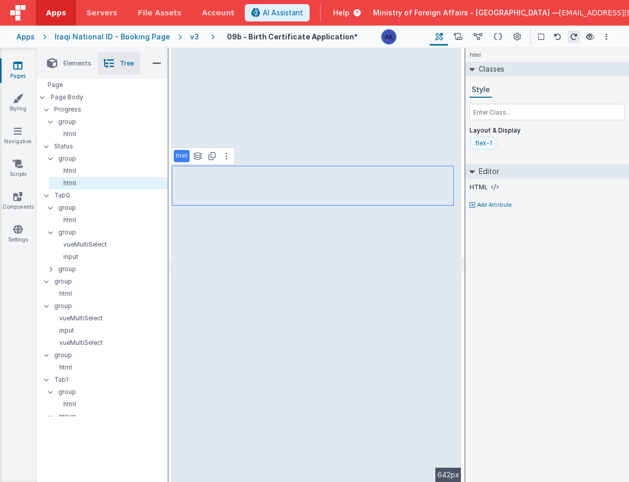
click at [489, 140] on div "flex-1" at bounding box center [483, 143] width 17 height 8
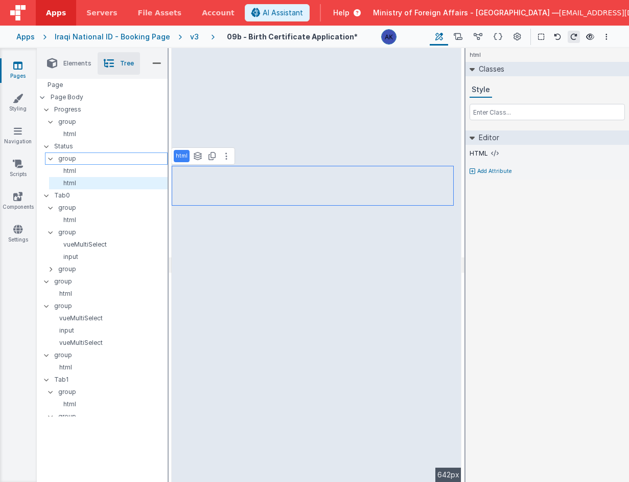
click at [90, 158] on p "group" at bounding box center [112, 158] width 109 height 11
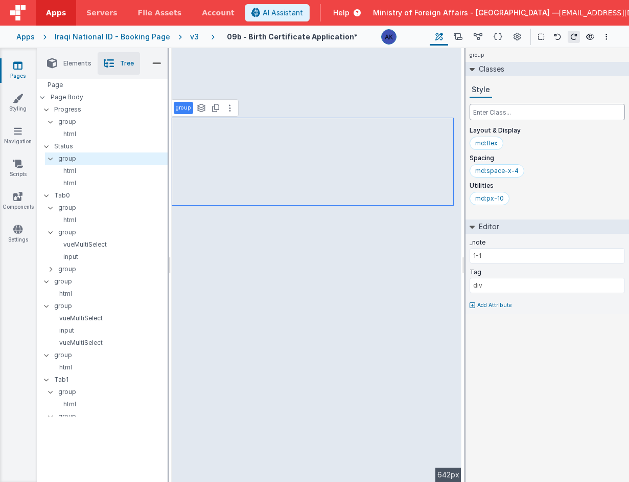
click at [490, 115] on input "text" at bounding box center [547, 112] width 155 height 16
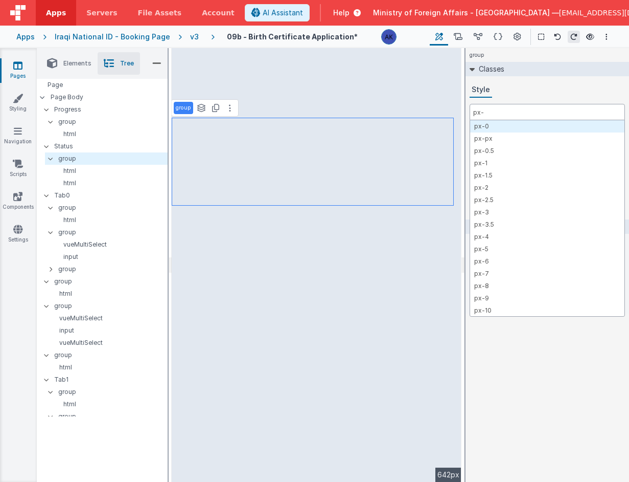
type input "px-4"
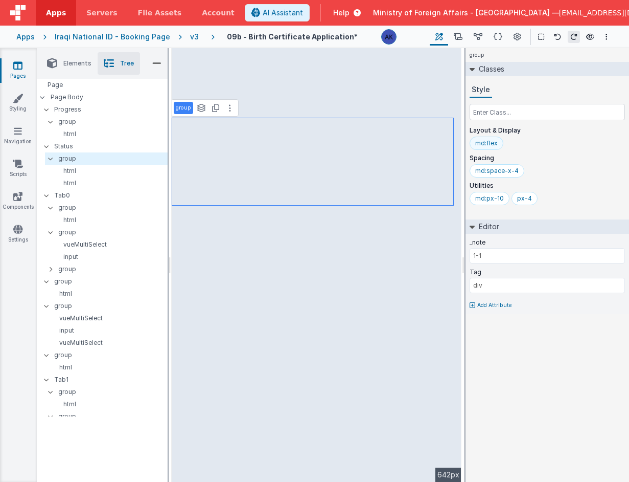
click at [489, 142] on div "md:flex" at bounding box center [486, 143] width 22 height 8
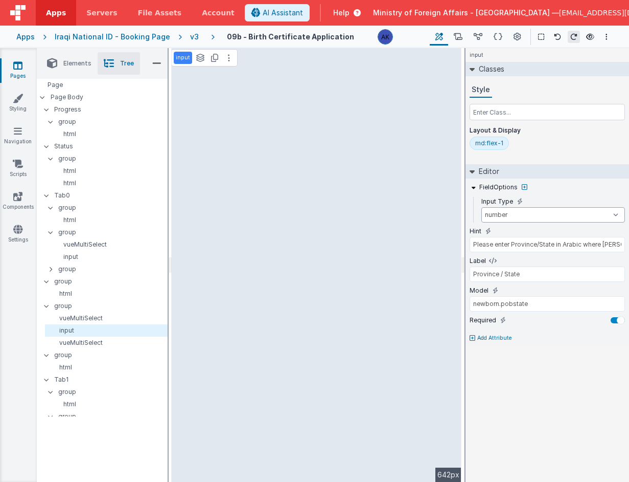
click at [525, 215] on select "text number password email" at bounding box center [554, 214] width 144 height 15
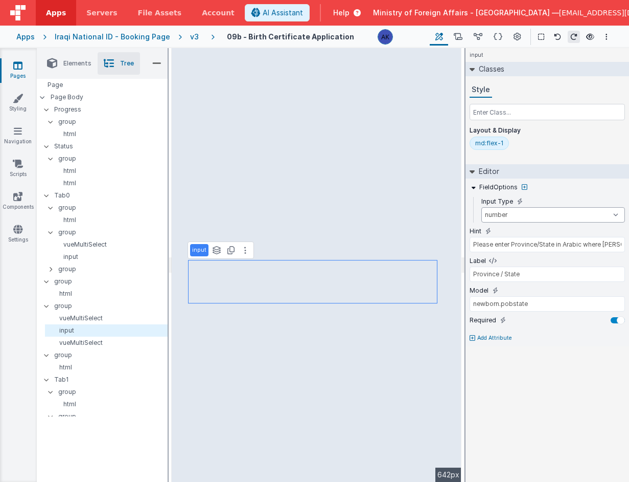
select select "text"
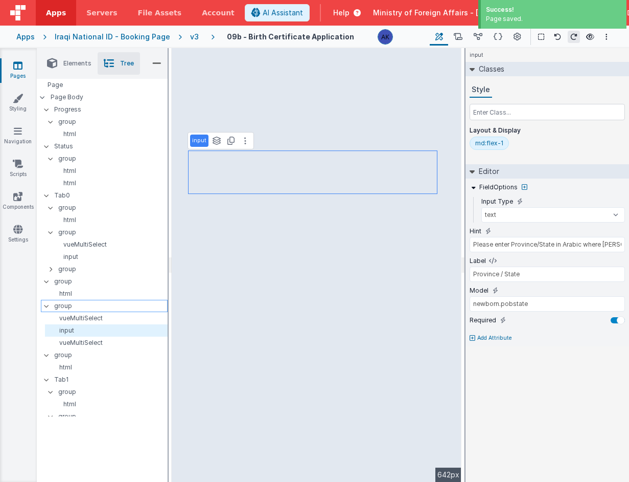
click at [84, 307] on p "group" at bounding box center [110, 305] width 113 height 11
type input "div"
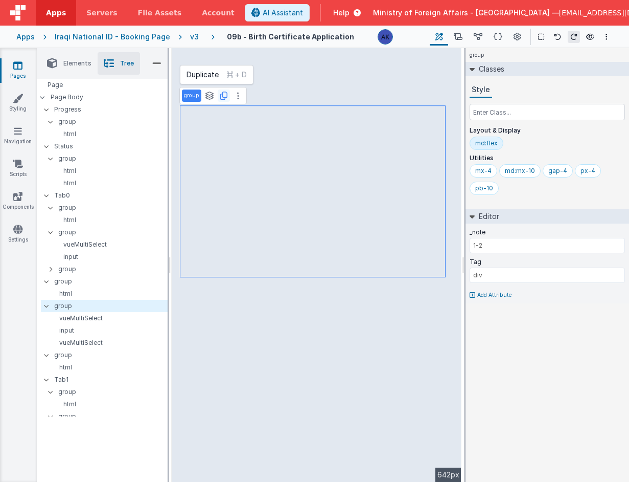
click at [223, 95] on icon at bounding box center [223, 96] width 7 height 8
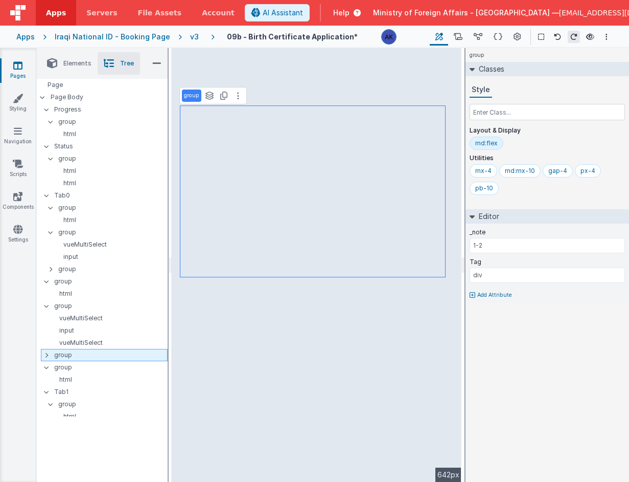
click at [49, 354] on div at bounding box center [49, 355] width 9 height 8
click at [45, 355] on icon at bounding box center [46, 355] width 3 height 8
click at [48, 354] on div at bounding box center [49, 355] width 9 height 8
click at [48, 366] on icon at bounding box center [46, 367] width 8 height 3
click at [48, 367] on icon at bounding box center [46, 367] width 3 height 8
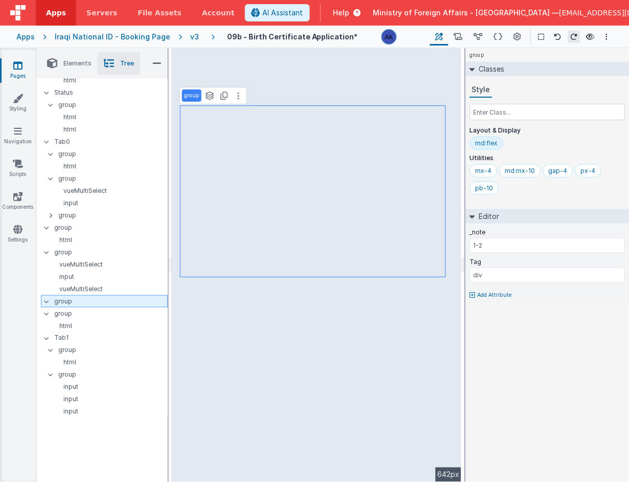
scroll to position [73, 0]
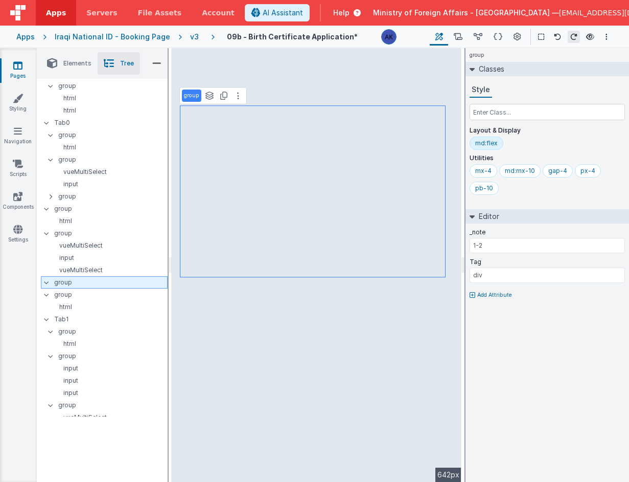
click at [48, 282] on icon at bounding box center [46, 282] width 8 height 3
select select "required"
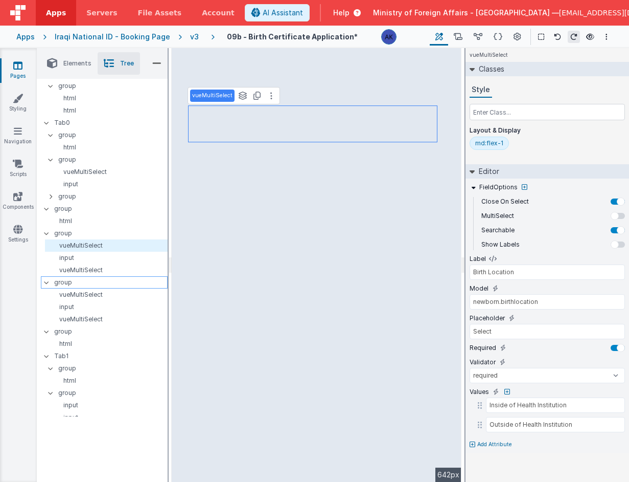
click at [77, 283] on p "group" at bounding box center [110, 282] width 113 height 11
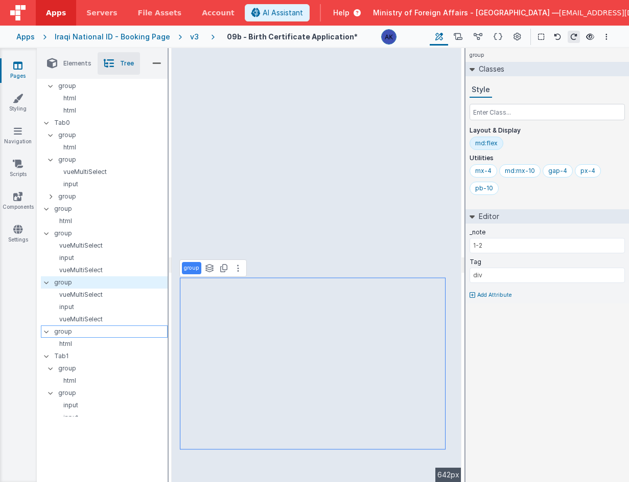
click at [65, 332] on p "group" at bounding box center [110, 331] width 113 height 11
type input "1-1"
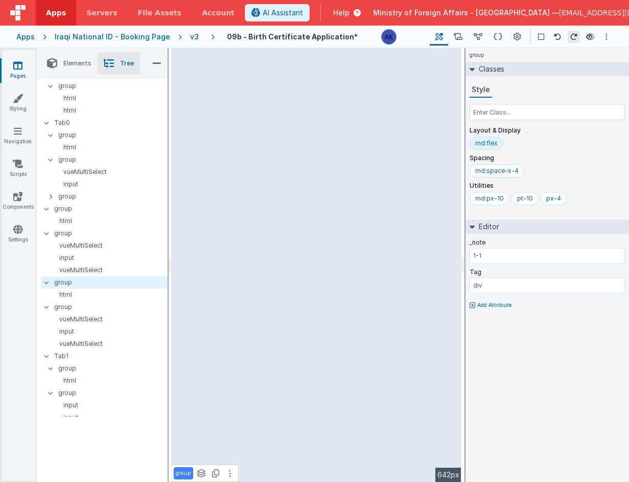
click at [607, 36] on icon "Options" at bounding box center [607, 36] width 2 height 7
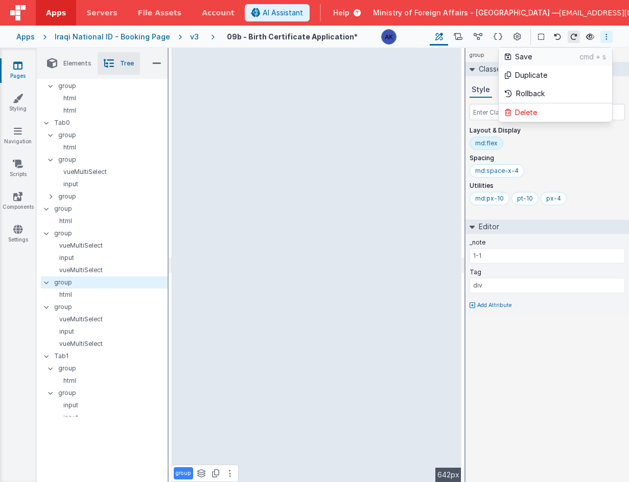
click at [564, 61] on p "Save" at bounding box center [547, 57] width 64 height 10
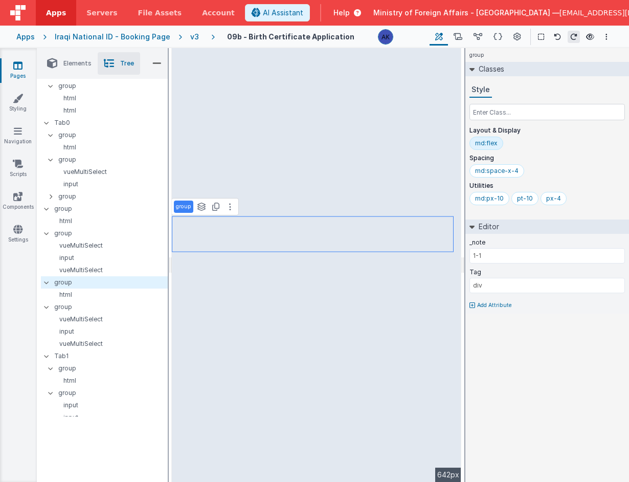
select select "required"
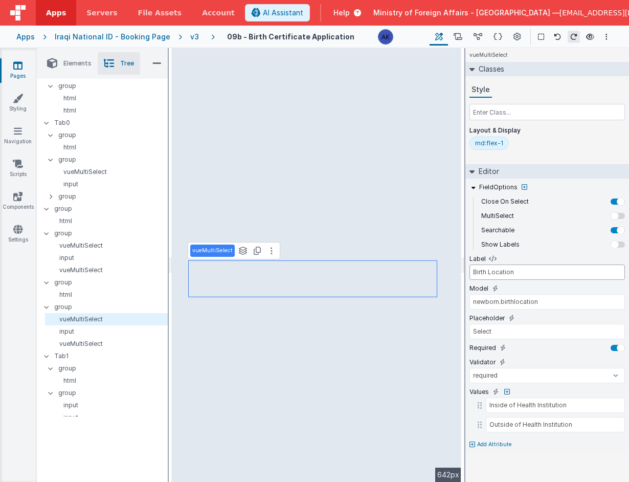
click at [524, 268] on input "Birth Location" at bounding box center [546, 271] width 155 height 15
drag, startPoint x: 522, startPoint y: 271, endPoint x: 490, endPoint y: 274, distance: 32.3
click at [490, 274] on input "Birth Location" at bounding box center [546, 271] width 155 height 15
type input "Birth Attended by"
click at [517, 303] on input "newborn.birthlocation" at bounding box center [546, 301] width 155 height 15
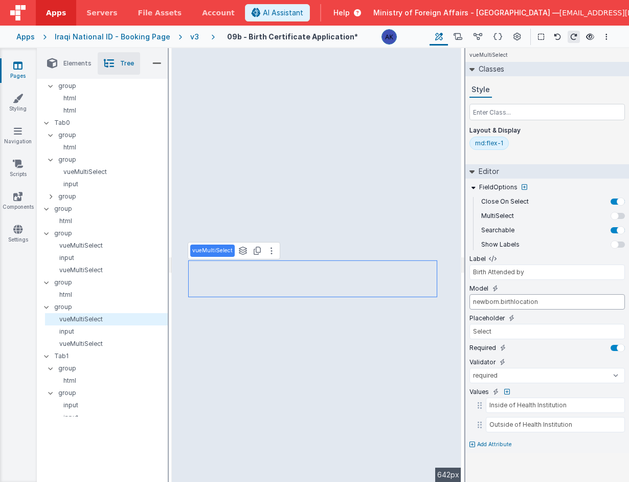
click at [517, 303] on input "newborn.birthlocation" at bounding box center [546, 301] width 155 height 15
type input "newborn.attendedby"
click at [546, 403] on input "Inside of Health Institution" at bounding box center [548, 404] width 125 height 15
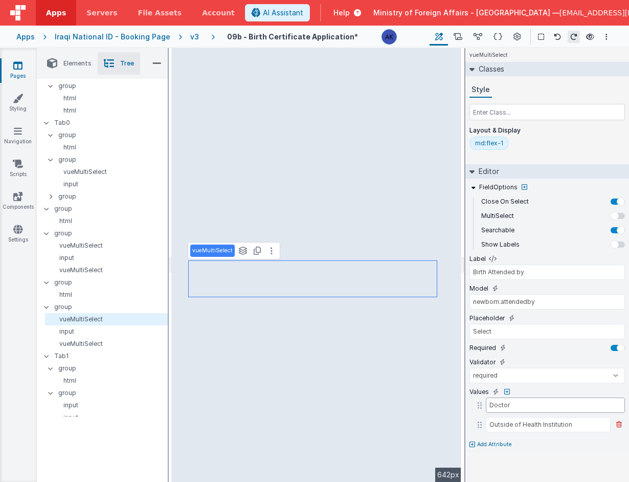
type input "Doctor"
click at [540, 423] on input "Outside of Health Institution" at bounding box center [548, 424] width 125 height 15
click at [512, 427] on input "Outside of Health Institution" at bounding box center [548, 424] width 125 height 15
click at [511, 426] on input "Outside of Health Institution" at bounding box center [548, 424] width 125 height 15
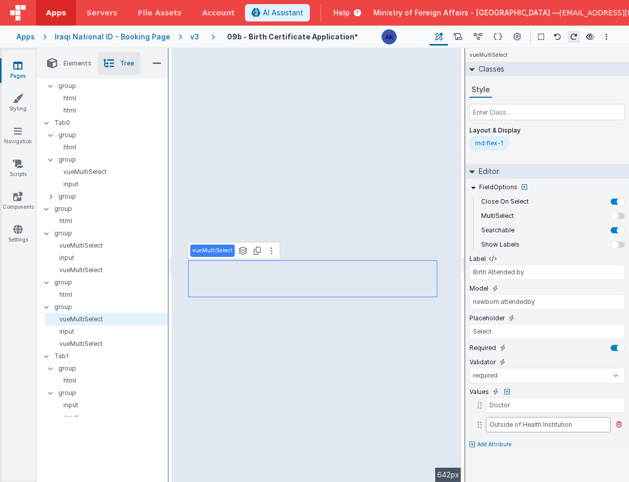
click at [512, 426] on input "Outside of Health Institution" at bounding box center [548, 424] width 125 height 15
type input "Nurse"
click at [507, 392] on icon at bounding box center [507, 392] width 6 height 6
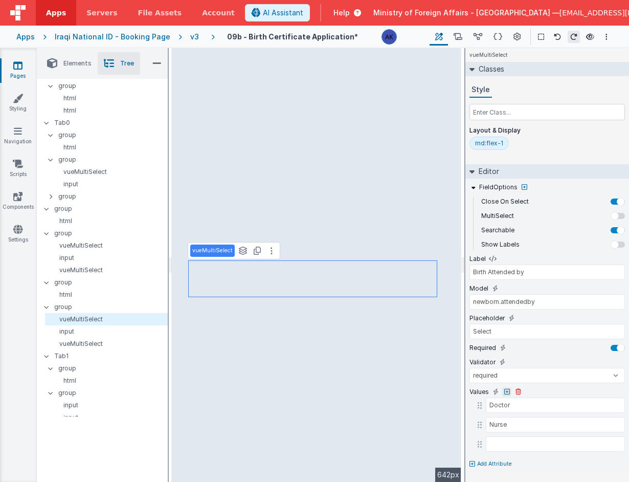
click at [514, 439] on input "text" at bounding box center [555, 443] width 139 height 15
type input "Midwife"
click at [508, 394] on icon at bounding box center [507, 392] width 6 height 6
click at [530, 459] on input "text" at bounding box center [548, 463] width 125 height 15
type input "Unauthorized Birth Attendant"
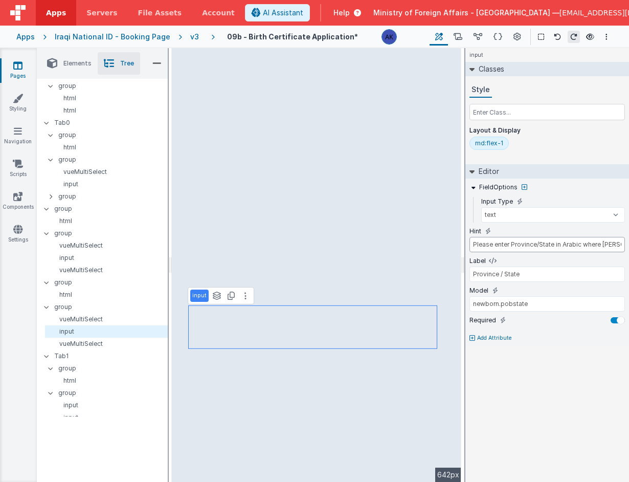
click at [559, 244] on input "Please enter Province/State in Arabic where Newborn was born" at bounding box center [546, 244] width 155 height 15
drag, startPoint x: 559, startPoint y: 244, endPoint x: 511, endPoint y: 246, distance: 48.1
click at [511, 246] on input "Please enter Province/State in Arabic where Newborn was born" at bounding box center [546, 244] width 155 height 15
drag, startPoint x: 557, startPoint y: 245, endPoint x: 638, endPoint y: 244, distance: 80.8
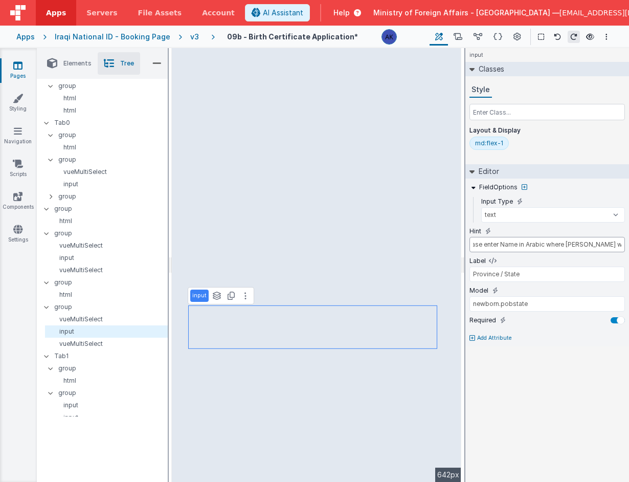
click at [629, 244] on html "Apps Servers File Assets Account Some FUTURE Slot AI Assistant Help Ministry of…" at bounding box center [314, 241] width 629 height 482
type input "Please enter Name in Arabic of individual"
drag, startPoint x: 559, startPoint y: 279, endPoint x: 474, endPoint y: 276, distance: 84.4
click at [474, 276] on input "Province / State" at bounding box center [546, 273] width 155 height 15
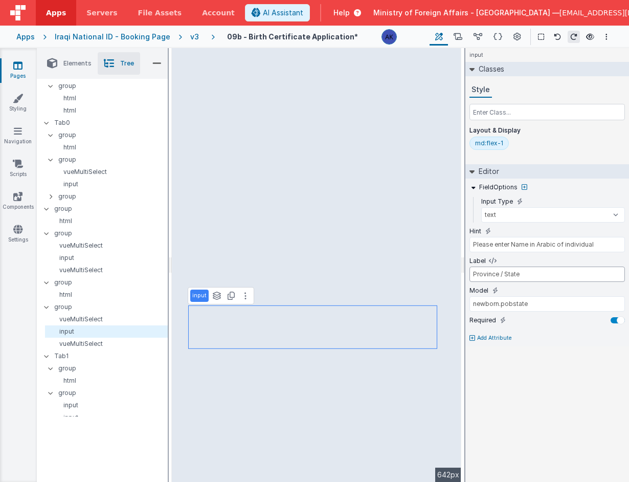
type input "P"
type input "Name of Doctor/Nurse/Midwid"
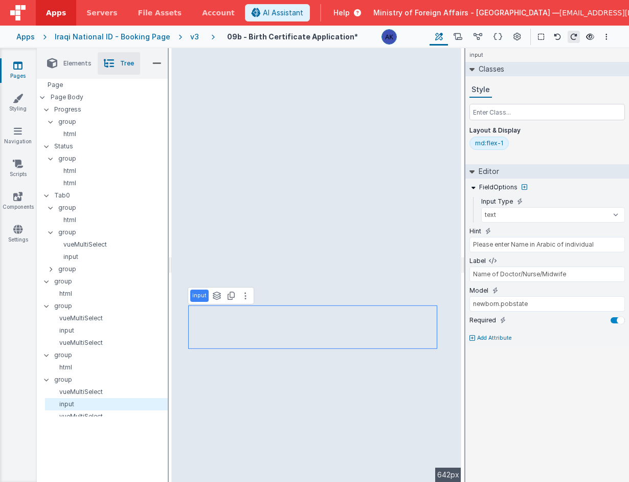
scroll to position [73, 0]
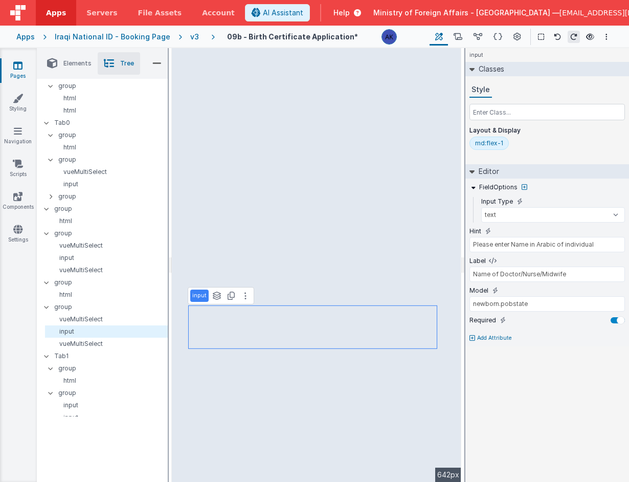
drag, startPoint x: 574, startPoint y: 277, endPoint x: 499, endPoint y: 273, distance: 74.7
click at [499, 273] on input "Name of Doctor/Nurse/Midwife" at bounding box center [546, 273] width 155 height 15
click at [593, 276] on input "Name of Doctor/Nurse/Midwife" at bounding box center [546, 273] width 155 height 15
type input "Name of Doctor/Nurse/Midwife"
select select "required"
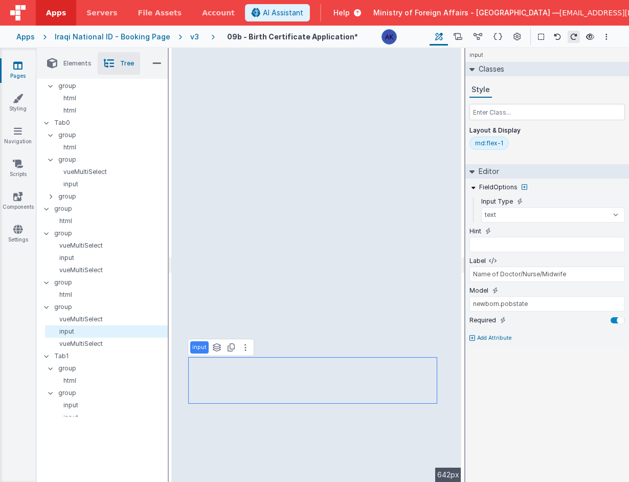
type input "Please enter Name in Arabic of individual"
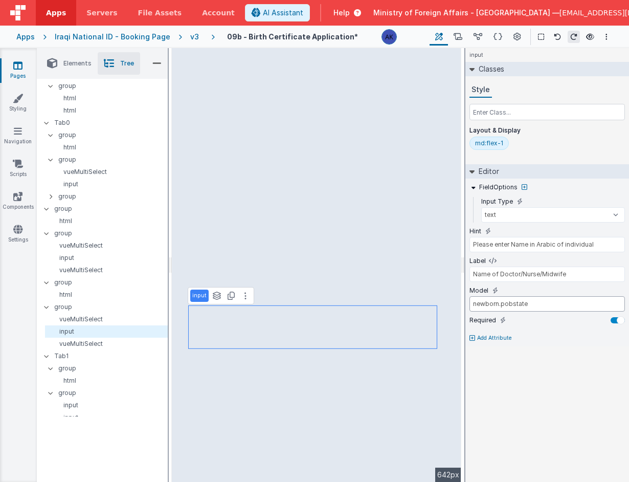
click at [518, 307] on input "newborn.pobstate" at bounding box center [546, 303] width 155 height 15
type input "newborn.attname"
select select "required"
click at [505, 306] on input "newborn.attname" at bounding box center [546, 303] width 155 height 15
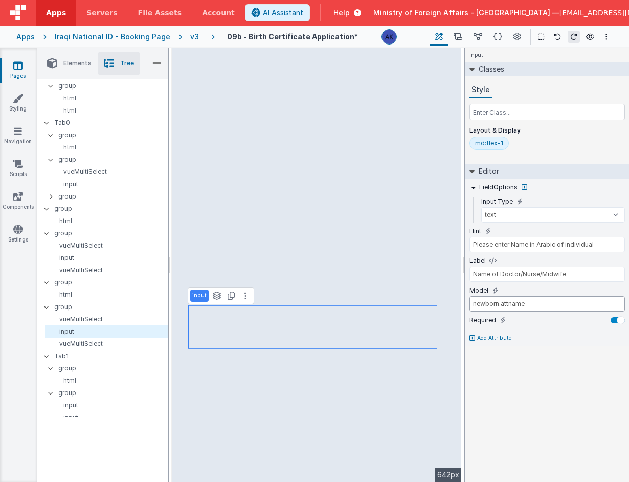
click at [505, 306] on input "newborn.attname" at bounding box center [546, 303] width 155 height 15
type input "newborn.attendedname"
click at [228, 299] on icon at bounding box center [230, 295] width 7 height 8
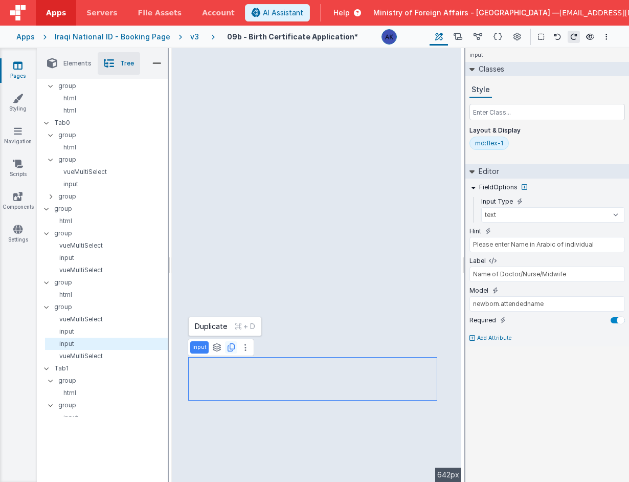
click at [229, 350] on icon at bounding box center [230, 347] width 7 height 8
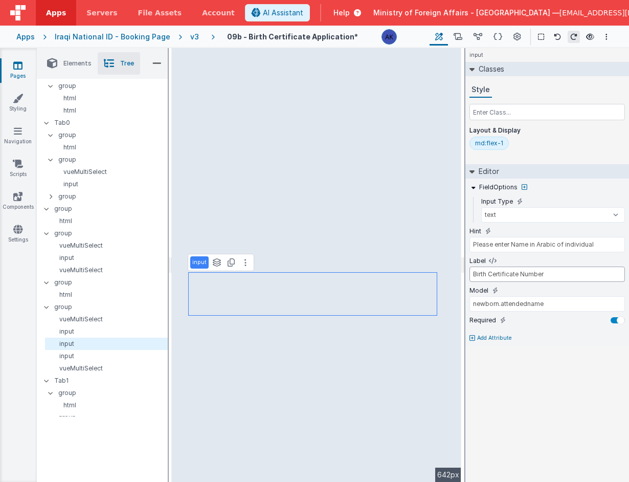
type input "Birth Certificate Number"
click at [538, 304] on input "newborn.attendedname" at bounding box center [546, 303] width 155 height 15
type input "newborn.certno"
click at [565, 245] on input "Please enter Name in Arabic of individual" at bounding box center [546, 244] width 155 height 15
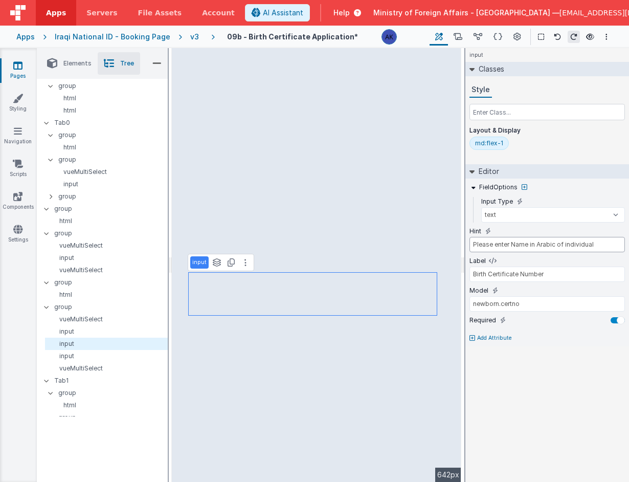
drag, startPoint x: 596, startPoint y: 244, endPoint x: 469, endPoint y: 248, distance: 126.3
click at [469, 248] on input "Please enter Name in Arabic of individual" at bounding box center [546, 244] width 155 height 15
type input "Please enter Name in Arabic of individual"
type input "Name of Doctor/Nurse/Midwife"
type input "newborn.attendedname"
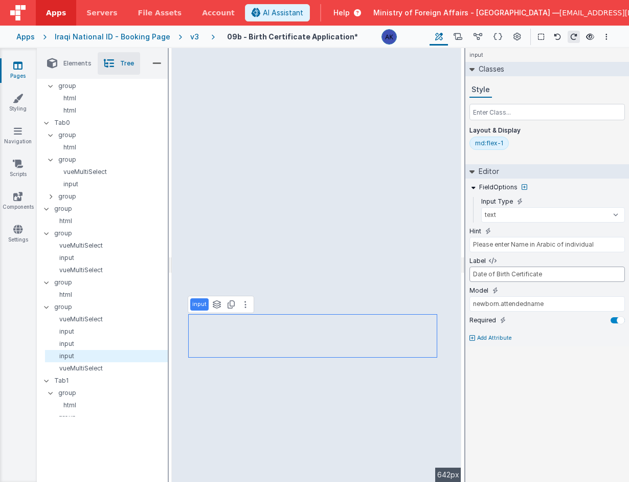
type input "Date of Birth Certificate"
click at [61, 67] on li "Elements" at bounding box center [69, 63] width 57 height 22
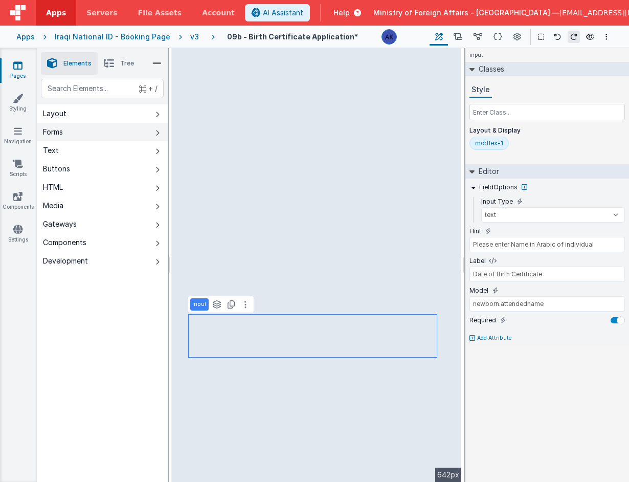
click at [79, 128] on button "Forms" at bounding box center [102, 132] width 131 height 18
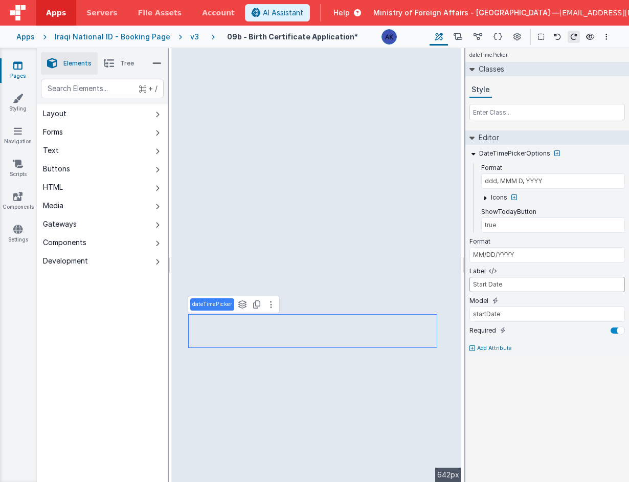
click at [531, 289] on input "Start Date" at bounding box center [546, 284] width 155 height 15
type input "Date of Birth Certoficate"
click at [511, 316] on input "startDate" at bounding box center [546, 313] width 155 height 15
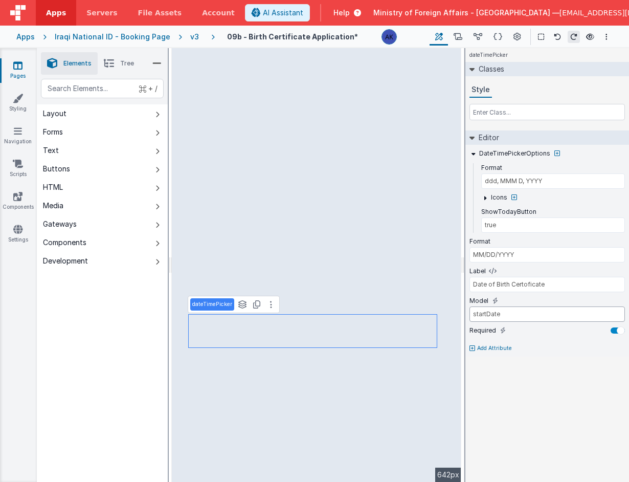
click at [511, 316] on input "startDate" at bounding box center [546, 313] width 155 height 15
type input "newborn.certdate"
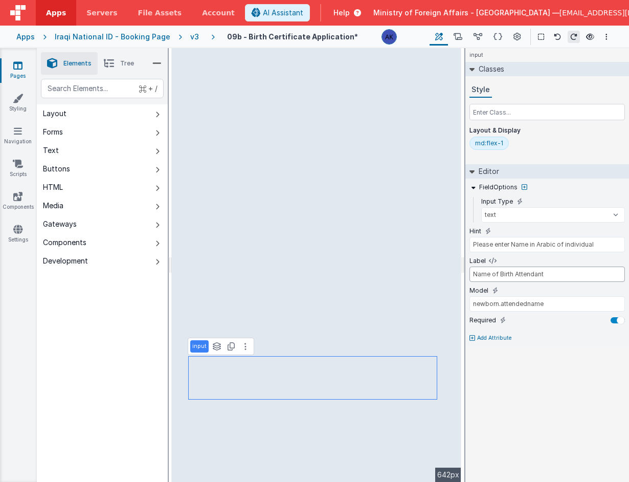
type input "Name of Birth Attendant"
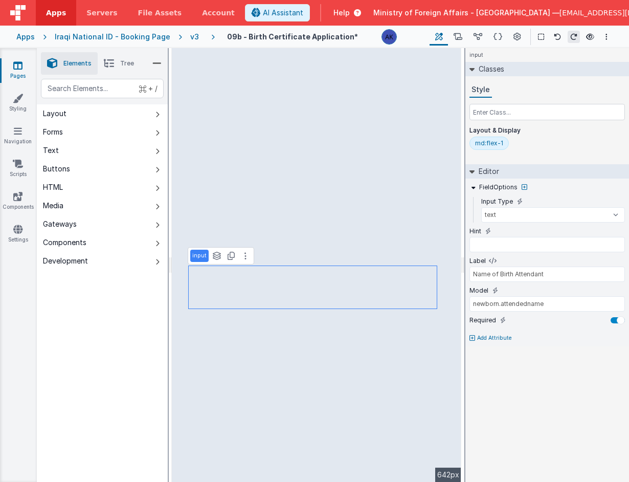
select select "required"
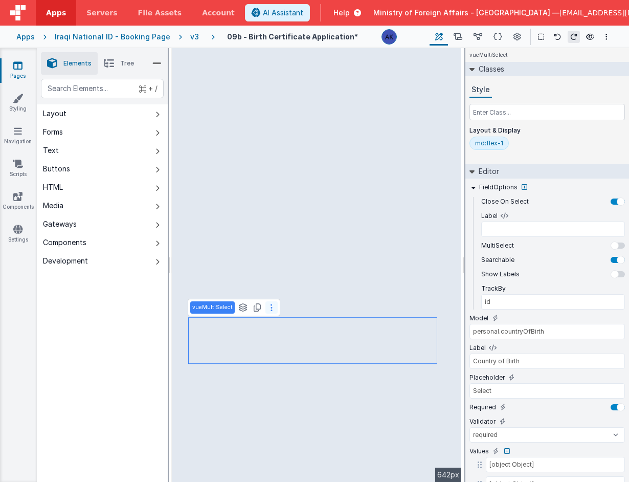
click at [266, 310] on button at bounding box center [271, 307] width 12 height 12
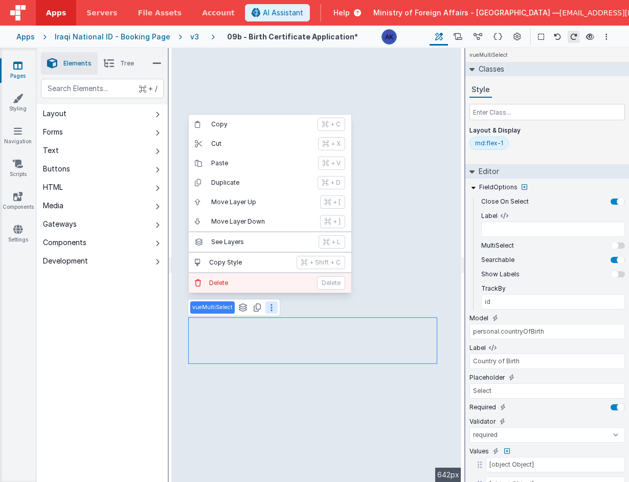
click at [262, 290] on button "Delete Delete" at bounding box center [270, 282] width 163 height 19
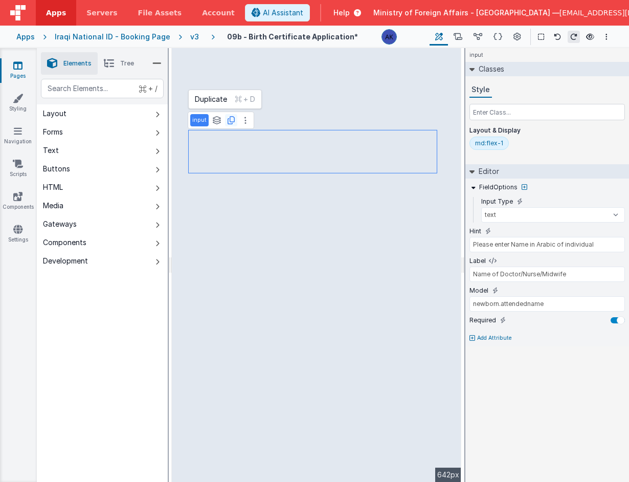
click at [230, 122] on icon at bounding box center [230, 120] width 7 height 8
drag, startPoint x: 571, startPoint y: 275, endPoint x: 520, endPoint y: 272, distance: 50.7
click at [520, 272] on input "Name of Doctor/Nurse/Midwife" at bounding box center [546, 273] width 155 height 15
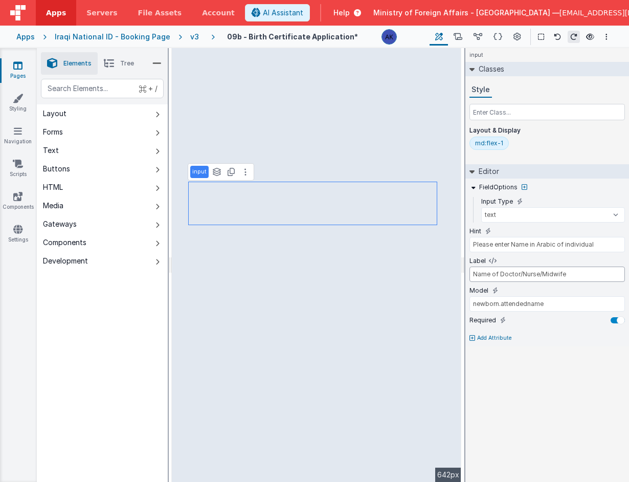
drag, startPoint x: 567, startPoint y: 275, endPoint x: 501, endPoint y: 275, distance: 66.5
click at [501, 275] on input "Name of Doctor/Nurse/Midwife" at bounding box center [546, 273] width 155 height 15
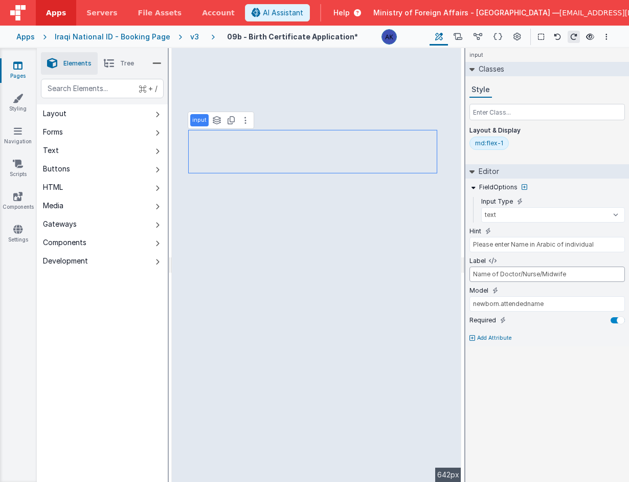
drag, startPoint x: 570, startPoint y: 274, endPoint x: 500, endPoint y: 275, distance: 69.5
click at [500, 275] on input "Name of Doctor/Nurse/Midwife" at bounding box center [546, 273] width 155 height 15
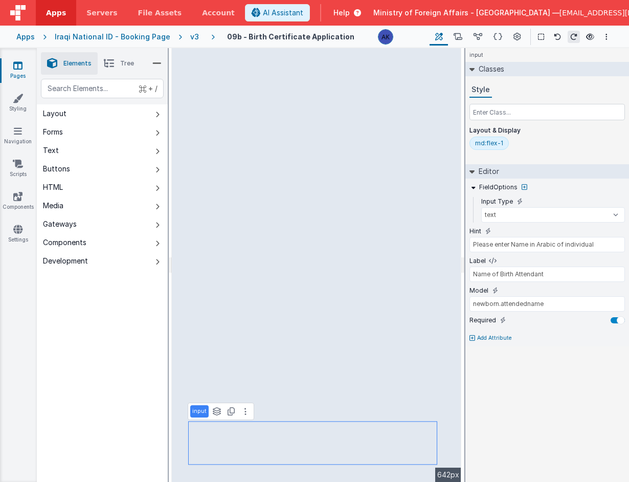
click at [114, 61] on icon at bounding box center [109, 63] width 10 height 14
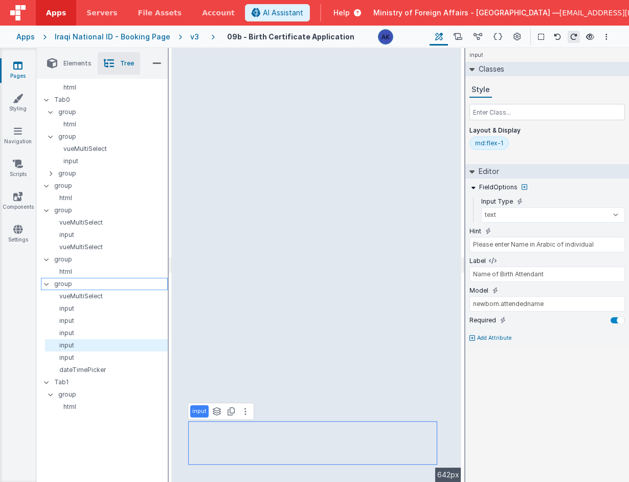
scroll to position [162, 0]
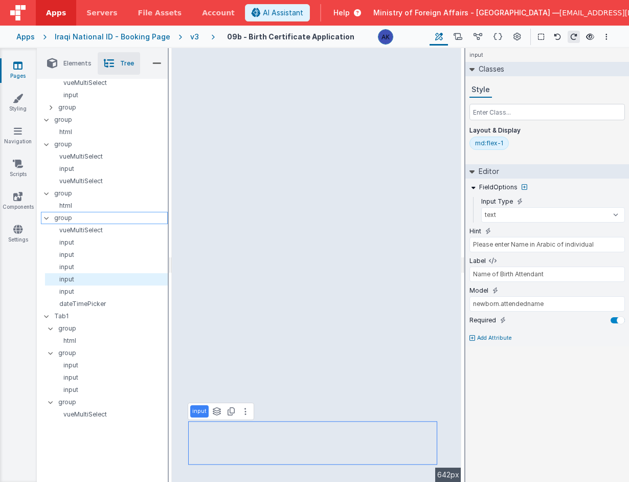
click at [81, 216] on p "group" at bounding box center [110, 217] width 113 height 11
type input "div"
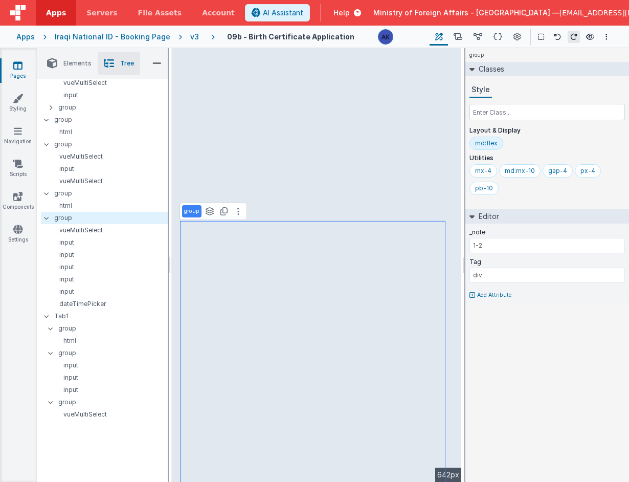
click at [482, 143] on div "md:flex" at bounding box center [486, 143] width 22 height 8
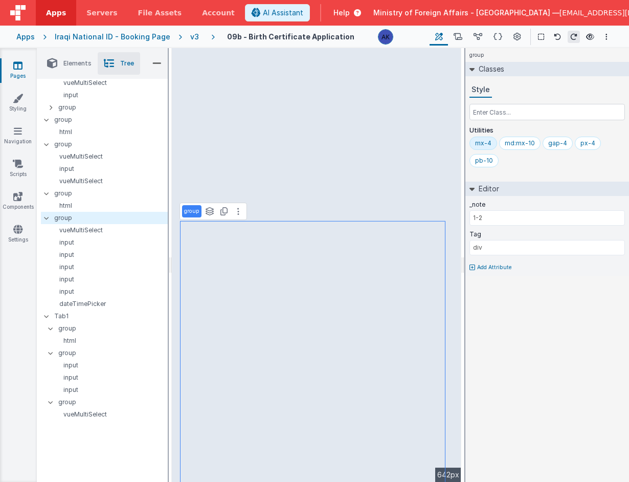
select select "required"
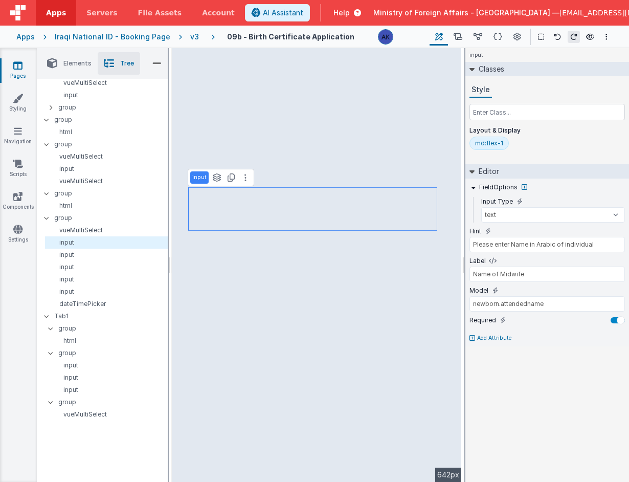
click at [490, 335] on p "Add Attribute" at bounding box center [494, 338] width 35 height 8
click at [617, 334] on div at bounding box center [614, 334] width 8 height 8
click at [617, 334] on div at bounding box center [621, 334] width 8 height 8
click at [621, 335] on div at bounding box center [617, 334] width 14 height 6
click at [615, 335] on div at bounding box center [617, 334] width 14 height 6
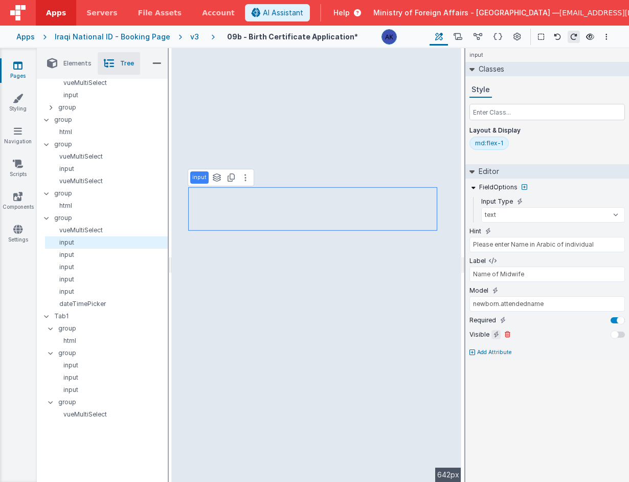
click at [493, 336] on icon at bounding box center [496, 334] width 6 height 8
click at [495, 348] on input "false" at bounding box center [546, 347] width 155 height 15
drag, startPoint x: 495, startPoint y: 348, endPoint x: 471, endPoint y: 346, distance: 24.1
click at [471, 346] on input "false" at bounding box center [546, 347] width 155 height 15
select select "required"
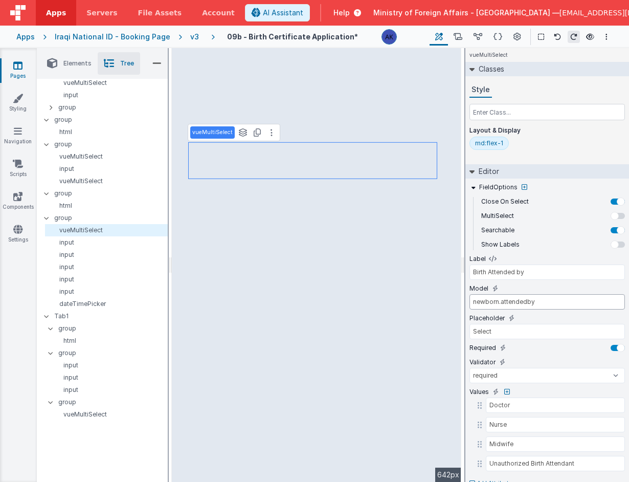
click at [540, 302] on input "newborn.attendedby" at bounding box center [546, 301] width 155 height 15
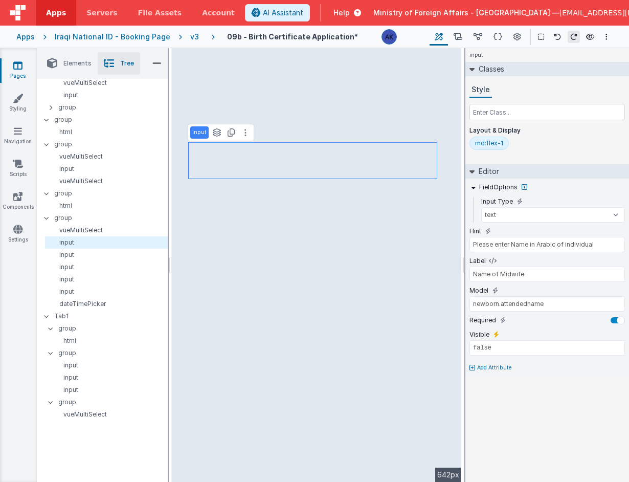
scroll to position [0, 0]
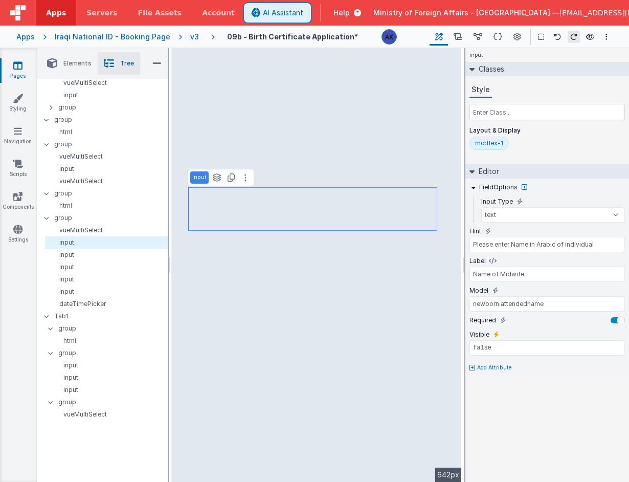
click at [303, 11] on span "AI Assistant" at bounding box center [283, 13] width 40 height 10
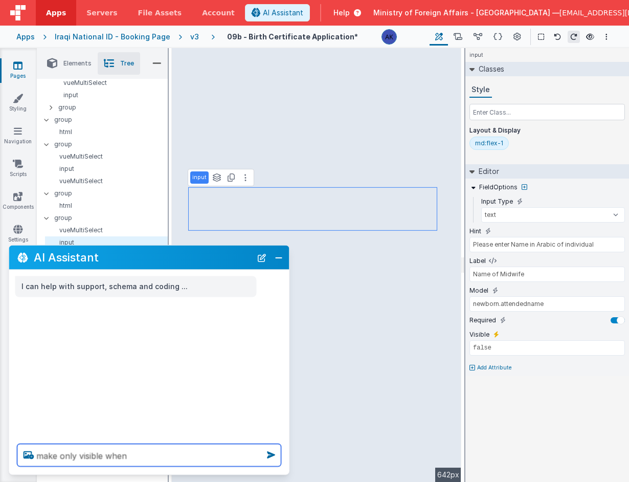
paste textarea "newborn.attendedby"
type textarea "make only visible when newborn.attendedby = Midwife"
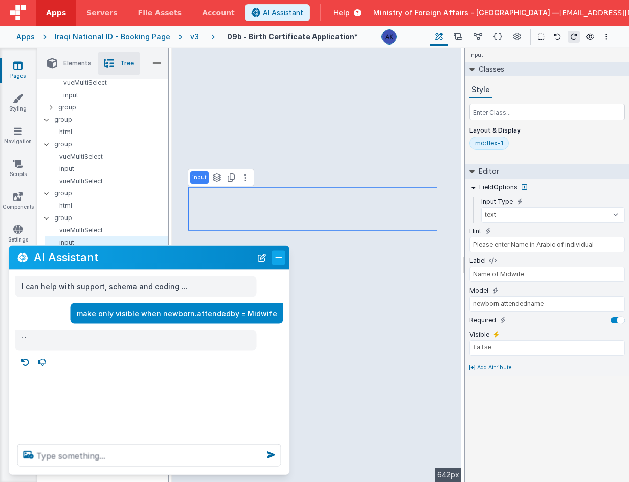
click at [282, 260] on button "Close" at bounding box center [278, 257] width 13 height 14
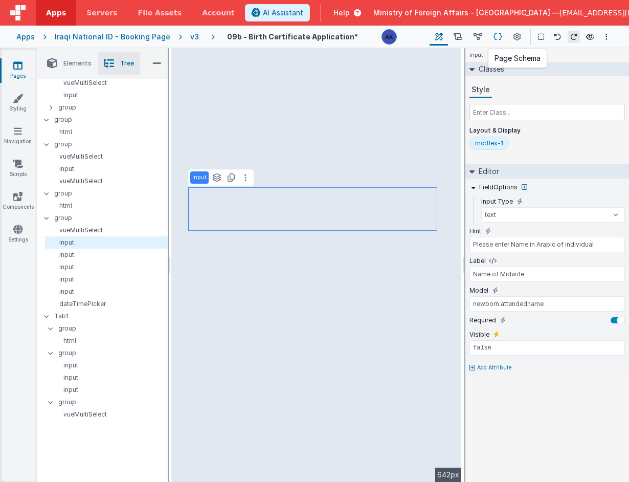
click at [502, 35] on icon at bounding box center [497, 37] width 9 height 11
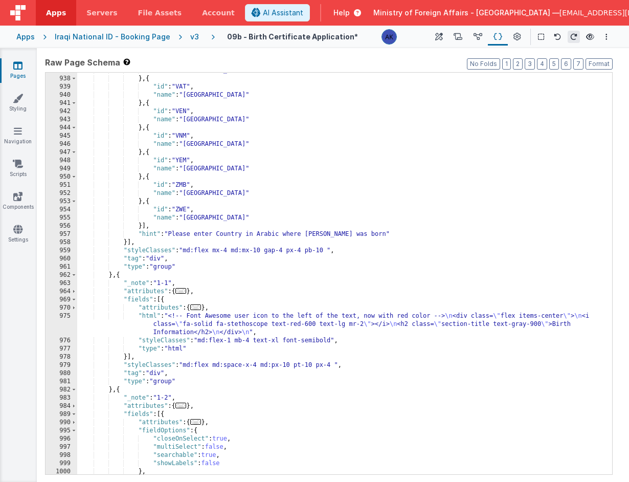
scroll to position [2488, 0]
click at [209, 234] on div ""name" : "Vanuatu" } , { "id" : "VAT" , "name" : "Vatican City" } , { "id" : "V…" at bounding box center [340, 275] width 527 height 418
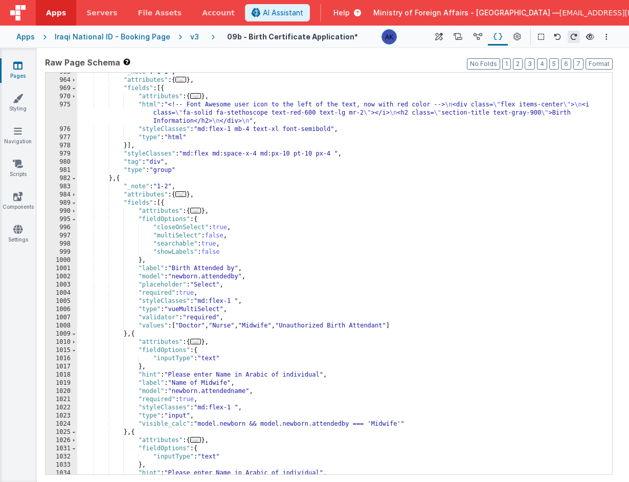
scroll to position [2584, 0]
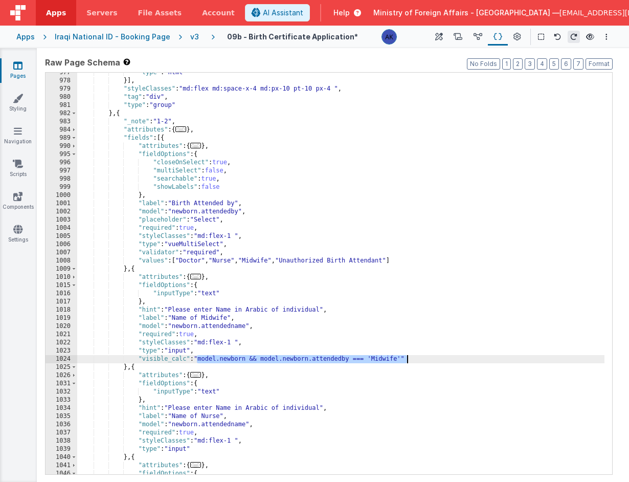
drag, startPoint x: 198, startPoint y: 359, endPoint x: 409, endPoint y: 359, distance: 211.1
click at [409, 359] on div ""type" : "html" }] , "styleClasses" : "md:flex md:space-x-4 md:px-10 pt-10 px-4…" at bounding box center [340, 278] width 527 height 418
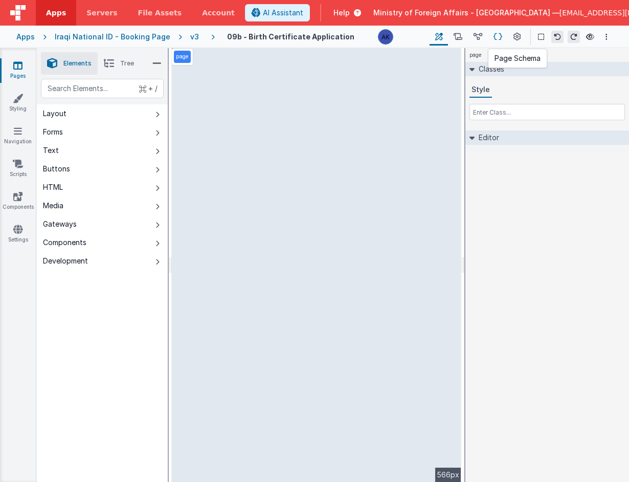
click at [501, 37] on icon at bounding box center [497, 37] width 9 height 11
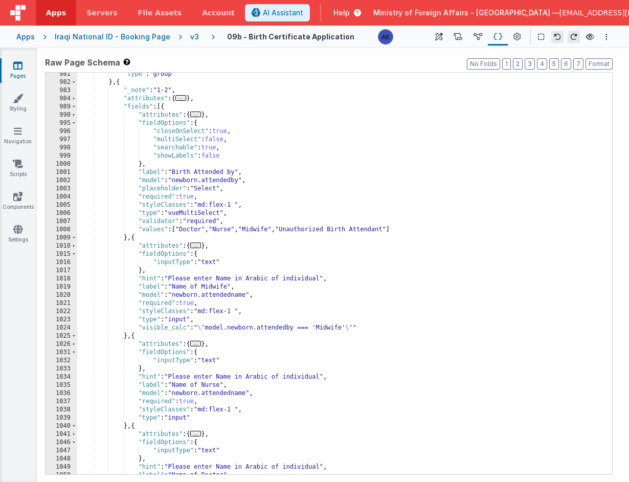
scroll to position [2618, 0]
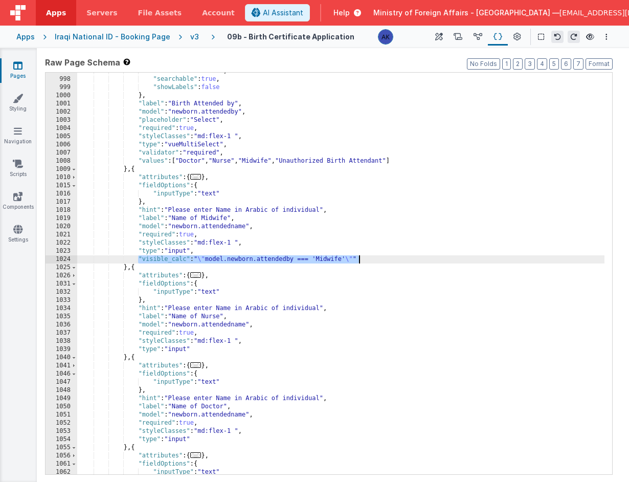
drag, startPoint x: 140, startPoint y: 259, endPoint x: 365, endPoint y: 260, distance: 224.9
click at [365, 260] on div ""multiSelect" : false , "searchable" : true , "showLabels" : false } , "label" …" at bounding box center [340, 276] width 527 height 418
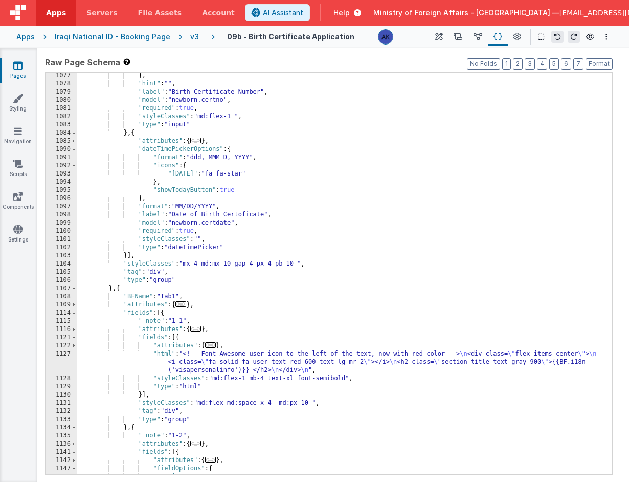
scroll to position [2791, 0]
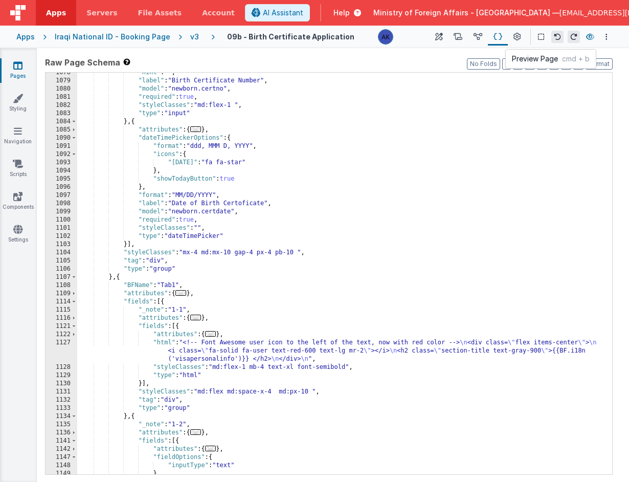
click at [589, 39] on icon at bounding box center [590, 36] width 8 height 7
click at [591, 40] on icon at bounding box center [590, 36] width 8 height 7
